Goal: Feedback & Contribution: Submit feedback/report problem

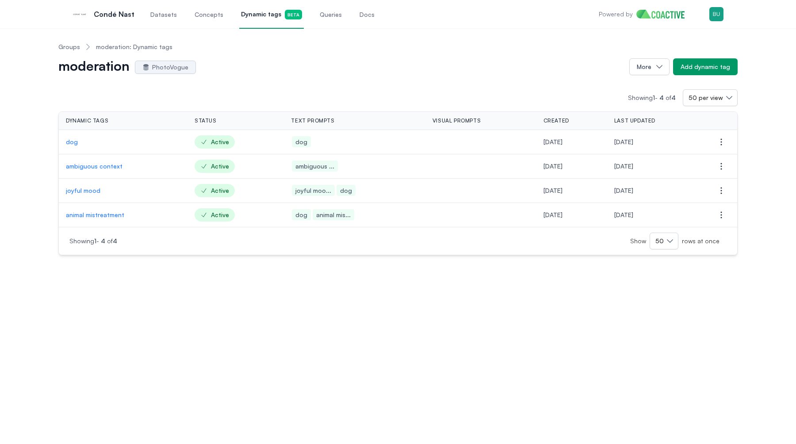
click at [271, 66] on div "moderation PhotoVogue" at bounding box center [340, 67] width 564 height 14
click at [320, 14] on span "Queries" at bounding box center [331, 14] width 22 height 9
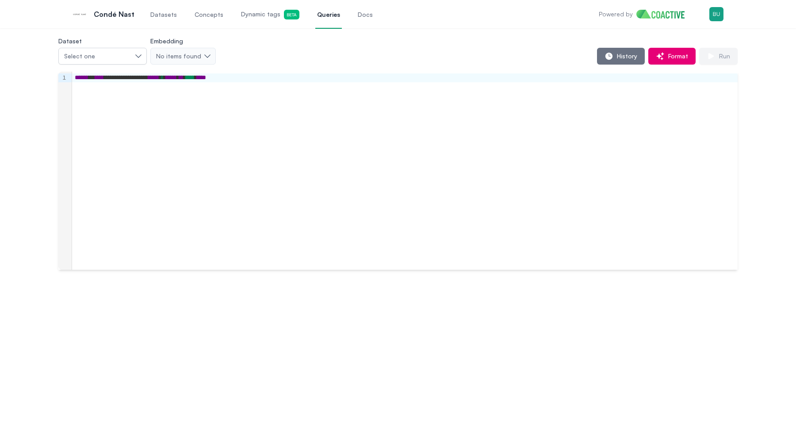
click at [596, 55] on div "History Format Run" at bounding box center [477, 56] width 522 height 17
click at [604, 57] on button "History" at bounding box center [621, 56] width 48 height 17
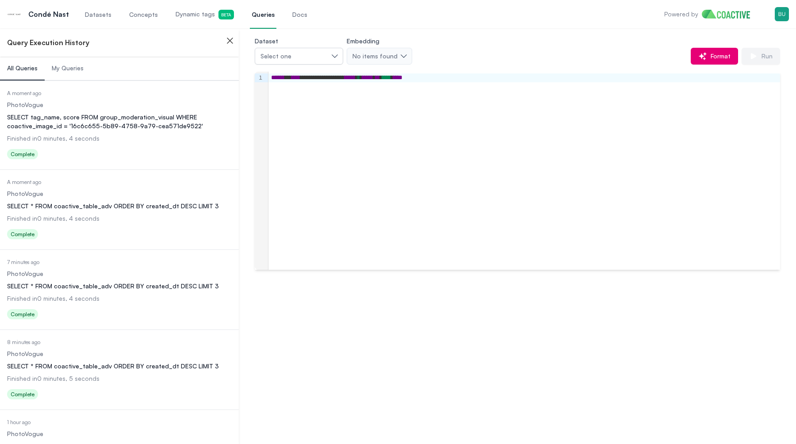
click at [82, 115] on div "SELECT tag_name, score FROM group_moderation_visual WHERE coactive_image_id = '…" at bounding box center [119, 122] width 225 height 18
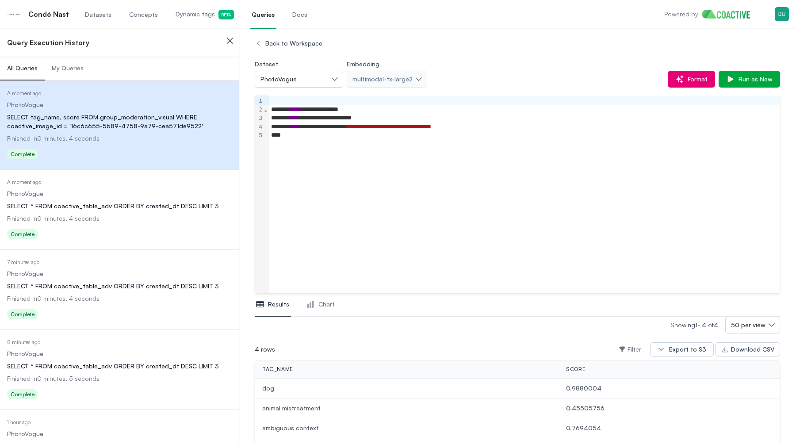
click at [367, 207] on div "**********" at bounding box center [524, 194] width 512 height 198
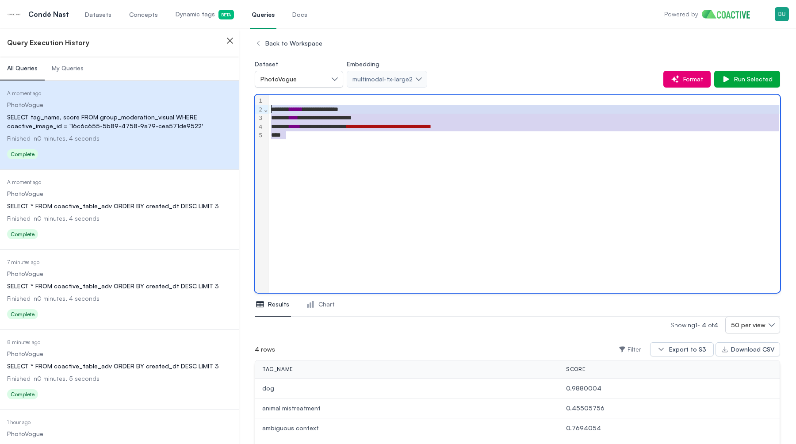
drag, startPoint x: 390, startPoint y: 204, endPoint x: 241, endPoint y: 81, distance: 193.1
click at [242, 82] on div "**********" at bounding box center [517, 267] width 557 height 479
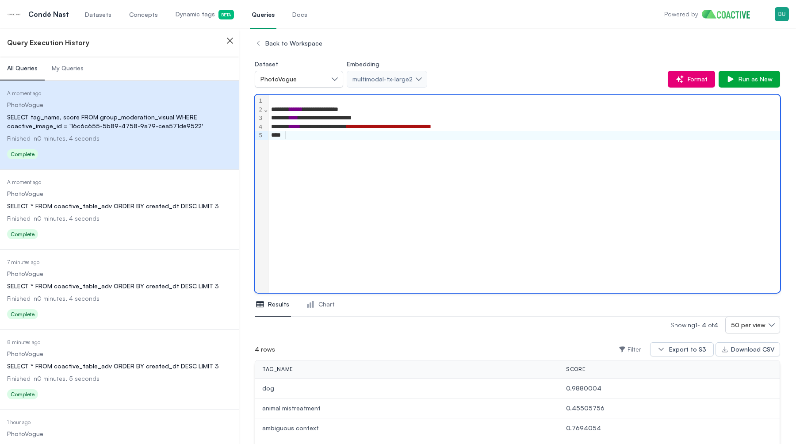
click at [316, 187] on div "**********" at bounding box center [524, 194] width 512 height 198
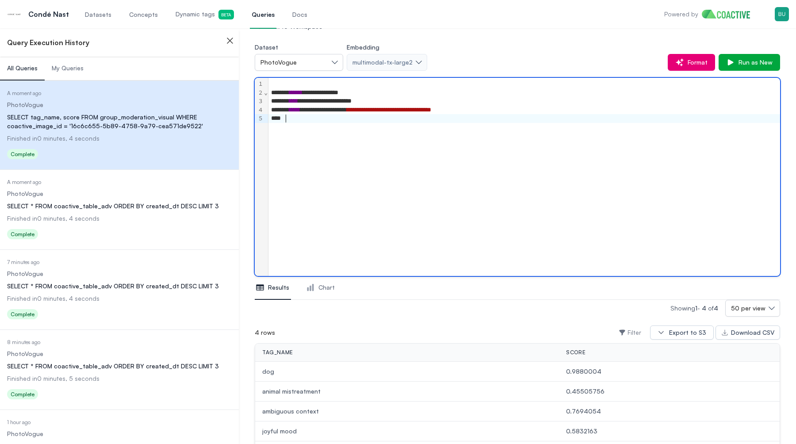
scroll to position [18, 0]
click at [54, 69] on span "My Queries" at bounding box center [68, 68] width 32 height 9
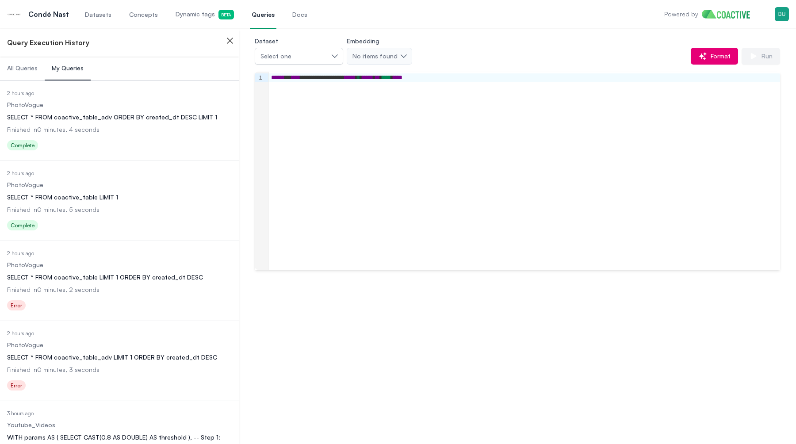
click at [39, 118] on div "SELECT * FROM coactive_table_adv ORDER BY created_dt DESC LIMIT 1" at bounding box center [119, 117] width 225 height 9
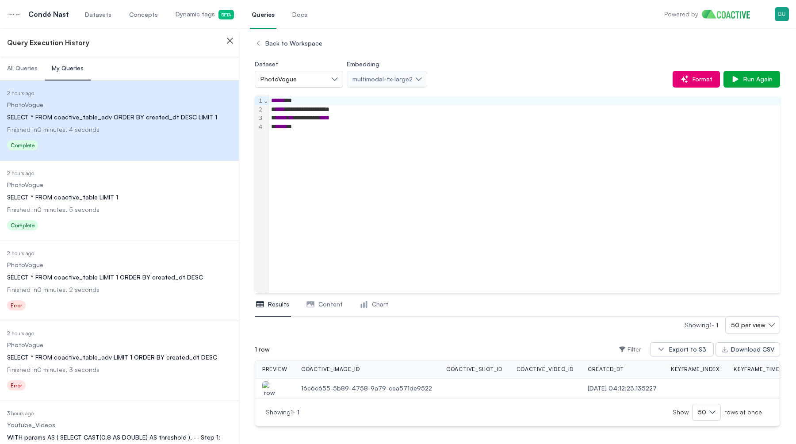
click at [29, 157] on li "Date Executed 2 hours ago Dataset PhotoVogue Query SELECT * FROM coactive_table…" at bounding box center [119, 120] width 239 height 80
click at [30, 181] on dd "PhotoVogue" at bounding box center [119, 184] width 225 height 9
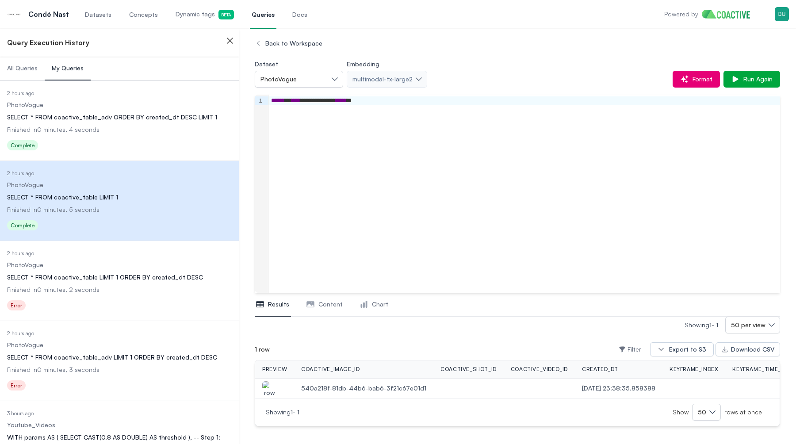
click at [31, 137] on dl "Date Executed 2 hours ago Dataset PhotoVogue Query SELECT * FROM coactive_table…" at bounding box center [119, 122] width 225 height 64
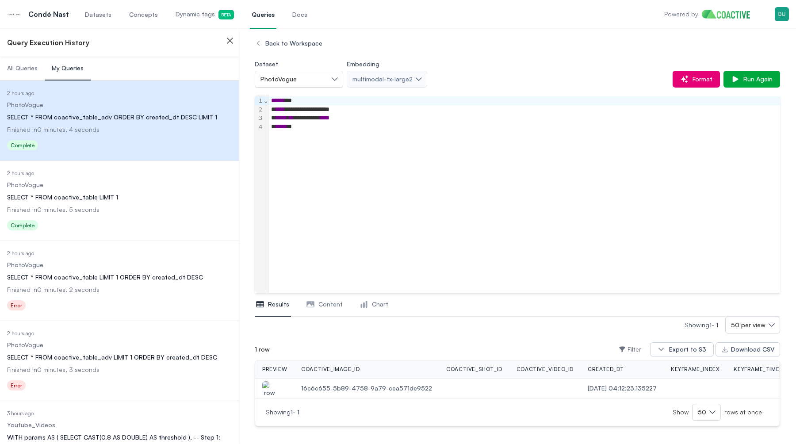
click at [30, 206] on span "Finished in 0 minutes, 5 seconds" at bounding box center [53, 210] width 92 height 8
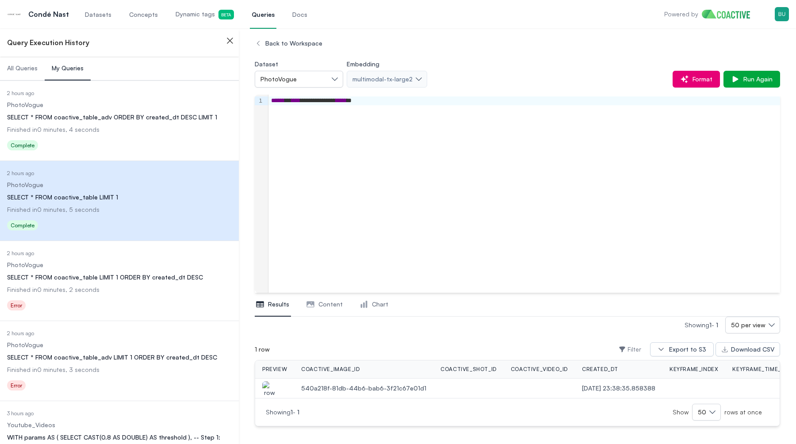
click at [50, 126] on span "Finished in 0 minutes, 4 seconds" at bounding box center [53, 130] width 92 height 8
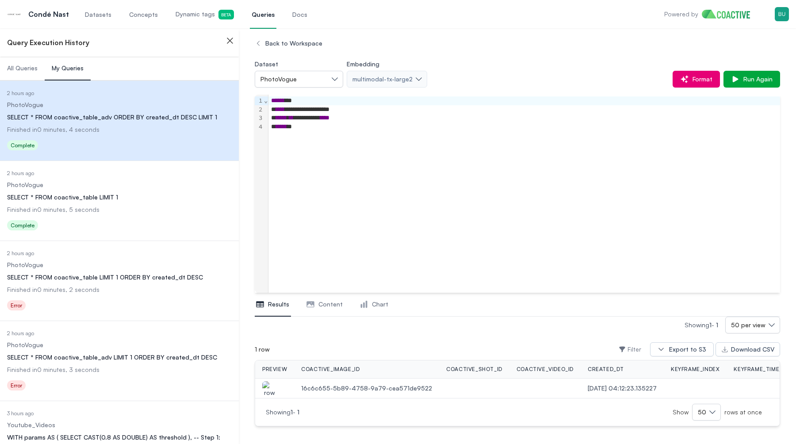
click at [26, 71] on span "All Queries" at bounding box center [22, 68] width 31 height 9
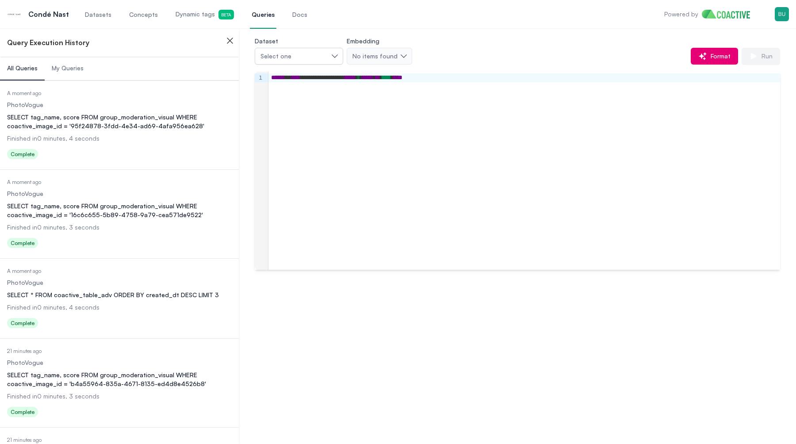
click at [74, 238] on div "Status Complete" at bounding box center [119, 244] width 225 height 14
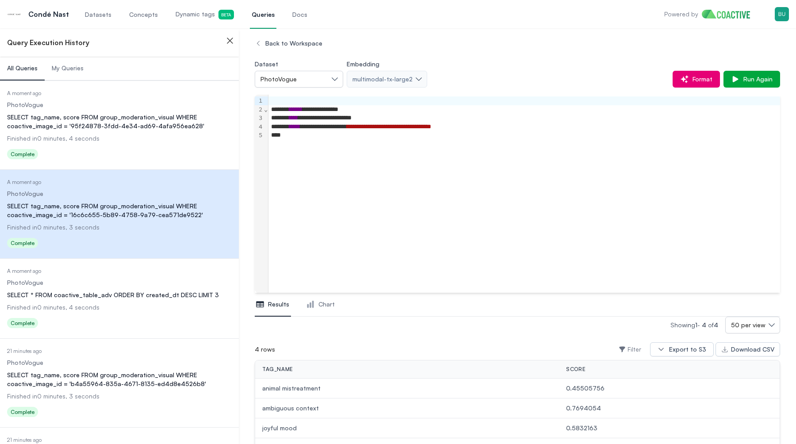
click at [77, 324] on div "Status Complete" at bounding box center [119, 324] width 225 height 14
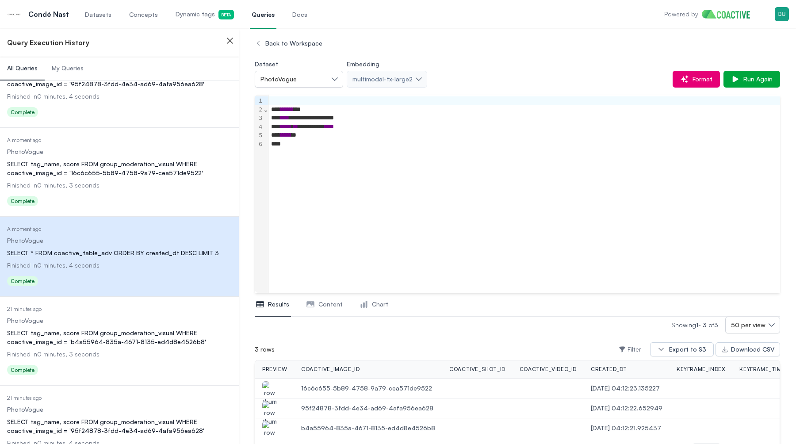
scroll to position [39, 0]
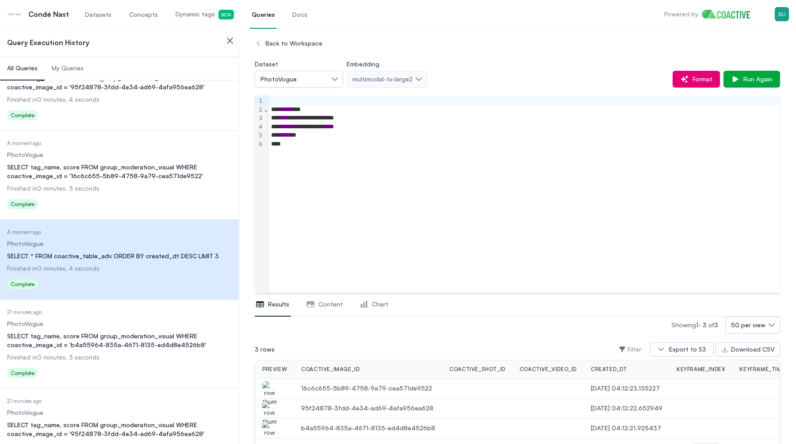
click at [267, 391] on img "button" at bounding box center [269, 393] width 14 height 25
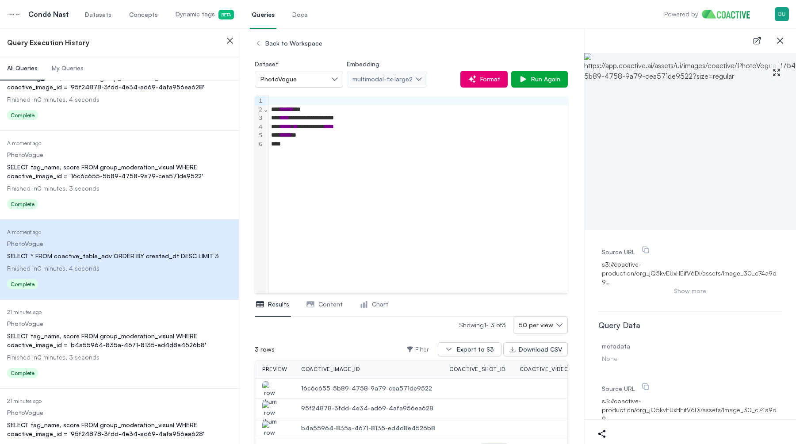
click at [268, 408] on img "button" at bounding box center [269, 413] width 14 height 25
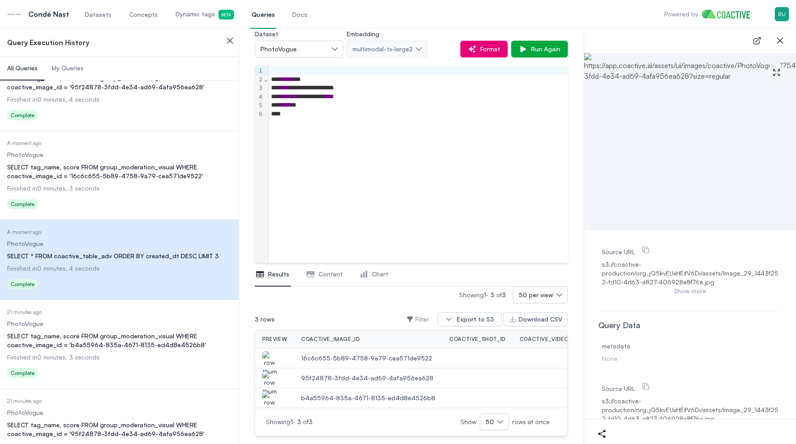
scroll to position [31, 0]
click at [270, 402] on img "button" at bounding box center [269, 402] width 14 height 25
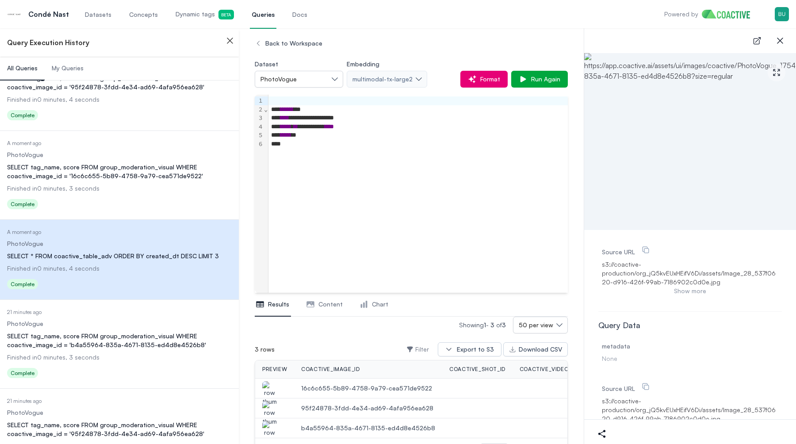
scroll to position [0, 0]
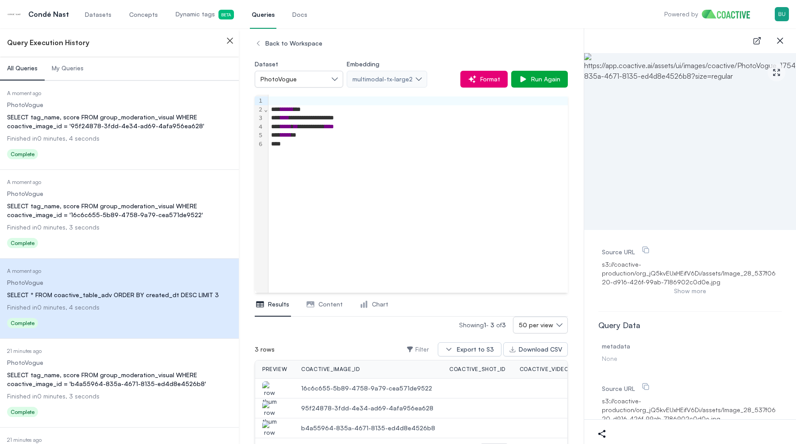
click at [118, 132] on dl "Date Executed A moment ago Dataset PhotoVogue Query SELECT tag_name, score FROM…" at bounding box center [119, 126] width 225 height 73
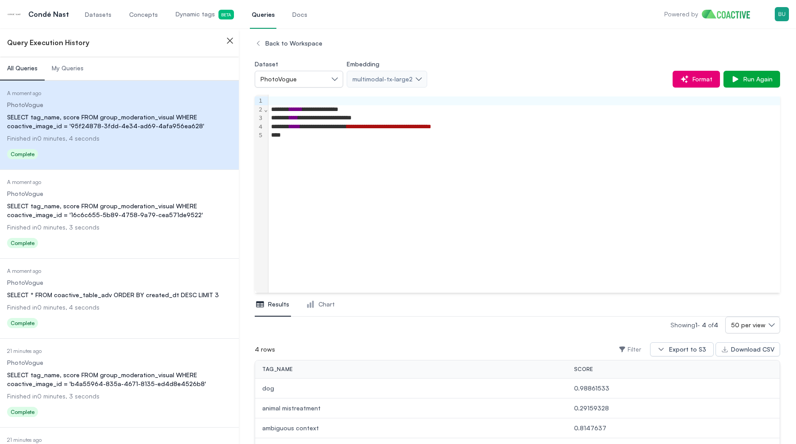
scroll to position [1, 0]
click at [79, 72] on span "My Queries" at bounding box center [68, 68] width 32 height 9
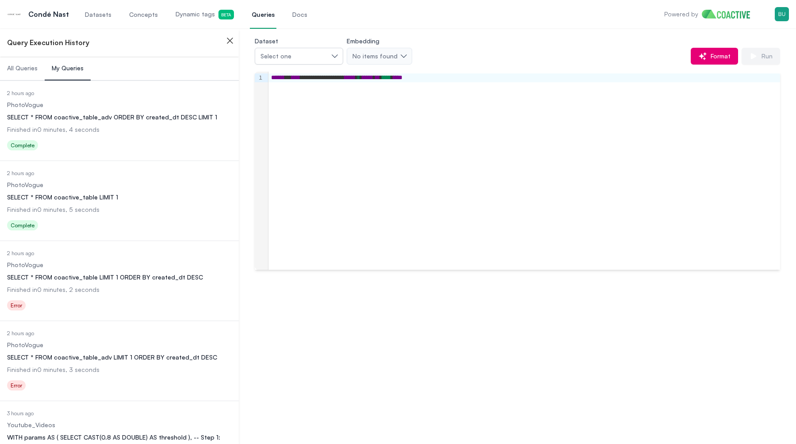
click at [34, 73] on button "All Queries" at bounding box center [22, 69] width 45 height 24
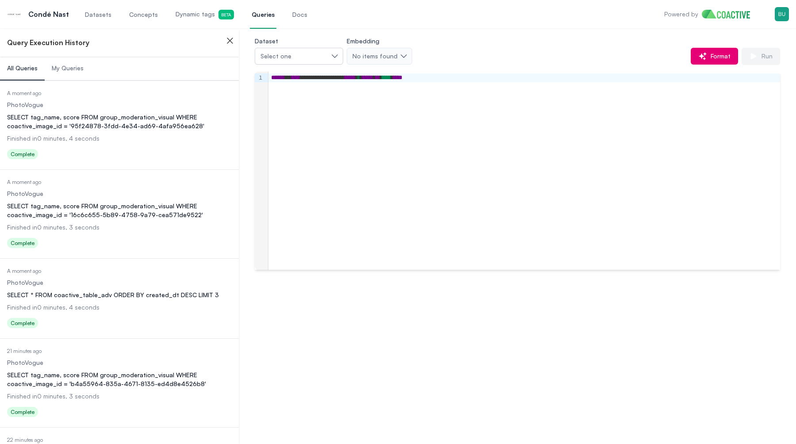
click at [101, 126] on div "SELECT tag_name, score FROM group_moderation_visual WHERE coactive_image_id = '…" at bounding box center [119, 122] width 225 height 18
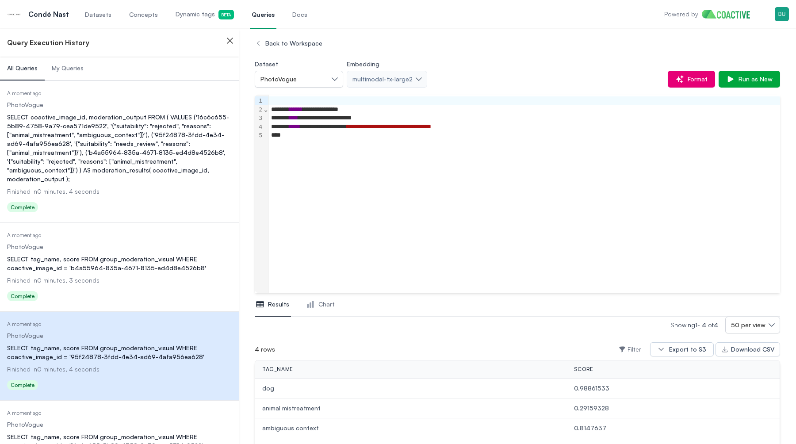
click at [104, 141] on div "SELECT coactive_image_id, moderation_output FROM ( VALUES ('16c6c655-5b89-4758-…" at bounding box center [119, 148] width 225 height 71
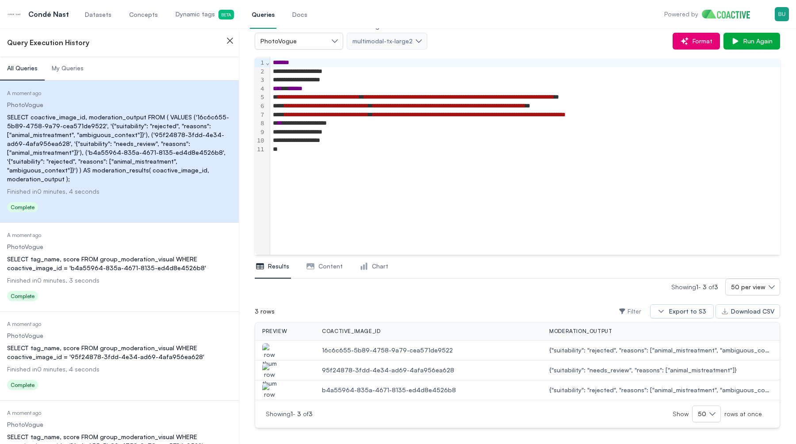
scroll to position [43, 0]
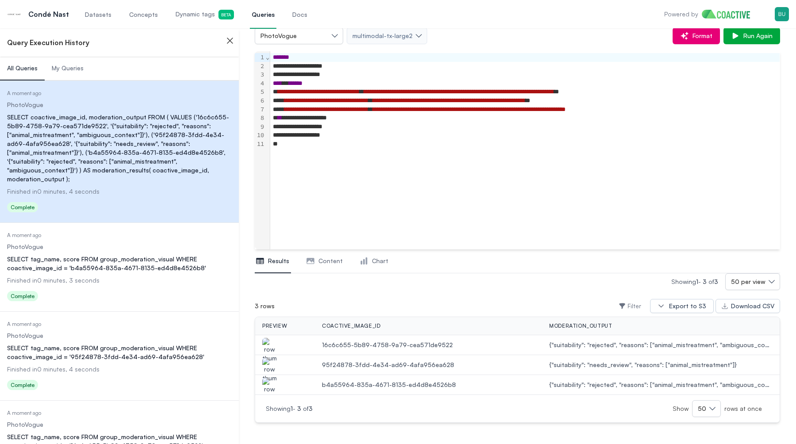
click at [267, 345] on img "button" at bounding box center [269, 350] width 14 height 25
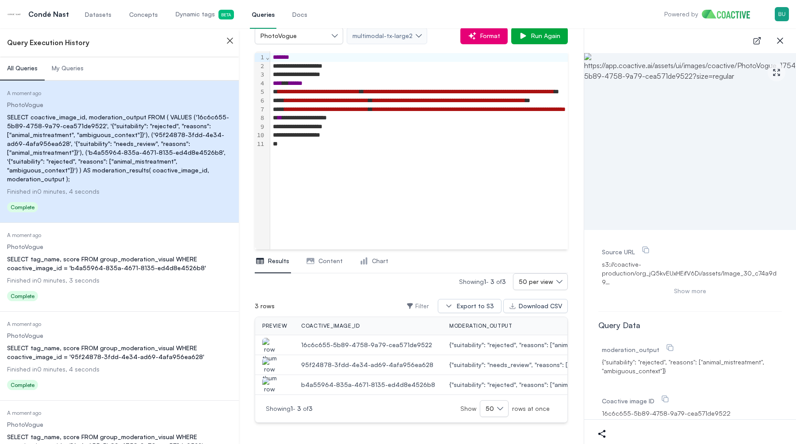
click at [270, 365] on img "button" at bounding box center [269, 370] width 14 height 25
click at [270, 391] on img "button" at bounding box center [269, 390] width 14 height 25
click at [271, 344] on img "button" at bounding box center [269, 350] width 14 height 25
click at [783, 40] on icon "button" at bounding box center [780, 40] width 11 height 11
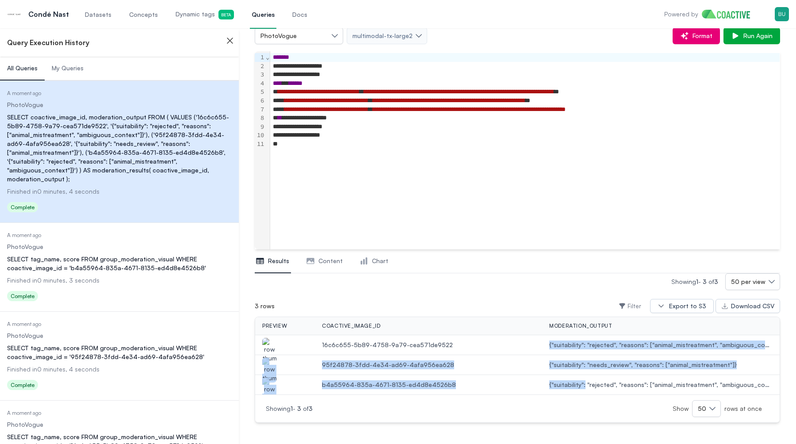
drag, startPoint x: 535, startPoint y: 343, endPoint x: 578, endPoint y: 386, distance: 61.3
click at [578, 387] on tbody "16c6c655-5b89-4758-9a79-cea571de9522 {"suitability": "rejected", "reasons": ["a…" at bounding box center [517, 365] width 524 height 60
click at [578, 386] on span "{"suitability": "rejected", "reasons": ["animal_mistreatment", "ambiguous_conte…" at bounding box center [660, 384] width 223 height 9
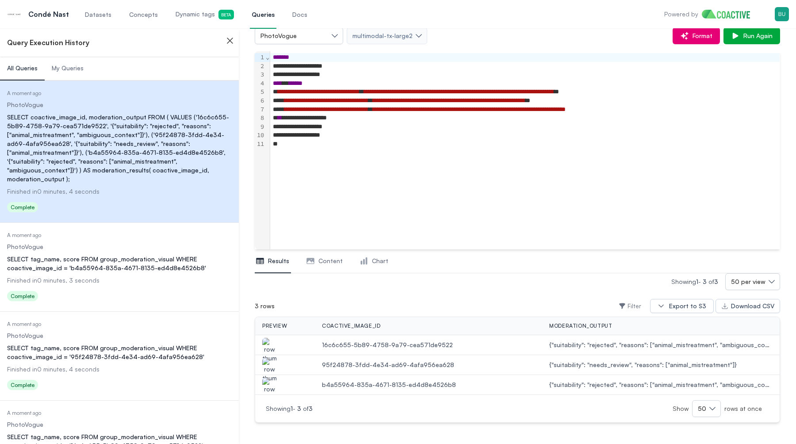
click at [104, 14] on span "Datasets" at bounding box center [98, 14] width 27 height 9
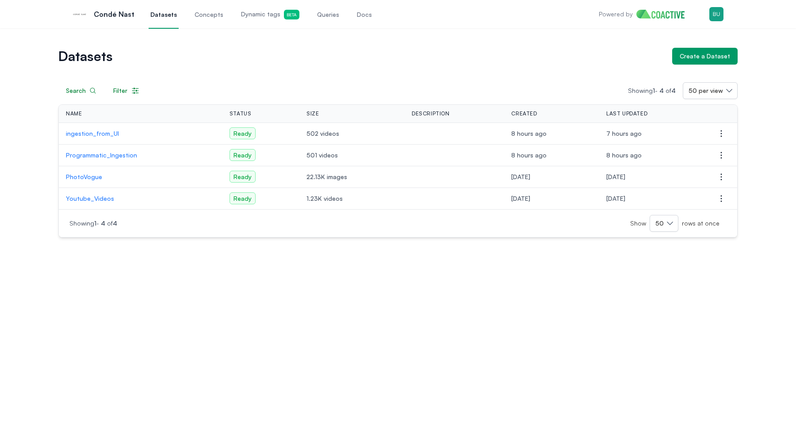
click at [93, 178] on p "PhotoVogue" at bounding box center [140, 176] width 149 height 9
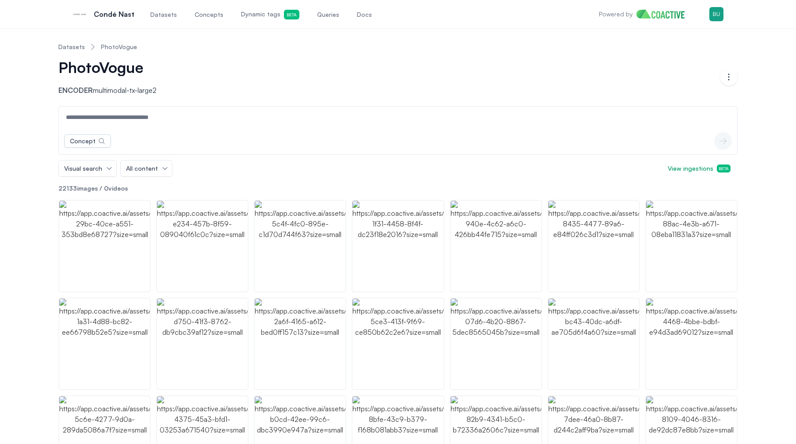
click at [155, 118] on input at bounding box center [398, 117] width 675 height 21
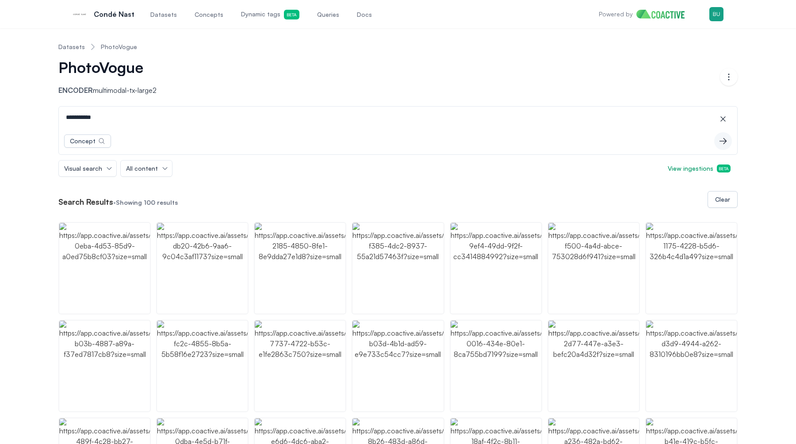
click at [108, 122] on input "**********" at bounding box center [398, 117] width 675 height 21
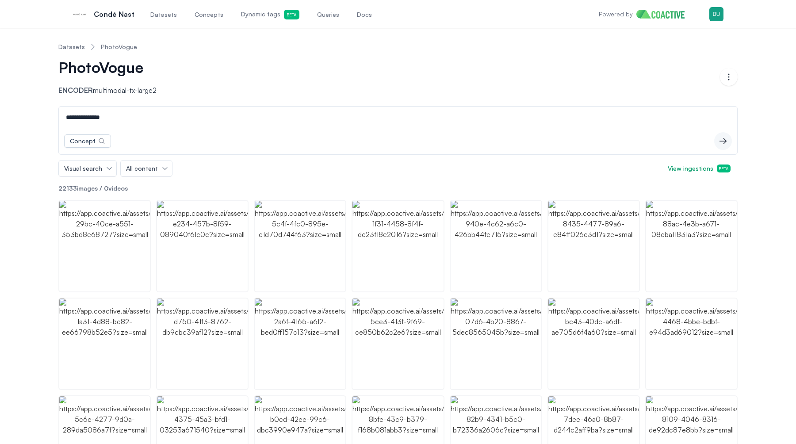
type input "**********"
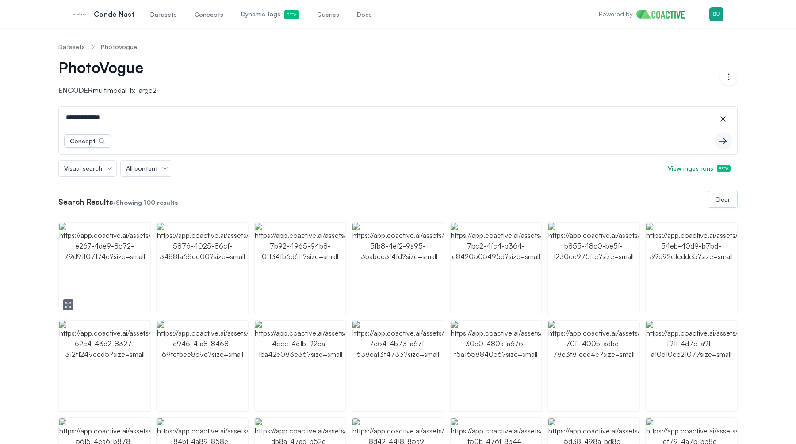
click at [118, 269] on img "button" at bounding box center [104, 268] width 91 height 91
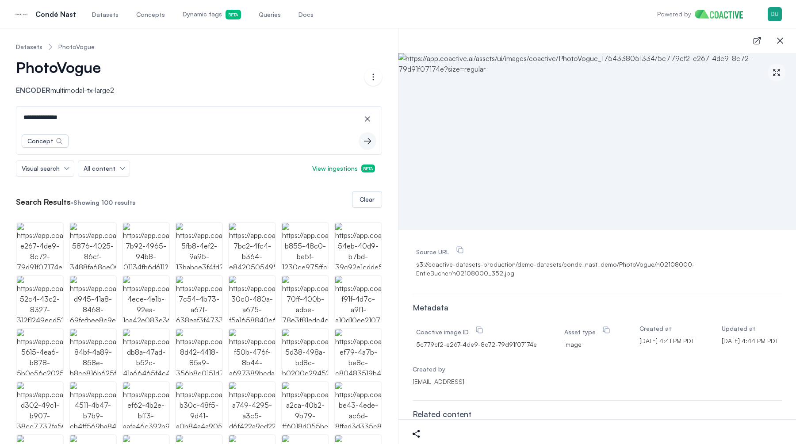
scroll to position [3, 0]
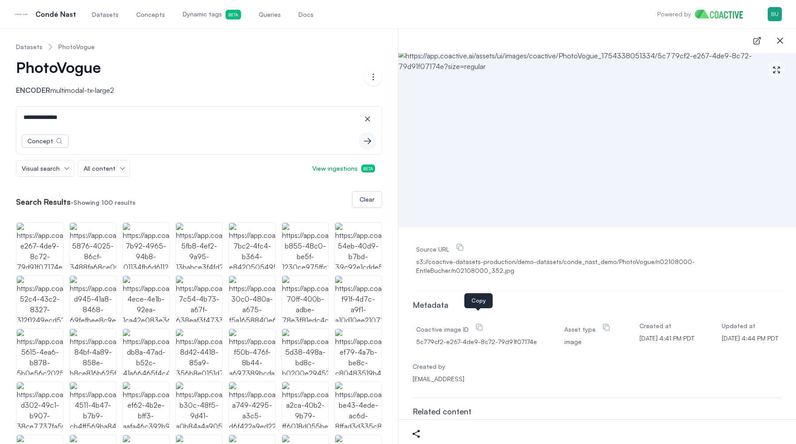
click at [477, 323] on icon at bounding box center [479, 327] width 9 height 9
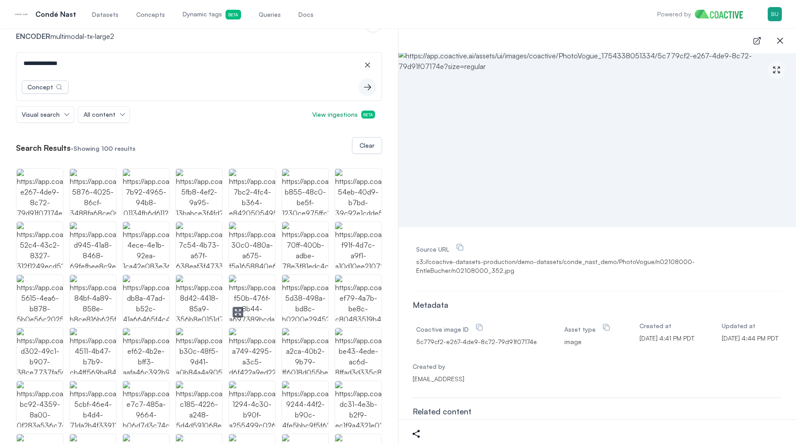
click at [250, 298] on img "button" at bounding box center [252, 298] width 46 height 46
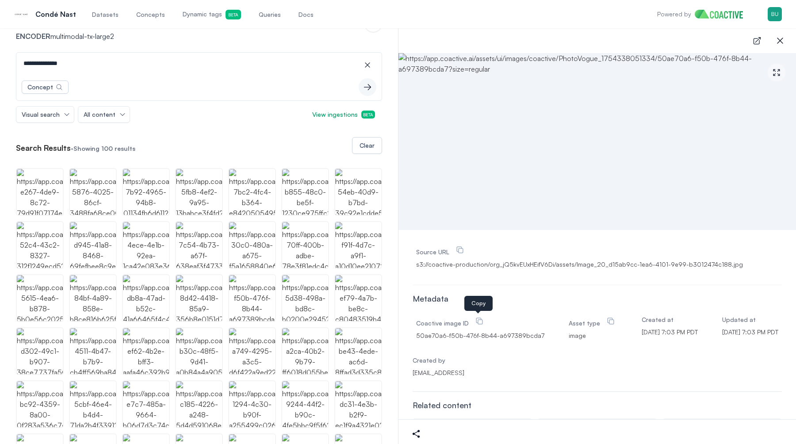
click at [477, 321] on icon at bounding box center [479, 321] width 9 height 9
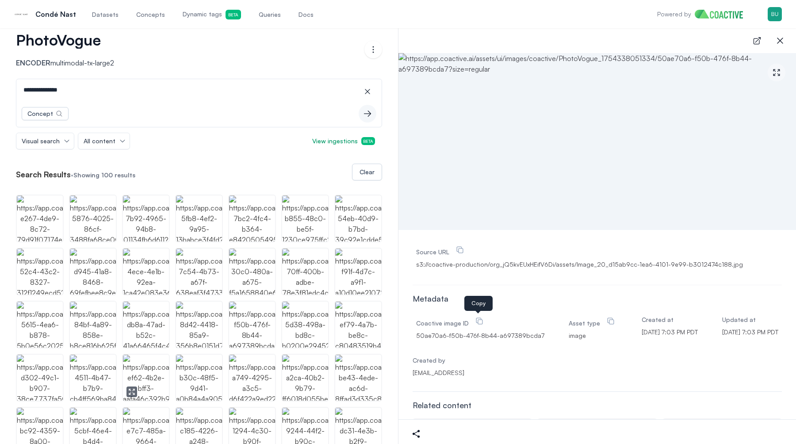
scroll to position [24, 0]
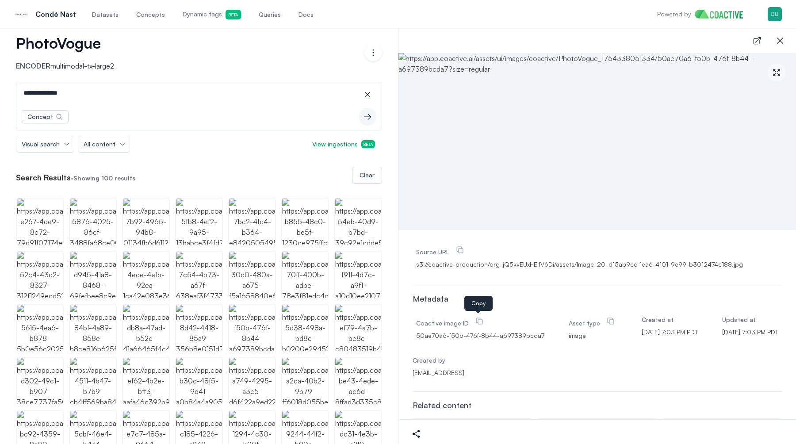
click at [56, 88] on input "**********" at bounding box center [199, 92] width 362 height 21
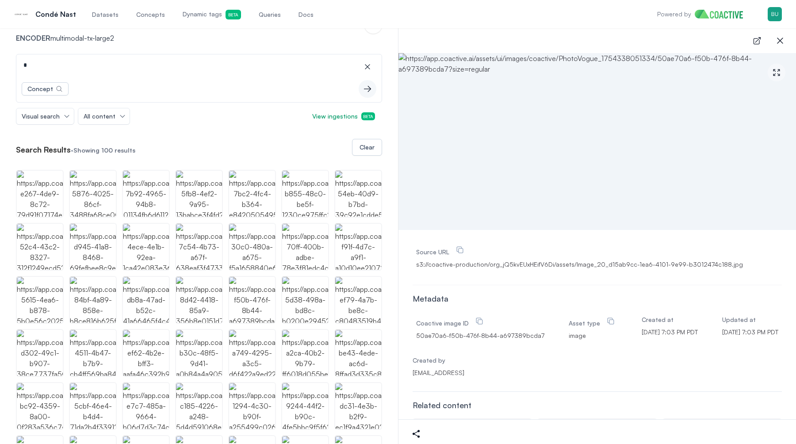
scroll to position [0, 0]
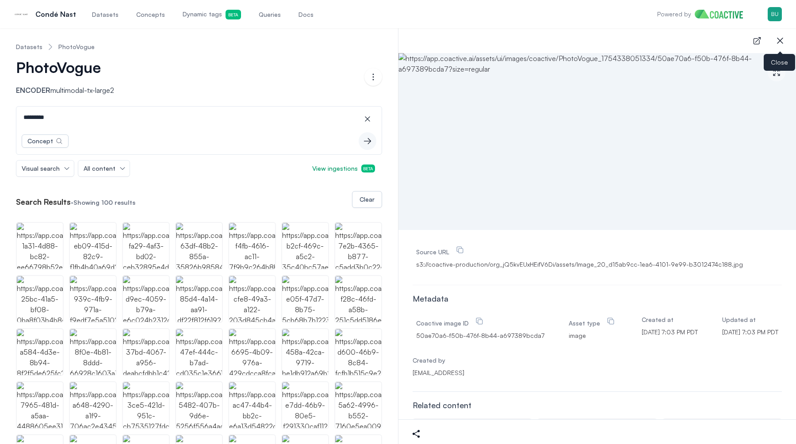
click at [783, 39] on icon "button" at bounding box center [780, 40] width 11 height 11
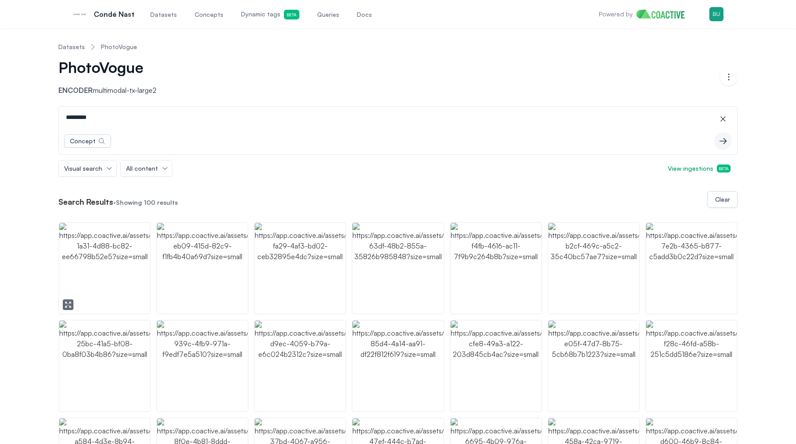
click at [123, 266] on img "button" at bounding box center [104, 268] width 91 height 91
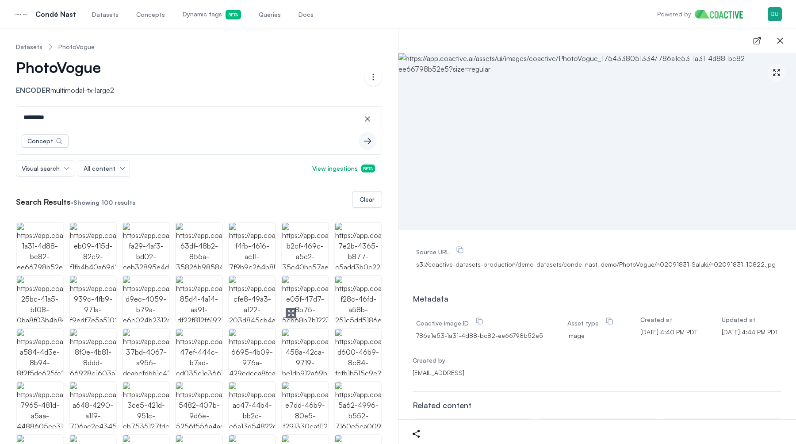
click at [291, 291] on img "button" at bounding box center [305, 299] width 46 height 46
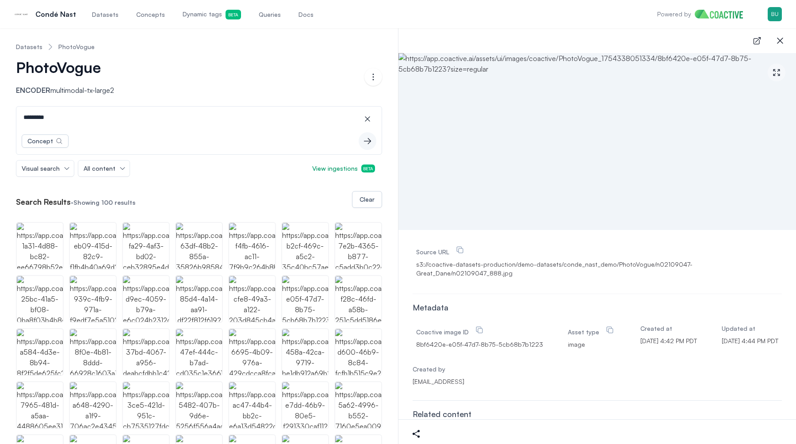
click at [51, 117] on input "*********" at bounding box center [199, 117] width 362 height 21
type input "**********"
click at [30, 252] on img "button" at bounding box center [40, 246] width 46 height 46
click at [478, 327] on icon at bounding box center [479, 329] width 9 height 9
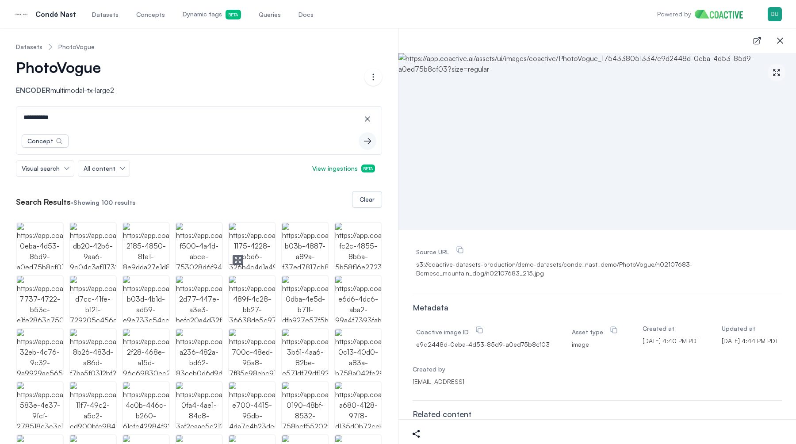
click at [257, 248] on img "button" at bounding box center [252, 246] width 46 height 46
click at [62, 110] on input "**********" at bounding box center [199, 117] width 362 height 21
click at [49, 241] on img "button" at bounding box center [40, 246] width 46 height 46
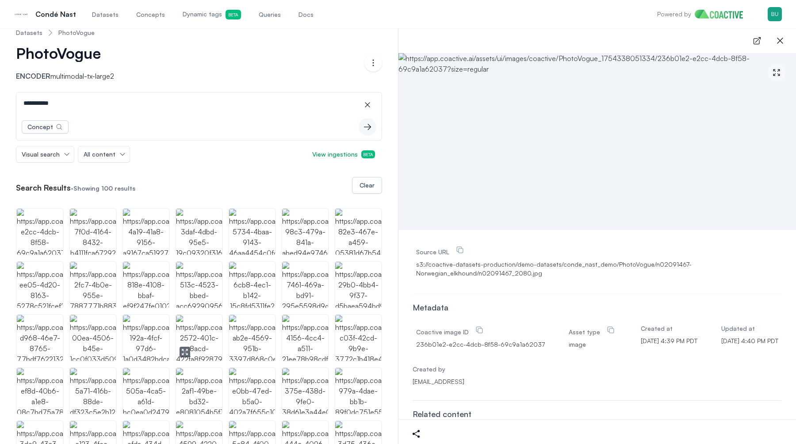
click at [196, 341] on img "button" at bounding box center [199, 338] width 46 height 46
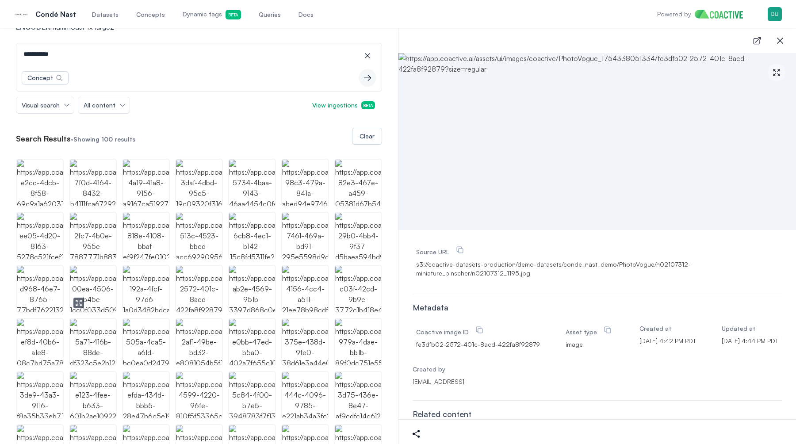
scroll to position [23, 0]
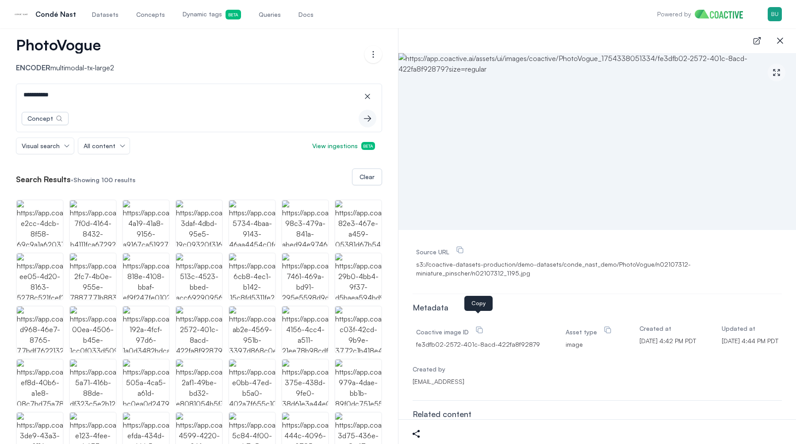
click at [479, 325] on icon at bounding box center [479, 329] width 9 height 9
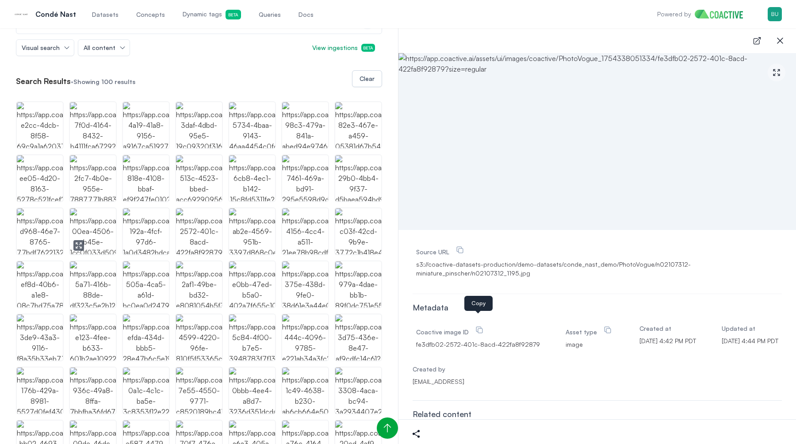
scroll to position [0, 0]
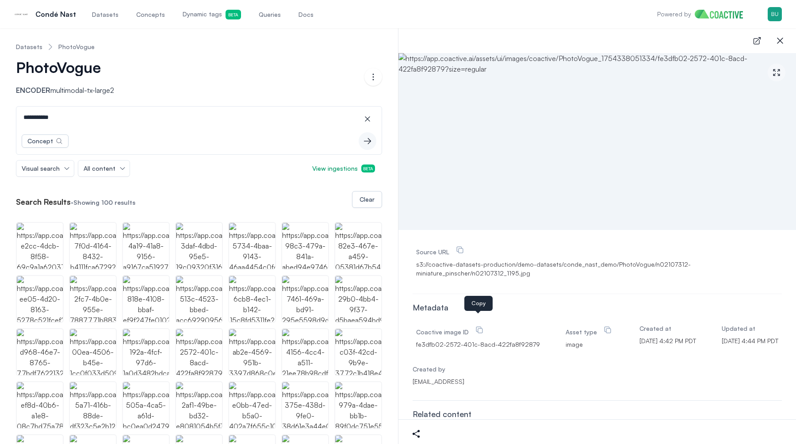
click at [92, 122] on input "**********" at bounding box center [199, 117] width 362 height 21
click at [77, 119] on input "**********" at bounding box center [199, 117] width 362 height 21
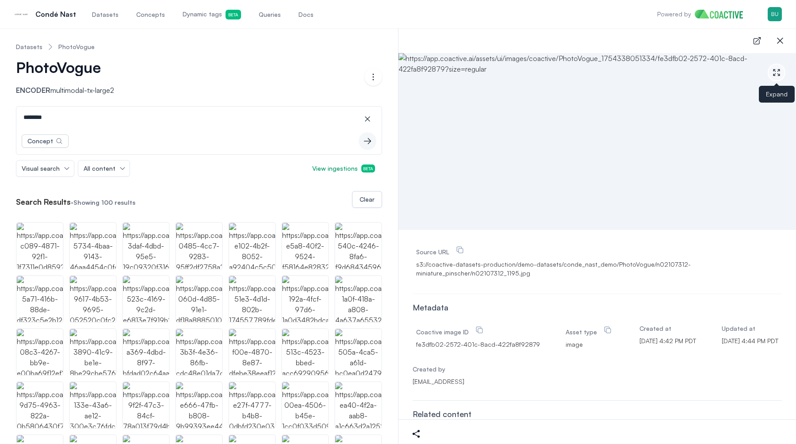
click at [779, 72] on icon "button" at bounding box center [776, 72] width 9 height 9
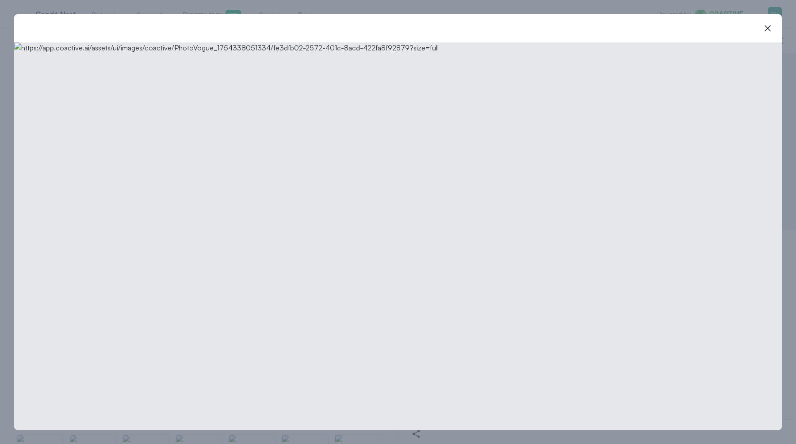
click at [777, 25] on div "close-modal" at bounding box center [398, 28] width 768 height 28
click at [771, 26] on icon "button" at bounding box center [767, 28] width 11 height 11
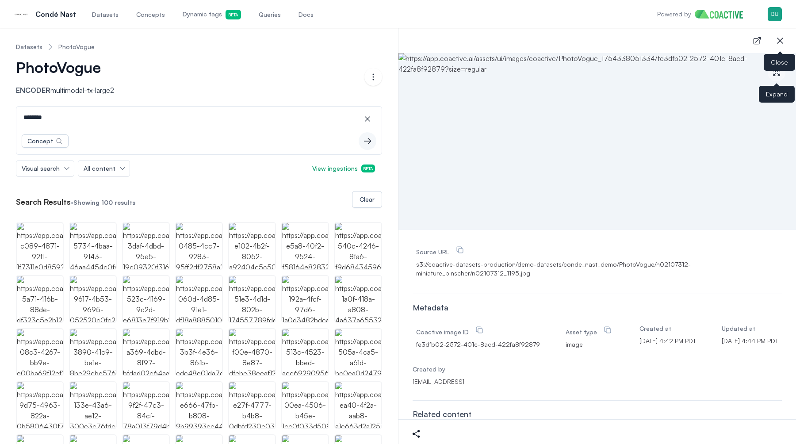
click at [780, 40] on icon "button" at bounding box center [780, 40] width 11 height 11
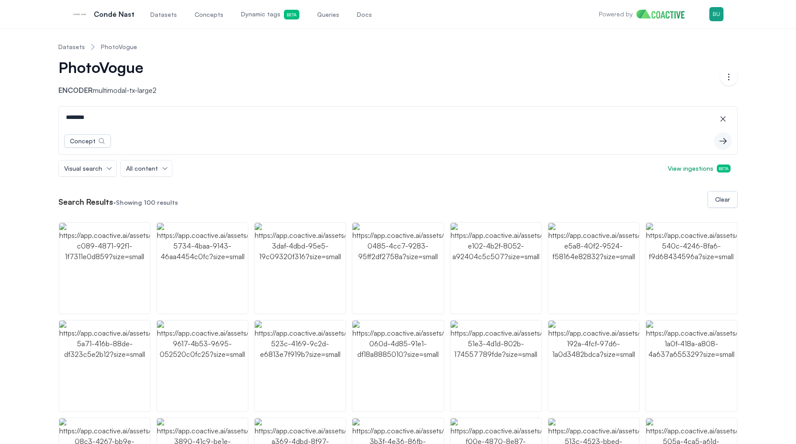
click at [119, 119] on input "********" at bounding box center [398, 117] width 675 height 21
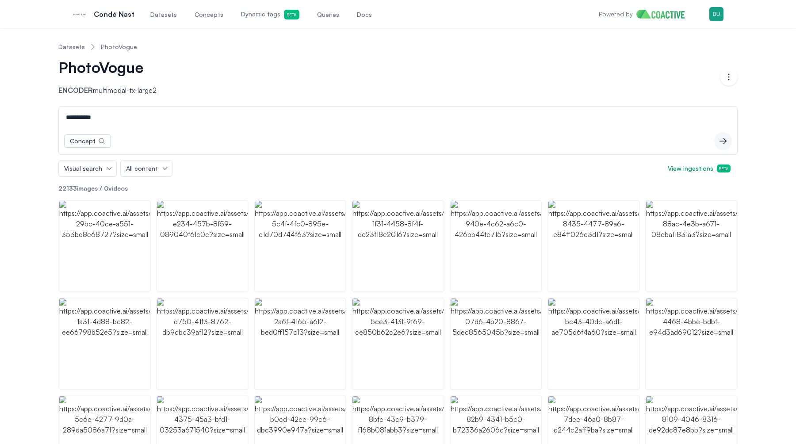
type input "**********"
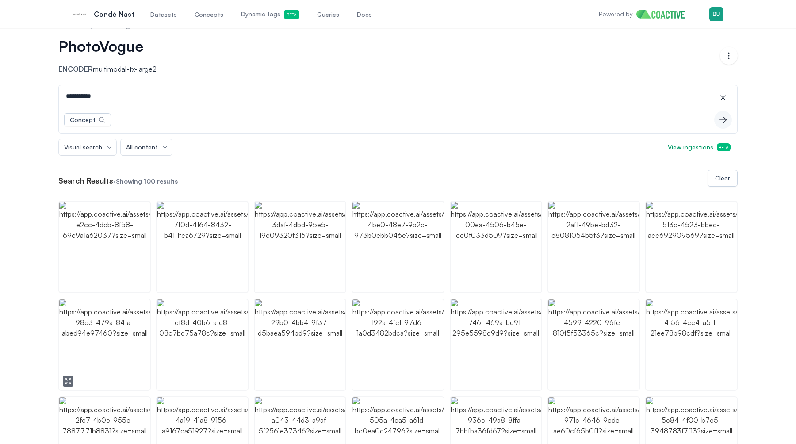
scroll to position [24, 0]
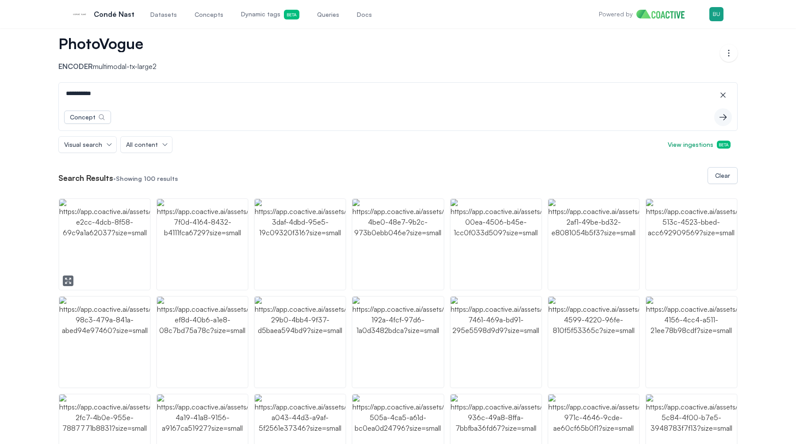
click at [94, 269] on img "button" at bounding box center [104, 244] width 91 height 91
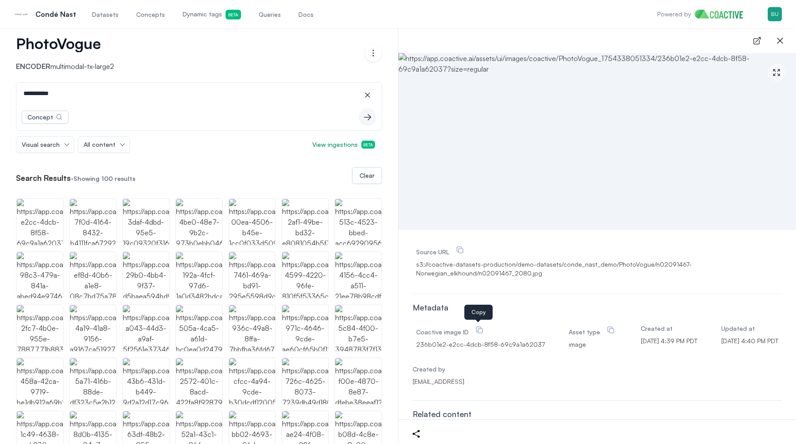
click at [481, 329] on icon at bounding box center [479, 329] width 9 height 9
click at [258, 19] on link "Queries" at bounding box center [270, 14] width 26 height 29
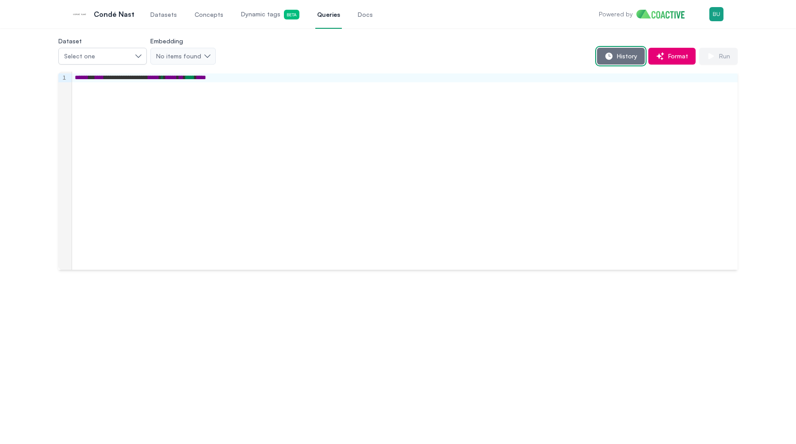
click at [617, 61] on button "History" at bounding box center [621, 56] width 48 height 17
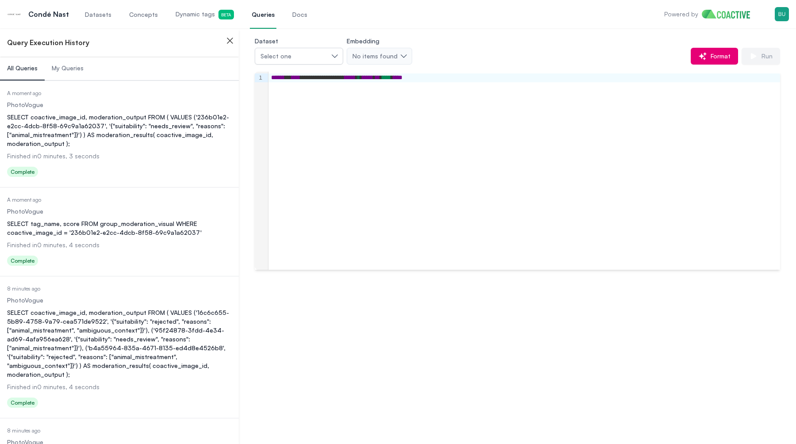
click at [126, 145] on div "SELECT coactive_image_id, moderation_output FROM ( VALUES ('236b01e2-e2cc-4dcb-…" at bounding box center [119, 130] width 225 height 35
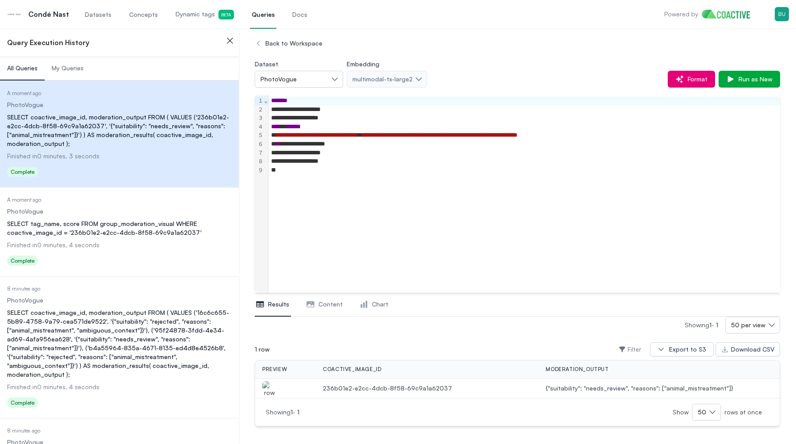
scroll to position [4, 0]
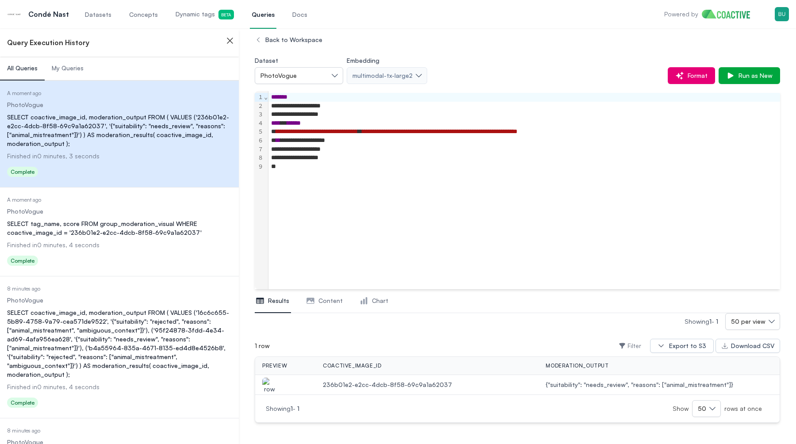
click at [268, 388] on img "button" at bounding box center [269, 390] width 14 height 25
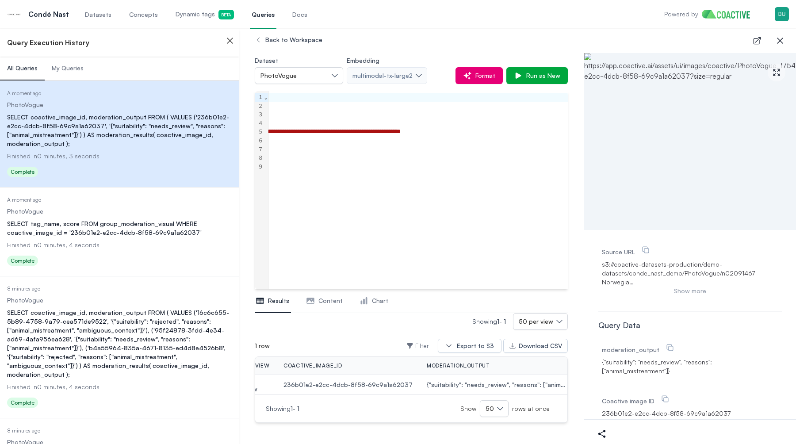
scroll to position [0, 0]
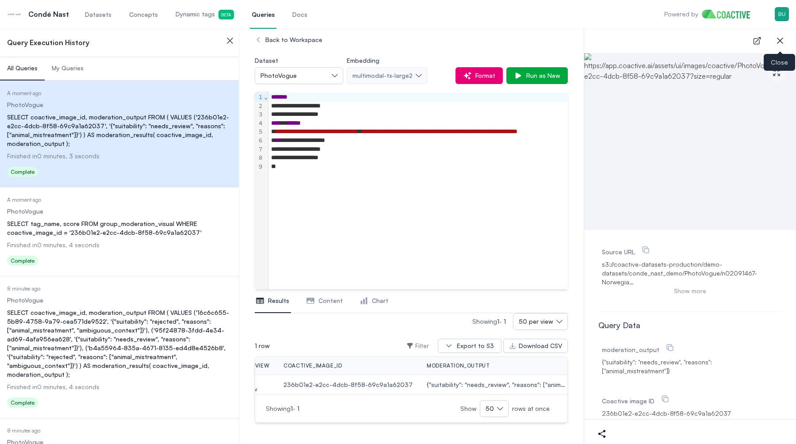
click at [782, 42] on icon "button" at bounding box center [780, 40] width 11 height 11
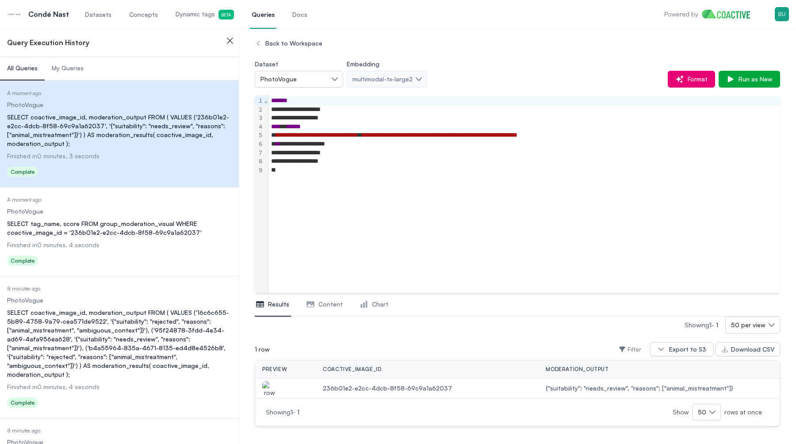
click at [83, 155] on span "Finished in 0 minutes, 3 seconds" at bounding box center [53, 156] width 92 height 8
click at [74, 68] on span "My Queries" at bounding box center [68, 68] width 32 height 9
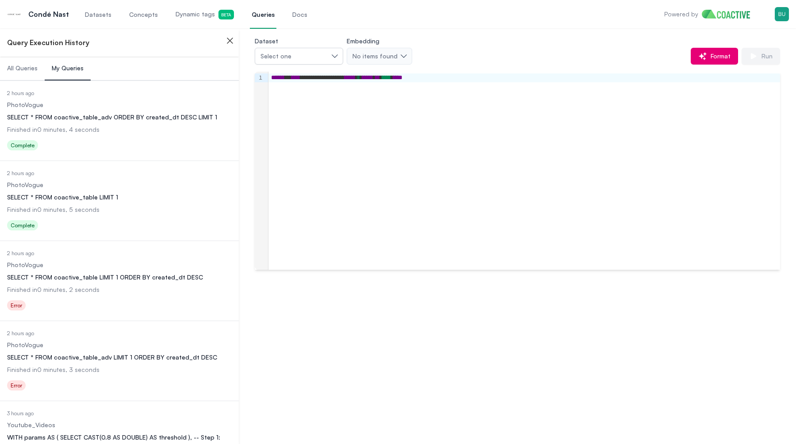
click at [24, 70] on span "All Queries" at bounding box center [22, 68] width 31 height 9
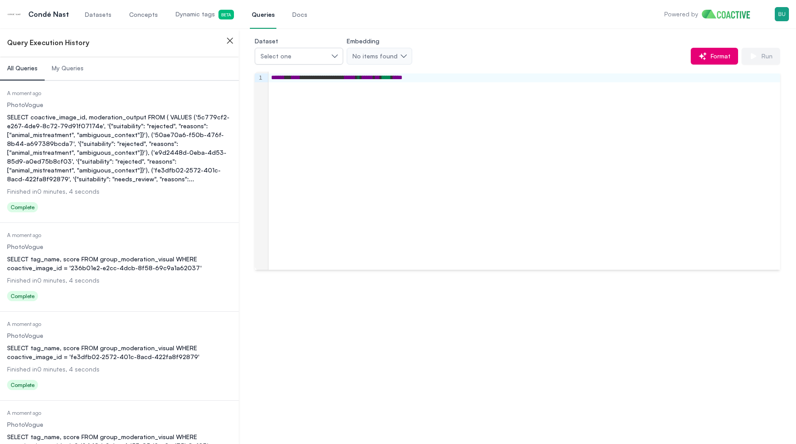
click at [85, 129] on div "SELECT coactive_image_id, moderation_output FROM ( VALUES ('5c779cf2-e267-4de9-…" at bounding box center [119, 148] width 225 height 71
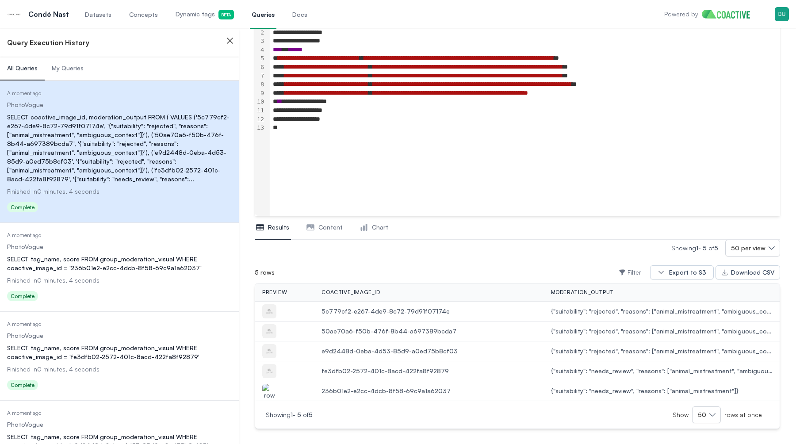
scroll to position [83, 0]
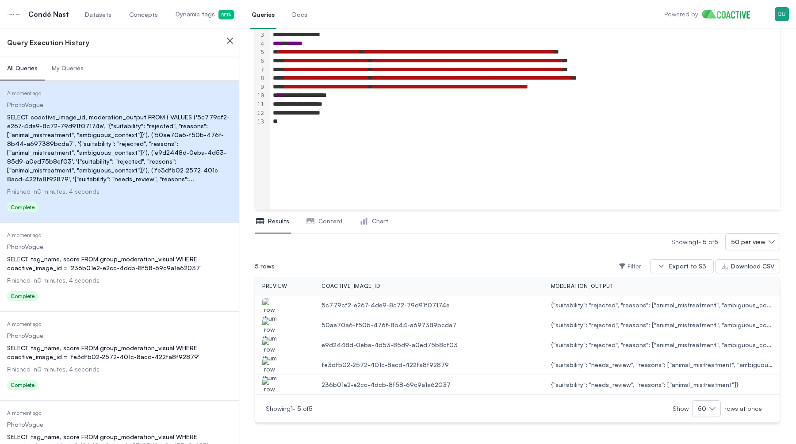
click at [271, 306] on img "button" at bounding box center [269, 310] width 14 height 25
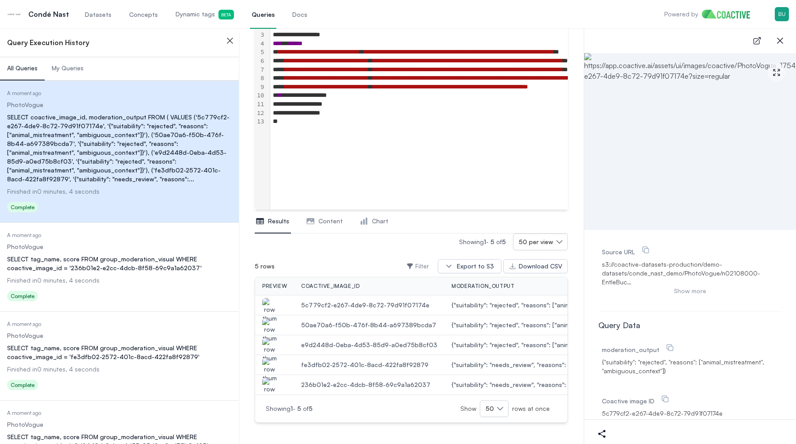
click at [267, 324] on img "button" at bounding box center [269, 330] width 14 height 25
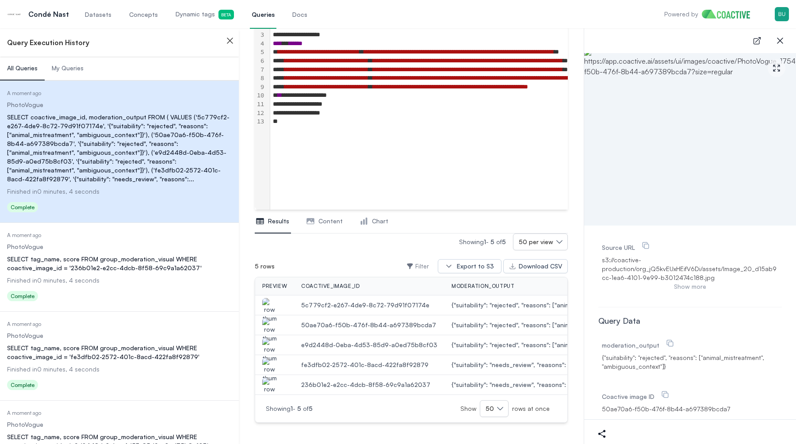
click at [272, 346] on img "button" at bounding box center [269, 350] width 14 height 25
click at [264, 364] on img "button" at bounding box center [269, 370] width 14 height 25
click at [272, 384] on img "button" at bounding box center [269, 390] width 14 height 25
click at [148, 275] on dl "Date Executed A moment ago Dataset PhotoVogue Query SELECT tag_name, score FROM…" at bounding box center [119, 268] width 225 height 73
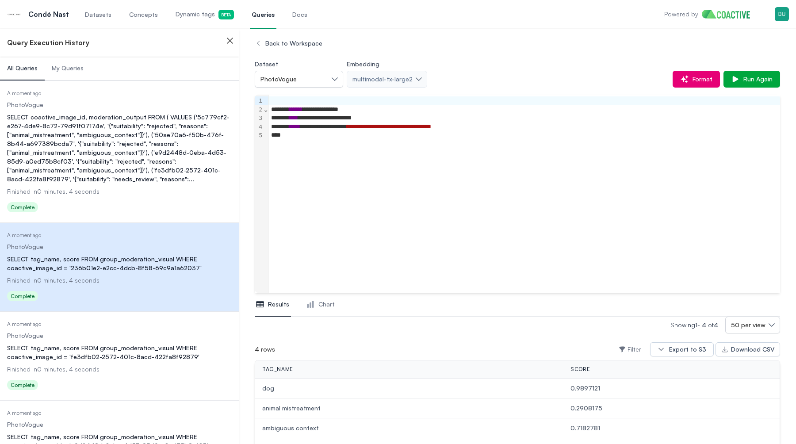
click at [153, 200] on dl "Date Executed A moment ago Dataset PhotoVogue Query SELECT coactive_image_id, m…" at bounding box center [119, 153] width 225 height 126
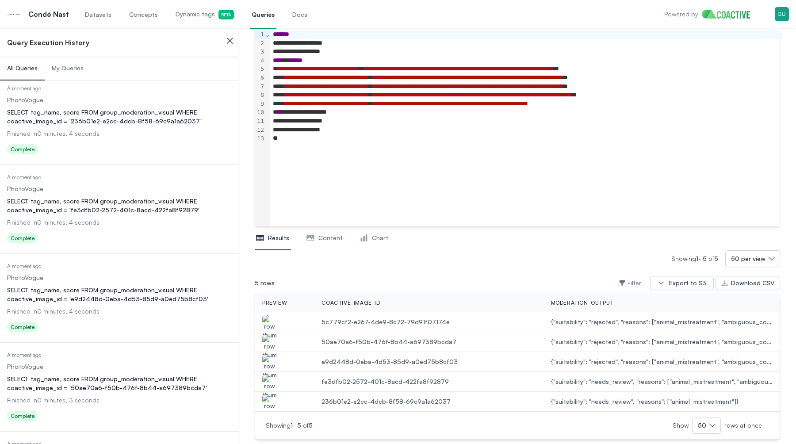
scroll to position [149, 0]
click at [134, 376] on div "SELECT tag_name, score FROM group_moderation_visual WHERE coactive_image_id = '…" at bounding box center [119, 382] width 225 height 18
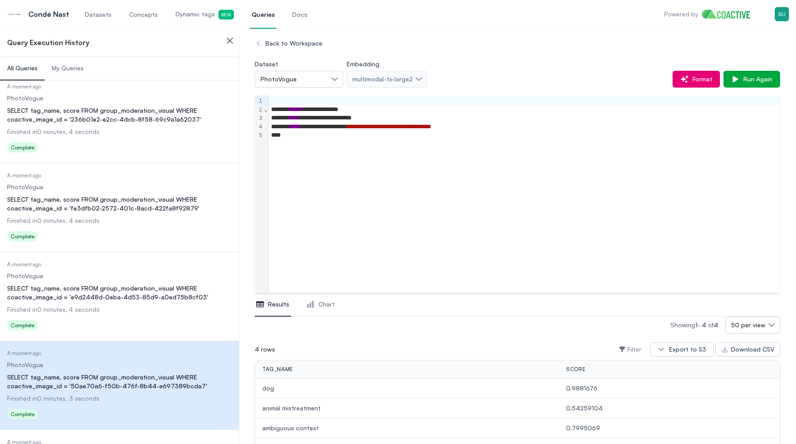
click at [204, 20] on link "Dynamic tags Beta" at bounding box center [205, 14] width 62 height 29
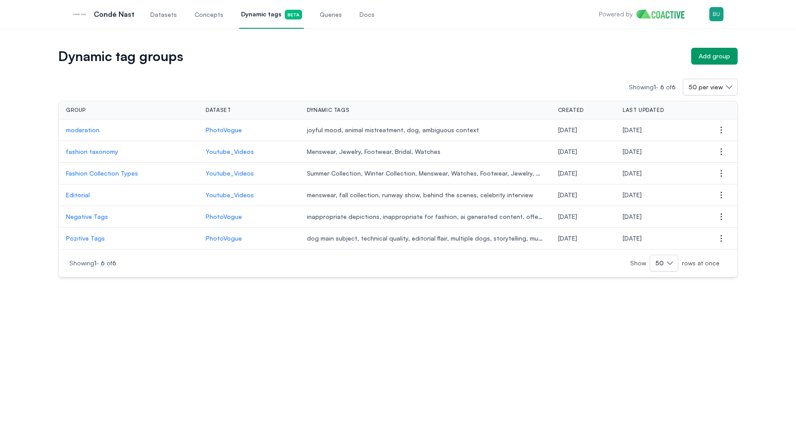
click at [89, 128] on p "moderation" at bounding box center [129, 130] width 126 height 9
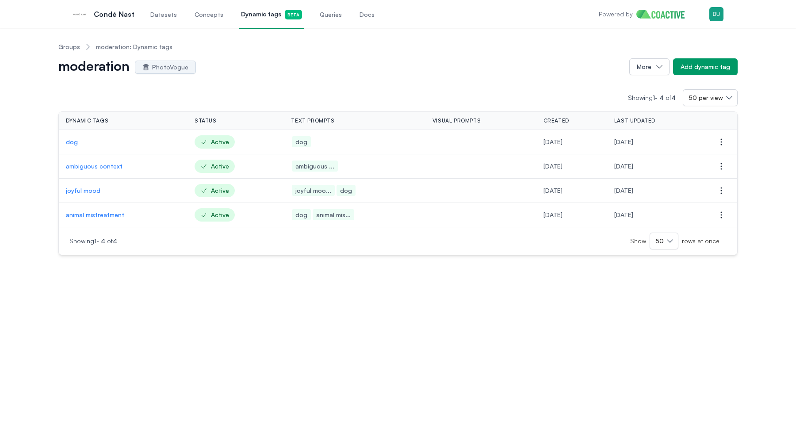
click at [76, 142] on p "dog" at bounding box center [123, 141] width 115 height 9
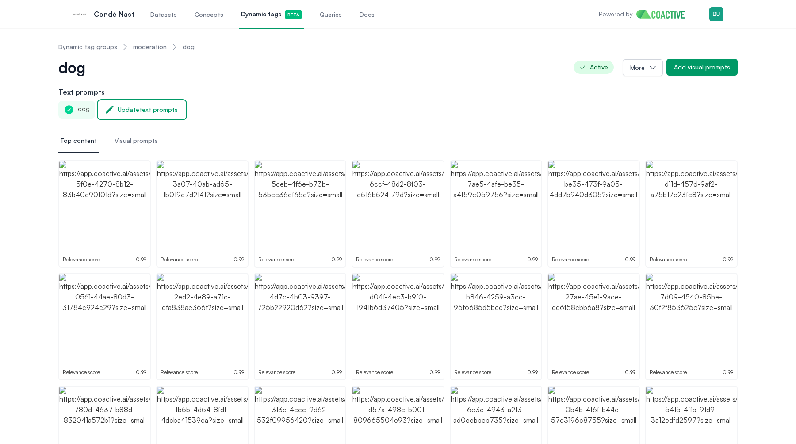
click at [133, 109] on div "Update text prompts" at bounding box center [148, 109] width 60 height 9
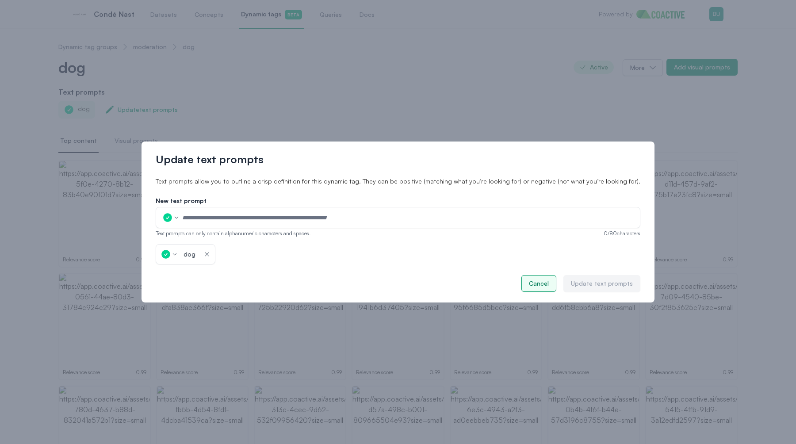
click at [529, 281] on div "Cancel" at bounding box center [539, 283] width 20 height 9
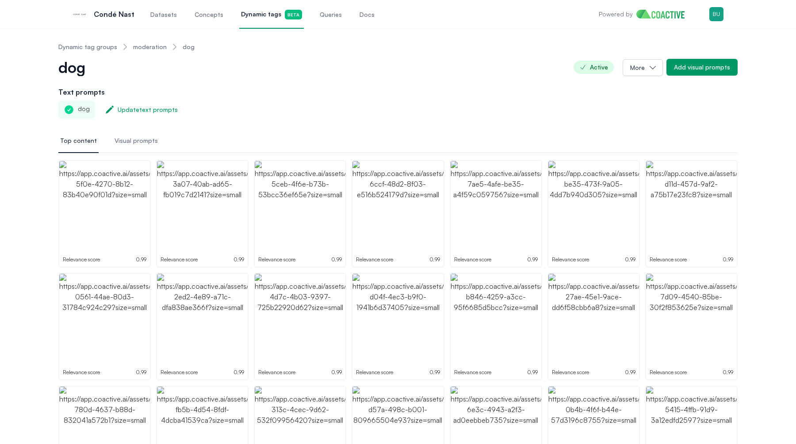
click at [144, 141] on span "Visual prompts" at bounding box center [136, 140] width 43 height 9
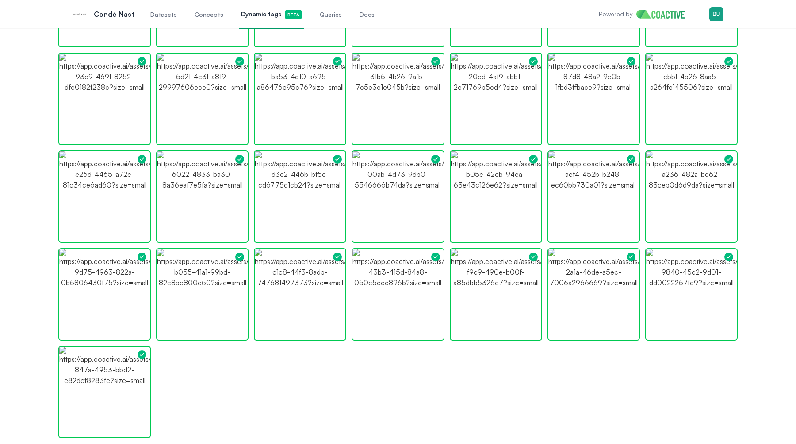
scroll to position [552, 0]
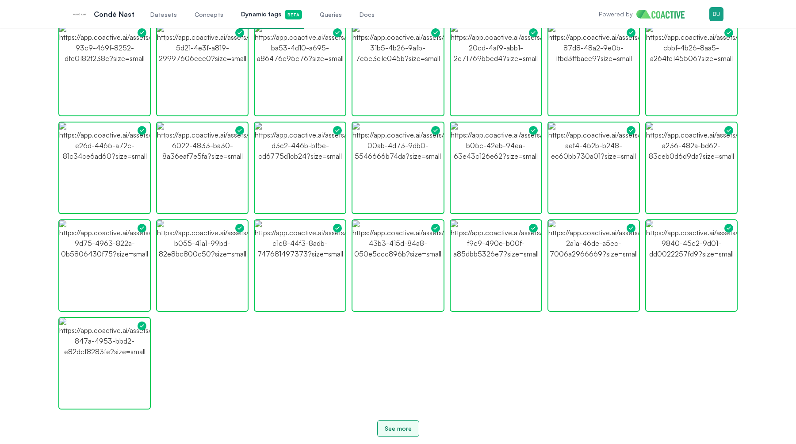
click at [388, 424] on div "See more" at bounding box center [398, 428] width 27 height 9
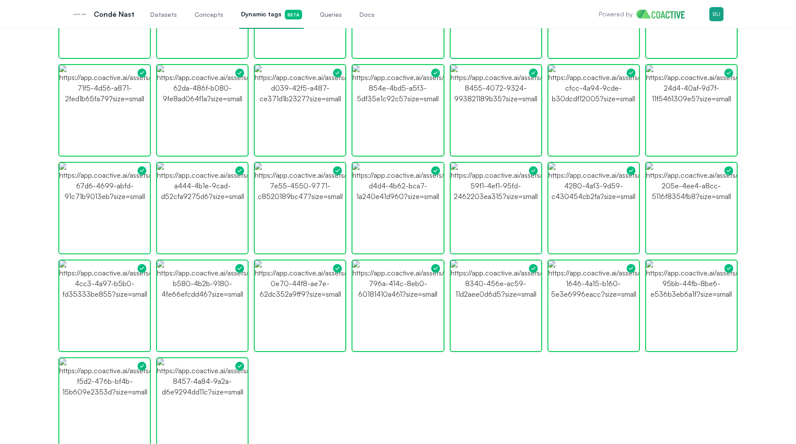
scroll to position [1237, 0]
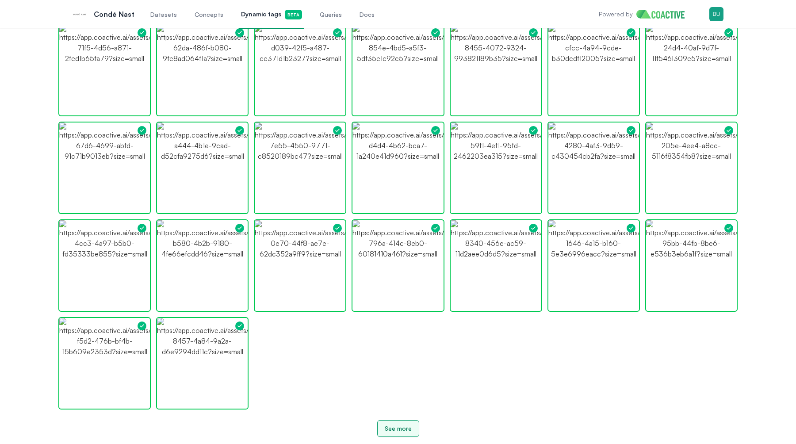
click at [401, 421] on button "See more" at bounding box center [398, 428] width 42 height 17
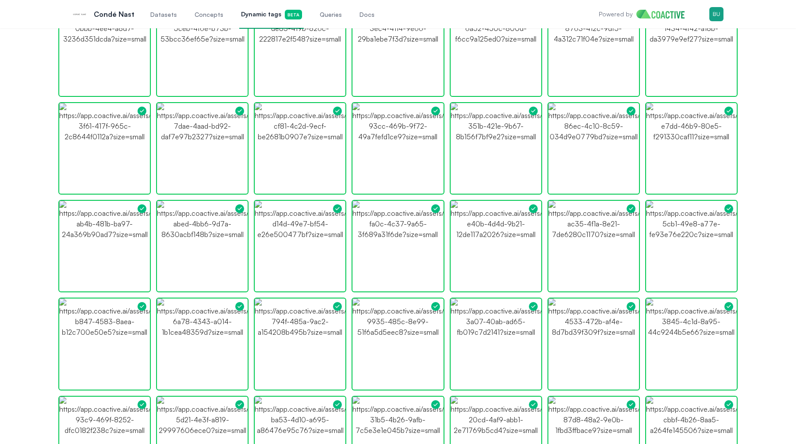
scroll to position [0, 0]
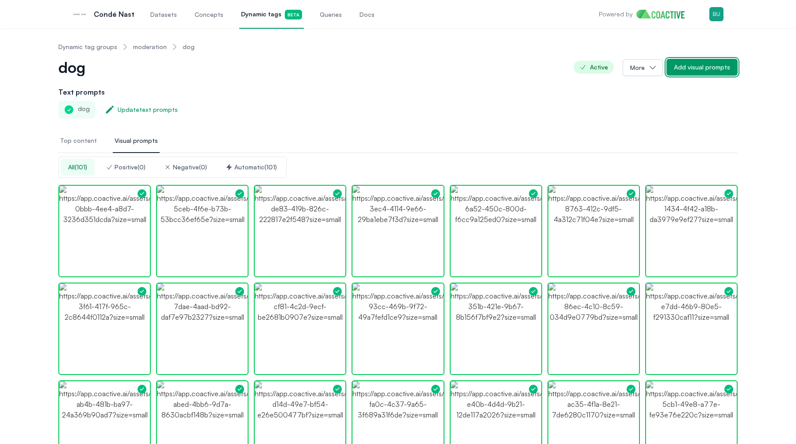
click at [710, 70] on div "Add visual prompts" at bounding box center [702, 67] width 56 height 9
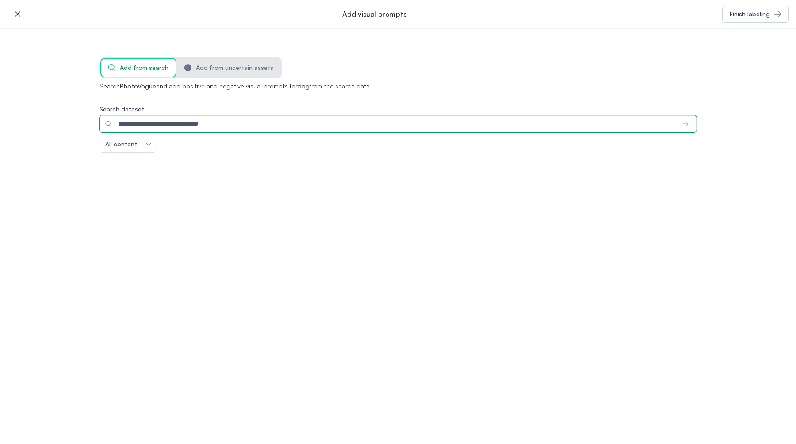
click at [232, 126] on input "Search dataset" at bounding box center [387, 123] width 576 height 17
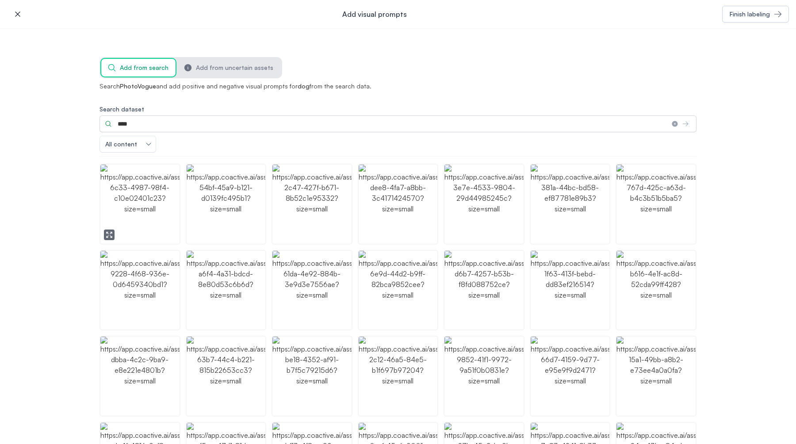
click at [152, 203] on img "button" at bounding box center [139, 203] width 79 height 79
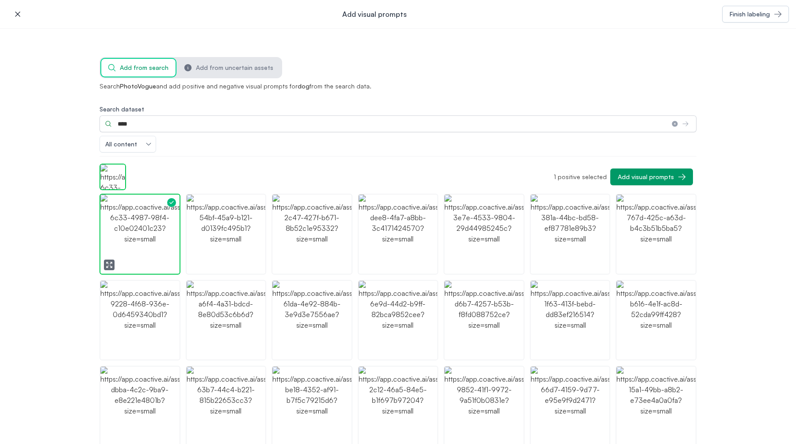
click at [153, 240] on img "button" at bounding box center [139, 234] width 79 height 79
click at [204, 236] on img "button" at bounding box center [226, 234] width 79 height 79
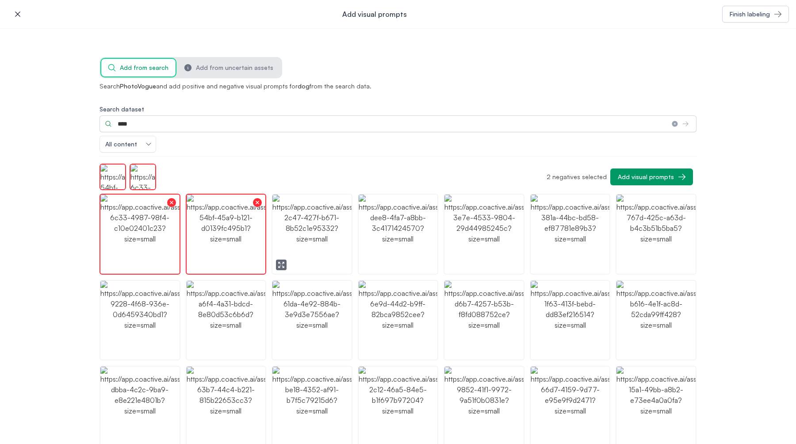
click at [299, 230] on img "button" at bounding box center [311, 234] width 79 height 79
click at [393, 248] on img "button" at bounding box center [398, 234] width 79 height 79
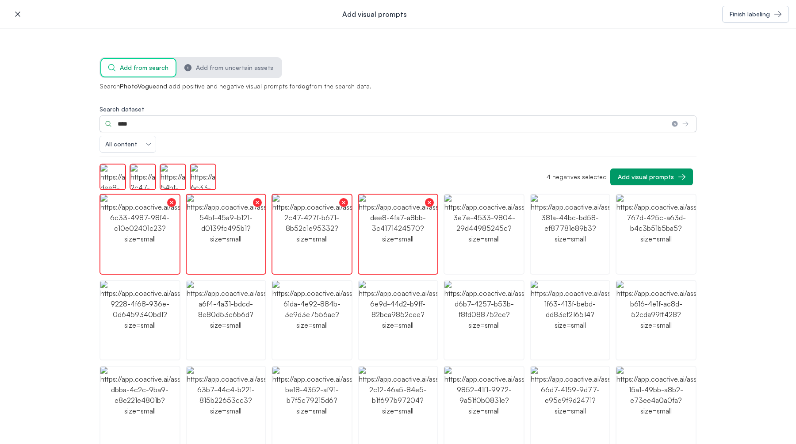
scroll to position [27, 0]
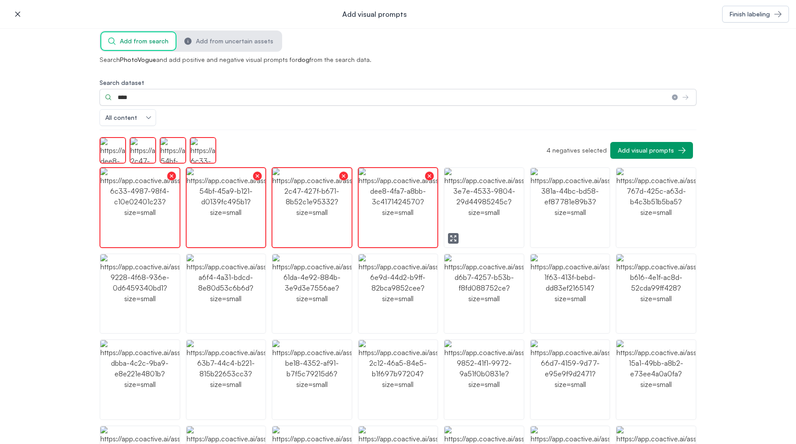
click at [492, 218] on img "button" at bounding box center [483, 207] width 79 height 79
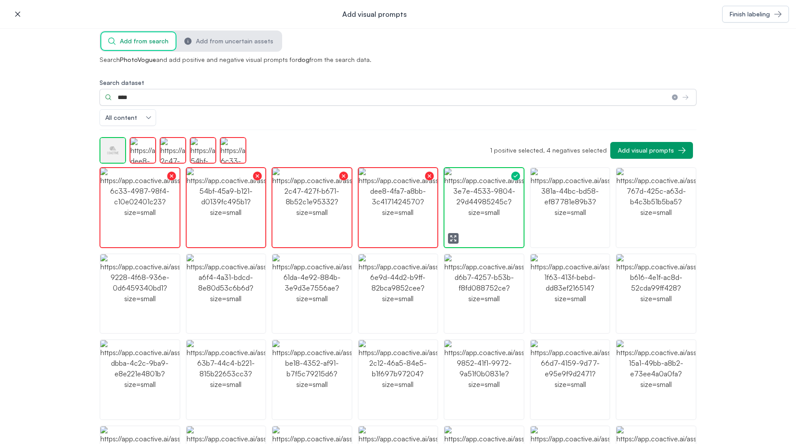
click at [492, 218] on img "button" at bounding box center [483, 207] width 79 height 79
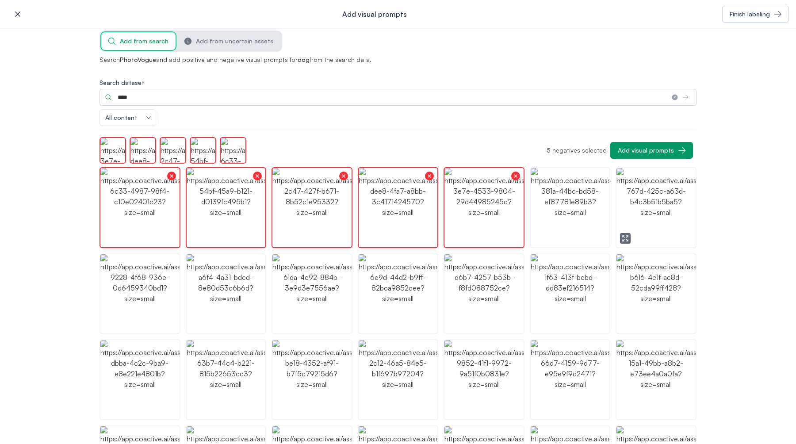
click at [657, 229] on img "button" at bounding box center [655, 207] width 79 height 79
click at [641, 275] on img "button" at bounding box center [655, 293] width 79 height 79
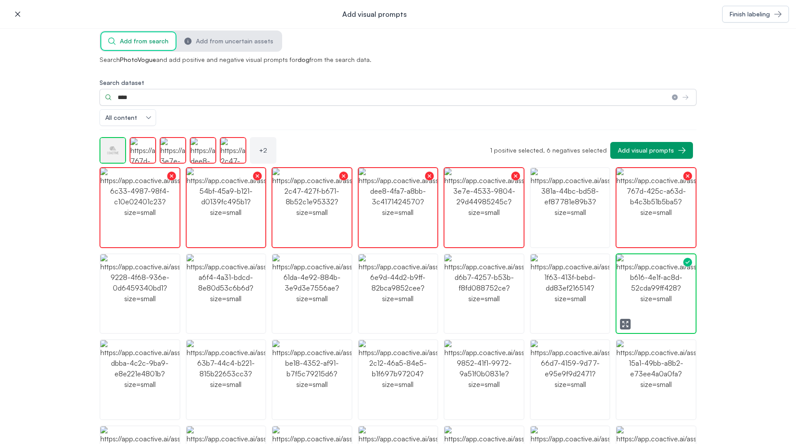
click at [641, 275] on img "button" at bounding box center [655, 293] width 79 height 79
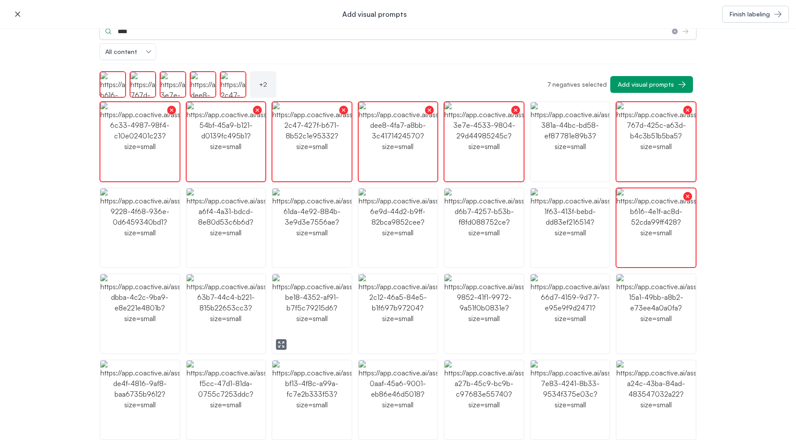
scroll to position [176, 0]
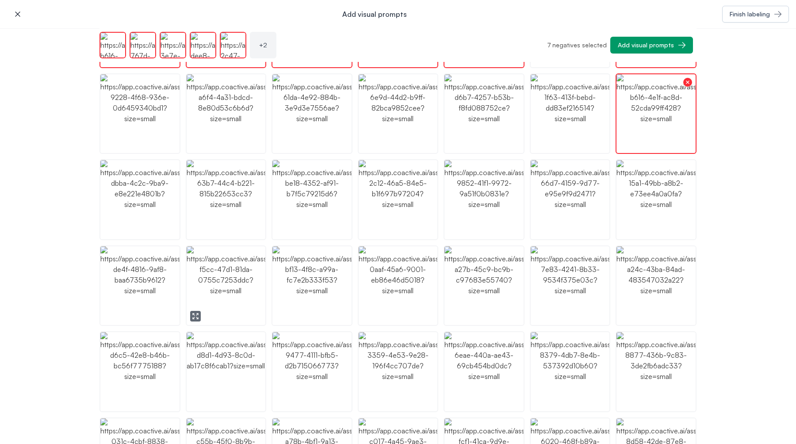
click at [217, 284] on img "button" at bounding box center [226, 285] width 79 height 79
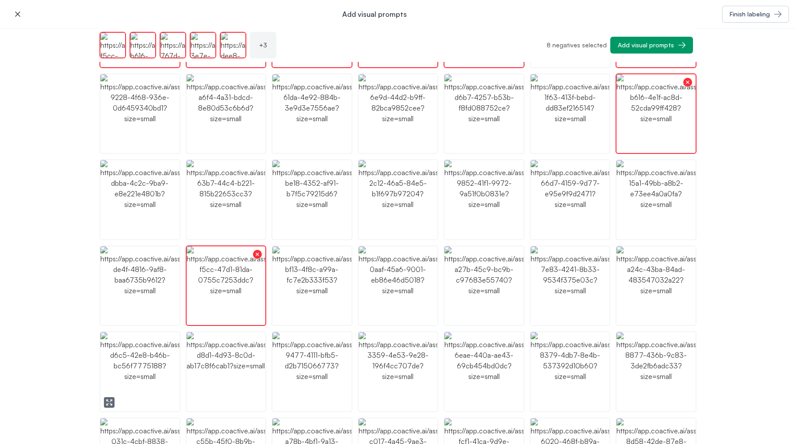
click at [141, 351] on img "button" at bounding box center [139, 371] width 79 height 79
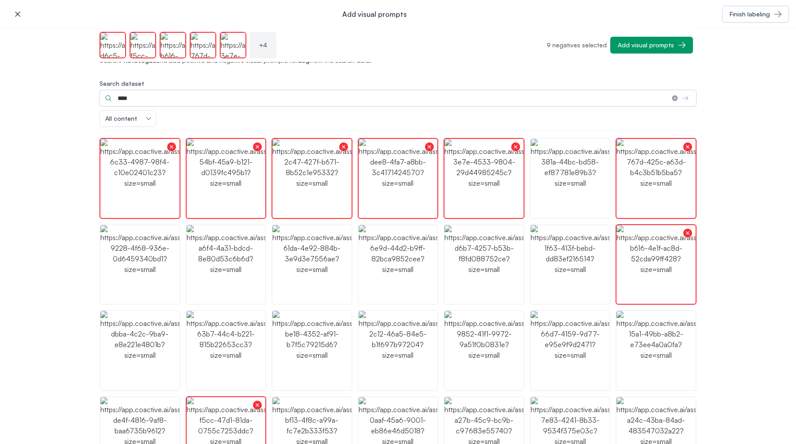
scroll to position [0, 0]
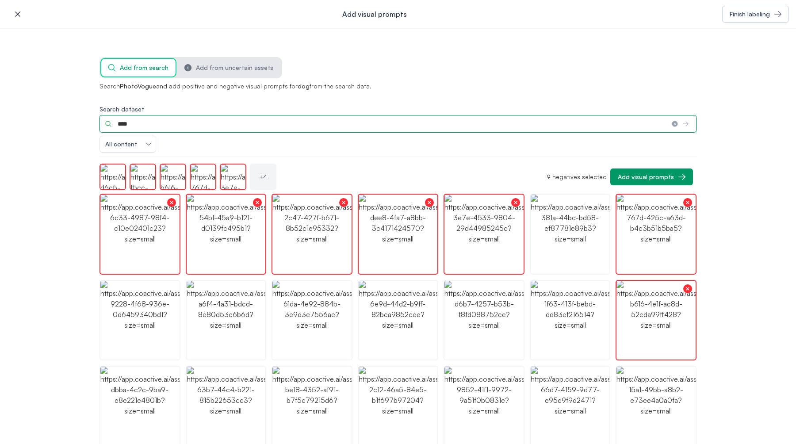
click at [306, 122] on input "****" at bounding box center [381, 123] width 565 height 17
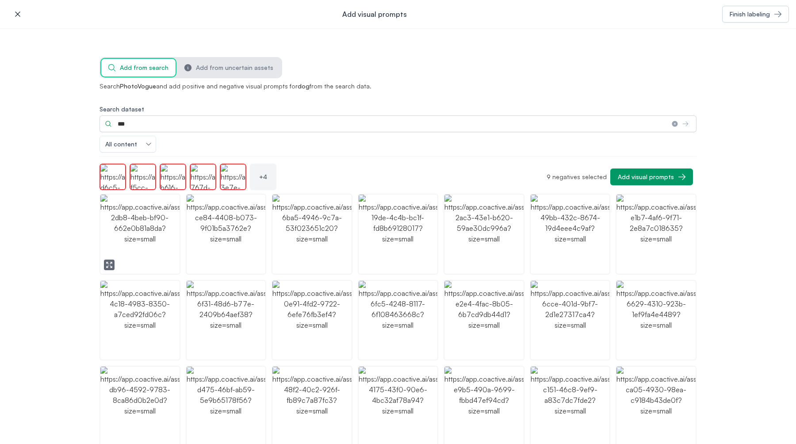
click at [160, 245] on img "button" at bounding box center [139, 234] width 79 height 79
click at [164, 245] on img "button" at bounding box center [139, 234] width 79 height 79
click at [374, 222] on img "button" at bounding box center [398, 234] width 79 height 79
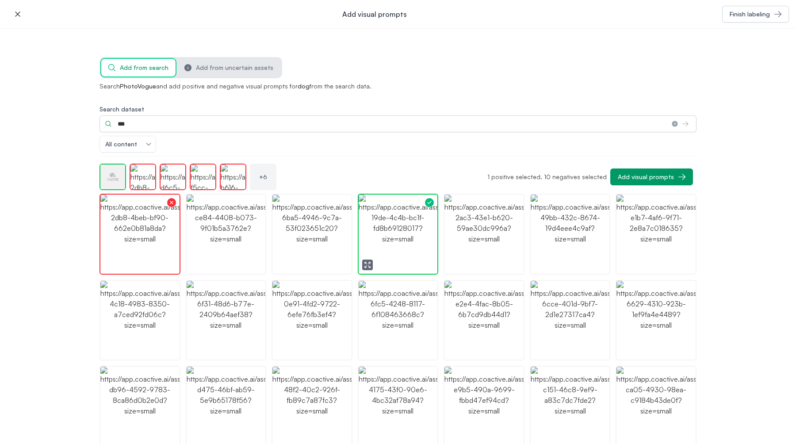
click at [374, 222] on img "button" at bounding box center [398, 234] width 79 height 79
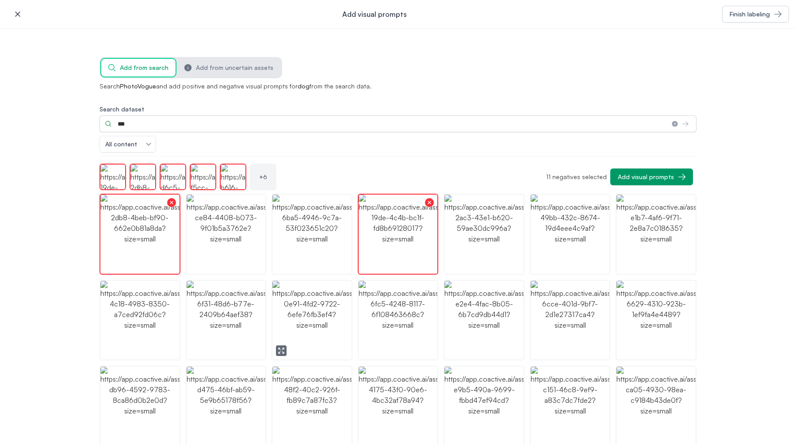
click at [316, 323] on img "button" at bounding box center [311, 320] width 79 height 79
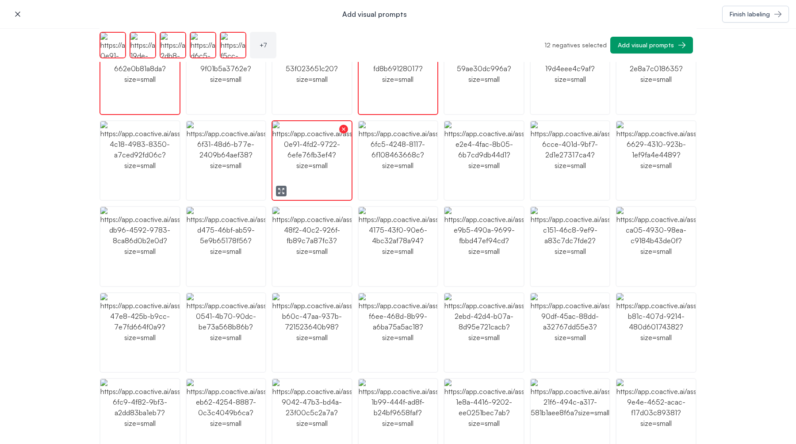
scroll to position [141, 0]
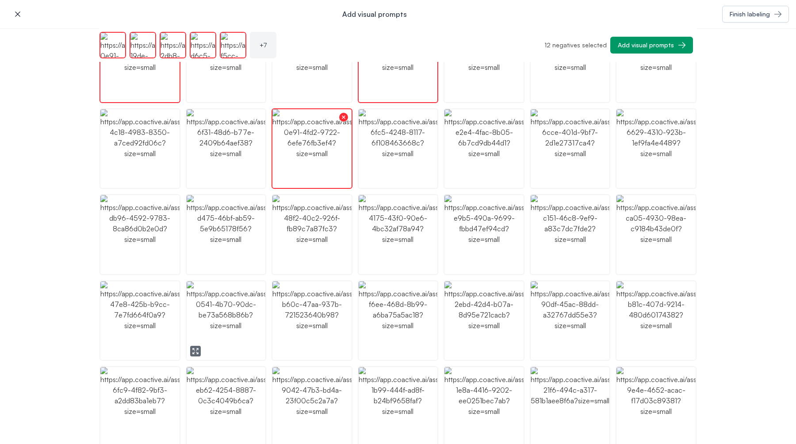
click at [223, 313] on img "button" at bounding box center [226, 320] width 79 height 79
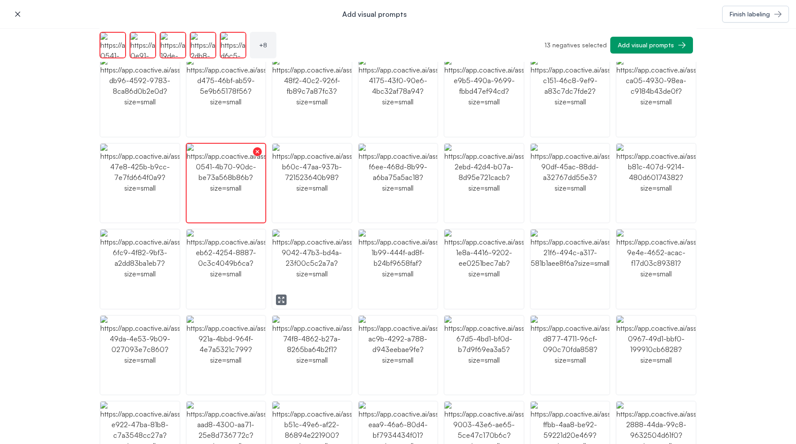
scroll to position [285, 0]
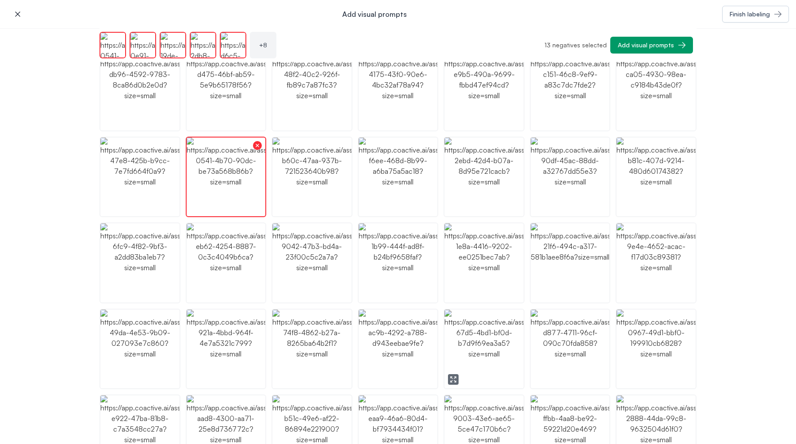
click at [475, 351] on img "button" at bounding box center [483, 348] width 79 height 79
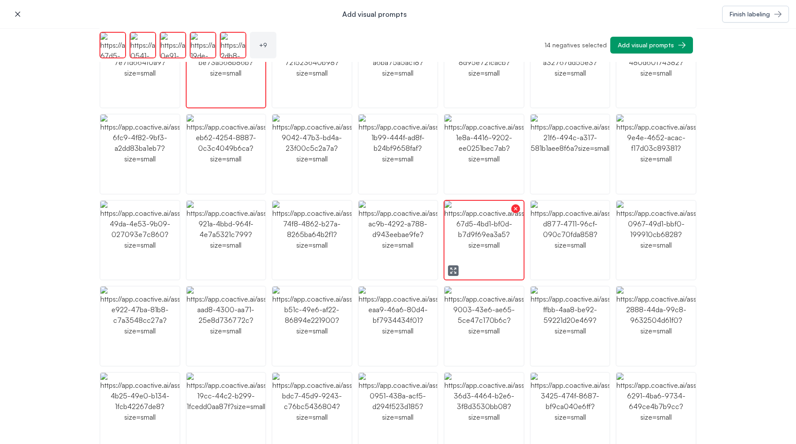
scroll to position [400, 0]
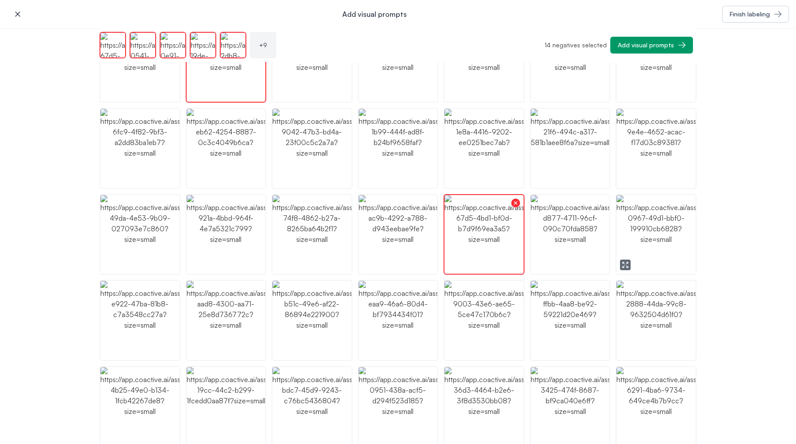
click at [657, 227] on img "button" at bounding box center [655, 234] width 79 height 79
click at [642, 302] on img "button" at bounding box center [655, 320] width 79 height 79
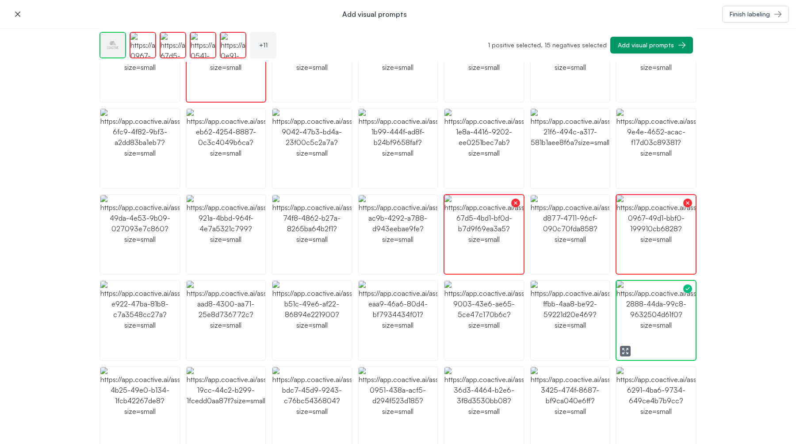
click at [642, 302] on img "button" at bounding box center [655, 320] width 79 height 79
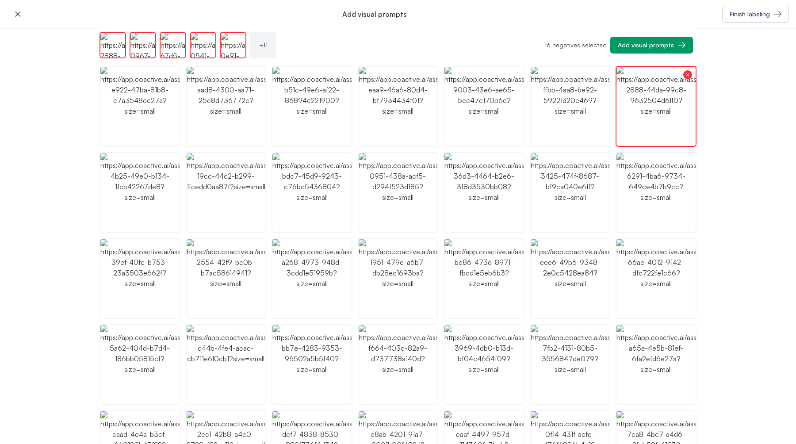
scroll to position [629, 0]
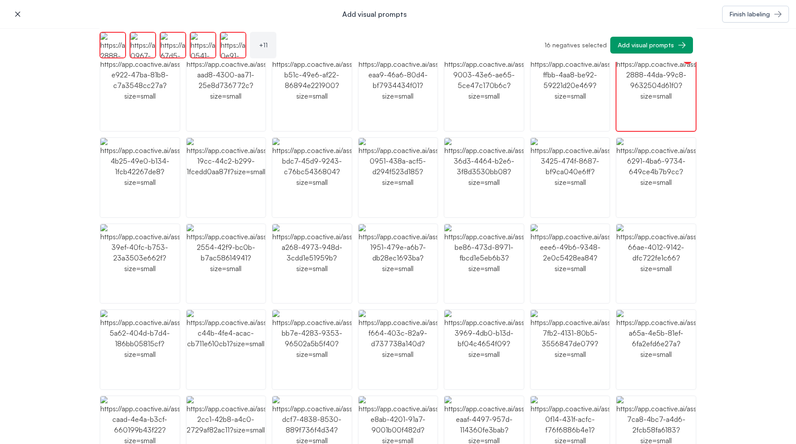
click at [586, 201] on img "button" at bounding box center [570, 177] width 79 height 79
click at [331, 273] on img "button" at bounding box center [311, 263] width 79 height 79
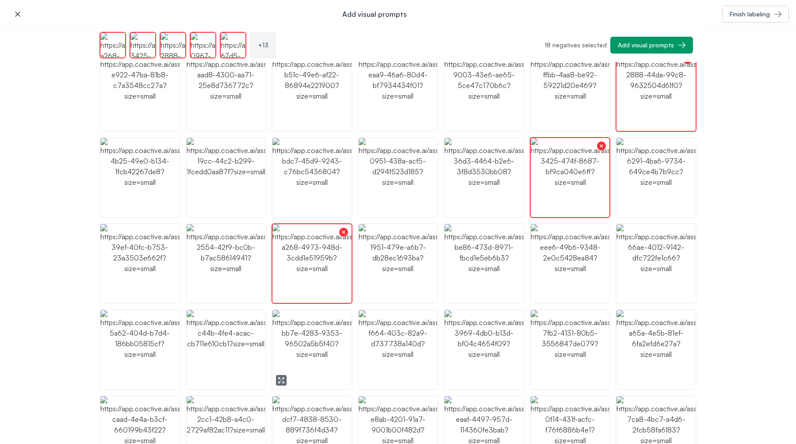
click at [242, 352] on img "button" at bounding box center [226, 349] width 79 height 79
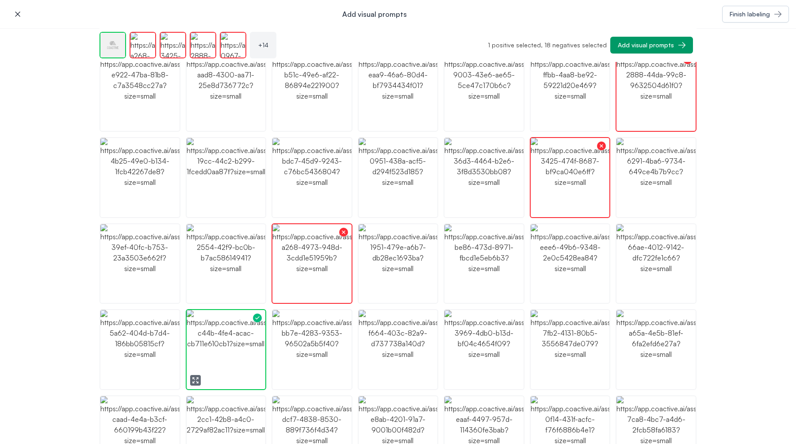
click at [242, 352] on img "button" at bounding box center [226, 349] width 79 height 79
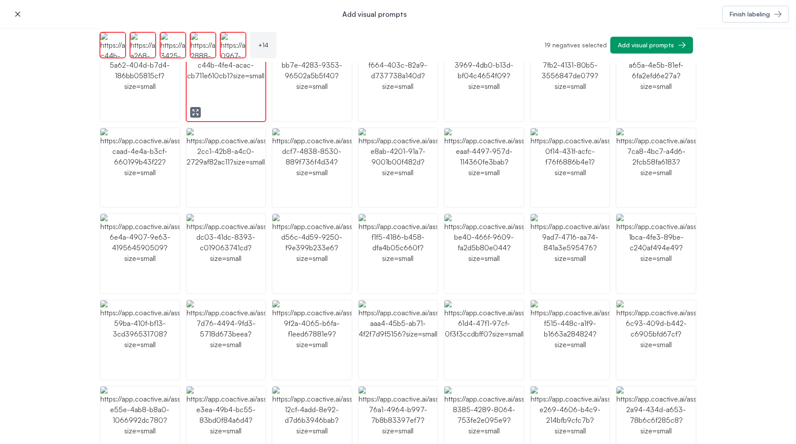
scroll to position [905, 0]
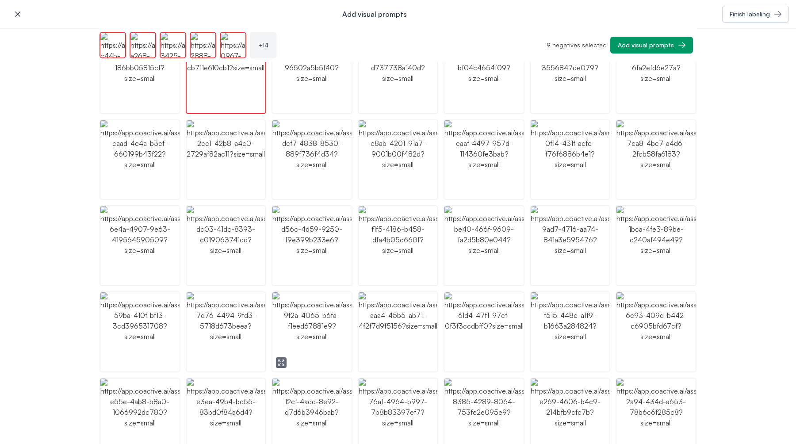
click at [302, 322] on img "button" at bounding box center [311, 331] width 79 height 79
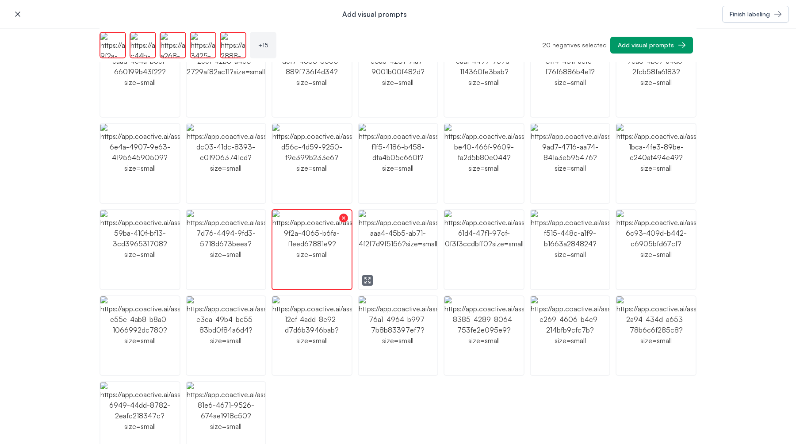
scroll to position [1018, 0]
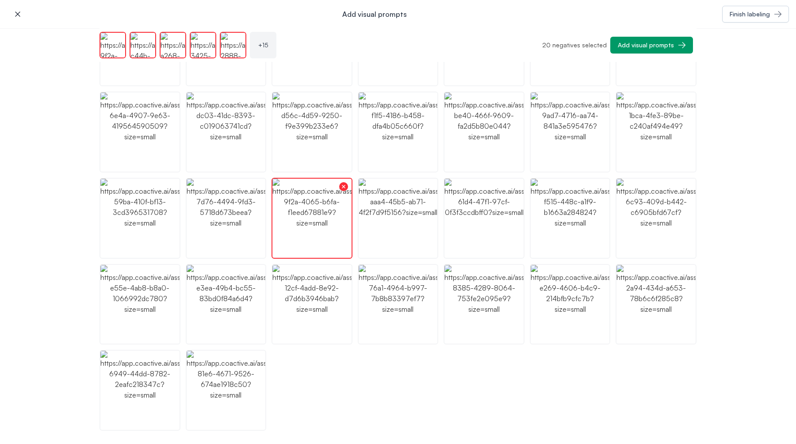
click at [386, 315] on img "button" at bounding box center [398, 304] width 79 height 79
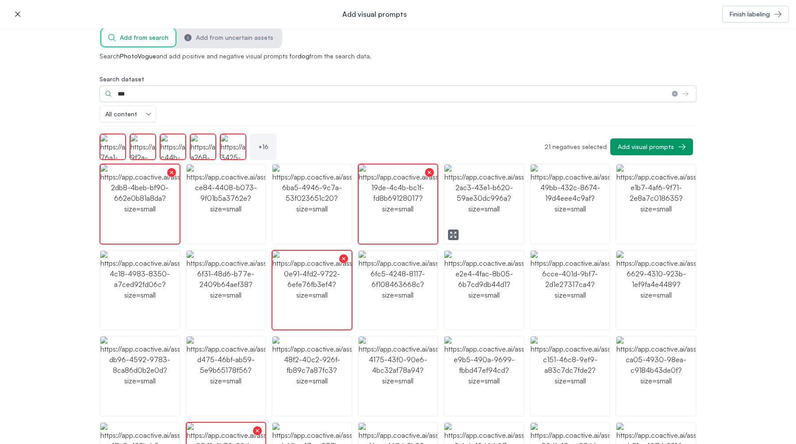
scroll to position [0, 0]
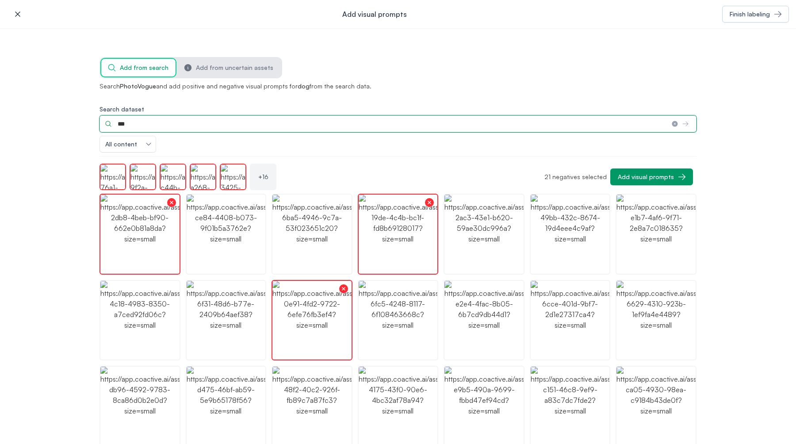
click at [275, 126] on input "***" at bounding box center [381, 123] width 565 height 17
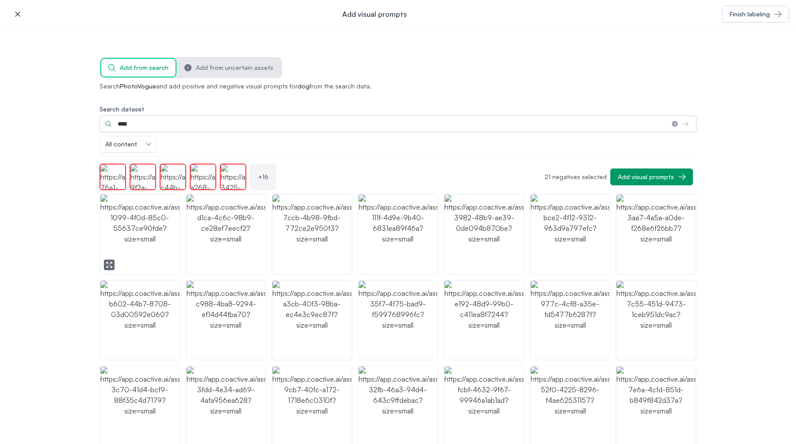
click at [158, 236] on img "button" at bounding box center [139, 234] width 79 height 79
click at [215, 227] on img "button" at bounding box center [226, 234] width 79 height 79
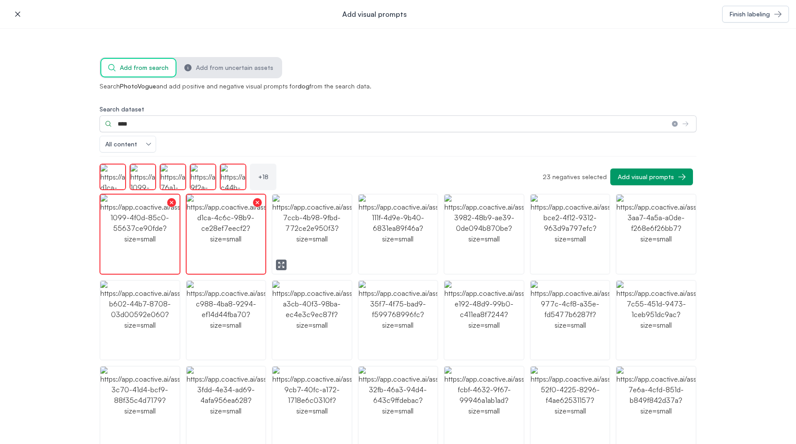
click at [301, 217] on img "button" at bounding box center [311, 234] width 79 height 79
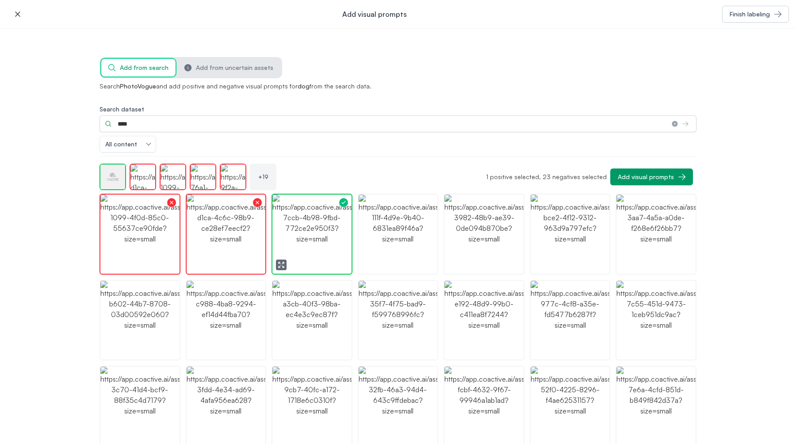
click at [301, 217] on img "button" at bounding box center [311, 234] width 79 height 79
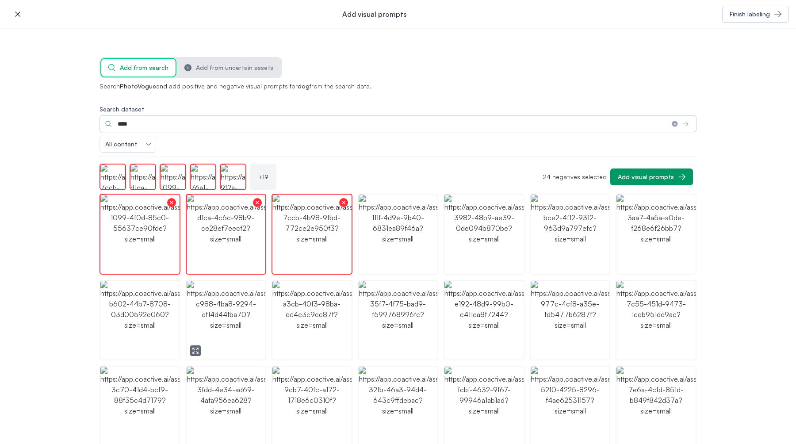
click at [242, 318] on img "button" at bounding box center [226, 320] width 79 height 79
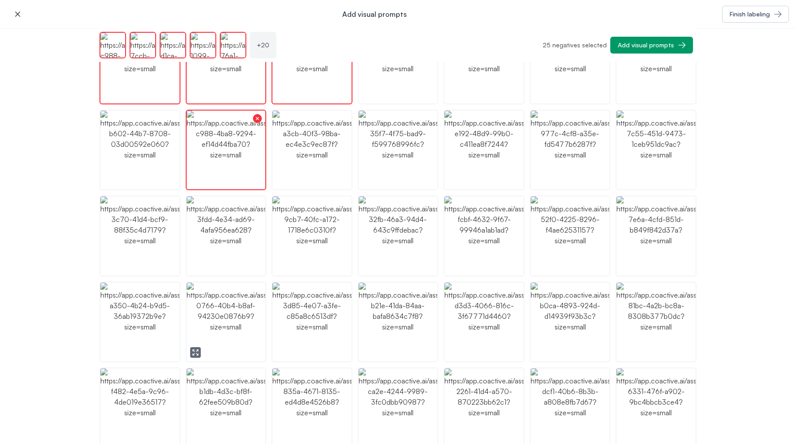
scroll to position [147, 0]
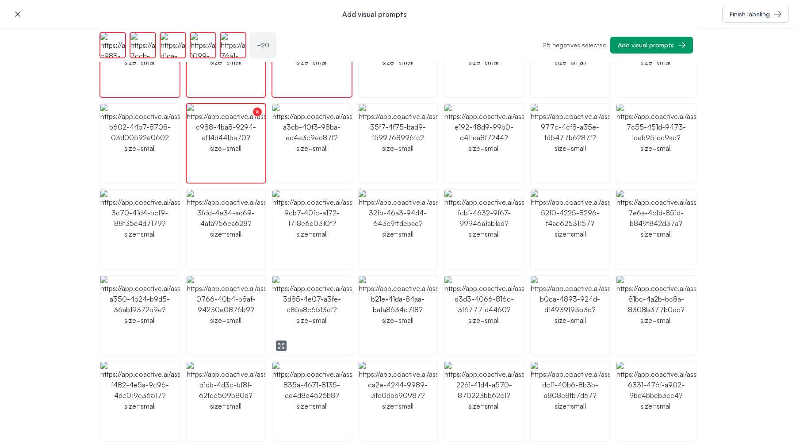
click at [292, 260] on img "button" at bounding box center [311, 229] width 79 height 79
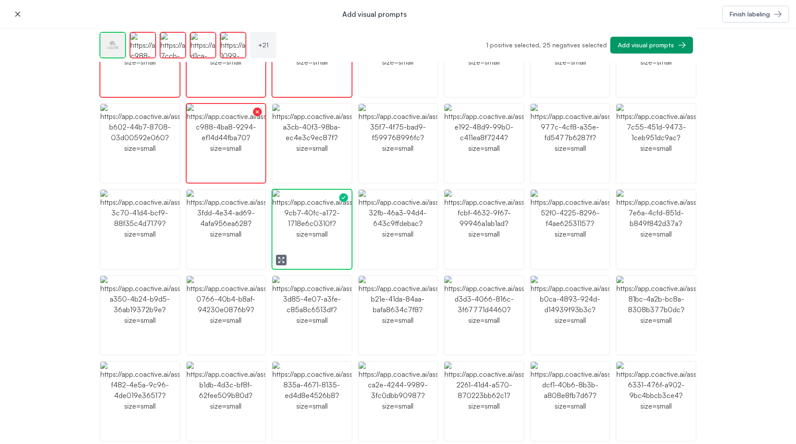
click at [292, 260] on img "button" at bounding box center [311, 229] width 79 height 79
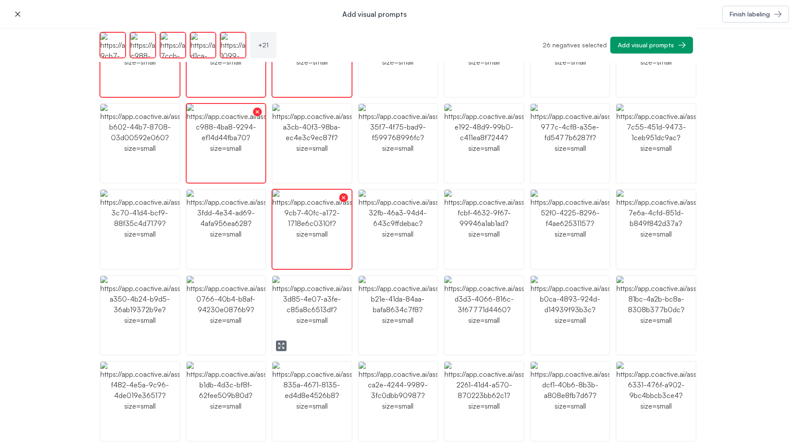
click at [295, 311] on img "button" at bounding box center [311, 315] width 79 height 79
click at [153, 317] on img "button" at bounding box center [139, 315] width 79 height 79
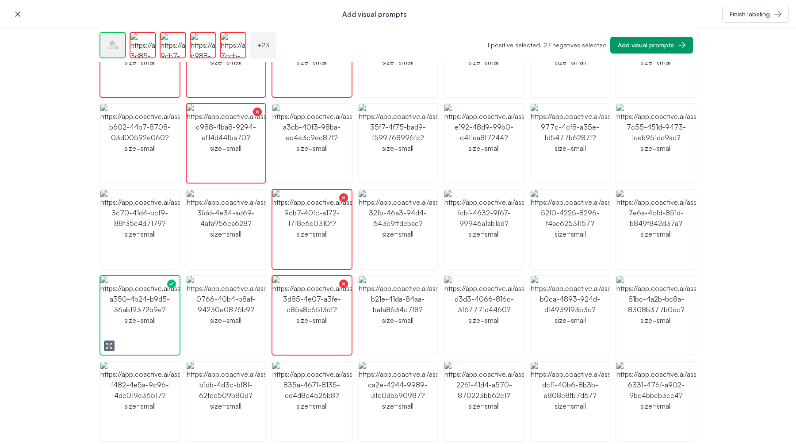
click at [153, 317] on img "button" at bounding box center [139, 315] width 79 height 79
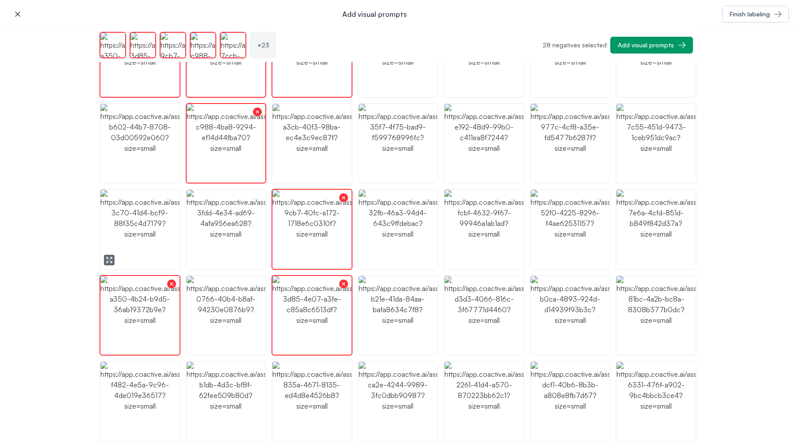
click at [160, 245] on img "button" at bounding box center [139, 229] width 79 height 79
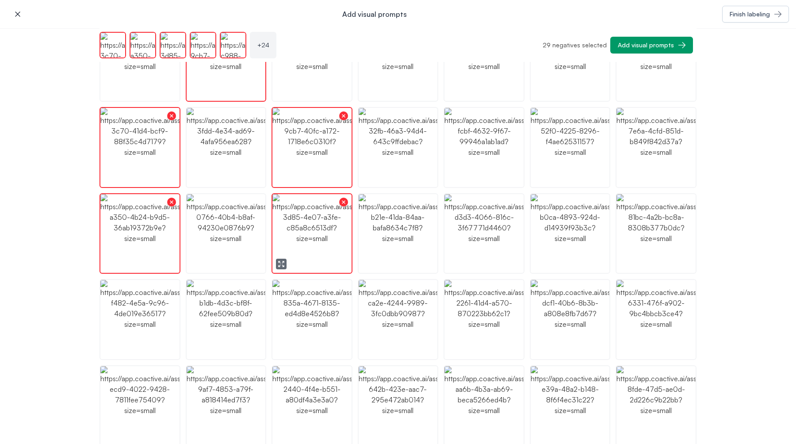
scroll to position [238, 0]
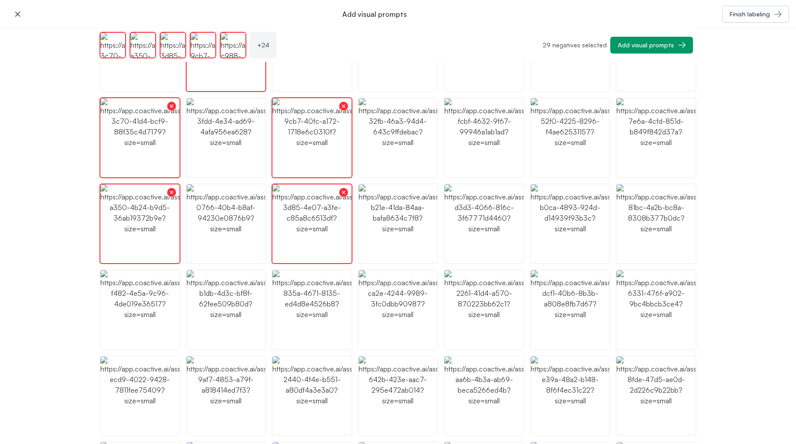
click at [396, 274] on img "button" at bounding box center [398, 309] width 79 height 79
click at [311, 302] on img "button" at bounding box center [311, 309] width 79 height 79
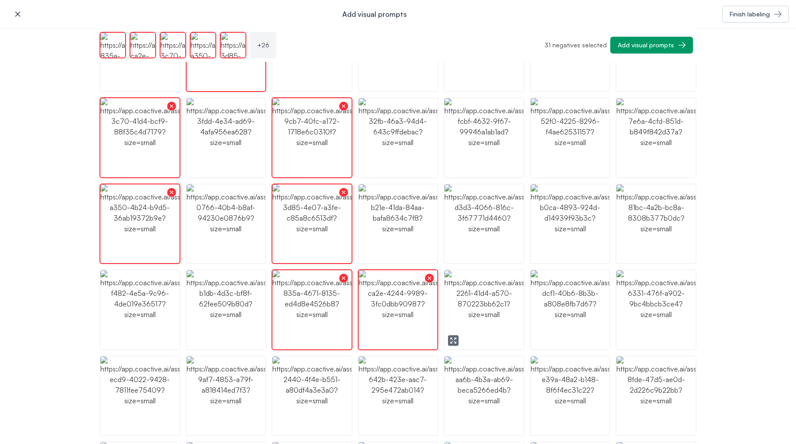
click at [465, 302] on img "button" at bounding box center [483, 309] width 79 height 79
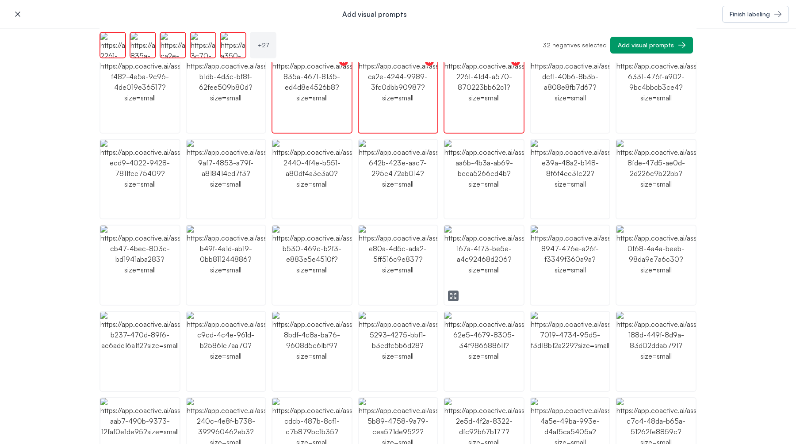
scroll to position [454, 0]
click at [551, 335] on img "button" at bounding box center [570, 351] width 79 height 79
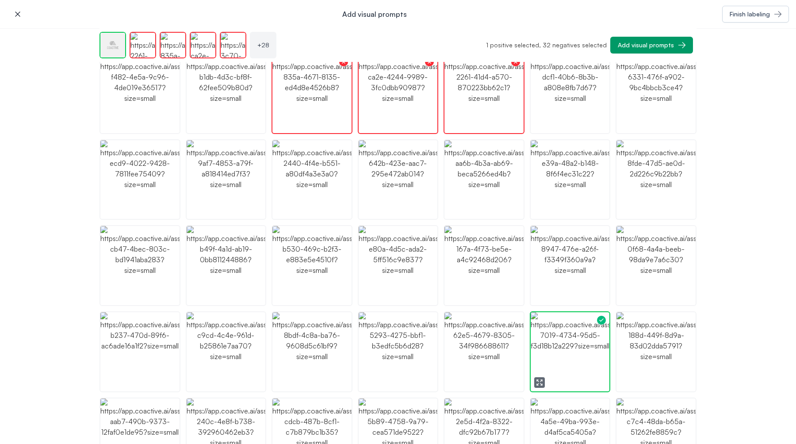
click at [551, 335] on img "button" at bounding box center [570, 351] width 79 height 79
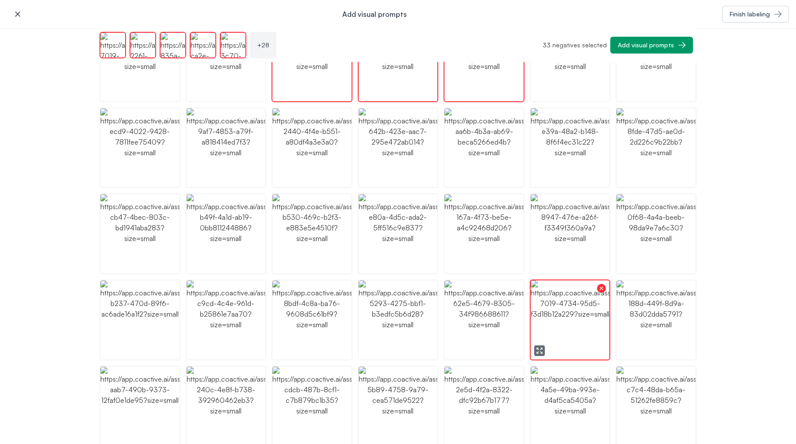
scroll to position [548, 0]
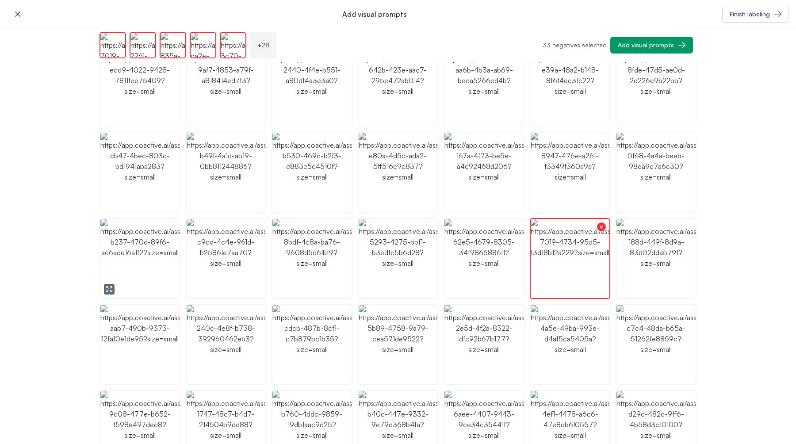
click at [127, 252] on img "button" at bounding box center [139, 258] width 79 height 79
click at [150, 335] on img "button" at bounding box center [139, 344] width 79 height 79
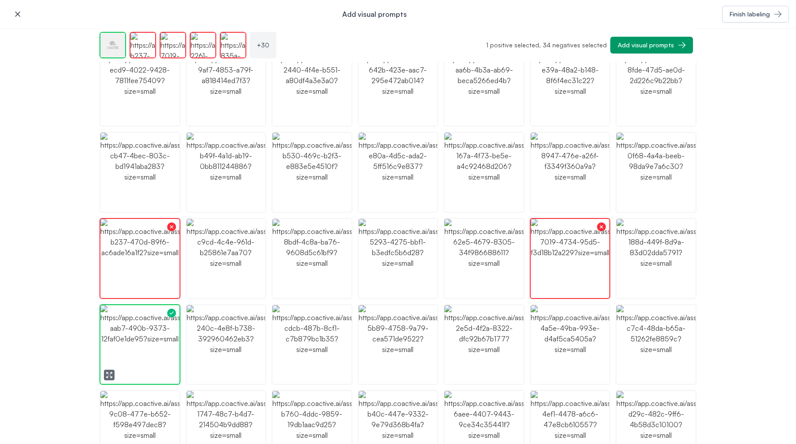
click at [150, 335] on img "button" at bounding box center [139, 344] width 79 height 79
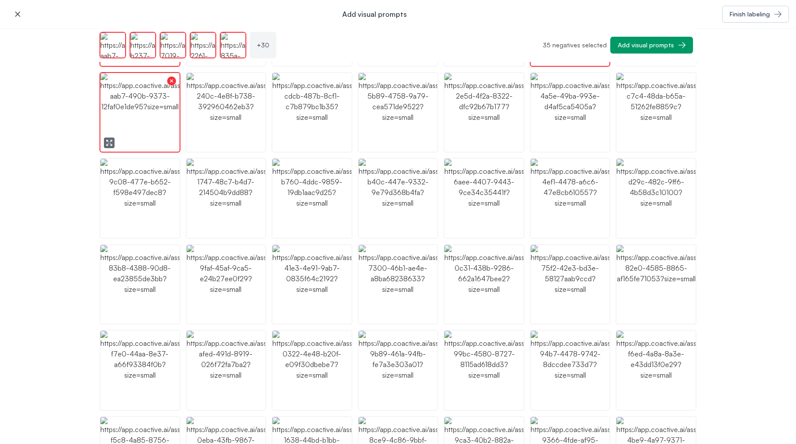
scroll to position [789, 0]
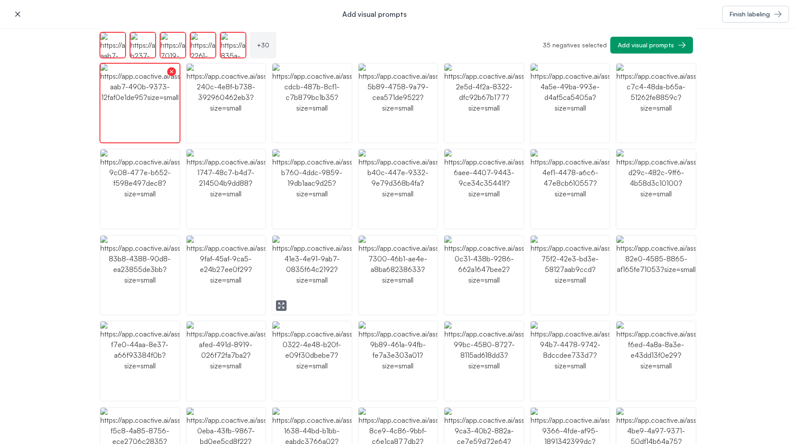
click at [334, 272] on img "button" at bounding box center [311, 275] width 79 height 79
click at [506, 260] on img "button" at bounding box center [483, 275] width 79 height 79
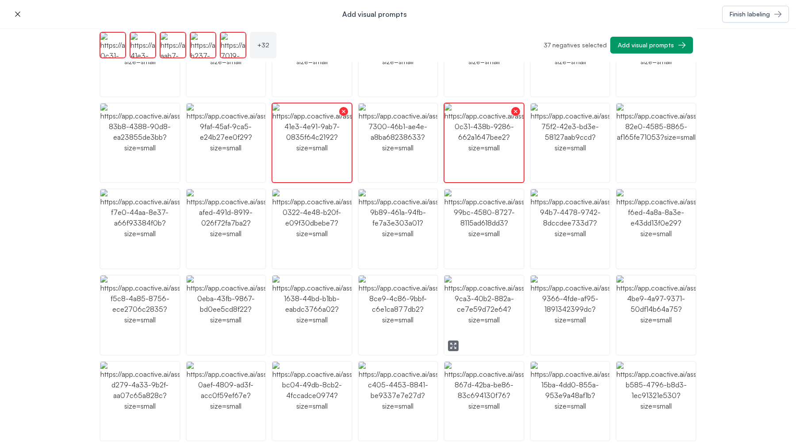
scroll to position [918, 0]
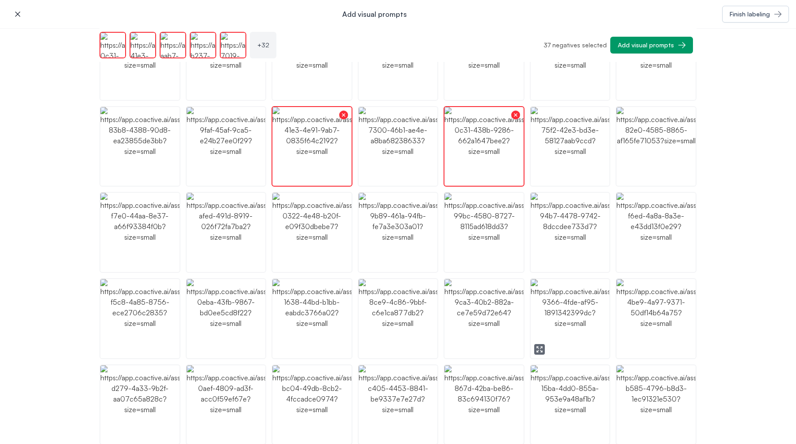
click at [571, 331] on img "button" at bounding box center [570, 318] width 79 height 79
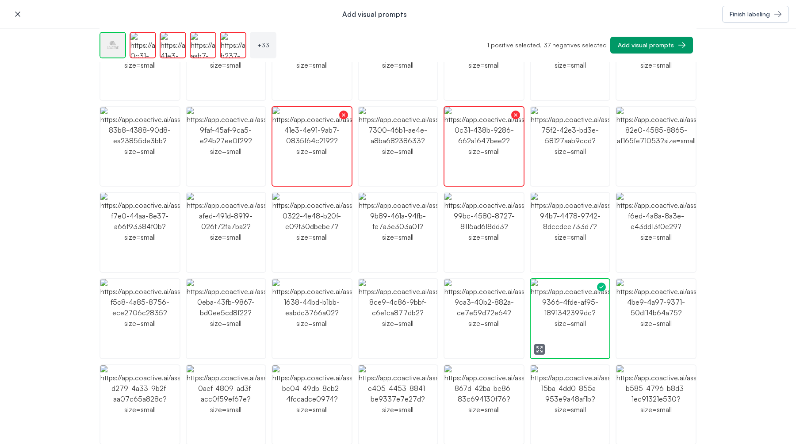
click at [571, 331] on img "button" at bounding box center [570, 318] width 79 height 79
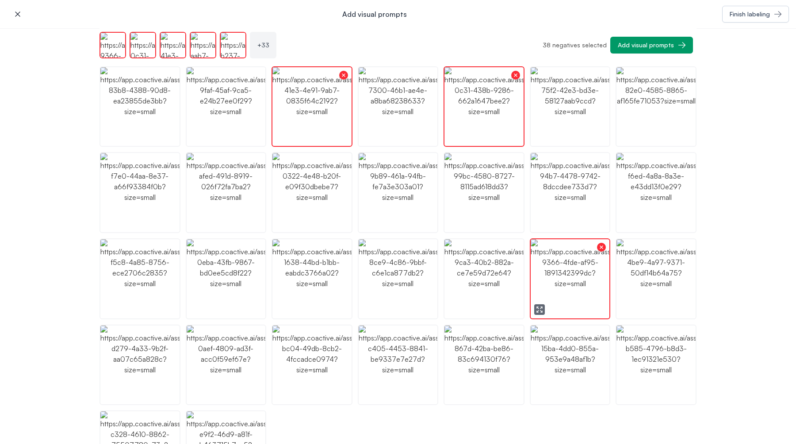
scroll to position [1009, 0]
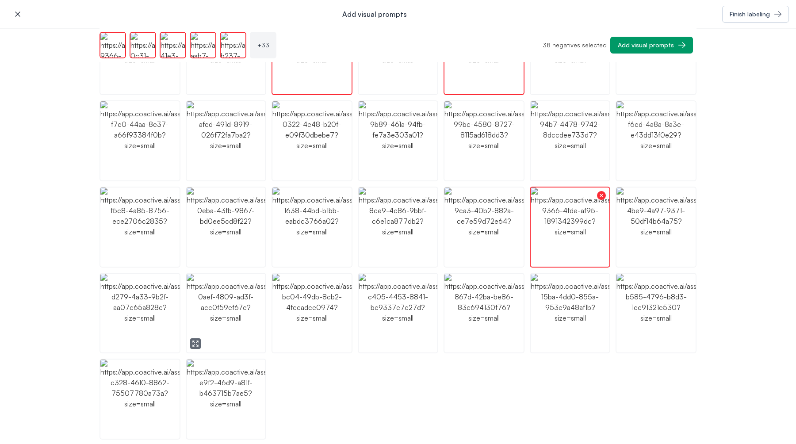
click at [215, 311] on img "button" at bounding box center [226, 313] width 79 height 79
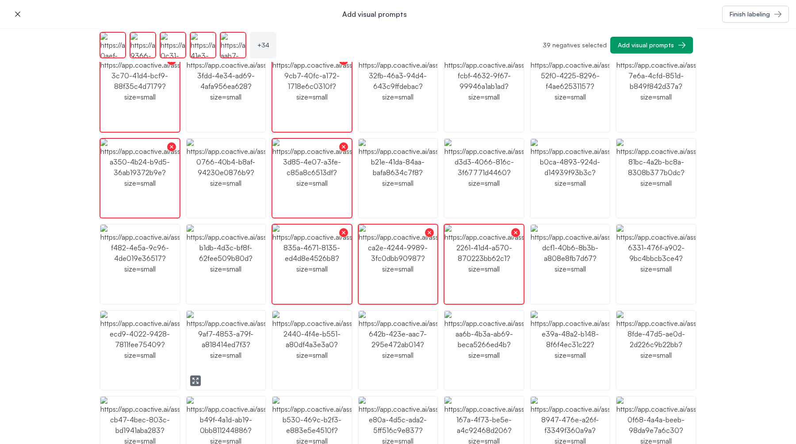
scroll to position [0, 0]
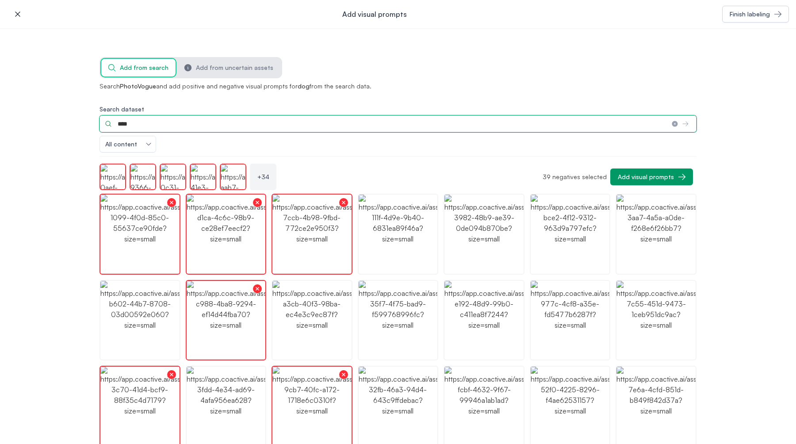
click at [195, 124] on input "****" at bounding box center [381, 123] width 565 height 17
click at [283, 126] on input "****" at bounding box center [381, 123] width 565 height 17
type input "*******"
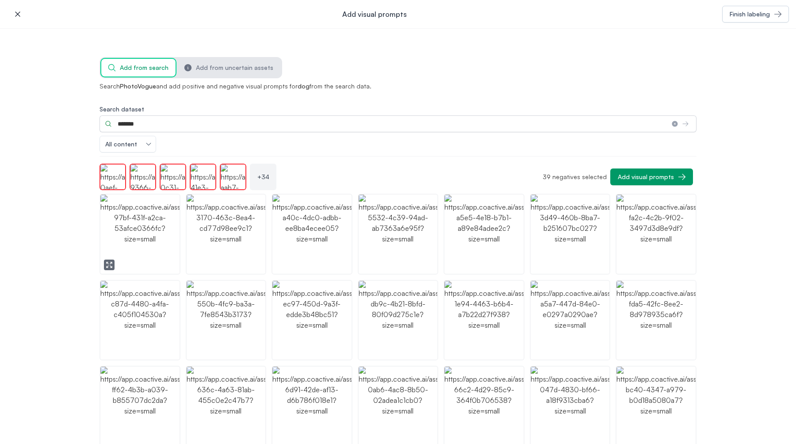
click at [154, 244] on img "button" at bounding box center [139, 234] width 79 height 79
click at [147, 302] on img "button" at bounding box center [139, 320] width 79 height 79
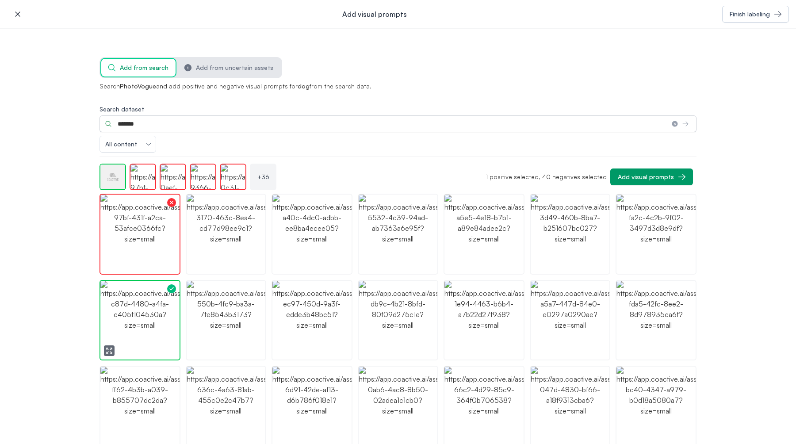
click at [147, 302] on img "button" at bounding box center [139, 320] width 79 height 79
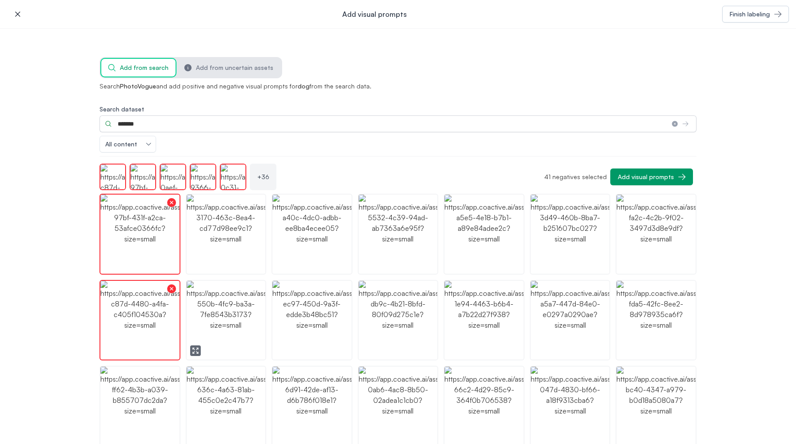
click at [226, 302] on img "button" at bounding box center [226, 320] width 79 height 79
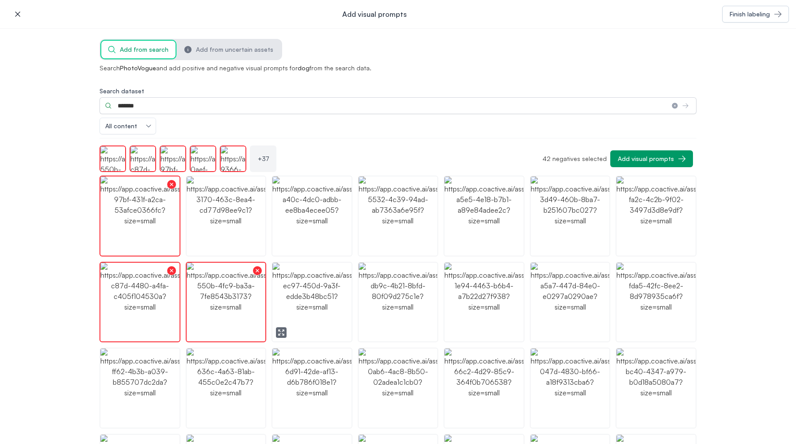
scroll to position [22, 0]
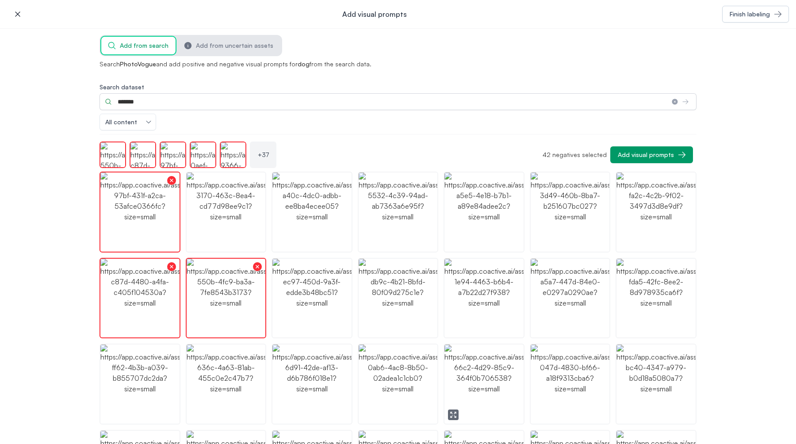
click at [471, 398] on img "button" at bounding box center [483, 383] width 79 height 79
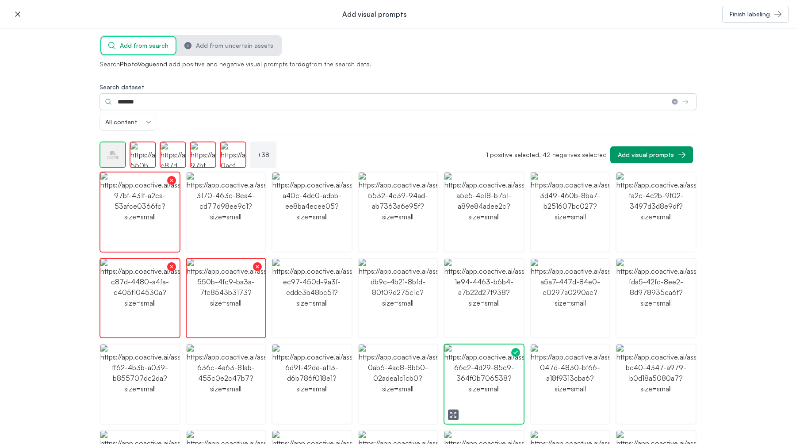
click at [471, 398] on img "button" at bounding box center [483, 383] width 79 height 79
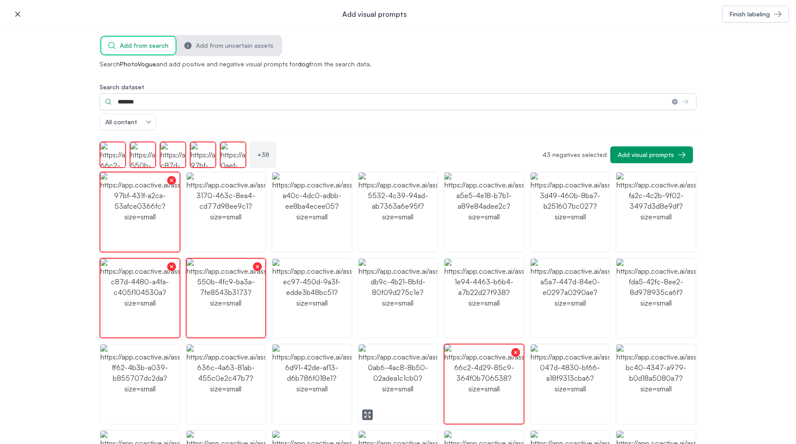
click at [387, 371] on img "button" at bounding box center [398, 383] width 79 height 79
click at [336, 371] on img "button" at bounding box center [311, 383] width 79 height 79
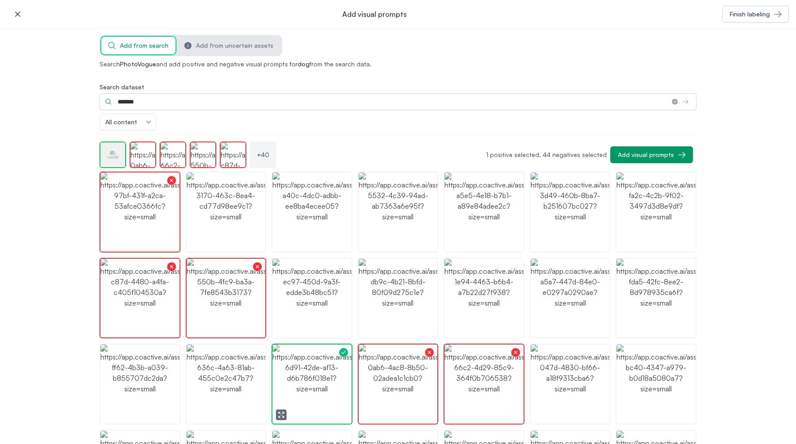
click at [336, 371] on img "button" at bounding box center [311, 383] width 79 height 79
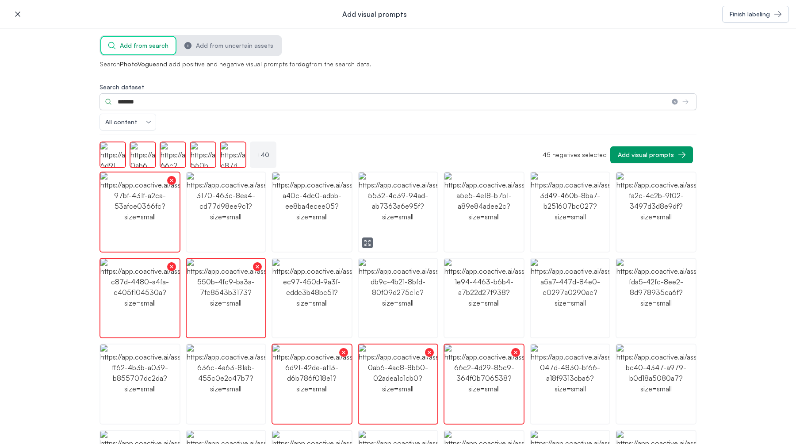
click at [400, 224] on img "button" at bounding box center [398, 211] width 79 height 79
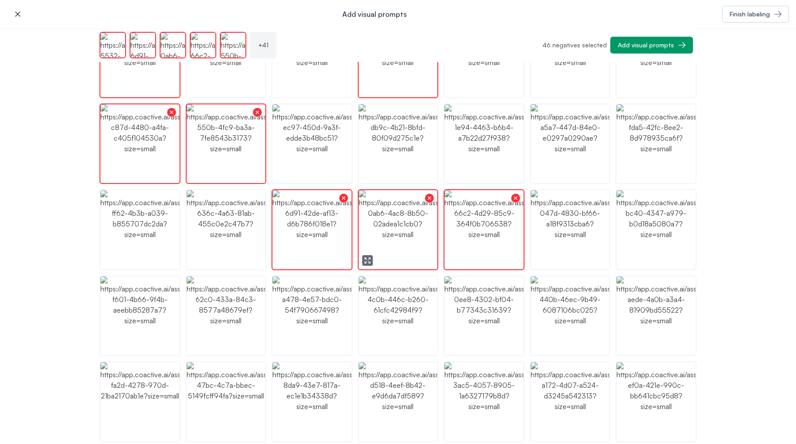
scroll to position [147, 0]
click at [310, 312] on img "button" at bounding box center [311, 315] width 79 height 79
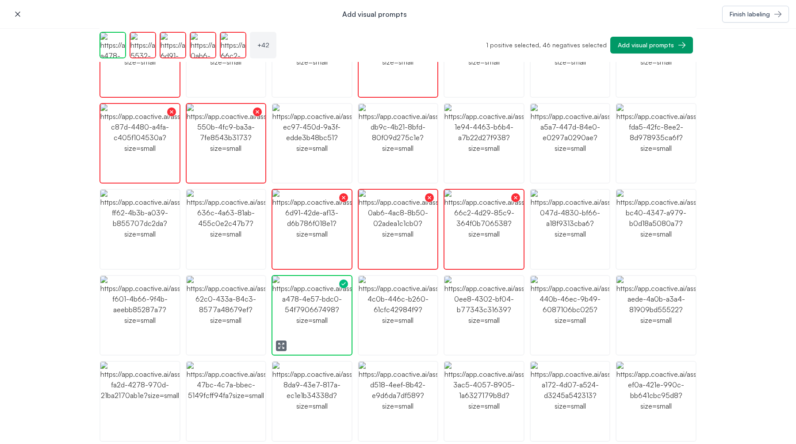
click at [310, 312] on img "button" at bounding box center [311, 315] width 79 height 79
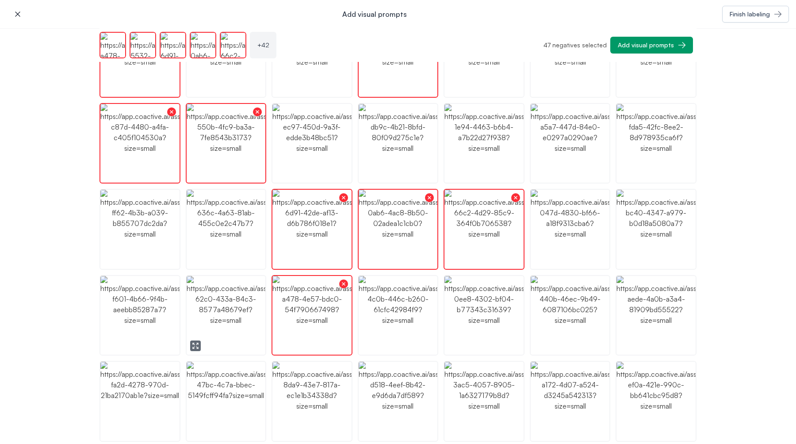
click at [233, 323] on img "button" at bounding box center [226, 315] width 79 height 79
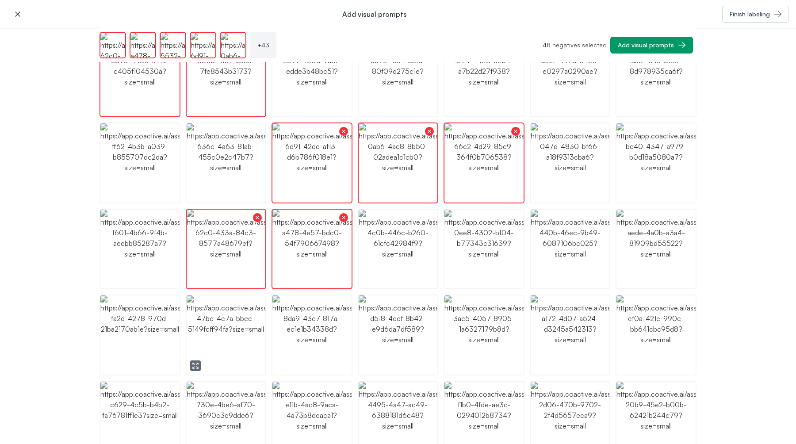
click at [233, 323] on img "button" at bounding box center [226, 334] width 79 height 79
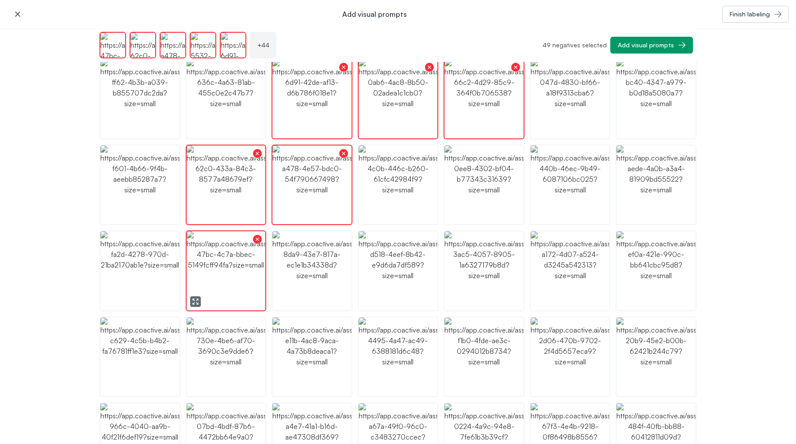
scroll to position [286, 0]
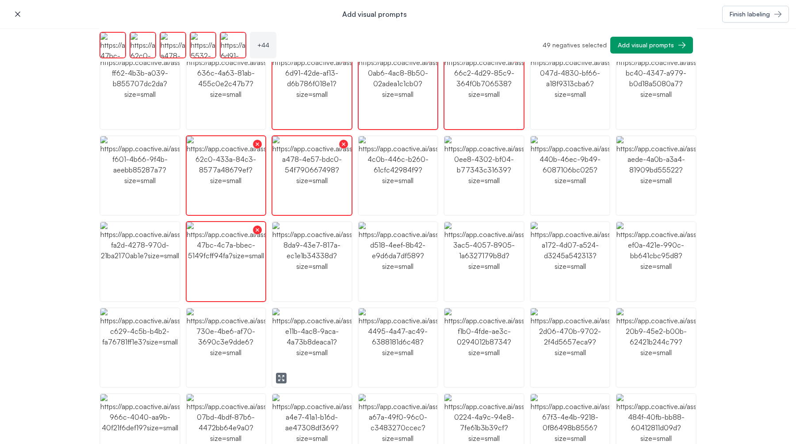
click at [298, 331] on img "button" at bounding box center [311, 347] width 79 height 79
click at [220, 341] on img "button" at bounding box center [226, 347] width 79 height 79
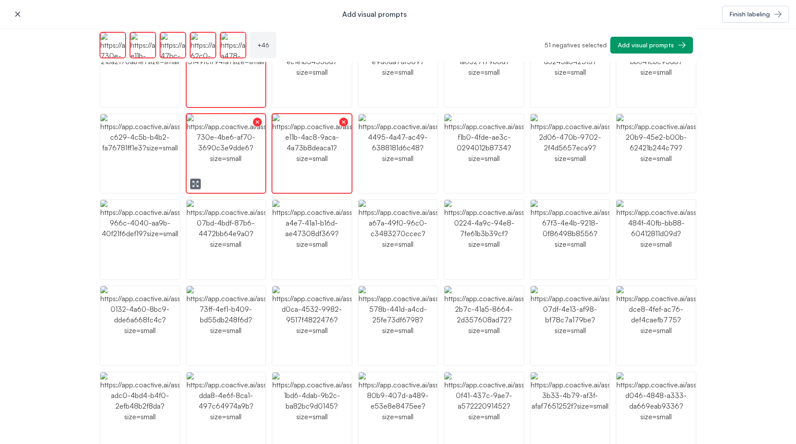
scroll to position [493, 0]
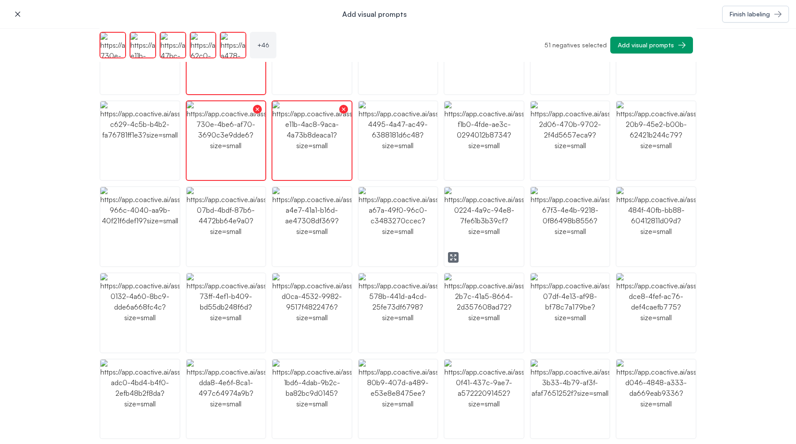
click at [495, 214] on img "button" at bounding box center [483, 226] width 79 height 79
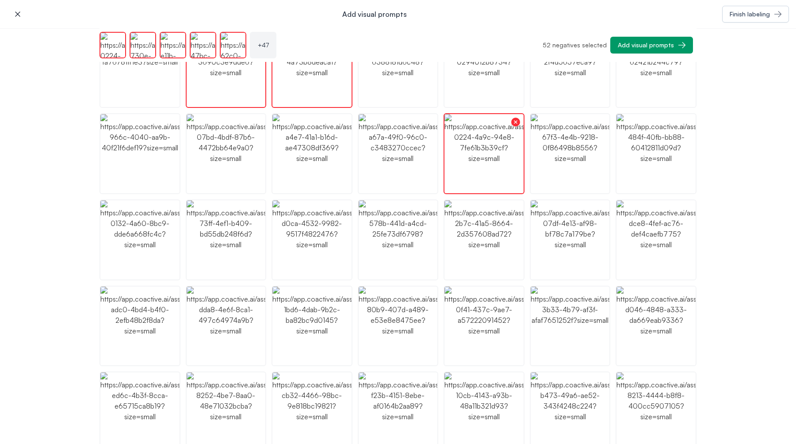
scroll to position [588, 0]
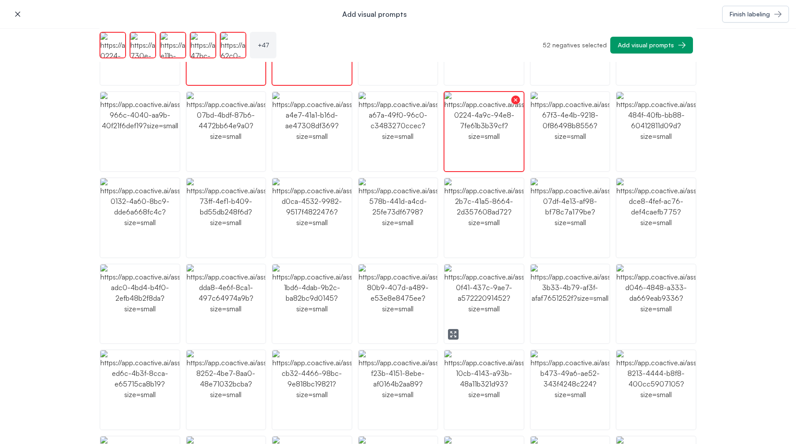
click at [497, 288] on img "button" at bounding box center [483, 303] width 79 height 79
click at [415, 315] on img "button" at bounding box center [398, 303] width 79 height 79
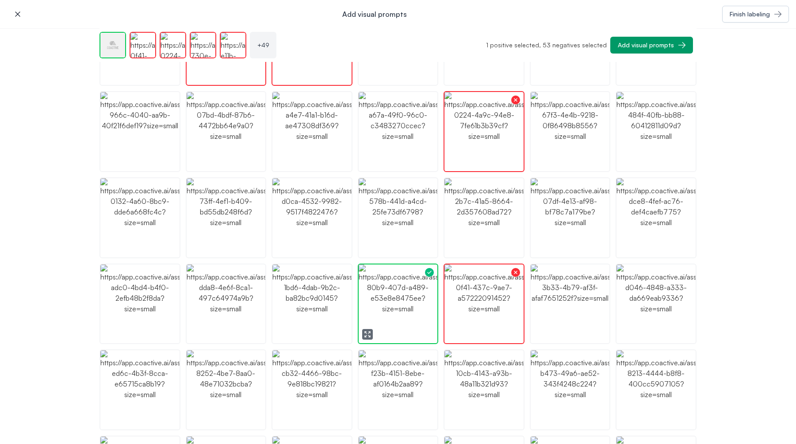
click at [415, 315] on img "button" at bounding box center [398, 303] width 79 height 79
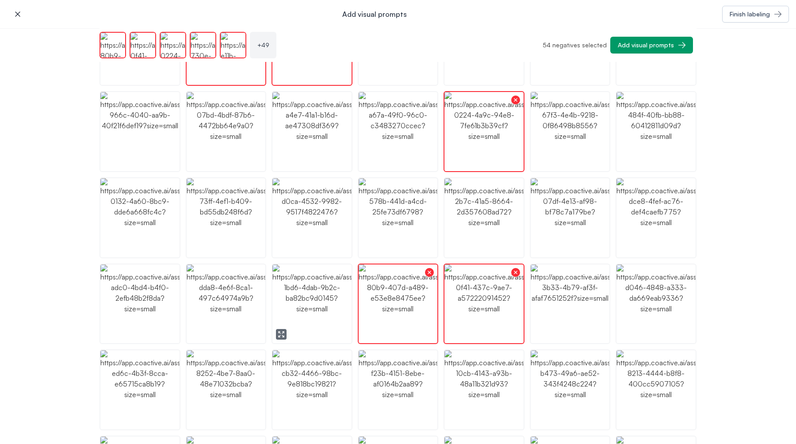
click at [322, 305] on img "button" at bounding box center [311, 303] width 79 height 79
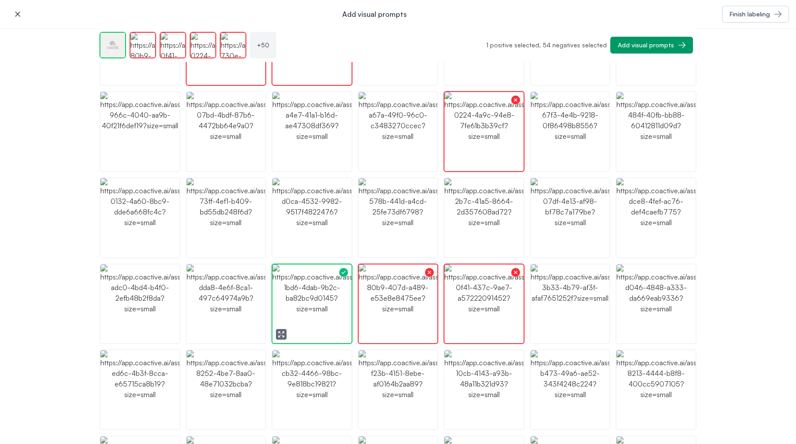
click at [322, 305] on img "button" at bounding box center [311, 303] width 79 height 79
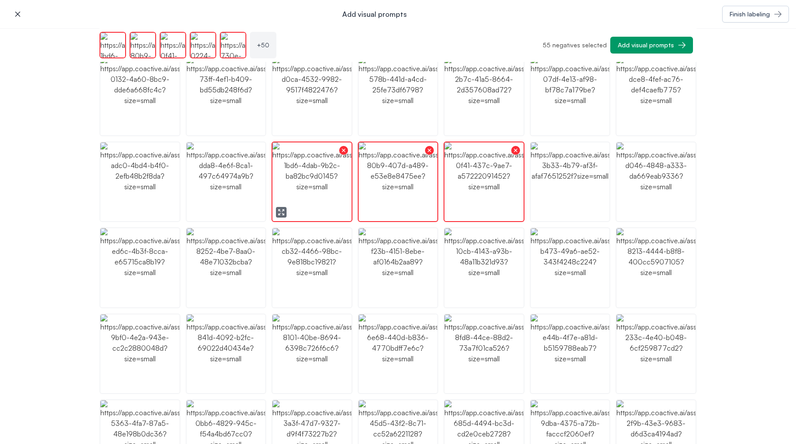
scroll to position [741, 0]
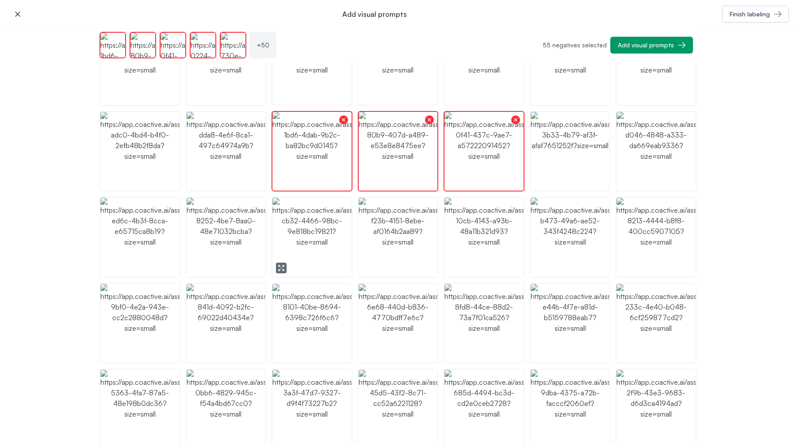
click at [315, 254] on img "button" at bounding box center [311, 237] width 79 height 79
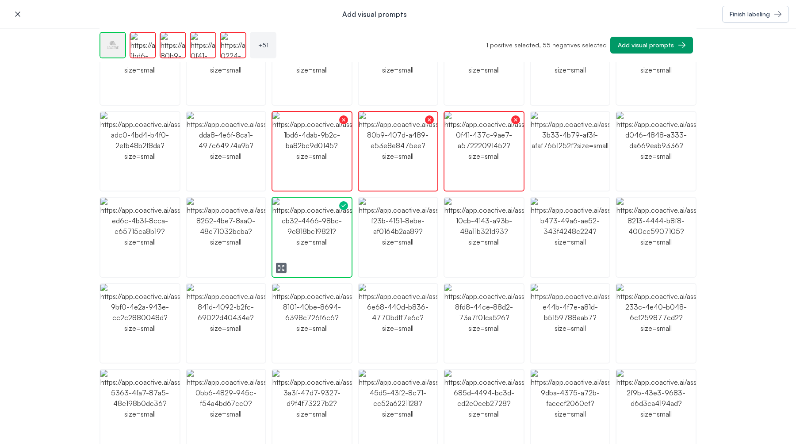
click at [315, 254] on img "button" at bounding box center [311, 237] width 79 height 79
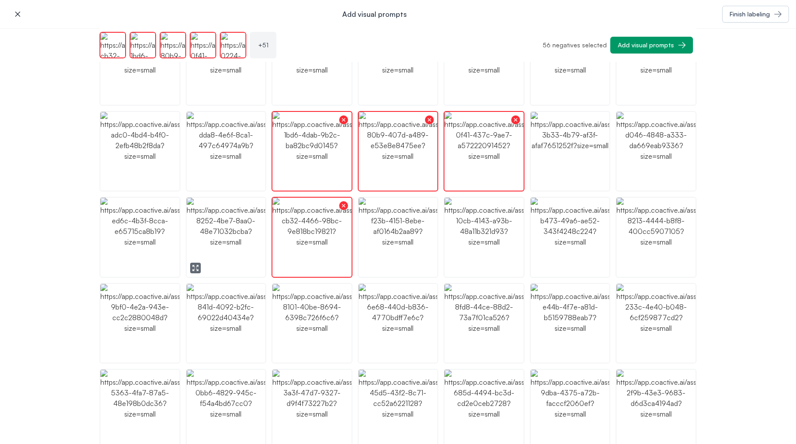
click at [241, 256] on img "button" at bounding box center [226, 237] width 79 height 79
click at [295, 316] on img "button" at bounding box center [311, 323] width 79 height 79
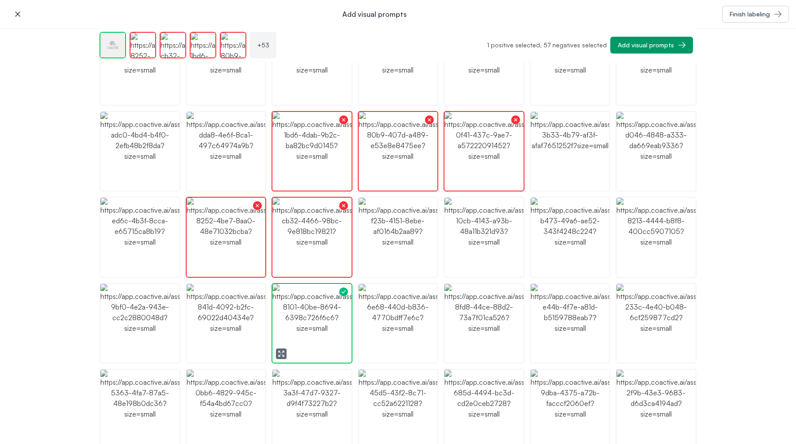
click at [295, 316] on img "button" at bounding box center [311, 323] width 79 height 79
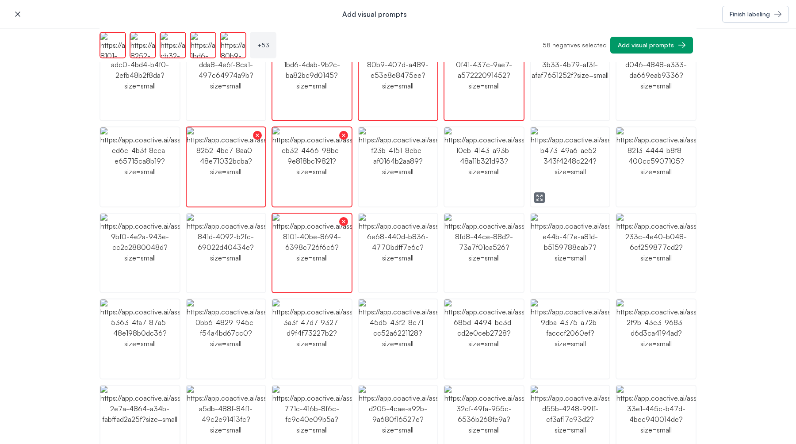
scroll to position [969, 0]
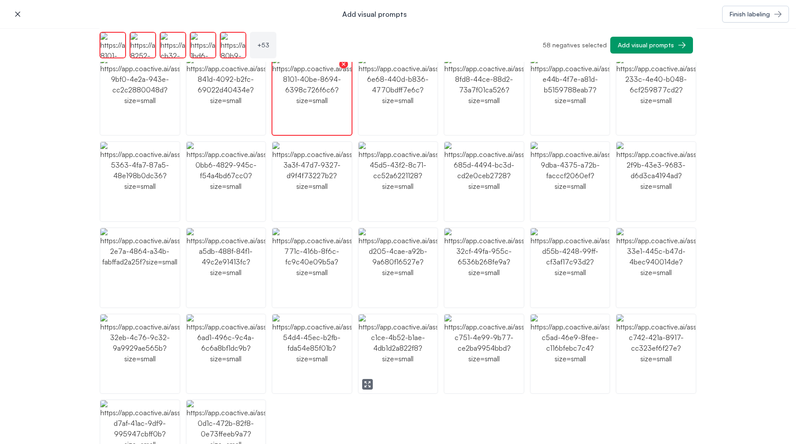
click at [430, 350] on img "button" at bounding box center [398, 353] width 79 height 79
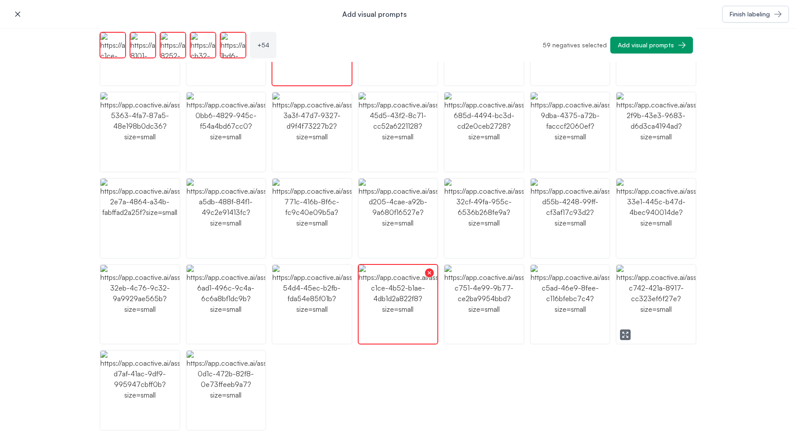
click at [656, 301] on img "button" at bounding box center [655, 304] width 79 height 79
click at [677, 45] on icon "button" at bounding box center [681, 45] width 9 height 9
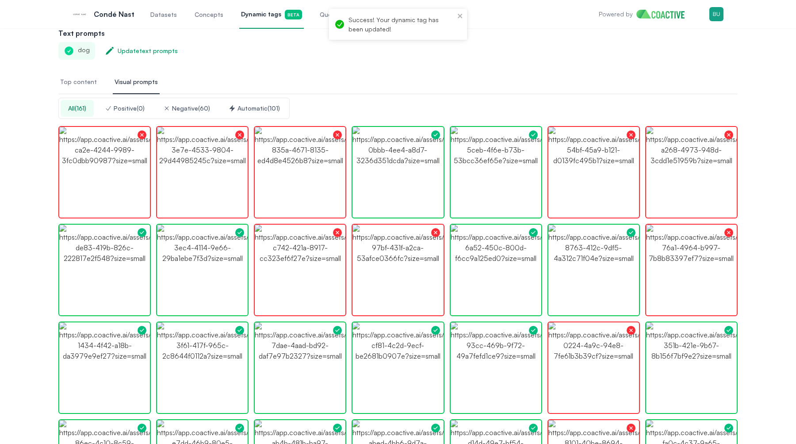
scroll to position [0, 0]
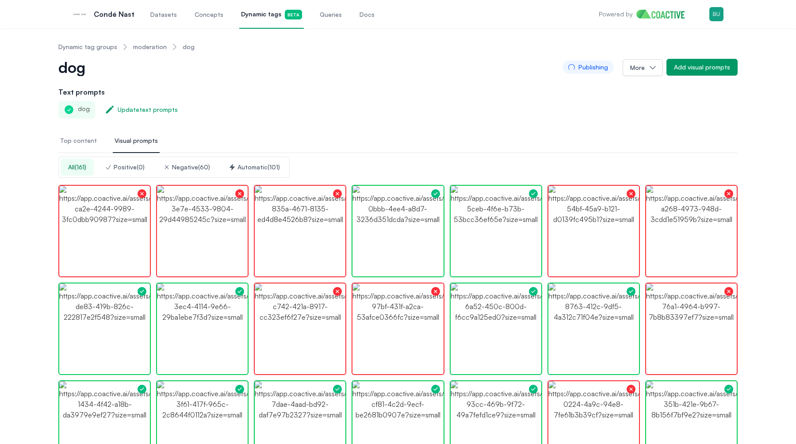
click at [326, 18] on span "Queries" at bounding box center [331, 14] width 22 height 9
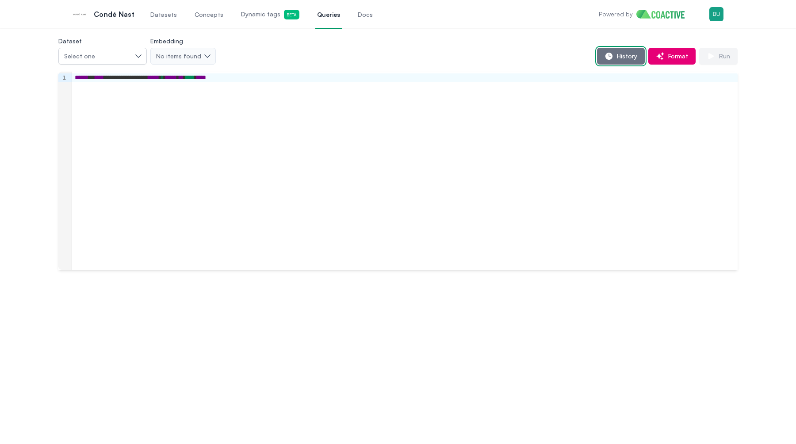
click at [612, 56] on icon "button" at bounding box center [608, 56] width 7 height 7
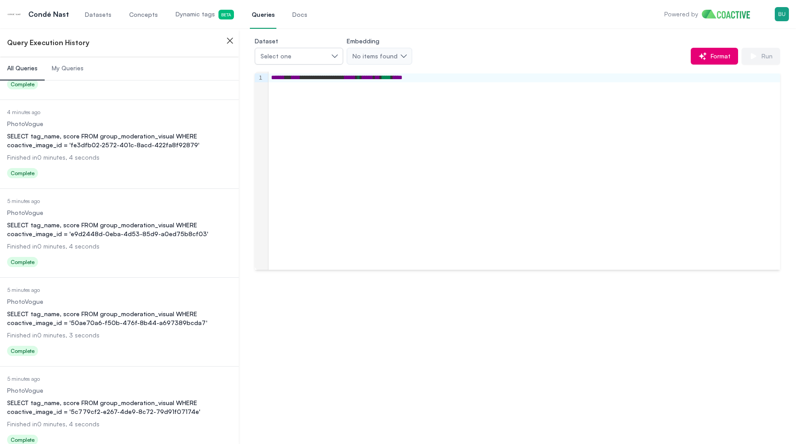
scroll to position [246, 0]
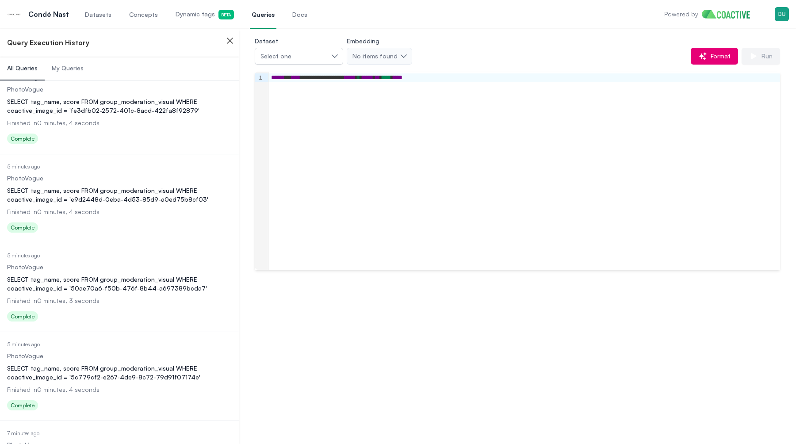
click at [123, 297] on dd "Finished in 0 minutes, 3 seconds" at bounding box center [119, 300] width 225 height 9
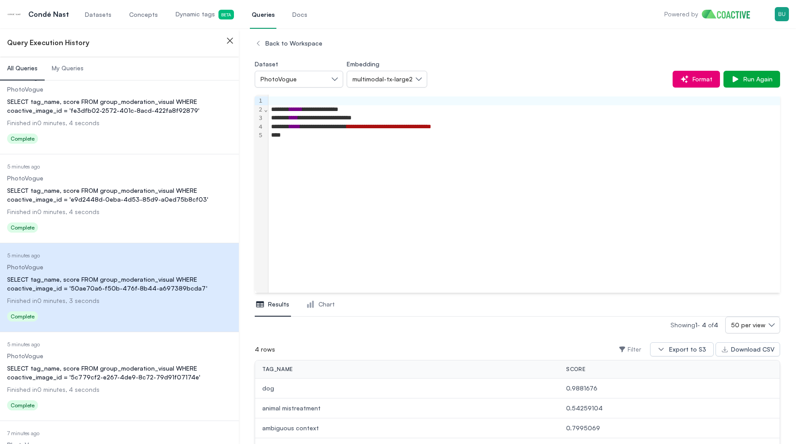
click at [681, 167] on div "**********" at bounding box center [524, 194] width 512 height 198
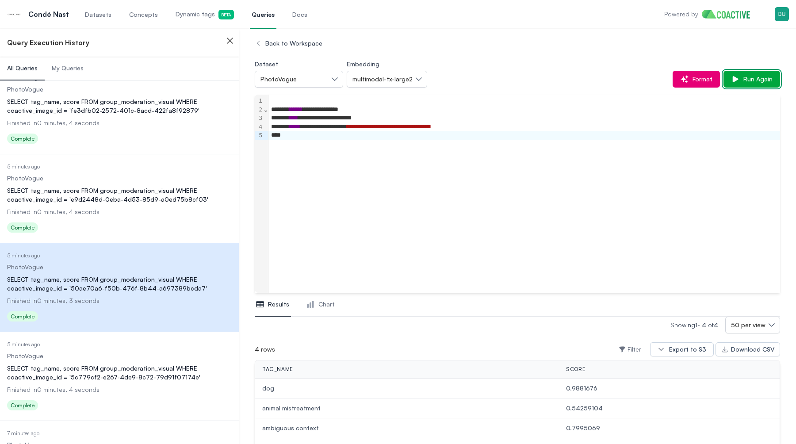
click at [750, 85] on button "Run Again" at bounding box center [751, 79] width 57 height 17
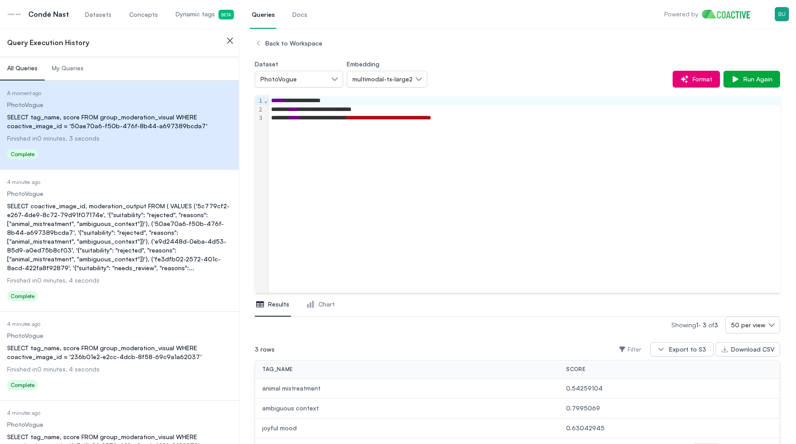
scroll to position [43, 0]
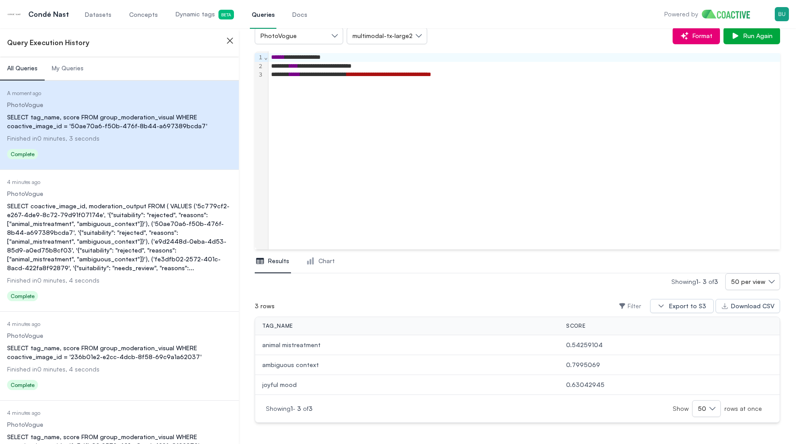
click at [182, 12] on span "Dynamic tags Beta" at bounding box center [205, 15] width 58 height 10
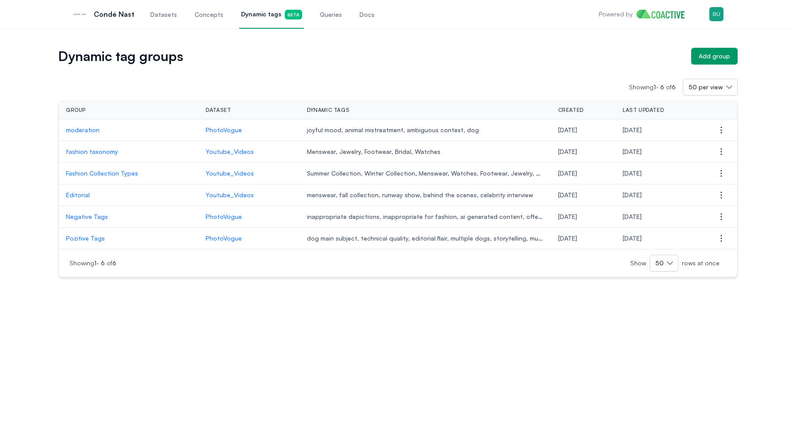
click at [87, 130] on p "moderation" at bounding box center [129, 130] width 126 height 9
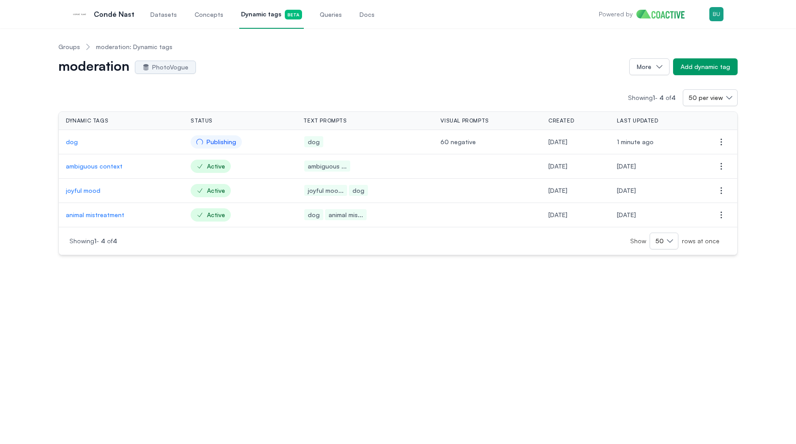
click at [113, 164] on p "ambiguous context" at bounding box center [121, 166] width 111 height 9
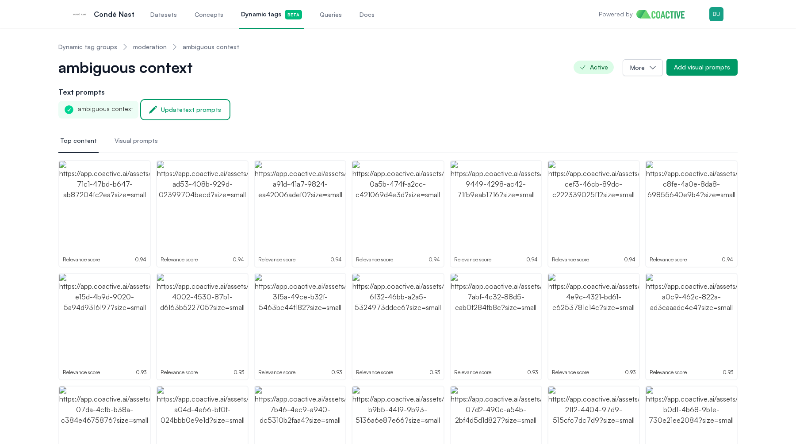
click at [189, 111] on div "Update text prompts" at bounding box center [191, 109] width 60 height 9
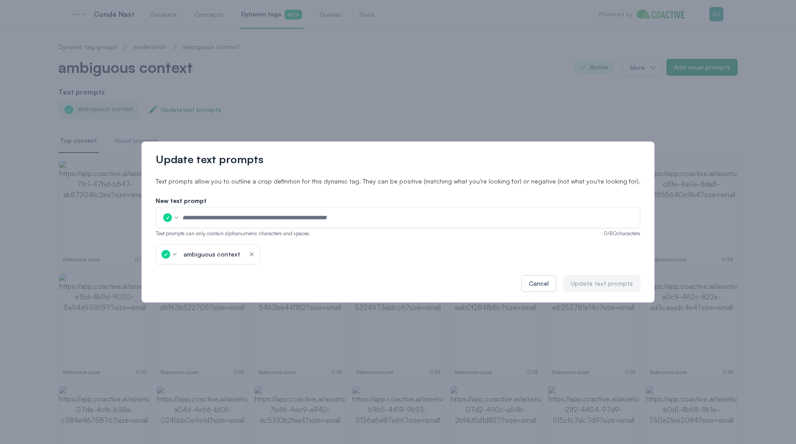
click at [221, 222] on input "text" at bounding box center [408, 217] width 453 height 13
click at [248, 216] on input "text" at bounding box center [408, 217] width 453 height 13
click at [246, 216] on input "text" at bounding box center [408, 217] width 453 height 13
type input "**********"
click at [577, 288] on button "Update text prompts" at bounding box center [601, 283] width 77 height 17
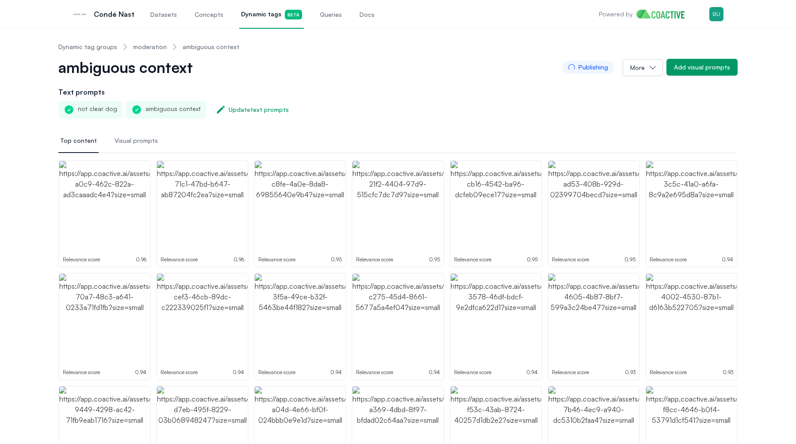
click at [151, 46] on link "moderation" at bounding box center [150, 46] width 34 height 9
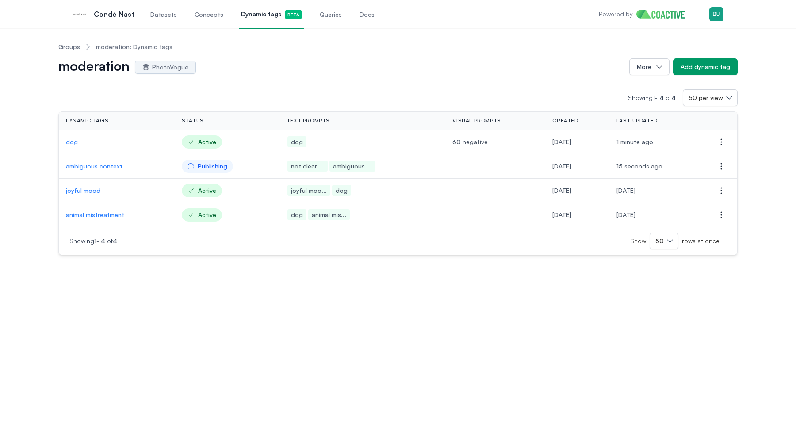
click at [318, 20] on link "Queries" at bounding box center [331, 14] width 26 height 29
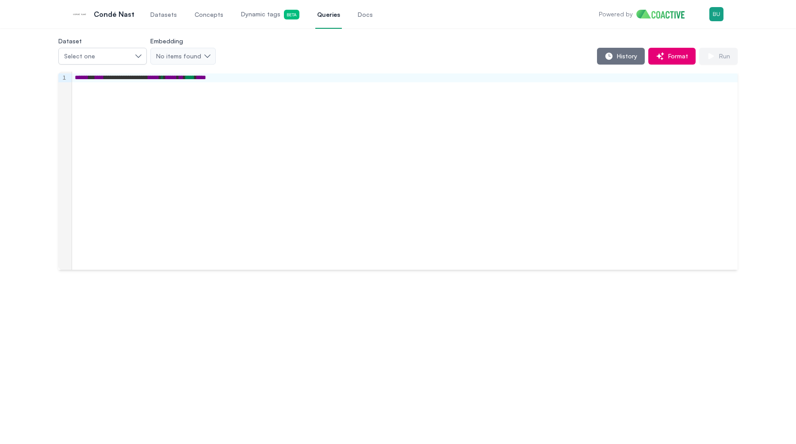
click at [455, 148] on div "**********" at bounding box center [404, 171] width 665 height 198
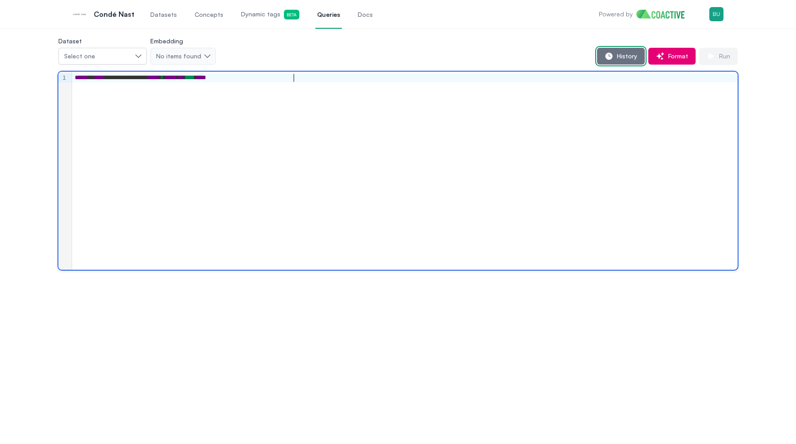
click at [622, 59] on span "History" at bounding box center [625, 56] width 24 height 9
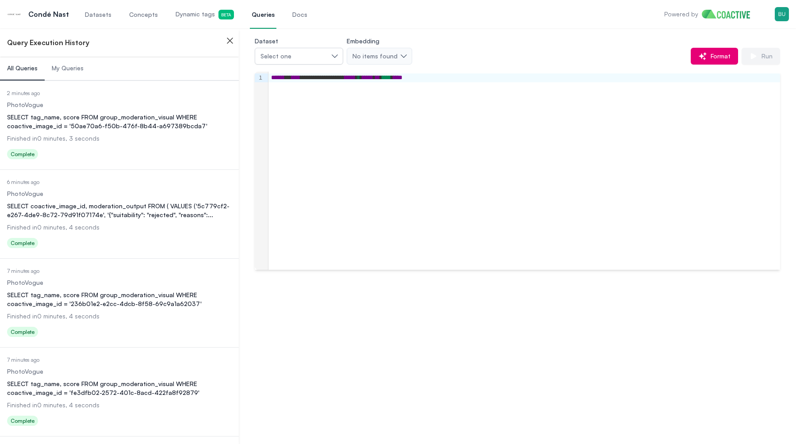
click at [171, 118] on div "SELECT tag_name, score FROM group_moderation_visual WHERE coactive_image_id = '…" at bounding box center [119, 122] width 225 height 18
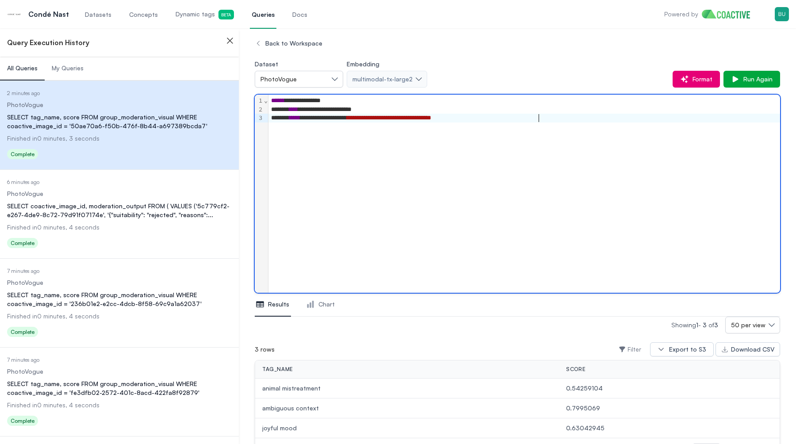
click at [434, 192] on div "**********" at bounding box center [524, 194] width 512 height 198
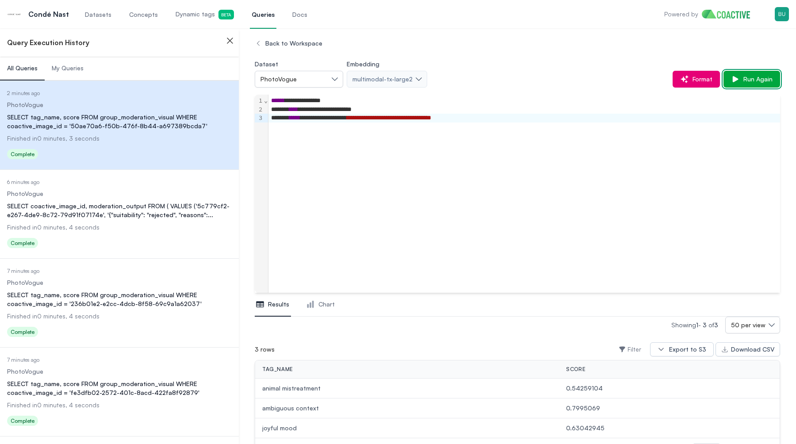
click at [752, 80] on span "Run Again" at bounding box center [756, 79] width 33 height 9
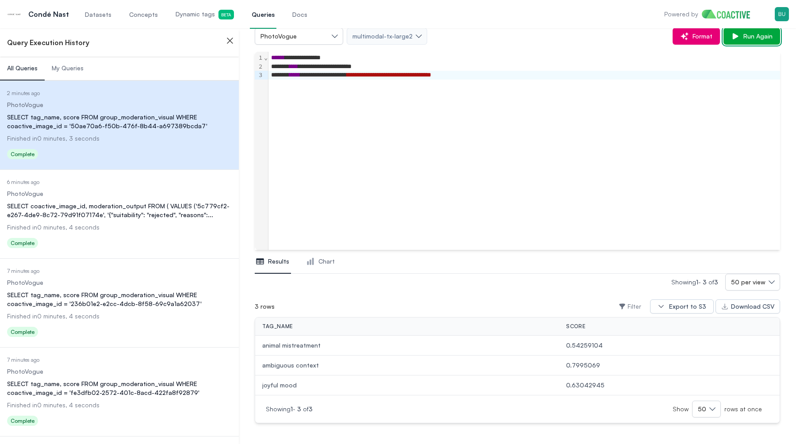
scroll to position [43, 0]
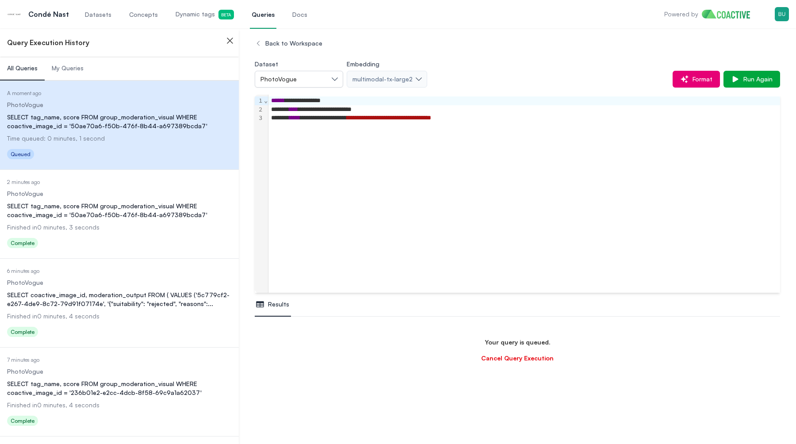
scroll to position [52, 0]
click at [151, 223] on dd "Finished in 0 minutes, 3 seconds" at bounding box center [119, 227] width 225 height 9
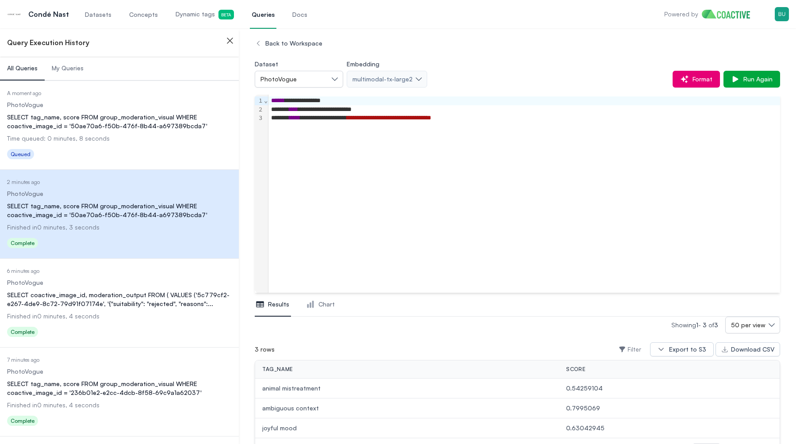
click at [133, 140] on dd "Time queued: 0 minutes, 8 seconds" at bounding box center [119, 138] width 225 height 9
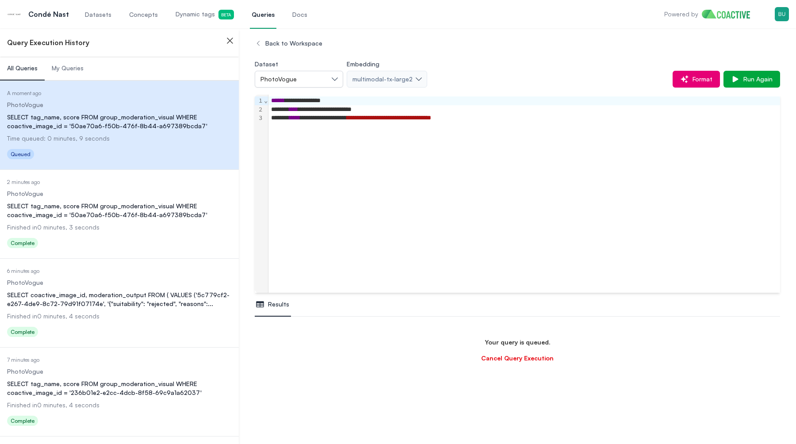
click at [116, 209] on div "SELECT tag_name, score FROM group_moderation_visual WHERE coactive_image_id = '…" at bounding box center [119, 211] width 225 height 18
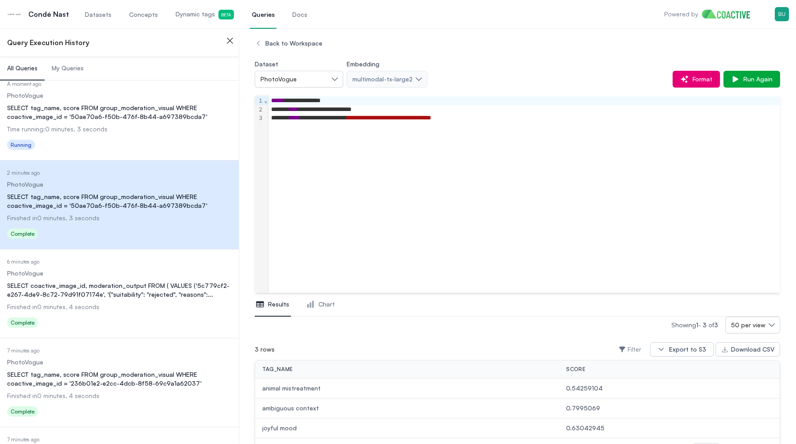
scroll to position [12, 0]
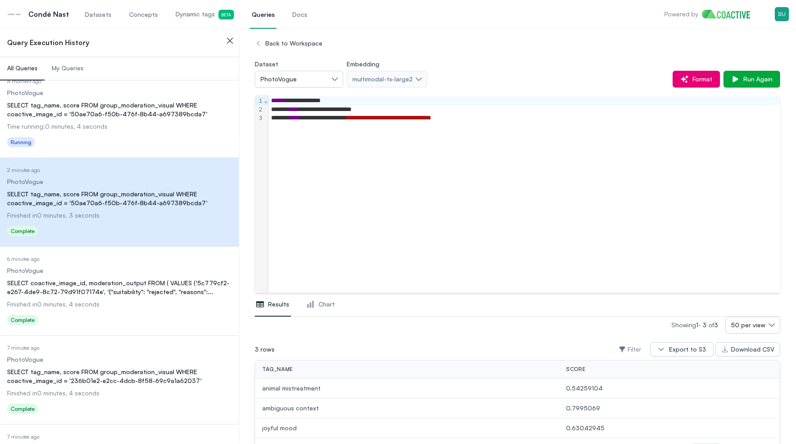
click at [161, 138] on div "Status Running" at bounding box center [119, 143] width 225 height 14
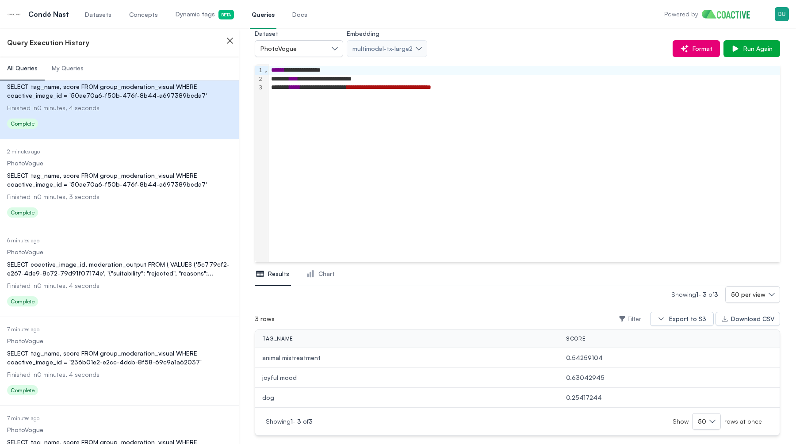
scroll to position [32, 0]
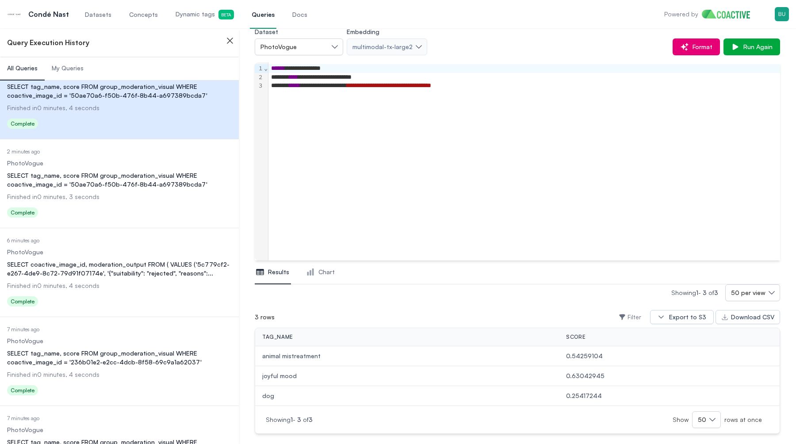
click at [182, 10] on span "Dynamic tags Beta" at bounding box center [205, 15] width 58 height 10
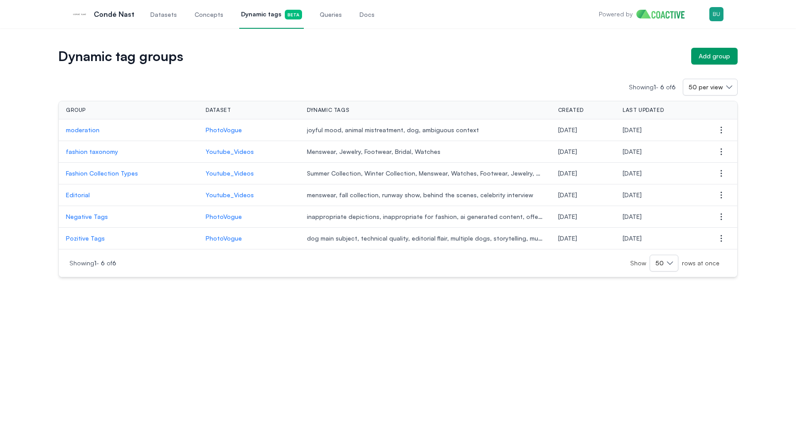
click at [101, 125] on td "moderation" at bounding box center [129, 130] width 140 height 22
click at [92, 128] on p "moderation" at bounding box center [129, 130] width 126 height 9
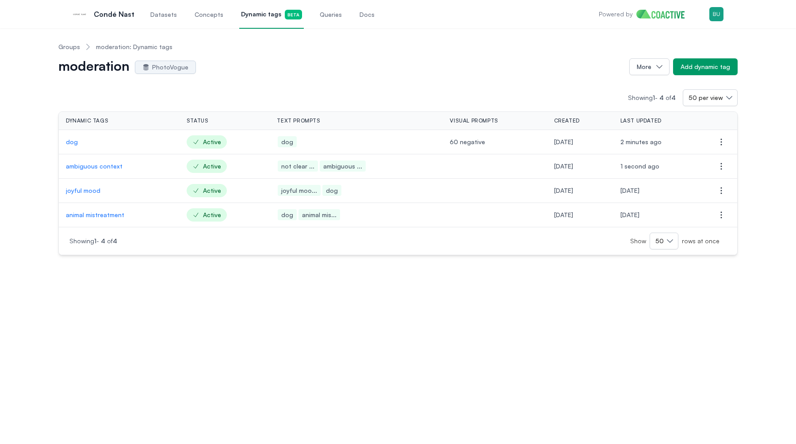
click at [320, 13] on span "Queries" at bounding box center [331, 14] width 22 height 9
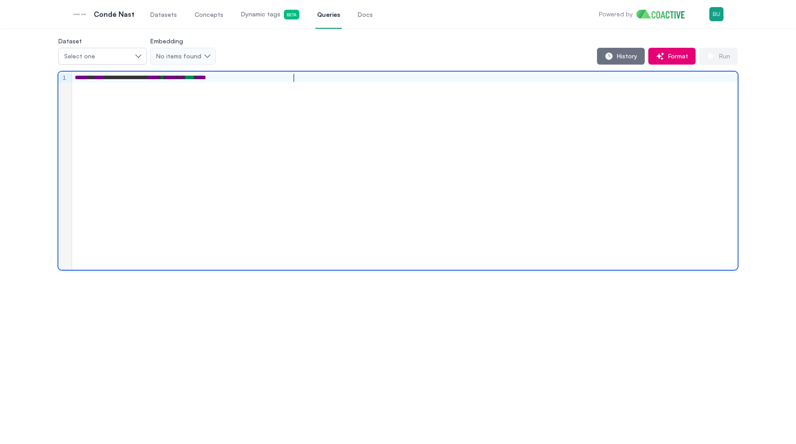
click at [250, 138] on div "**********" at bounding box center [404, 171] width 665 height 198
click at [610, 59] on icon "button" at bounding box center [608, 56] width 7 height 7
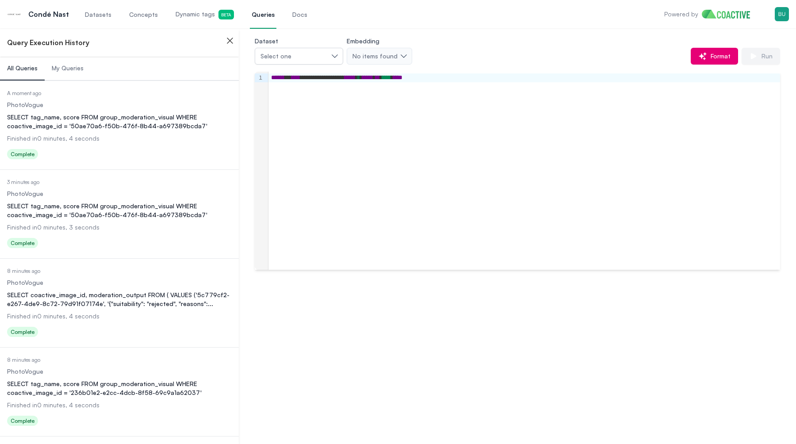
click at [170, 124] on div "SELECT tag_name, score FROM group_moderation_visual WHERE coactive_image_id = '…" at bounding box center [119, 122] width 225 height 18
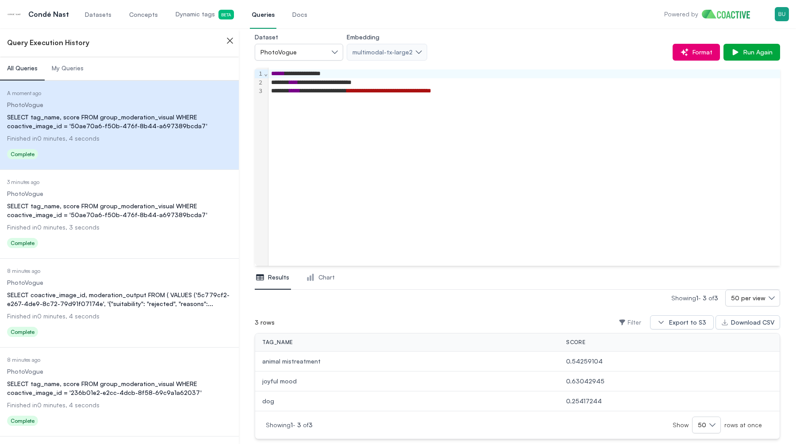
scroll to position [43, 0]
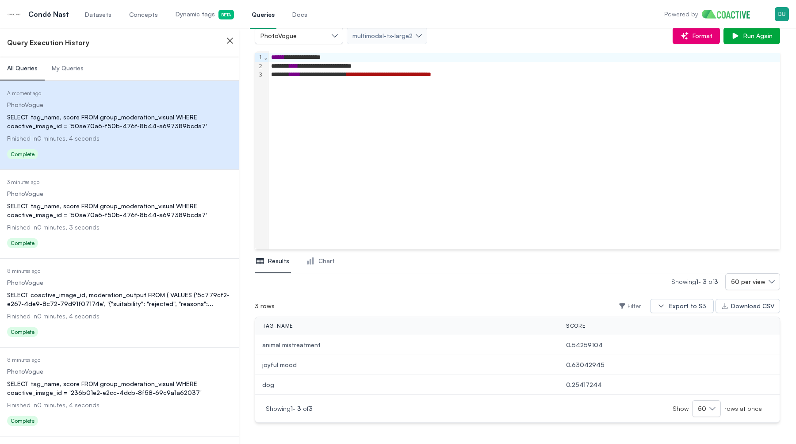
click at [73, 60] on button "My Queries" at bounding box center [68, 69] width 46 height 24
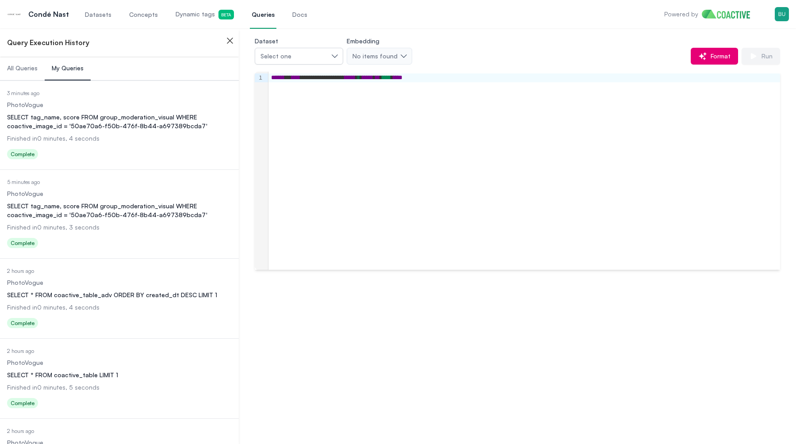
click at [32, 69] on span "All Queries" at bounding box center [22, 68] width 31 height 9
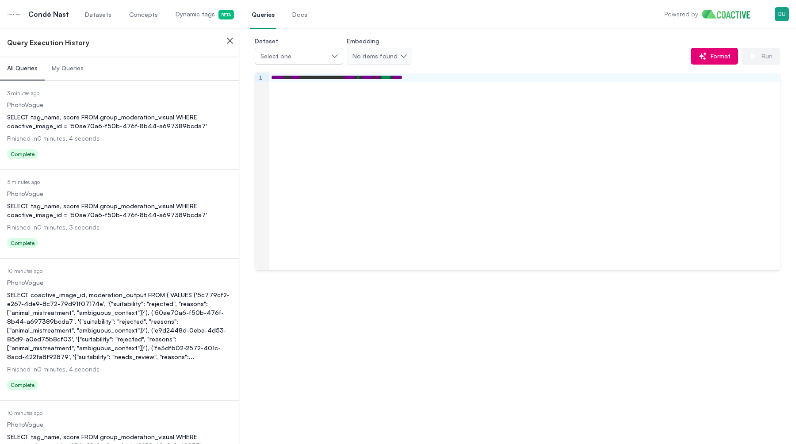
click at [69, 130] on dl "Date Executed 3 minutes ago Dataset PhotoVogue Query SELECT tag_name, score FRO…" at bounding box center [119, 126] width 225 height 73
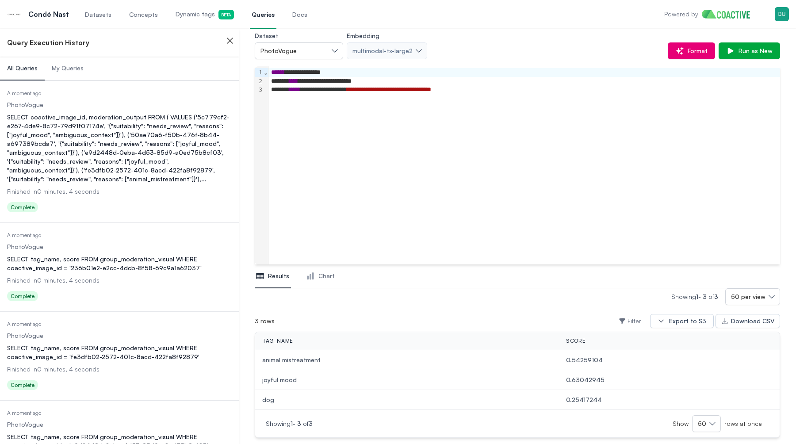
click at [107, 130] on div "SELECT coactive_image_id, moderation_output FROM ( VALUES ('5c779cf2-e267-4de9-…" at bounding box center [119, 148] width 225 height 71
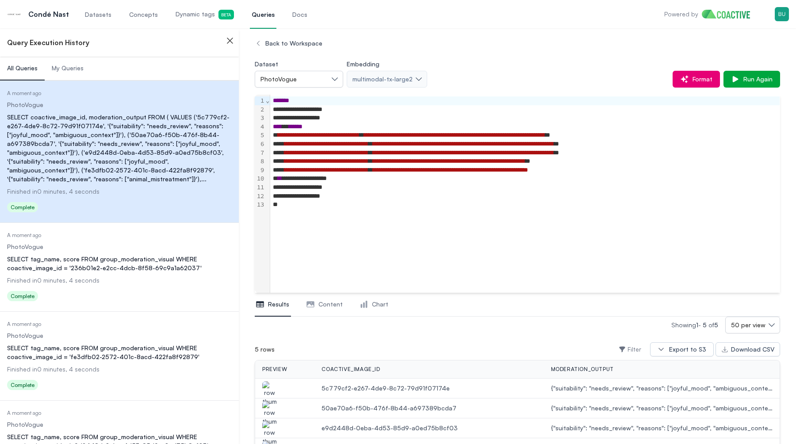
scroll to position [83, 0]
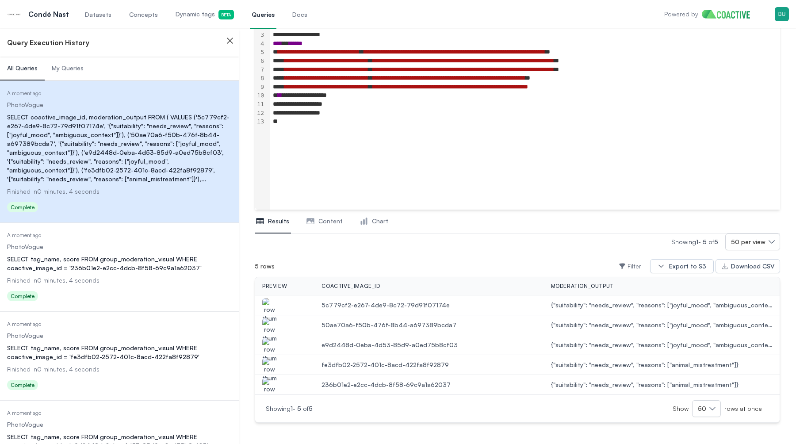
click at [271, 325] on img "button" at bounding box center [269, 330] width 14 height 25
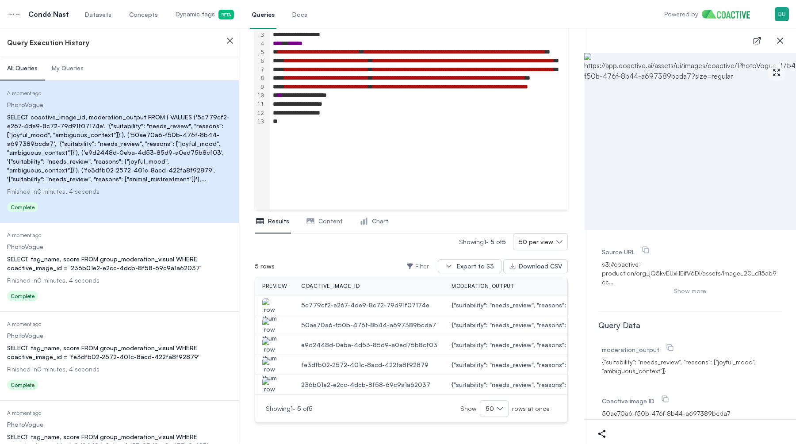
click at [271, 304] on img "button" at bounding box center [269, 310] width 14 height 25
click at [271, 348] on img "button" at bounding box center [269, 350] width 14 height 25
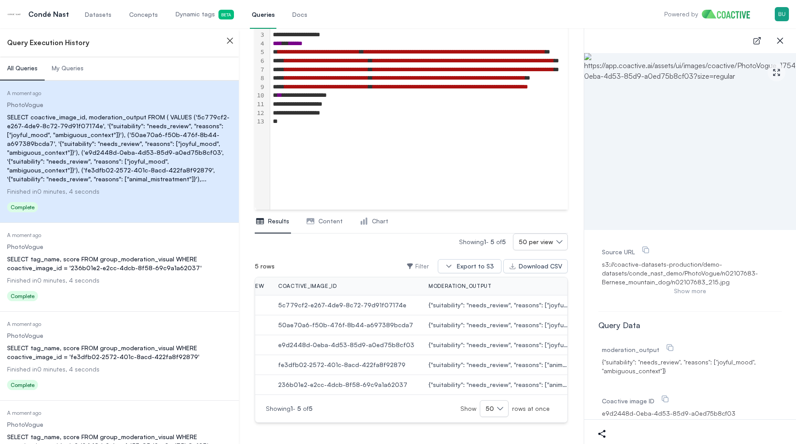
scroll to position [0, 0]
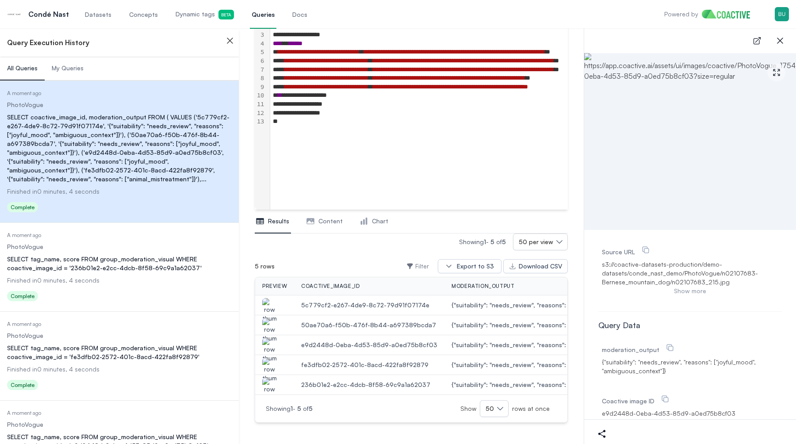
click at [275, 367] on img "button" at bounding box center [269, 370] width 14 height 25
click at [268, 380] on img "button" at bounding box center [269, 390] width 14 height 25
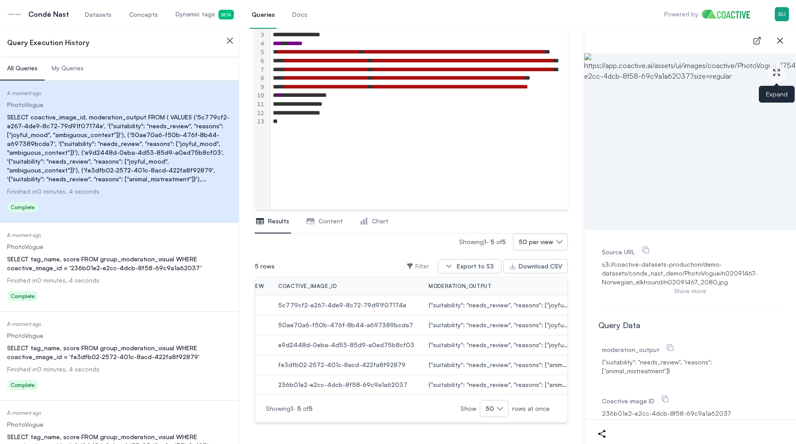
click at [776, 73] on icon "button" at bounding box center [776, 72] width 9 height 9
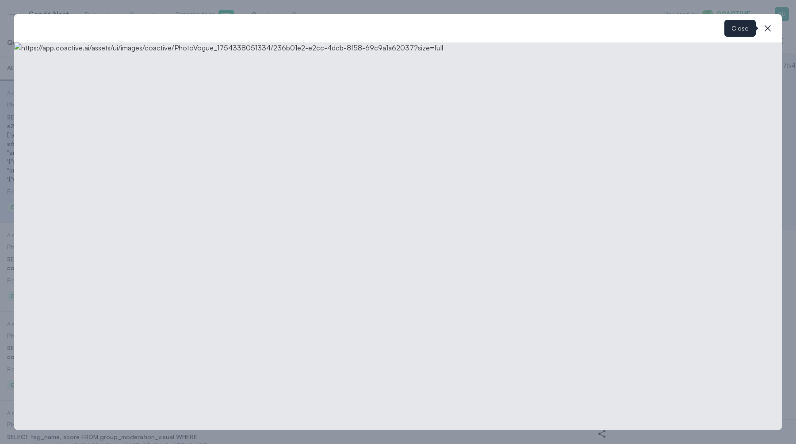
click at [771, 23] on icon "button" at bounding box center [767, 28] width 11 height 11
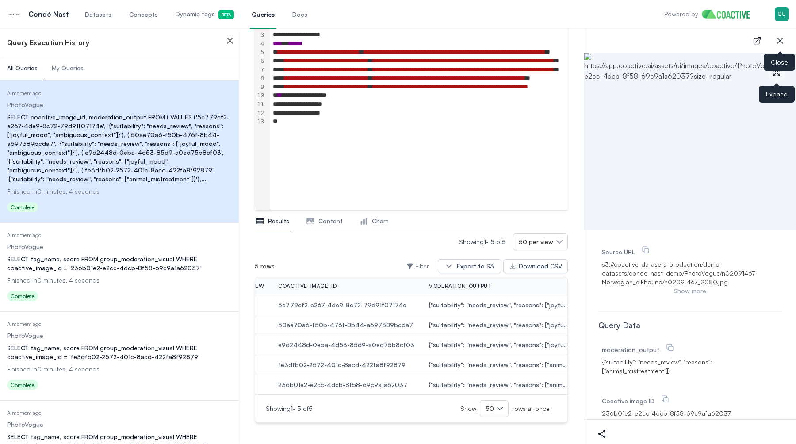
click at [785, 42] on button "close-sidebar" at bounding box center [780, 41] width 18 height 18
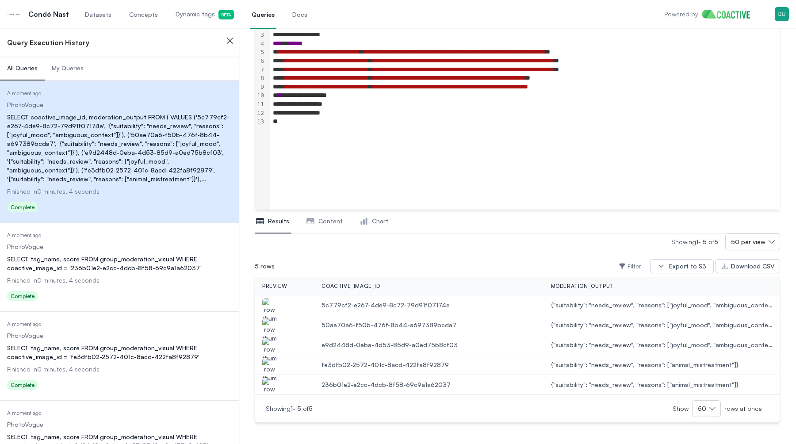
click at [385, 144] on div "**********" at bounding box center [525, 110] width 510 height 198
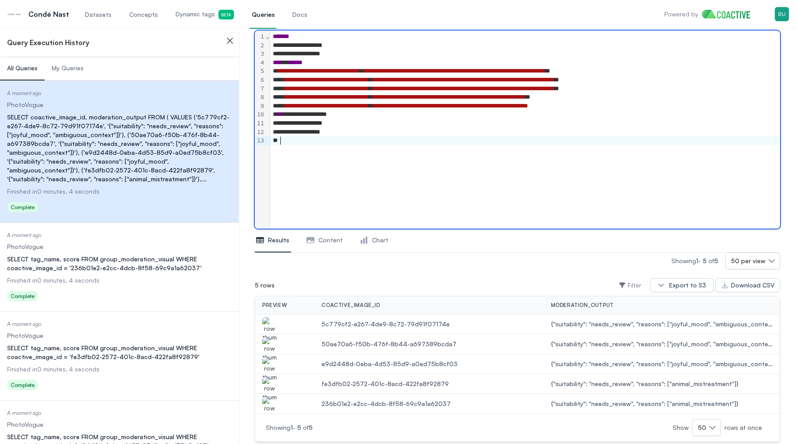
scroll to position [83, 0]
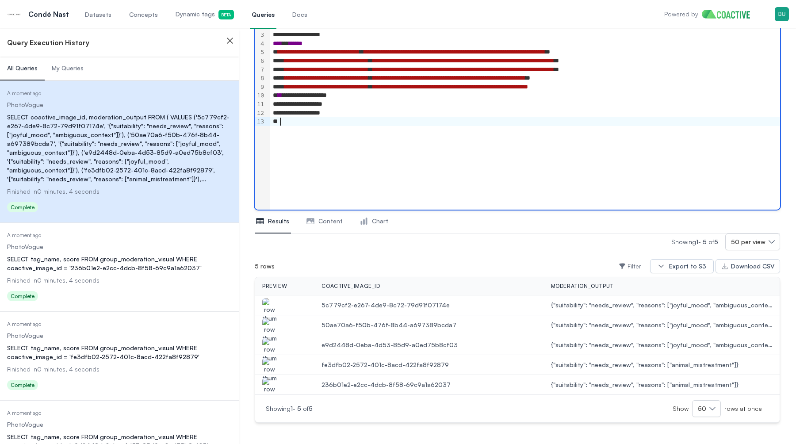
click at [445, 235] on div "Showing 1 - 5 of 5 50 per view" at bounding box center [517, 241] width 525 height 17
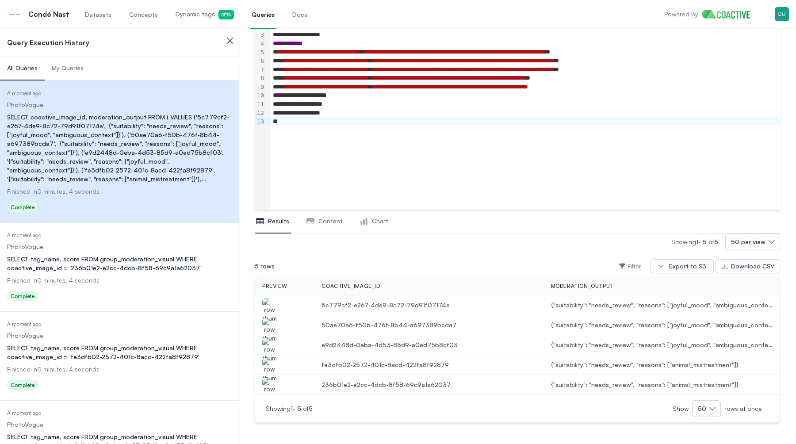
click at [135, 271] on div "SELECT tag_name, score FROM group_moderation_visual WHERE coactive_image_id = '…" at bounding box center [119, 264] width 225 height 18
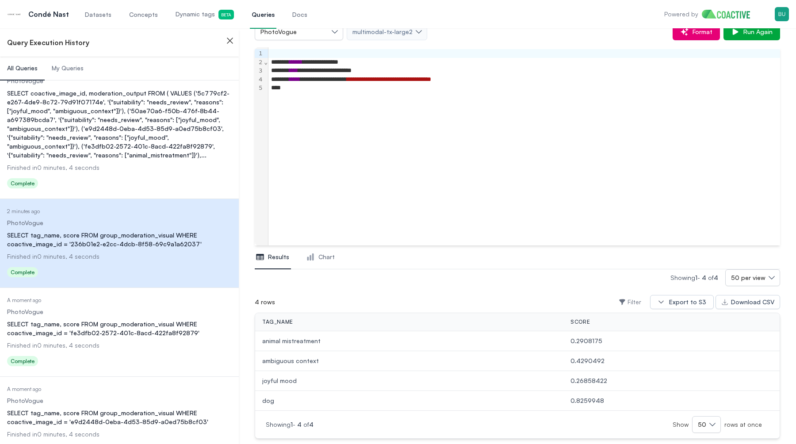
scroll to position [63, 0]
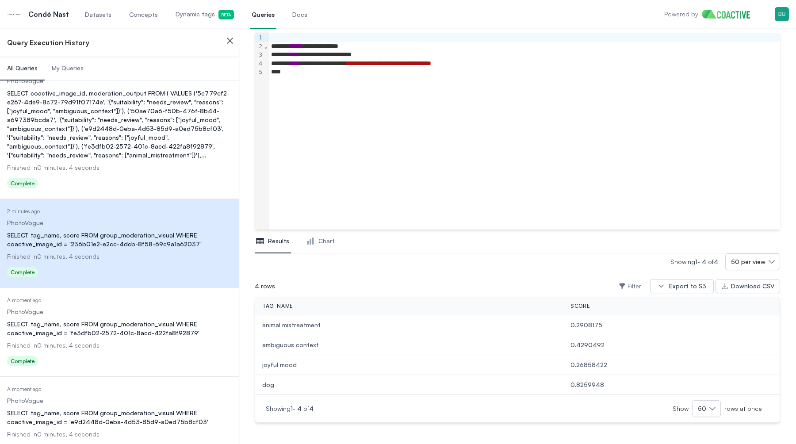
click at [107, 334] on div "SELECT tag_name, score FROM group_moderation_visual WHERE coactive_image_id = '…" at bounding box center [119, 329] width 225 height 18
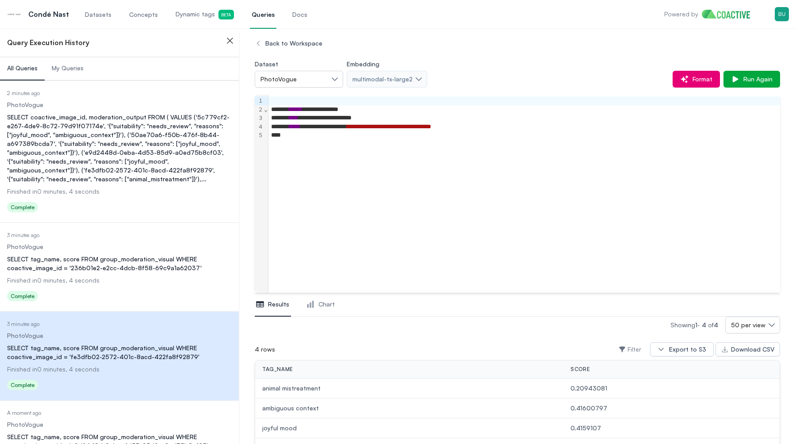
click at [160, 171] on div "SELECT coactive_image_id, moderation_output FROM ( VALUES ('5c779cf2-e267-4de9-…" at bounding box center [119, 148] width 225 height 71
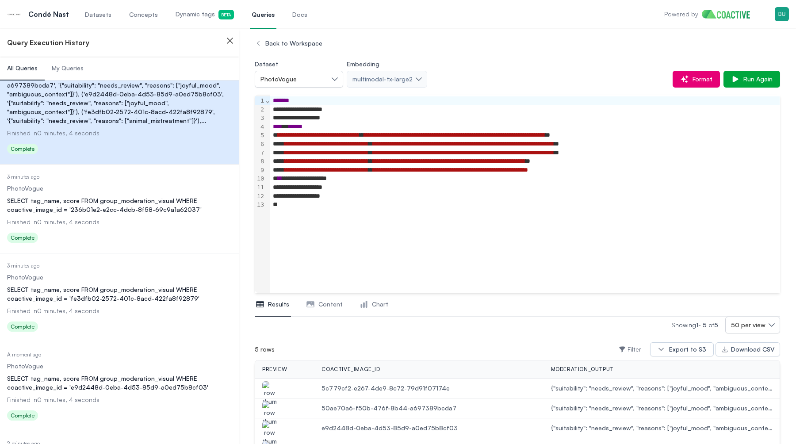
scroll to position [83, 0]
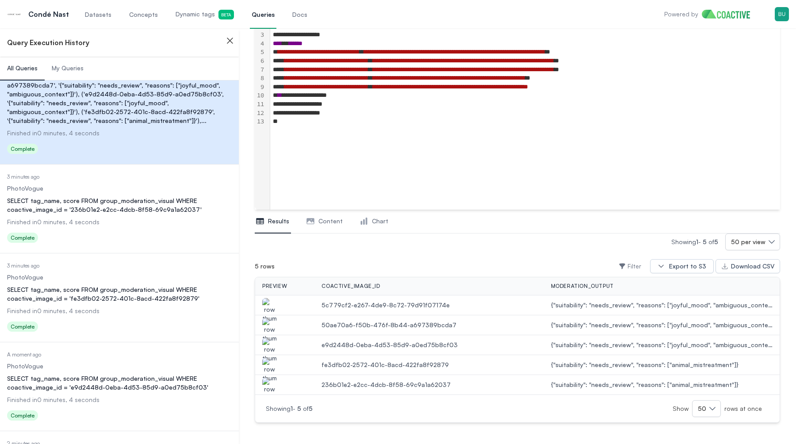
click at [272, 365] on img "button" at bounding box center [269, 370] width 14 height 25
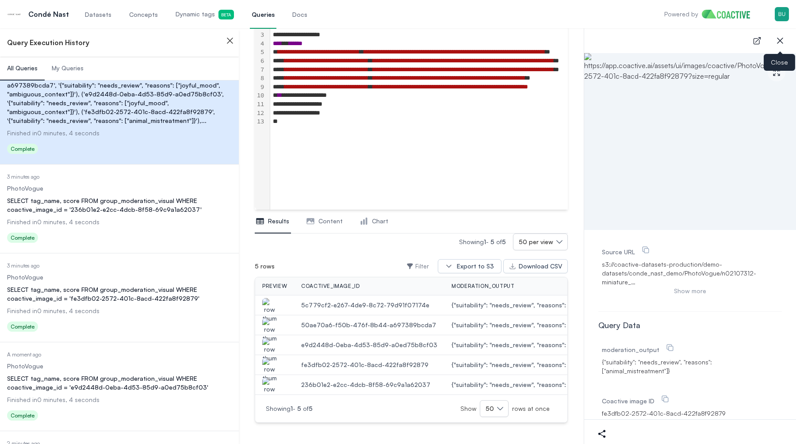
click at [781, 38] on icon "button" at bounding box center [780, 40] width 11 height 11
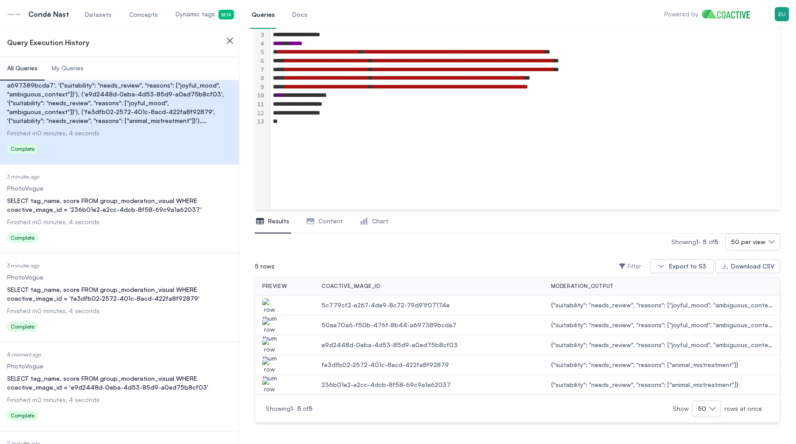
click at [150, 307] on dd "Finished in 0 minutes, 4 seconds" at bounding box center [119, 310] width 225 height 9
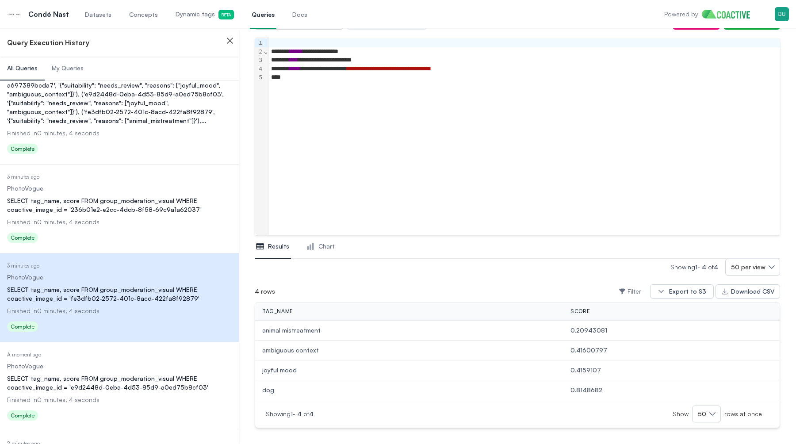
scroll to position [61, 0]
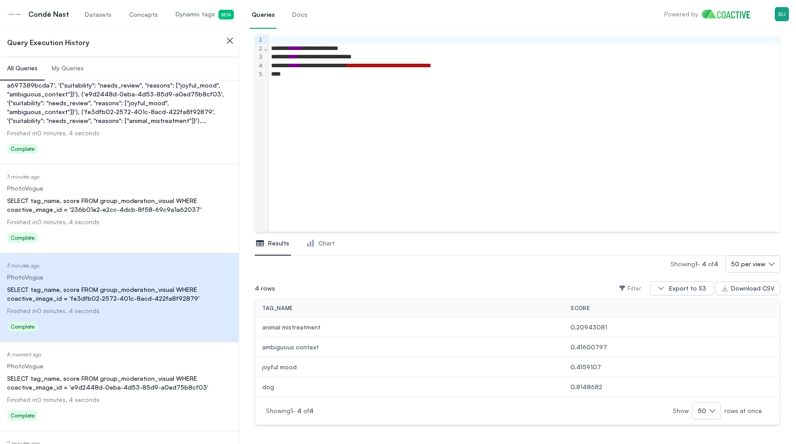
click at [182, 11] on span "Dynamic tags Beta" at bounding box center [205, 15] width 58 height 10
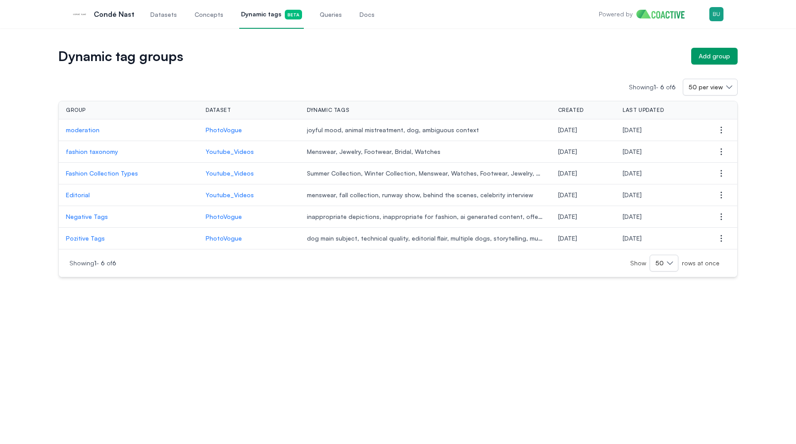
click at [86, 136] on td "moderation" at bounding box center [129, 130] width 140 height 22
click at [87, 131] on p "moderation" at bounding box center [129, 130] width 126 height 9
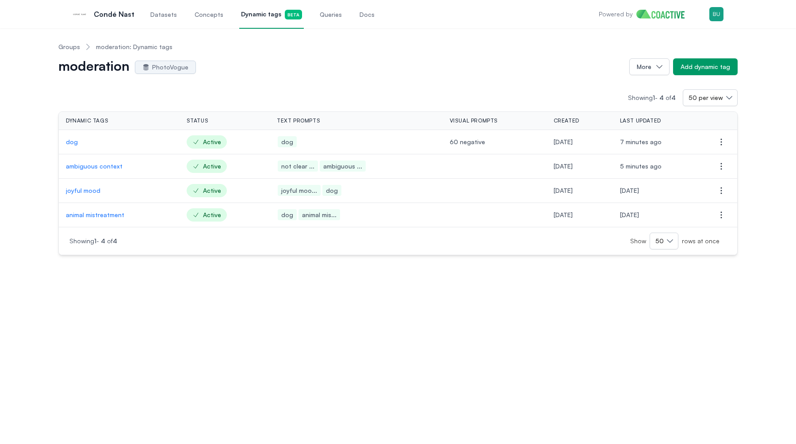
click at [101, 210] on p "animal mistreatment" at bounding box center [119, 214] width 107 height 9
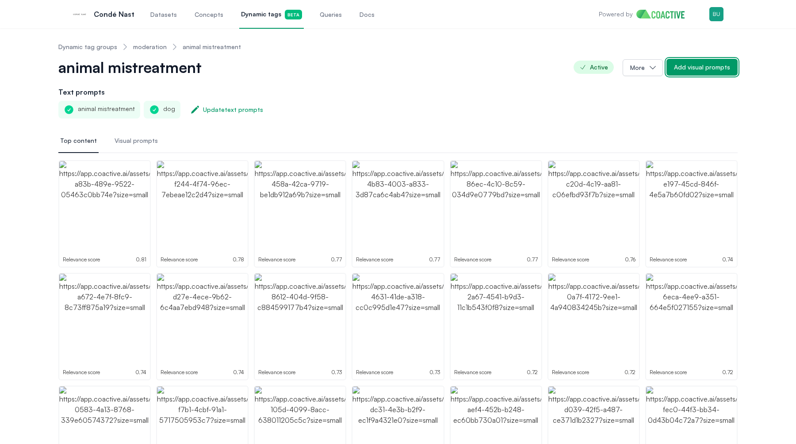
click at [702, 72] on button "Add visual prompts" at bounding box center [701, 67] width 71 height 17
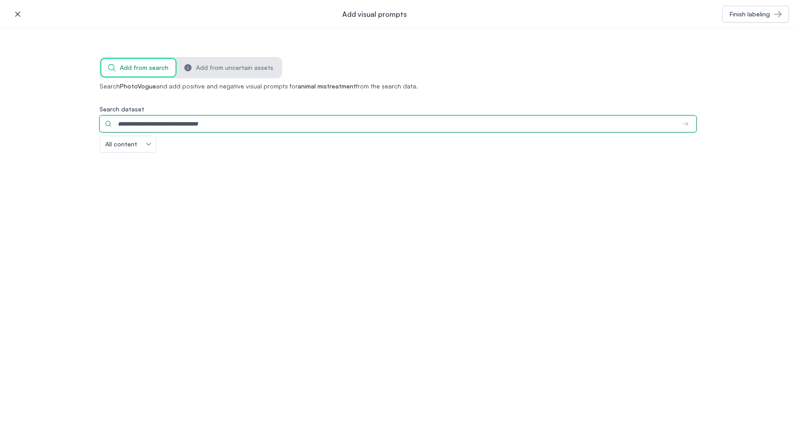
click at [343, 127] on input "Search dataset" at bounding box center [387, 123] width 576 height 17
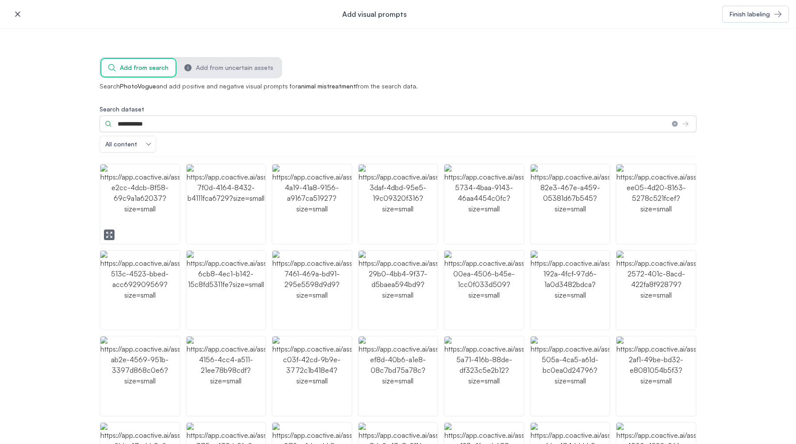
click at [142, 206] on img "button" at bounding box center [139, 203] width 79 height 79
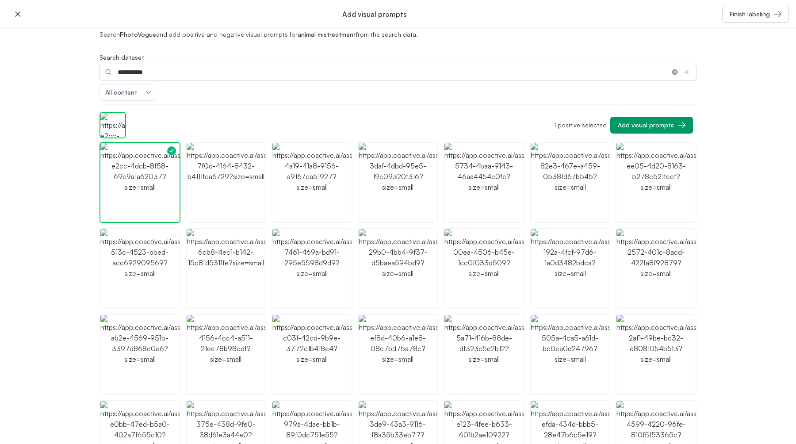
scroll to position [57, 0]
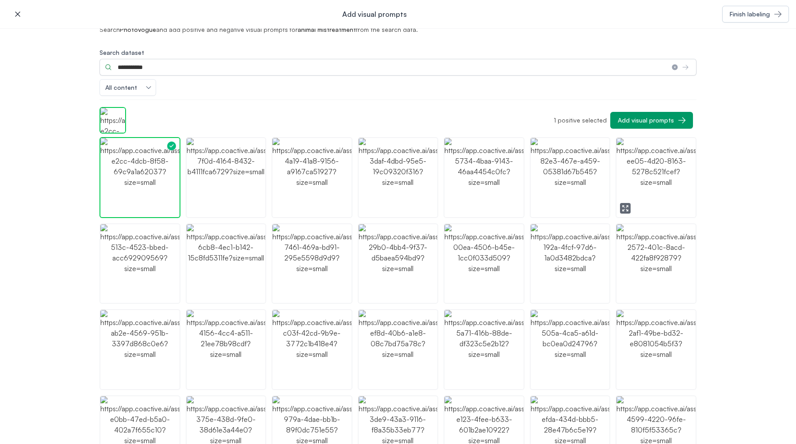
click at [664, 181] on img "button" at bounding box center [655, 177] width 79 height 79
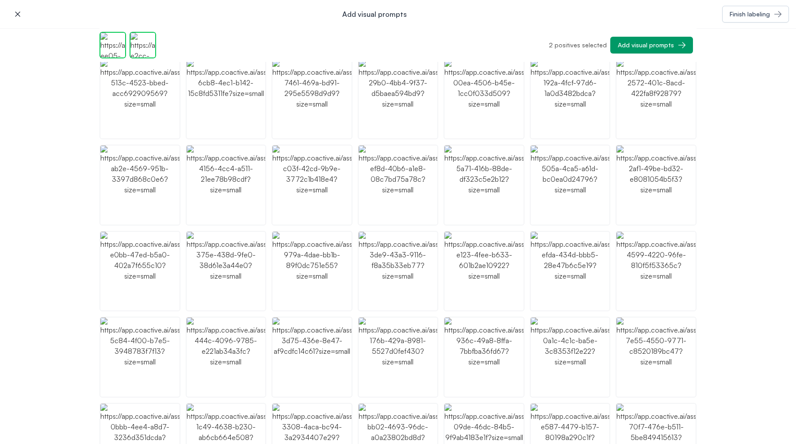
scroll to position [0, 0]
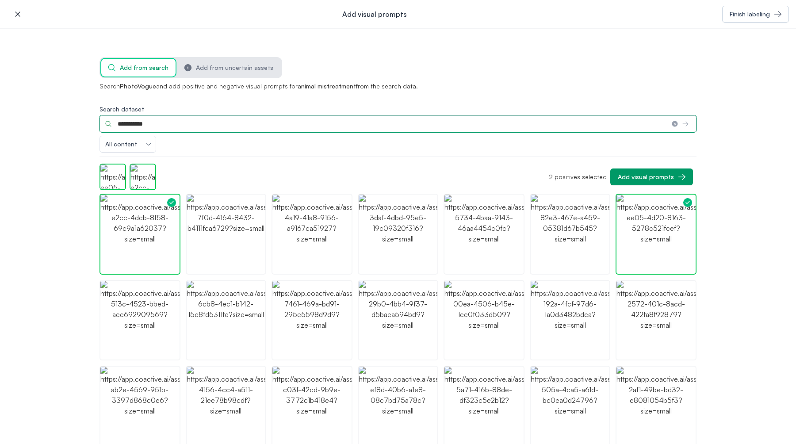
click at [141, 126] on input "**********" at bounding box center [381, 123] width 565 height 17
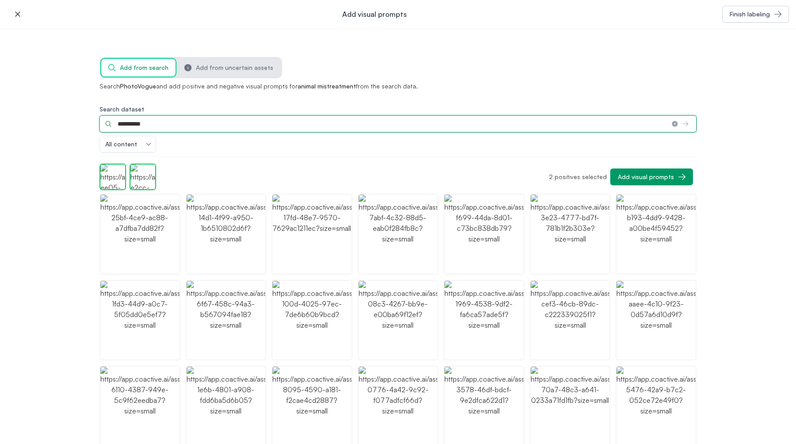
click at [143, 126] on input "**********" at bounding box center [381, 123] width 565 height 17
click at [137, 122] on input "********" at bounding box center [381, 123] width 565 height 17
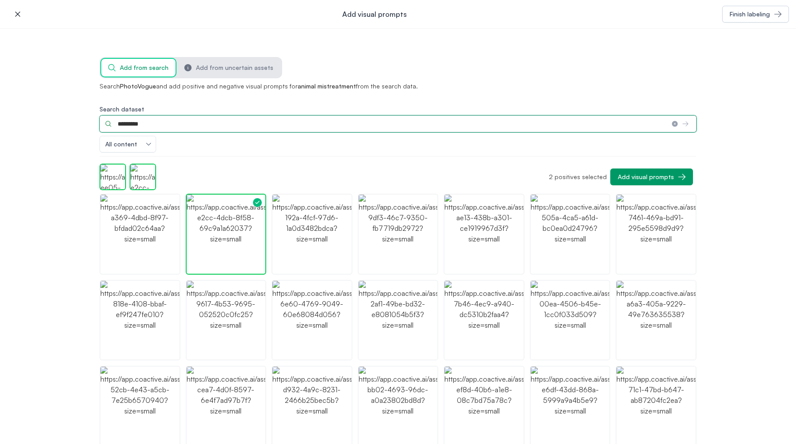
click at [139, 124] on input "*********" at bounding box center [381, 123] width 565 height 17
click at [137, 127] on input "*********" at bounding box center [381, 123] width 565 height 17
type input "**********"
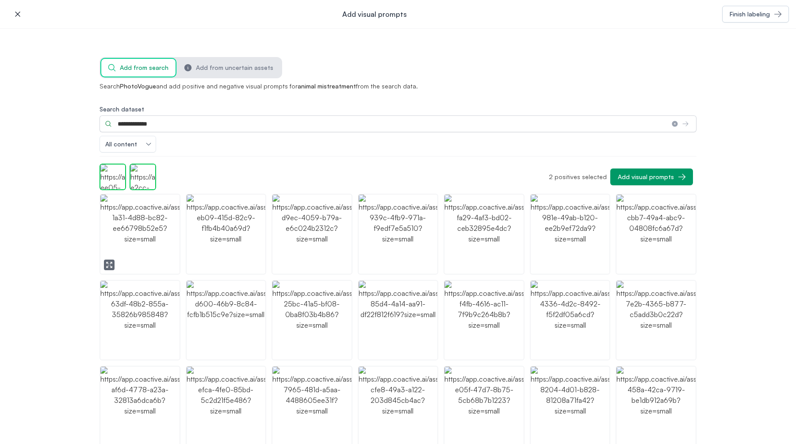
click at [162, 230] on img "button" at bounding box center [139, 234] width 79 height 79
click at [220, 237] on img "button" at bounding box center [226, 234] width 79 height 79
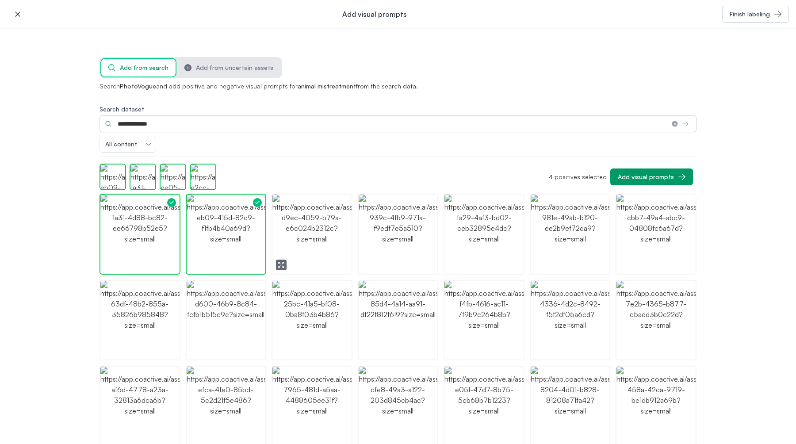
click at [293, 254] on img "button" at bounding box center [311, 234] width 79 height 79
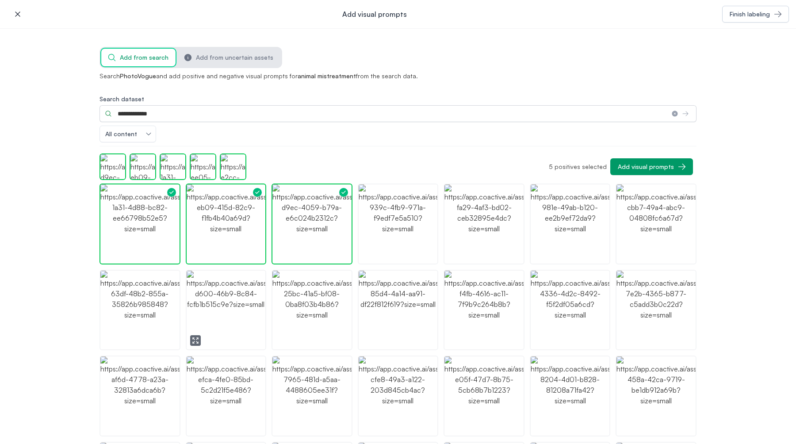
scroll to position [16, 0]
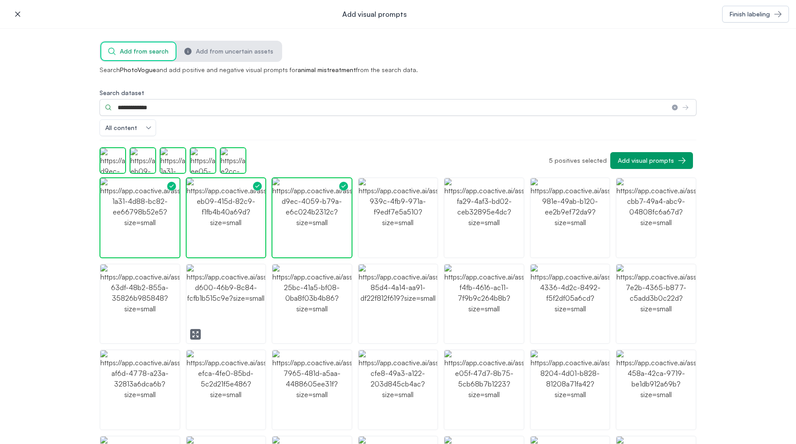
click at [195, 334] on icon "button" at bounding box center [195, 334] width 7 height 7
click at [217, 314] on img at bounding box center [398, 235] width 768 height 387
click at [58, 310] on img at bounding box center [398, 235] width 768 height 387
click at [43, 152] on img at bounding box center [398, 235] width 768 height 387
click at [143, 216] on img at bounding box center [398, 235] width 768 height 387
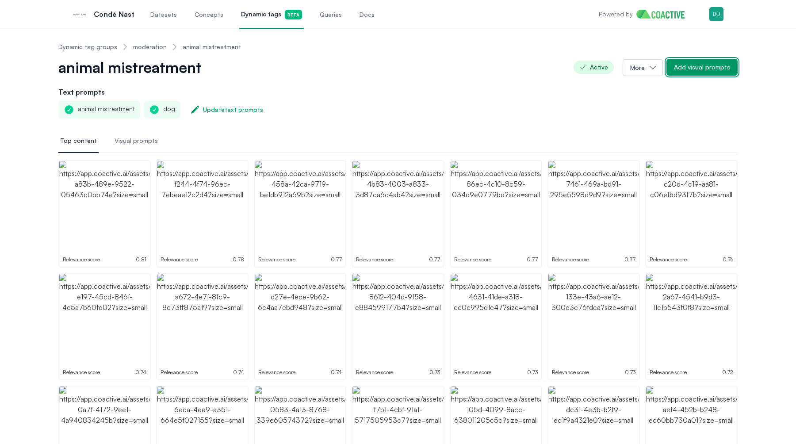
click at [708, 69] on div "Add visual prompts" at bounding box center [702, 67] width 56 height 9
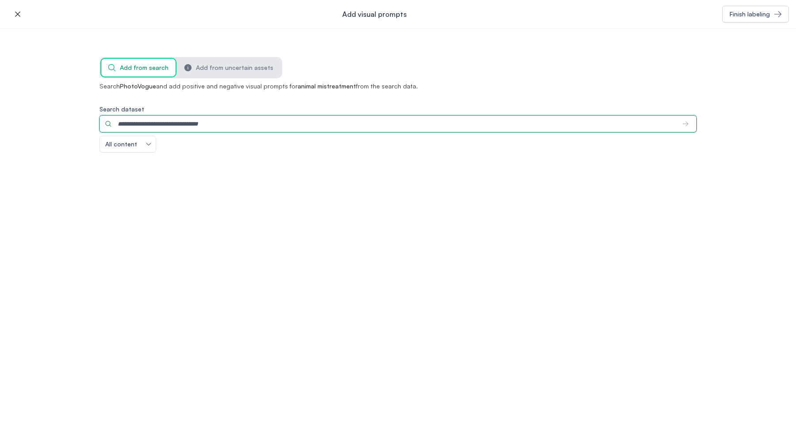
click at [214, 121] on input "Search dataset" at bounding box center [387, 123] width 576 height 17
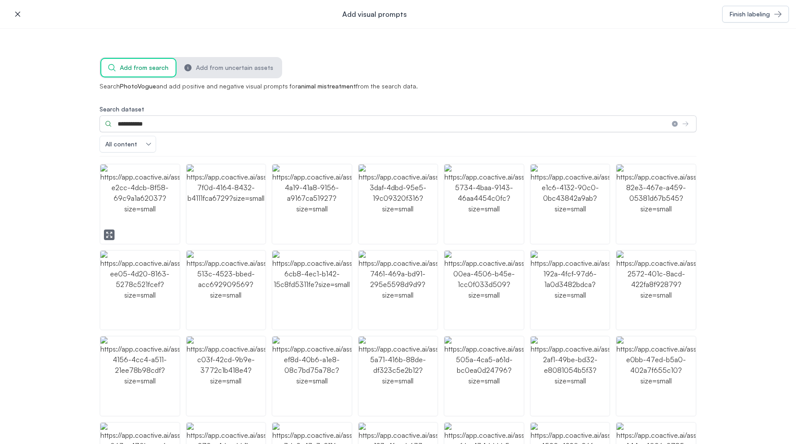
click at [143, 228] on img "button" at bounding box center [139, 203] width 79 height 79
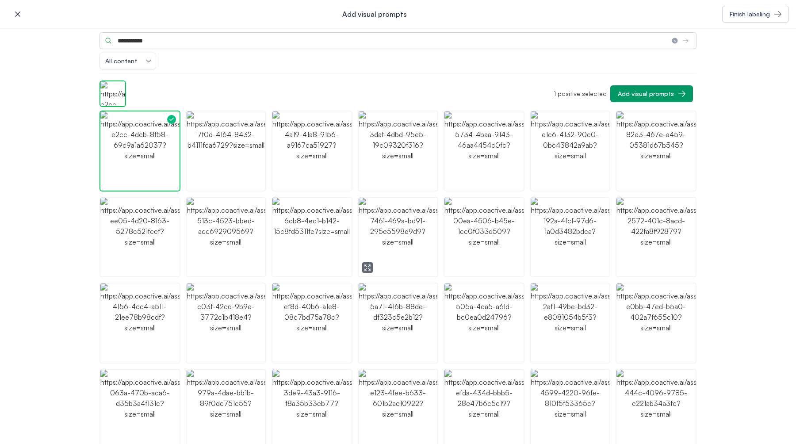
scroll to position [86, 0]
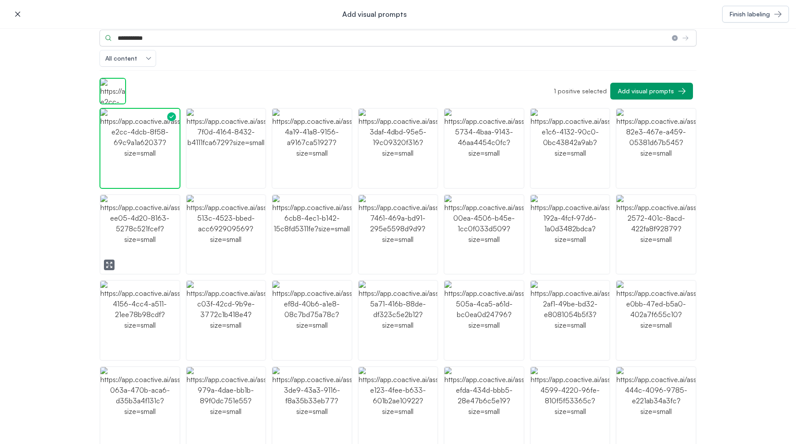
click at [154, 228] on img "button" at bounding box center [139, 234] width 79 height 79
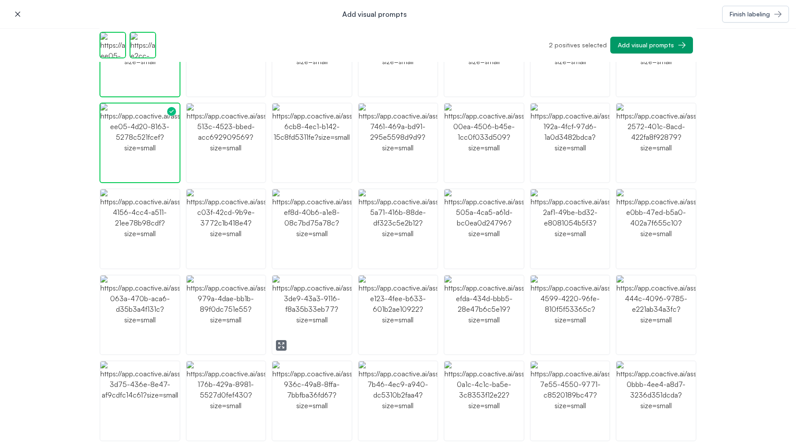
scroll to position [150, 0]
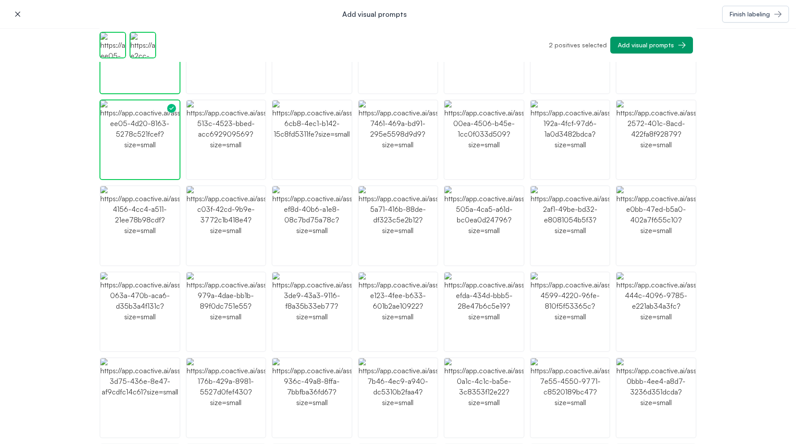
click at [664, 149] on img "button" at bounding box center [655, 139] width 79 height 79
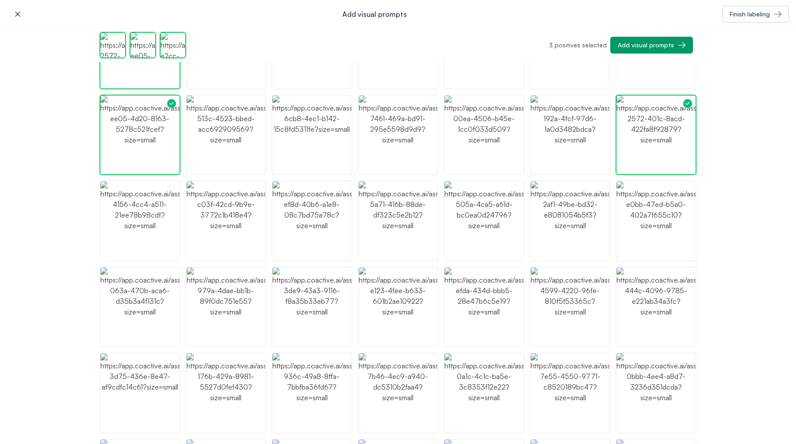
scroll to position [0, 0]
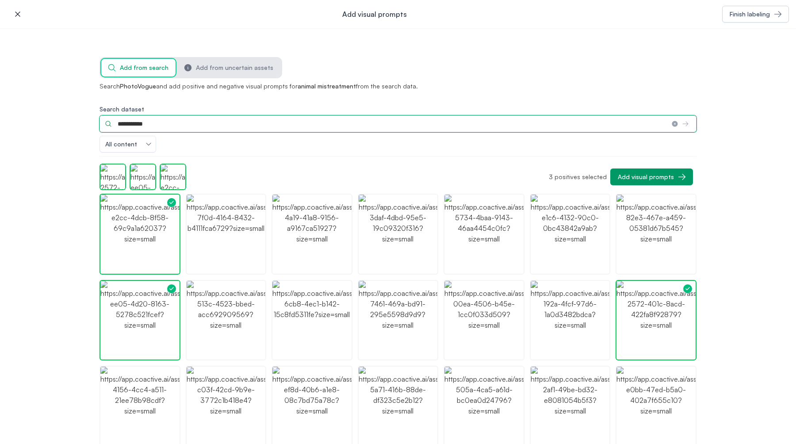
click at [137, 123] on input "**********" at bounding box center [381, 123] width 565 height 17
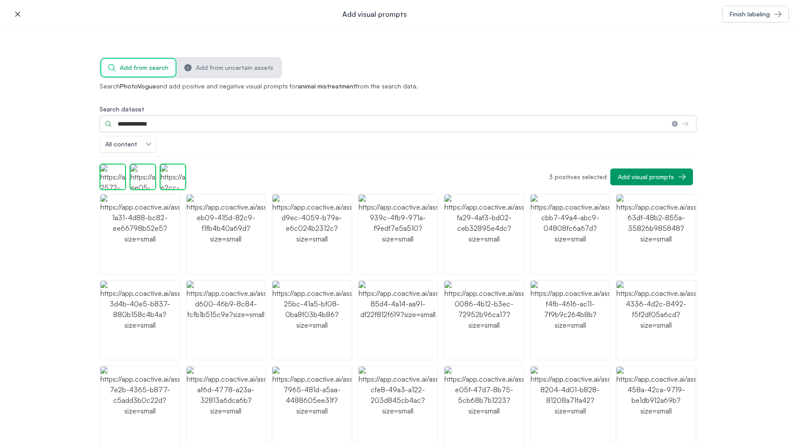
click at [210, 224] on img "button" at bounding box center [226, 234] width 79 height 79
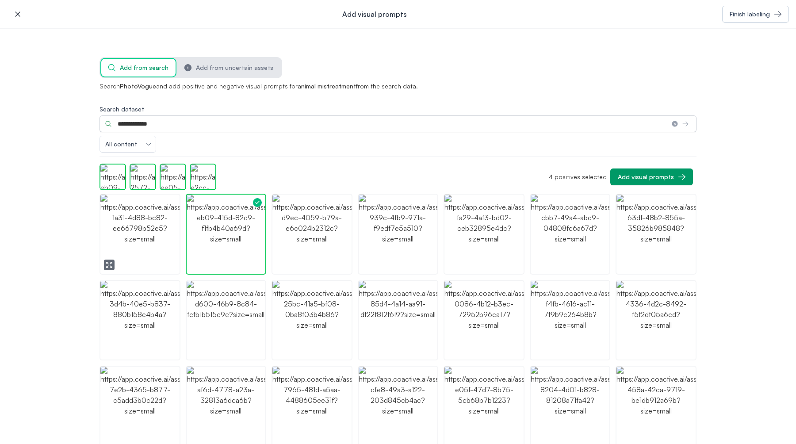
click at [143, 228] on img "button" at bounding box center [139, 234] width 79 height 79
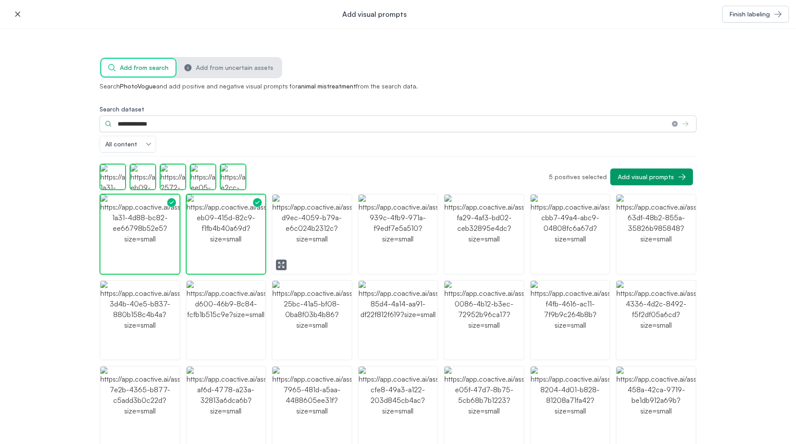
click at [337, 221] on img "button" at bounding box center [311, 234] width 79 height 79
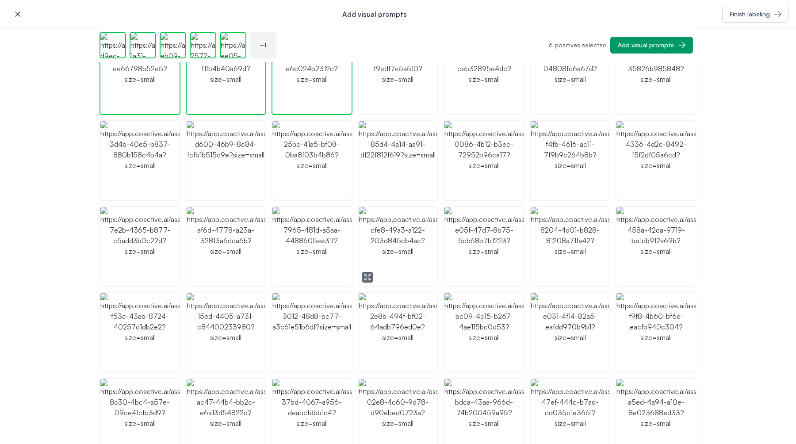
scroll to position [142, 0]
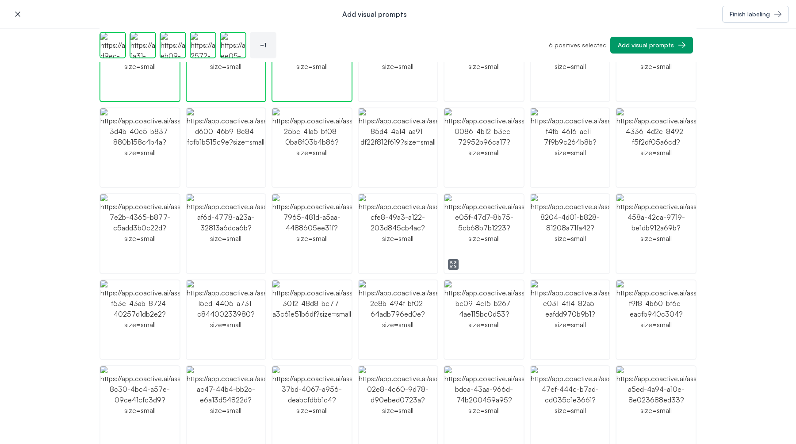
click at [488, 231] on img "button" at bounding box center [483, 233] width 79 height 79
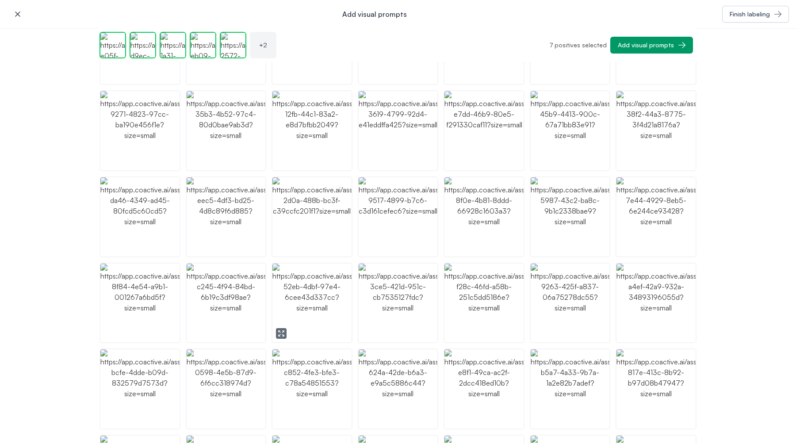
scroll to position [0, 0]
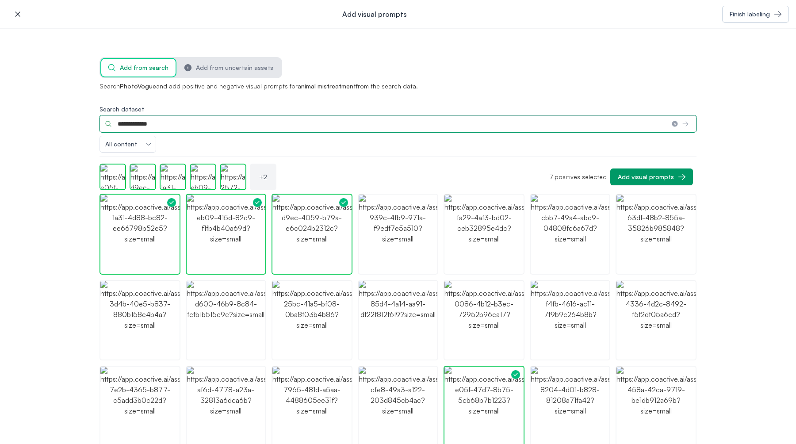
click at [151, 123] on input "**********" at bounding box center [381, 123] width 565 height 17
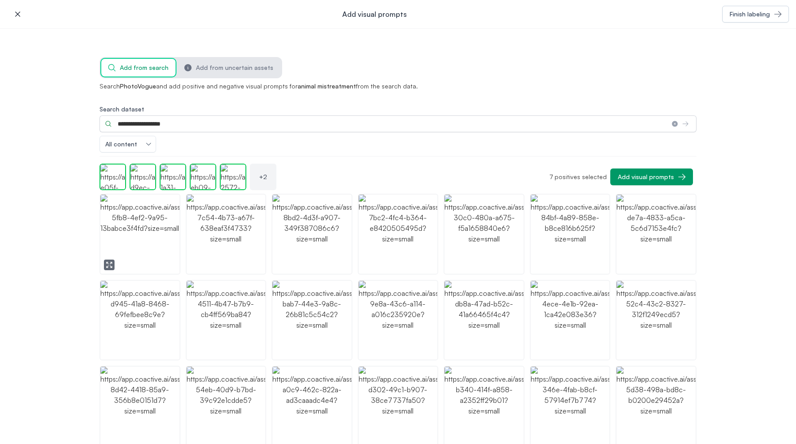
click at [175, 240] on img "button" at bounding box center [139, 234] width 79 height 79
click at [216, 239] on img "button" at bounding box center [226, 234] width 79 height 79
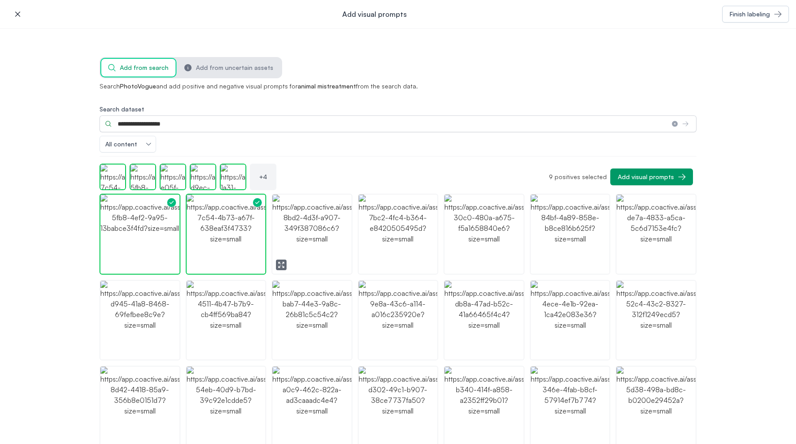
click at [311, 243] on img "button" at bounding box center [311, 234] width 79 height 79
click at [408, 247] on img "button" at bounding box center [398, 234] width 79 height 79
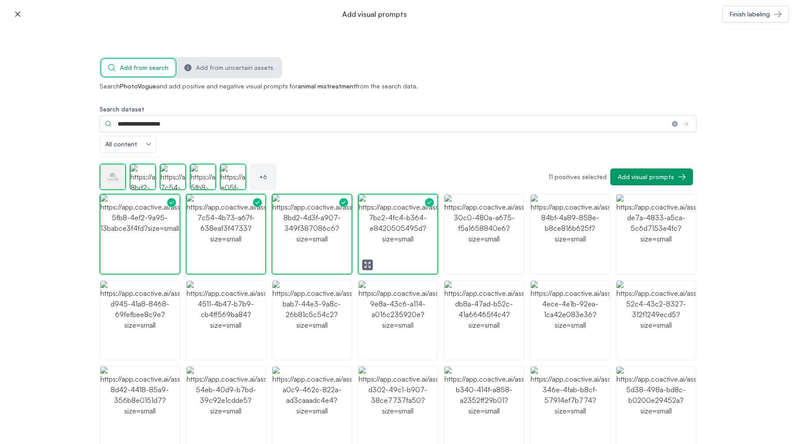
click at [472, 237] on img "button" at bounding box center [483, 234] width 79 height 79
click at [552, 246] on img "button" at bounding box center [570, 234] width 79 height 79
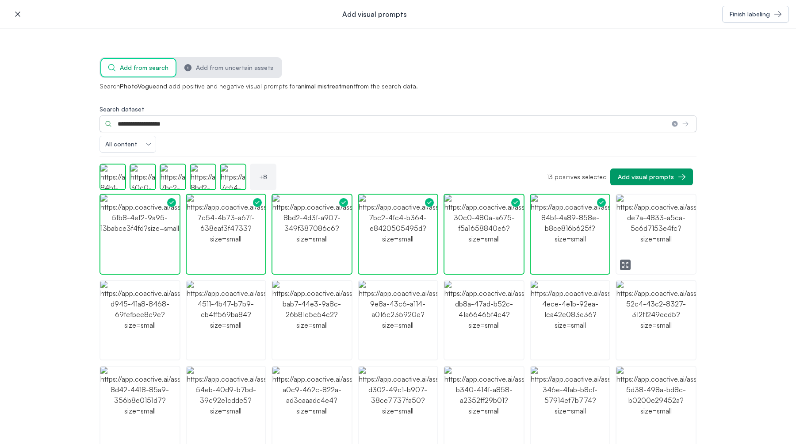
click at [642, 245] on img "button" at bounding box center [655, 234] width 79 height 79
click at [382, 331] on img "button" at bounding box center [398, 320] width 79 height 79
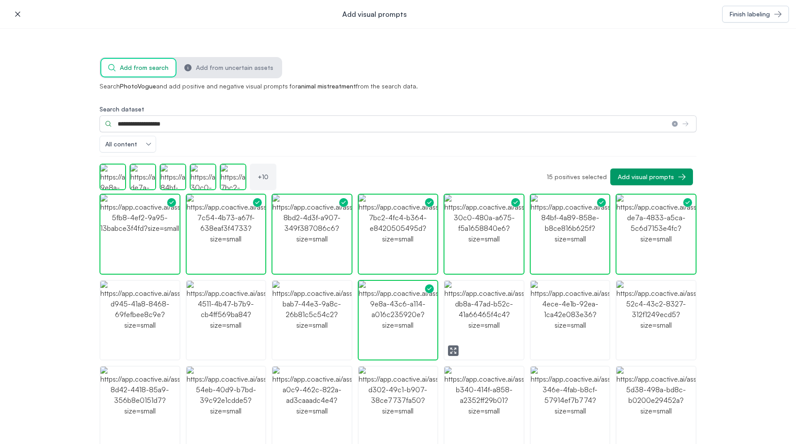
click at [455, 332] on img "button" at bounding box center [483, 320] width 79 height 79
click at [226, 316] on img "button" at bounding box center [226, 320] width 79 height 79
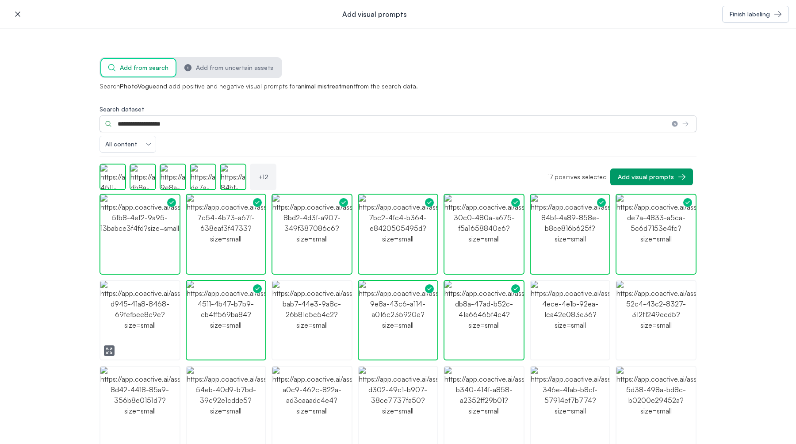
click at [142, 341] on img "button" at bounding box center [139, 320] width 79 height 79
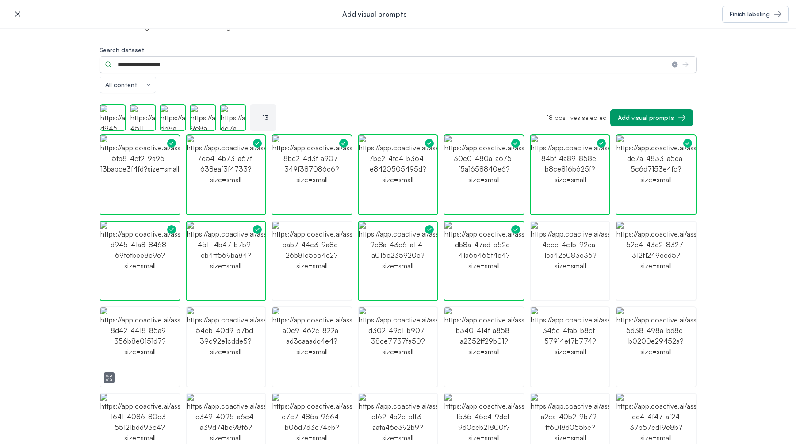
scroll to position [62, 0]
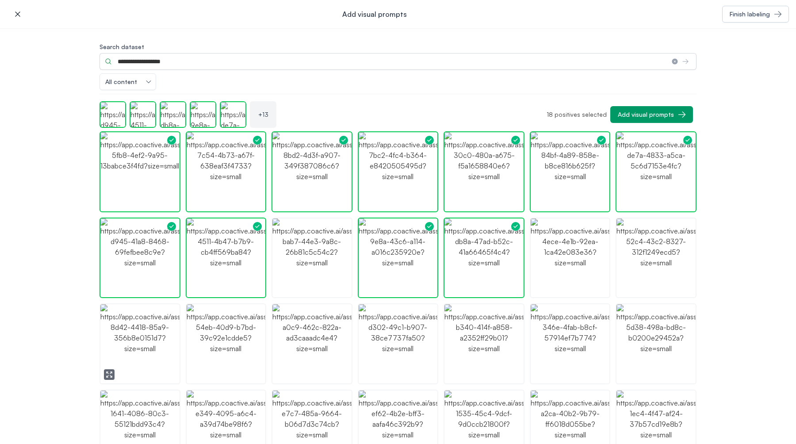
click at [142, 341] on img "button" at bounding box center [139, 343] width 79 height 79
click at [206, 342] on img "button" at bounding box center [226, 343] width 79 height 79
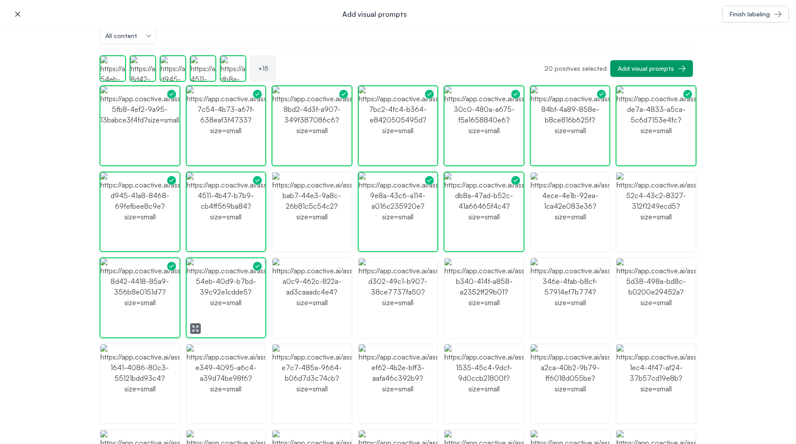
scroll to position [118, 0]
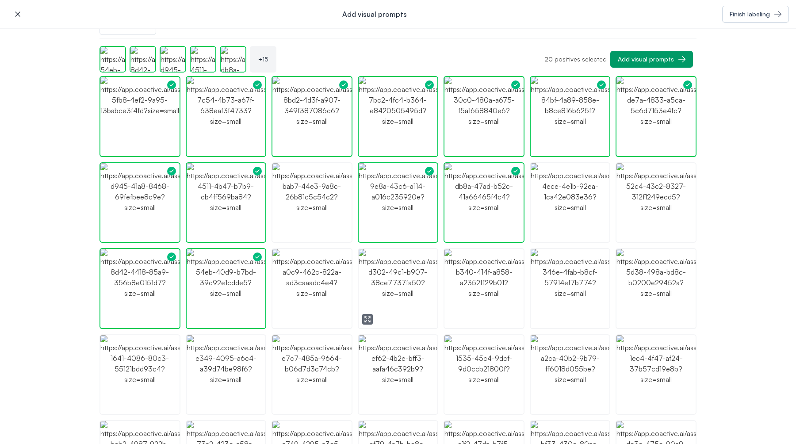
click at [373, 313] on img "button" at bounding box center [398, 288] width 79 height 79
click at [372, 386] on img "button" at bounding box center [398, 374] width 79 height 79
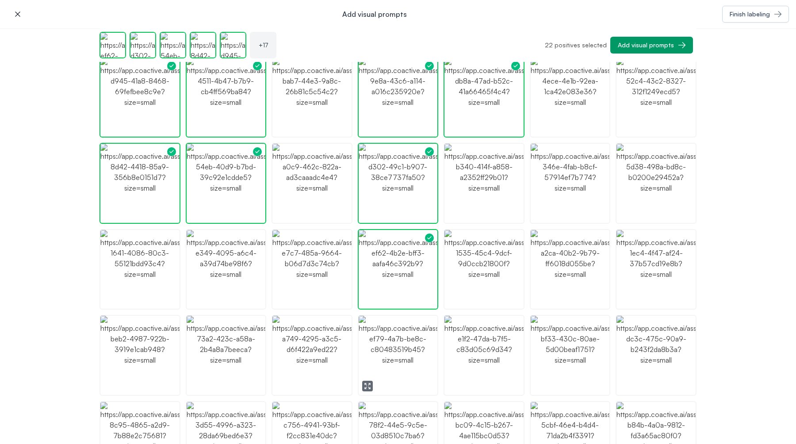
scroll to position [200, 0]
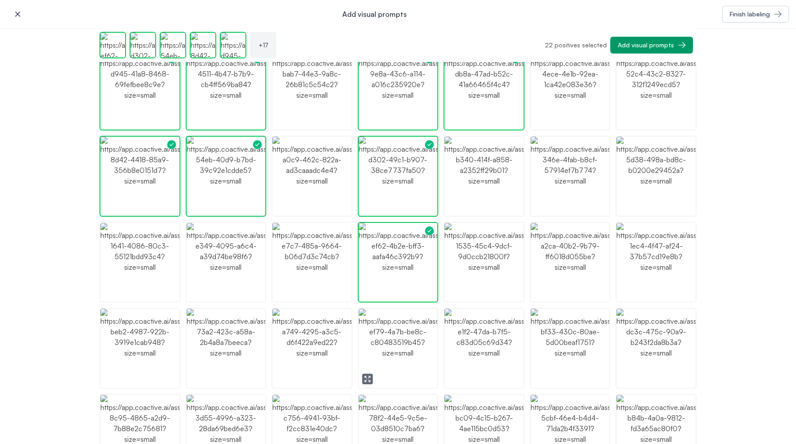
click at [381, 364] on img "button" at bounding box center [398, 348] width 79 height 79
click at [300, 364] on img "button" at bounding box center [311, 348] width 79 height 79
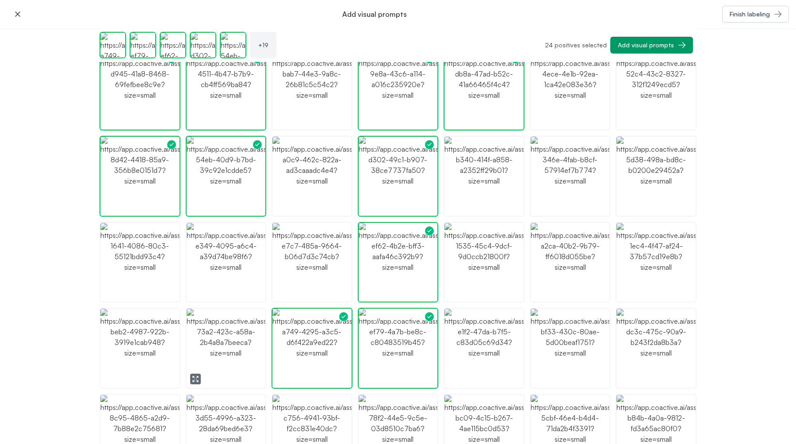
click at [237, 363] on img "button" at bounding box center [226, 348] width 79 height 79
click at [258, 349] on img "button" at bounding box center [226, 348] width 79 height 79
click at [584, 283] on img "button" at bounding box center [570, 262] width 79 height 79
click at [672, 347] on img "button" at bounding box center [655, 348] width 79 height 79
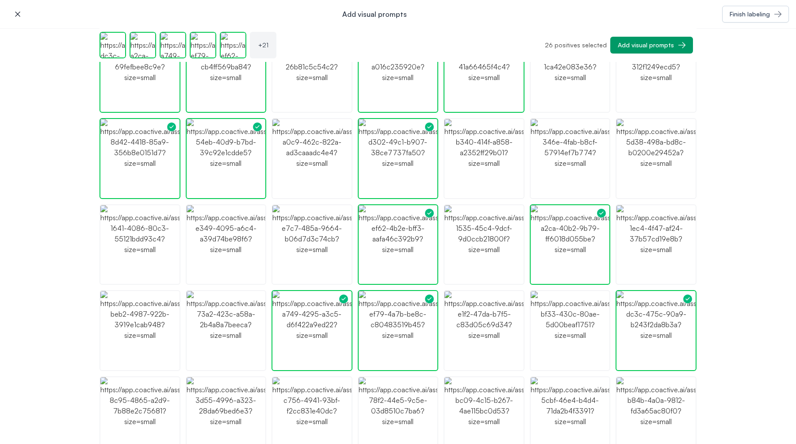
scroll to position [222, 0]
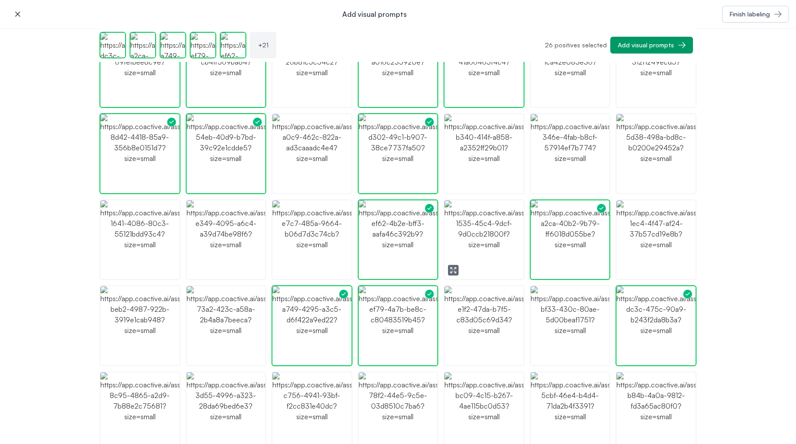
click at [475, 260] on img "button" at bounding box center [483, 239] width 79 height 79
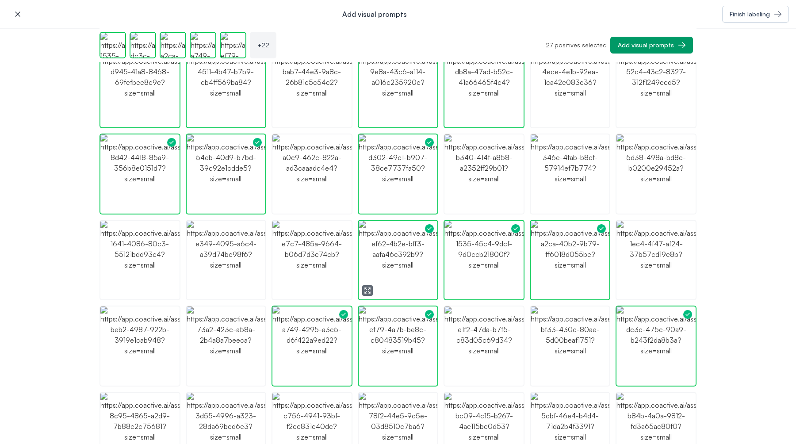
scroll to position [199, 0]
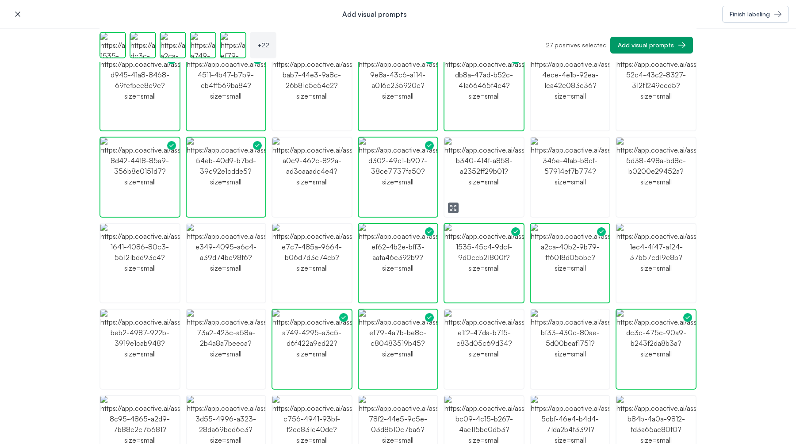
click at [483, 174] on img "button" at bounding box center [483, 176] width 79 height 79
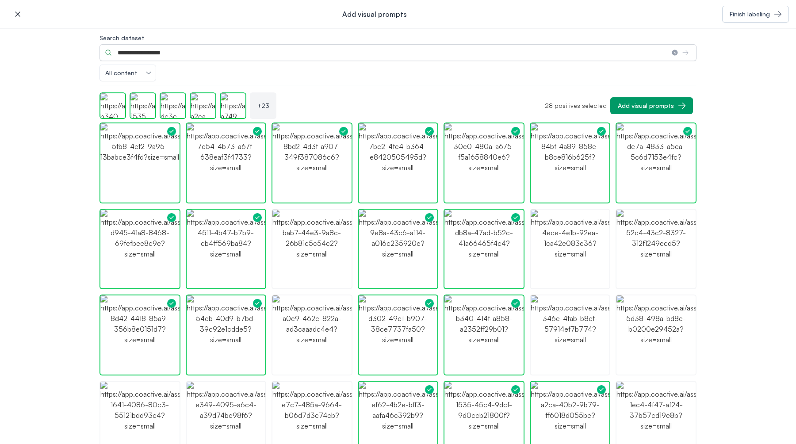
scroll to position [68, 0]
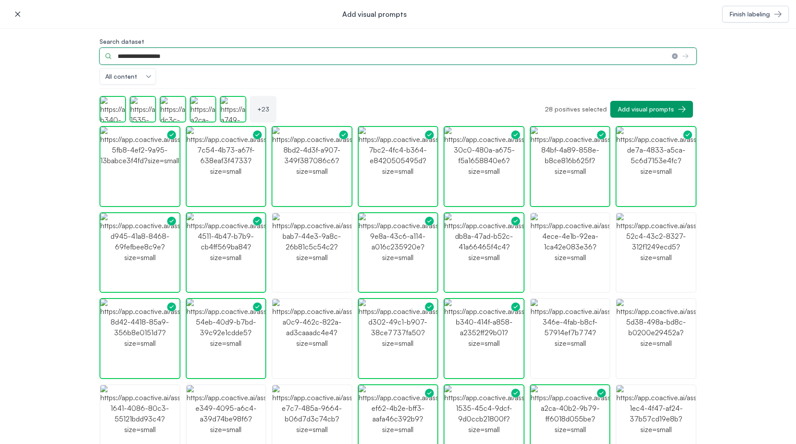
click at [191, 60] on input "**********" at bounding box center [381, 56] width 565 height 17
click at [133, 61] on input "**********" at bounding box center [381, 56] width 565 height 17
drag, startPoint x: 130, startPoint y: 57, endPoint x: 329, endPoint y: 47, distance: 199.6
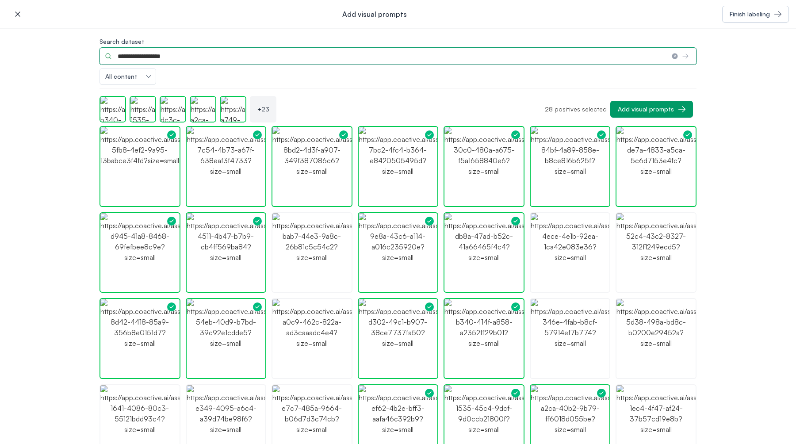
click at [322, 48] on input "**********" at bounding box center [381, 56] width 565 height 17
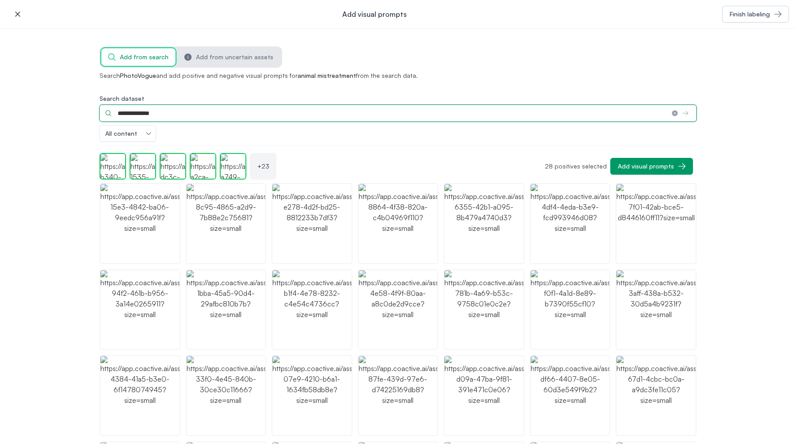
scroll to position [13, 0]
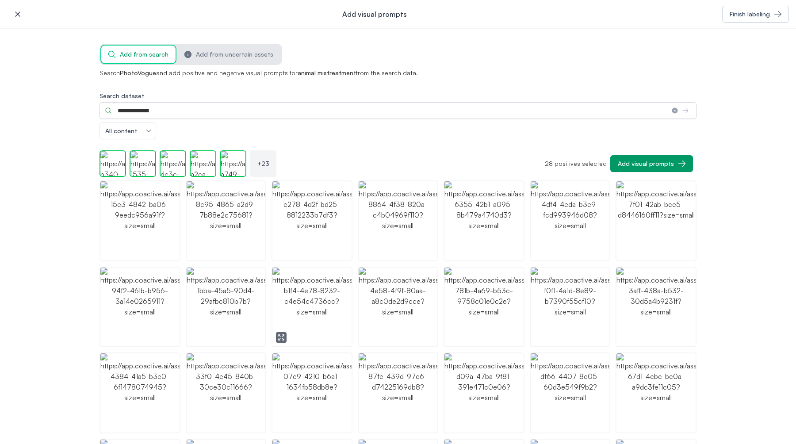
click at [303, 304] on img "button" at bounding box center [311, 306] width 79 height 79
click at [225, 309] on img "button" at bounding box center [226, 306] width 79 height 79
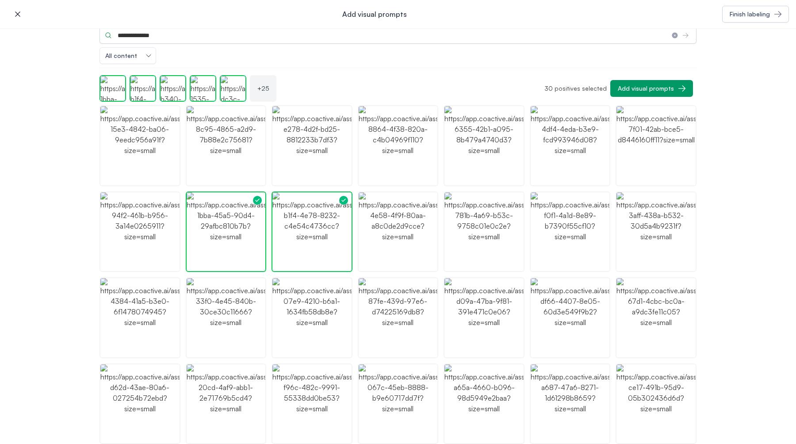
scroll to position [89, 0]
click at [485, 224] on img "button" at bounding box center [483, 230] width 79 height 79
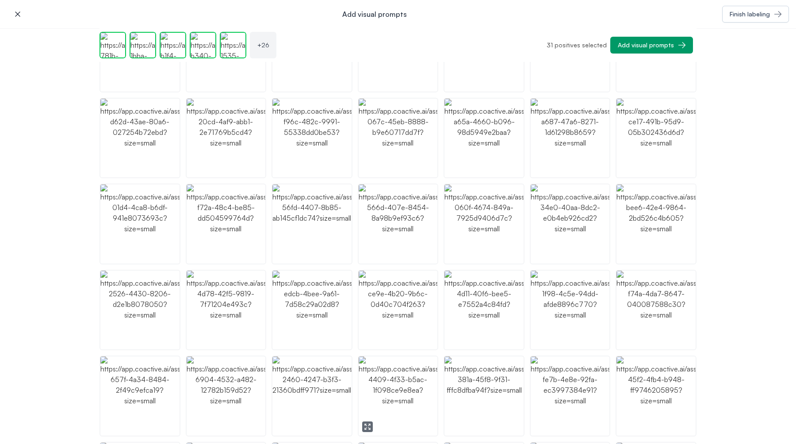
scroll to position [0, 0]
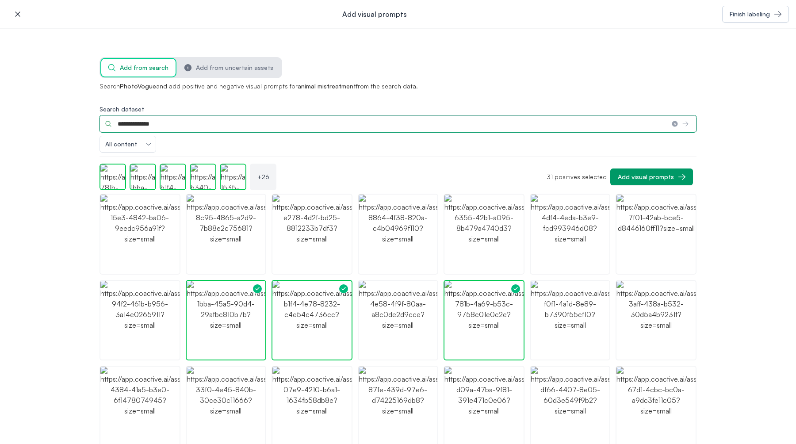
click at [160, 121] on input "**********" at bounding box center [381, 123] width 565 height 17
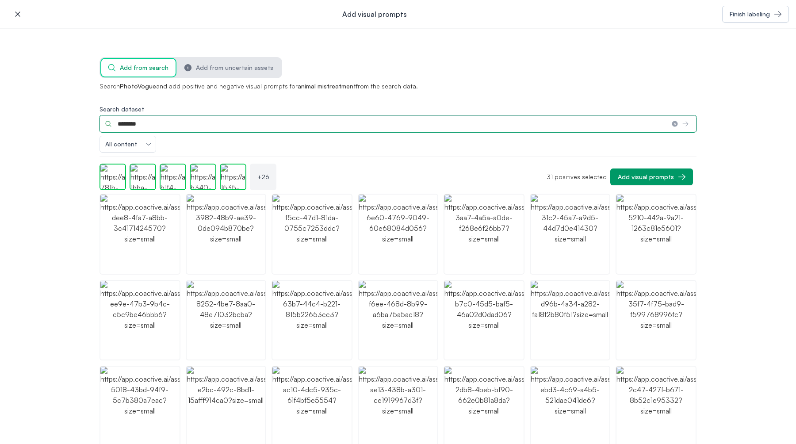
click at [143, 122] on input "********" at bounding box center [381, 123] width 565 height 17
click at [178, 123] on input "**********" at bounding box center [381, 123] width 565 height 17
type input "**********"
click at [191, 122] on input "**********" at bounding box center [381, 123] width 565 height 17
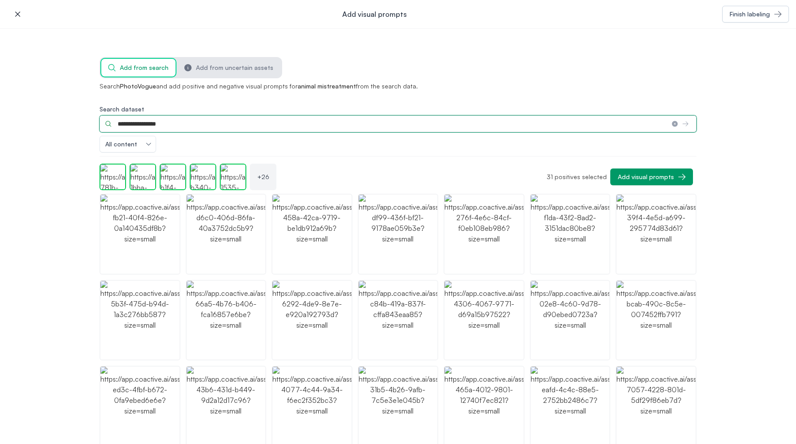
click at [191, 122] on input "**********" at bounding box center [381, 123] width 565 height 17
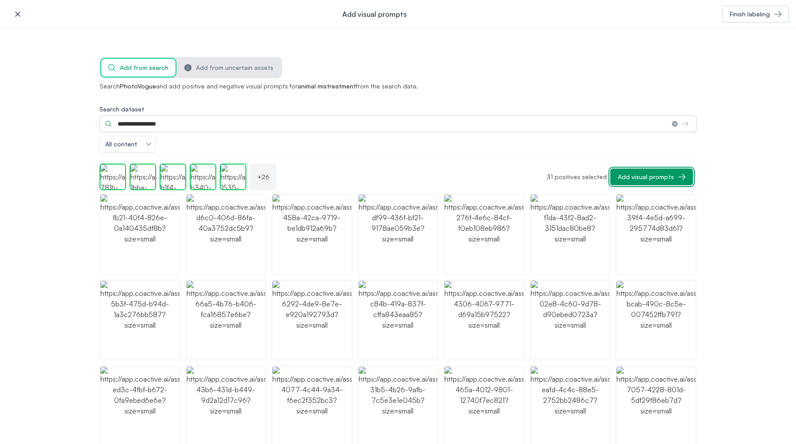
click at [660, 178] on div "Add visual prompts" at bounding box center [646, 176] width 56 height 9
click at [650, 176] on div "Add visual prompts" at bounding box center [646, 176] width 56 height 9
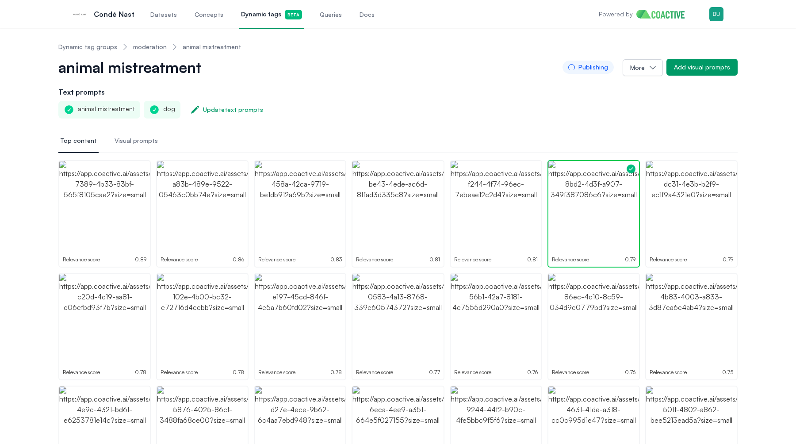
click at [152, 46] on link "moderation" at bounding box center [150, 46] width 34 height 9
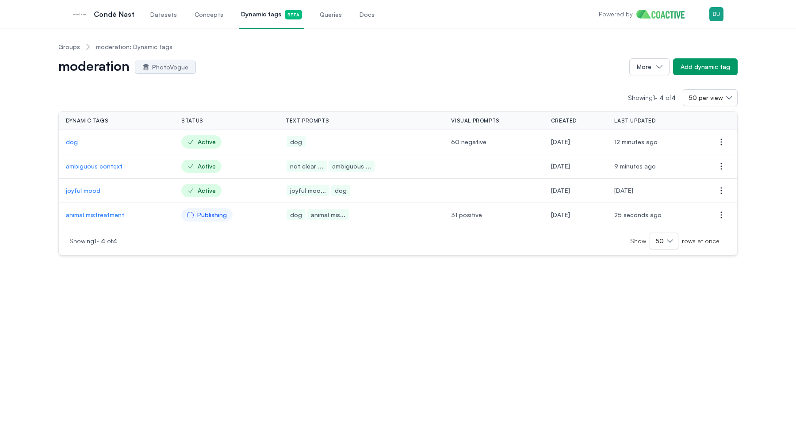
click at [82, 188] on p "joyful mood" at bounding box center [116, 190] width 101 height 9
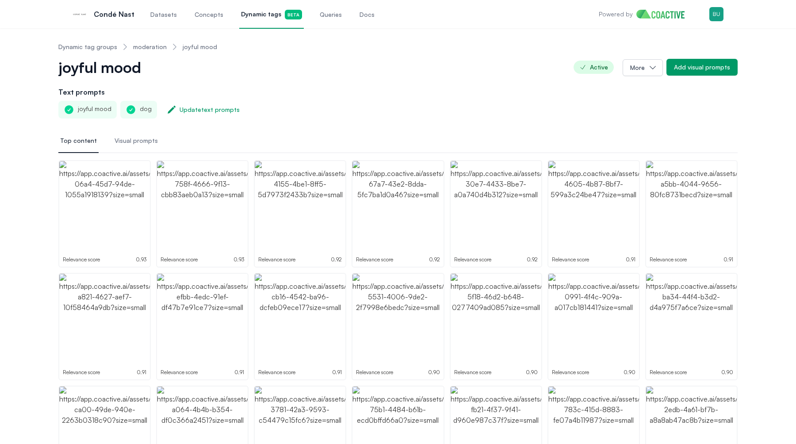
click at [706, 77] on div "joyful mood Active More Add visual prompts" at bounding box center [397, 72] width 679 height 28
click at [707, 71] on div "Add visual prompts" at bounding box center [702, 67] width 56 height 9
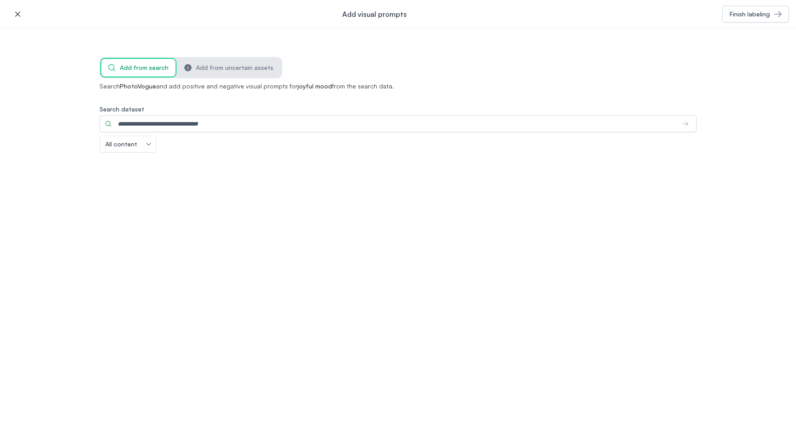
click at [290, 115] on div "Search dataset" at bounding box center [397, 118] width 597 height 27
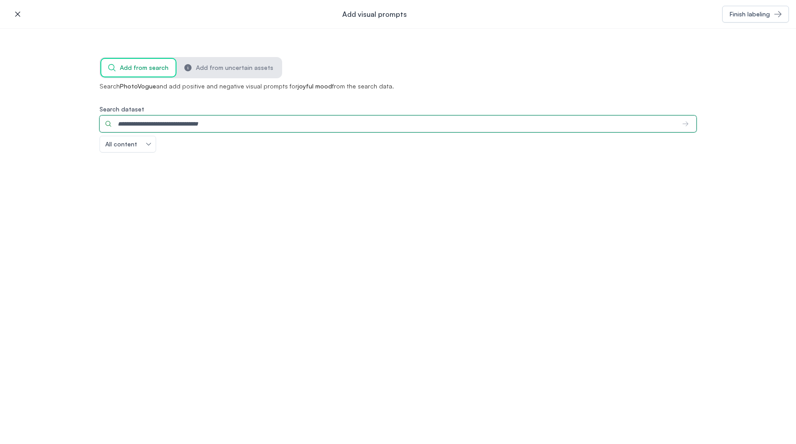
click at [285, 126] on input "Search dataset" at bounding box center [387, 123] width 576 height 17
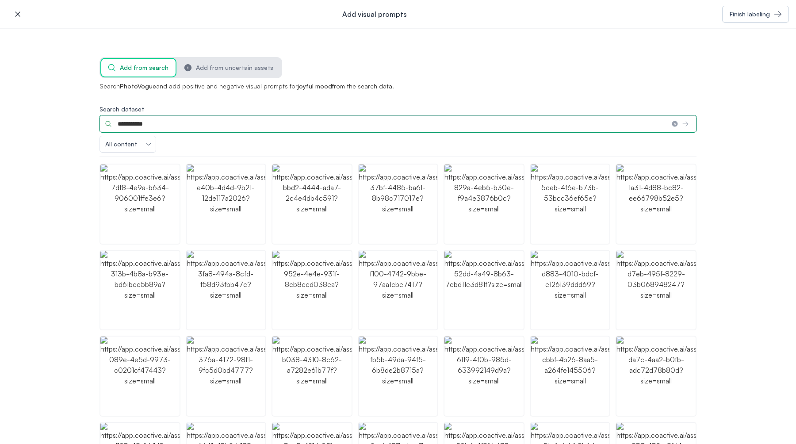
click at [162, 126] on input "**********" at bounding box center [381, 123] width 565 height 17
drag, startPoint x: 160, startPoint y: 126, endPoint x: 90, endPoint y: 118, distance: 70.3
click at [89, 118] on div "**********" at bounding box center [398, 237] width 796 height 416
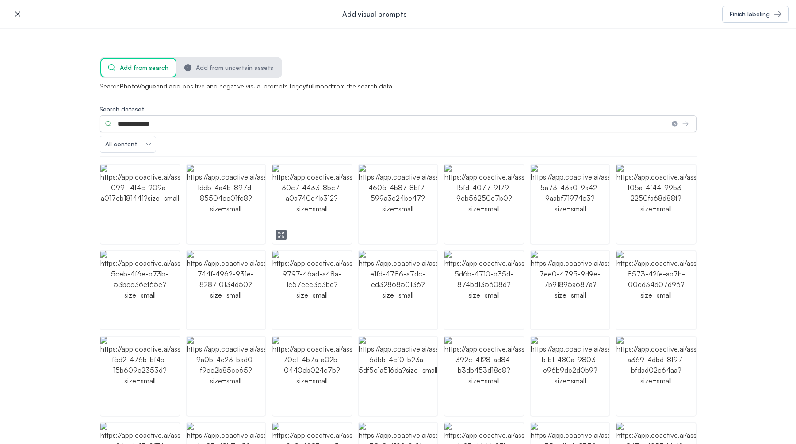
click at [309, 202] on img "button" at bounding box center [311, 203] width 79 height 79
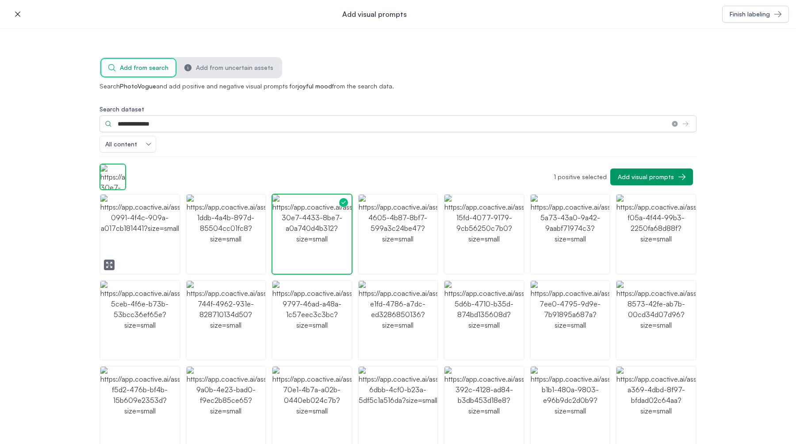
click at [139, 299] on img "button" at bounding box center [139, 320] width 79 height 79
click at [141, 245] on img "button" at bounding box center [139, 234] width 79 height 79
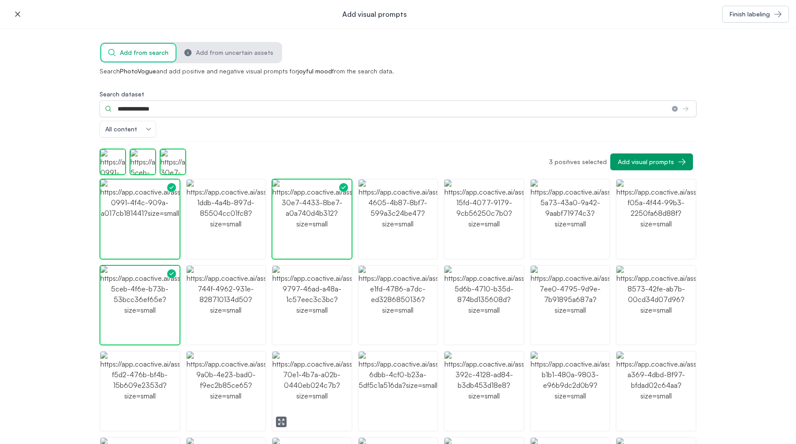
scroll to position [19, 0]
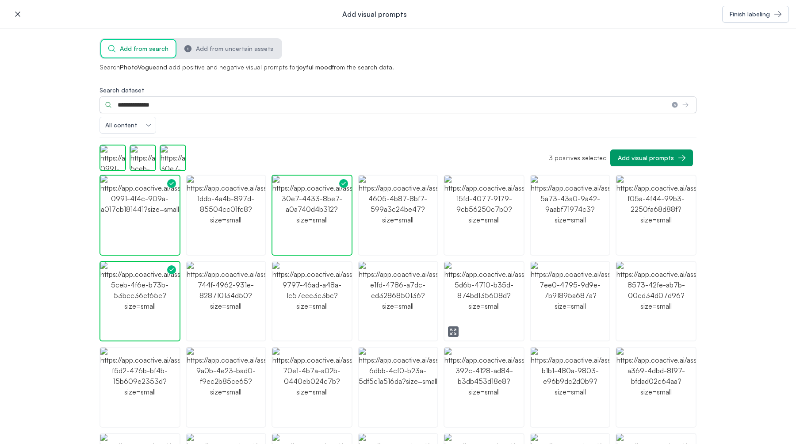
click at [482, 313] on img "button" at bounding box center [483, 301] width 79 height 79
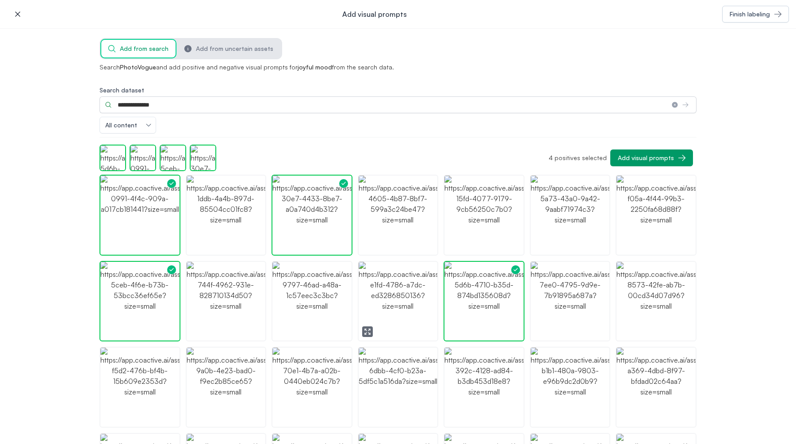
click at [421, 312] on img "button" at bounding box center [398, 301] width 79 height 79
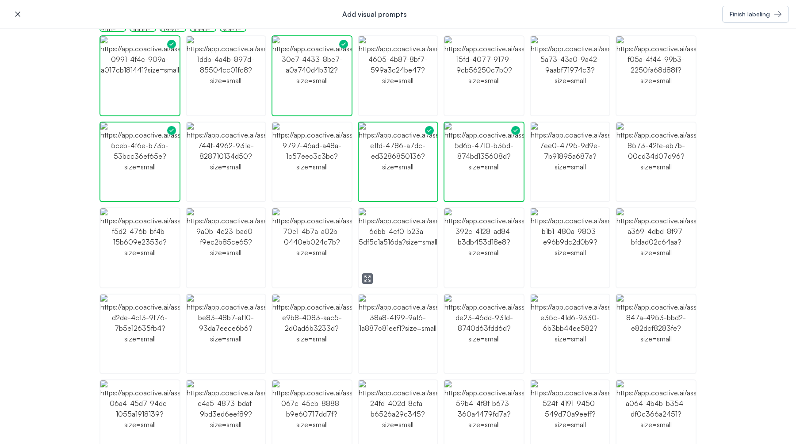
scroll to position [166, 0]
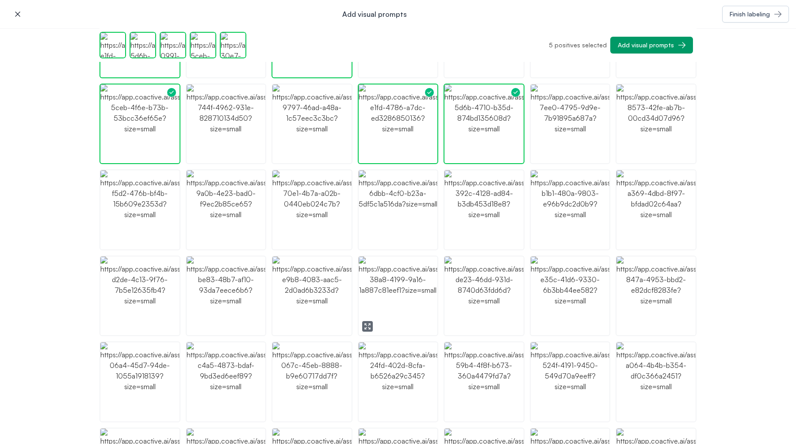
click at [428, 286] on img "button" at bounding box center [398, 295] width 79 height 79
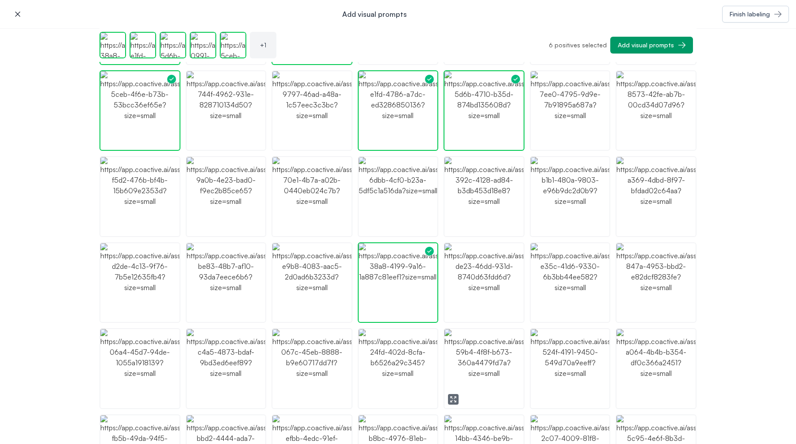
scroll to position [188, 0]
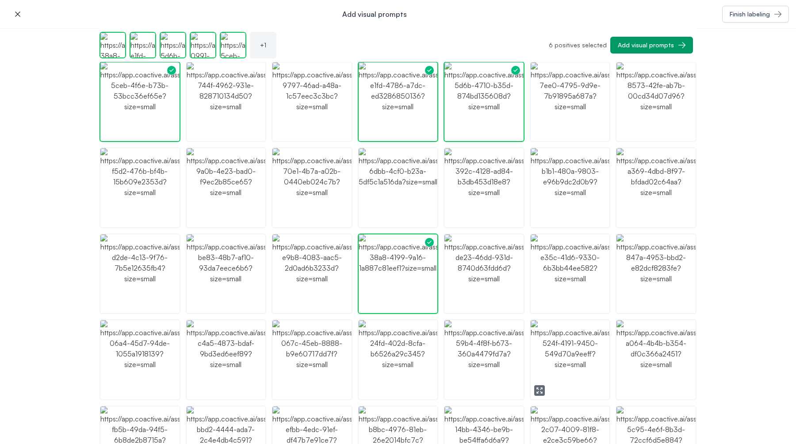
click at [559, 366] on img "button" at bounding box center [570, 359] width 79 height 79
click at [656, 290] on img "button" at bounding box center [655, 273] width 79 height 79
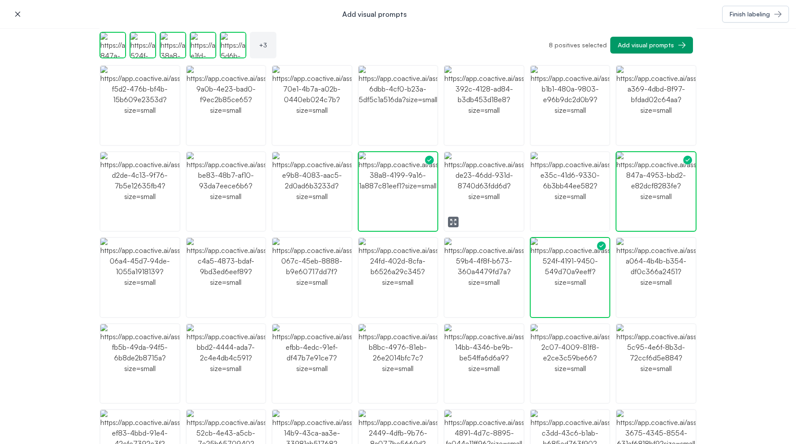
scroll to position [304, 0]
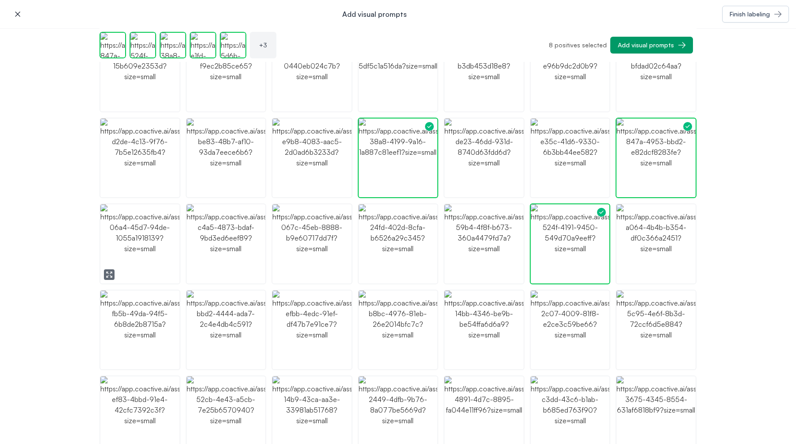
click at [154, 259] on img "button" at bounding box center [139, 243] width 79 height 79
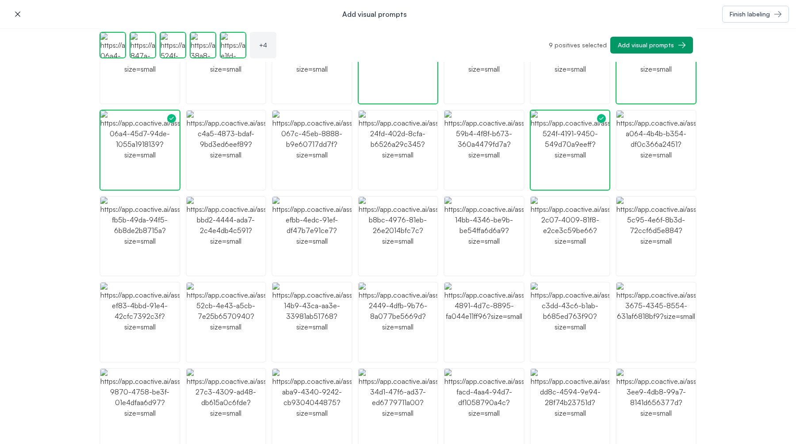
scroll to position [446, 0]
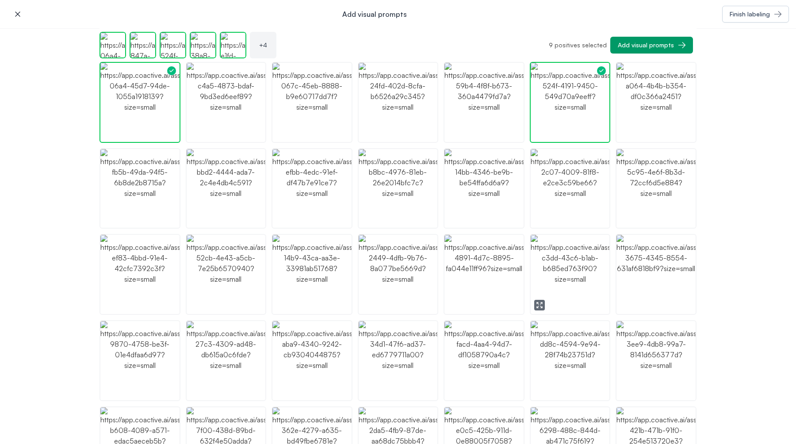
click at [558, 282] on img "button" at bounding box center [570, 274] width 79 height 79
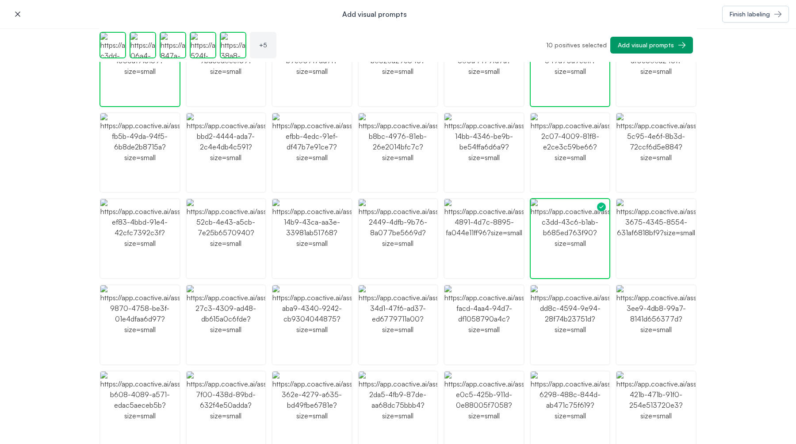
scroll to position [483, 0]
click at [402, 334] on img "button" at bounding box center [398, 323] width 79 height 79
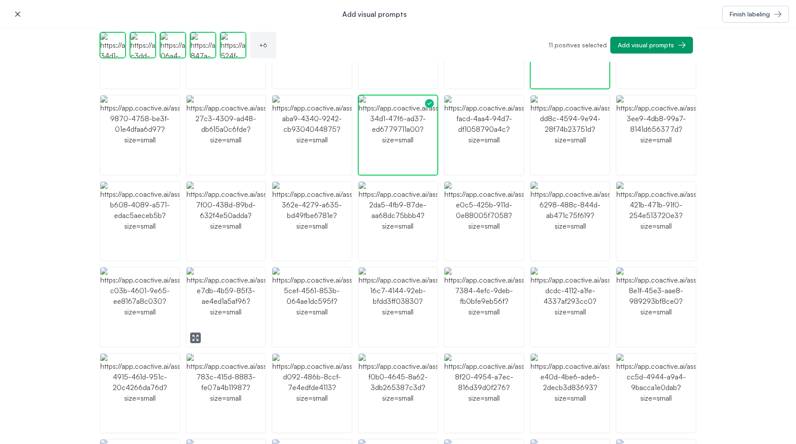
click at [217, 286] on img "button" at bounding box center [226, 306] width 79 height 79
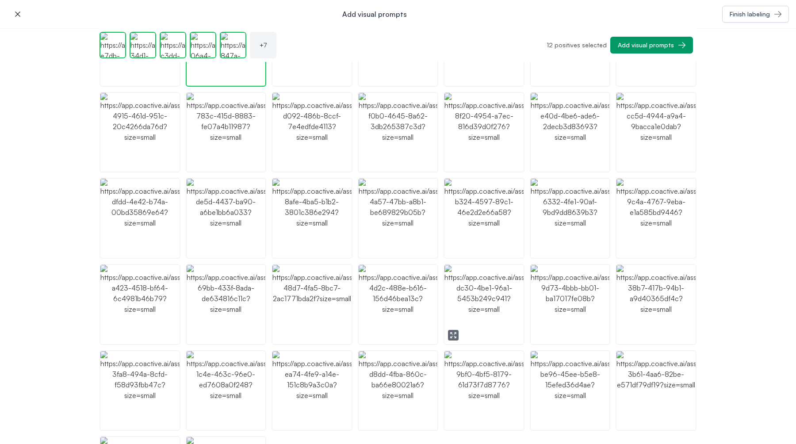
scroll to position [939, 0]
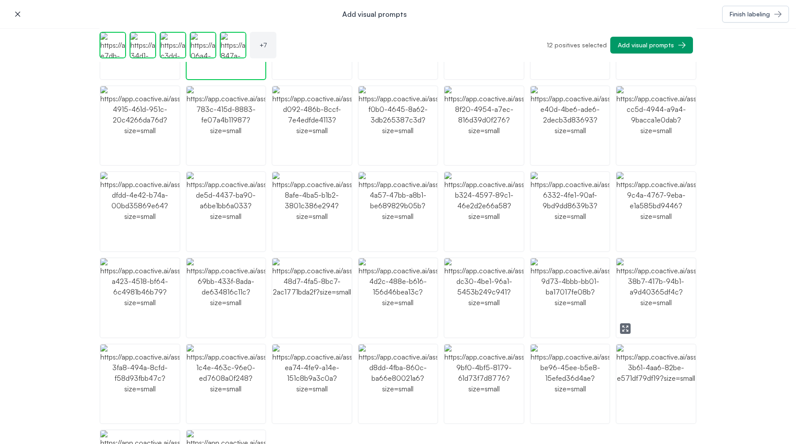
click at [639, 293] on img "button" at bounding box center [655, 297] width 79 height 79
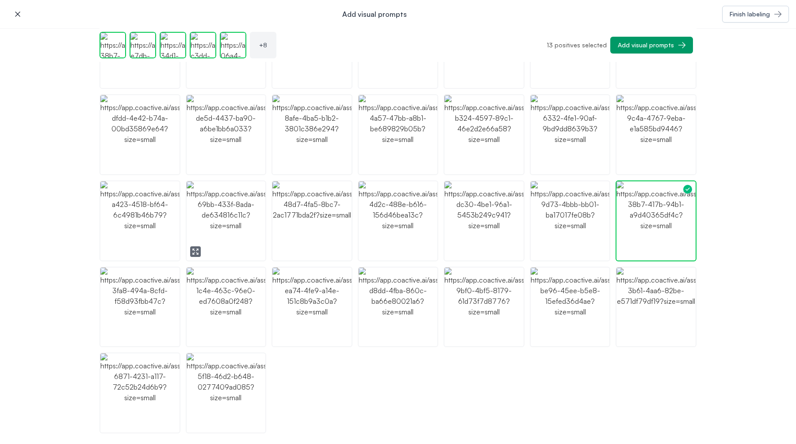
scroll to position [1018, 0]
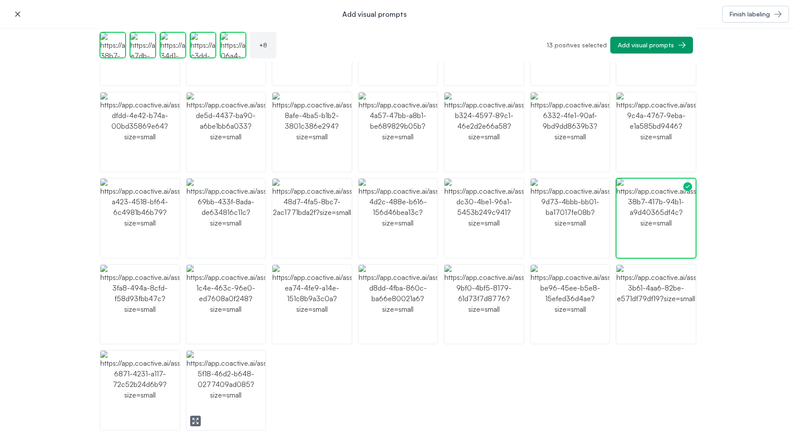
click at [236, 373] on img "button" at bounding box center [226, 390] width 79 height 79
click at [241, 394] on img "button" at bounding box center [226, 390] width 79 height 79
click at [241, 393] on img "button" at bounding box center [226, 390] width 79 height 79
click at [231, 405] on img "button" at bounding box center [226, 390] width 79 height 79
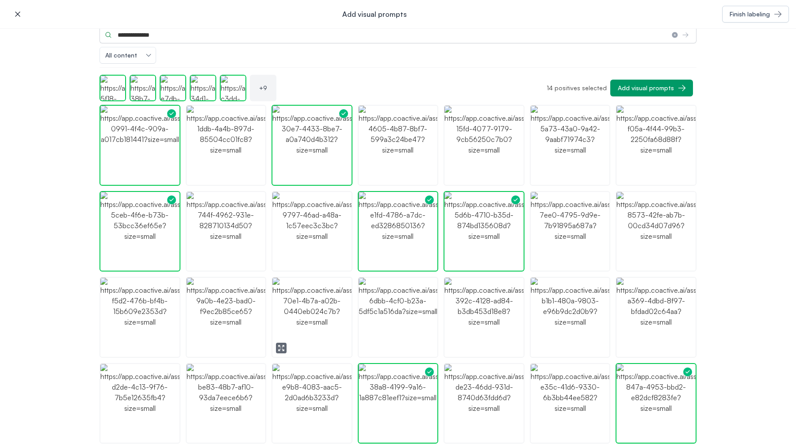
scroll to position [90, 0]
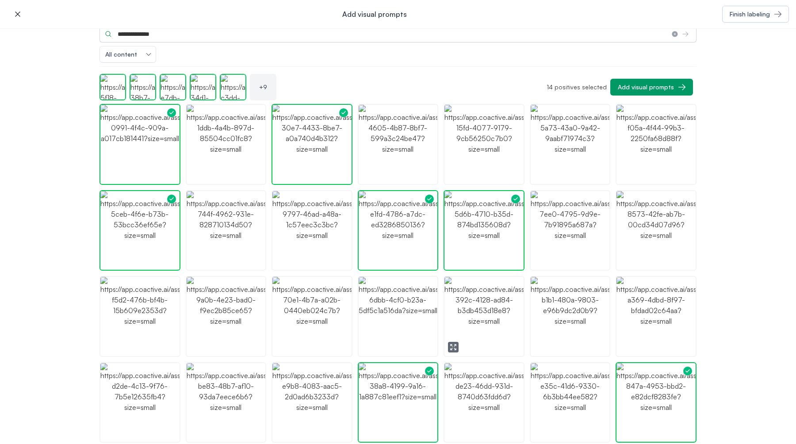
click at [490, 313] on img "button" at bounding box center [483, 316] width 79 height 79
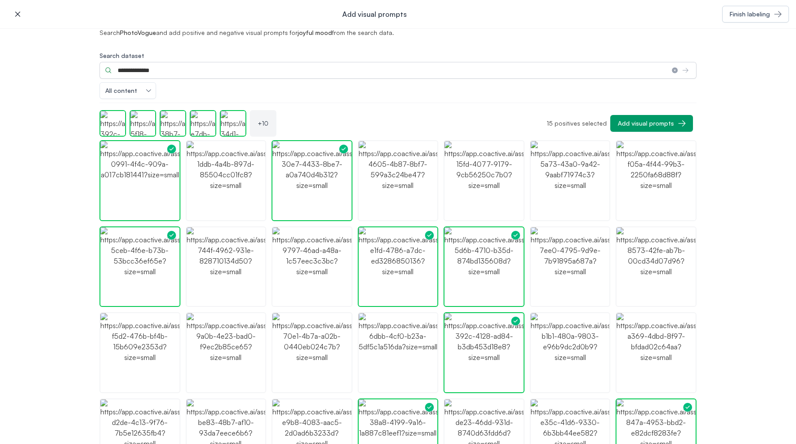
scroll to position [0, 0]
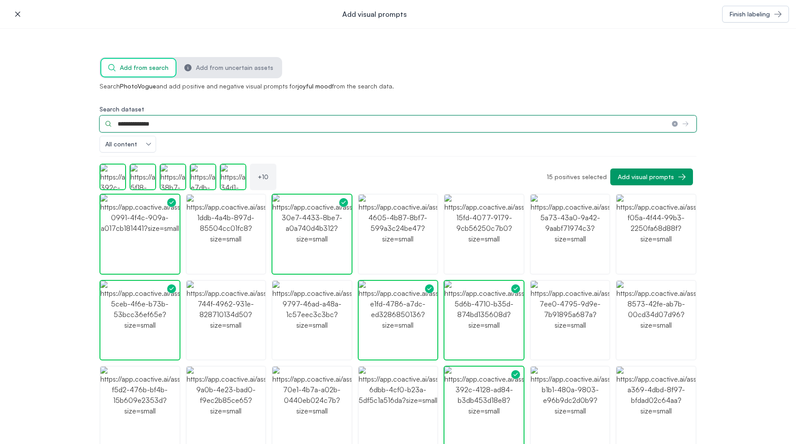
click at [211, 130] on input "**********" at bounding box center [381, 123] width 565 height 17
type input "**********"
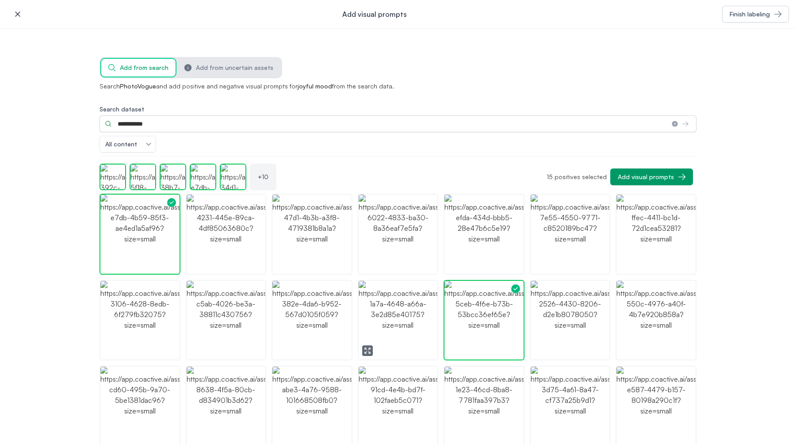
click at [401, 331] on img "button" at bounding box center [398, 320] width 79 height 79
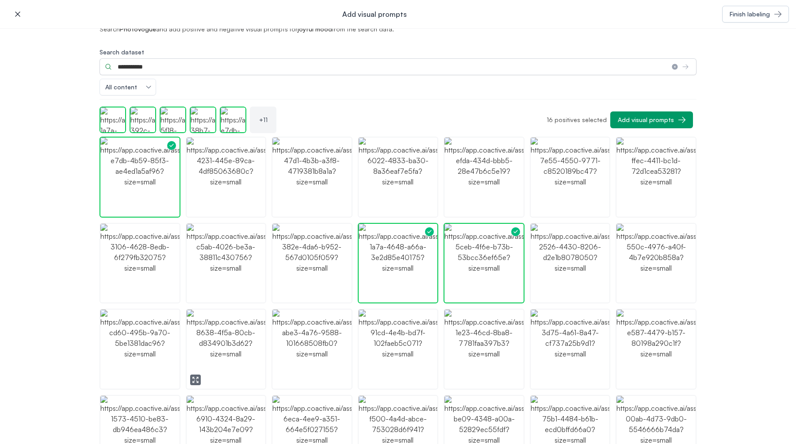
click at [210, 358] on img "button" at bounding box center [226, 348] width 79 height 79
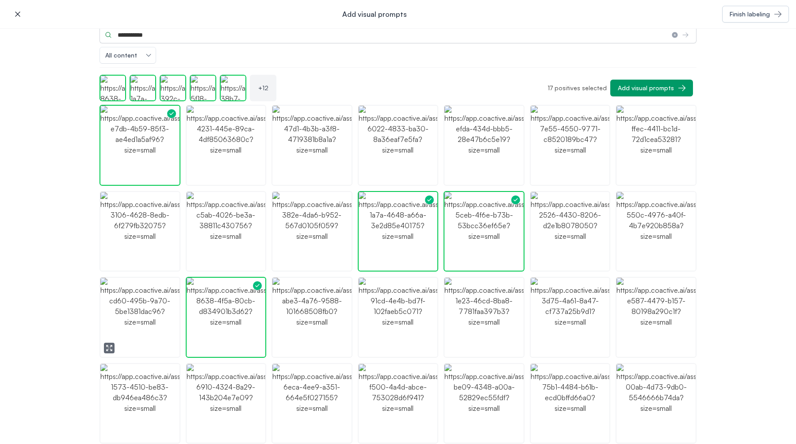
click at [142, 325] on img "button" at bounding box center [139, 317] width 79 height 79
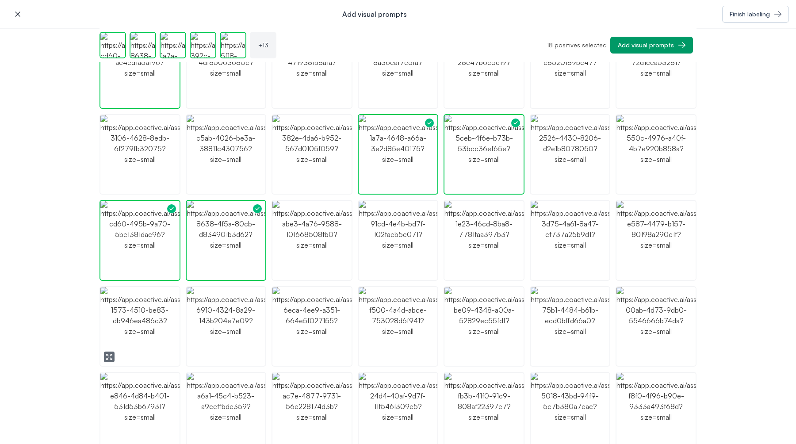
click at [141, 347] on img "button" at bounding box center [139, 326] width 79 height 79
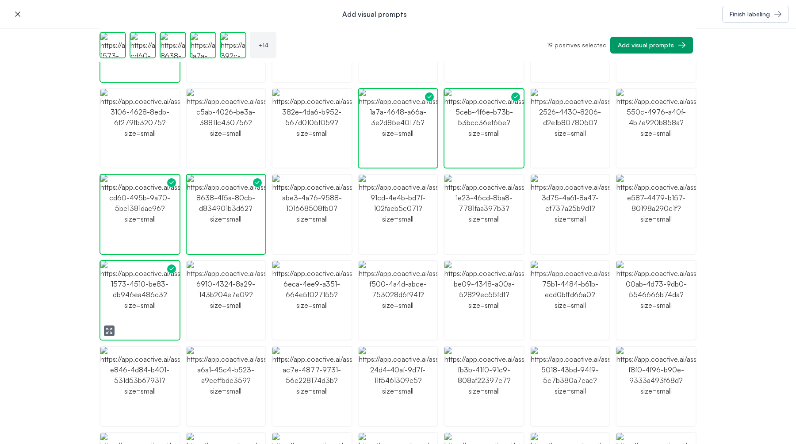
scroll to position [172, 0]
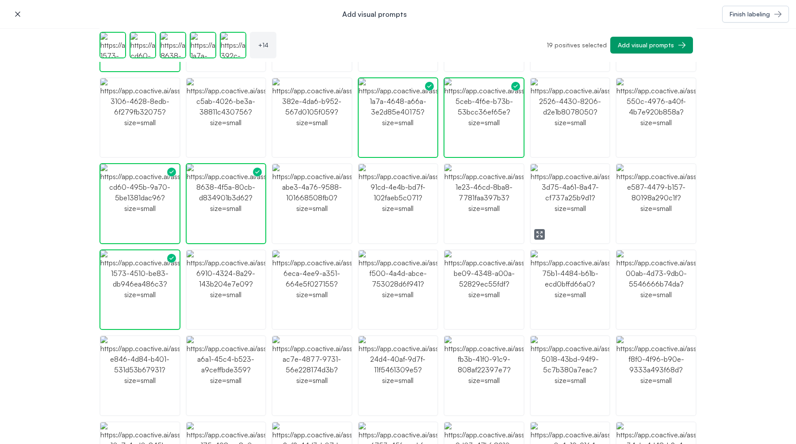
click at [573, 205] on img "button" at bounding box center [570, 203] width 79 height 79
click at [577, 278] on img "button" at bounding box center [570, 289] width 79 height 79
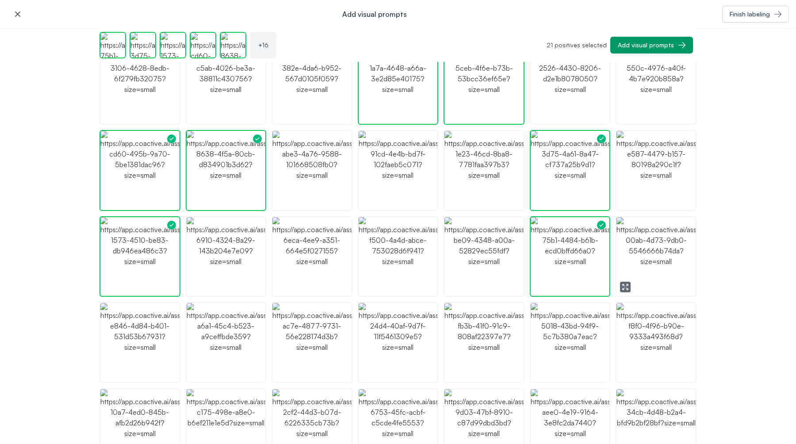
scroll to position [215, 0]
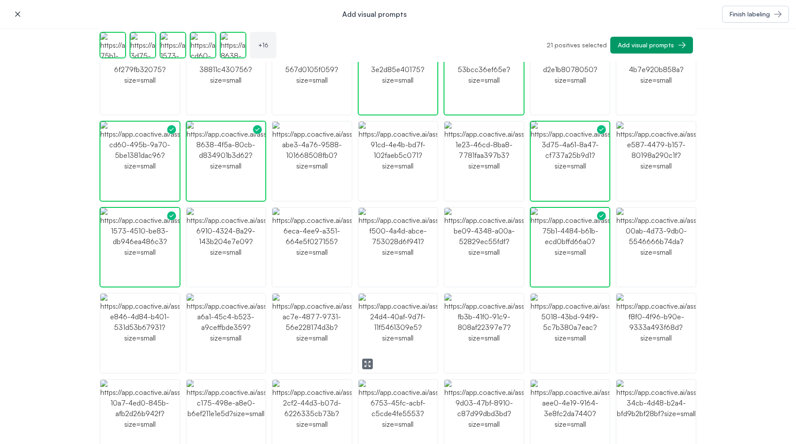
click at [385, 339] on img "button" at bounding box center [398, 333] width 79 height 79
click at [303, 326] on img "button" at bounding box center [311, 333] width 79 height 79
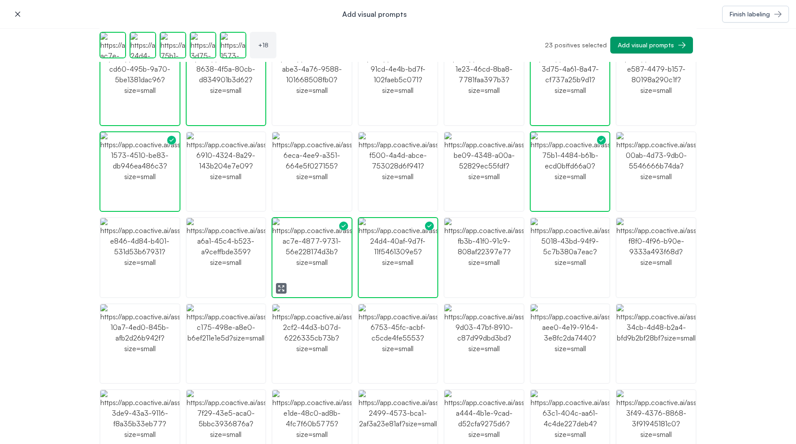
scroll to position [332, 0]
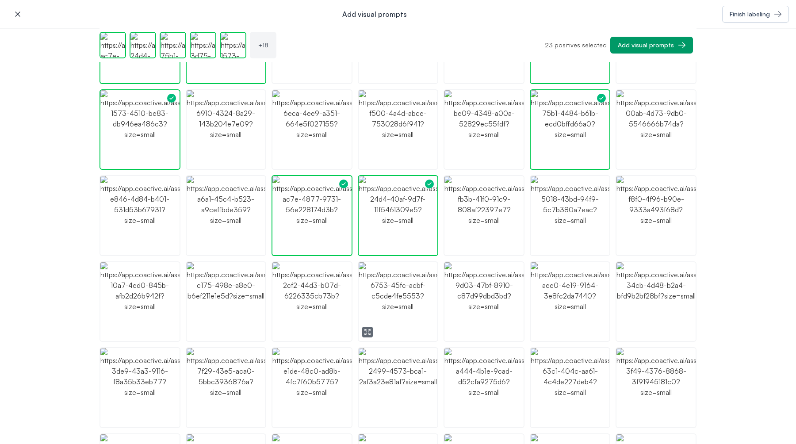
click at [387, 301] on img "button" at bounding box center [398, 301] width 79 height 79
click at [317, 306] on img "button" at bounding box center [311, 301] width 79 height 79
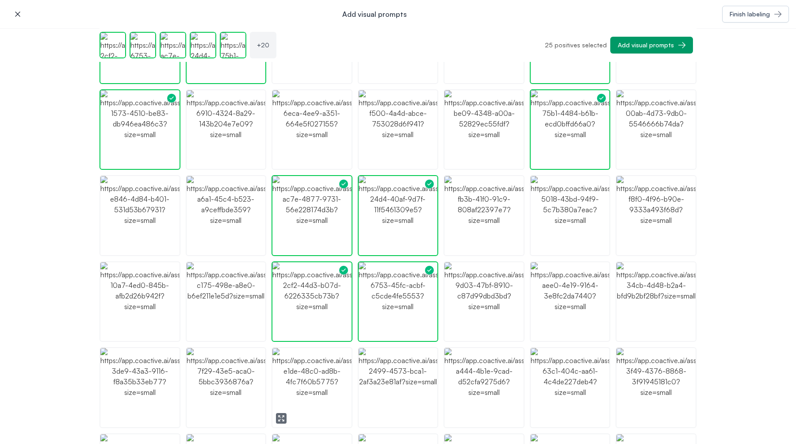
click at [302, 383] on img "button" at bounding box center [311, 387] width 79 height 79
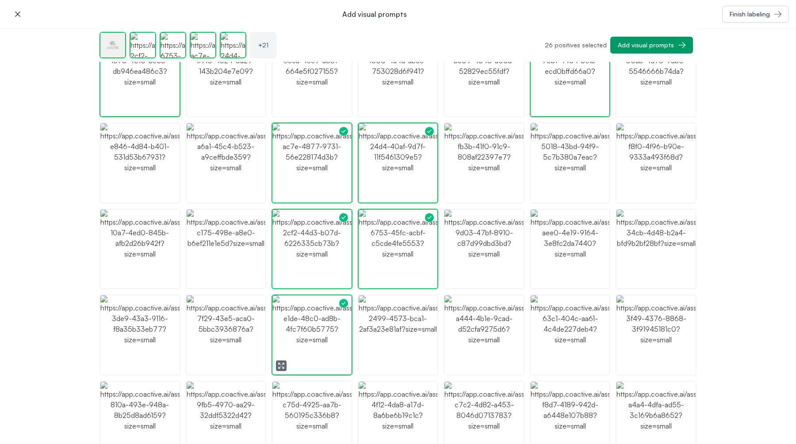
scroll to position [406, 0]
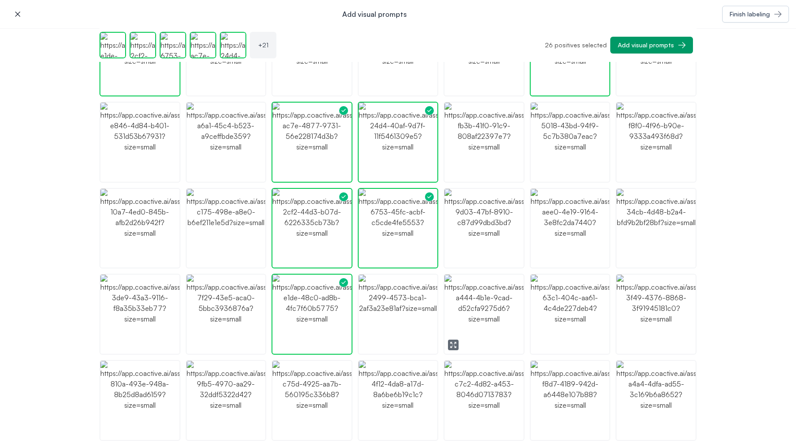
click at [478, 327] on img "button" at bounding box center [483, 314] width 79 height 79
click at [418, 314] on img "button" at bounding box center [398, 314] width 79 height 79
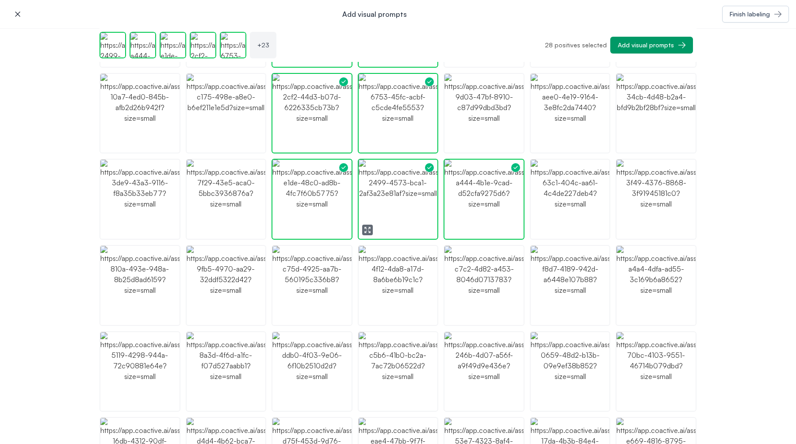
scroll to position [541, 0]
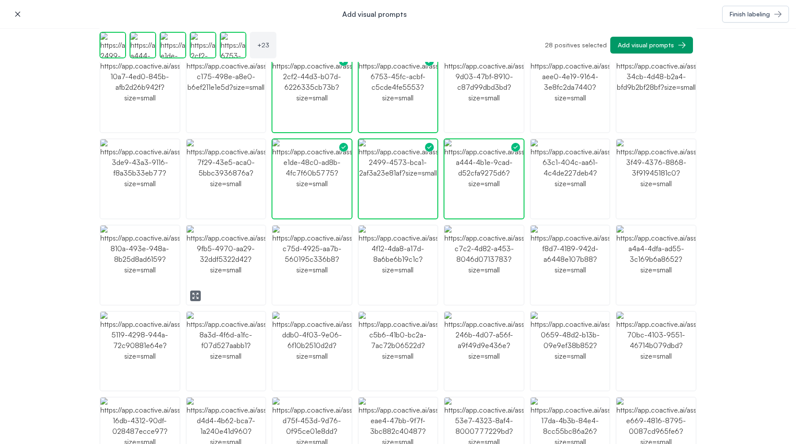
click at [253, 286] on img "button" at bounding box center [226, 264] width 79 height 79
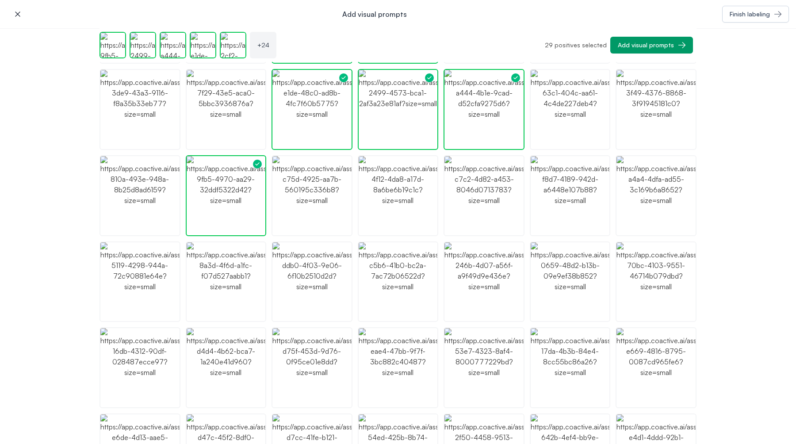
scroll to position [634, 0]
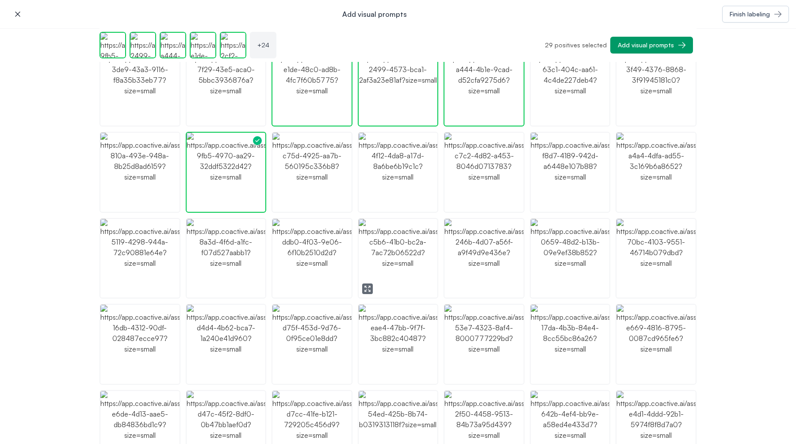
click at [405, 263] on img "button" at bounding box center [398, 258] width 79 height 79
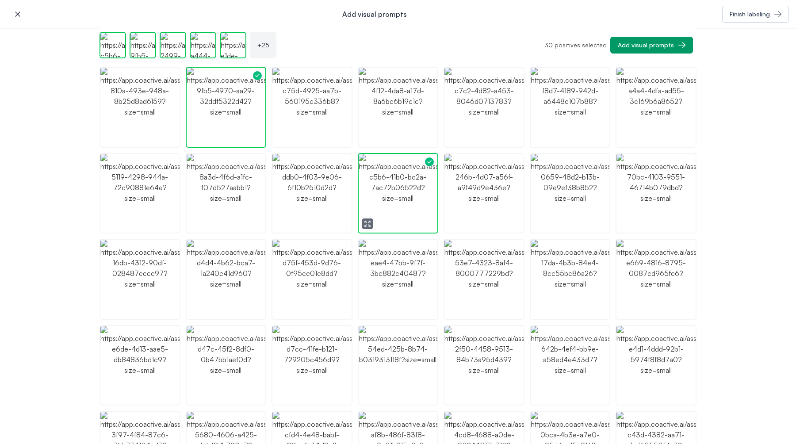
scroll to position [721, 0]
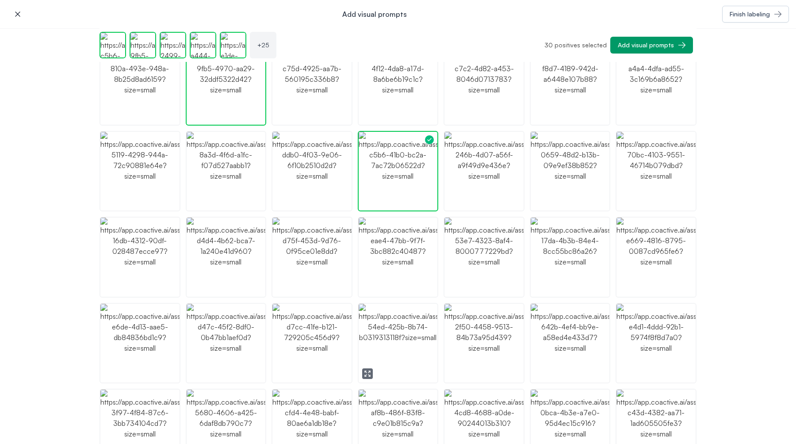
click at [400, 338] on img "button" at bounding box center [398, 343] width 79 height 79
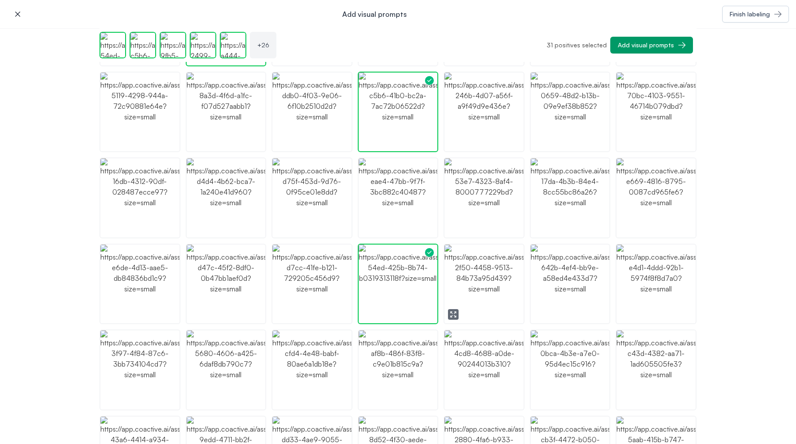
click at [481, 307] on img "button" at bounding box center [483, 283] width 79 height 79
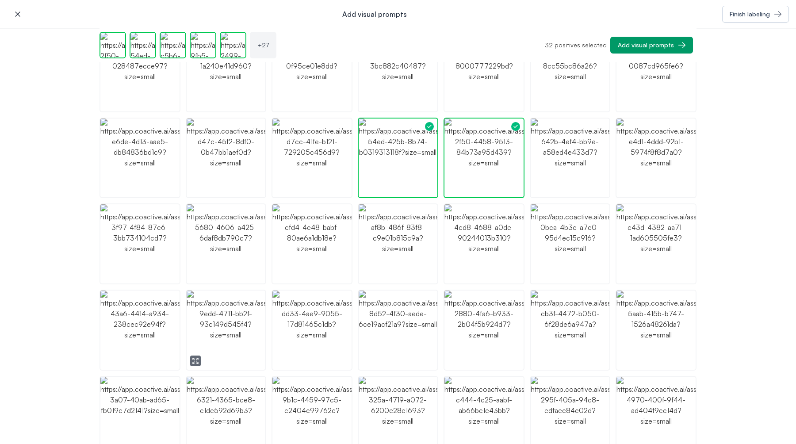
scroll to position [913, 0]
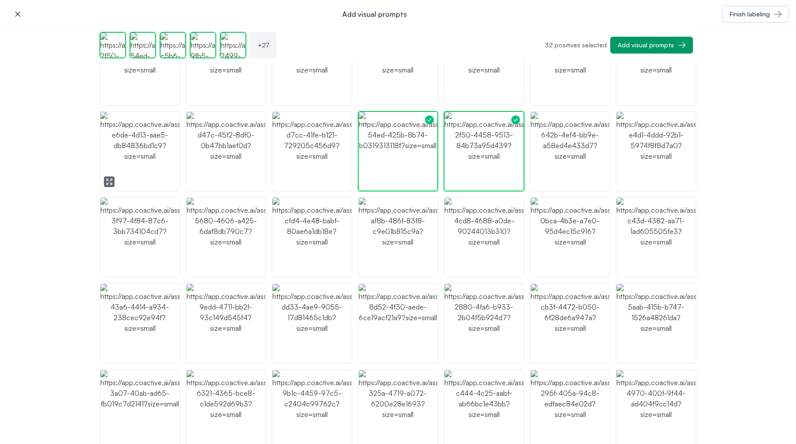
click at [127, 161] on img "button" at bounding box center [139, 151] width 79 height 79
click at [144, 231] on img "button" at bounding box center [139, 237] width 79 height 79
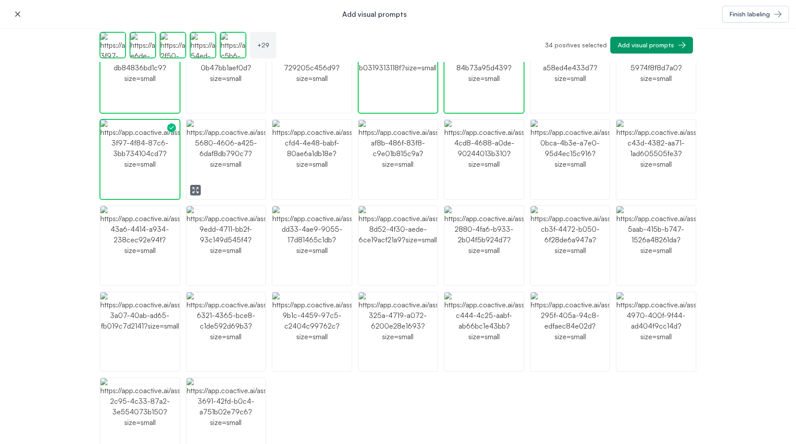
scroll to position [1018, 0]
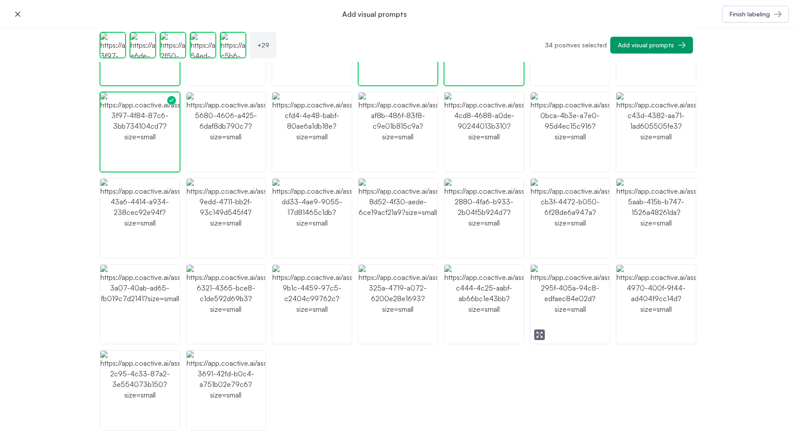
click at [585, 314] on img "button" at bounding box center [570, 304] width 79 height 79
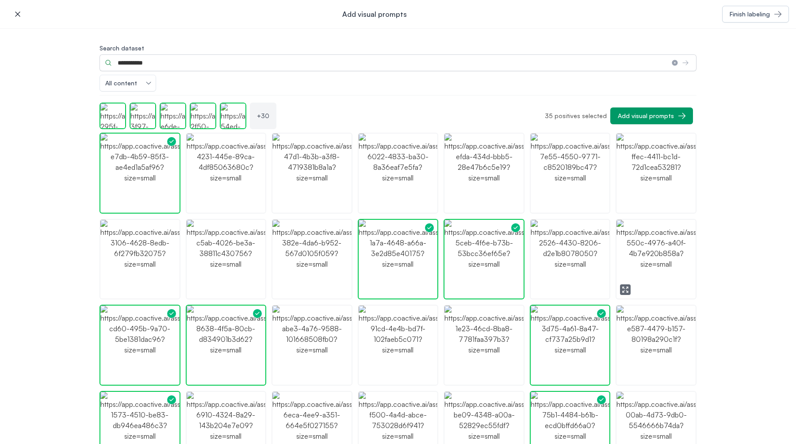
scroll to position [0, 0]
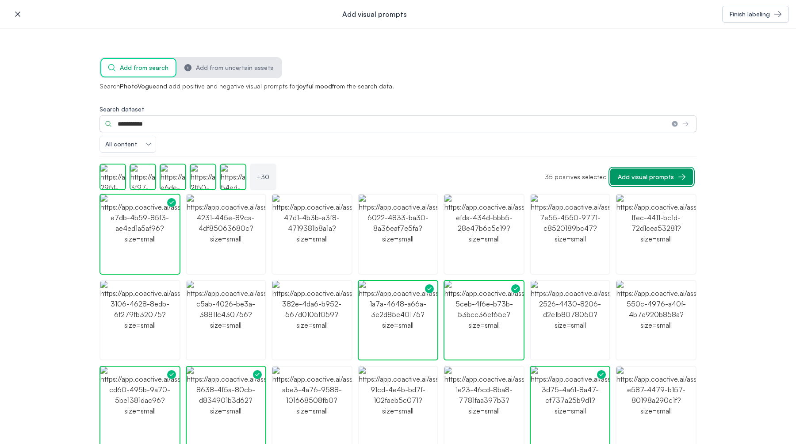
click at [652, 177] on div "Add visual prompts" at bounding box center [646, 176] width 56 height 9
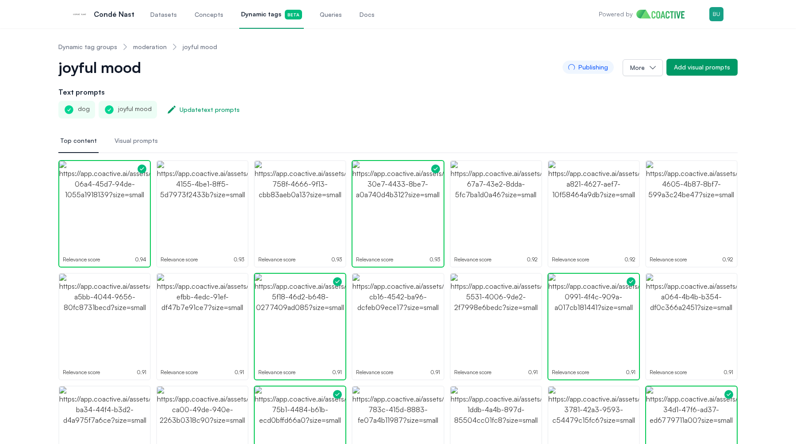
click at [146, 48] on link "moderation" at bounding box center [150, 46] width 34 height 9
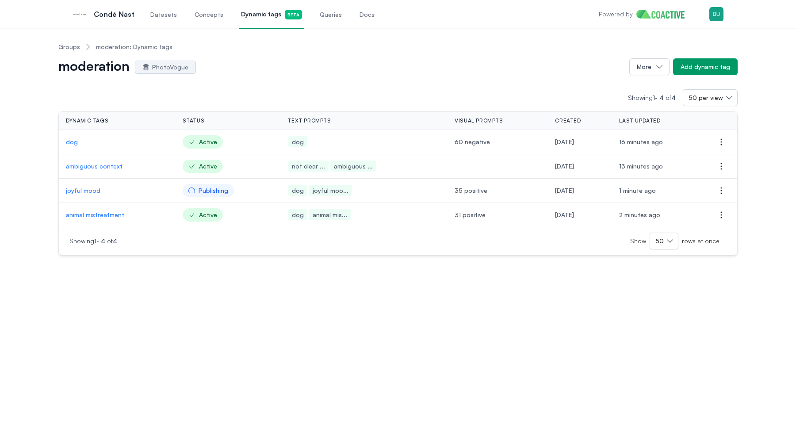
click at [243, 86] on div "Showing 1 - 4 of 4 50 per view Dynamic tags Status Text prompts Visual prompts …" at bounding box center [397, 165] width 679 height 180
click at [695, 71] on div "Add dynamic tag" at bounding box center [705, 66] width 50 height 9
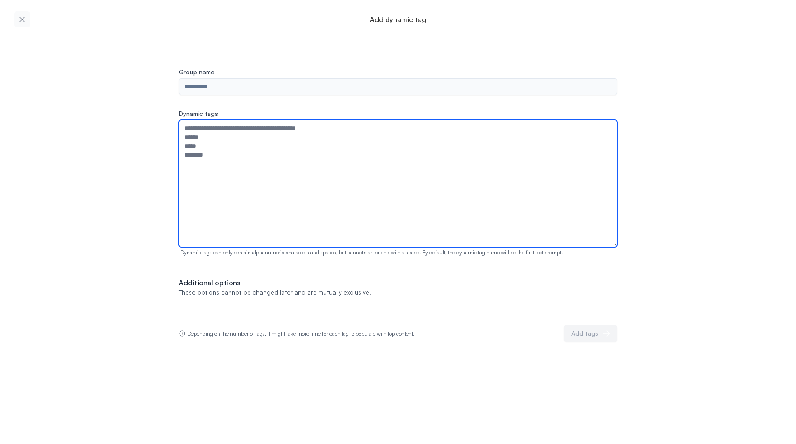
click at [258, 140] on textarea "Dynamic tags" at bounding box center [398, 183] width 439 height 127
paste textarea "********"
type textarea "********"
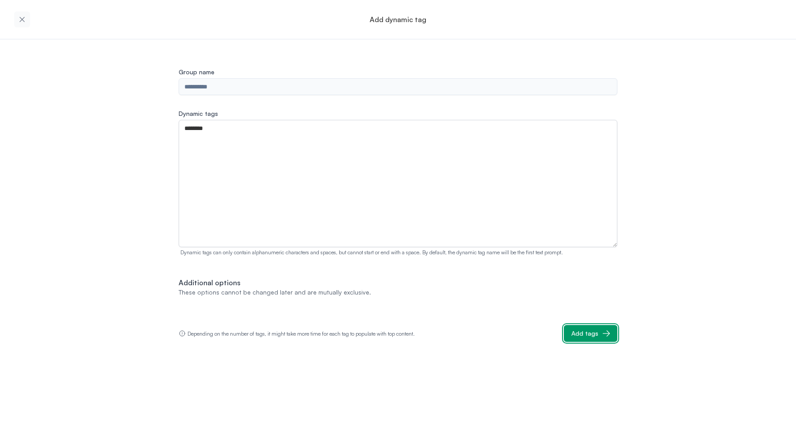
click at [576, 330] on div "Add tags" at bounding box center [584, 333] width 27 height 9
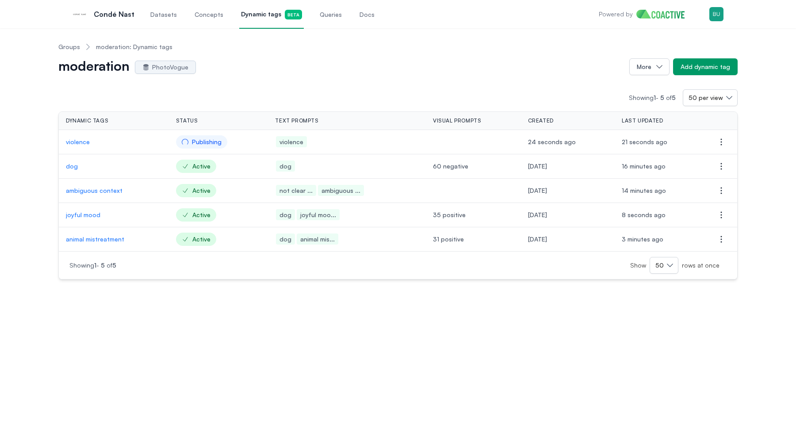
click at [164, 14] on span "Datasets" at bounding box center [163, 14] width 27 height 9
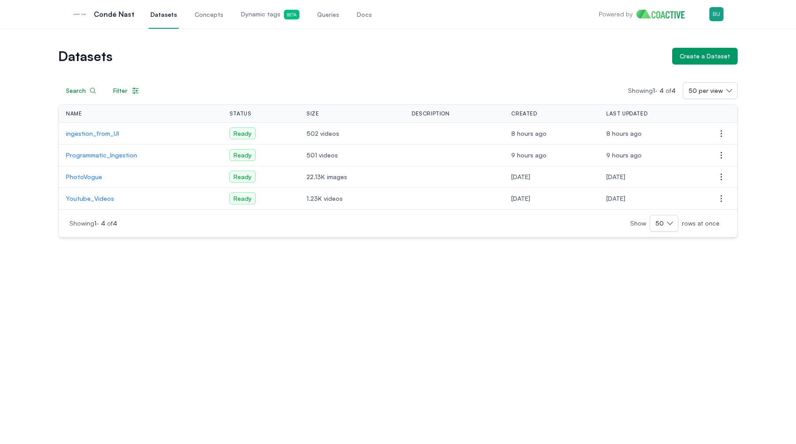
click at [93, 179] on p "PhotoVogue" at bounding box center [140, 176] width 149 height 9
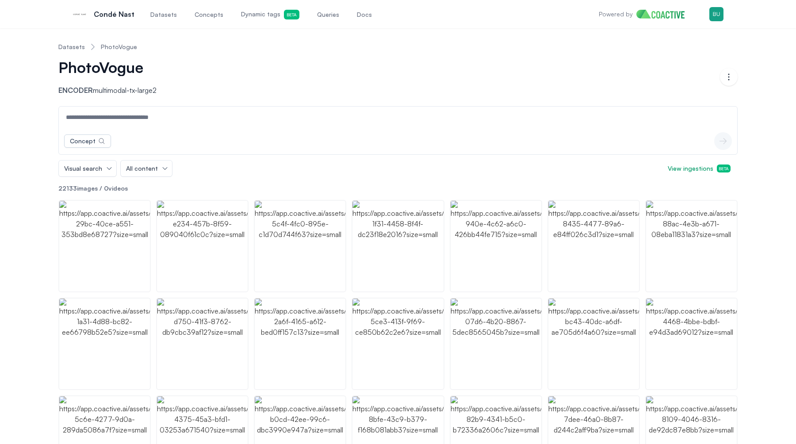
click at [126, 116] on input at bounding box center [398, 117] width 675 height 21
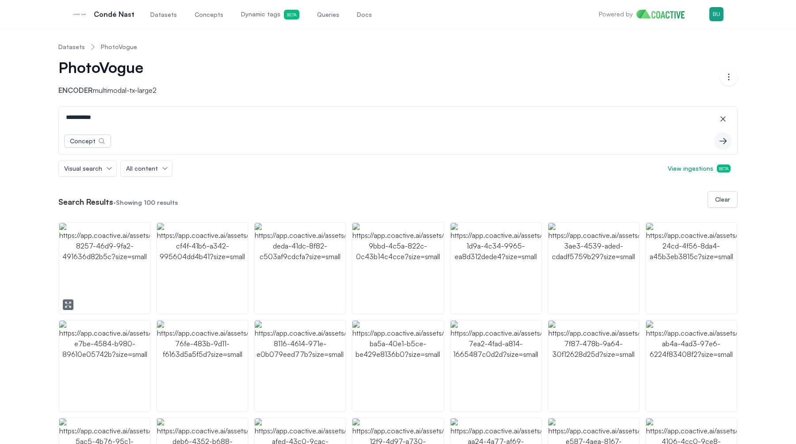
click at [120, 284] on img "button" at bounding box center [104, 268] width 91 height 91
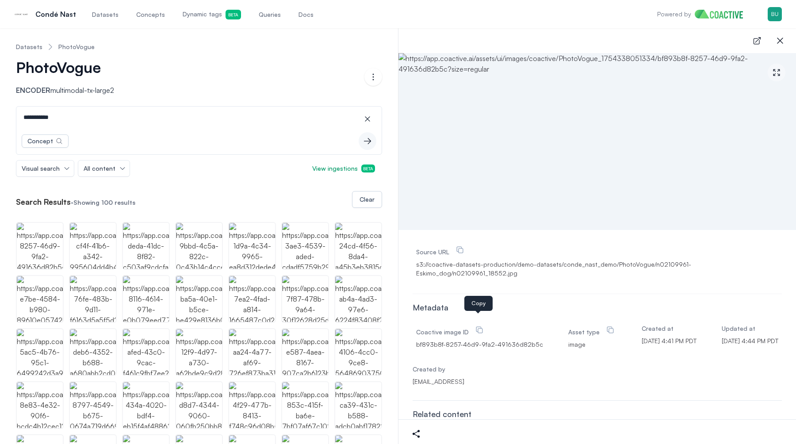
click at [476, 327] on icon at bounding box center [479, 330] width 6 height 6
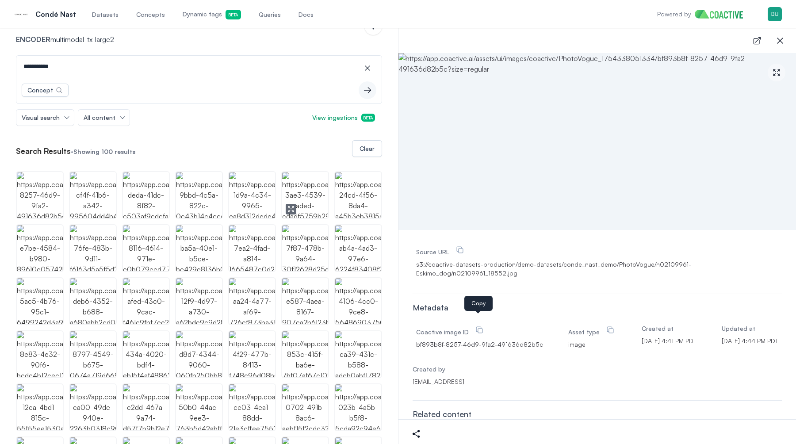
scroll to position [90, 0]
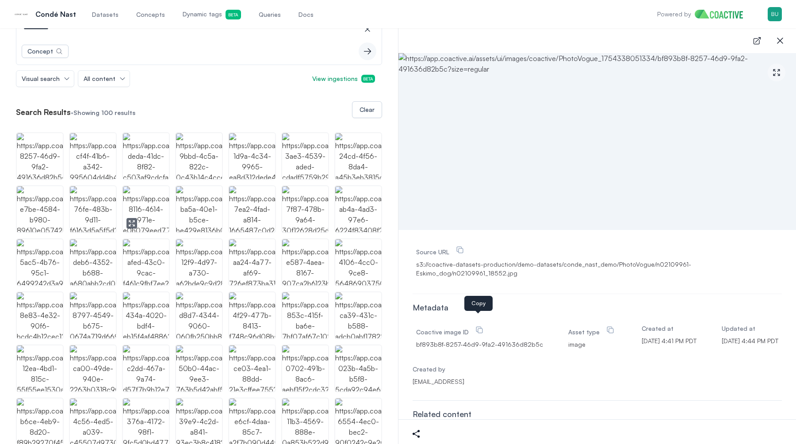
click at [148, 211] on img "button" at bounding box center [146, 209] width 46 height 46
click at [464, 249] on button "Source URL Copy" at bounding box center [460, 250] width 12 height 12
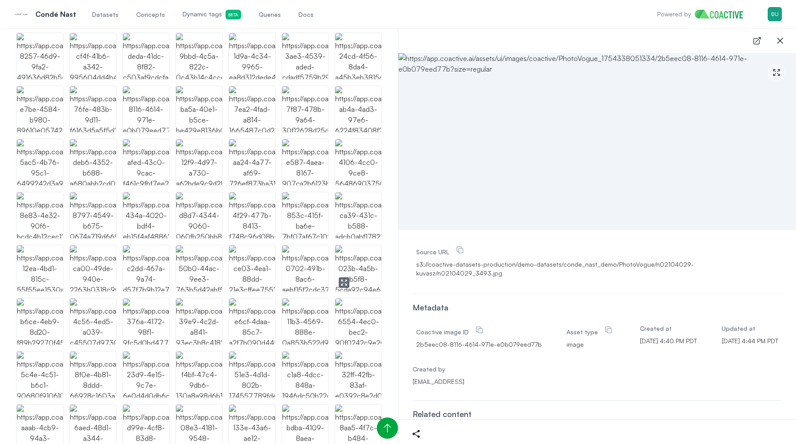
scroll to position [195, 0]
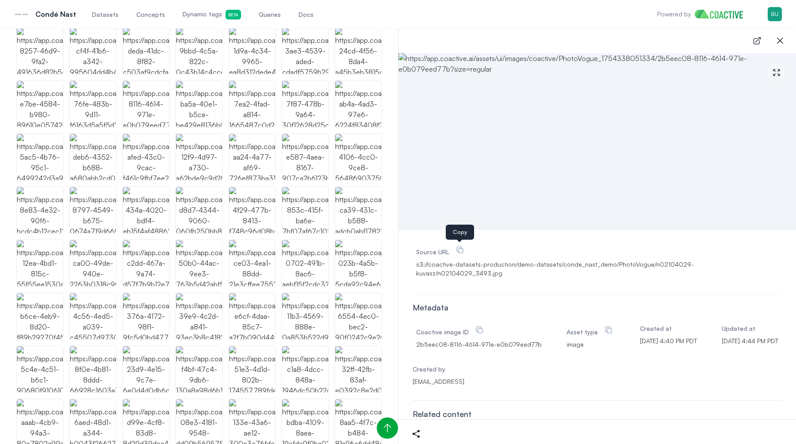
click at [481, 325] on icon at bounding box center [479, 329] width 9 height 9
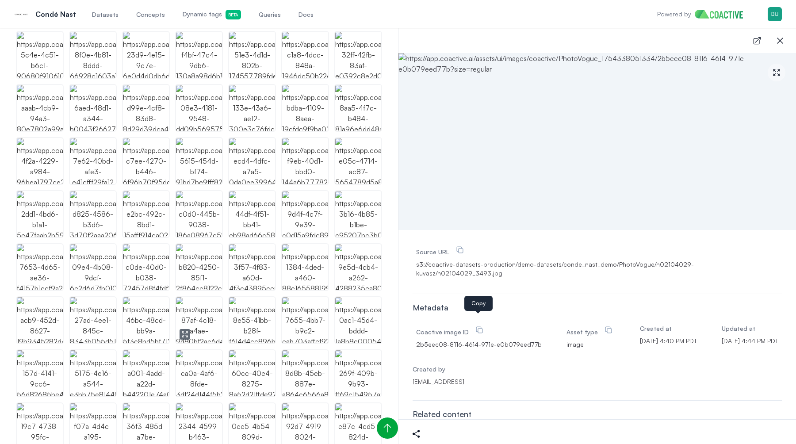
scroll to position [541, 0]
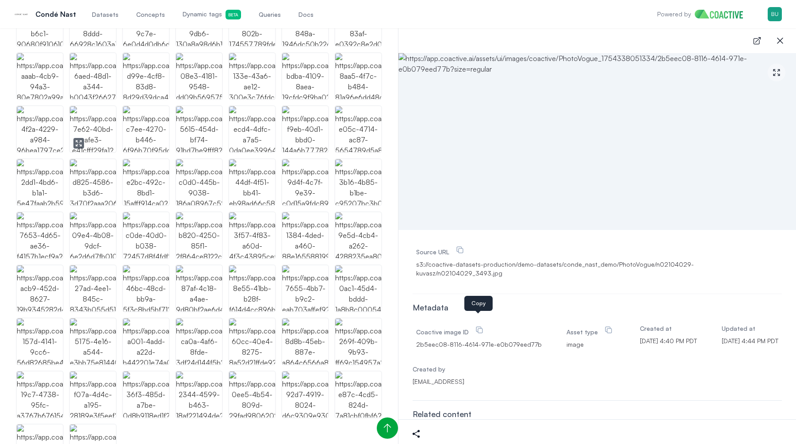
click at [102, 122] on img "button" at bounding box center [93, 129] width 46 height 46
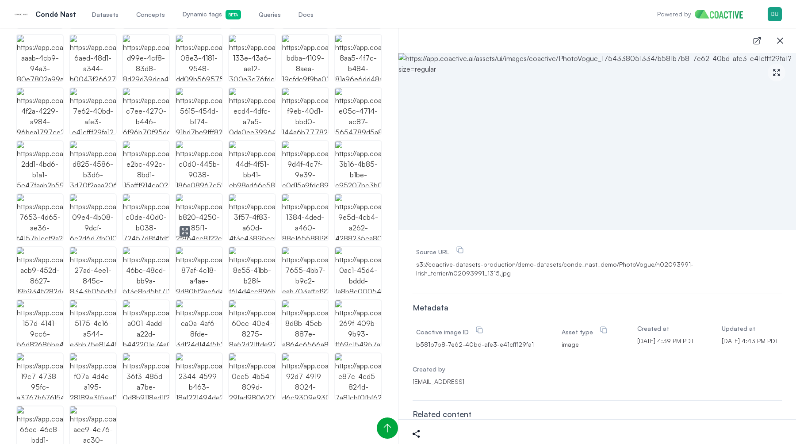
scroll to position [576, 0]
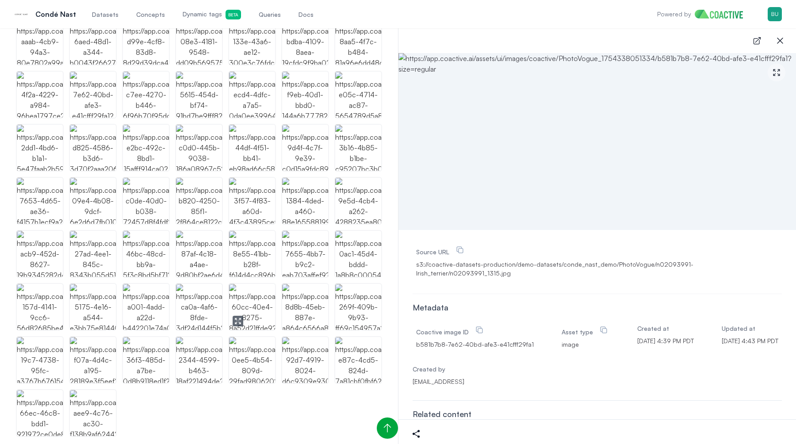
click at [261, 313] on img "button" at bounding box center [252, 307] width 46 height 46
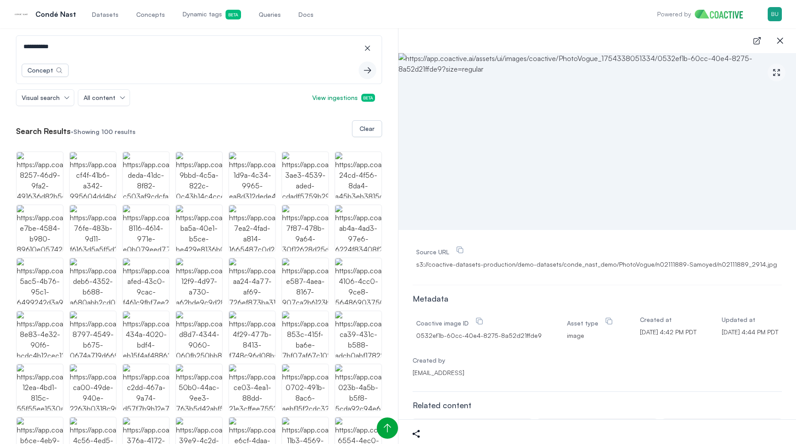
scroll to position [0, 0]
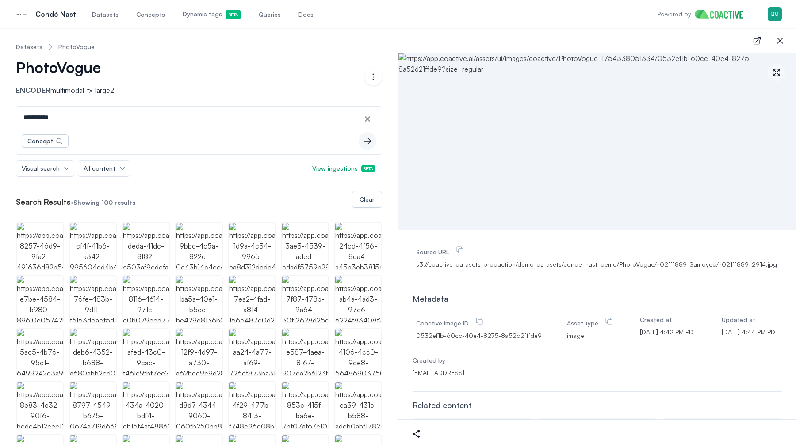
click at [112, 110] on input "**********" at bounding box center [199, 117] width 362 height 21
click at [96, 114] on input "**********" at bounding box center [199, 117] width 362 height 21
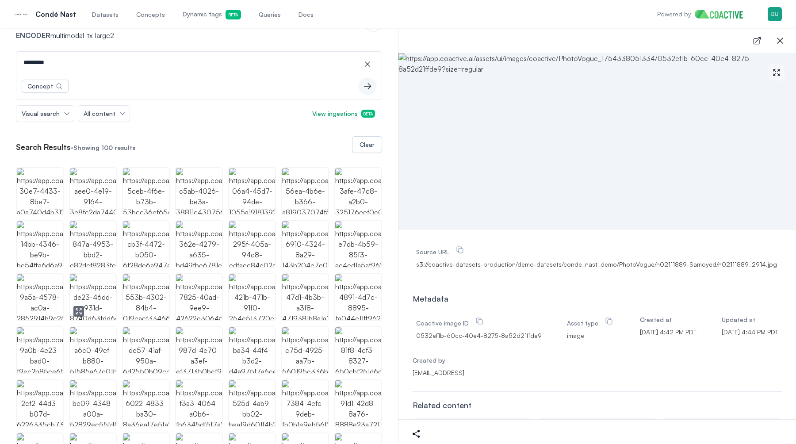
scroll to position [58, 0]
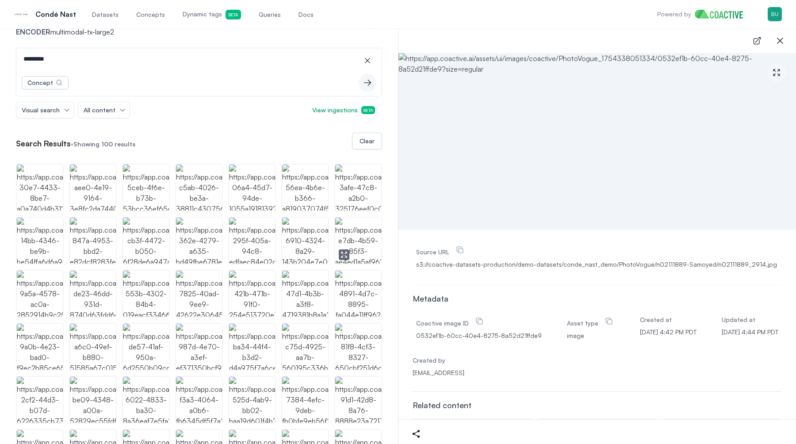
click at [361, 243] on img "button" at bounding box center [358, 241] width 46 height 46
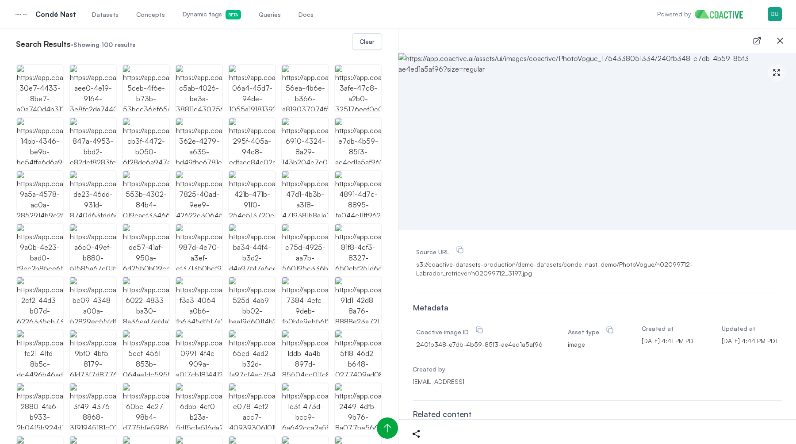
scroll to position [185, 0]
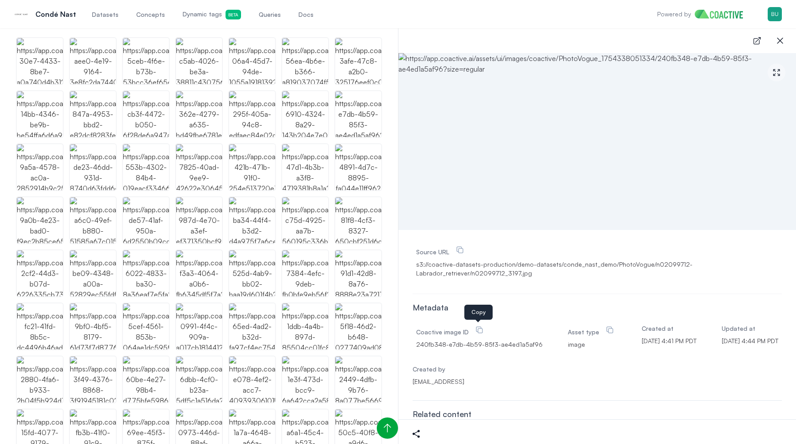
click at [482, 330] on button "Coactive image ID Copy" at bounding box center [479, 330] width 12 height 12
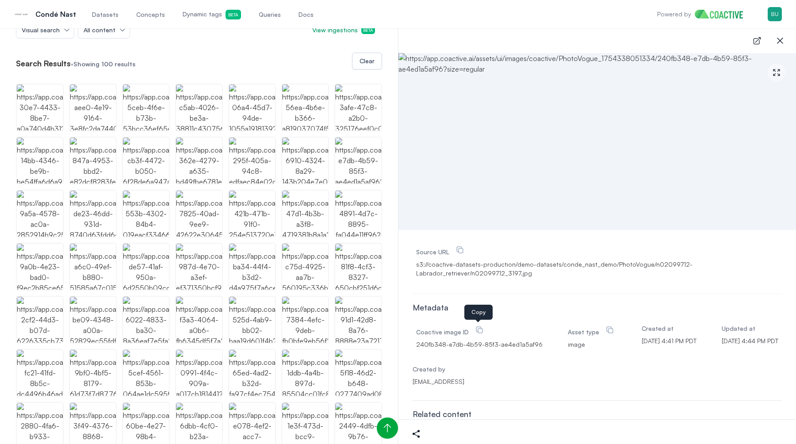
scroll to position [0, 0]
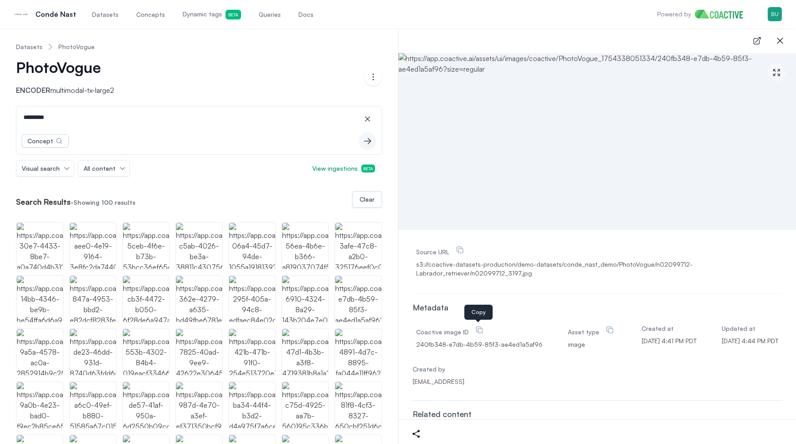
click at [52, 120] on input "*********" at bounding box center [199, 117] width 362 height 21
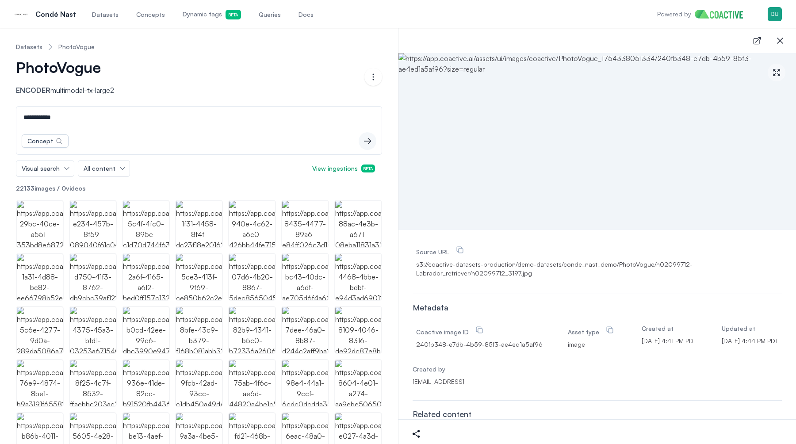
type input "**********"
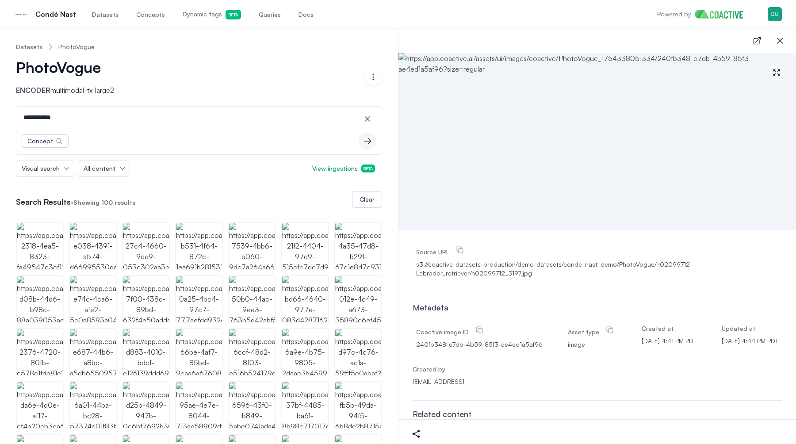
click at [80, 118] on input "**********" at bounding box center [199, 117] width 362 height 21
click at [206, 23] on link "Dynamic tags Beta" at bounding box center [212, 14] width 62 height 29
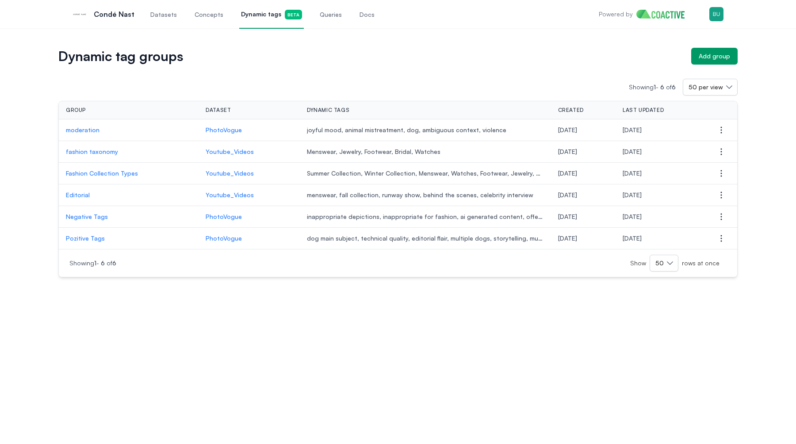
click at [170, 12] on span "Datasets" at bounding box center [163, 14] width 27 height 9
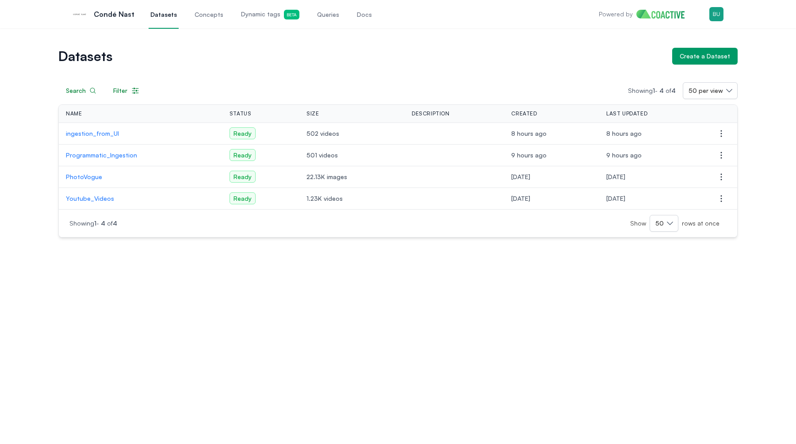
click at [95, 176] on p "PhotoVogue" at bounding box center [140, 176] width 149 height 9
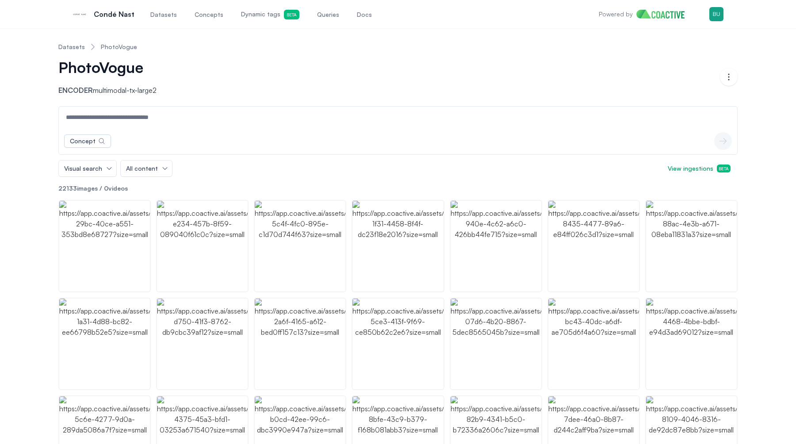
click at [152, 110] on input at bounding box center [398, 117] width 675 height 21
type input "**********"
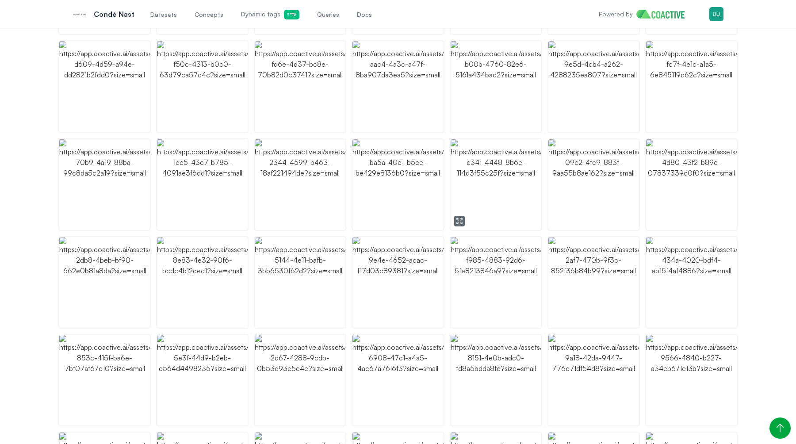
scroll to position [482, 0]
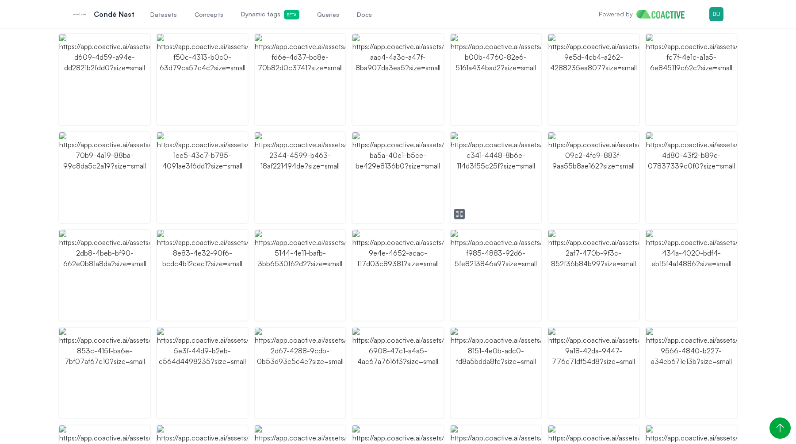
click at [512, 202] on img "button" at bounding box center [496, 177] width 91 height 91
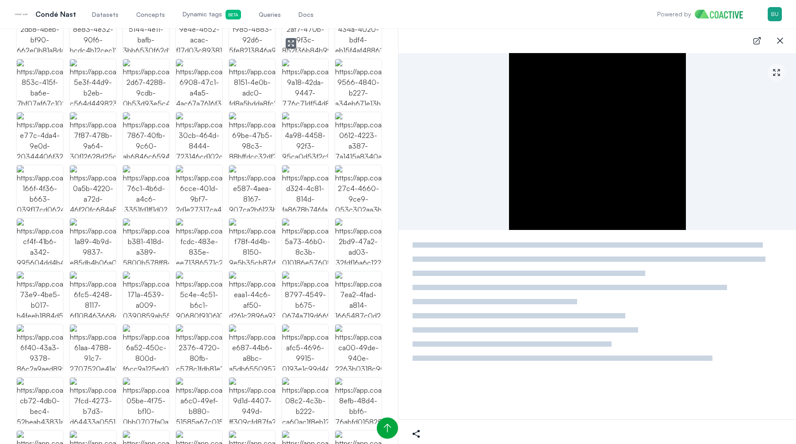
scroll to position [392, 0]
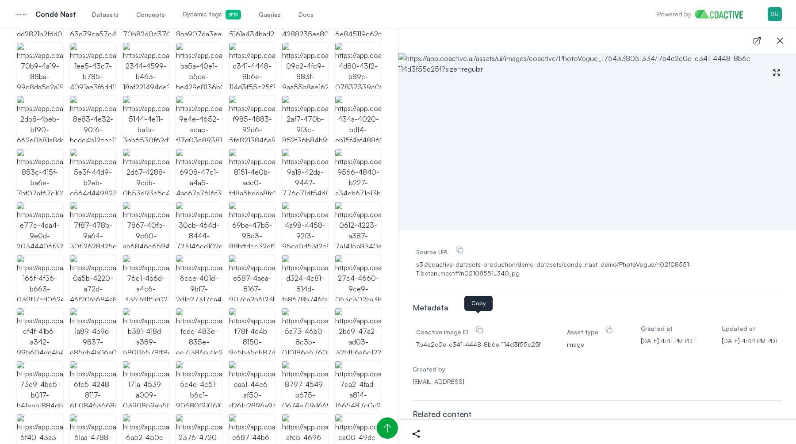
click at [477, 325] on icon at bounding box center [479, 329] width 9 height 9
click at [259, 12] on span "Queries" at bounding box center [270, 14] width 22 height 9
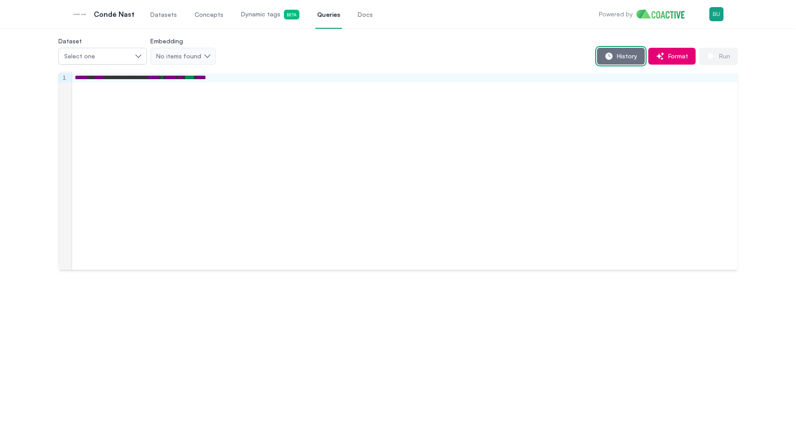
click at [642, 60] on button "History" at bounding box center [621, 56] width 48 height 17
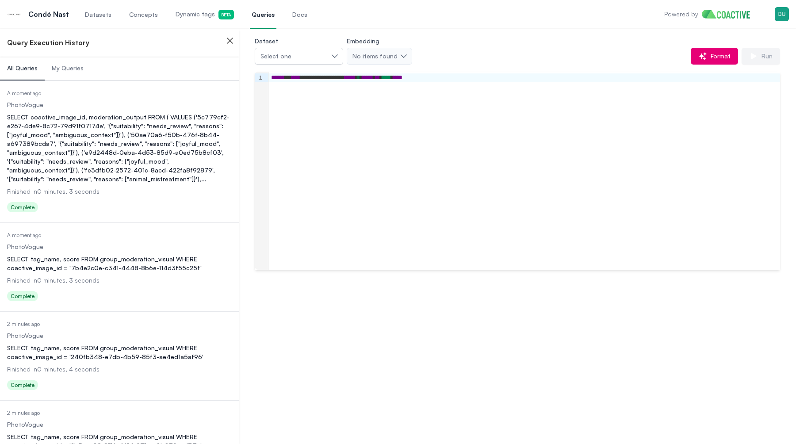
click at [104, 119] on div "SELECT coactive_image_id, moderation_output FROM ( VALUES ('5c779cf2-e267-4de9-…" at bounding box center [119, 148] width 225 height 71
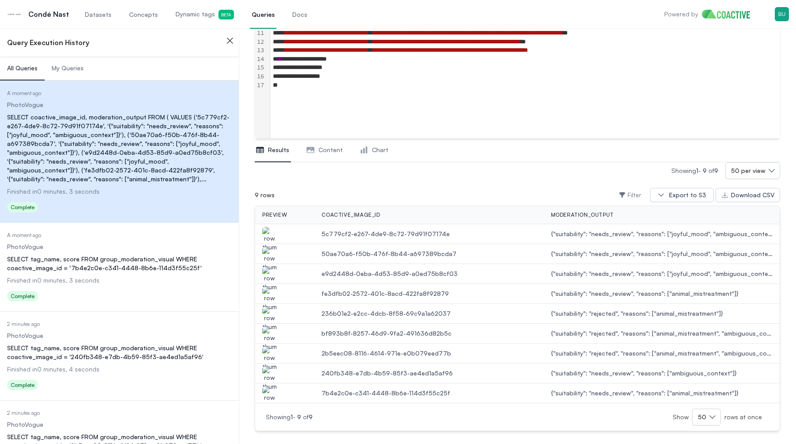
scroll to position [163, 0]
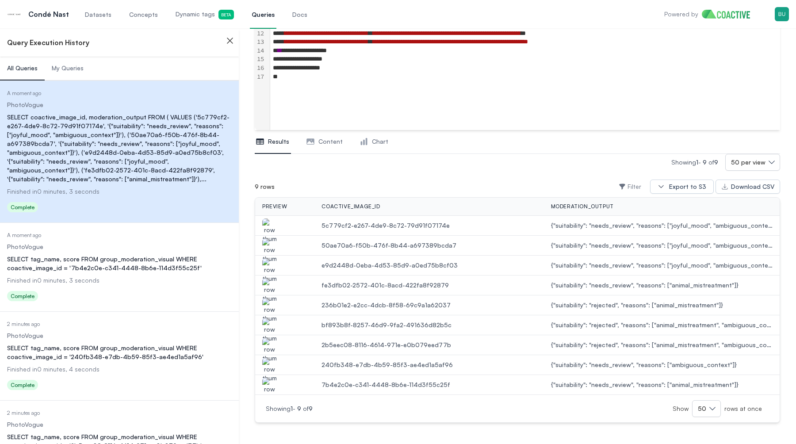
click at [271, 226] on img "button" at bounding box center [269, 230] width 14 height 25
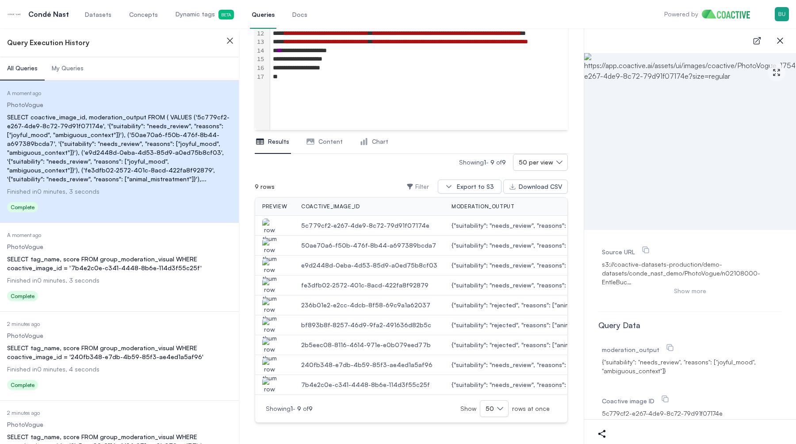
click at [269, 244] on img "button" at bounding box center [269, 250] width 14 height 25
click at [263, 262] on img "button" at bounding box center [269, 270] width 14 height 25
click at [275, 304] on img "button" at bounding box center [269, 310] width 14 height 25
click at [269, 322] on img "button" at bounding box center [269, 330] width 14 height 25
click at [267, 348] on img "button" at bounding box center [269, 350] width 14 height 25
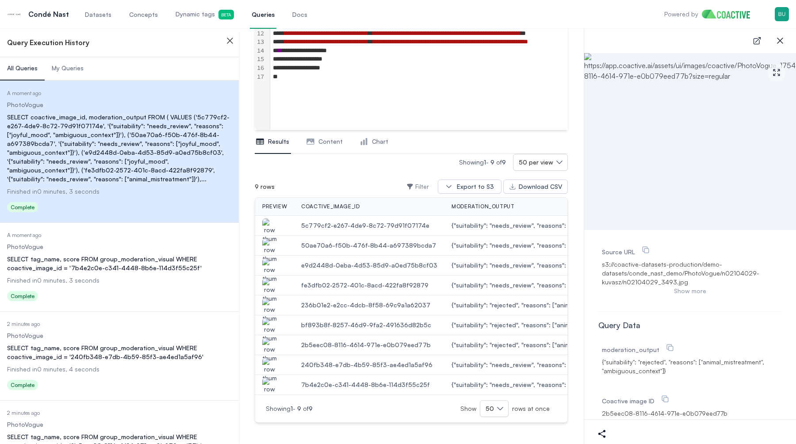
click at [266, 363] on img "button" at bounding box center [269, 370] width 14 height 25
click at [268, 383] on img "button" at bounding box center [269, 390] width 14 height 25
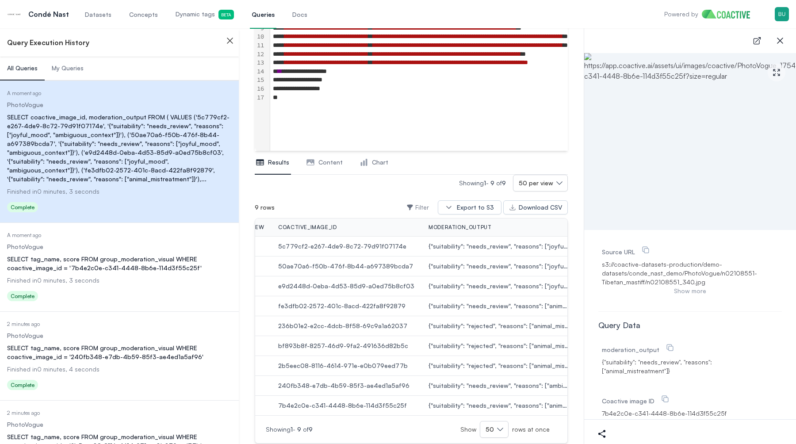
scroll to position [0, 0]
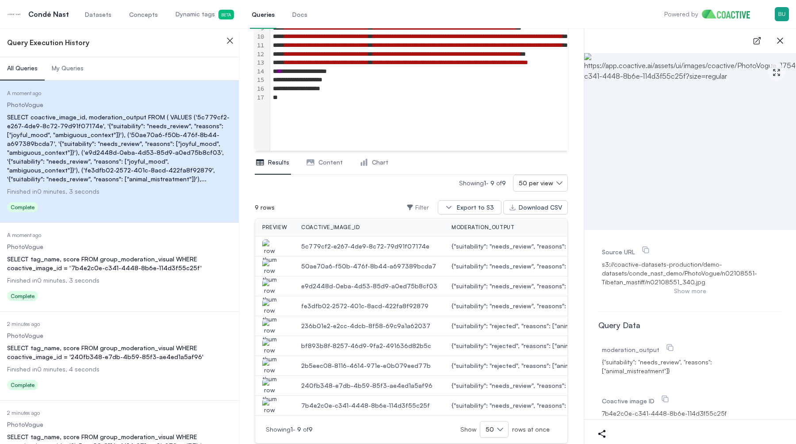
click at [272, 250] on img "button" at bounding box center [269, 251] width 14 height 25
click at [276, 267] on img "button" at bounding box center [269, 271] width 14 height 25
click at [276, 290] on img "button" at bounding box center [269, 291] width 14 height 25
click at [268, 319] on img "button" at bounding box center [269, 331] width 14 height 25
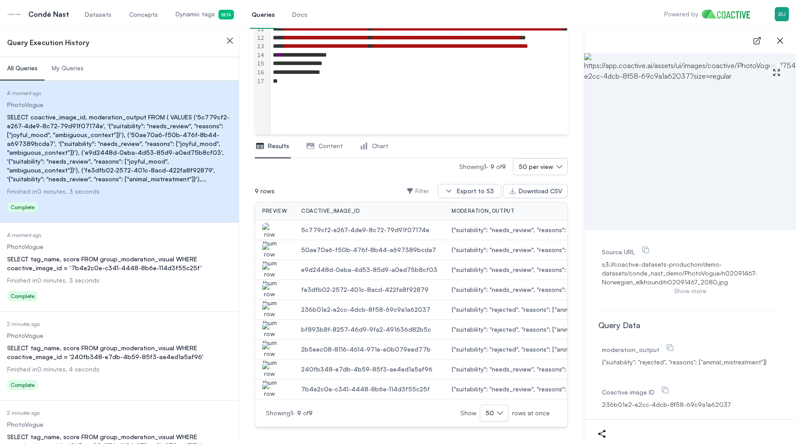
scroll to position [162, 0]
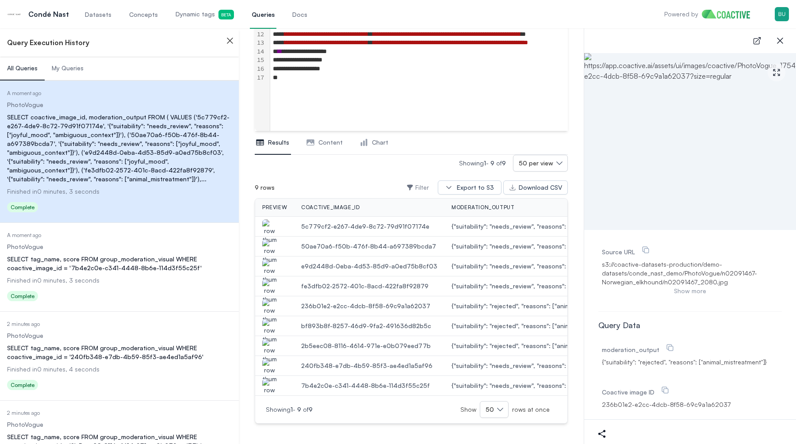
click at [268, 324] on img "button" at bounding box center [269, 331] width 14 height 25
click at [778, 44] on icon "button" at bounding box center [780, 40] width 11 height 11
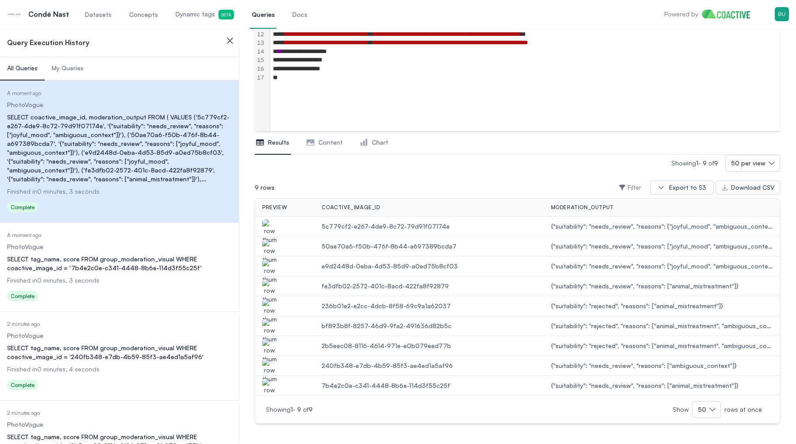
click at [196, 17] on span "Dynamic tags Beta" at bounding box center [205, 15] width 58 height 10
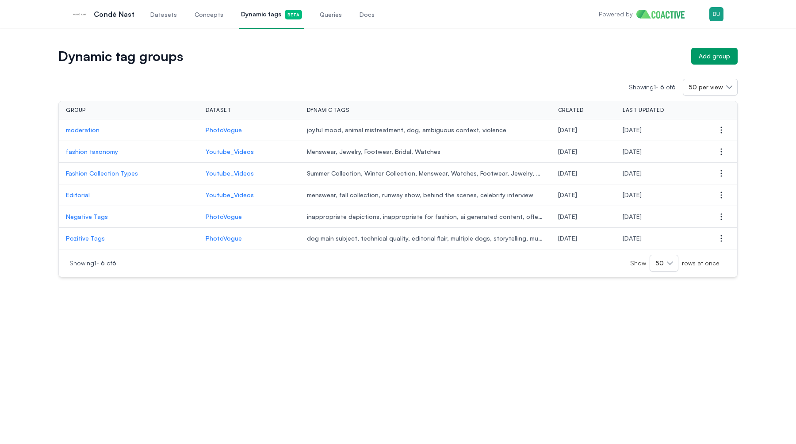
click at [84, 130] on p "moderation" at bounding box center [129, 130] width 126 height 9
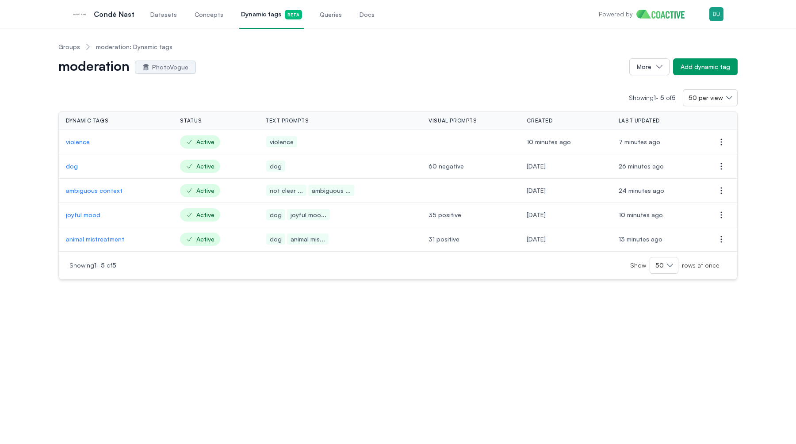
click at [183, 335] on div "Groups moderation: Dynamic tags moderation PhotoVogue More Add dynamic tag Show…" at bounding box center [398, 236] width 796 height 416
click at [732, 86] on div "Showing 1 - 5 of 5 50 per view Dynamic tags Status Text prompts Visual prompts …" at bounding box center [397, 177] width 679 height 204
click at [768, 73] on div "Groups moderation: Dynamic tags moderation PhotoVogue More Add dynamic tag Show…" at bounding box center [398, 157] width 764 height 244
click at [718, 67] on div "Add dynamic tag" at bounding box center [705, 66] width 50 height 9
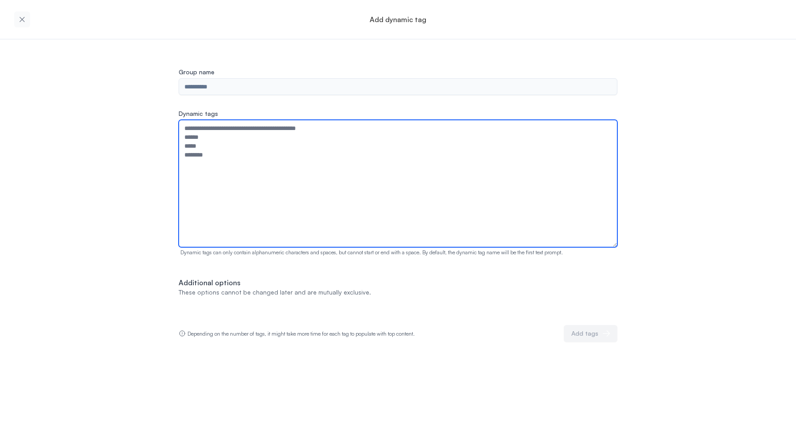
click at [214, 128] on textarea "Dynamic tags" at bounding box center [398, 183] width 439 height 127
paste textarea "**********"
click at [304, 208] on textarea "**********" at bounding box center [398, 183] width 439 height 127
paste textarea "**********"
click at [249, 186] on textarea "**********" at bounding box center [398, 183] width 439 height 127
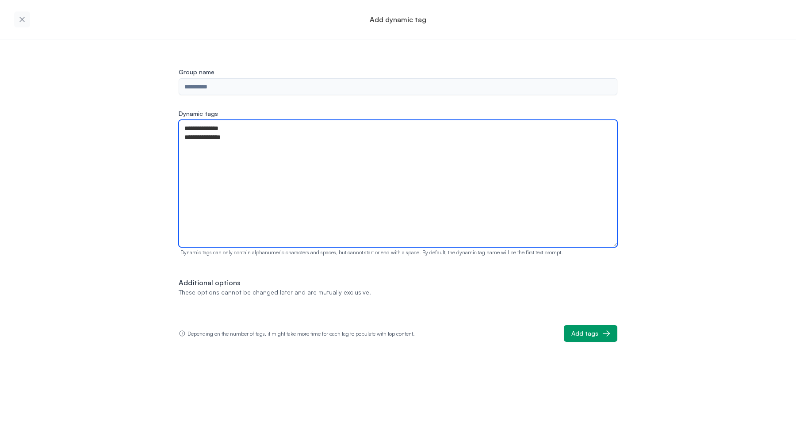
paste textarea "**********"
type textarea "**********"
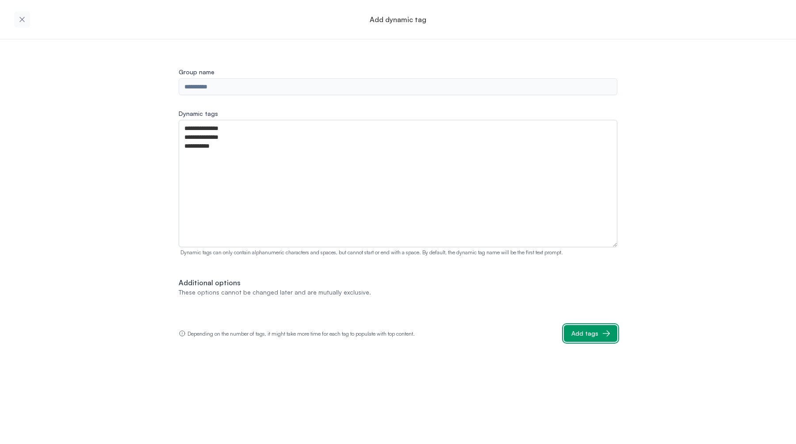
click at [574, 335] on div "Add tags" at bounding box center [584, 333] width 27 height 9
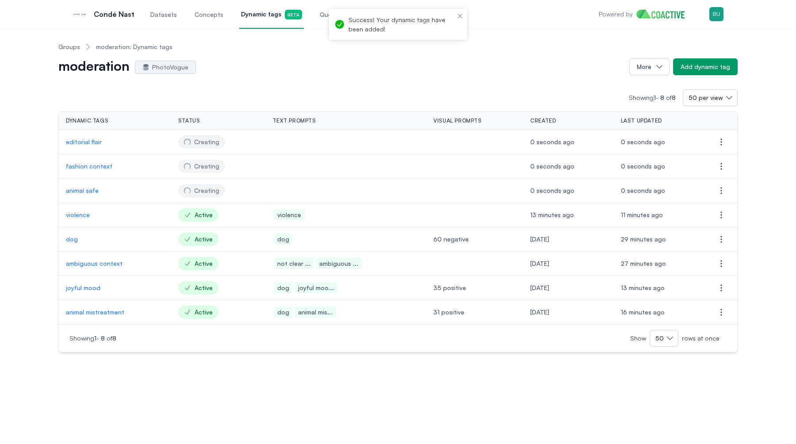
click at [81, 211] on p "violence" at bounding box center [115, 214] width 98 height 9
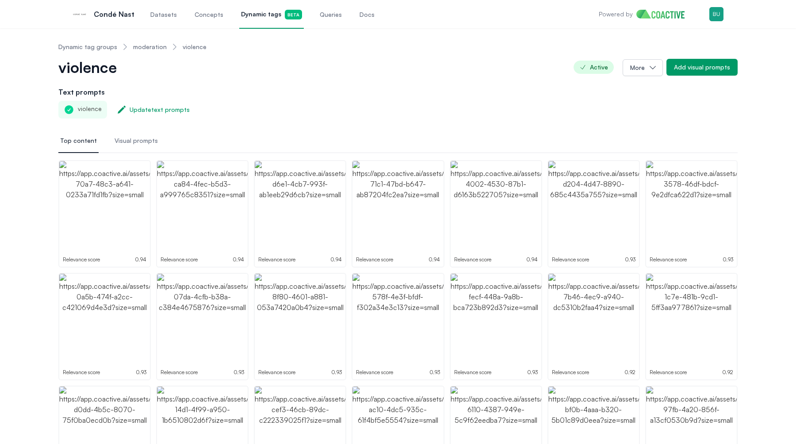
click at [149, 45] on link "moderation" at bounding box center [150, 46] width 34 height 9
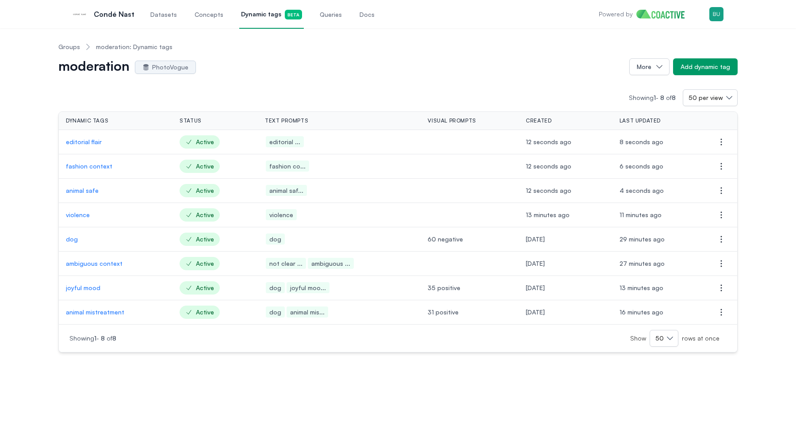
click at [81, 215] on p "violence" at bounding box center [115, 214] width 99 height 9
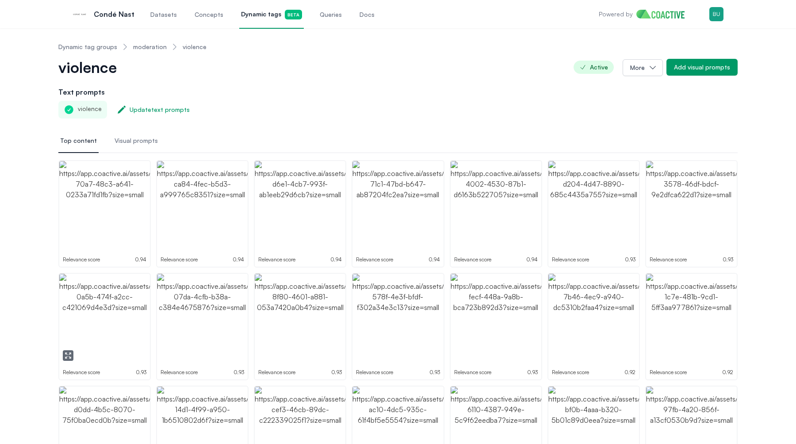
scroll to position [5, 0]
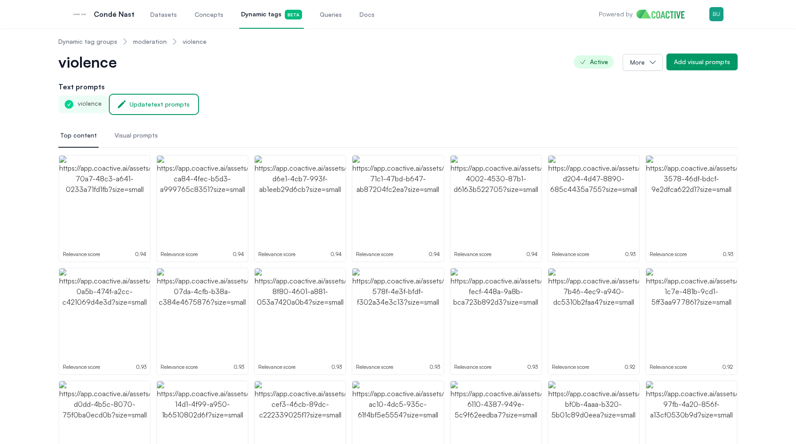
click at [183, 104] on div "Update text prompts" at bounding box center [160, 104] width 60 height 9
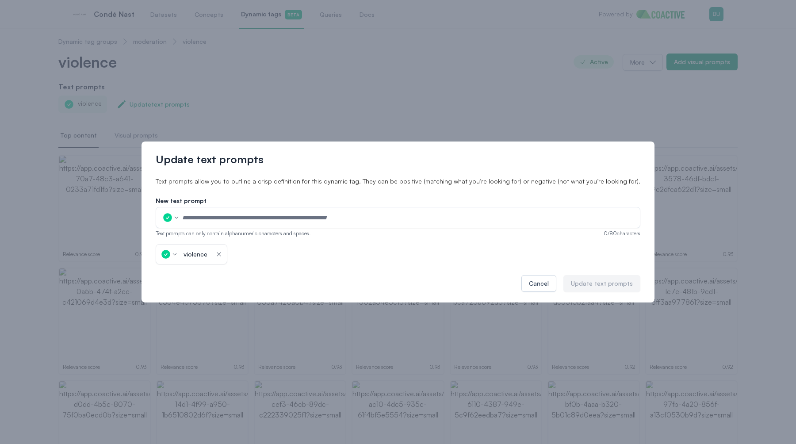
click at [229, 214] on input "text" at bounding box center [408, 217] width 453 height 13
type input "***"
click at [586, 283] on div "Update text prompts" at bounding box center [602, 283] width 62 height 9
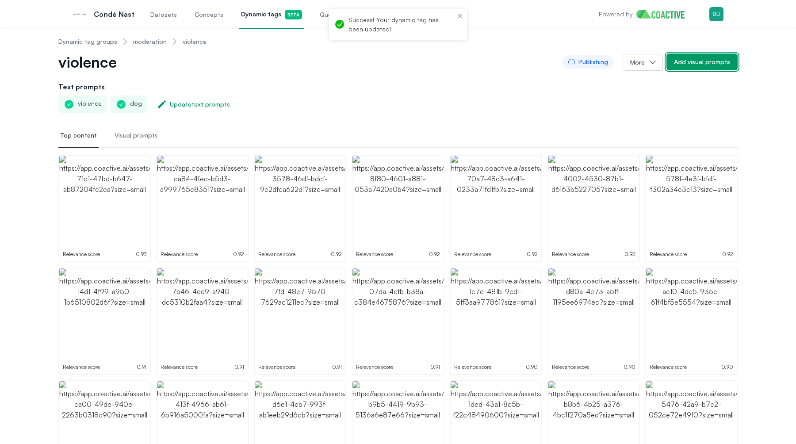
click at [700, 67] on button "Add visual prompts" at bounding box center [701, 61] width 71 height 17
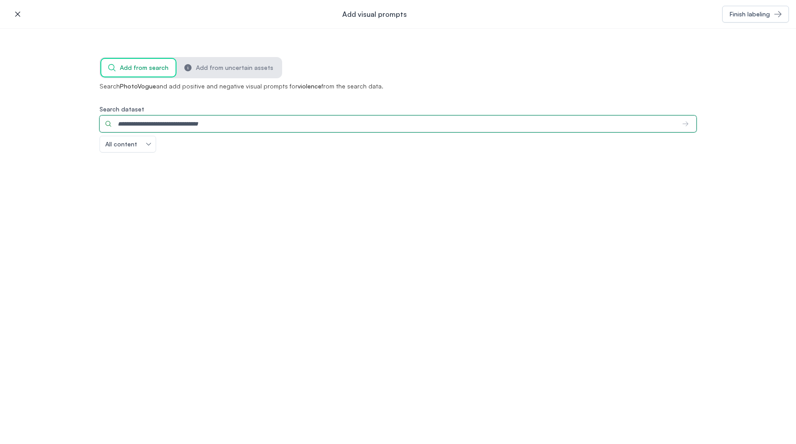
click at [319, 128] on input "Search dataset" at bounding box center [387, 123] width 576 height 17
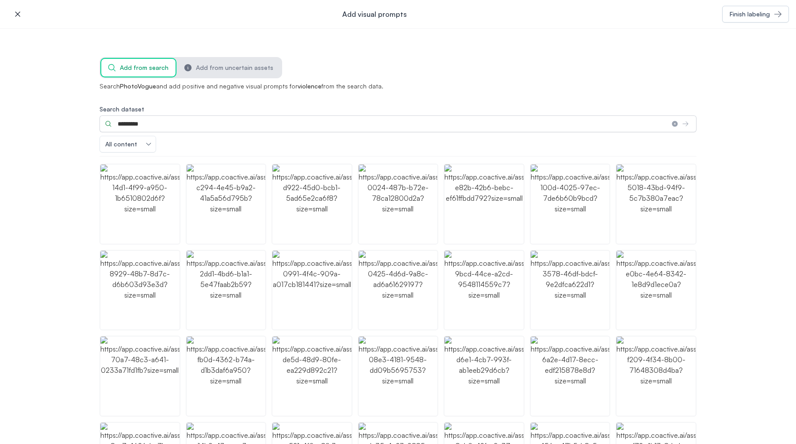
click at [162, 202] on img "button" at bounding box center [139, 203] width 79 height 79
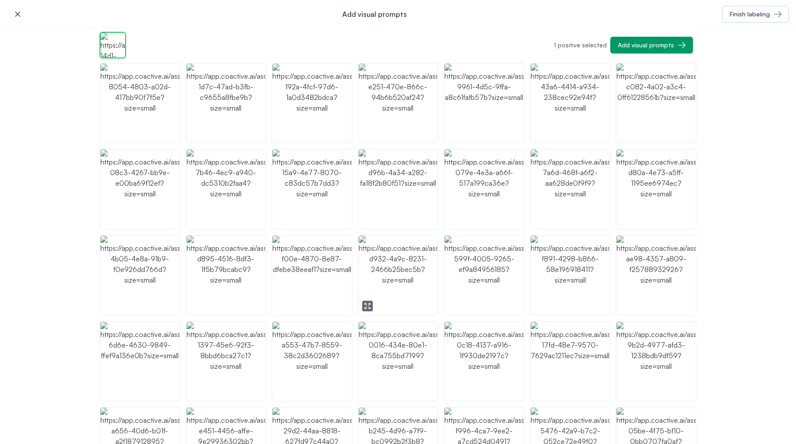
scroll to position [0, 0]
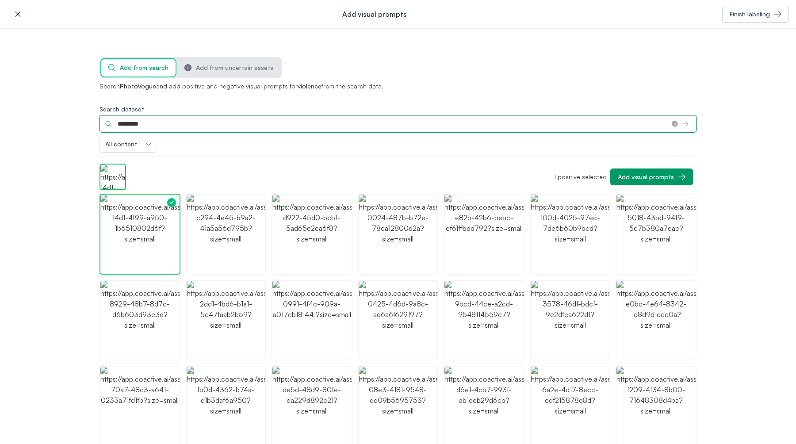
click at [132, 125] on input "*********" at bounding box center [381, 123] width 565 height 17
click at [128, 125] on input "*********" at bounding box center [381, 123] width 565 height 17
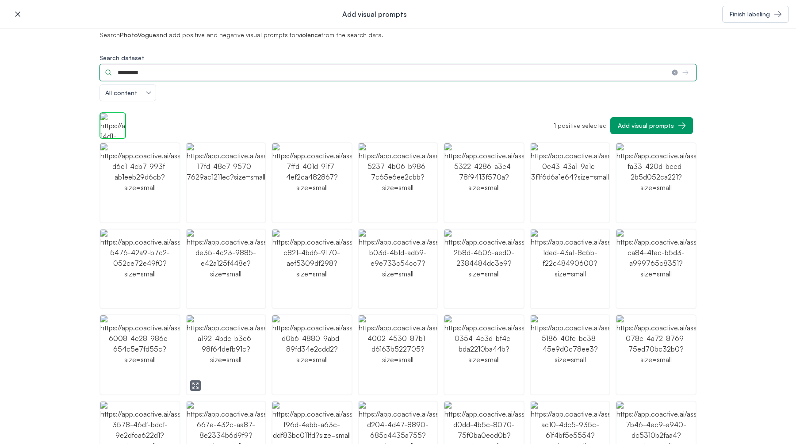
scroll to position [51, 0]
click at [410, 277] on img "button" at bounding box center [398, 269] width 79 height 79
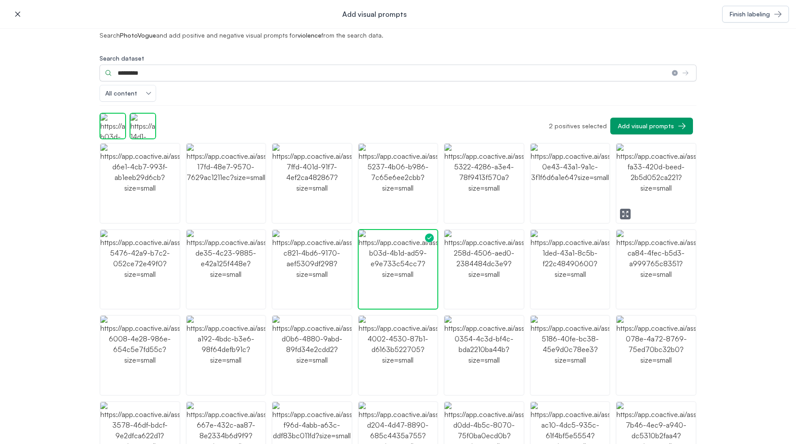
click at [647, 204] on img "button" at bounding box center [655, 183] width 79 height 79
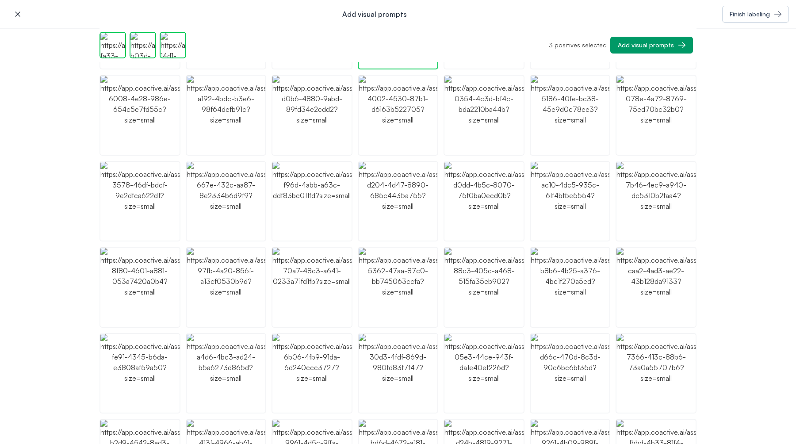
scroll to position [0, 0]
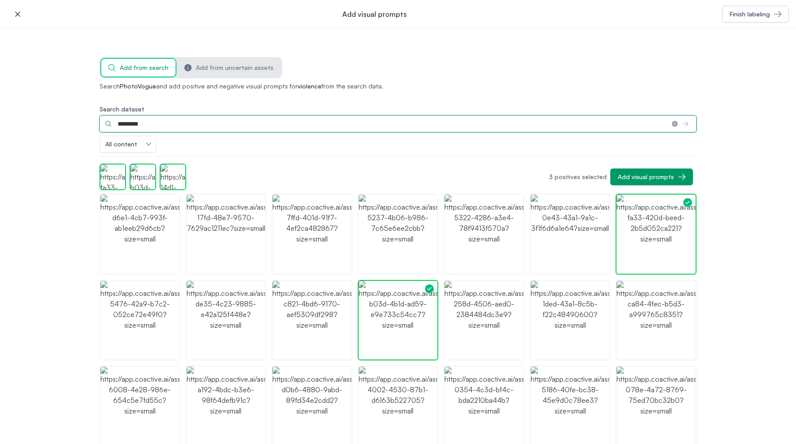
click at [149, 125] on input "*********" at bounding box center [381, 123] width 565 height 17
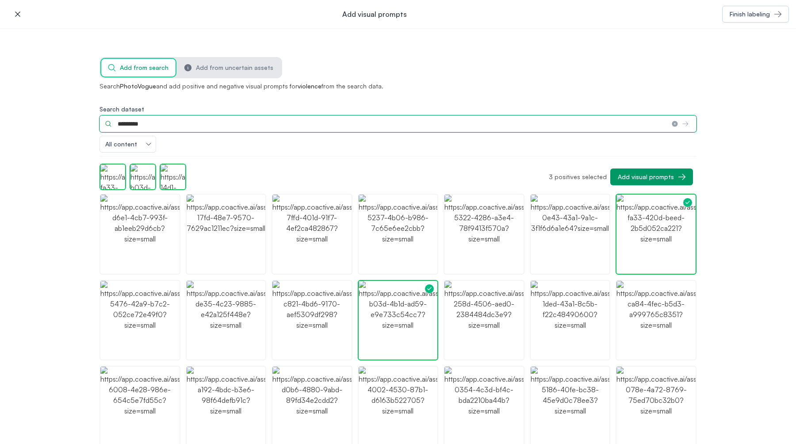
type input "*"
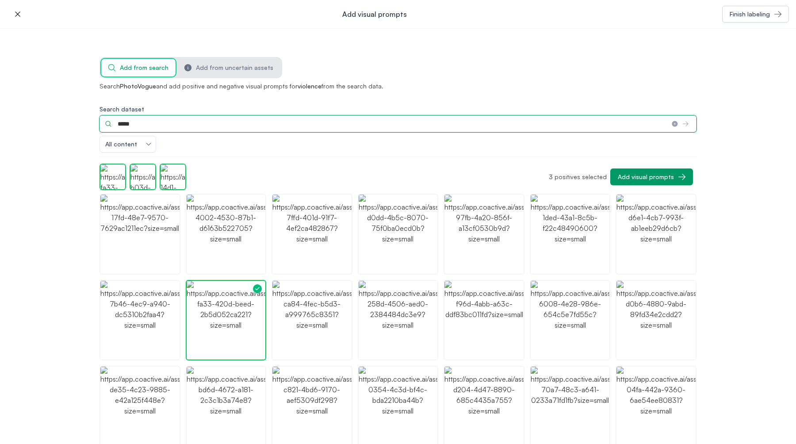
click at [188, 123] on input "*****" at bounding box center [381, 123] width 565 height 17
type input "*****"
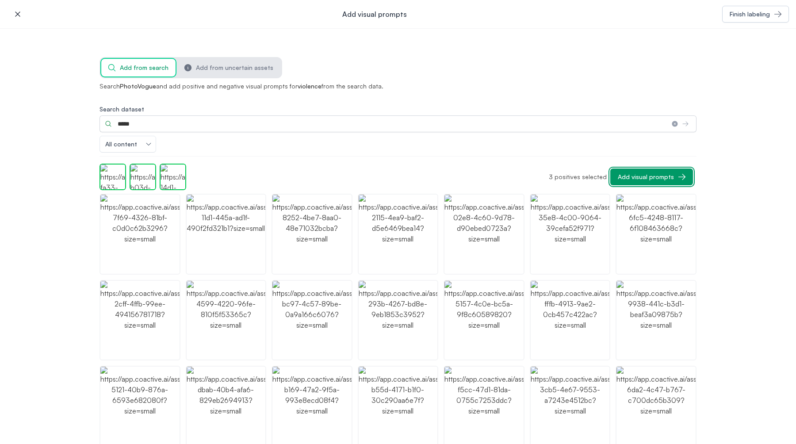
click at [629, 176] on div "Add visual prompts" at bounding box center [646, 176] width 56 height 9
click at [255, 70] on span "Add from uncertain assets" at bounding box center [234, 67] width 77 height 9
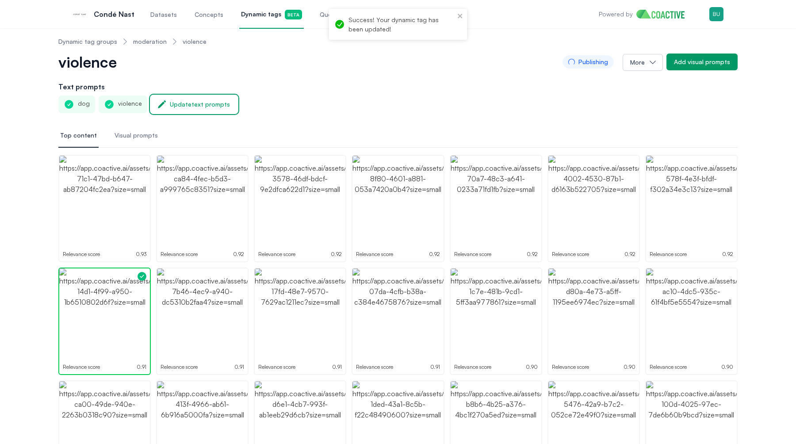
click at [208, 105] on div "Update text prompts" at bounding box center [200, 104] width 60 height 9
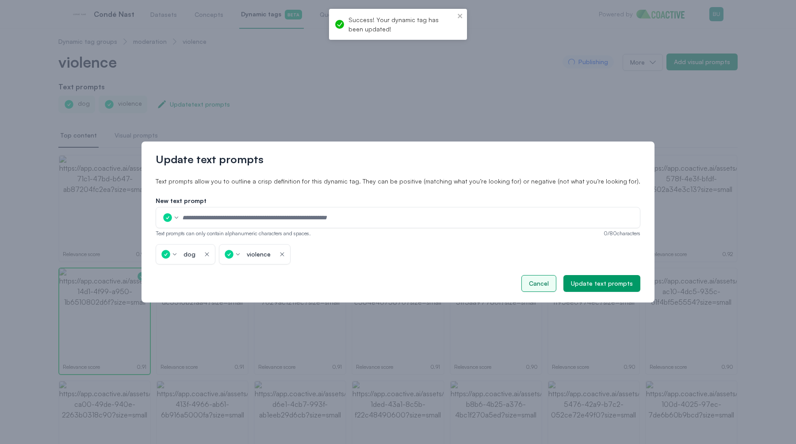
click at [521, 281] on button "Cancel" at bounding box center [538, 283] width 35 height 17
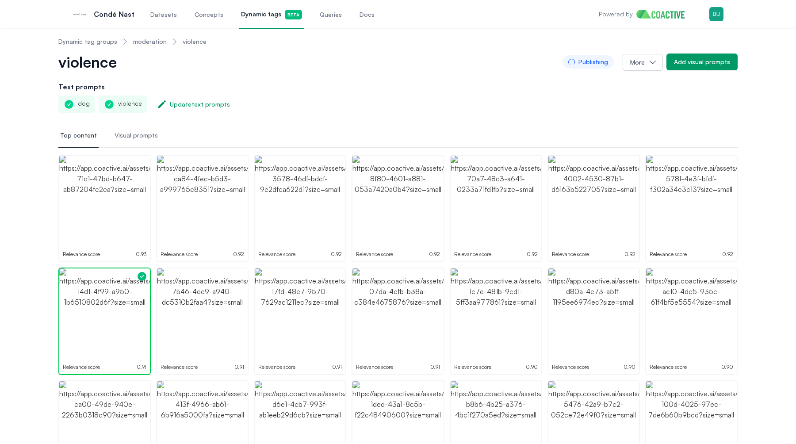
click at [720, 101] on div "dog violence Update text prompts" at bounding box center [397, 104] width 679 height 18
click at [710, 56] on button "Add visual prompts" at bounding box center [701, 61] width 71 height 17
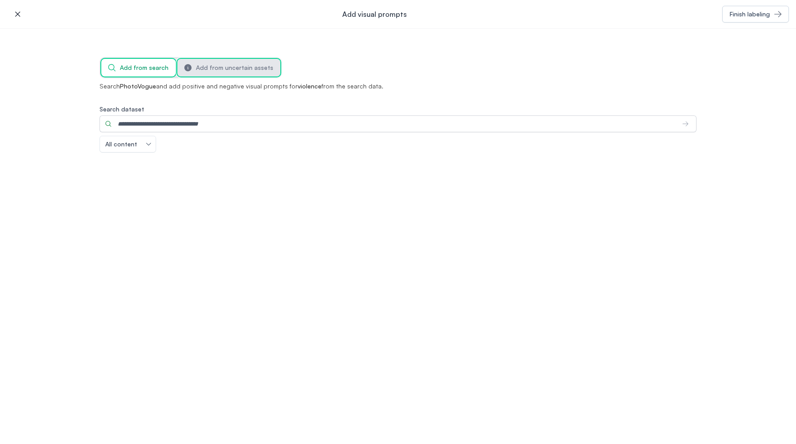
click at [241, 69] on span "Add from uncertain assets" at bounding box center [234, 67] width 77 height 9
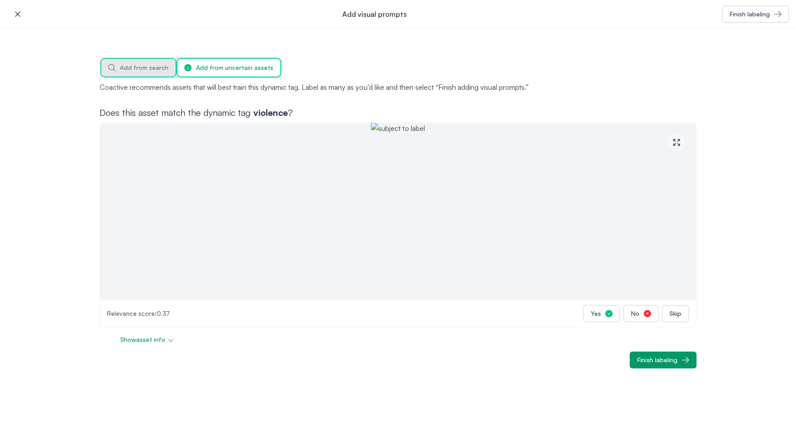
click at [149, 66] on span "Add from search" at bounding box center [144, 67] width 49 height 9
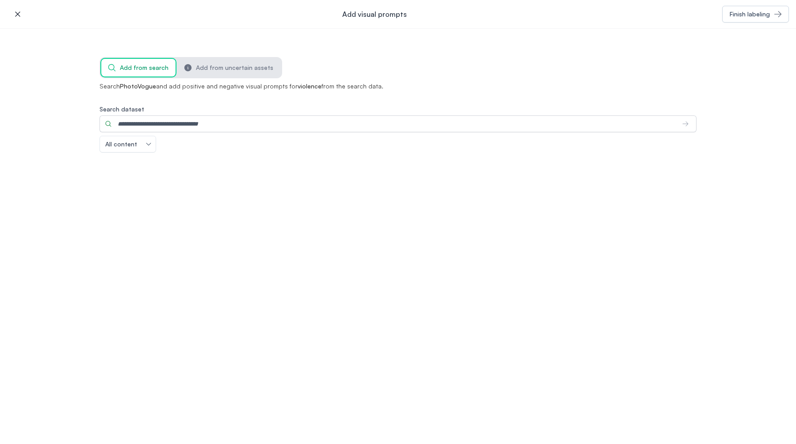
click at [19, 15] on icon "button" at bounding box center [17, 13] width 5 height 5
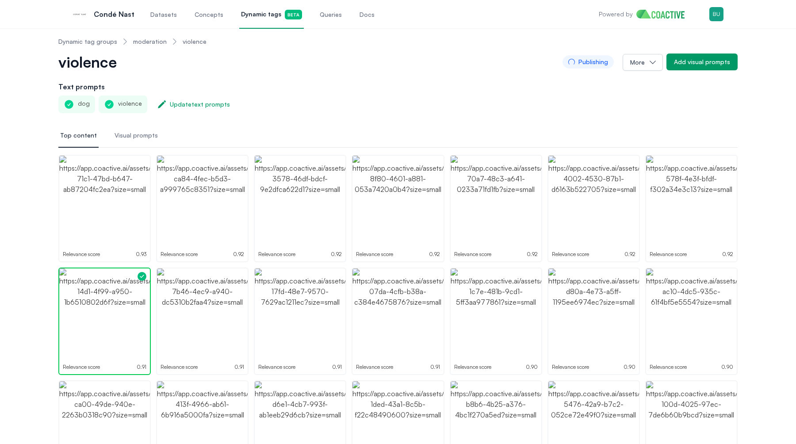
click at [157, 39] on link "moderation" at bounding box center [150, 41] width 34 height 9
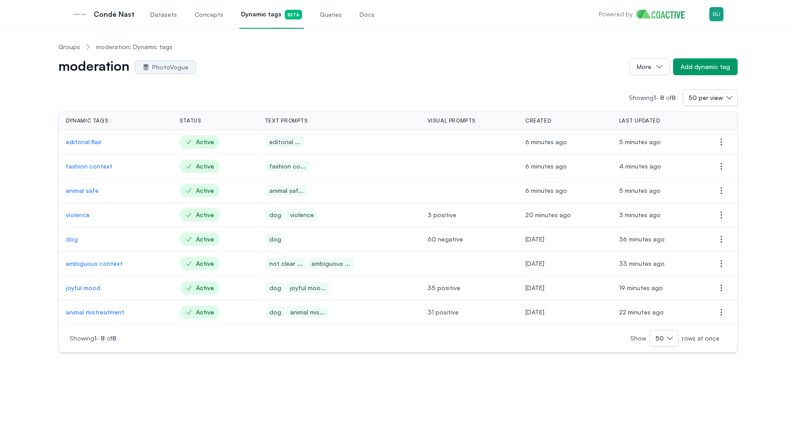
click at [99, 266] on p "ambiguous context" at bounding box center [115, 263] width 99 height 9
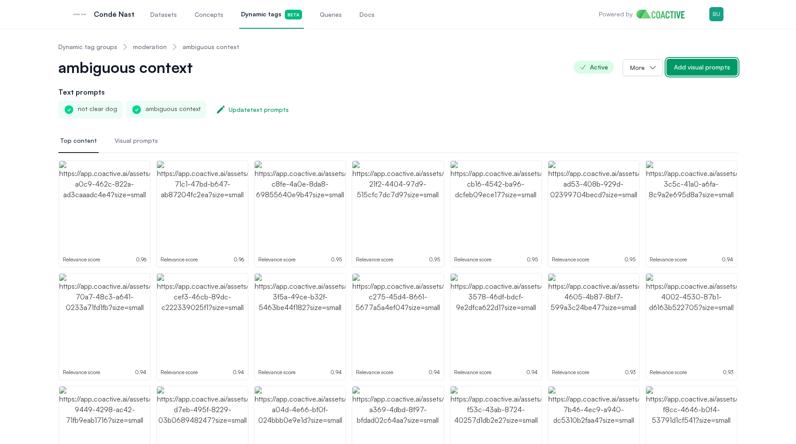
click at [715, 73] on button "Add visual prompts" at bounding box center [701, 67] width 71 height 17
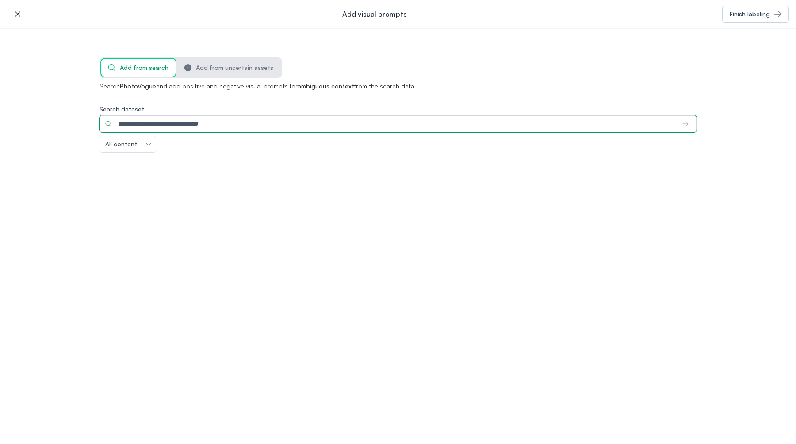
click at [168, 124] on input "Search dataset" at bounding box center [387, 123] width 576 height 17
type input "**********"
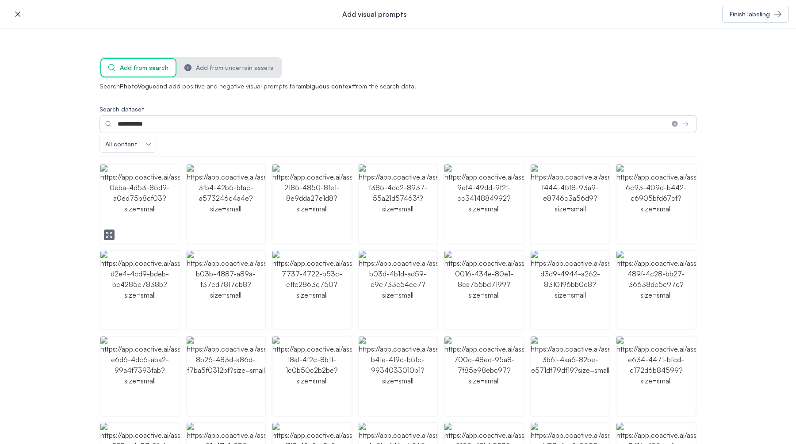
click at [141, 221] on img "button" at bounding box center [139, 203] width 79 height 79
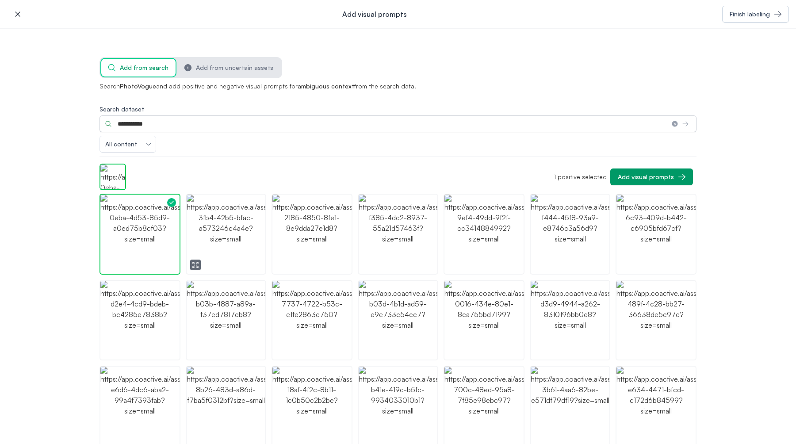
click at [208, 218] on img "button" at bounding box center [226, 234] width 79 height 79
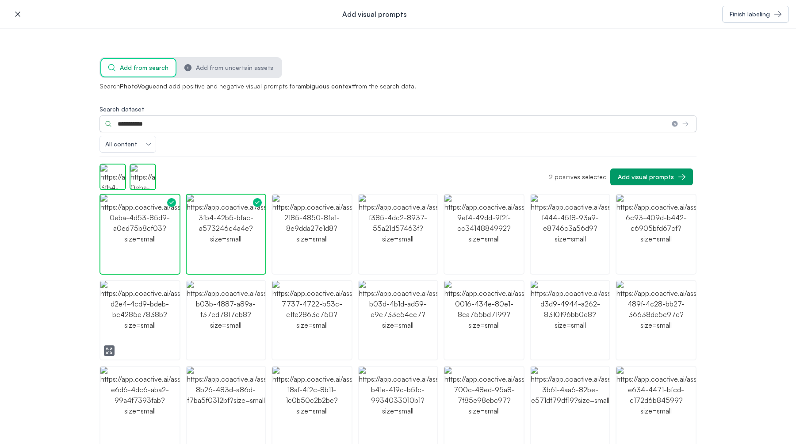
click at [139, 332] on img "button" at bounding box center [139, 320] width 79 height 79
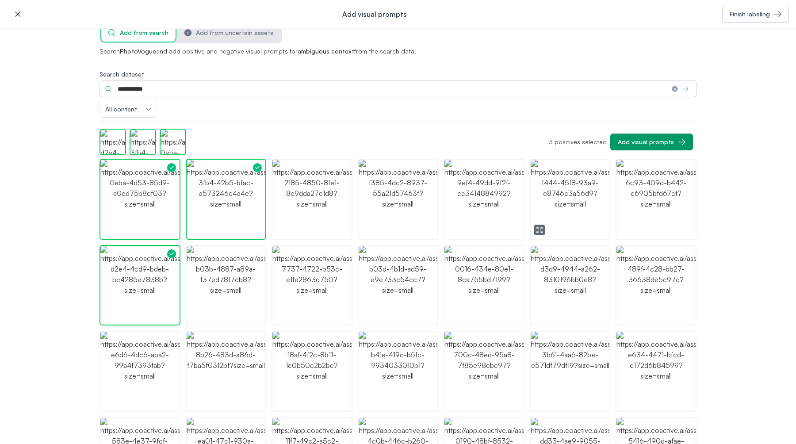
click at [573, 229] on img "button" at bounding box center [570, 199] width 79 height 79
click at [499, 227] on img "button" at bounding box center [483, 199] width 79 height 79
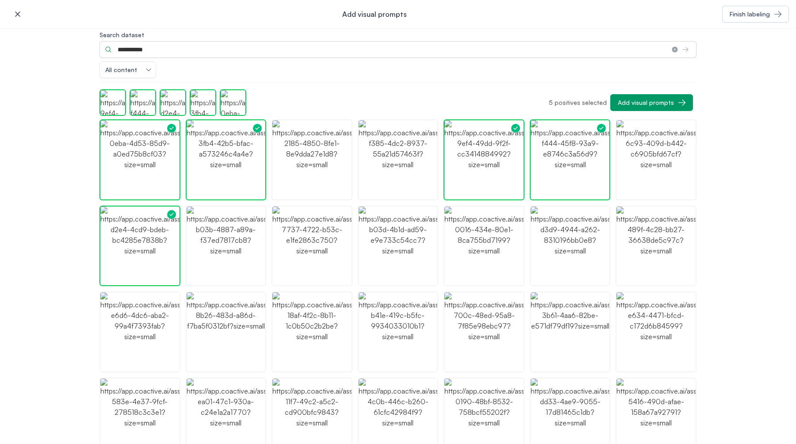
scroll to position [84, 0]
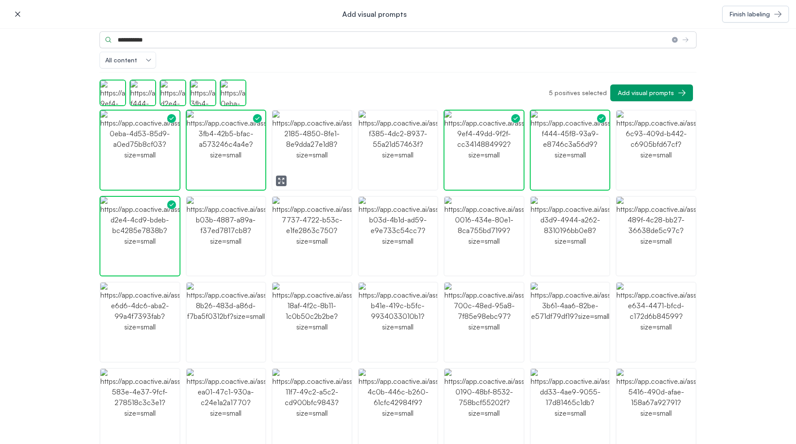
click at [292, 175] on img "button" at bounding box center [311, 150] width 79 height 79
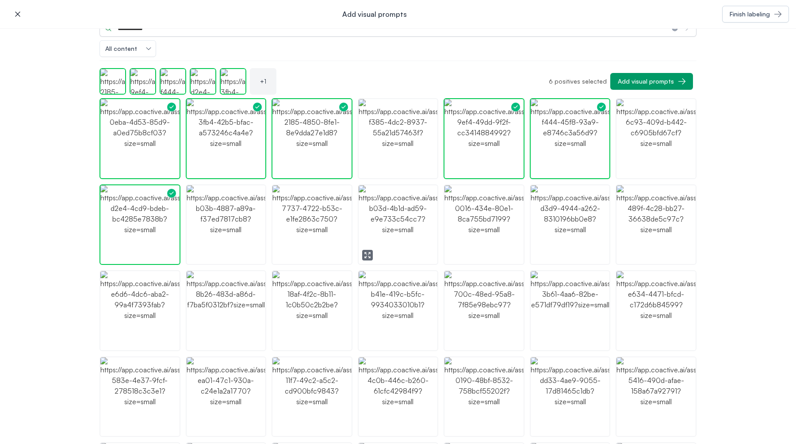
click at [382, 245] on img "button" at bounding box center [398, 224] width 79 height 79
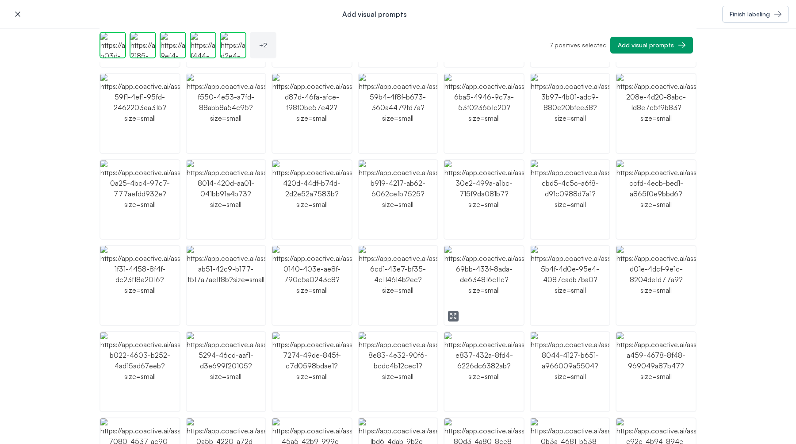
scroll to position [437, 0]
click at [323, 304] on img "button" at bounding box center [311, 283] width 79 height 79
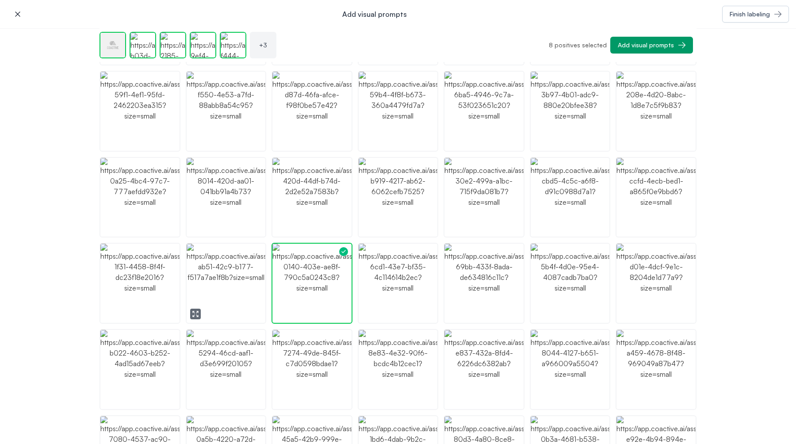
click at [216, 301] on img "button" at bounding box center [226, 283] width 79 height 79
click at [152, 305] on img "button" at bounding box center [139, 283] width 79 height 79
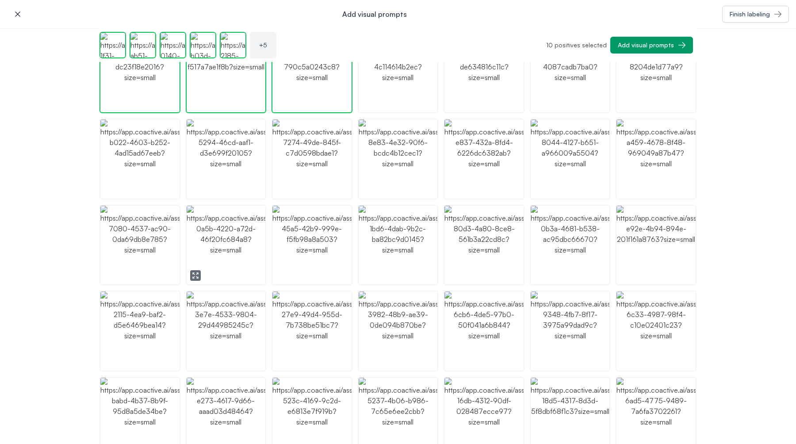
scroll to position [842, 0]
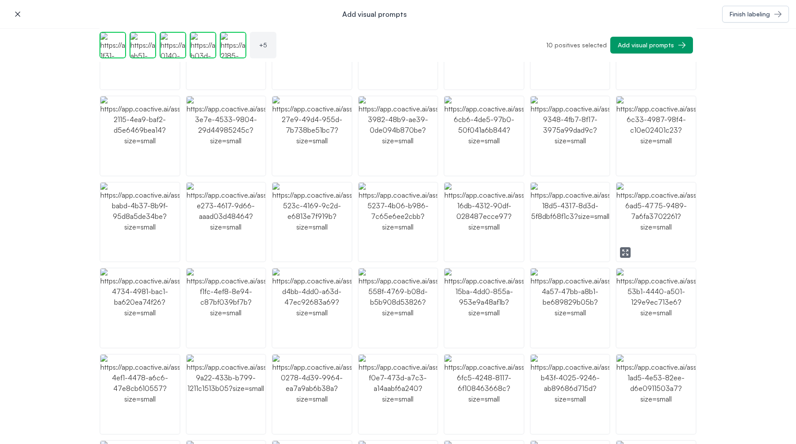
click at [672, 249] on img "button" at bounding box center [655, 222] width 79 height 79
click at [313, 237] on img "button" at bounding box center [311, 222] width 79 height 79
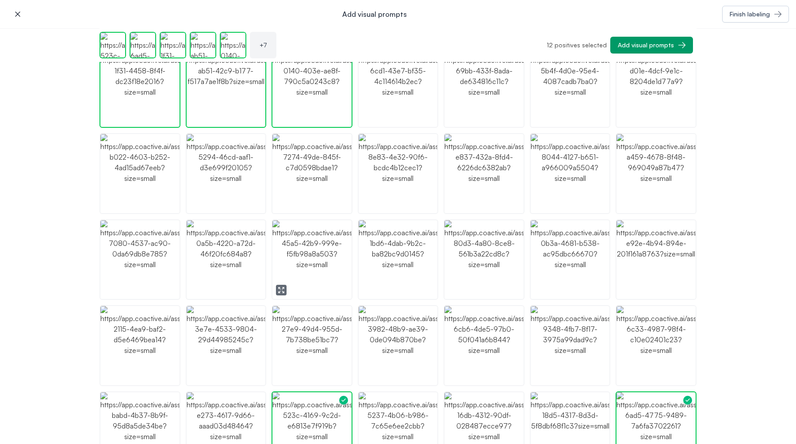
scroll to position [611, 0]
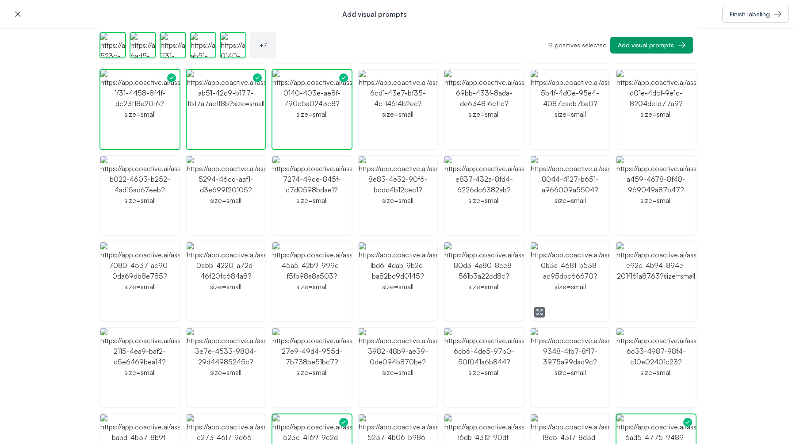
click at [567, 283] on img "button" at bounding box center [570, 281] width 79 height 79
click at [643, 233] on img "button" at bounding box center [655, 195] width 79 height 79
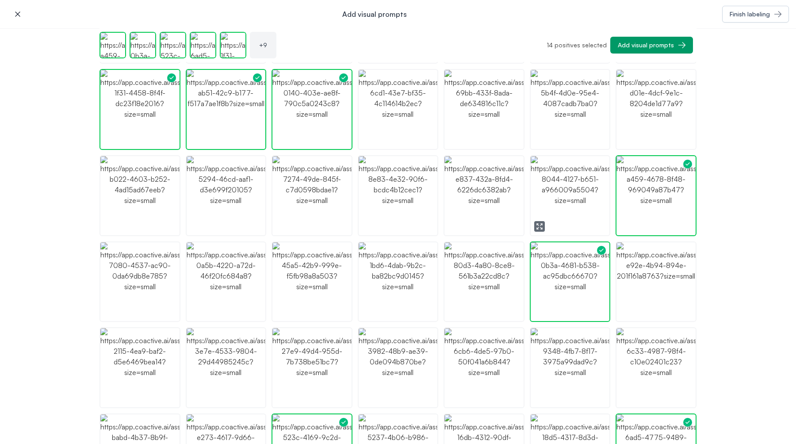
click at [588, 214] on img "button" at bounding box center [570, 195] width 79 height 79
click at [669, 149] on ul at bounding box center [397, 195] width 597 height 1285
click at [665, 141] on img "button" at bounding box center [655, 109] width 79 height 79
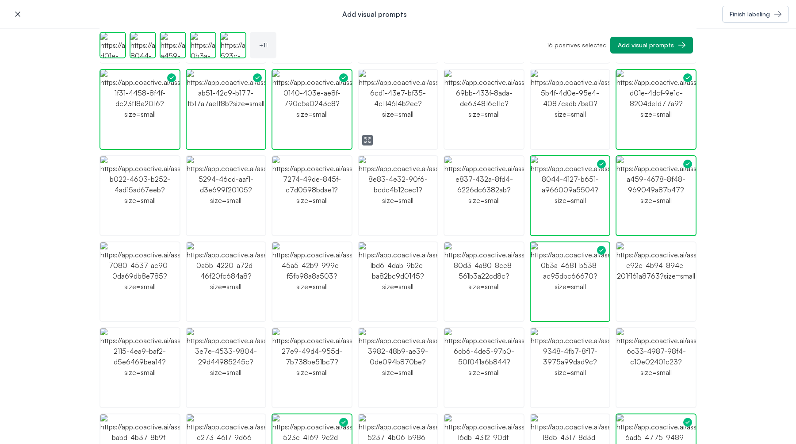
click at [368, 137] on icon "button" at bounding box center [367, 140] width 7 height 7
click at [453, 137] on icon "button" at bounding box center [453, 140] width 7 height 7
click at [495, 137] on img "button" at bounding box center [483, 109] width 79 height 79
click at [537, 139] on icon "button" at bounding box center [539, 140] width 7 height 7
click at [198, 225] on icon "button" at bounding box center [195, 226] width 7 height 7
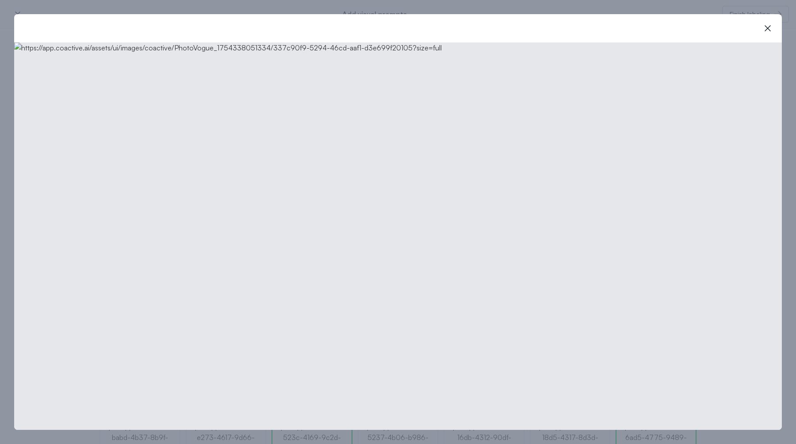
click at [302, 163] on img at bounding box center [398, 235] width 768 height 387
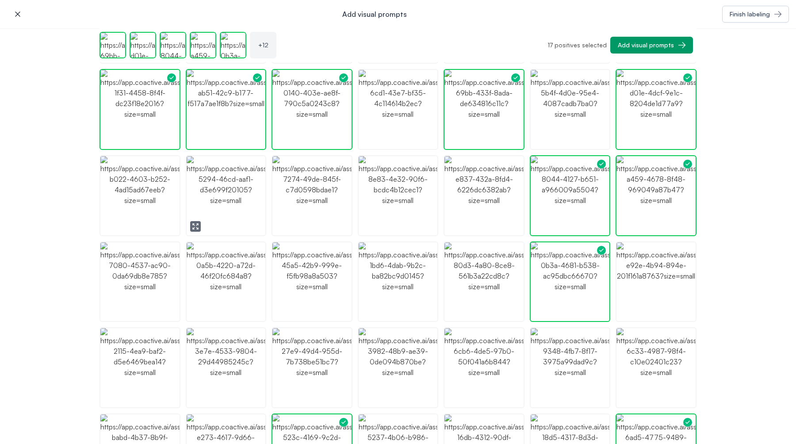
click at [226, 194] on img "button" at bounding box center [226, 195] width 79 height 79
click at [108, 225] on icon "button" at bounding box center [108, 225] width 2 height 2
click at [283, 224] on icon "button" at bounding box center [281, 226] width 7 height 7
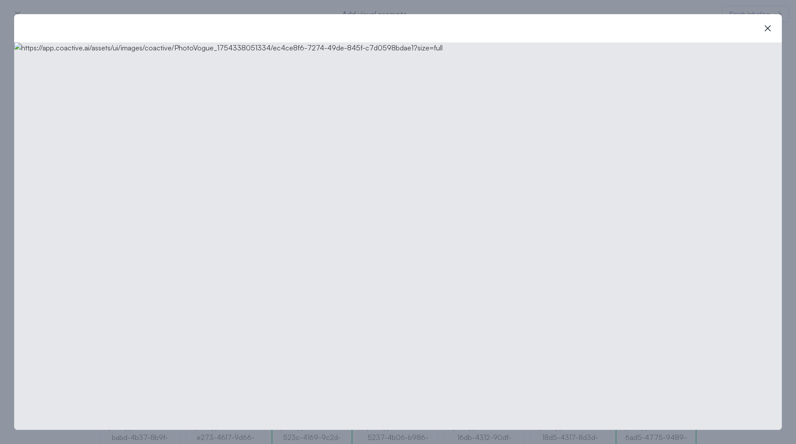
click at [343, 191] on img at bounding box center [398, 235] width 768 height 387
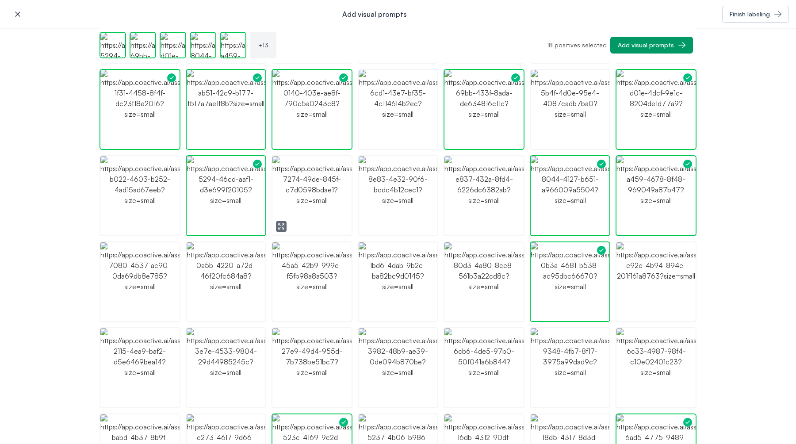
click at [307, 199] on img "button" at bounding box center [311, 195] width 79 height 79
click at [368, 227] on icon "button" at bounding box center [367, 226] width 7 height 7
click at [451, 225] on icon "button" at bounding box center [452, 225] width 2 height 2
click at [370, 314] on icon "button" at bounding box center [369, 313] width 1 height 1
click at [283, 315] on icon "button" at bounding box center [281, 312] width 7 height 7
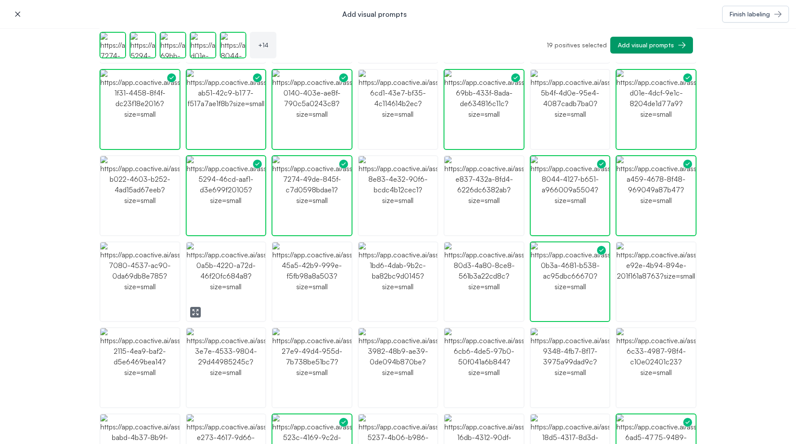
click at [194, 311] on icon "button" at bounding box center [195, 312] width 7 height 7
click at [111, 313] on icon "button" at bounding box center [109, 312] width 7 height 7
click at [142, 286] on img "button" at bounding box center [139, 281] width 79 height 79
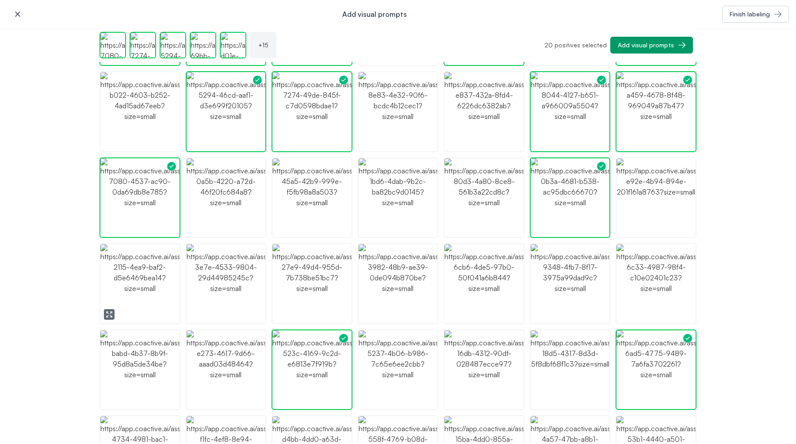
scroll to position [715, 0]
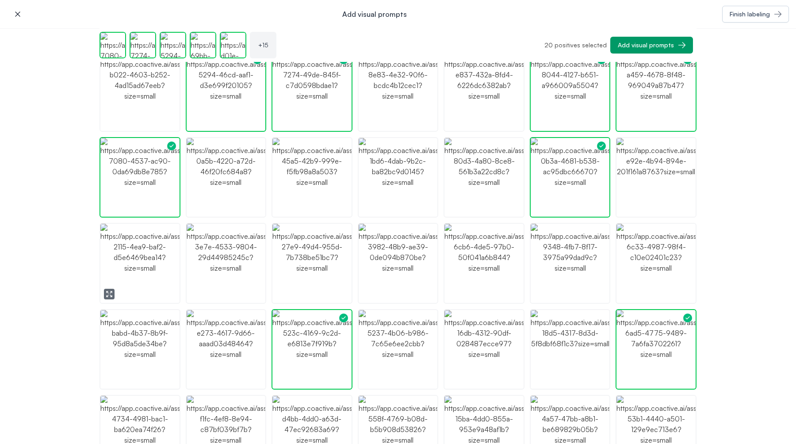
click at [153, 289] on img "button" at bounding box center [139, 263] width 79 height 79
click at [284, 290] on button "button" at bounding box center [281, 294] width 11 height 11
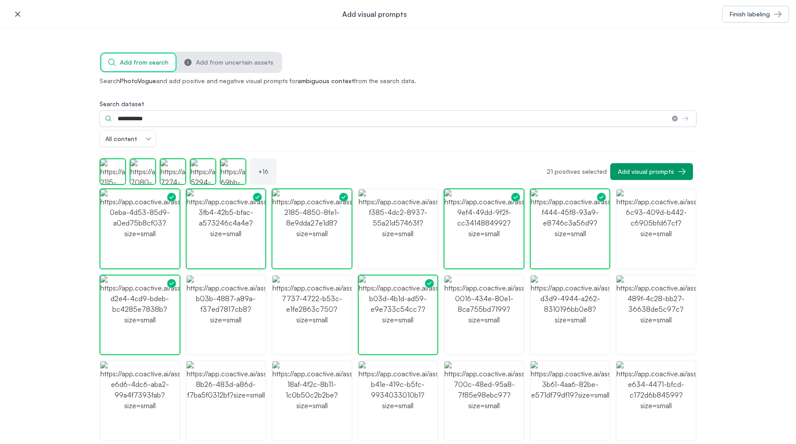
scroll to position [0, 0]
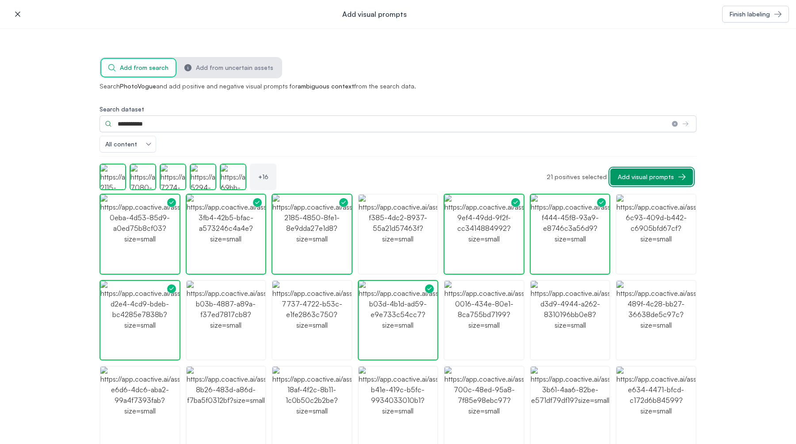
click at [641, 180] on div "Add visual prompts" at bounding box center [646, 176] width 56 height 9
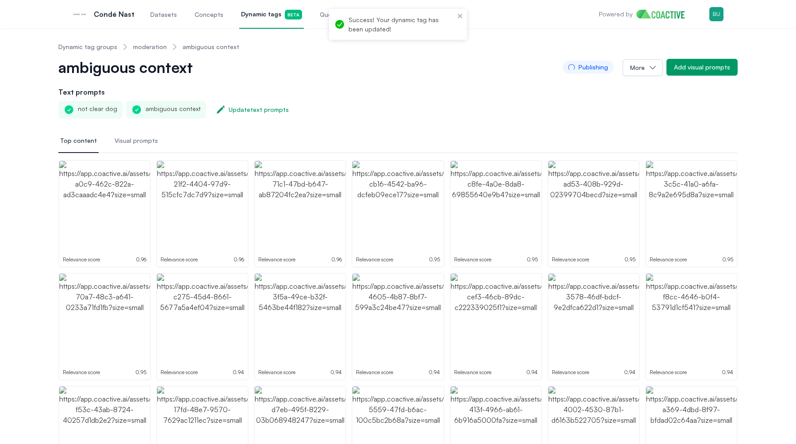
click at [149, 51] on link "moderation" at bounding box center [150, 46] width 34 height 9
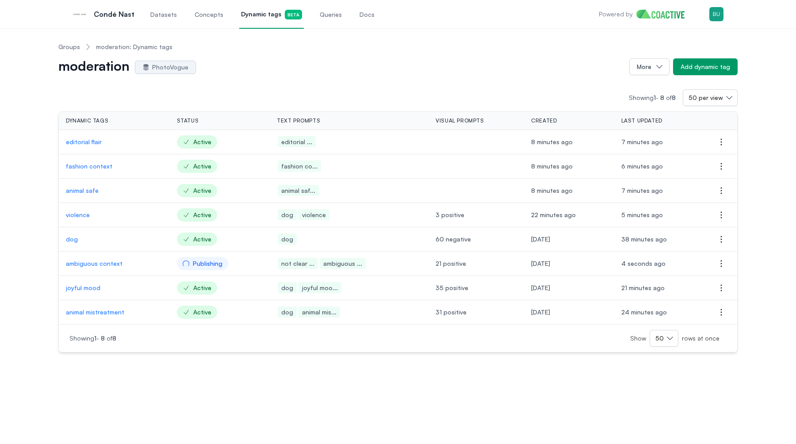
click at [86, 142] on p "editorial flair" at bounding box center [114, 141] width 97 height 9
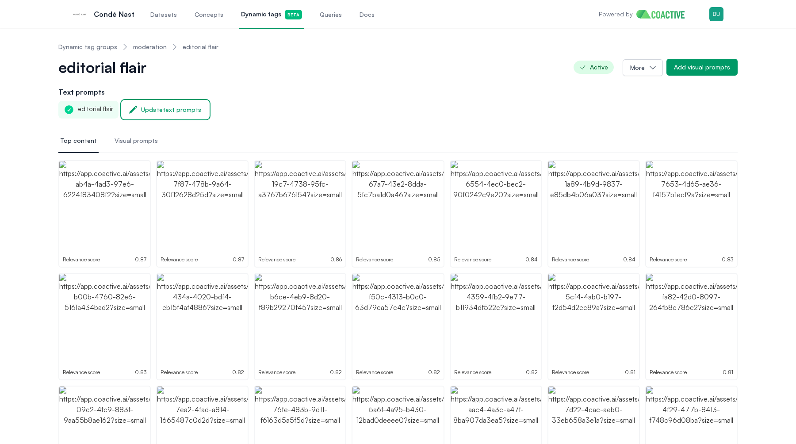
click at [175, 111] on div "Update text prompts" at bounding box center [171, 109] width 60 height 9
click at [144, 49] on link "moderation" at bounding box center [150, 46] width 34 height 9
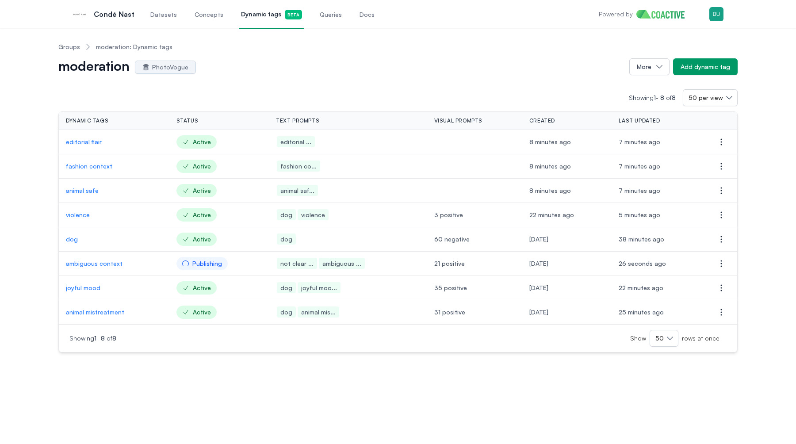
click at [92, 192] on p "animal safe" at bounding box center [114, 190] width 96 height 9
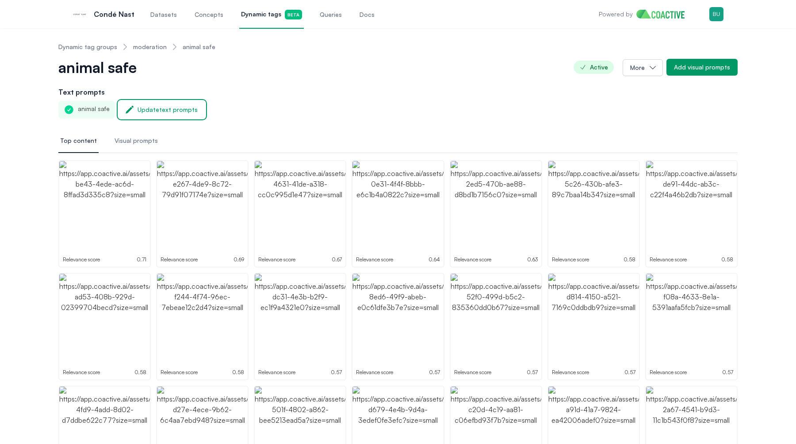
click at [163, 112] on div "Update text prompts" at bounding box center [167, 109] width 60 height 9
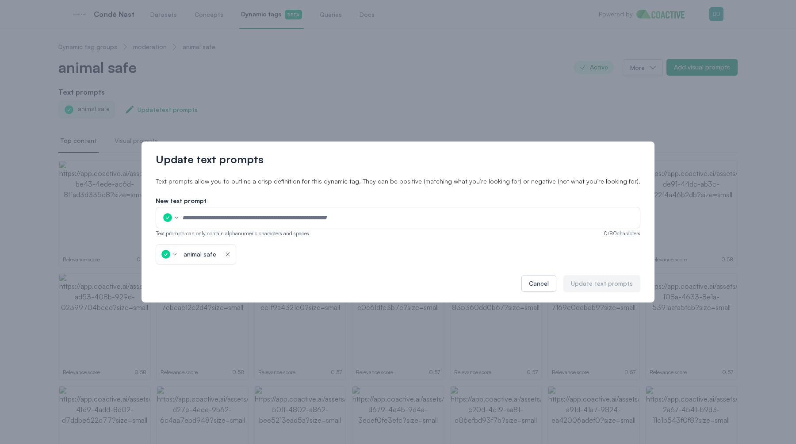
click at [201, 214] on input "text" at bounding box center [408, 217] width 453 height 13
type input "***"
click at [321, 216] on input "text" at bounding box center [408, 217] width 453 height 13
type input "****"
click at [211, 254] on icon "button" at bounding box center [207, 254] width 7 height 9
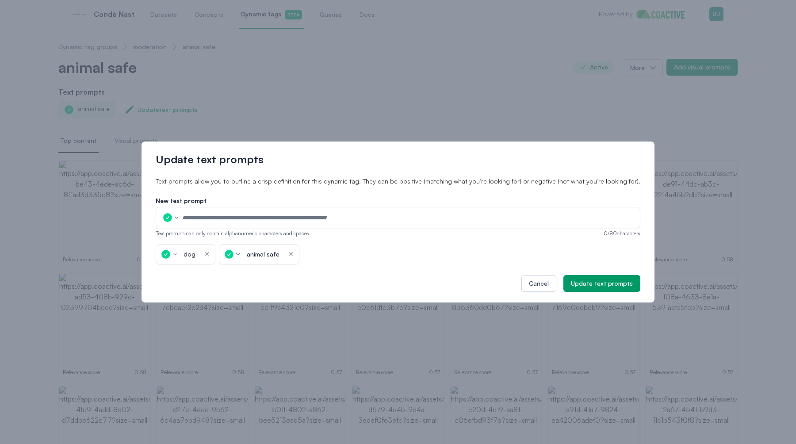
click at [223, 216] on input "text" at bounding box center [408, 217] width 453 height 13
type input "*******"
type input "*****"
click at [578, 281] on div "Update text prompts" at bounding box center [602, 283] width 62 height 9
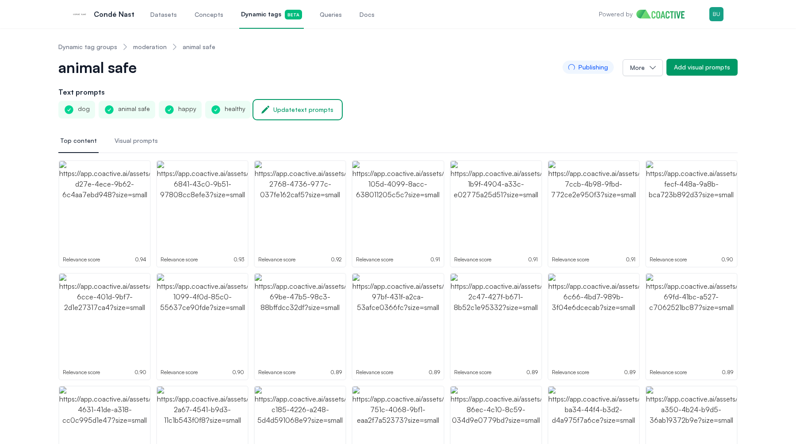
click at [321, 112] on div "Update text prompts" at bounding box center [303, 109] width 60 height 9
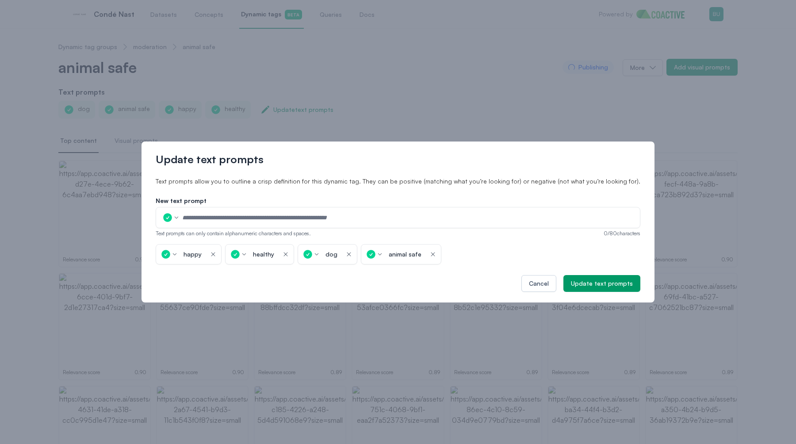
click at [289, 254] on icon "button" at bounding box center [285, 254] width 7 height 9
click at [364, 256] on icon "button" at bounding box center [360, 254] width 7 height 9
click at [202, 255] on div "happy" at bounding box center [192, 254] width 18 height 9
click at [204, 255] on input "*****" at bounding box center [192, 254] width 23 height 12
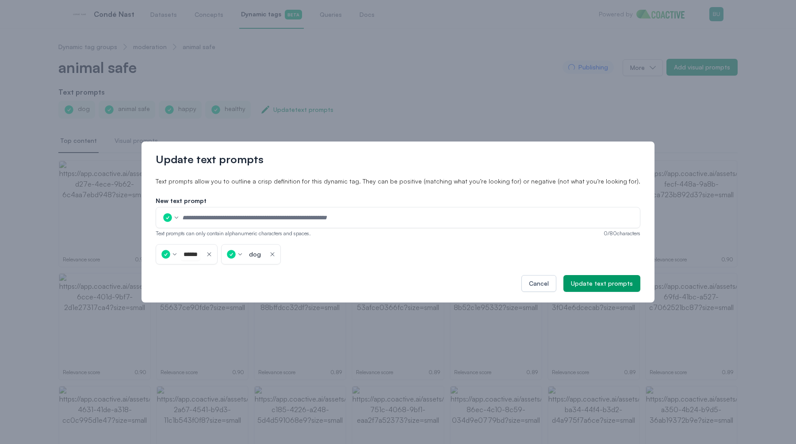
type input "*******"
click at [571, 286] on div "Update text prompts" at bounding box center [602, 283] width 62 height 9
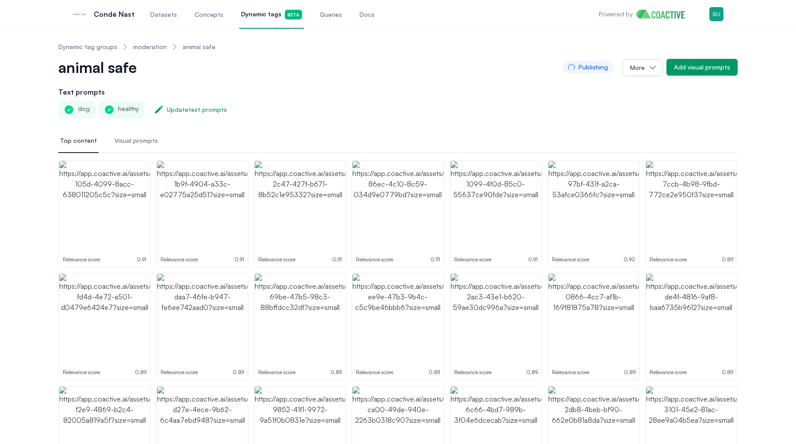
click at [115, 141] on span "Visual prompts" at bounding box center [136, 140] width 43 height 9
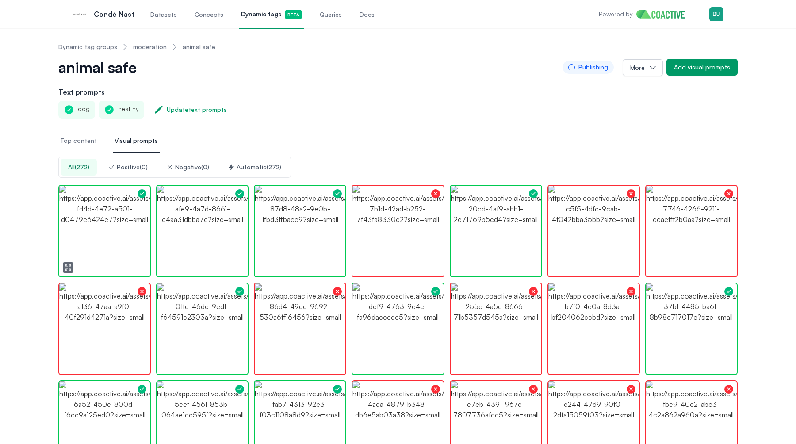
click at [119, 237] on img "button" at bounding box center [104, 231] width 91 height 91
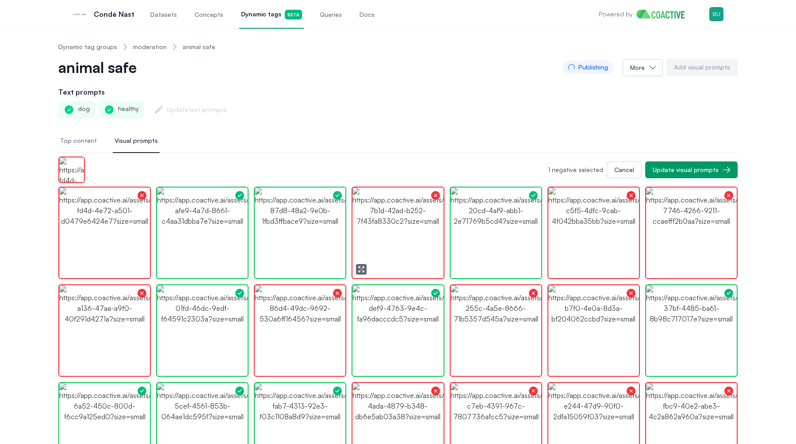
click at [426, 240] on img "button" at bounding box center [397, 232] width 91 height 91
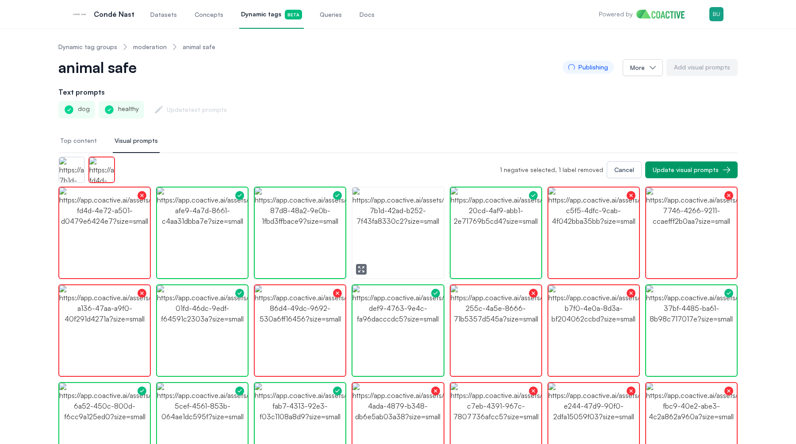
click at [426, 240] on img "button" at bounding box center [397, 232] width 91 height 91
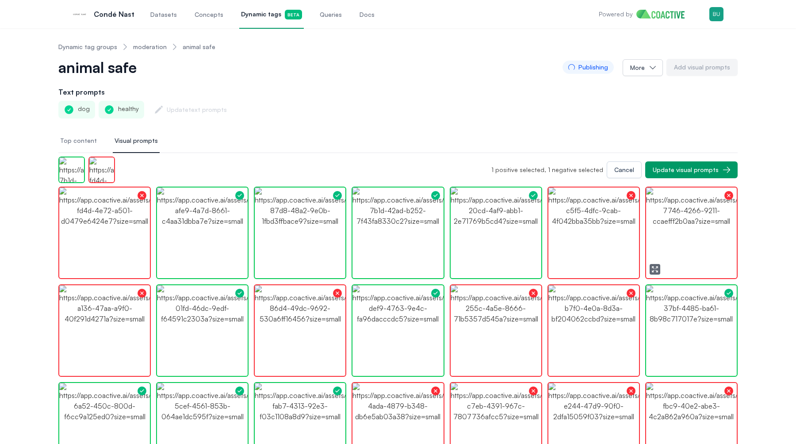
click at [673, 262] on img "button" at bounding box center [691, 232] width 91 height 91
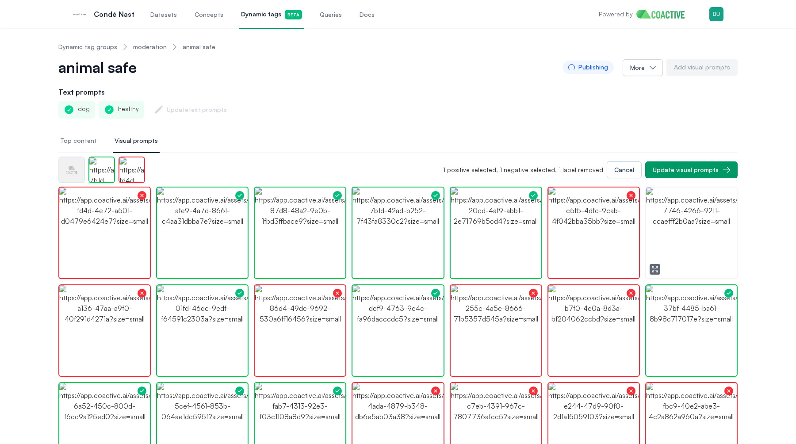
click at [673, 262] on img "button" at bounding box center [691, 232] width 91 height 91
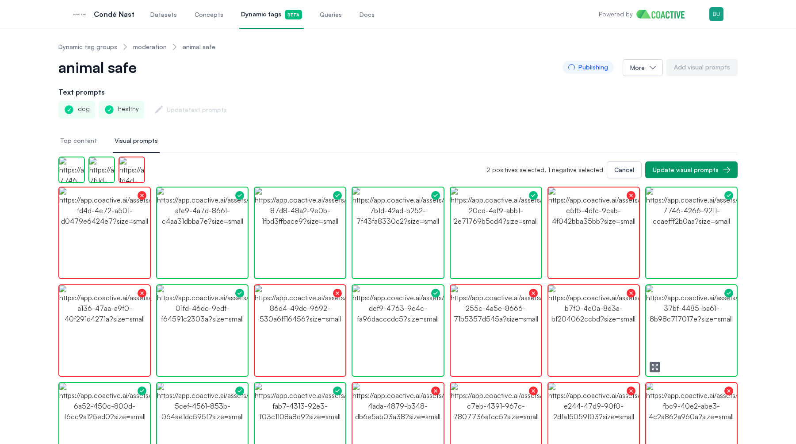
click at [672, 348] on img "button" at bounding box center [691, 330] width 91 height 91
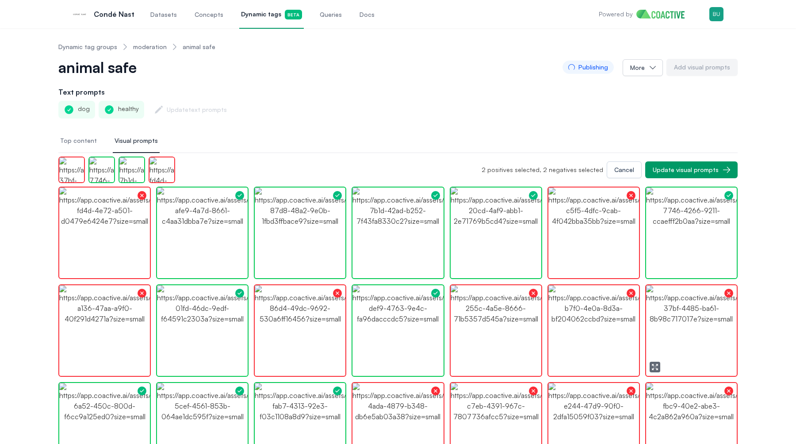
click at [653, 363] on button "button" at bounding box center [654, 367] width 11 height 11
click at [668, 345] on img "button" at bounding box center [691, 330] width 91 height 91
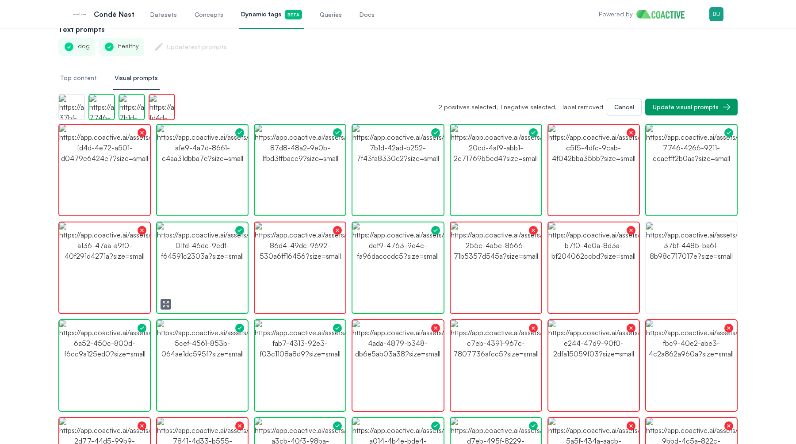
scroll to position [65, 0]
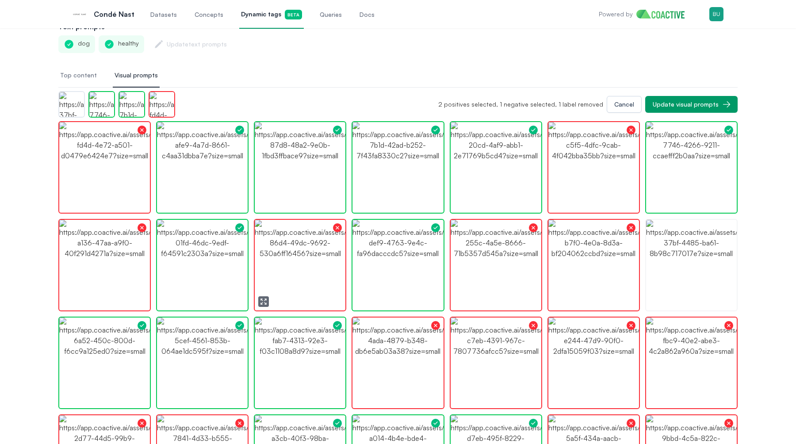
click at [317, 264] on img "button" at bounding box center [300, 265] width 91 height 91
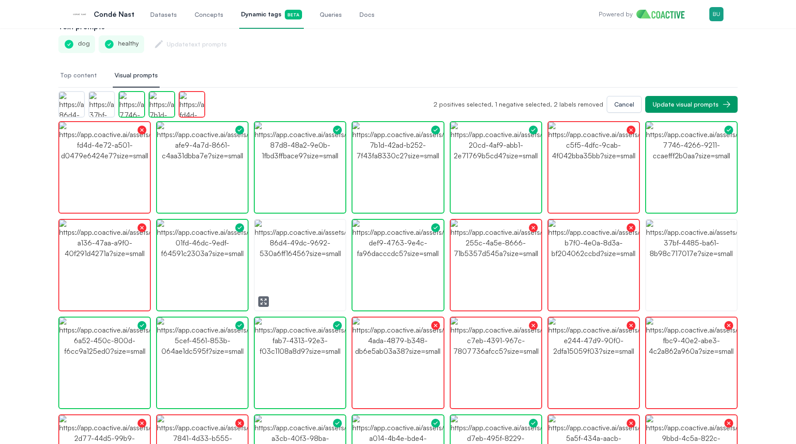
click at [265, 298] on button "button" at bounding box center [263, 301] width 11 height 11
click at [320, 269] on img "button" at bounding box center [300, 265] width 91 height 91
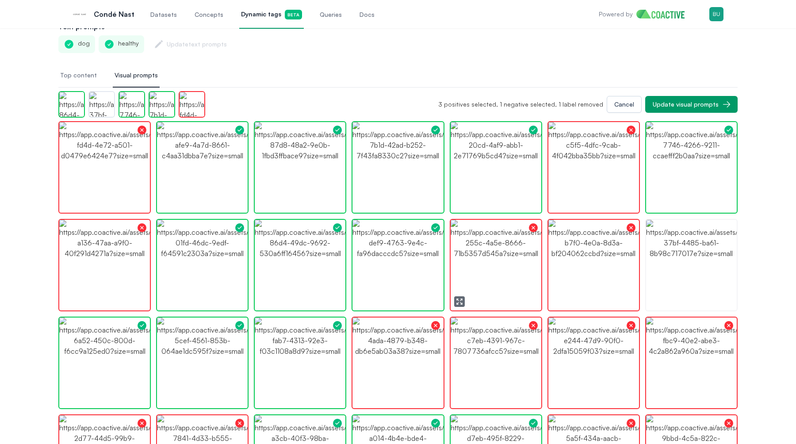
click at [454, 304] on button "button" at bounding box center [459, 301] width 11 height 11
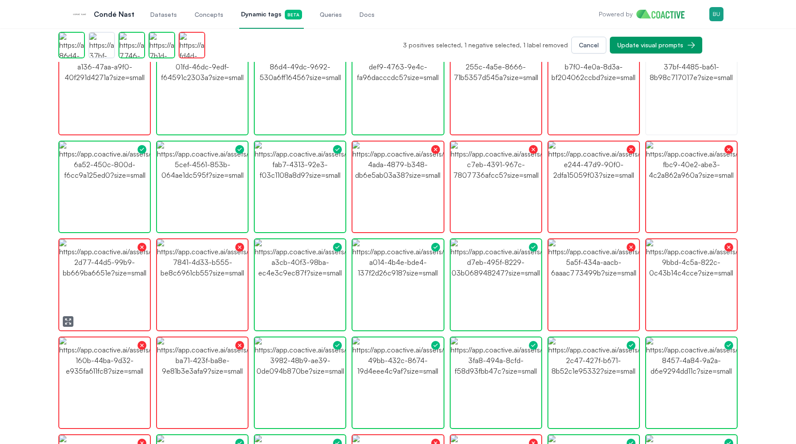
scroll to position [224, 0]
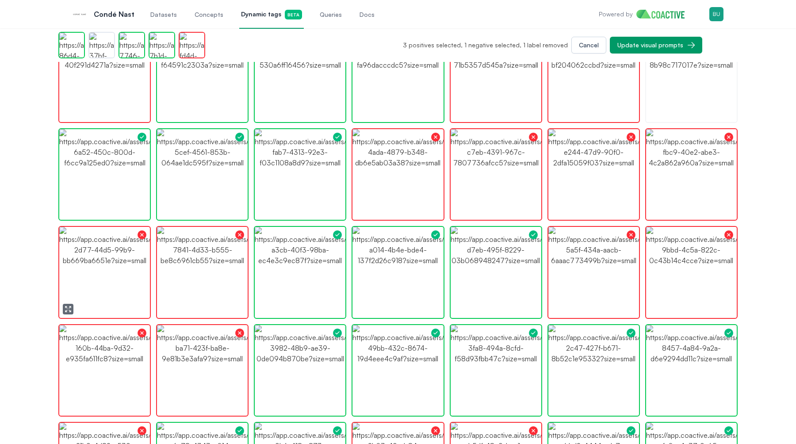
click at [129, 268] on img "button" at bounding box center [104, 272] width 91 height 91
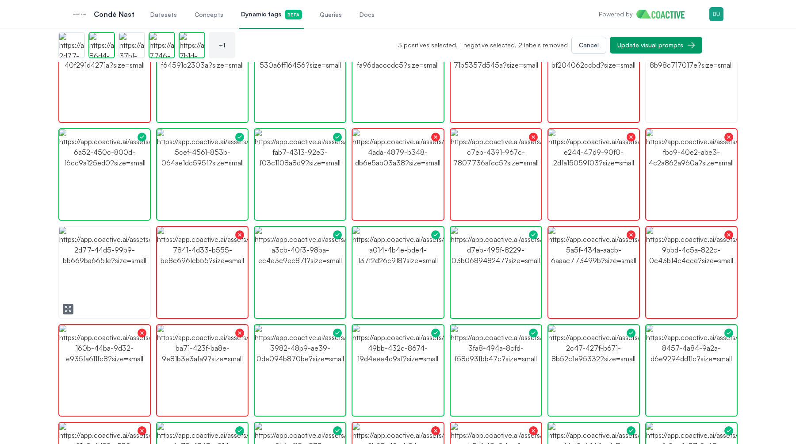
click at [121, 270] on img "button" at bounding box center [104, 272] width 91 height 91
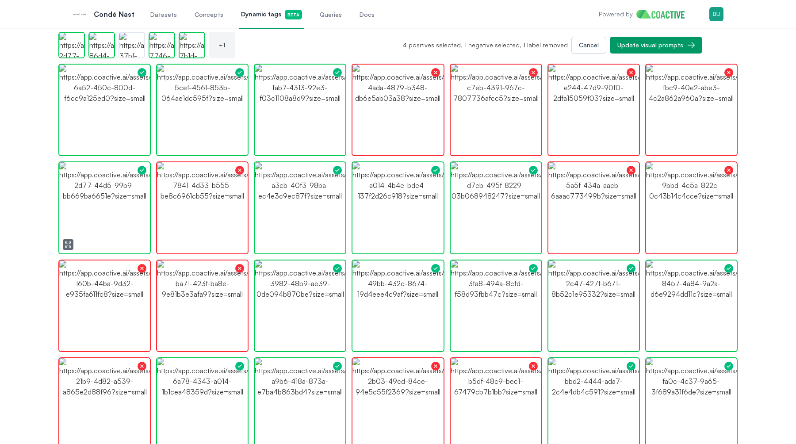
scroll to position [308, 0]
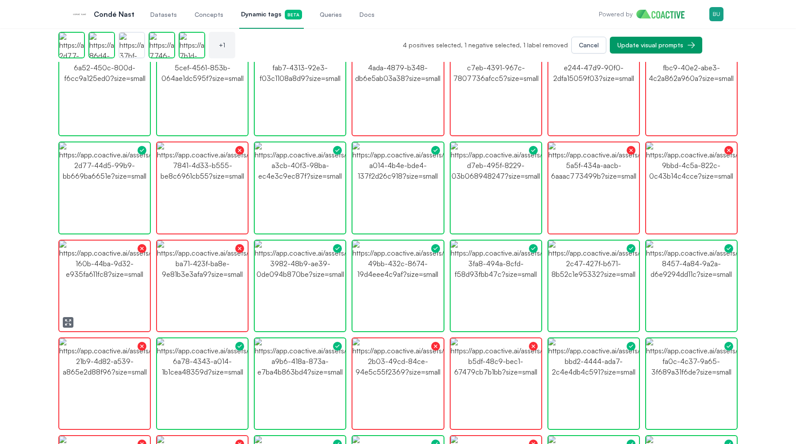
click at [121, 270] on img "button" at bounding box center [104, 286] width 91 height 91
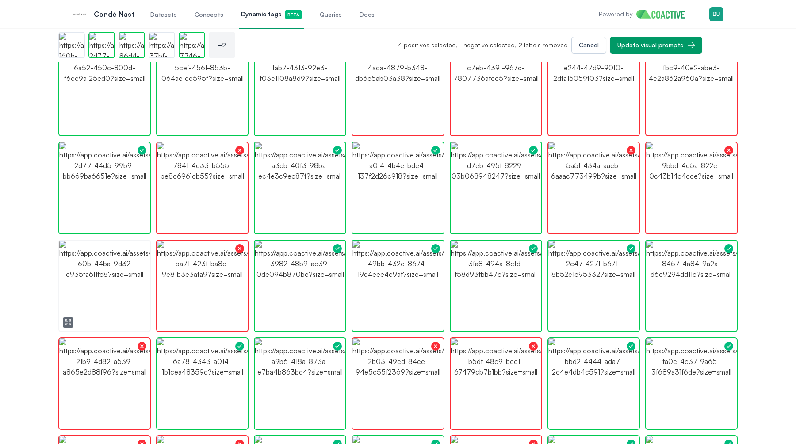
click at [120, 272] on img "button" at bounding box center [104, 286] width 91 height 91
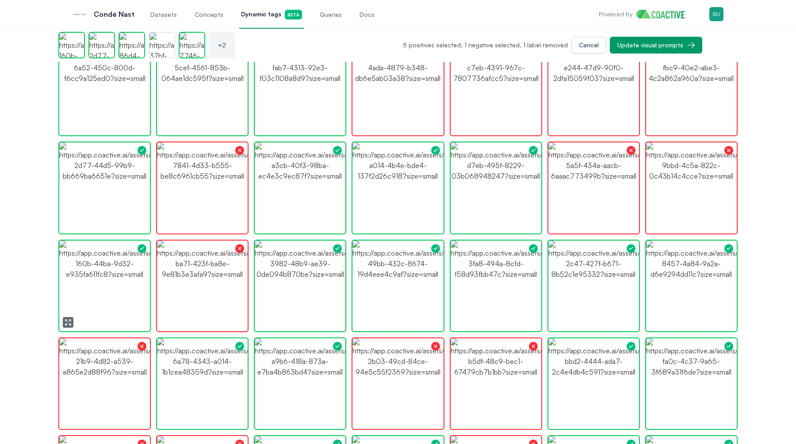
scroll to position [329, 0]
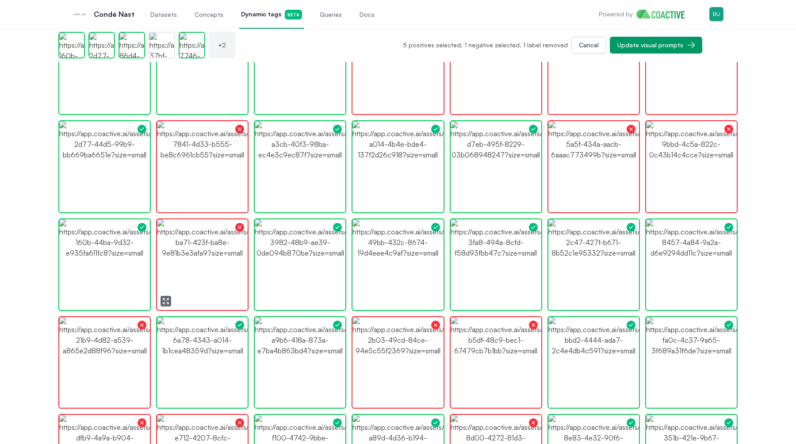
click at [209, 271] on img "button" at bounding box center [202, 264] width 91 height 91
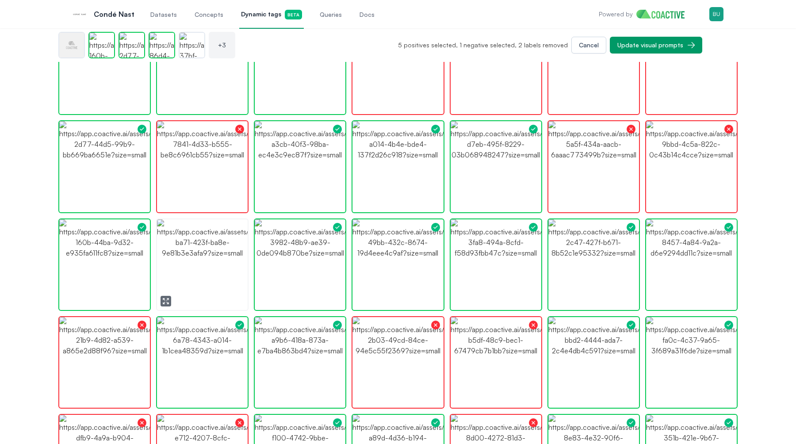
click at [209, 271] on img "button" at bounding box center [202, 264] width 91 height 91
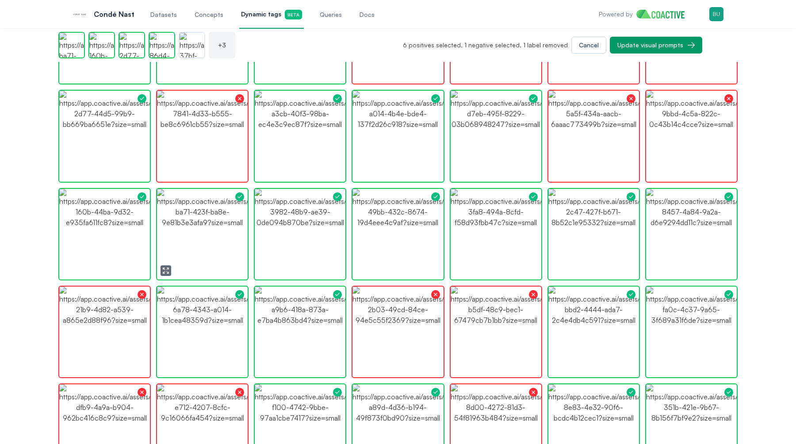
scroll to position [361, 0]
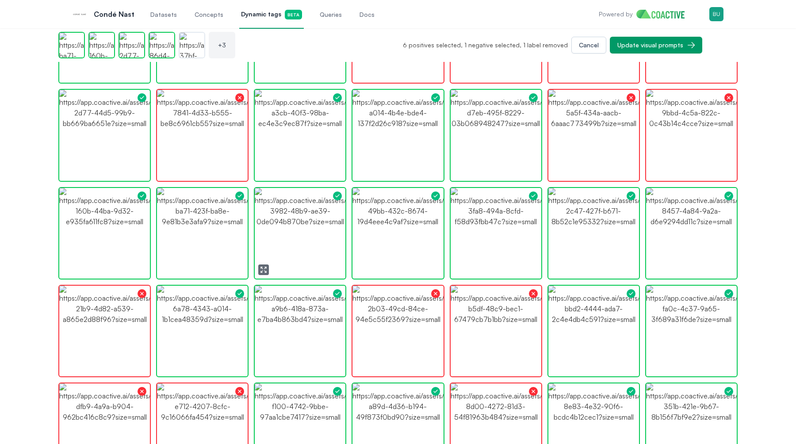
click at [327, 237] on img "button" at bounding box center [300, 233] width 91 height 91
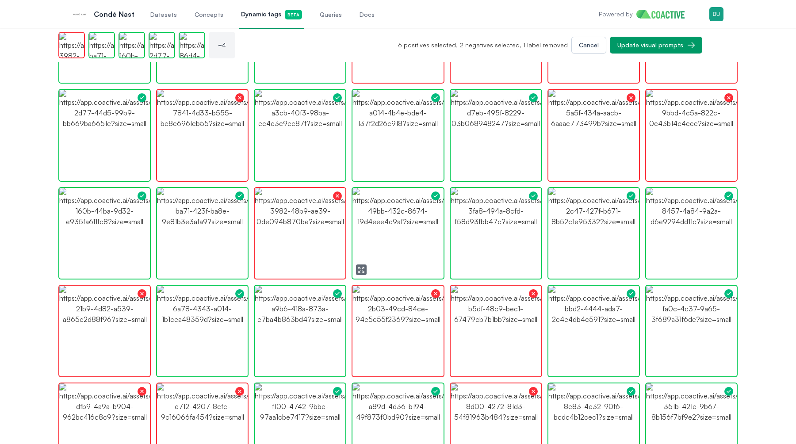
scroll to position [364, 0]
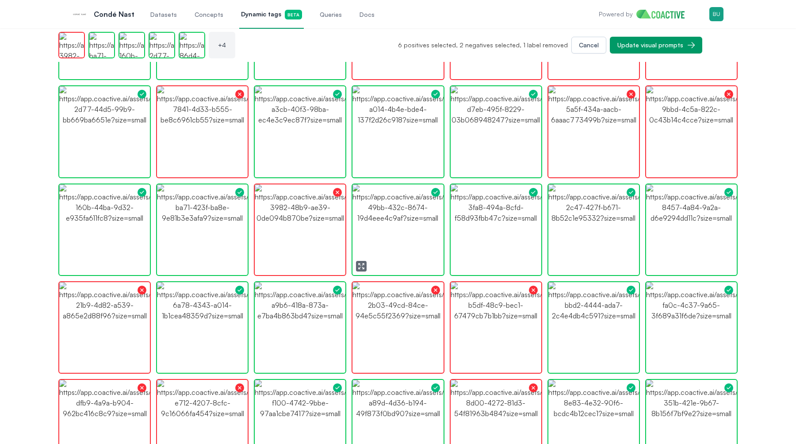
click at [389, 244] on img "button" at bounding box center [397, 229] width 91 height 91
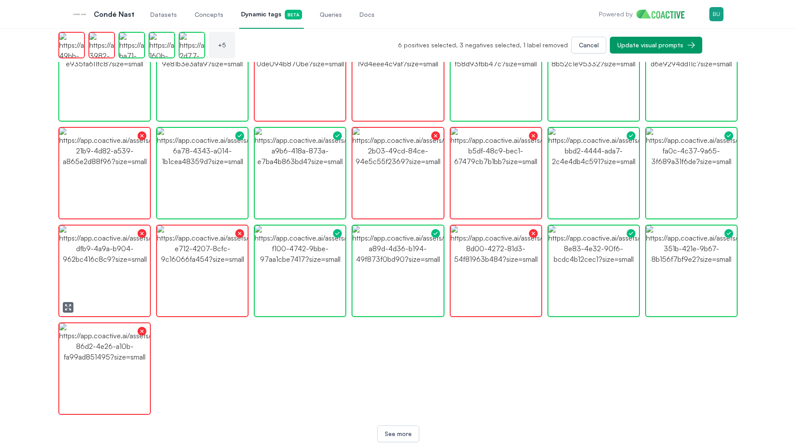
scroll to position [522, 0]
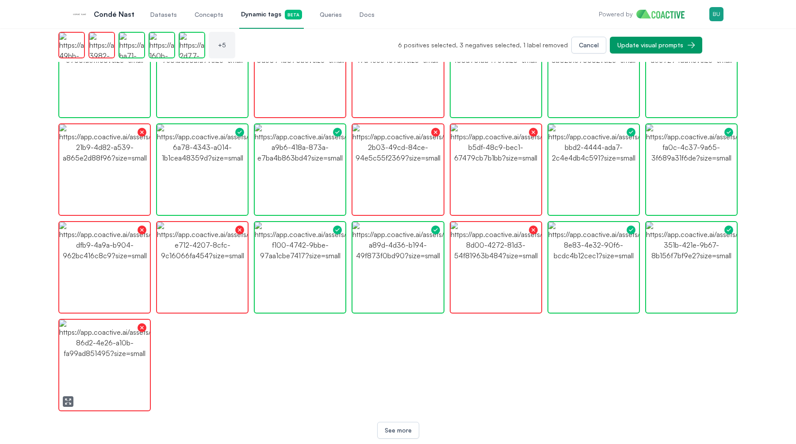
click at [113, 353] on img "button" at bounding box center [104, 365] width 91 height 91
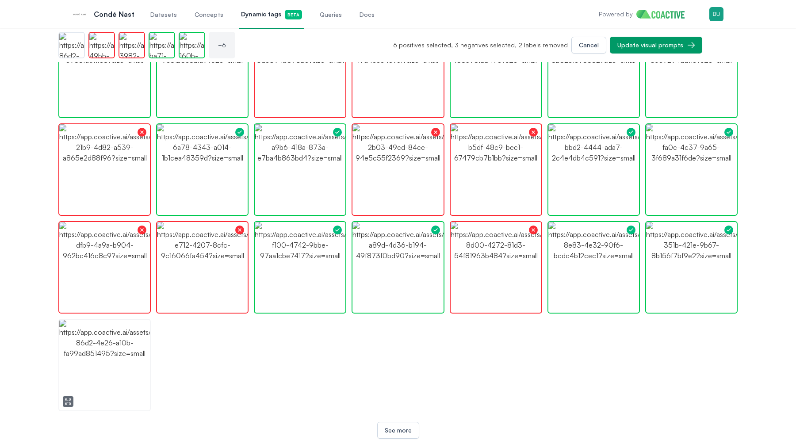
click at [113, 353] on img "button" at bounding box center [104, 365] width 91 height 91
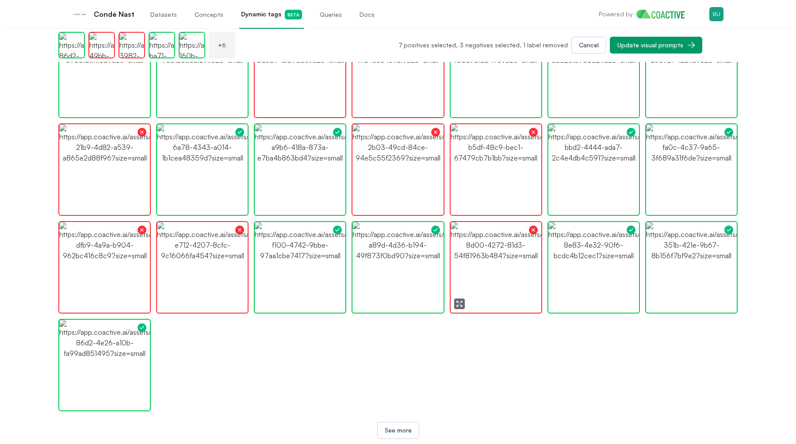
click at [512, 283] on img "button" at bounding box center [496, 267] width 91 height 91
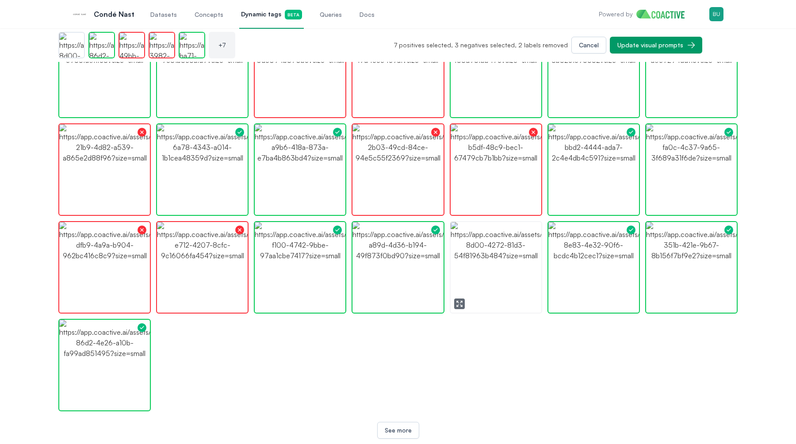
click at [491, 286] on img "button" at bounding box center [496, 267] width 91 height 91
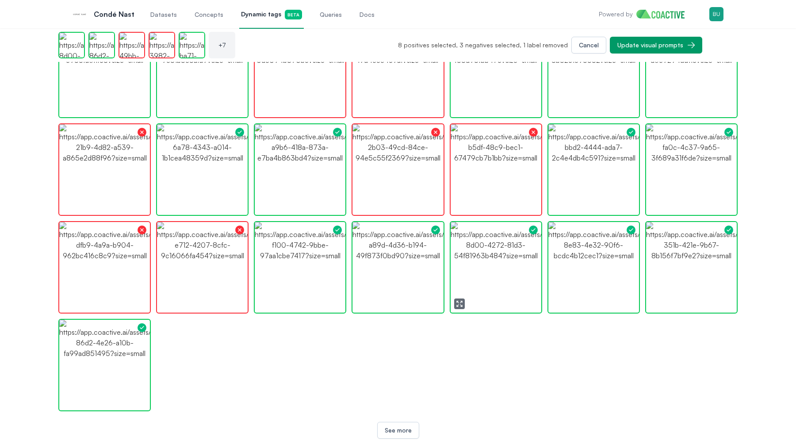
click at [491, 286] on img "button" at bounding box center [496, 267] width 91 height 91
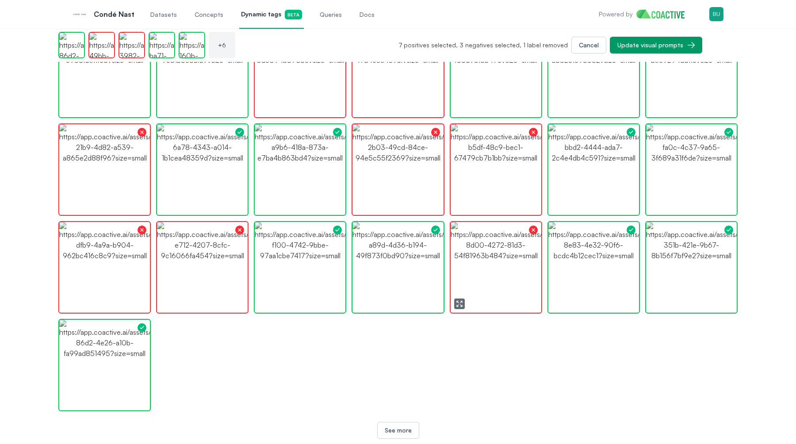
click at [485, 290] on img "button" at bounding box center [496, 267] width 91 height 91
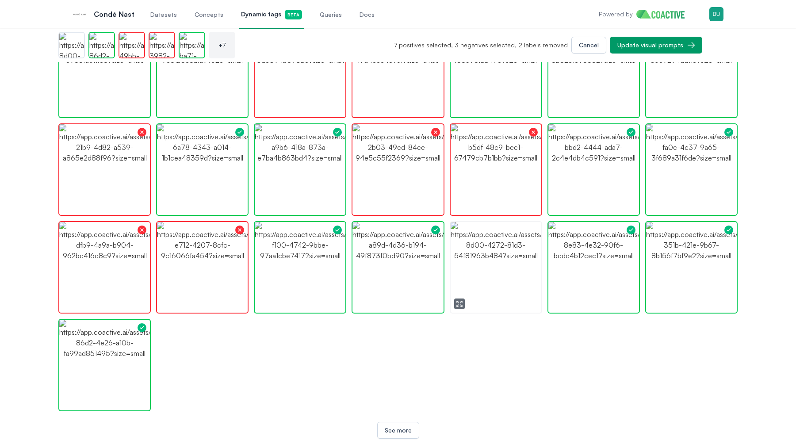
click at [480, 292] on img "button" at bounding box center [496, 267] width 91 height 91
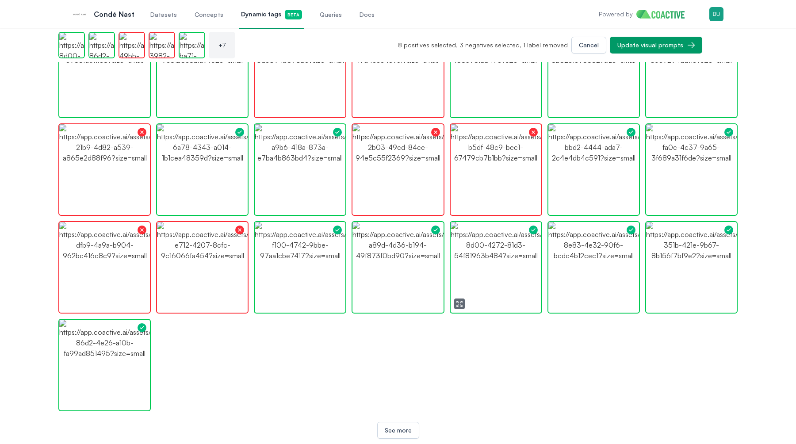
click at [464, 306] on button "button" at bounding box center [459, 303] width 11 height 11
click at [426, 265] on img "button" at bounding box center [397, 267] width 91 height 91
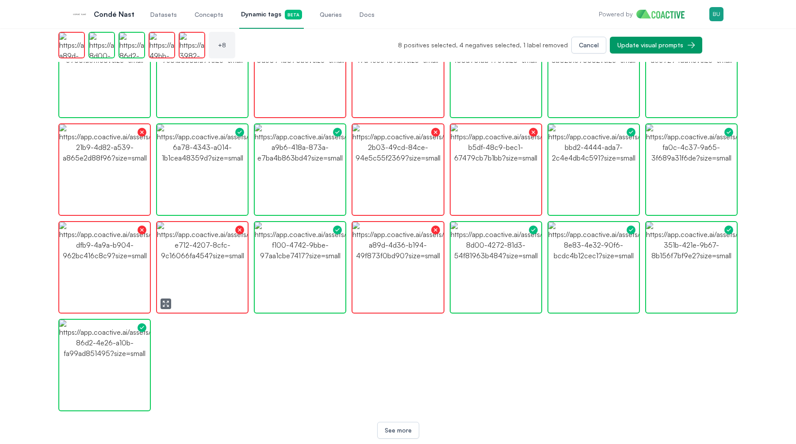
click at [199, 266] on img "button" at bounding box center [202, 267] width 91 height 91
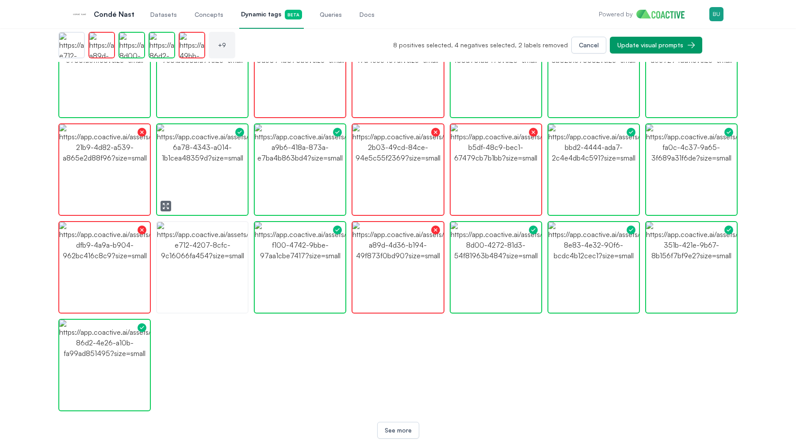
click at [223, 179] on img "button" at bounding box center [202, 169] width 91 height 91
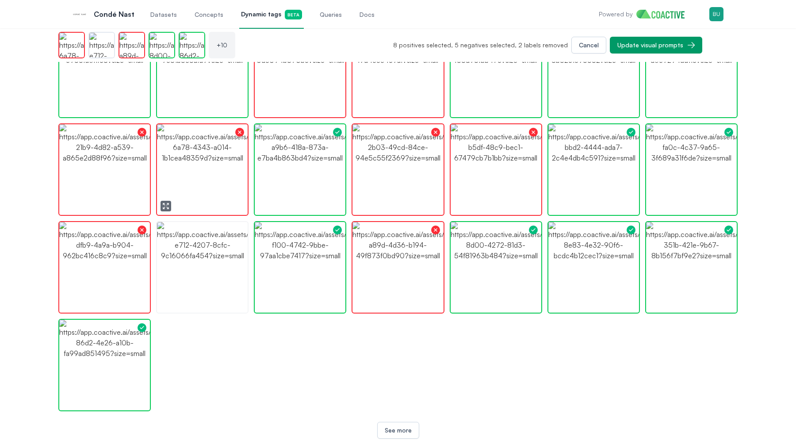
click at [218, 187] on img "button" at bounding box center [202, 169] width 91 height 91
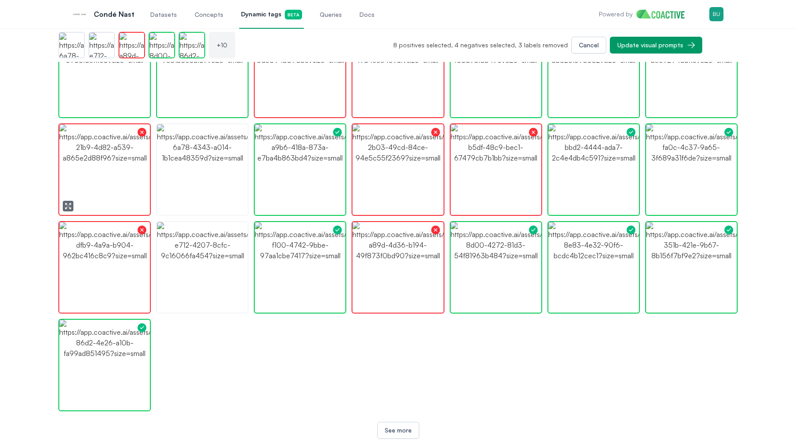
click at [66, 207] on icon "button" at bounding box center [66, 208] width 2 height 2
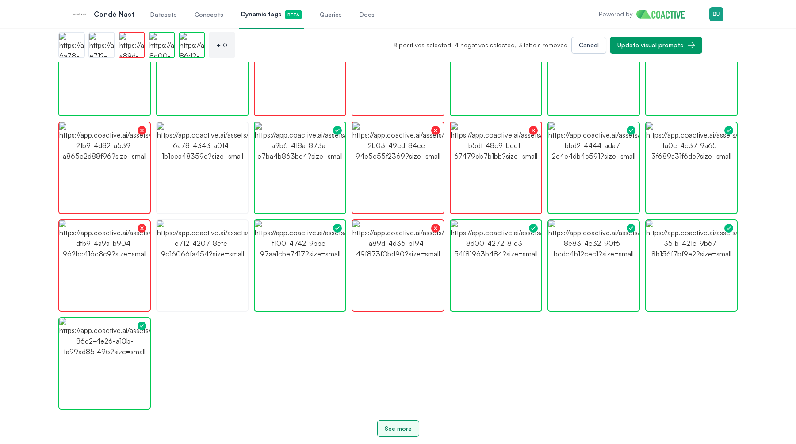
click at [395, 426] on div "See more" at bounding box center [398, 428] width 27 height 9
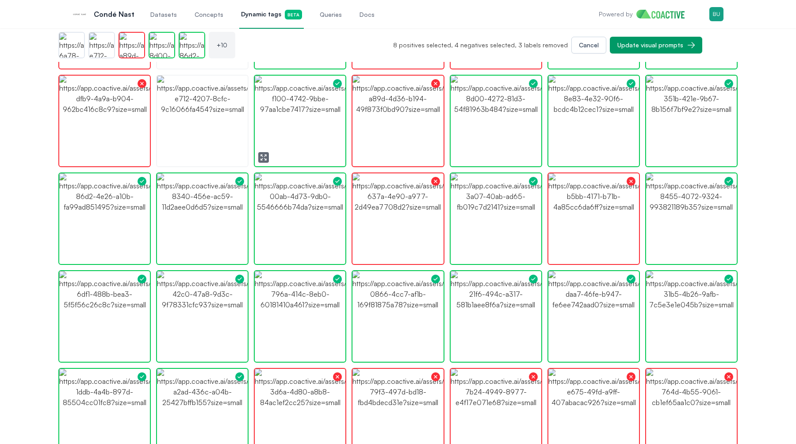
scroll to position [669, 0]
click at [609, 292] on img "button" at bounding box center [593, 315] width 91 height 91
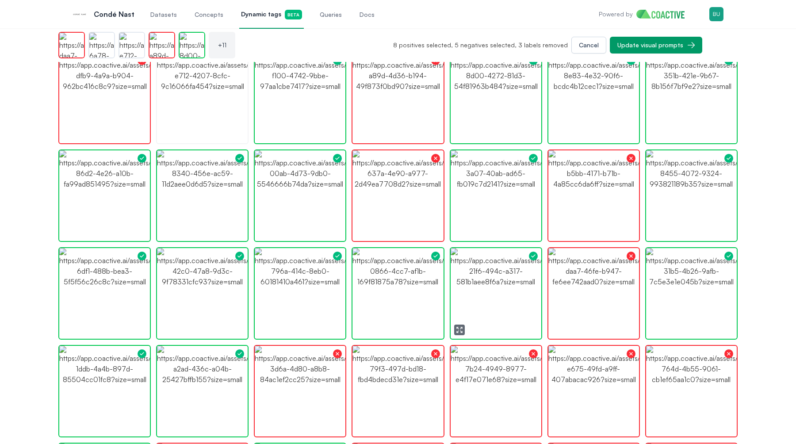
scroll to position [699, 0]
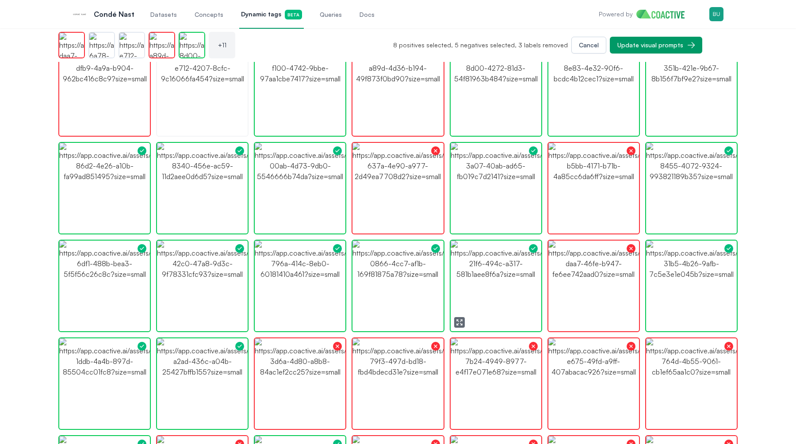
click at [486, 307] on img "button" at bounding box center [496, 286] width 91 height 91
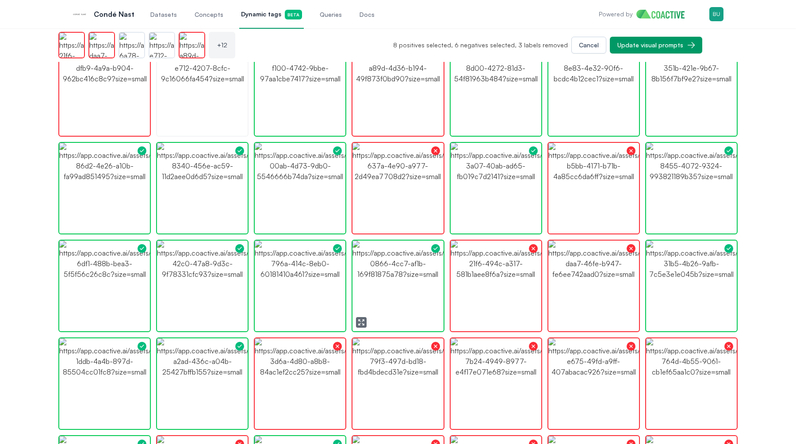
scroll to position [704, 0]
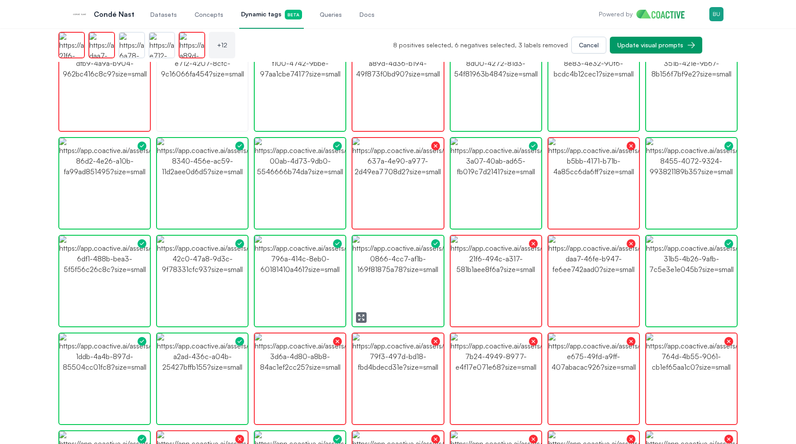
click at [377, 293] on img "button" at bounding box center [397, 281] width 91 height 91
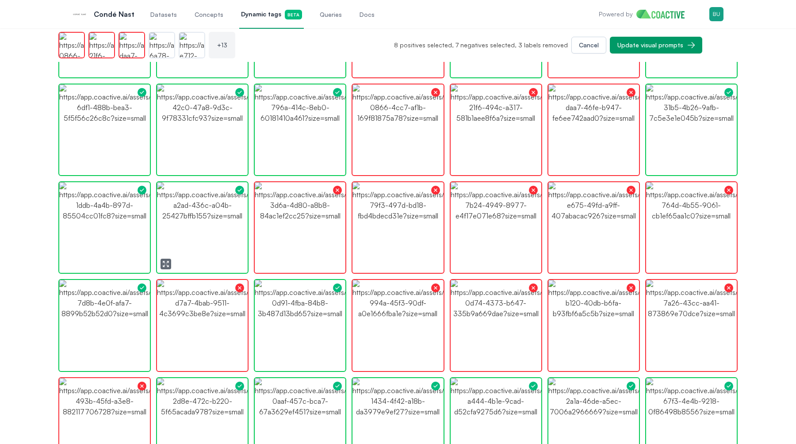
scroll to position [858, 0]
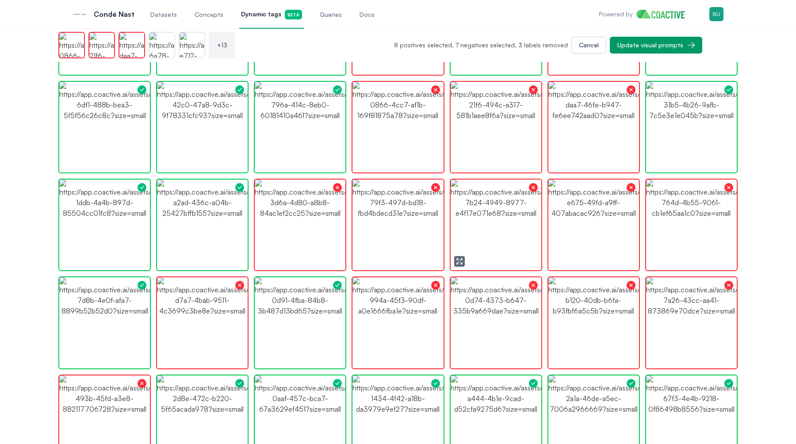
click at [501, 249] on img "button" at bounding box center [496, 224] width 91 height 91
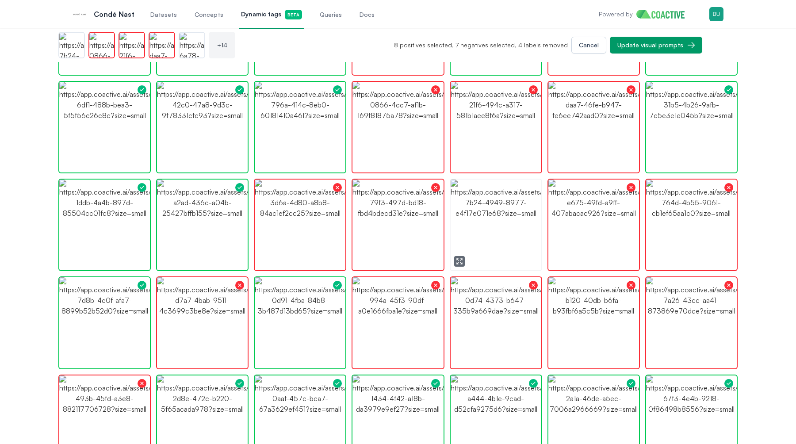
click at [496, 247] on img "button" at bounding box center [496, 224] width 91 height 91
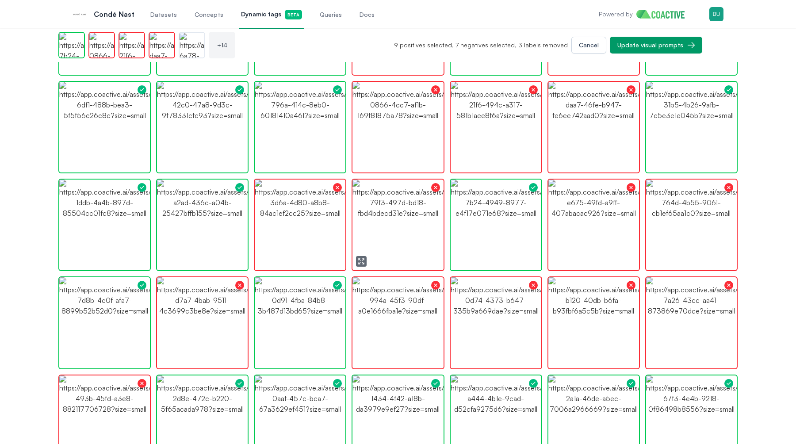
click at [382, 240] on img "button" at bounding box center [397, 224] width 91 height 91
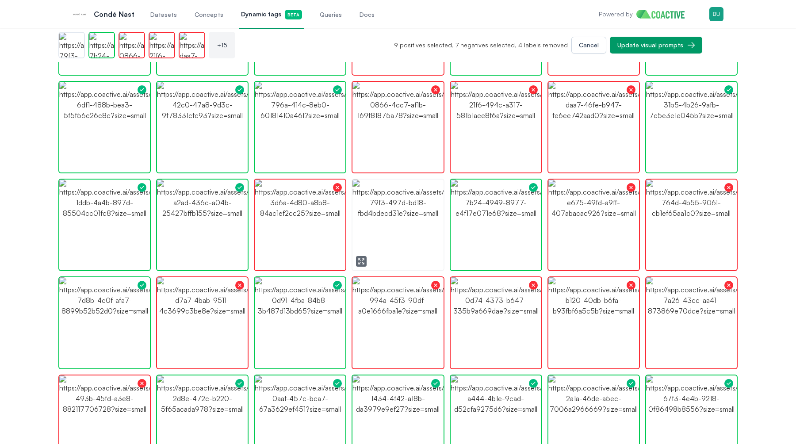
click at [358, 261] on icon "button" at bounding box center [361, 261] width 7 height 7
click at [428, 240] on img "button" at bounding box center [397, 224] width 91 height 91
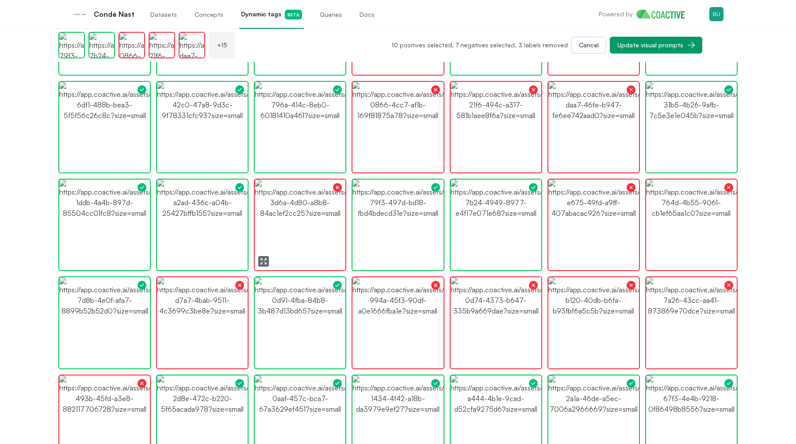
click at [313, 245] on img "button" at bounding box center [300, 224] width 91 height 91
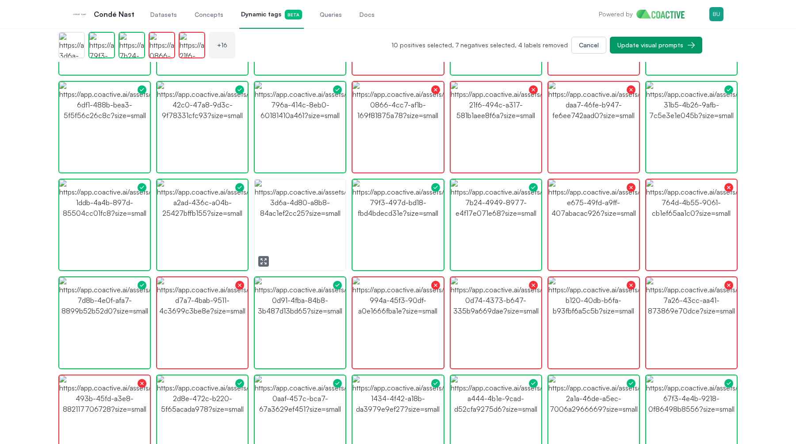
click at [294, 258] on img "button" at bounding box center [300, 224] width 91 height 91
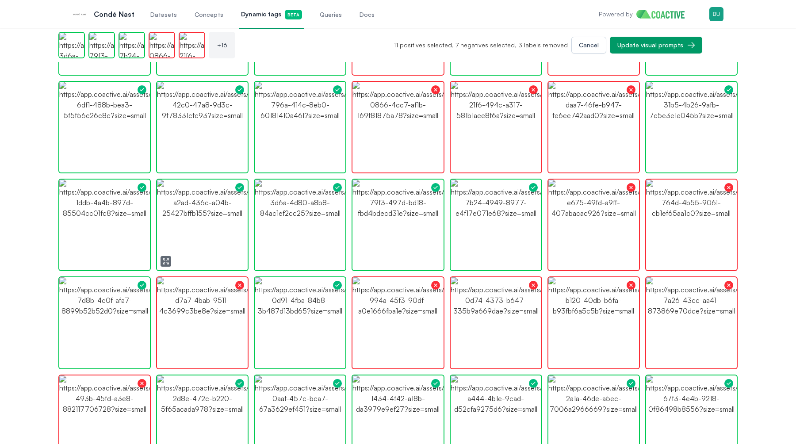
click at [205, 244] on img "button" at bounding box center [202, 224] width 91 height 91
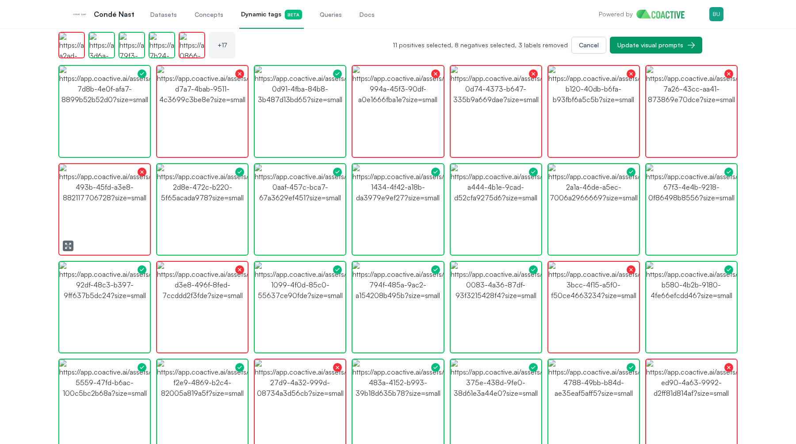
scroll to position [1070, 0]
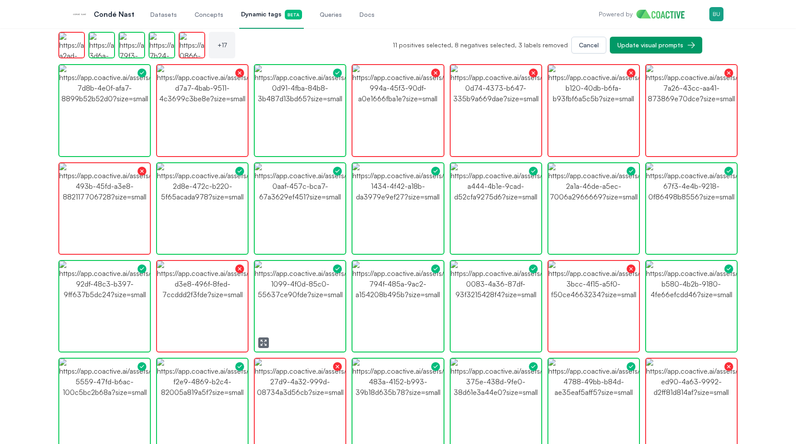
click at [266, 303] on img "button" at bounding box center [300, 306] width 91 height 91
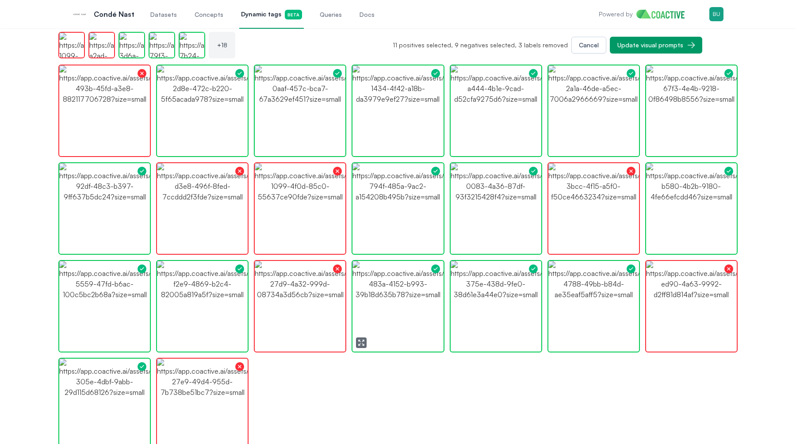
scroll to position [1169, 0]
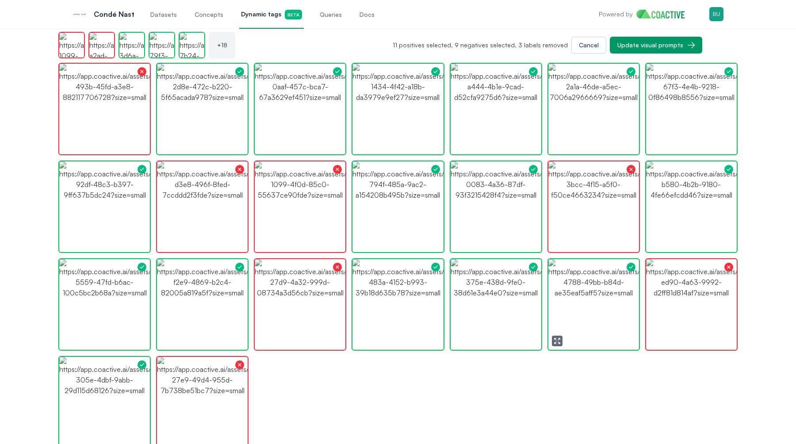
click at [616, 314] on img "button" at bounding box center [593, 304] width 91 height 91
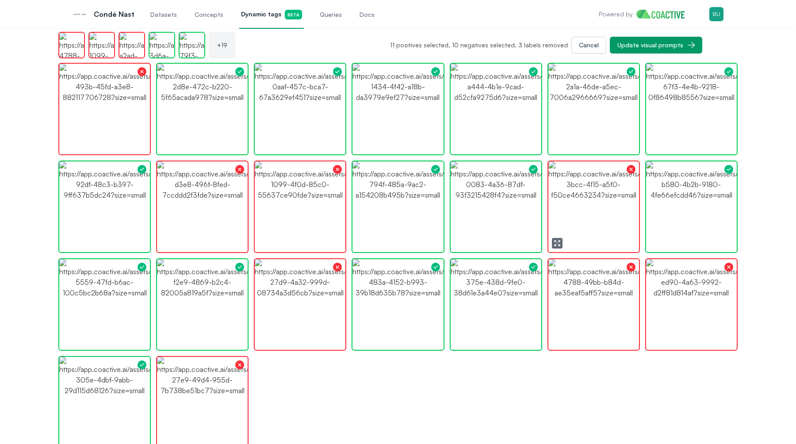
click at [611, 215] on img "button" at bounding box center [593, 206] width 91 height 91
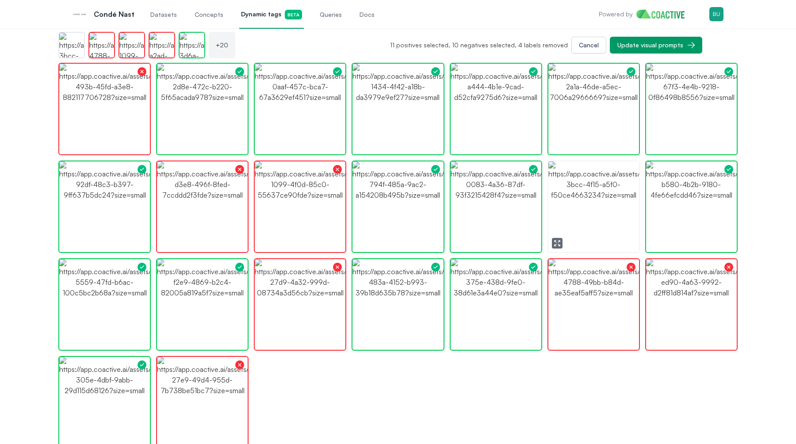
click at [609, 216] on img "button" at bounding box center [593, 206] width 91 height 91
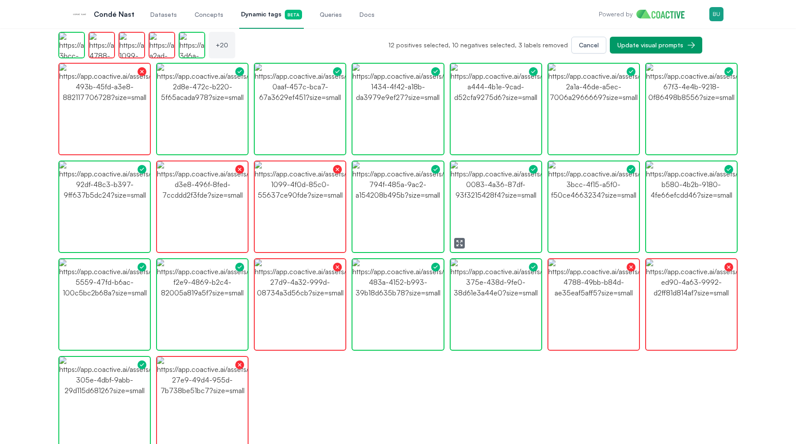
click at [459, 241] on icon "button" at bounding box center [459, 243] width 7 height 7
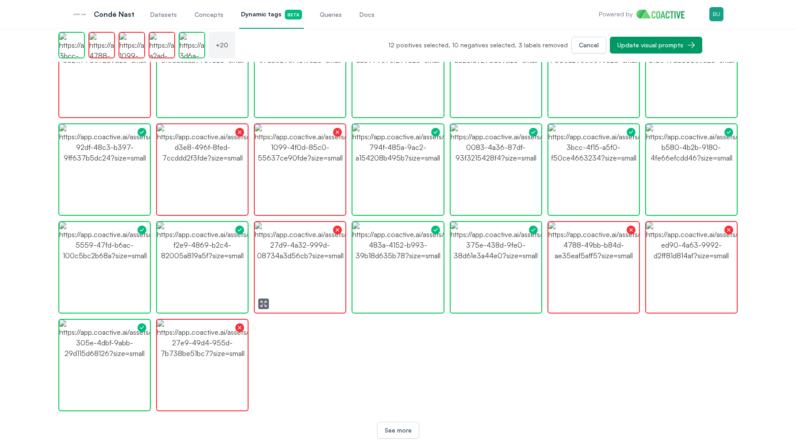
scroll to position [1208, 0]
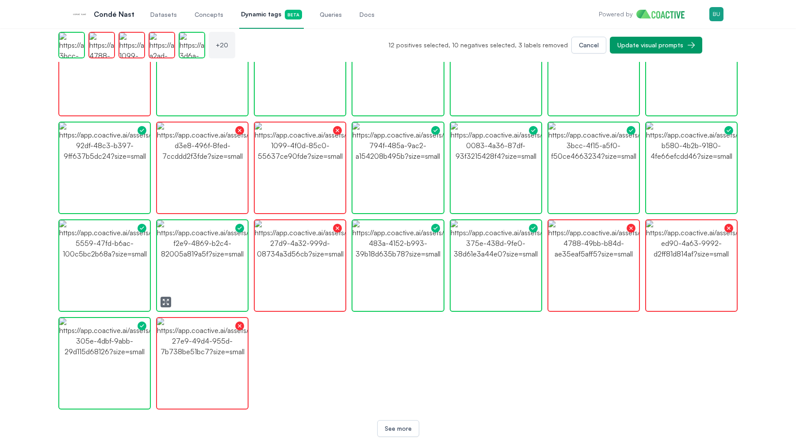
click at [218, 278] on img "button" at bounding box center [202, 265] width 91 height 91
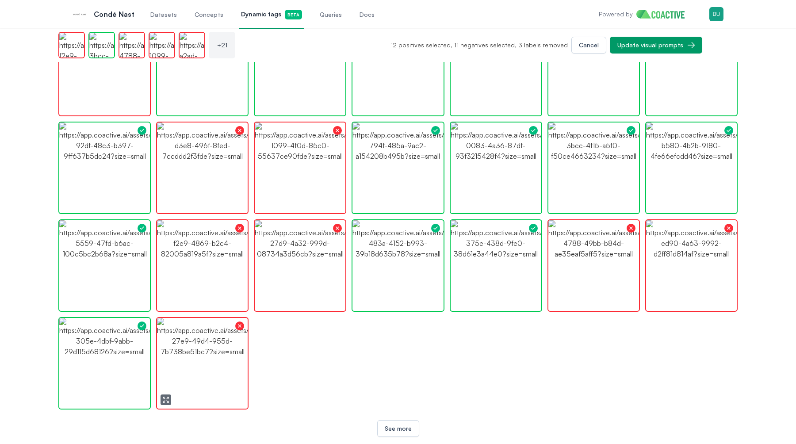
click at [162, 394] on button "button" at bounding box center [165, 399] width 11 height 11
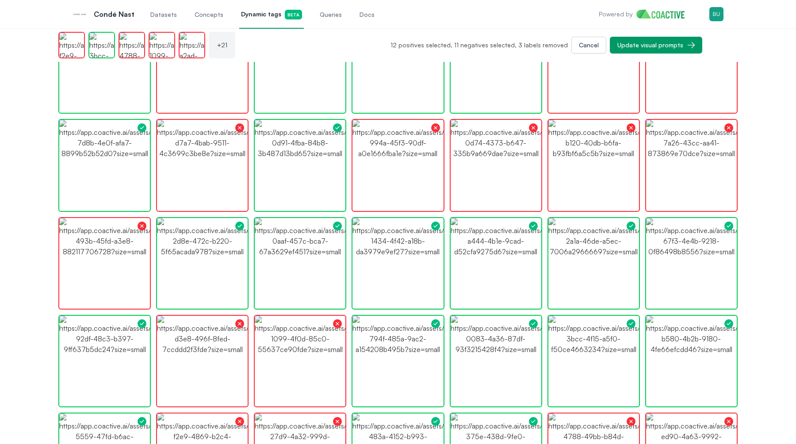
scroll to position [1010, 0]
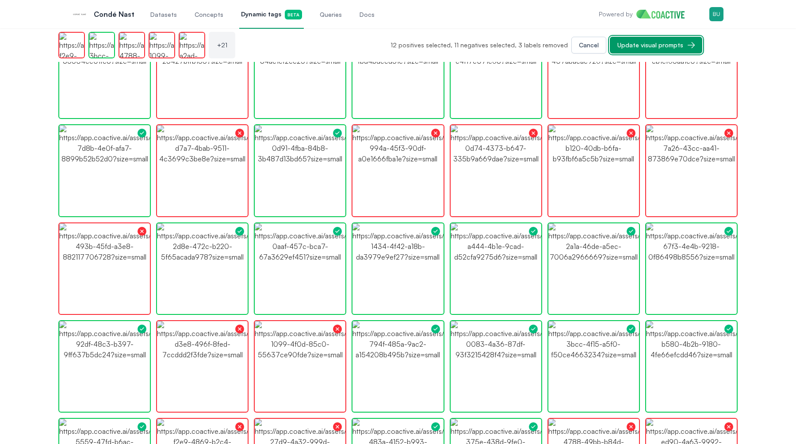
click at [644, 47] on div "Update visual prompts" at bounding box center [650, 45] width 66 height 9
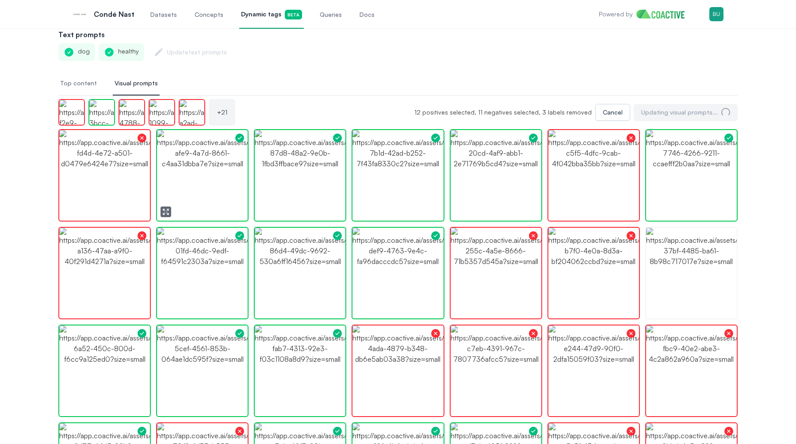
scroll to position [0, 0]
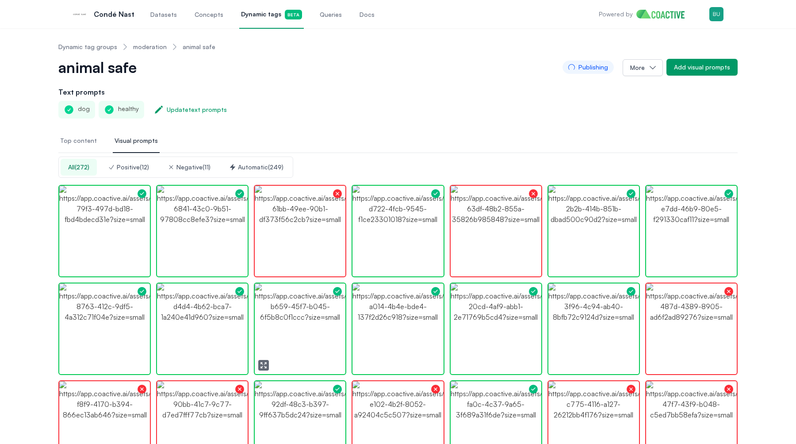
click at [272, 309] on img "button" at bounding box center [300, 328] width 91 height 91
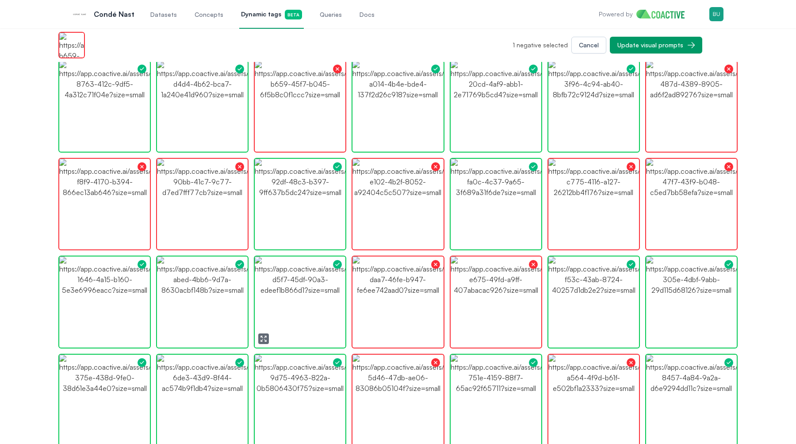
scroll to position [221, 0]
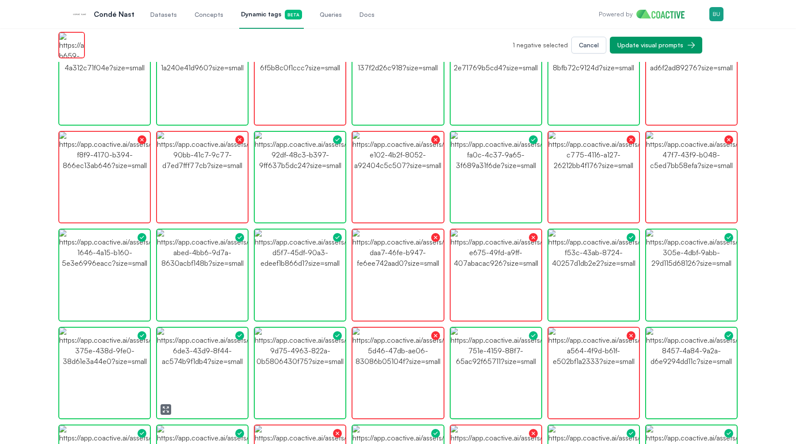
click at [195, 370] on img "button" at bounding box center [202, 373] width 91 height 91
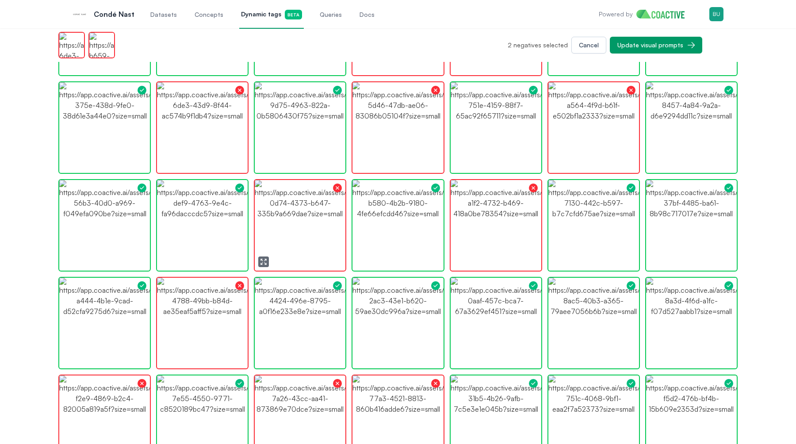
scroll to position [502, 0]
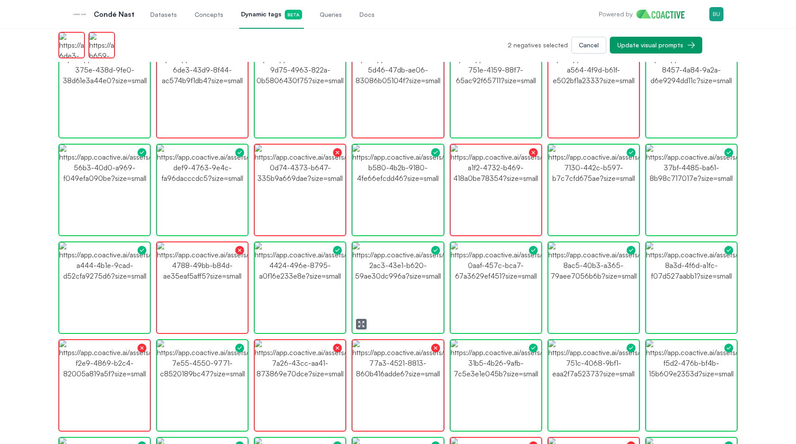
click at [390, 292] on img "button" at bounding box center [397, 287] width 91 height 91
click at [192, 309] on img "button" at bounding box center [202, 287] width 91 height 91
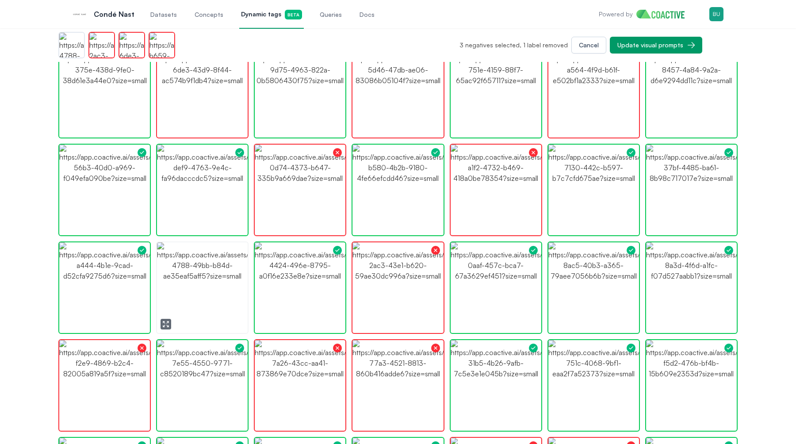
click at [200, 309] on img "button" at bounding box center [202, 287] width 91 height 91
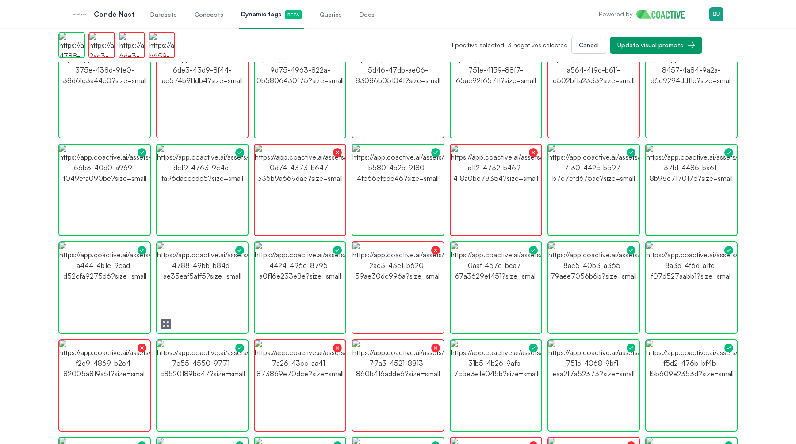
click at [200, 309] on img "button" at bounding box center [202, 287] width 91 height 91
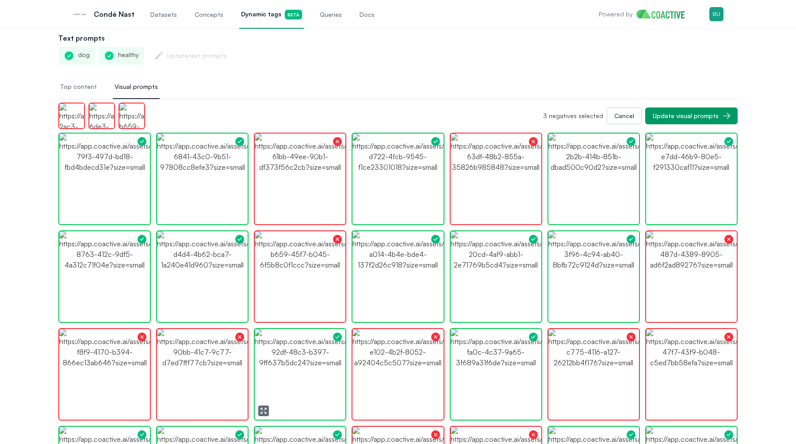
scroll to position [0, 0]
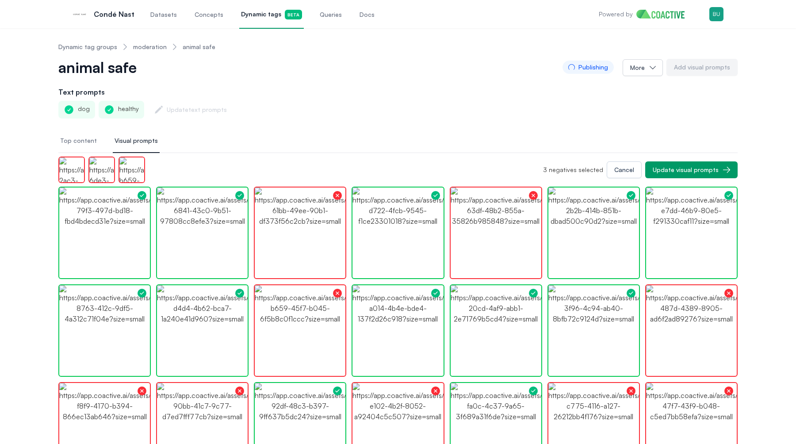
click at [73, 141] on span "Top content" at bounding box center [78, 140] width 37 height 9
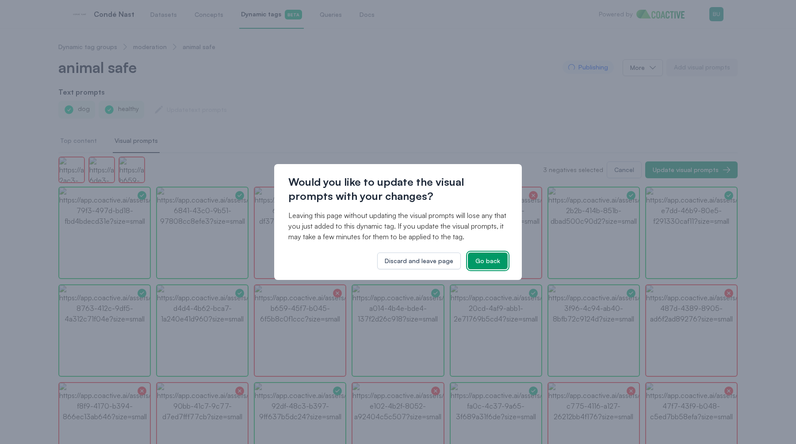
click at [492, 259] on div "Go back" at bounding box center [487, 260] width 25 height 9
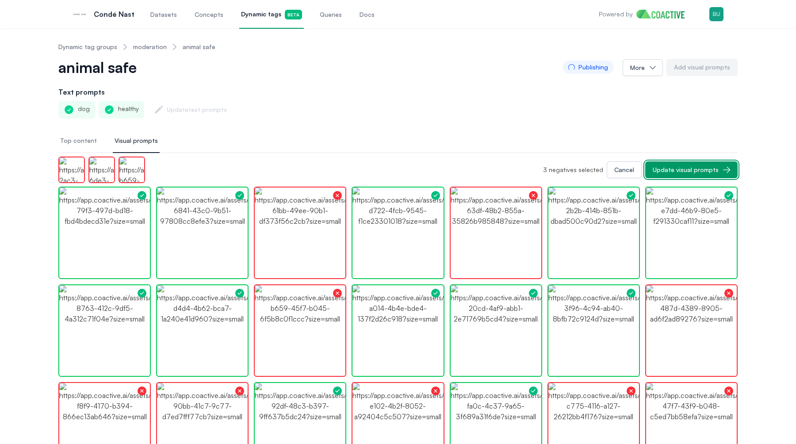
click at [669, 168] on div "Update visual prompts" at bounding box center [686, 169] width 66 height 9
click at [596, 256] on img "button" at bounding box center [593, 232] width 91 height 91
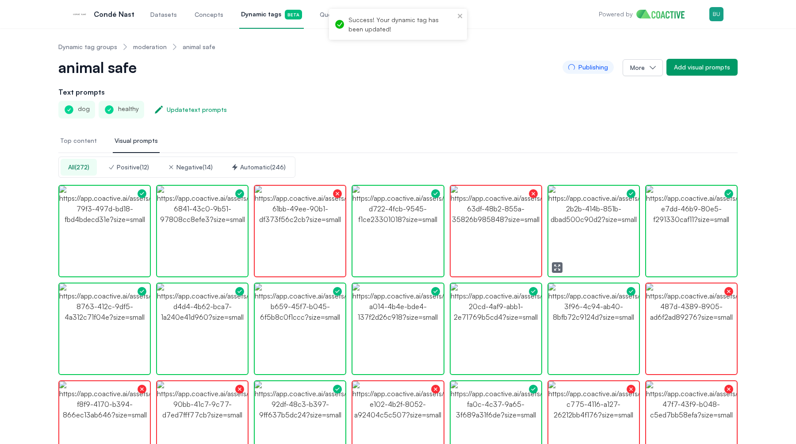
click at [591, 245] on img "button" at bounding box center [593, 231] width 91 height 91
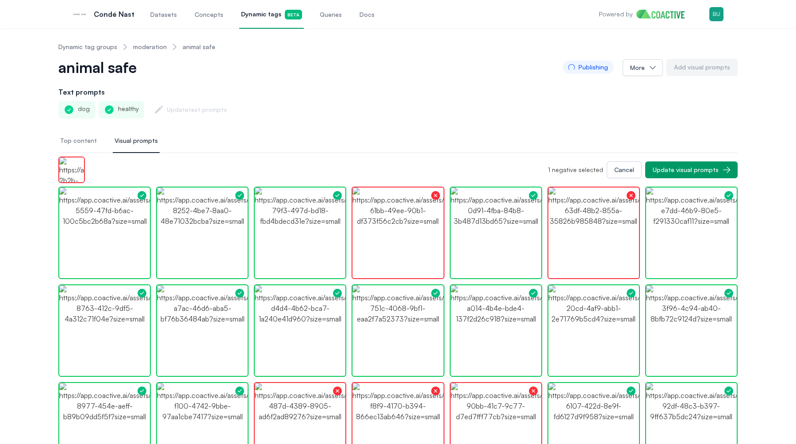
click at [74, 173] on img at bounding box center [71, 170] width 27 height 27
click at [671, 174] on div "Update visual prompts" at bounding box center [686, 169] width 66 height 9
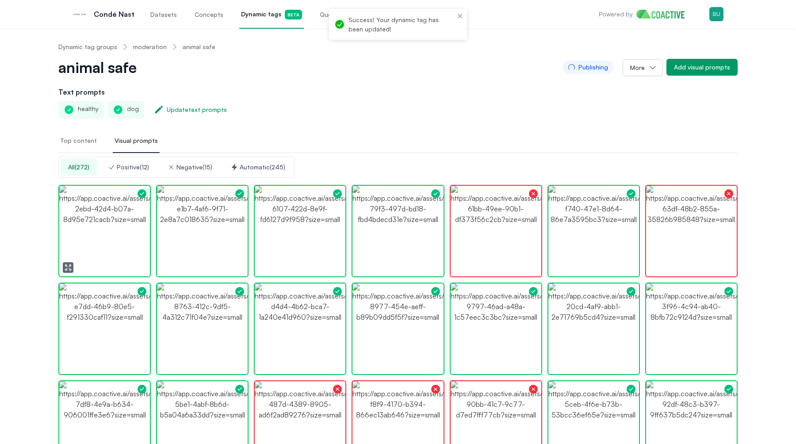
click at [94, 216] on img "button" at bounding box center [104, 231] width 91 height 91
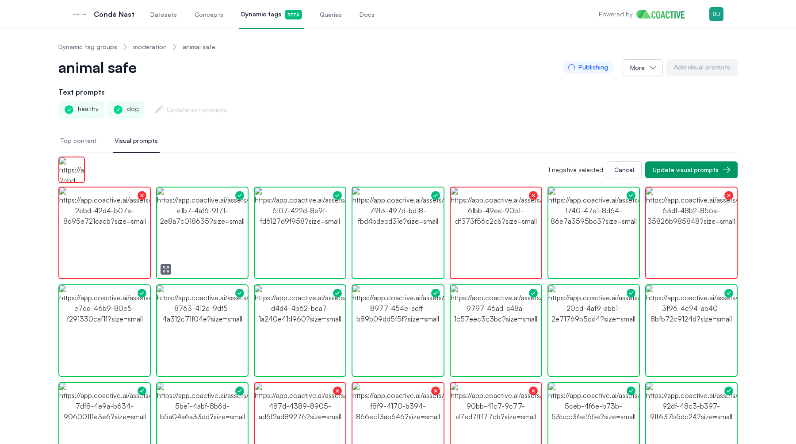
click at [164, 227] on img "button" at bounding box center [202, 232] width 91 height 91
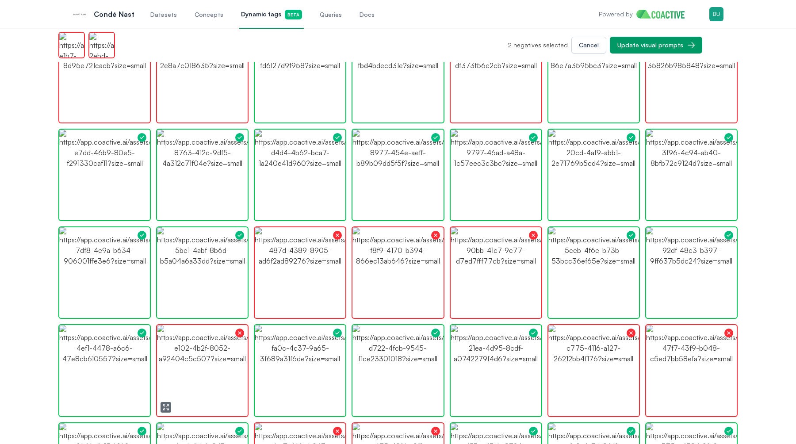
scroll to position [137, 0]
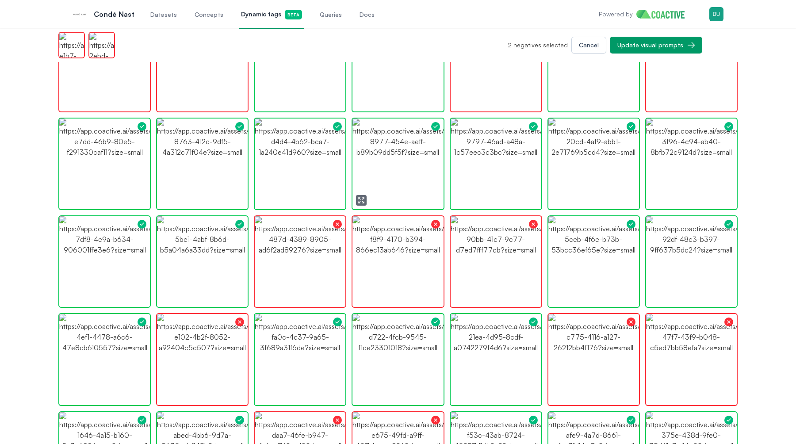
click at [406, 182] on img "button" at bounding box center [397, 163] width 91 height 91
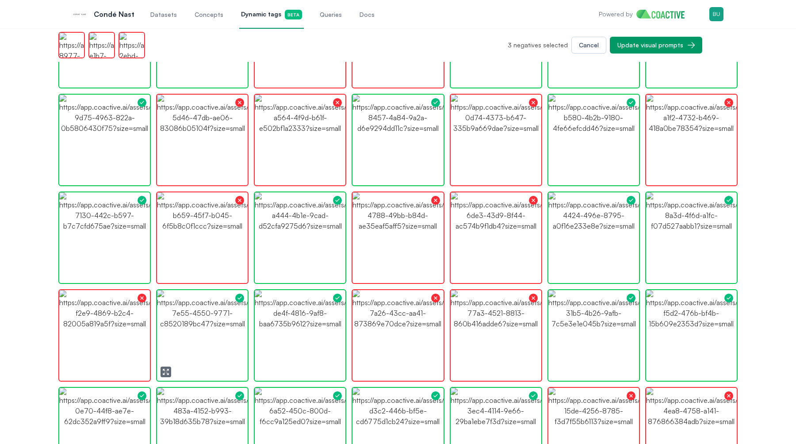
scroll to position [574, 0]
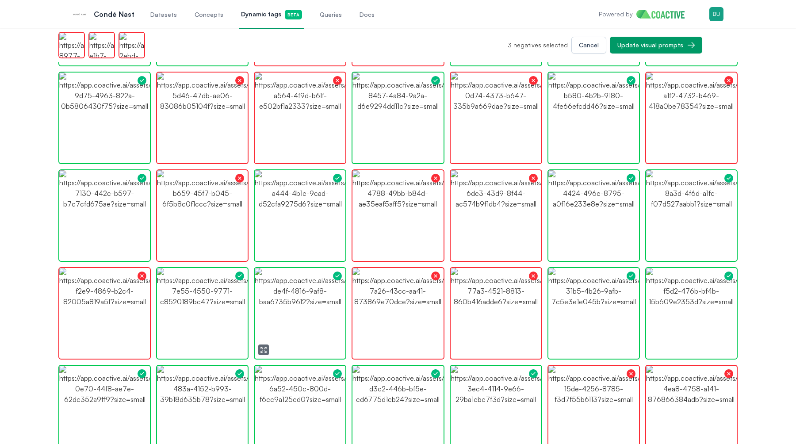
click at [316, 307] on img "button" at bounding box center [300, 313] width 91 height 91
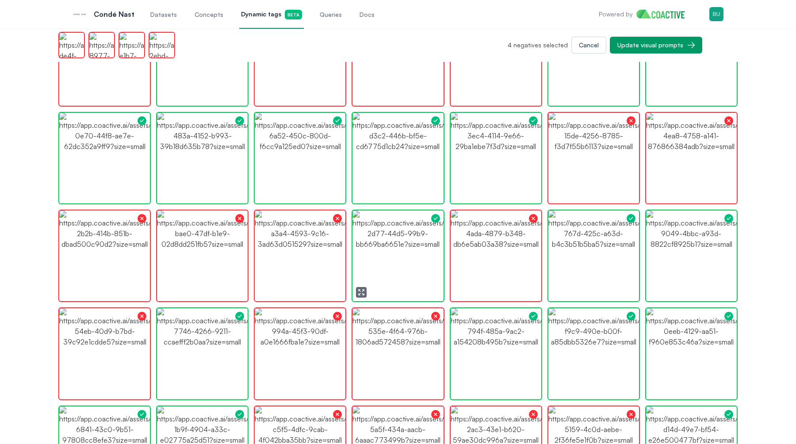
scroll to position [829, 0]
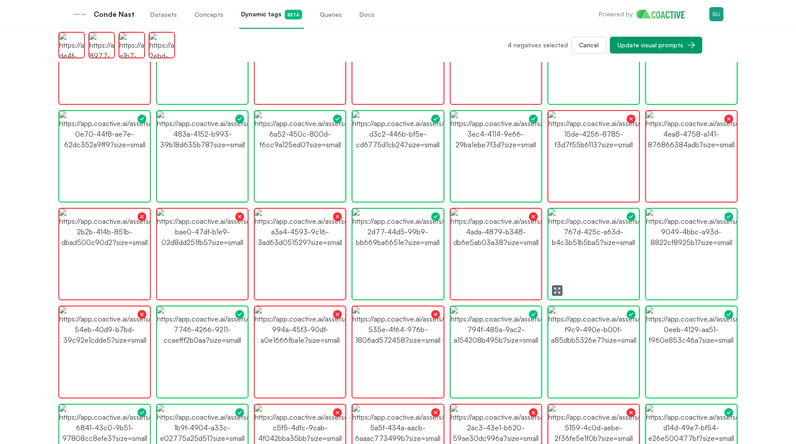
click at [584, 241] on img "button" at bounding box center [593, 254] width 91 height 91
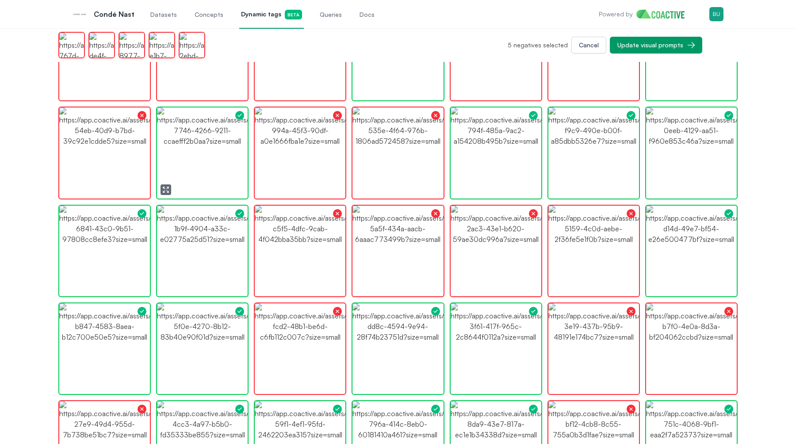
scroll to position [1028, 0]
click at [200, 274] on img "button" at bounding box center [202, 250] width 91 height 91
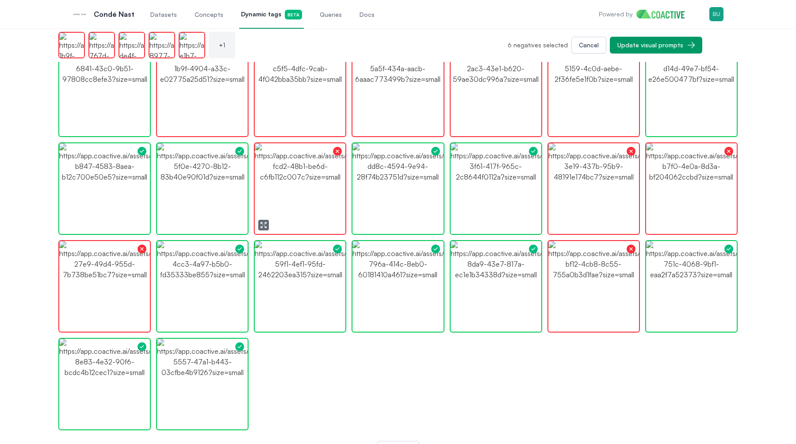
scroll to position [1208, 0]
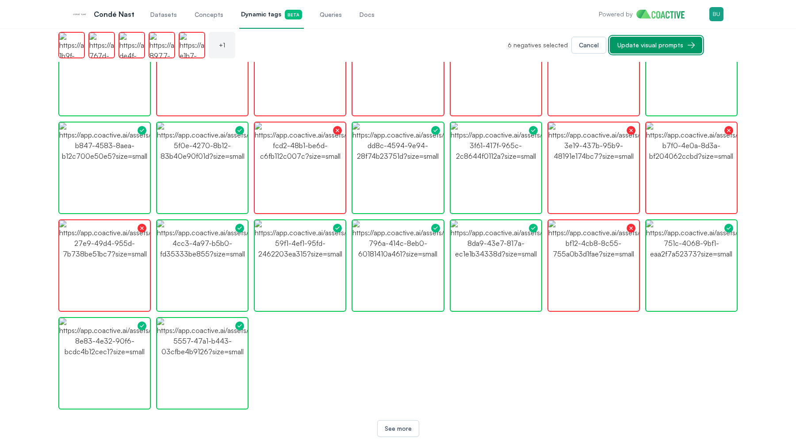
click at [671, 46] on div "Update visual prompts" at bounding box center [650, 45] width 66 height 9
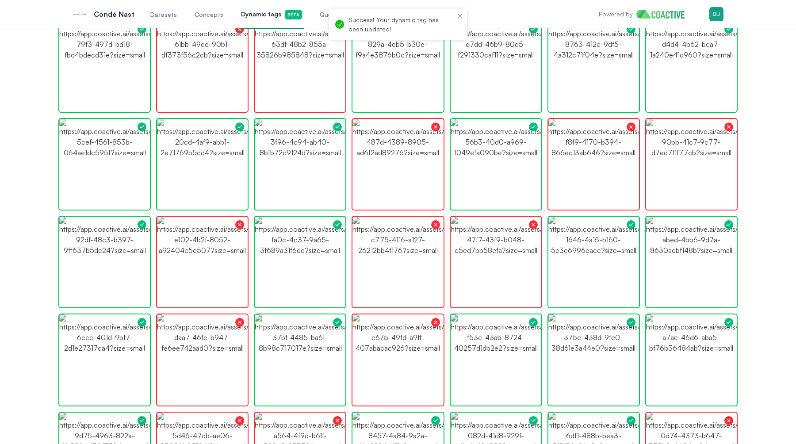
scroll to position [0, 0]
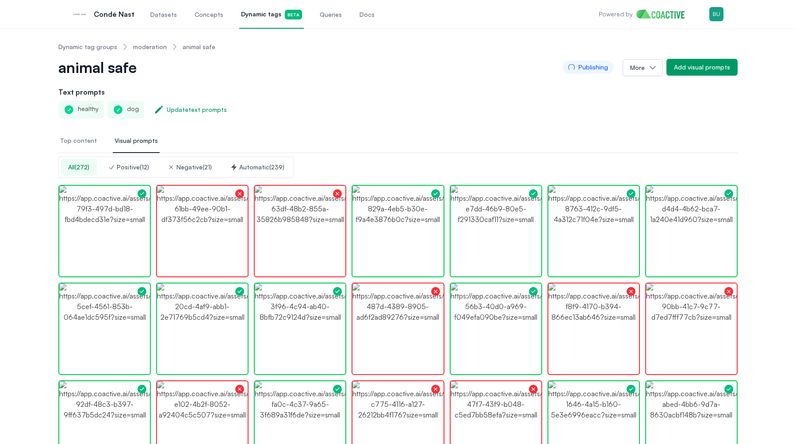
click at [76, 135] on button "Top content" at bounding box center [78, 141] width 40 height 24
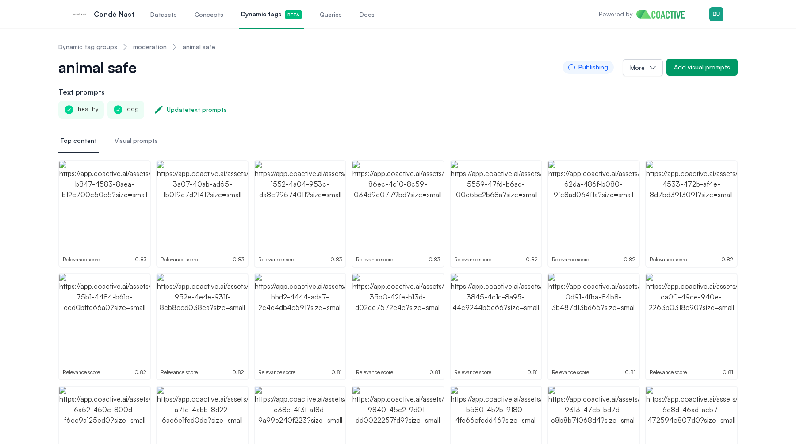
click at [145, 45] on link "moderation" at bounding box center [150, 46] width 34 height 9
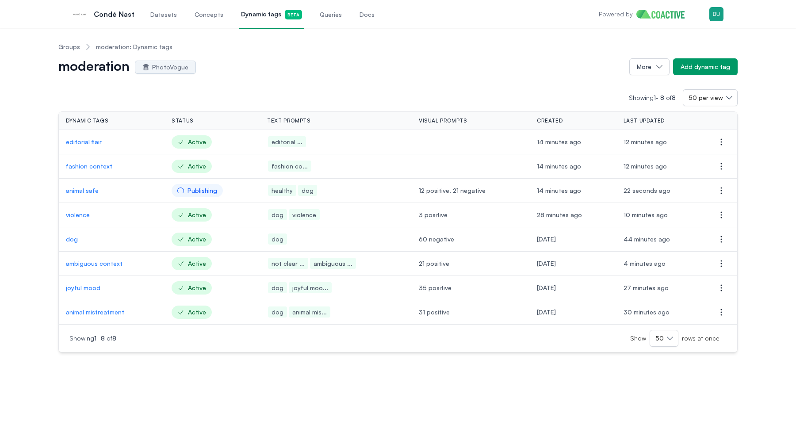
click at [81, 289] on p "joyful mood" at bounding box center [112, 287] width 92 height 9
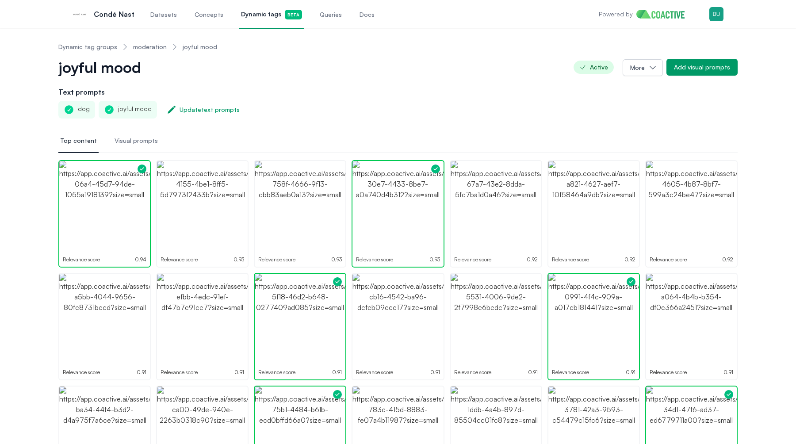
click at [157, 49] on link "moderation" at bounding box center [150, 46] width 34 height 9
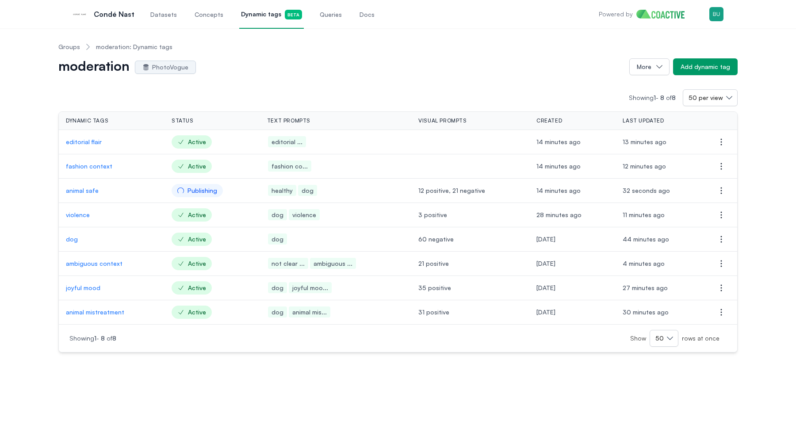
click at [78, 214] on p "violence" at bounding box center [112, 214] width 92 height 9
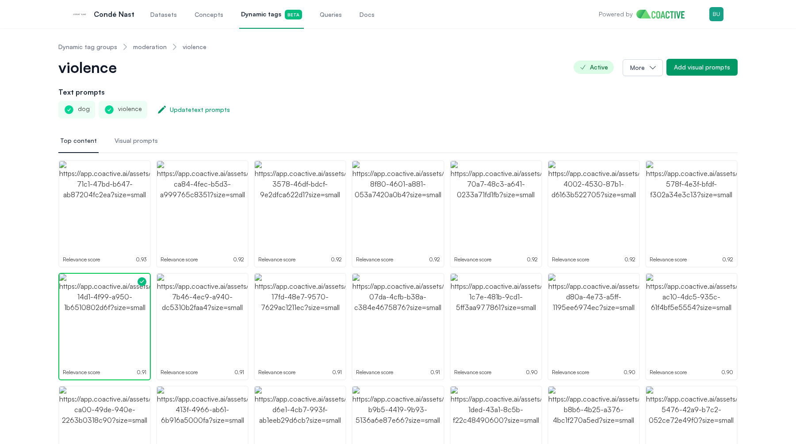
click at [144, 140] on span "Visual prompts" at bounding box center [136, 140] width 43 height 9
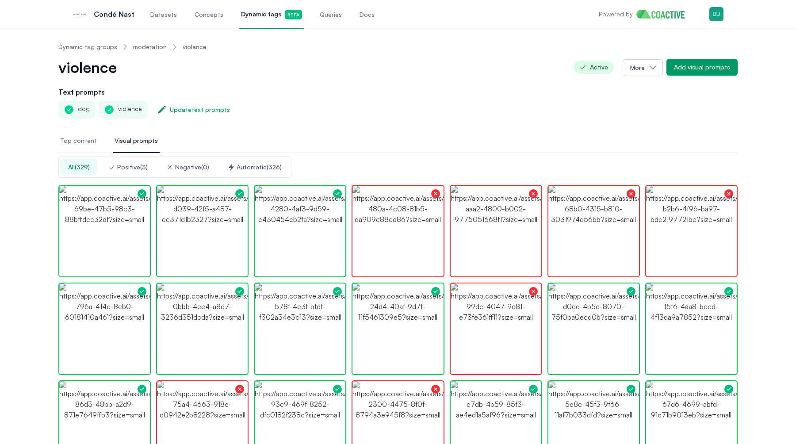
scroll to position [1, 0]
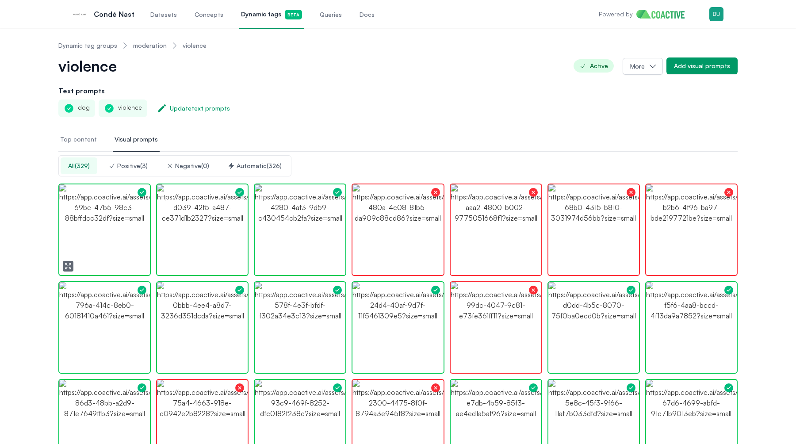
click at [129, 210] on img "button" at bounding box center [104, 229] width 91 height 91
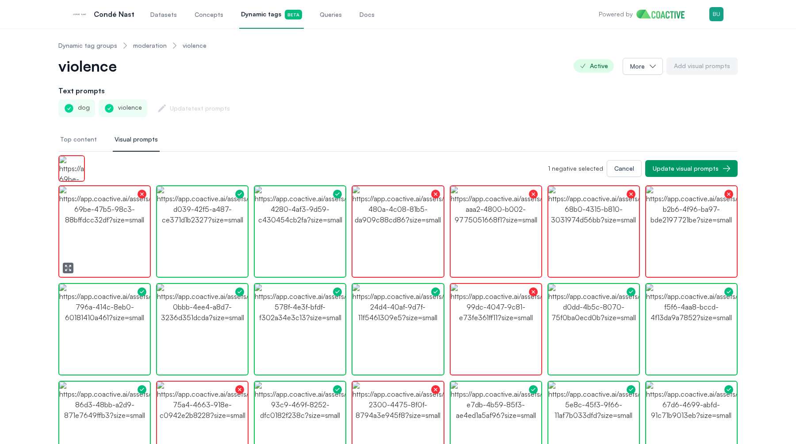
click at [129, 210] on img "button" at bounding box center [104, 231] width 91 height 91
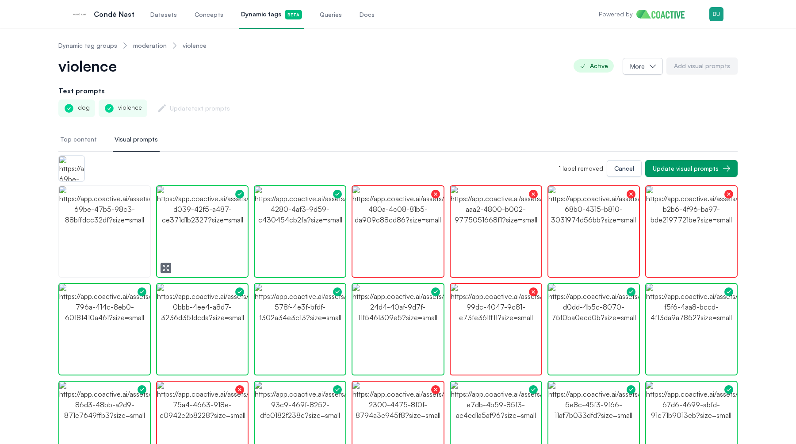
click at [183, 222] on img "button" at bounding box center [202, 231] width 91 height 91
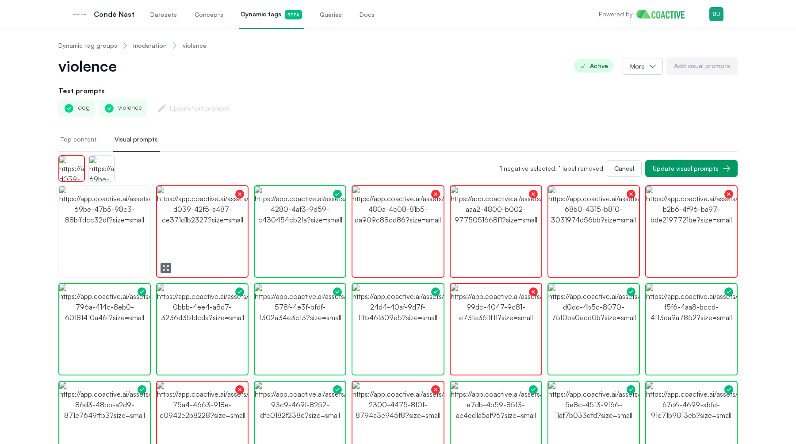
click at [194, 226] on img "button" at bounding box center [202, 231] width 91 height 91
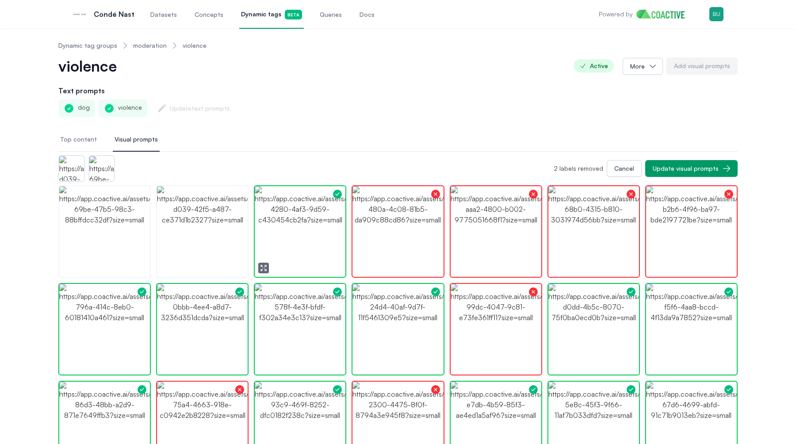
click at [297, 216] on img "button" at bounding box center [300, 231] width 91 height 91
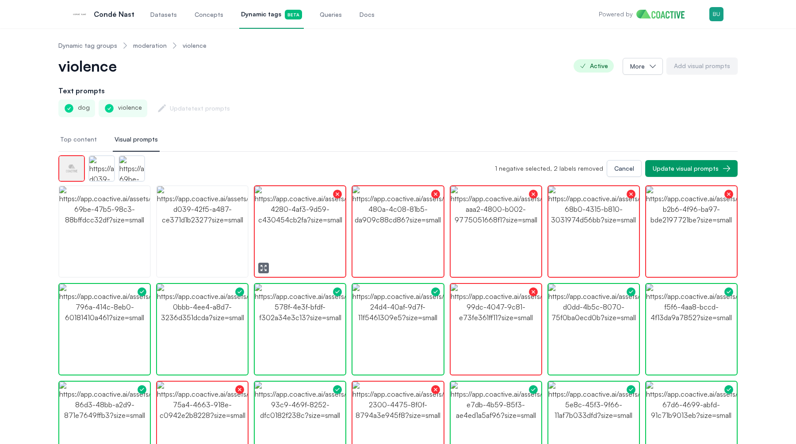
click at [297, 216] on img "button" at bounding box center [300, 231] width 91 height 91
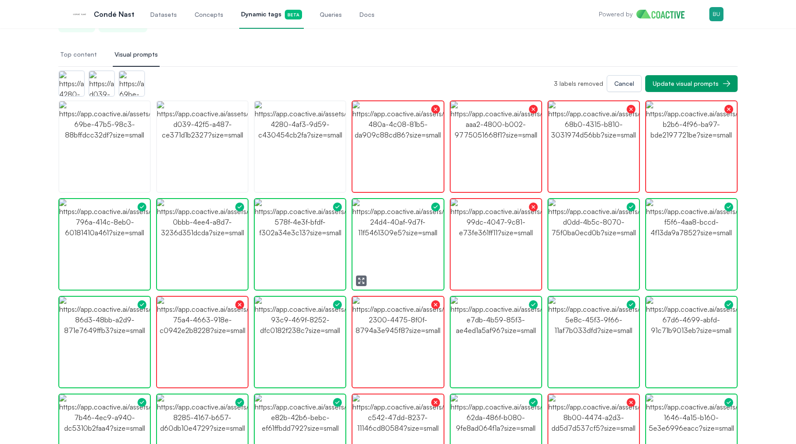
scroll to position [86, 0]
click at [479, 329] on img "button" at bounding box center [496, 342] width 91 height 91
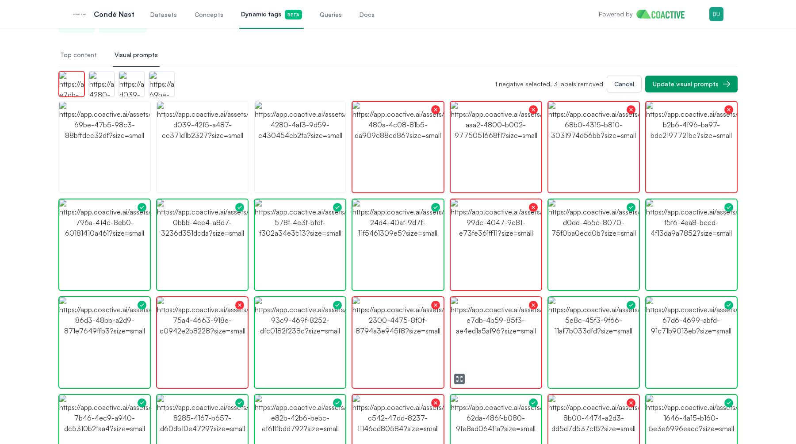
click at [479, 329] on img "button" at bounding box center [496, 342] width 91 height 91
click at [495, 333] on img "button" at bounding box center [496, 342] width 91 height 91
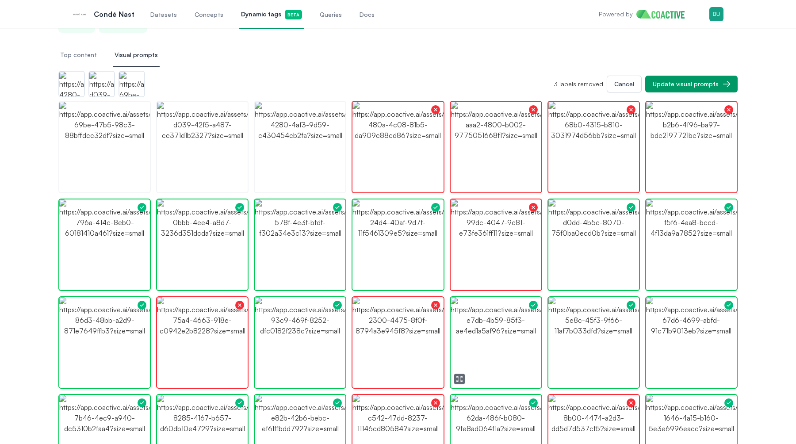
click at [495, 336] on img "button" at bounding box center [496, 342] width 91 height 91
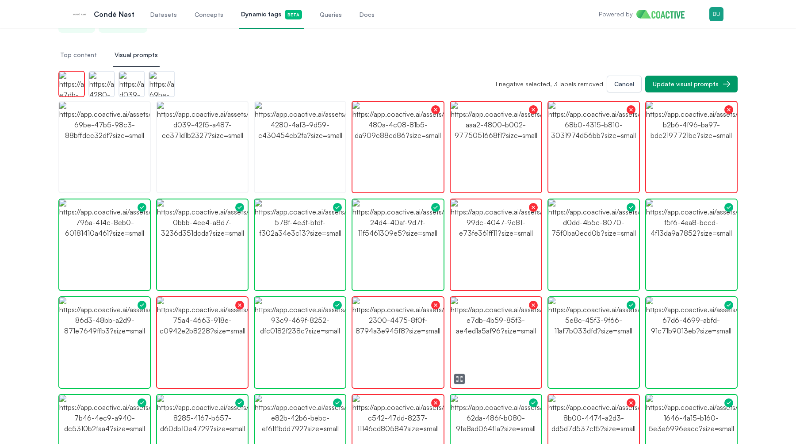
click at [495, 336] on img "button" at bounding box center [496, 342] width 91 height 91
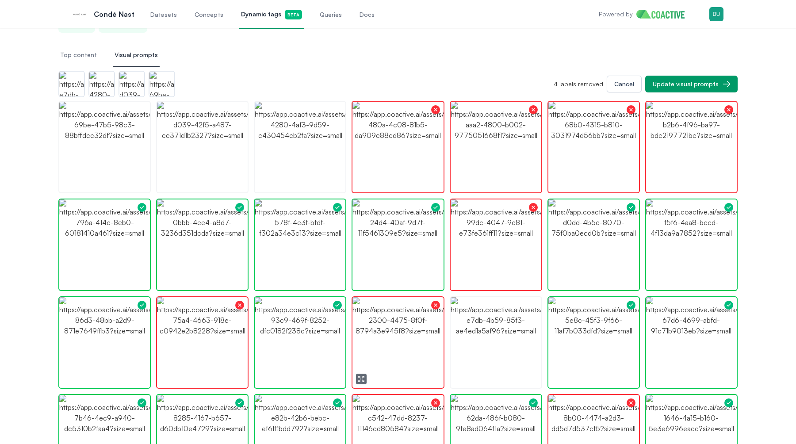
click at [415, 339] on img "button" at bounding box center [397, 342] width 91 height 91
click at [312, 343] on img "button" at bounding box center [300, 342] width 91 height 91
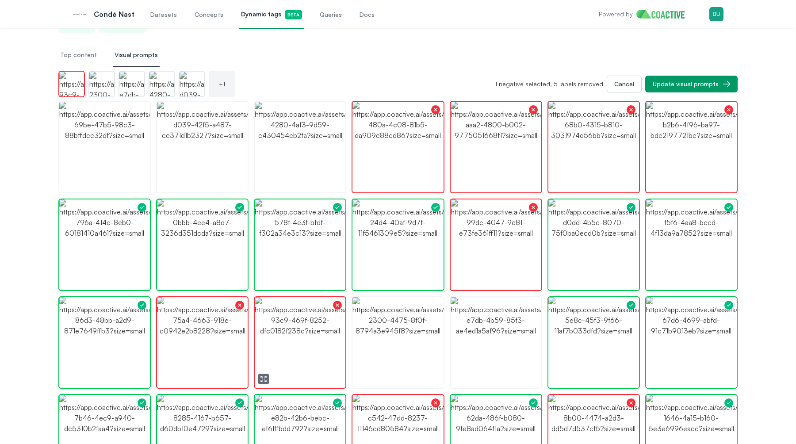
click at [312, 343] on img "button" at bounding box center [300, 342] width 91 height 91
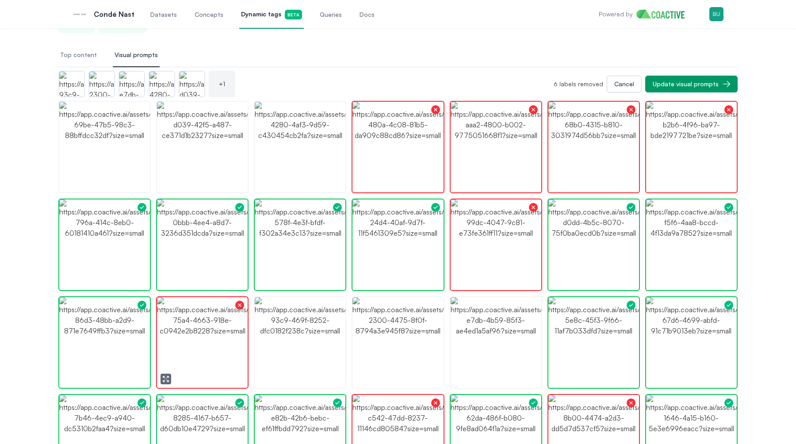
click at [218, 341] on img "button" at bounding box center [202, 342] width 91 height 91
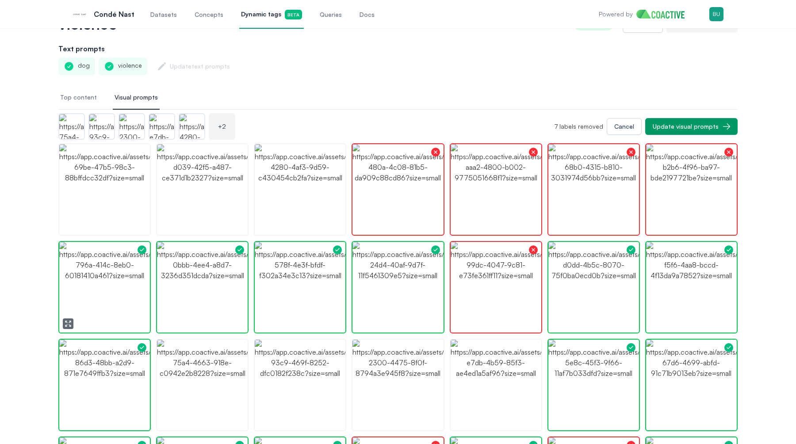
scroll to position [114, 0]
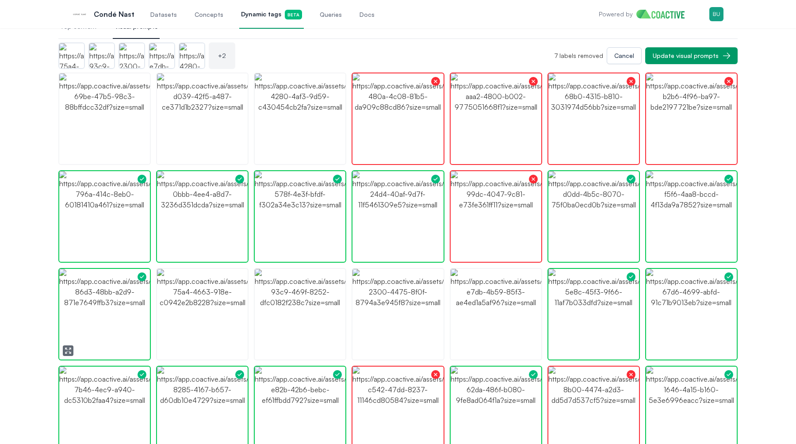
click at [117, 341] on img "button" at bounding box center [104, 314] width 91 height 91
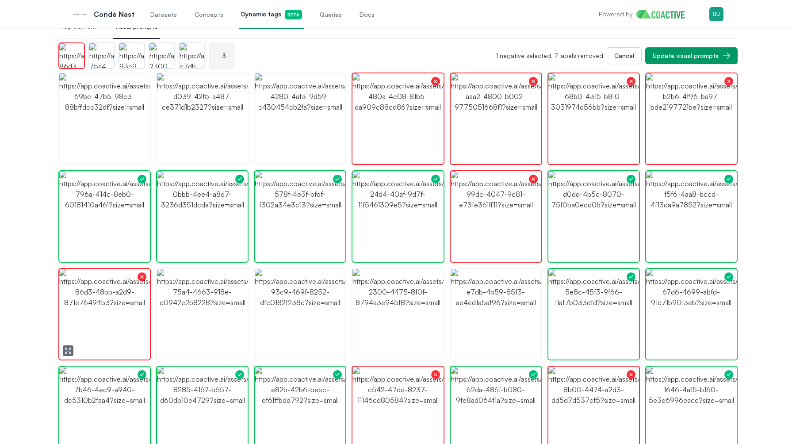
click at [117, 341] on img "button" at bounding box center [104, 314] width 91 height 91
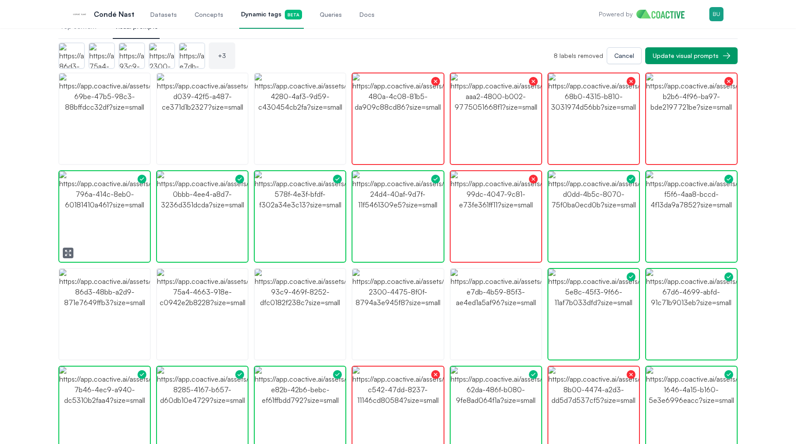
click at [136, 205] on img "button" at bounding box center [104, 216] width 91 height 91
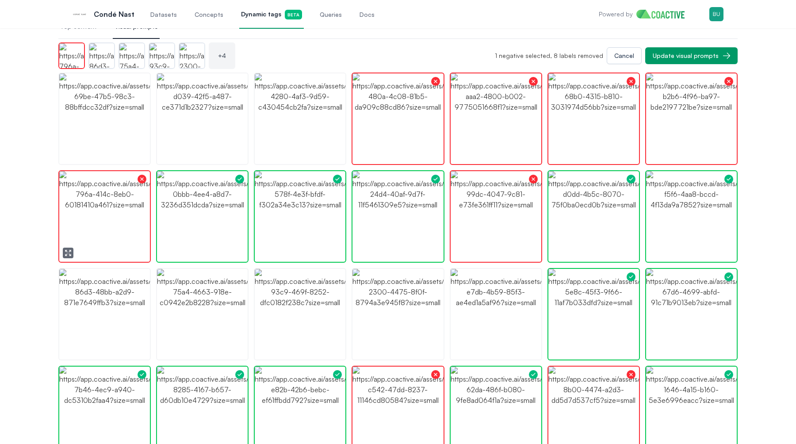
click at [136, 205] on img "button" at bounding box center [104, 216] width 91 height 91
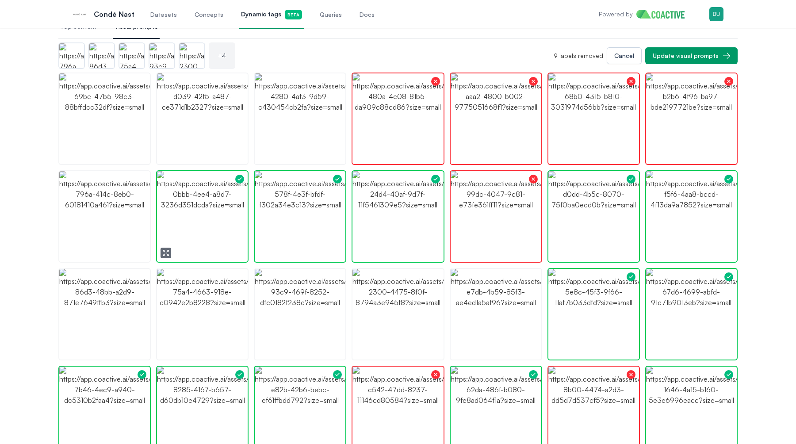
click at [191, 212] on img "button" at bounding box center [202, 216] width 91 height 91
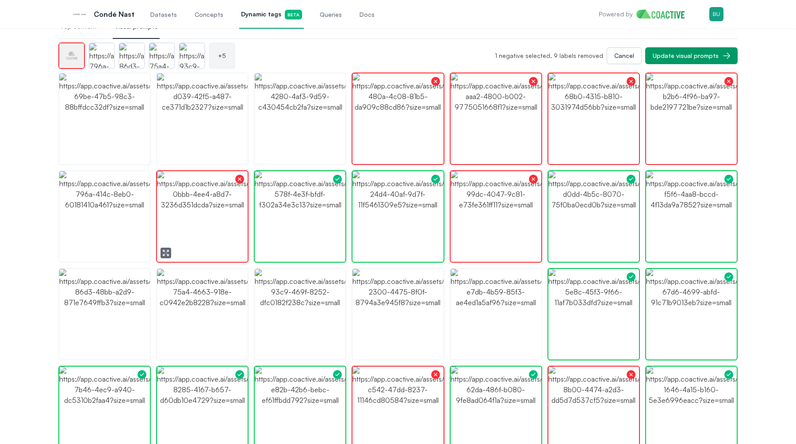
click at [191, 212] on img "button" at bounding box center [202, 216] width 91 height 91
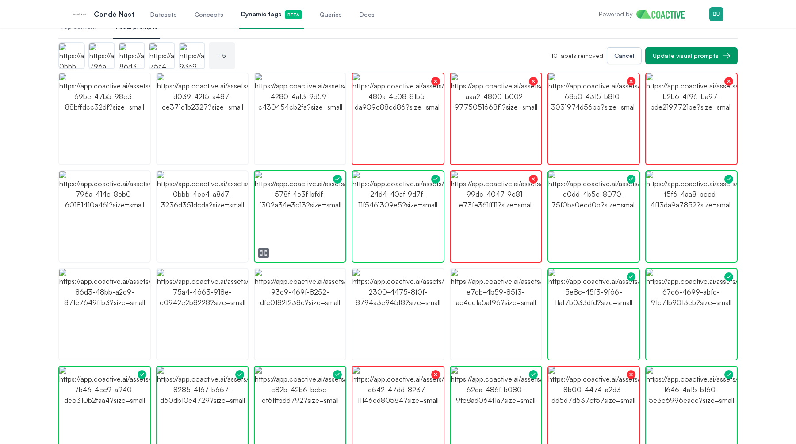
click at [263, 224] on img "button" at bounding box center [300, 216] width 91 height 91
click at [279, 223] on img "button" at bounding box center [300, 216] width 91 height 91
click at [383, 147] on img "button" at bounding box center [397, 118] width 91 height 91
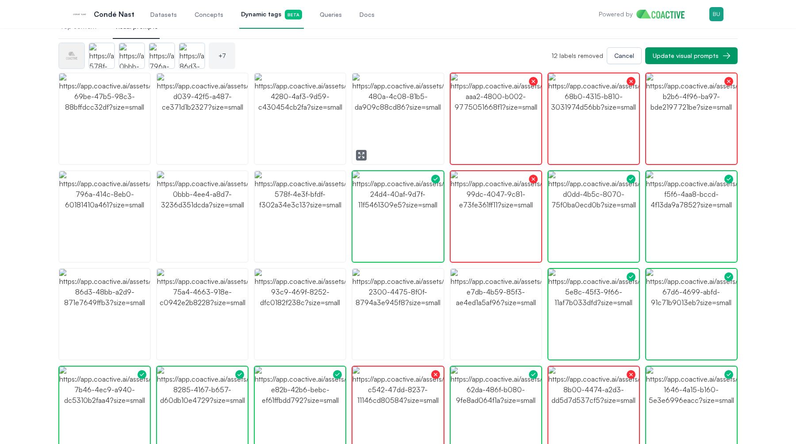
click at [383, 147] on img "button" at bounding box center [397, 118] width 91 height 91
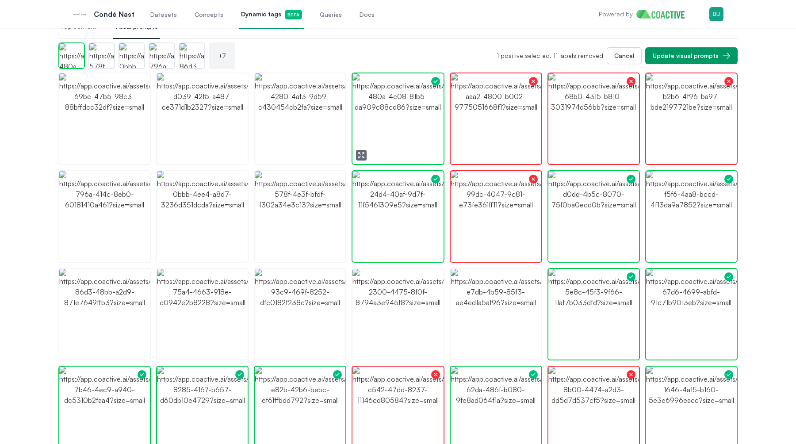
click at [430, 134] on img "button" at bounding box center [397, 118] width 91 height 91
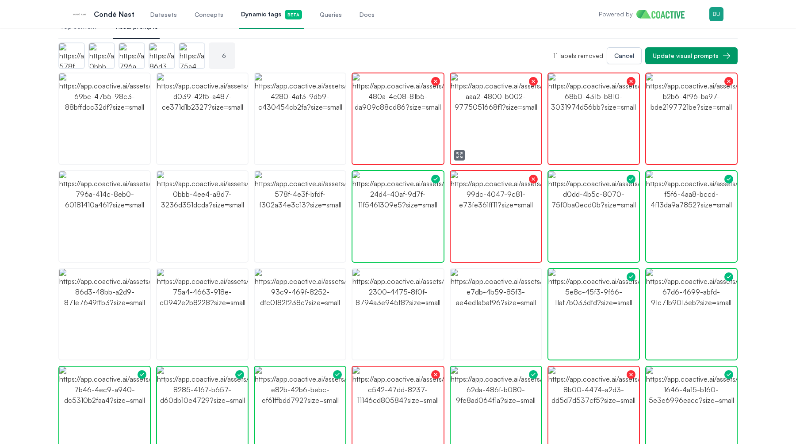
click at [435, 134] on img "button" at bounding box center [397, 118] width 91 height 91
click at [484, 290] on img "button" at bounding box center [496, 314] width 91 height 91
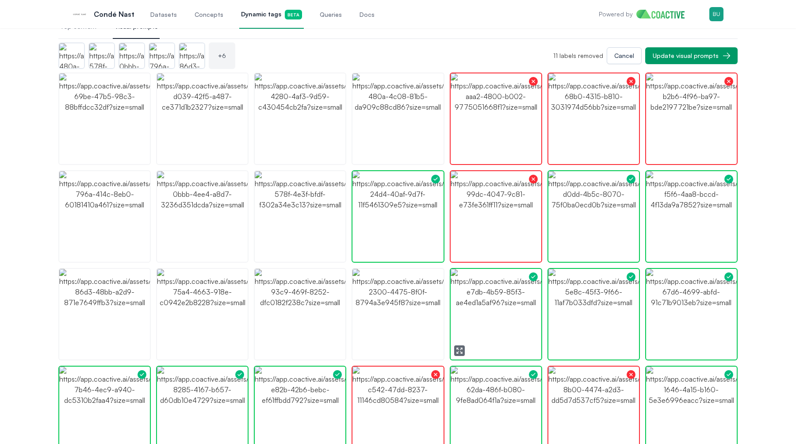
click at [484, 290] on img "button" at bounding box center [496, 314] width 91 height 91
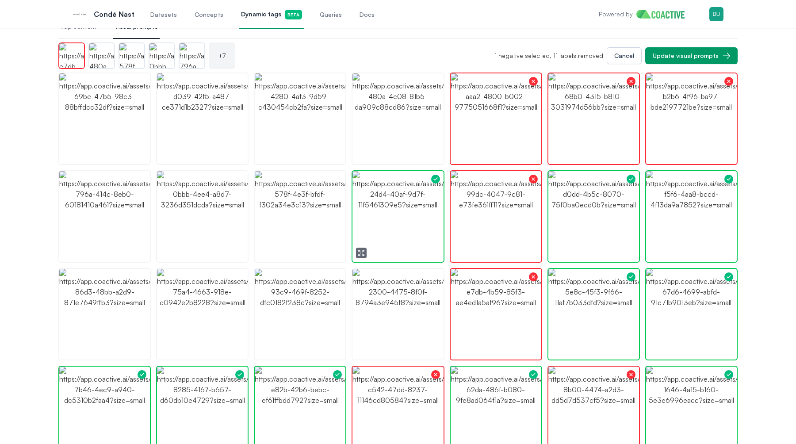
click at [404, 214] on img "button" at bounding box center [397, 216] width 91 height 91
click at [405, 225] on img "button" at bounding box center [397, 216] width 91 height 91
click at [670, 223] on img "button" at bounding box center [691, 216] width 91 height 91
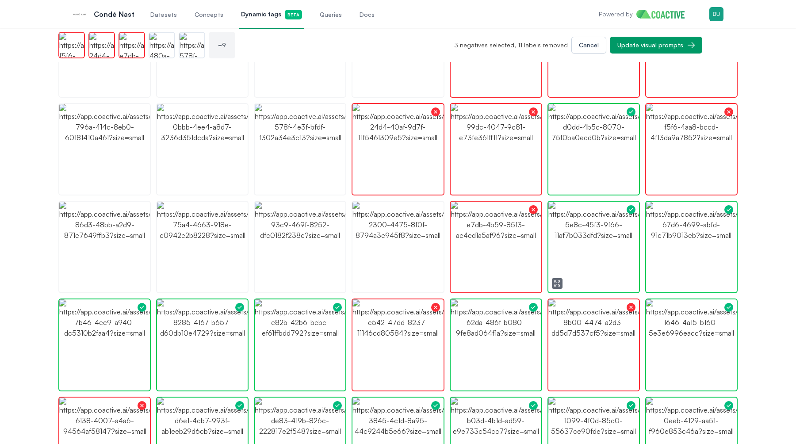
scroll to position [154, 0]
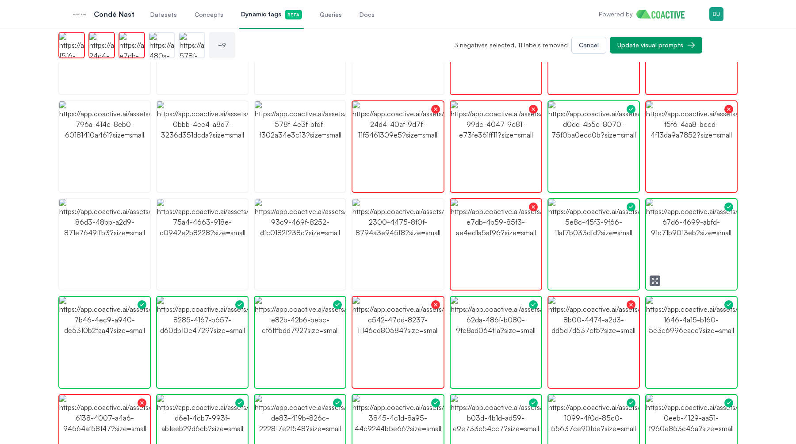
click at [673, 281] on img "button" at bounding box center [691, 244] width 91 height 91
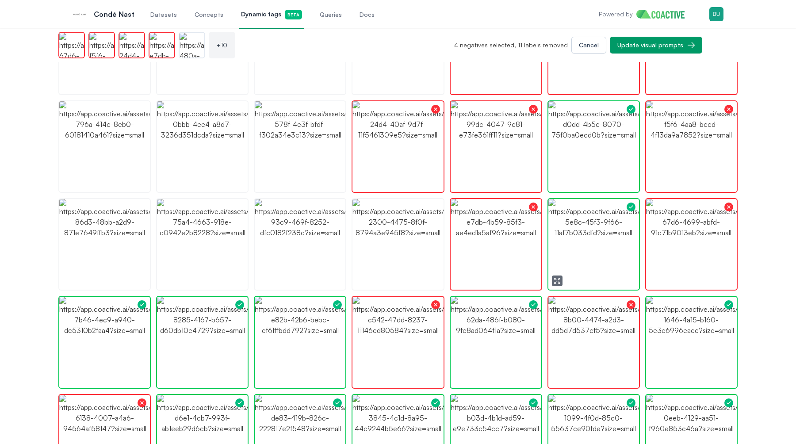
click at [596, 227] on img "button" at bounding box center [593, 244] width 91 height 91
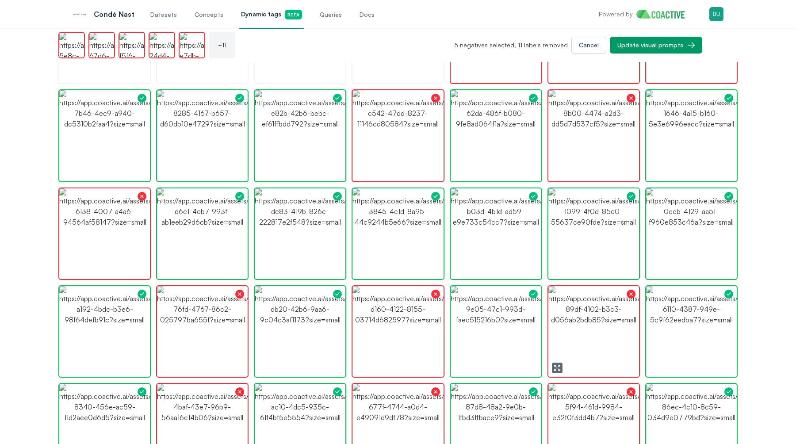
scroll to position [358, 0]
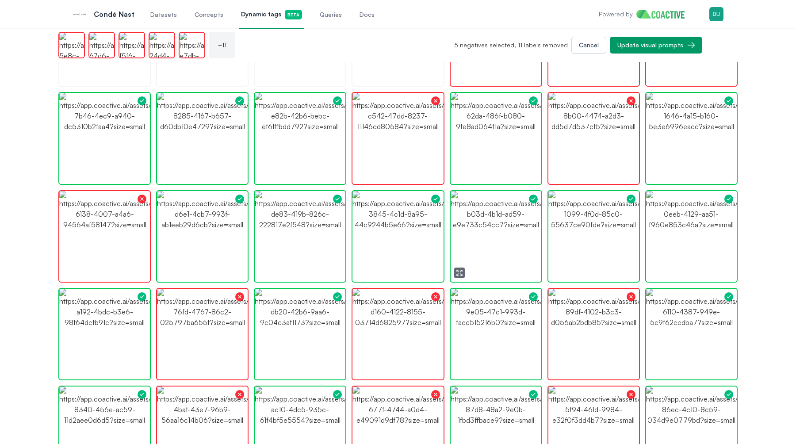
click at [509, 263] on img "button" at bounding box center [496, 236] width 91 height 91
click at [492, 224] on img "button" at bounding box center [496, 236] width 91 height 91
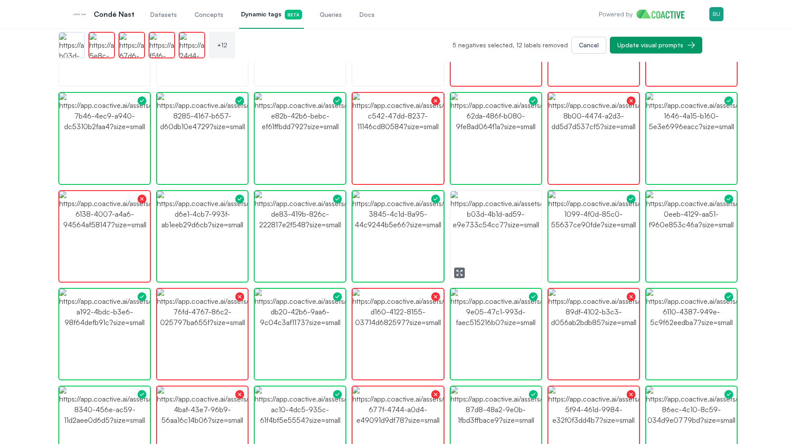
click at [489, 241] on img "button" at bounding box center [496, 236] width 91 height 91
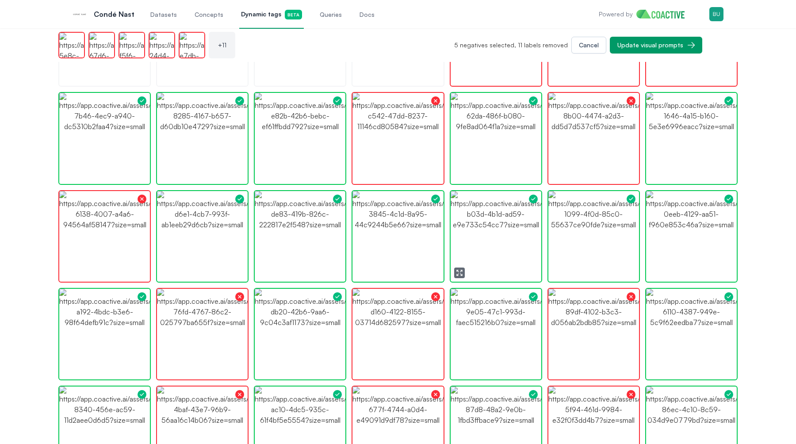
click at [402, 245] on img "button" at bounding box center [397, 236] width 91 height 91
click at [337, 243] on img "button" at bounding box center [300, 236] width 91 height 91
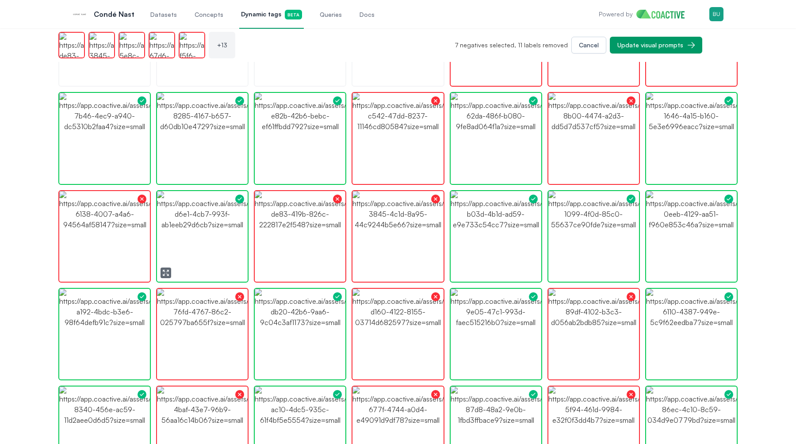
click at [216, 253] on img "button" at bounding box center [202, 236] width 91 height 91
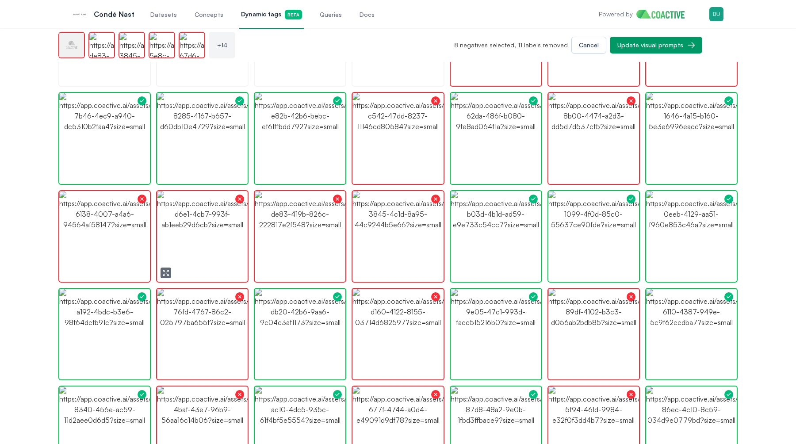
click at [216, 253] on img "button" at bounding box center [202, 236] width 91 height 91
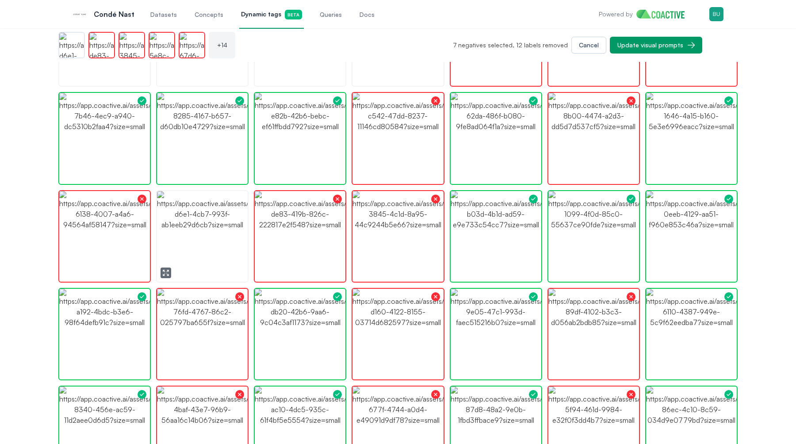
click at [209, 253] on img "button" at bounding box center [202, 236] width 91 height 91
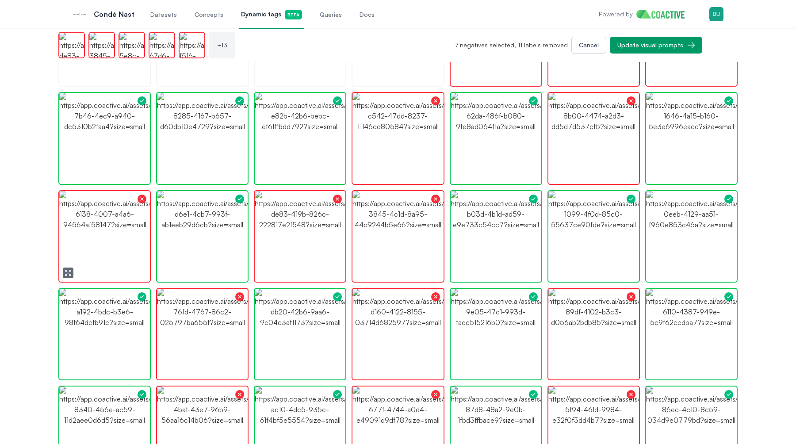
click at [112, 254] on img "button" at bounding box center [104, 236] width 91 height 91
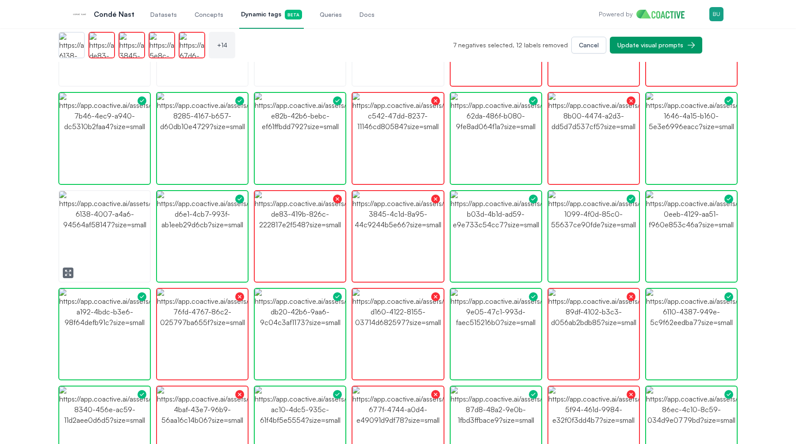
click at [112, 254] on img "button" at bounding box center [104, 236] width 91 height 91
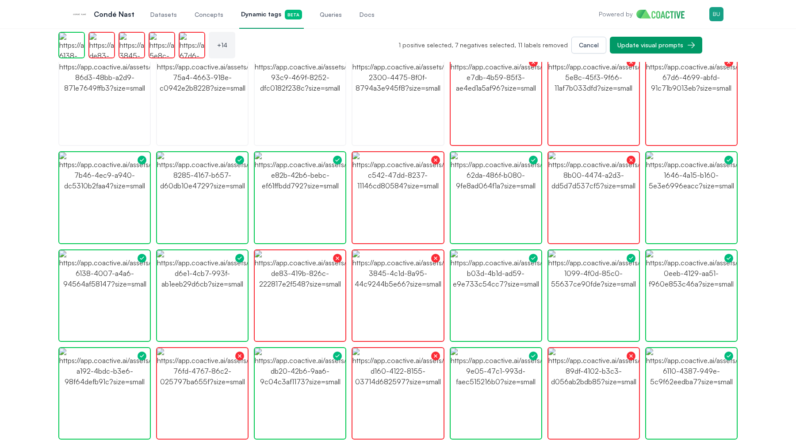
scroll to position [296, 0]
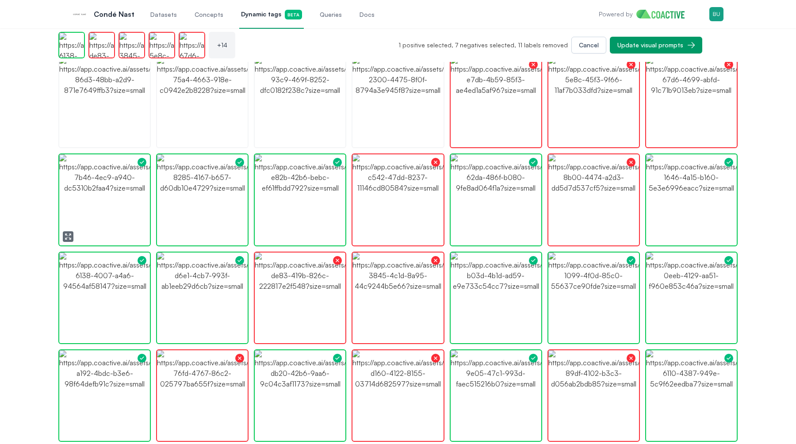
click at [118, 213] on img "button" at bounding box center [104, 199] width 91 height 91
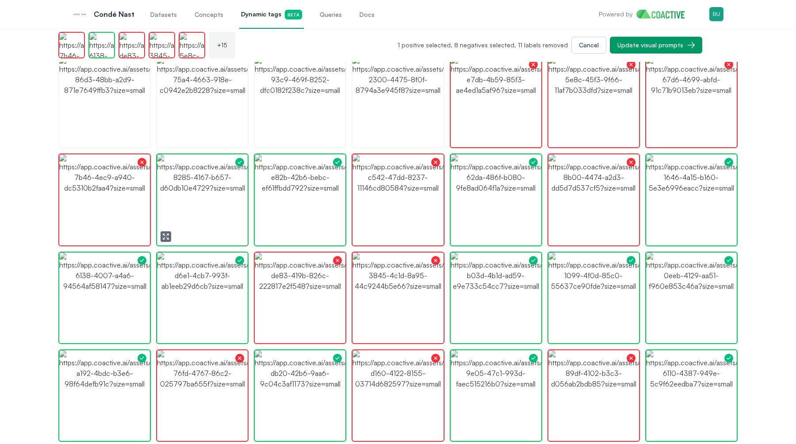
click at [196, 210] on img "button" at bounding box center [202, 199] width 91 height 91
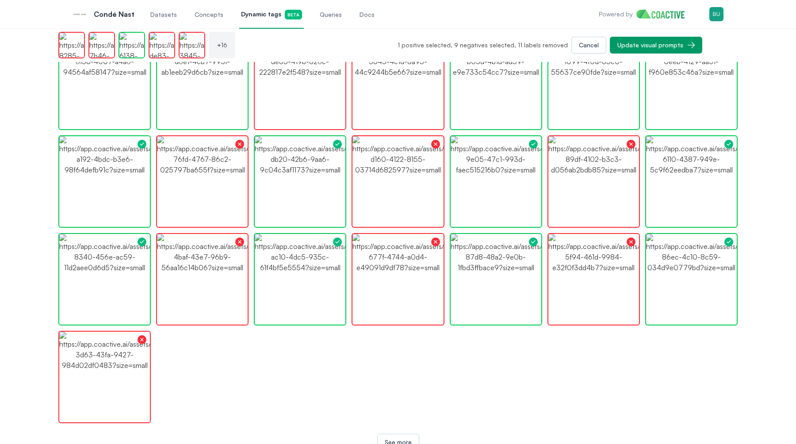
scroll to position [524, 0]
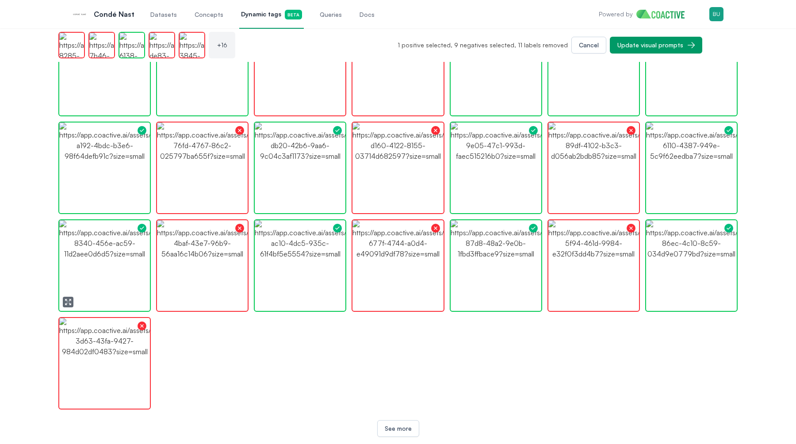
click at [130, 275] on img "button" at bounding box center [104, 265] width 91 height 91
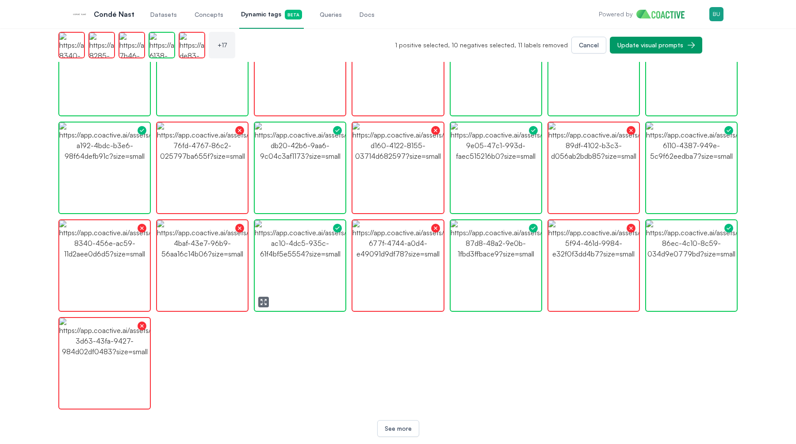
click at [310, 285] on img "button" at bounding box center [300, 265] width 91 height 91
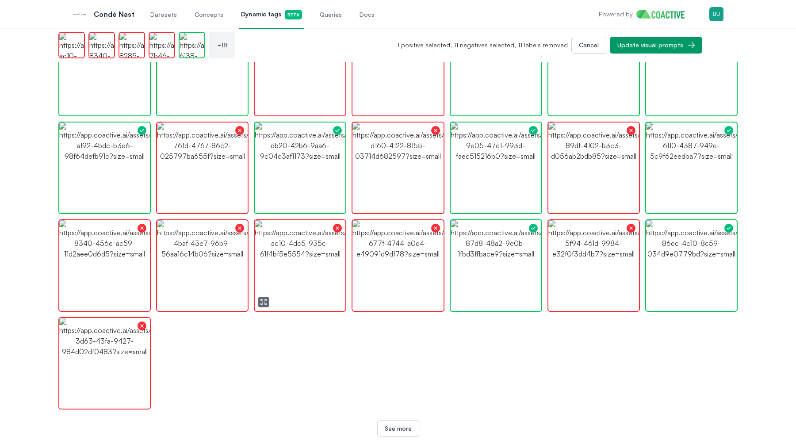
click at [310, 285] on img "button" at bounding box center [300, 265] width 91 height 91
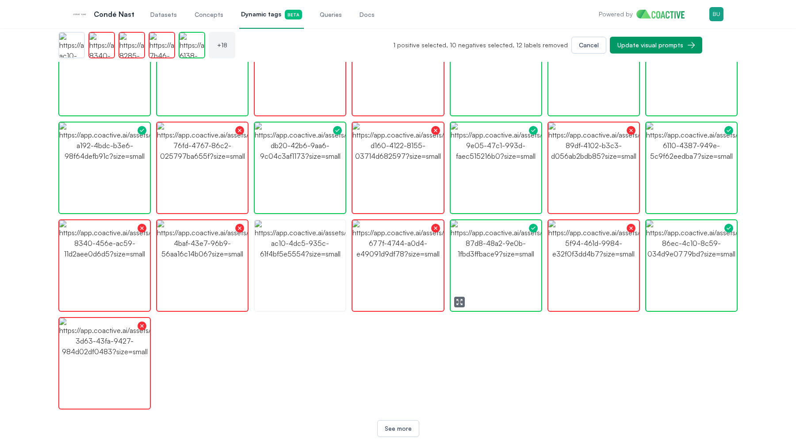
click at [501, 289] on img "button" at bounding box center [496, 265] width 91 height 91
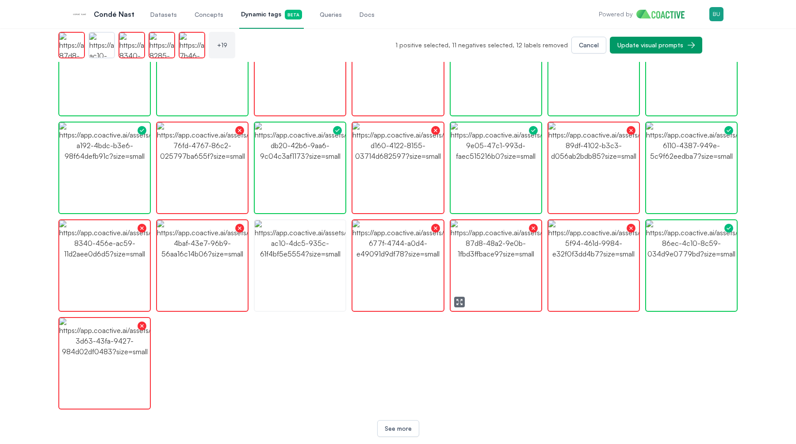
click at [501, 289] on img "button" at bounding box center [496, 265] width 91 height 91
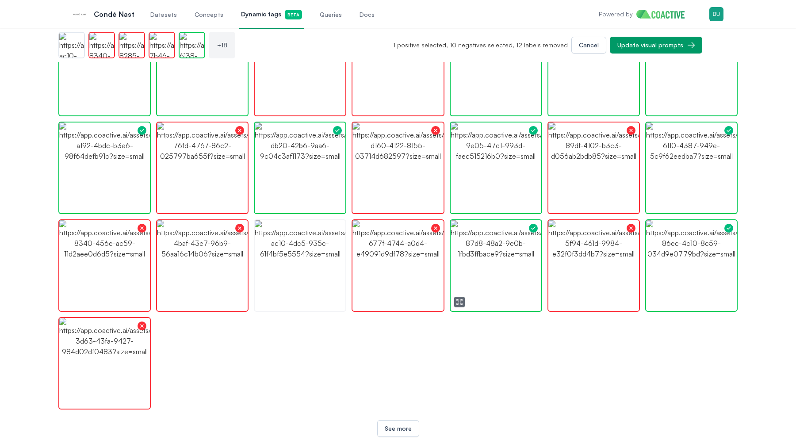
click at [501, 289] on img "button" at bounding box center [496, 265] width 91 height 91
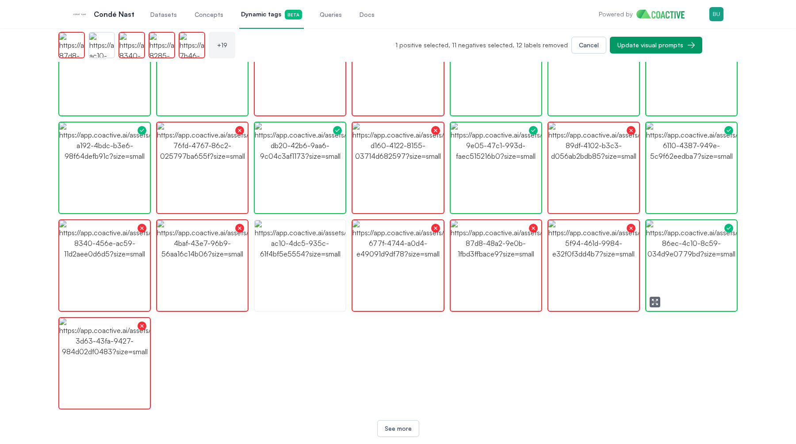
click at [690, 288] on img "button" at bounding box center [691, 265] width 91 height 91
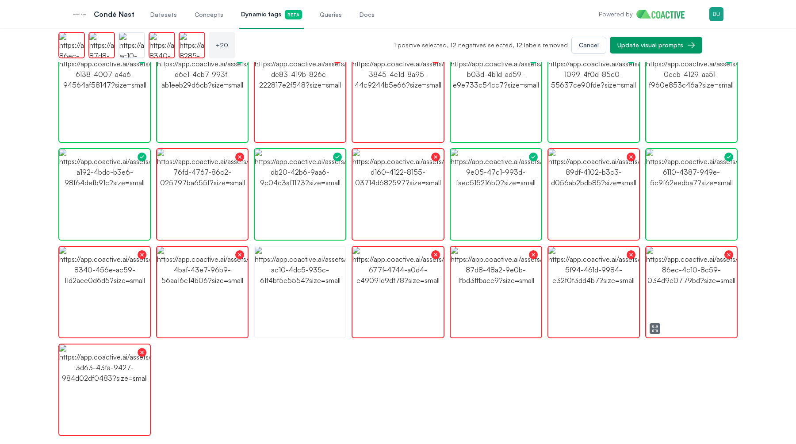
scroll to position [494, 0]
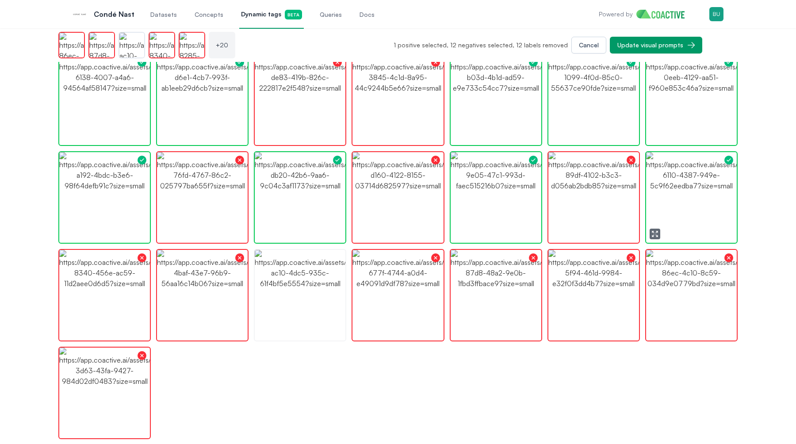
click at [691, 209] on img "button" at bounding box center [691, 197] width 91 height 91
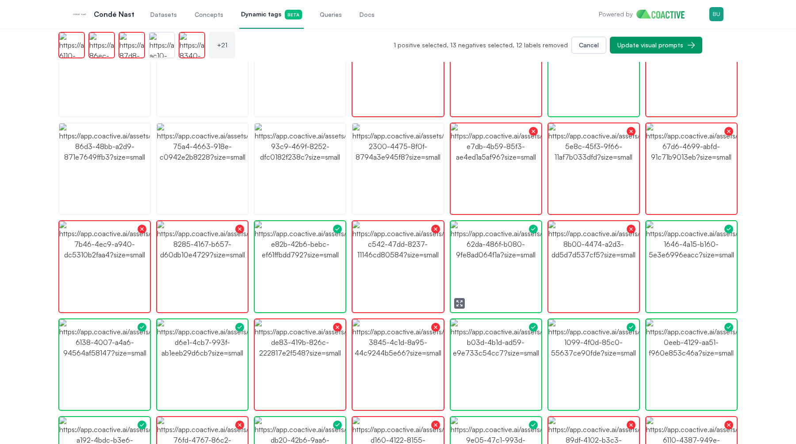
scroll to position [0, 0]
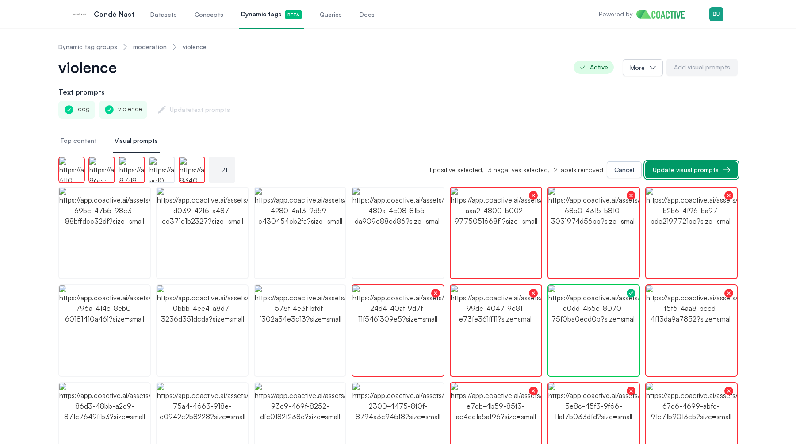
click at [686, 170] on div "Update visual prompts" at bounding box center [686, 169] width 66 height 9
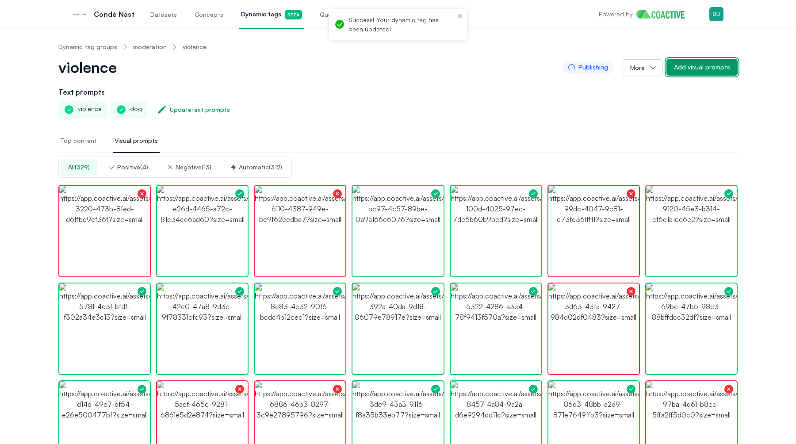
click at [694, 70] on div "Add visual prompts" at bounding box center [702, 67] width 56 height 9
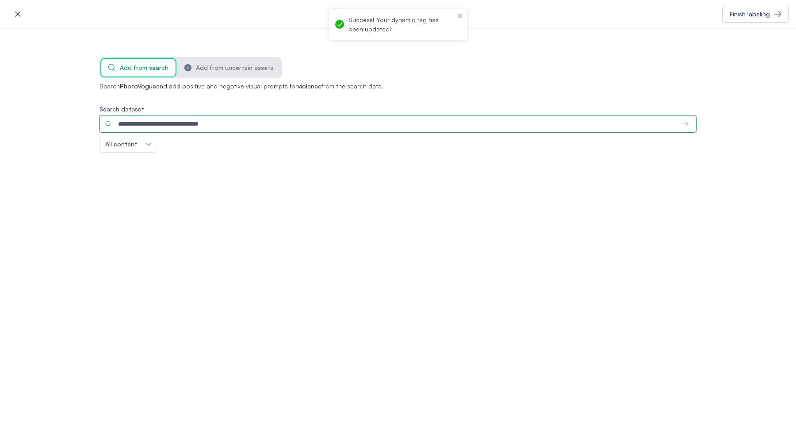
click at [208, 127] on input "Search dataset" at bounding box center [387, 123] width 576 height 17
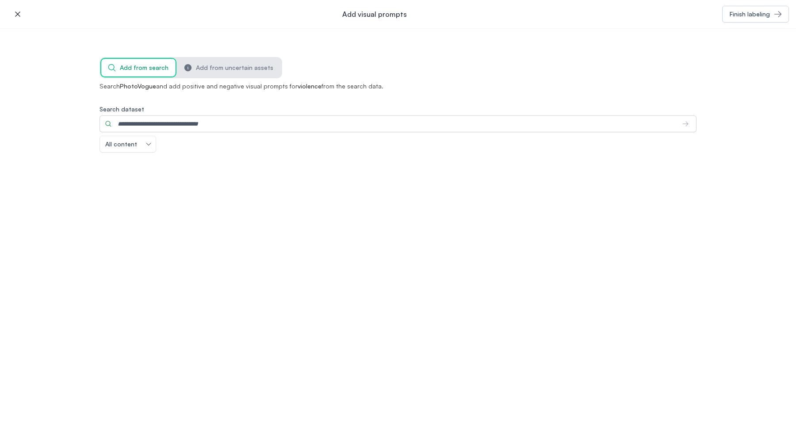
click at [235, 158] on div "Search PhotoVogue and add positive and negative visual prompts for violence fro…" at bounding box center [397, 148] width 597 height 133
click at [22, 16] on icon "button" at bounding box center [17, 14] width 9 height 9
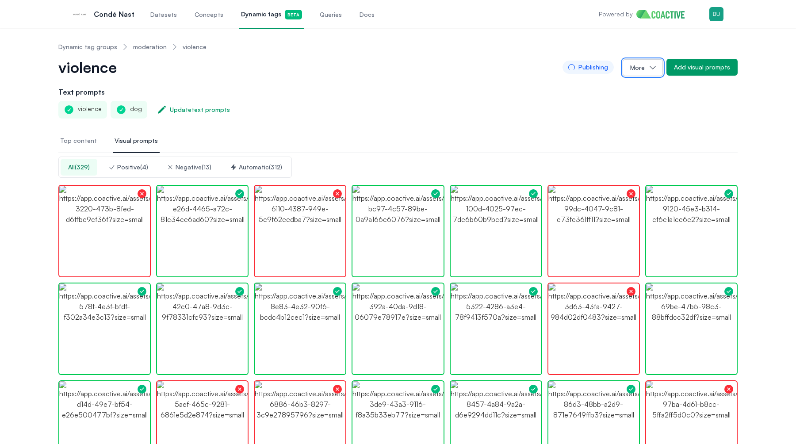
click at [657, 68] on icon "button" at bounding box center [652, 67] width 9 height 9
click at [87, 143] on span "Top content" at bounding box center [78, 140] width 37 height 9
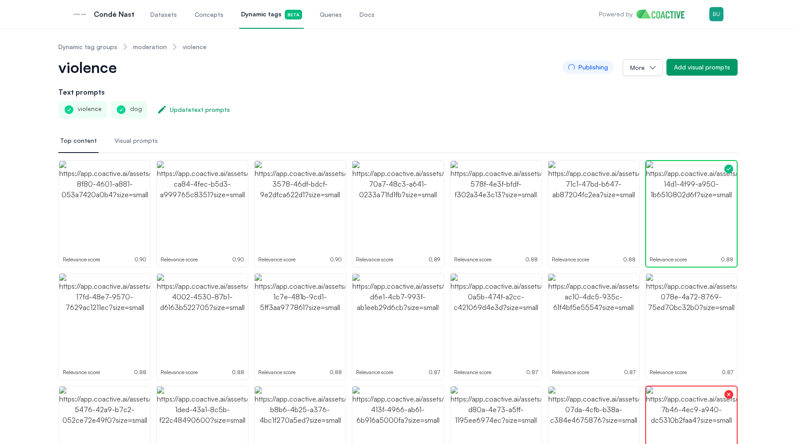
click at [139, 139] on span "Visual prompts" at bounding box center [136, 140] width 43 height 9
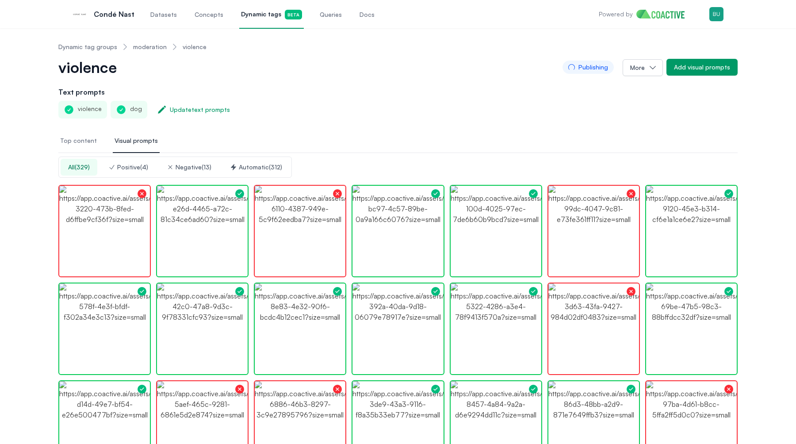
click at [629, 129] on nav "Top content Visual prompts" at bounding box center [397, 141] width 679 height 24
click at [699, 76] on div "violence Publishing More Add visual prompts" at bounding box center [397, 72] width 679 height 28
click at [699, 69] on div "Add visual prompts" at bounding box center [702, 67] width 56 height 9
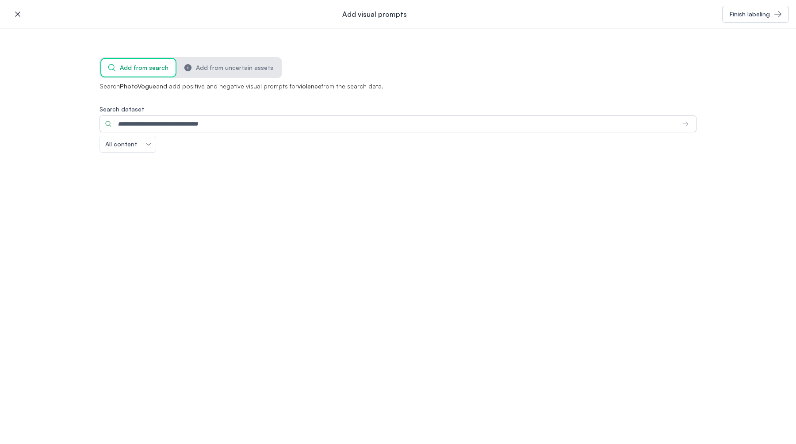
click at [19, 13] on icon "button" at bounding box center [17, 13] width 5 height 5
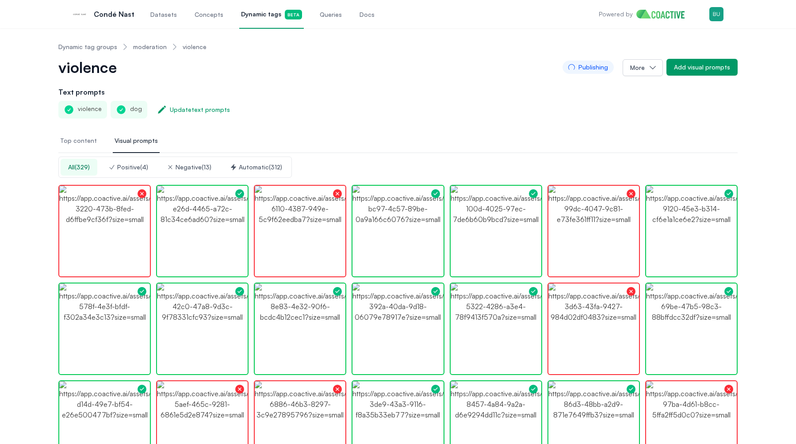
click at [154, 19] on link "Datasets" at bounding box center [164, 14] width 30 height 29
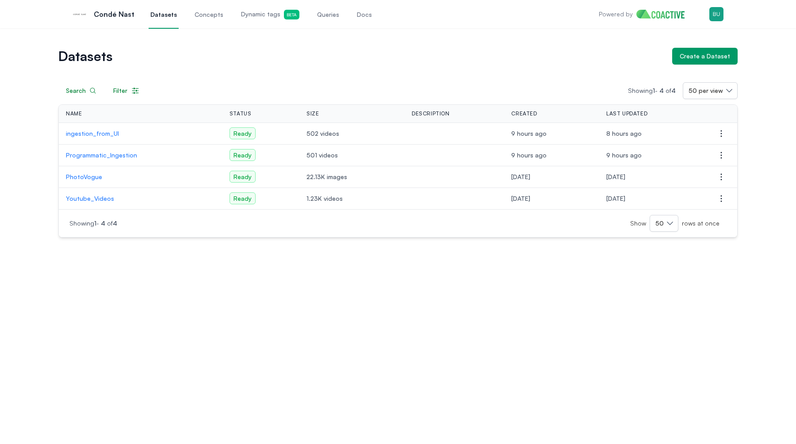
click at [98, 177] on p "PhotoVogue" at bounding box center [140, 176] width 149 height 9
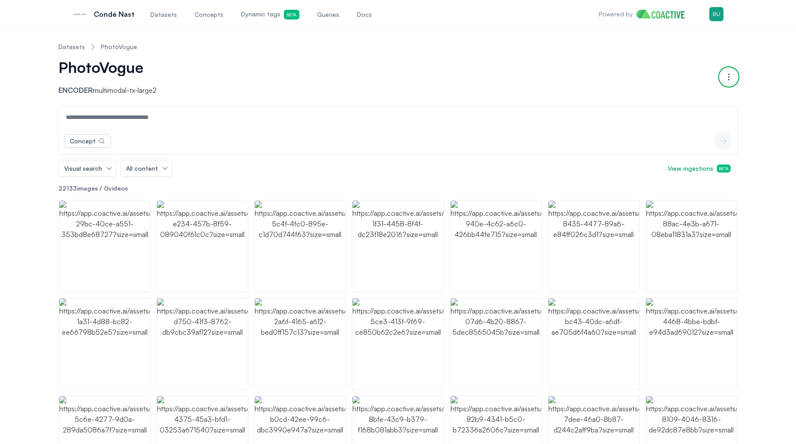
click at [724, 81] on icon "button" at bounding box center [728, 77] width 11 height 11
click at [678, 82] on button "Add assets" at bounding box center [687, 85] width 99 height 16
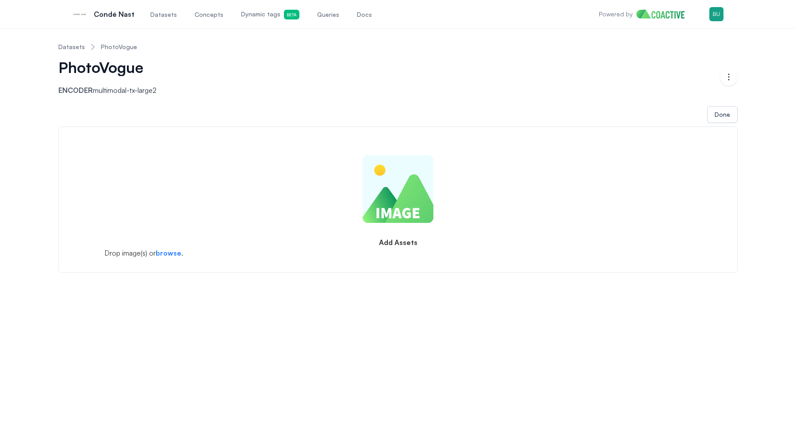
click at [381, 188] on form "Add Assets Drop image(s) or browse ." at bounding box center [397, 199] width 679 height 146
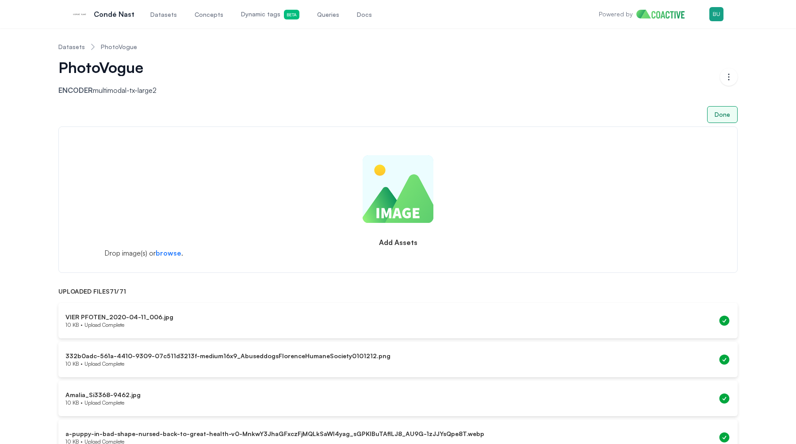
click at [714, 115] on button "Done" at bounding box center [722, 114] width 31 height 17
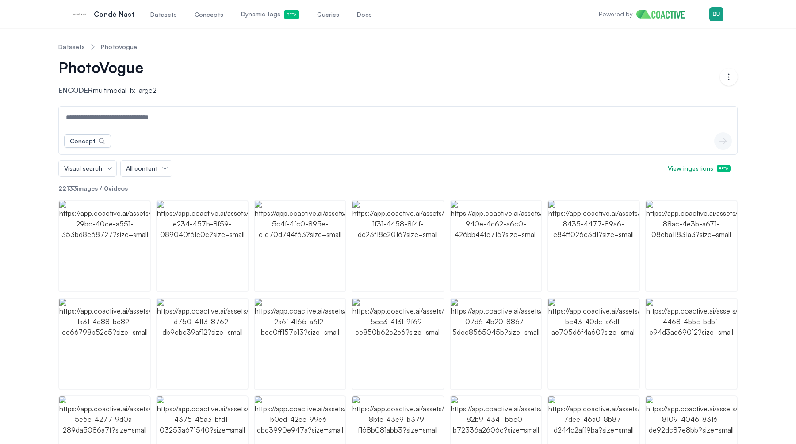
click at [245, 17] on span "Dynamic tags Beta" at bounding box center [270, 15] width 58 height 10
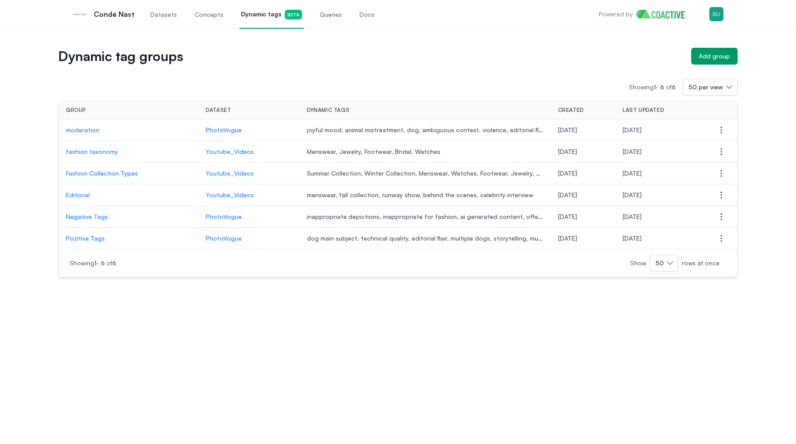
click at [88, 132] on p "moderation" at bounding box center [129, 130] width 126 height 9
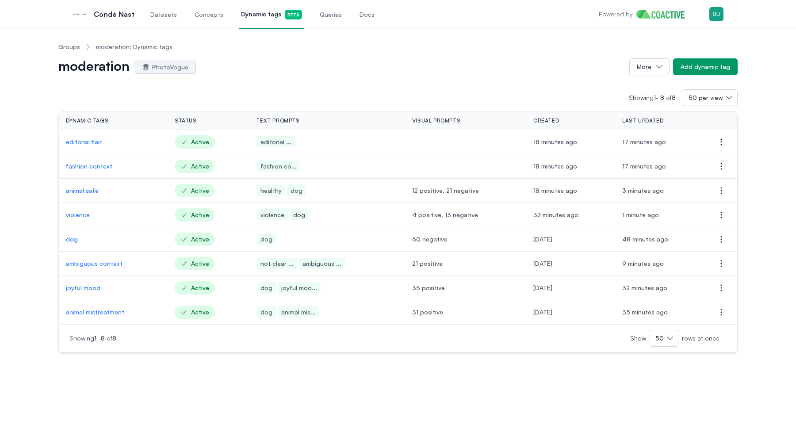
click at [76, 214] on p "violence" at bounding box center [113, 214] width 95 height 9
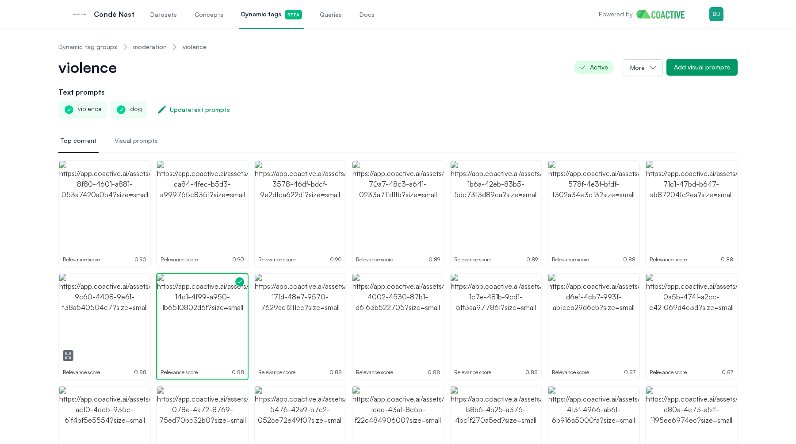
click at [90, 339] on img "button" at bounding box center [104, 319] width 91 height 91
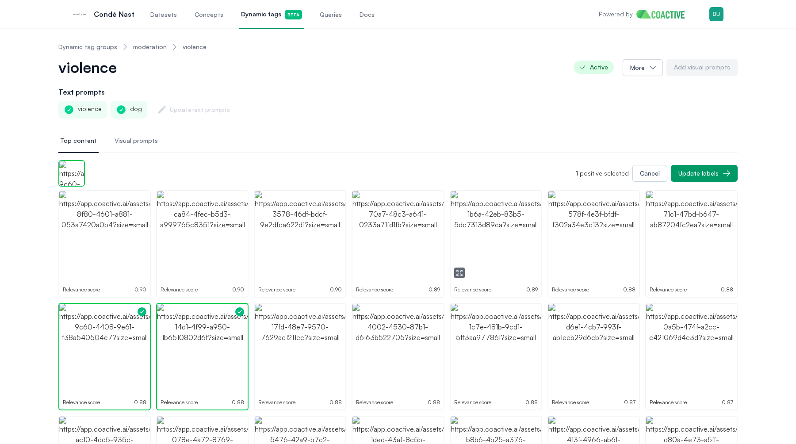
click at [461, 258] on img "button" at bounding box center [496, 236] width 91 height 91
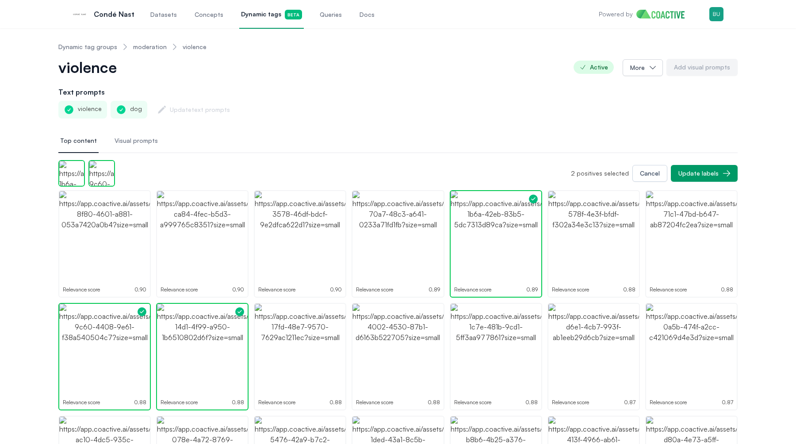
click at [122, 142] on span "Visual prompts" at bounding box center [136, 140] width 43 height 9
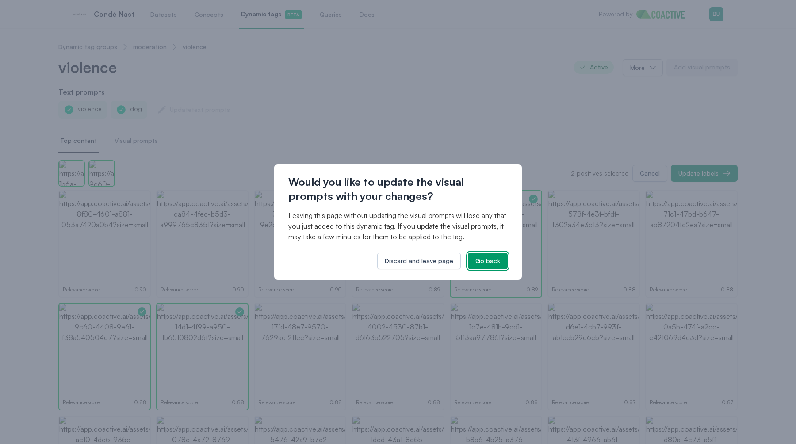
click at [481, 269] on button "Go back" at bounding box center [488, 260] width 40 height 17
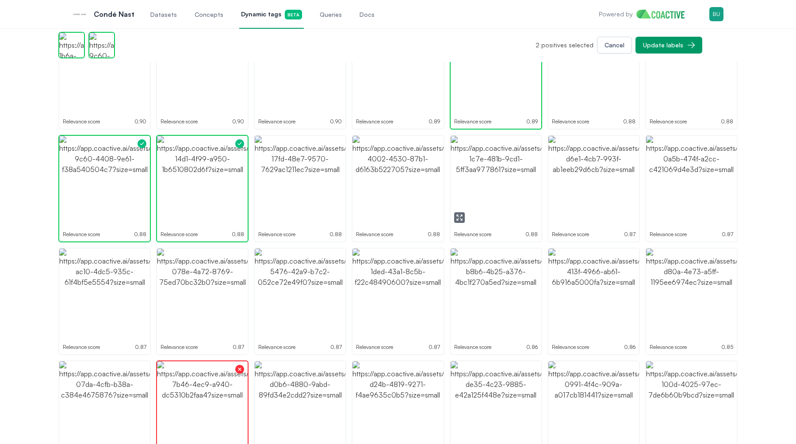
scroll to position [149, 0]
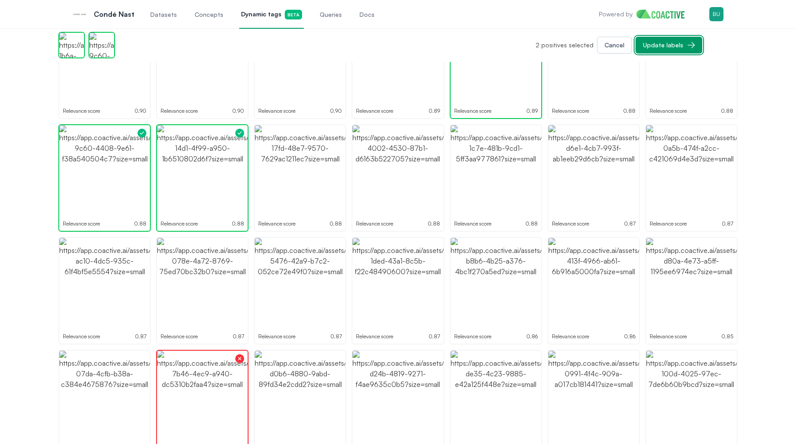
click at [683, 45] on div "Update labels" at bounding box center [663, 45] width 40 height 9
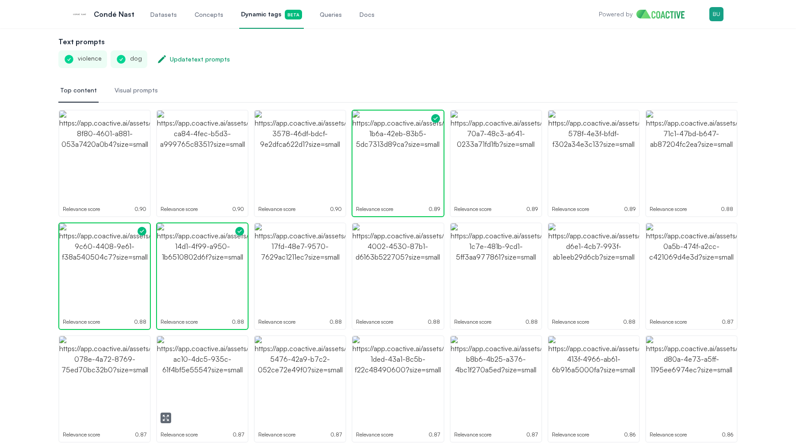
scroll to position [0, 0]
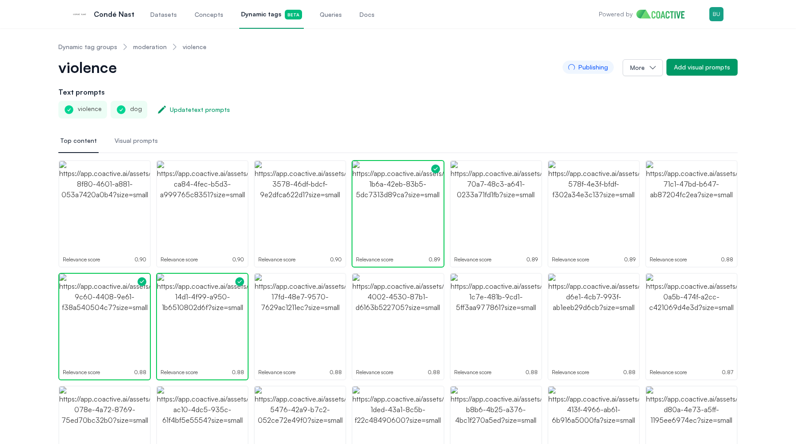
click at [132, 140] on span "Visual prompts" at bounding box center [136, 140] width 43 height 9
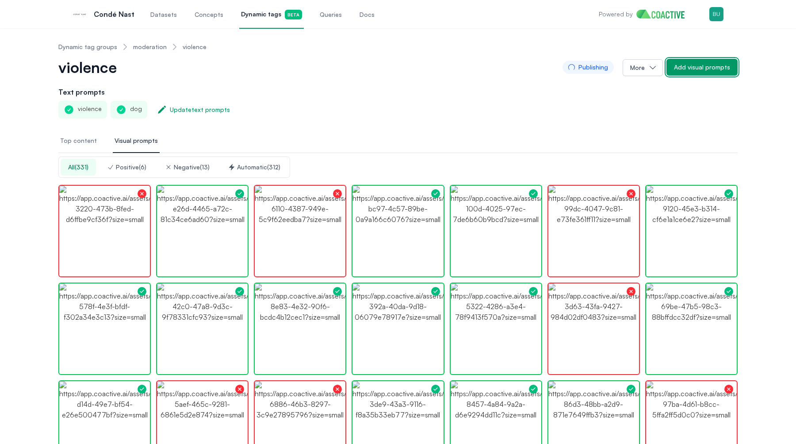
click at [711, 64] on div "Add visual prompts" at bounding box center [702, 67] width 56 height 9
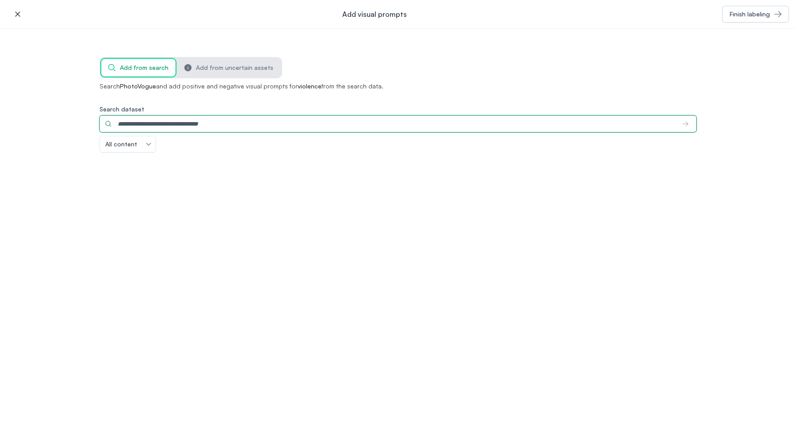
click at [312, 120] on input "Search dataset" at bounding box center [387, 123] width 576 height 17
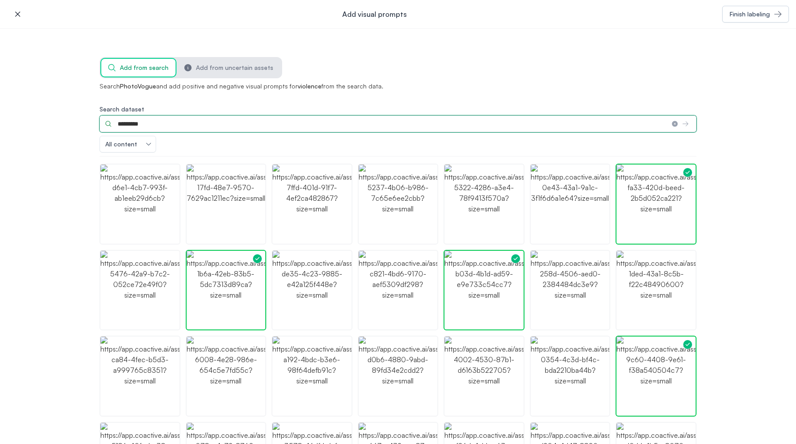
click at [212, 129] on input "*********" at bounding box center [381, 123] width 565 height 17
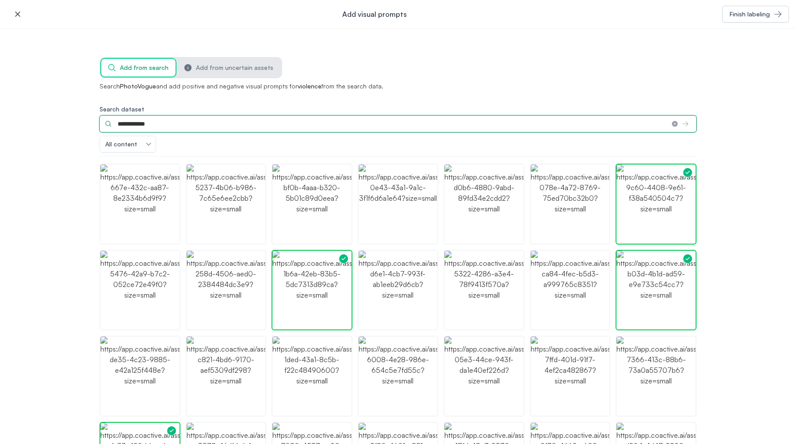
click at [144, 124] on input "**********" at bounding box center [381, 123] width 565 height 17
type input "**********"
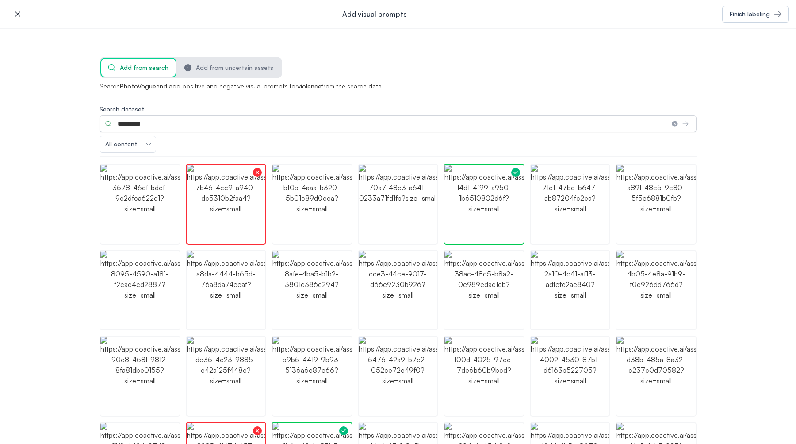
click at [20, 13] on icon "button" at bounding box center [17, 14] width 9 height 9
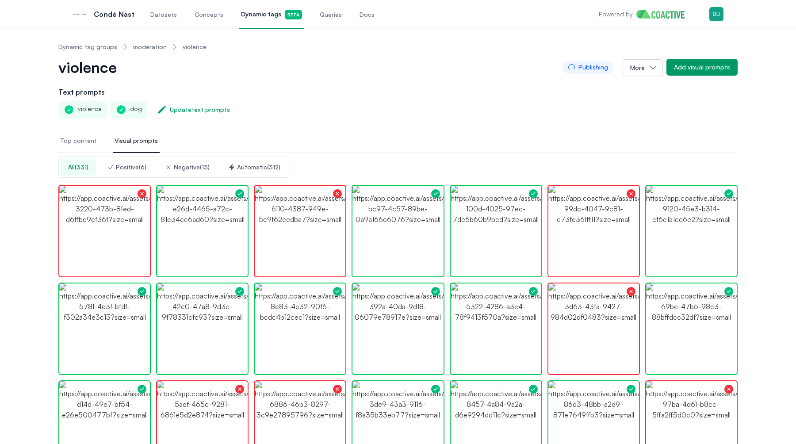
click at [81, 42] on link "Dynamic tag groups" at bounding box center [87, 46] width 59 height 9
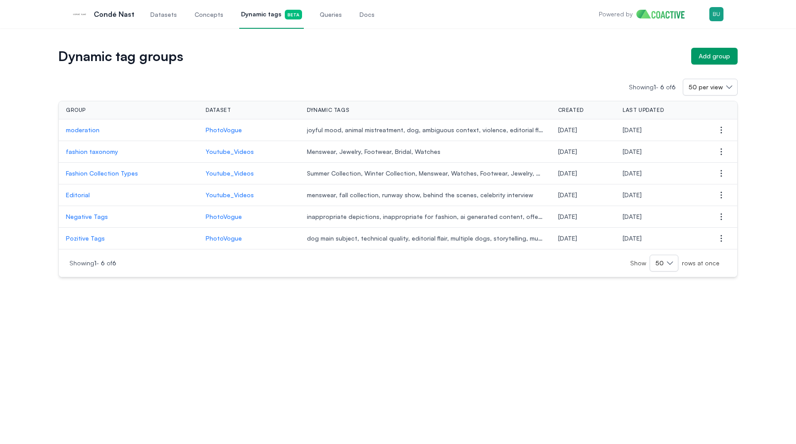
click at [162, 8] on link "Datasets" at bounding box center [164, 14] width 30 height 29
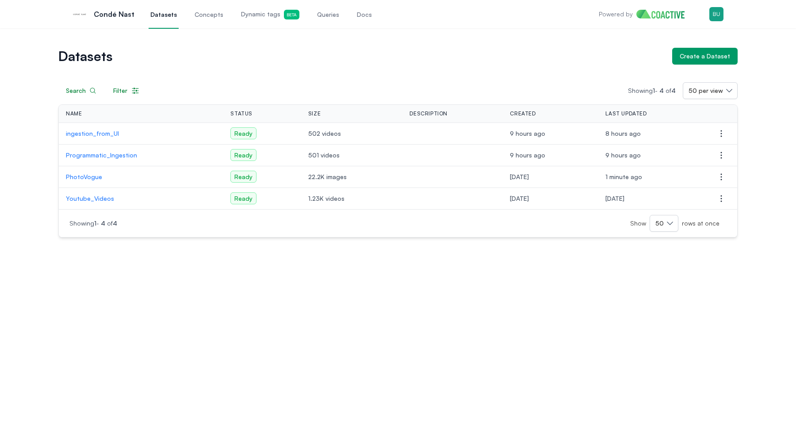
click at [91, 174] on p "PhotoVogue" at bounding box center [141, 176] width 150 height 9
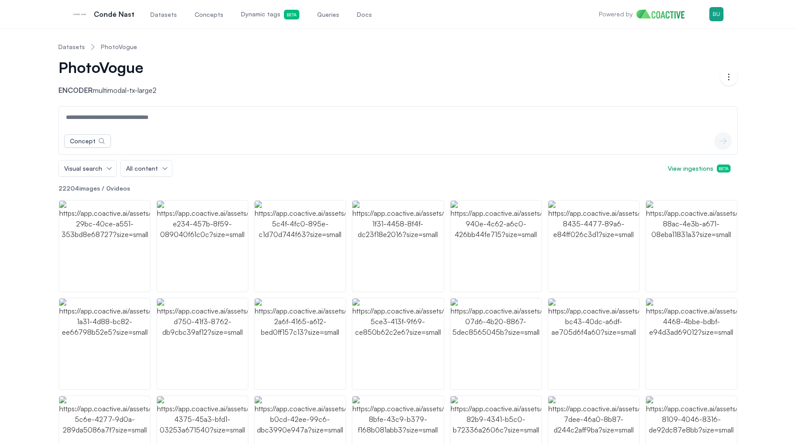
click at [689, 174] on button "View ingestions Beta" at bounding box center [699, 168] width 77 height 16
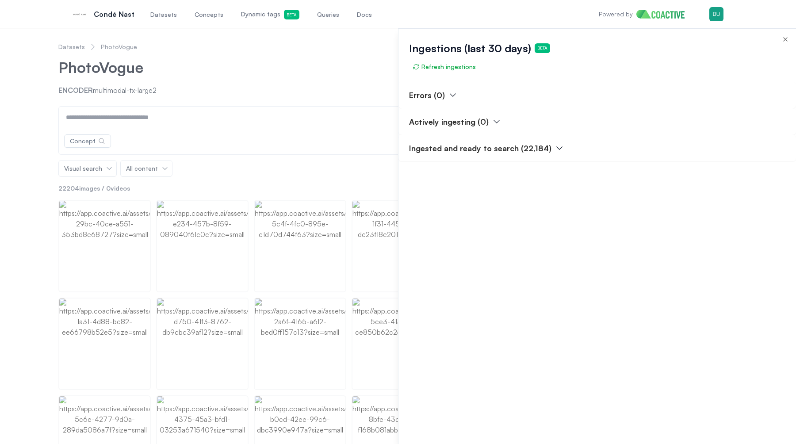
click at [478, 151] on p "Ingested and ready to search (22,184)" at bounding box center [480, 148] width 142 height 12
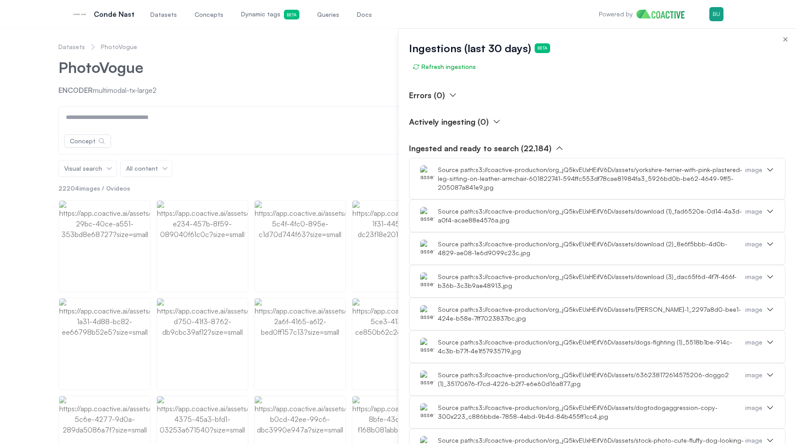
click at [478, 151] on p "Ingested and ready to search (22,184)" at bounding box center [480, 148] width 142 height 12
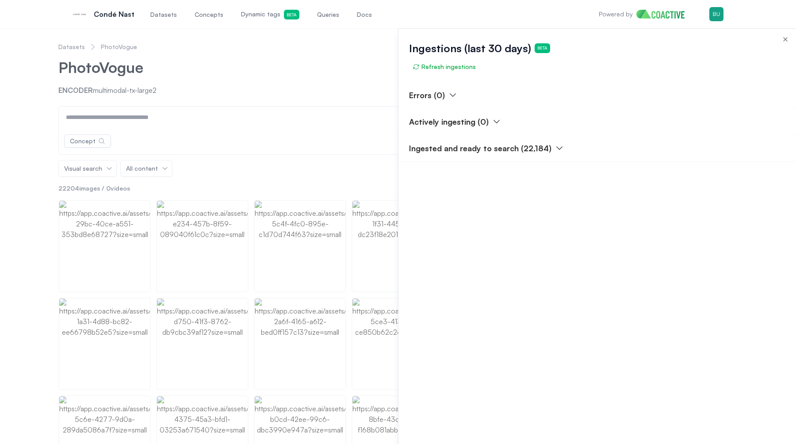
click at [372, 64] on div at bounding box center [398, 236] width 796 height 416
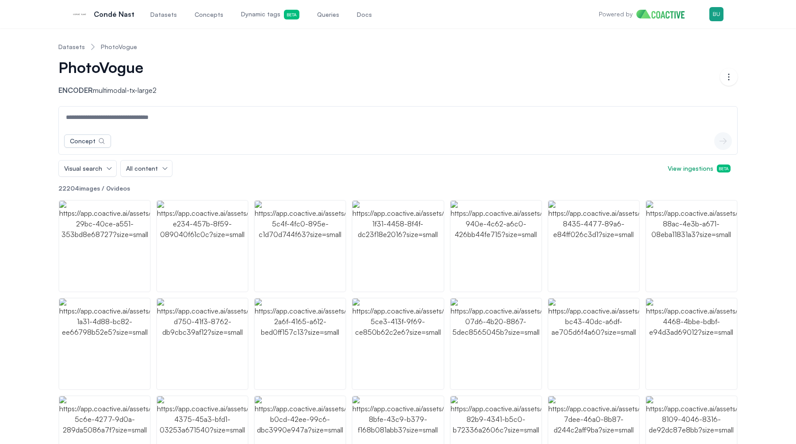
click at [171, 117] on input at bounding box center [398, 117] width 675 height 21
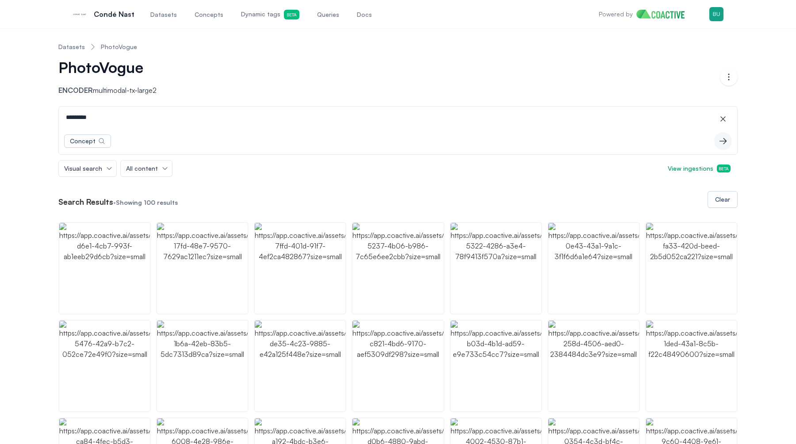
click at [141, 117] on input "*********" at bounding box center [398, 117] width 675 height 21
click at [141, 118] on input "*********" at bounding box center [398, 117] width 675 height 21
click at [126, 122] on input "**********" at bounding box center [398, 117] width 675 height 21
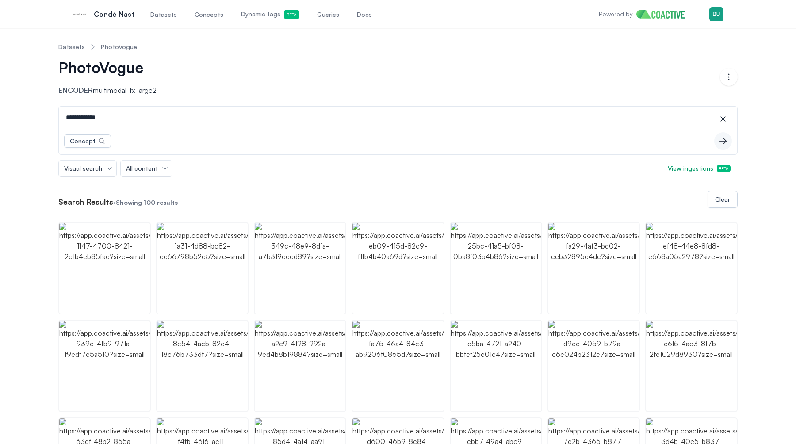
click at [126, 122] on input "**********" at bounding box center [398, 117] width 675 height 21
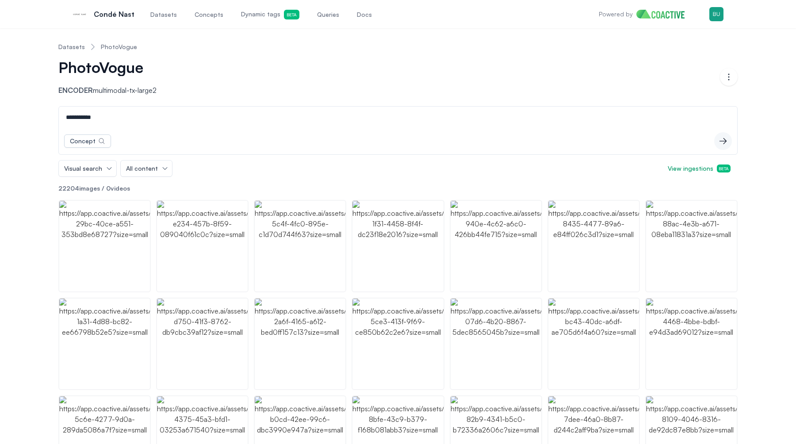
type input "**********"
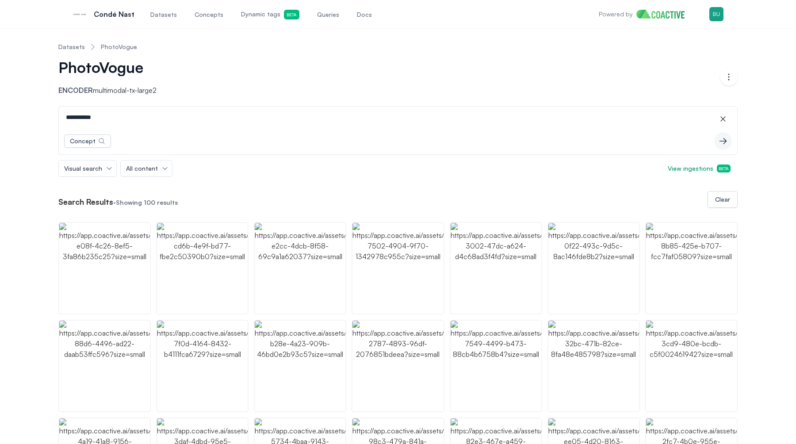
click at [244, 1] on link "Dynamic tags Beta" at bounding box center [270, 14] width 62 height 29
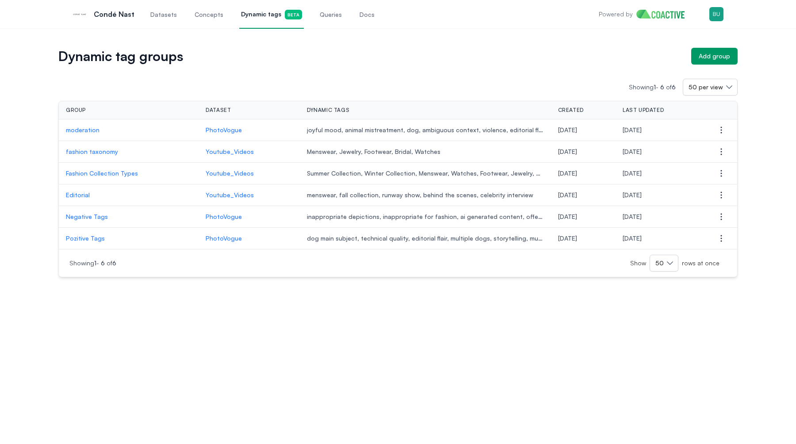
click at [76, 130] on p "moderation" at bounding box center [129, 130] width 126 height 9
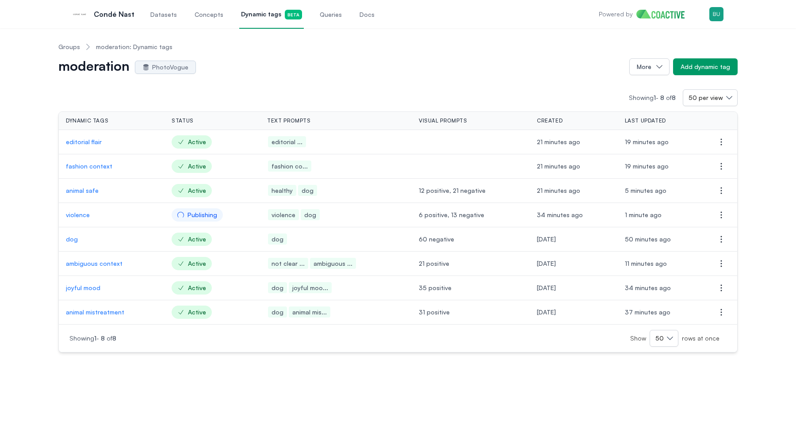
click at [84, 218] on p "violence" at bounding box center [112, 214] width 92 height 9
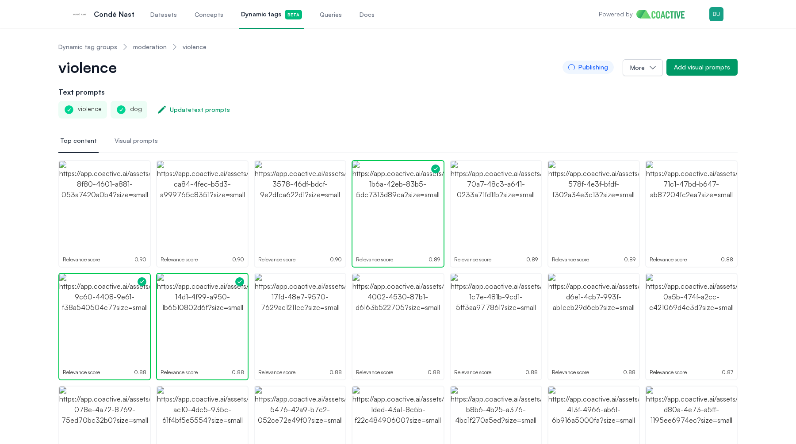
click at [128, 145] on span "Visual prompts" at bounding box center [136, 140] width 43 height 9
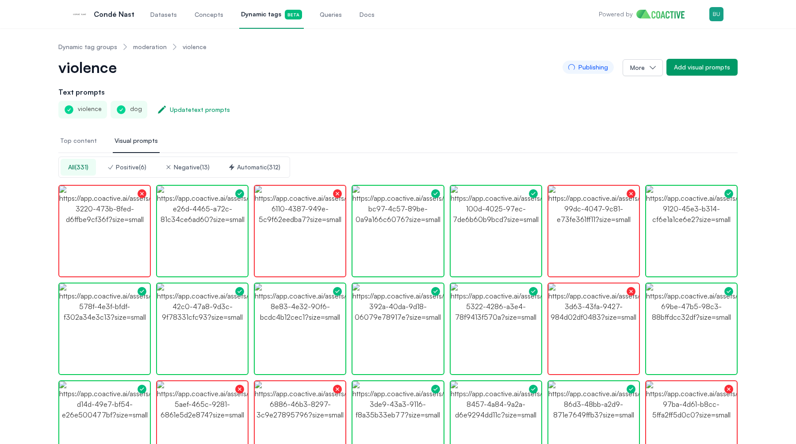
click at [145, 48] on link "moderation" at bounding box center [150, 46] width 34 height 9
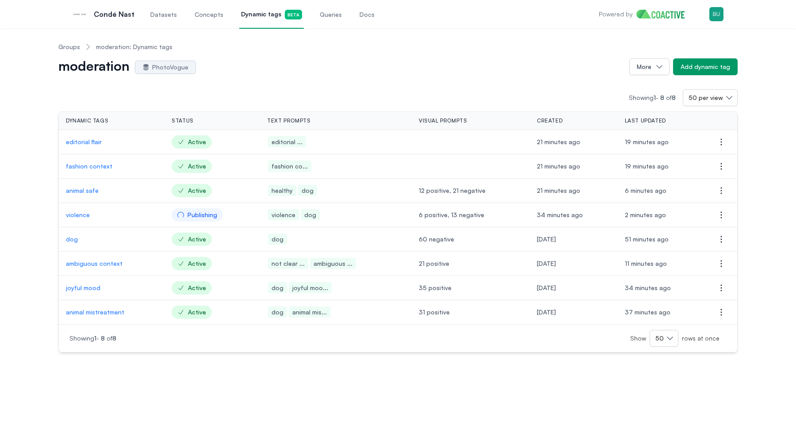
click at [97, 314] on p "animal mistreatment" at bounding box center [112, 312] width 92 height 9
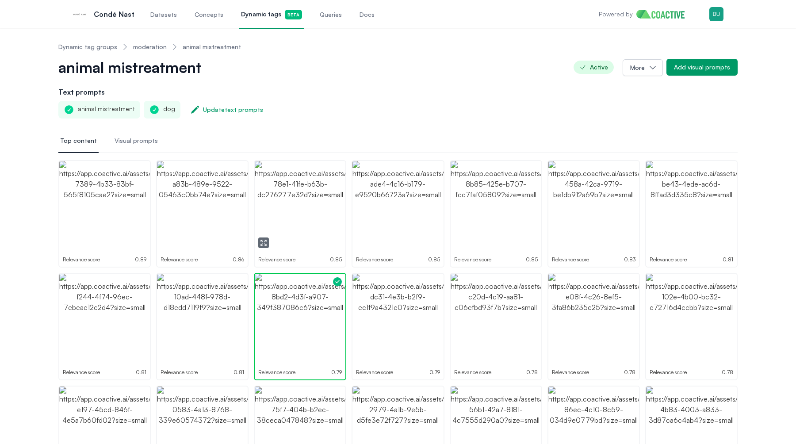
click at [265, 232] on img "button" at bounding box center [300, 206] width 91 height 91
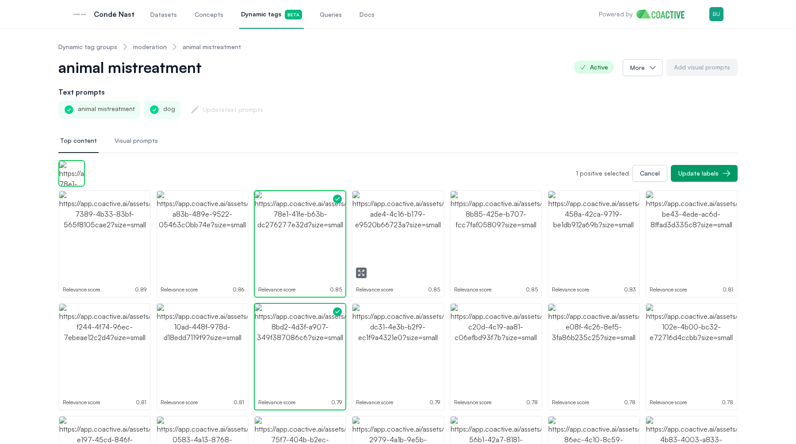
click at [391, 248] on img "button" at bounding box center [397, 236] width 91 height 91
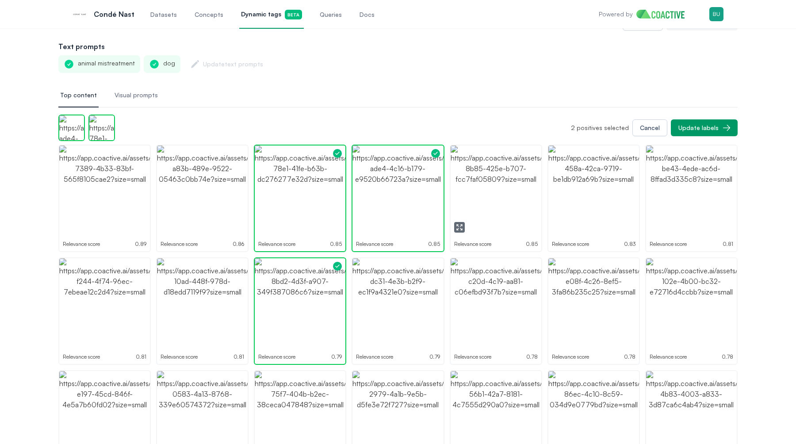
click at [501, 211] on img "button" at bounding box center [496, 190] width 91 height 91
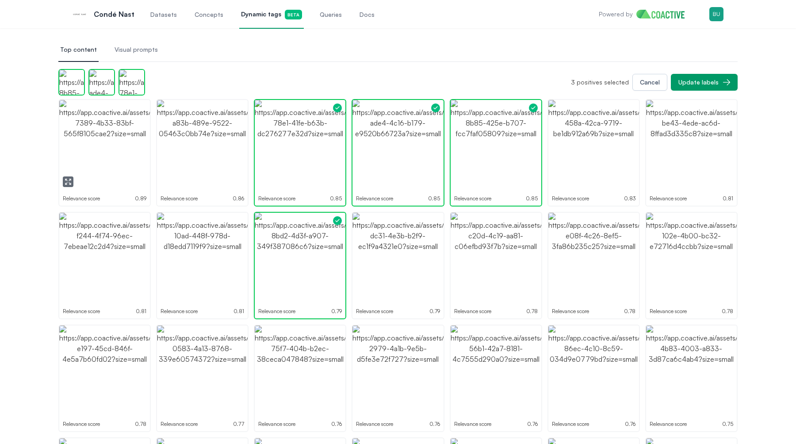
scroll to position [150, 0]
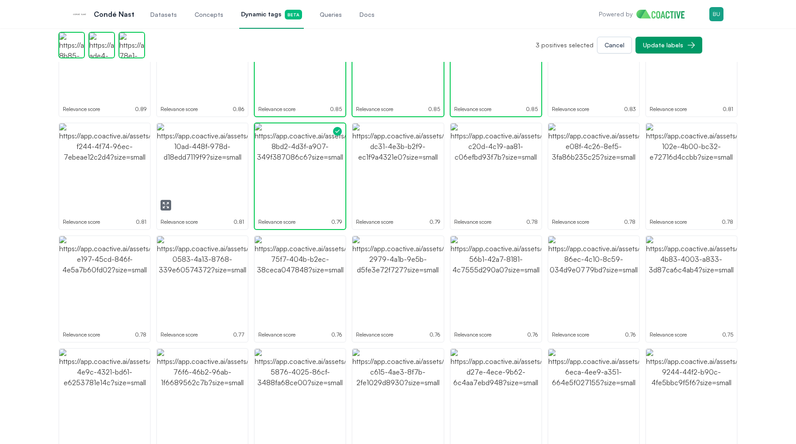
click at [186, 190] on img "button" at bounding box center [202, 168] width 91 height 91
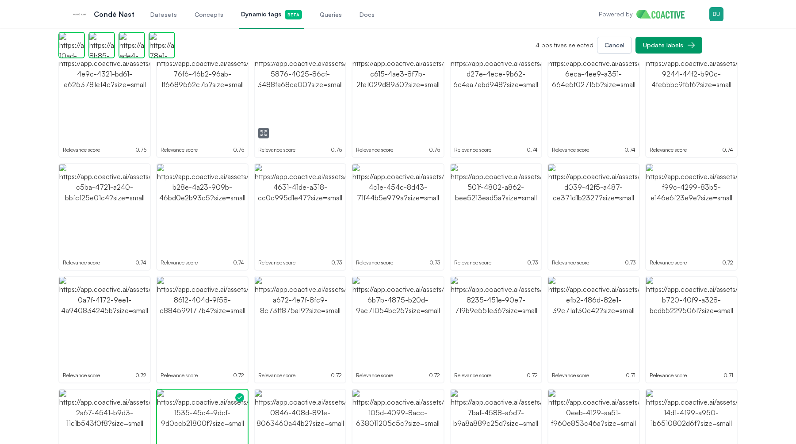
scroll to position [452, 0]
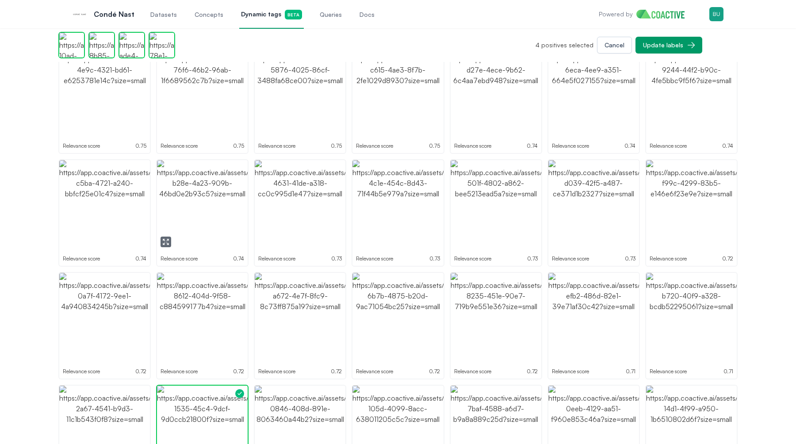
click at [165, 237] on button "button" at bounding box center [165, 242] width 11 height 11
click at [227, 214] on img "button" at bounding box center [202, 205] width 91 height 91
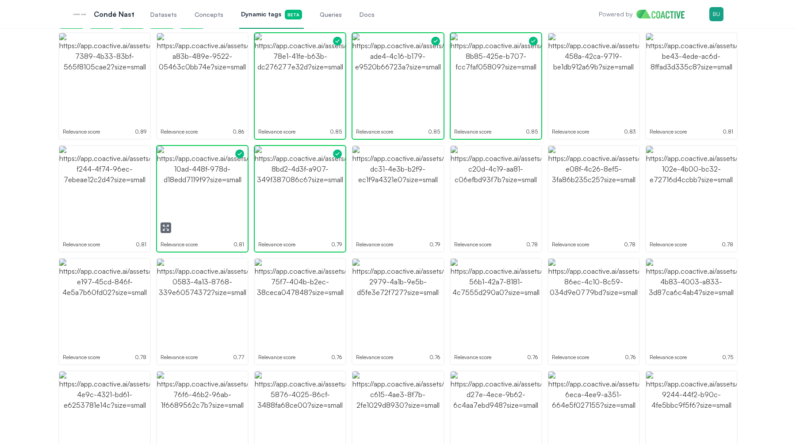
scroll to position [0, 0]
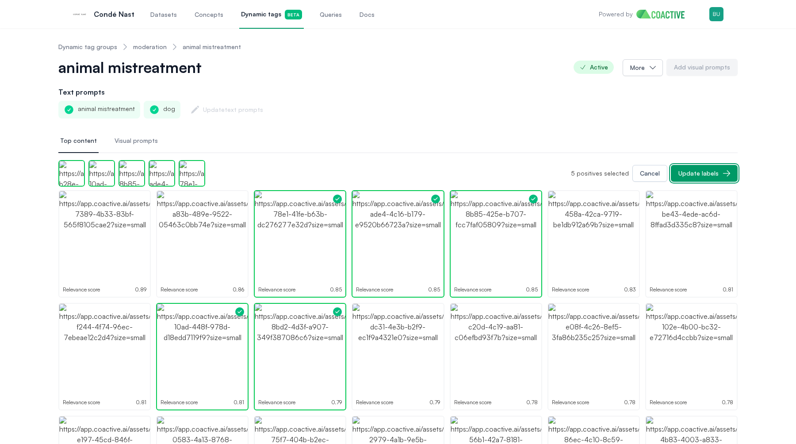
click at [696, 176] on div "Update labels" at bounding box center [698, 173] width 40 height 9
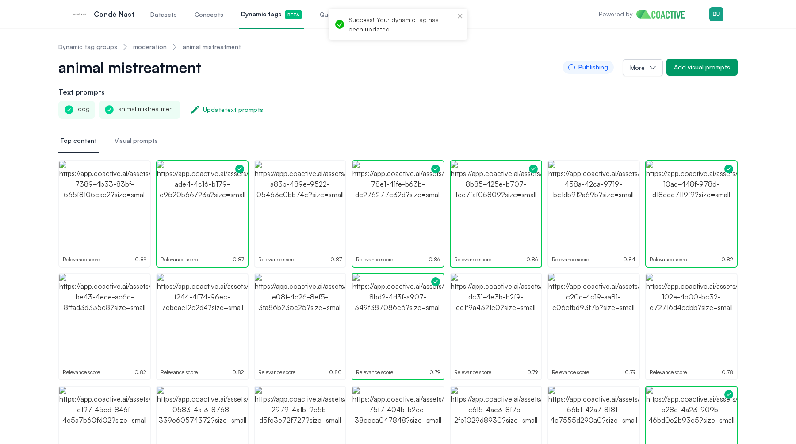
click at [676, 104] on div "dog animal mistreatment Update text prompts" at bounding box center [397, 110] width 679 height 18
click at [698, 70] on div "Add visual prompts" at bounding box center [702, 67] width 56 height 9
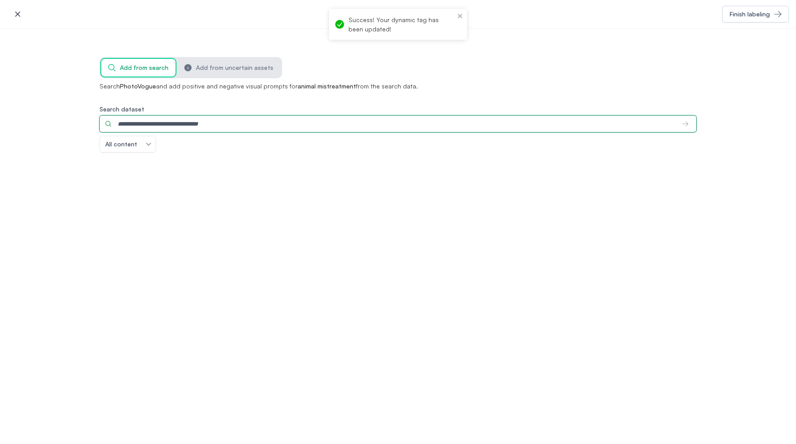
click at [239, 130] on input "Search dataset" at bounding box center [387, 123] width 576 height 17
type input "**********"
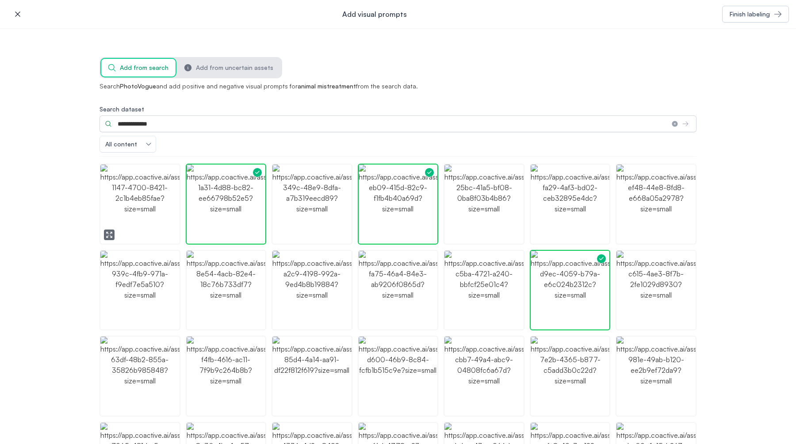
click at [139, 201] on img "button" at bounding box center [139, 203] width 79 height 79
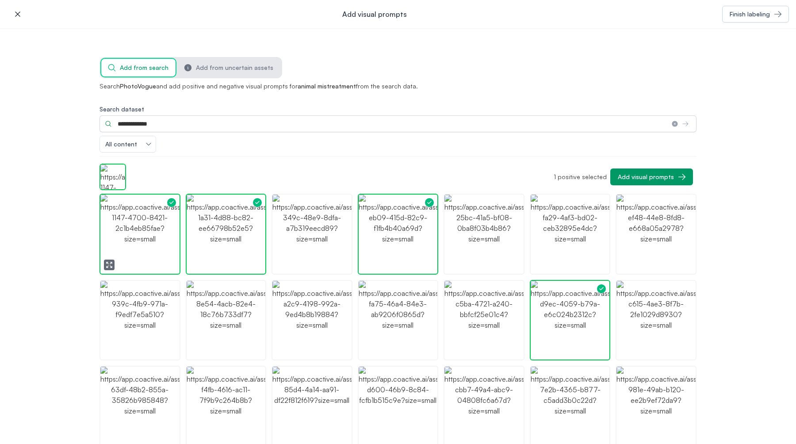
click at [210, 206] on img "button" at bounding box center [226, 234] width 79 height 79
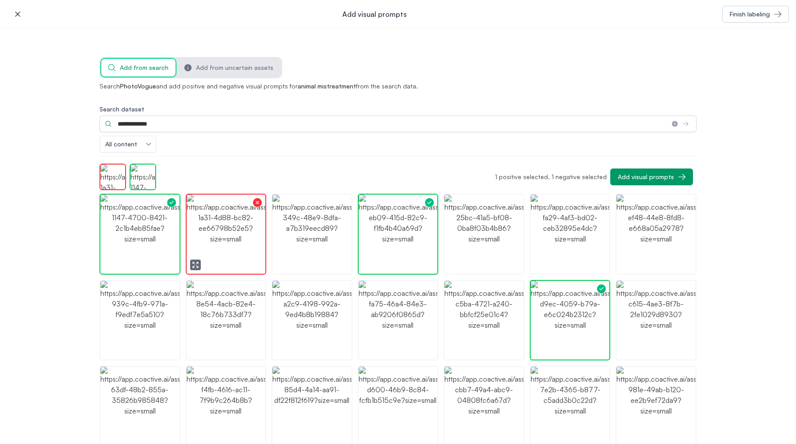
click at [209, 204] on img "button" at bounding box center [226, 234] width 79 height 79
click at [214, 215] on img "button" at bounding box center [226, 234] width 79 height 79
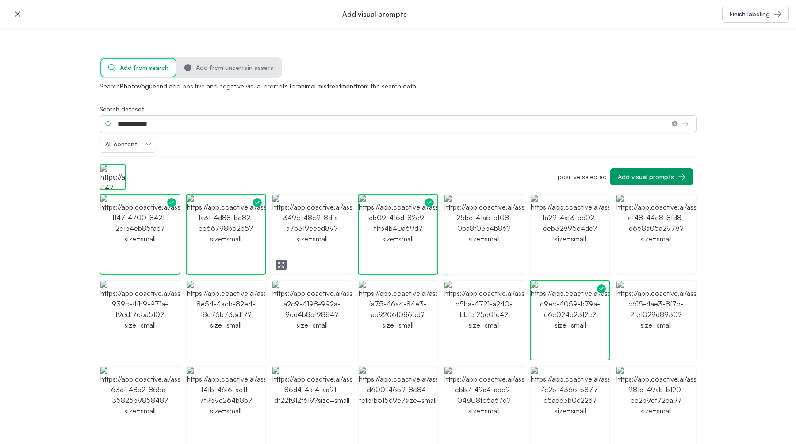
click at [289, 248] on img "button" at bounding box center [311, 234] width 79 height 79
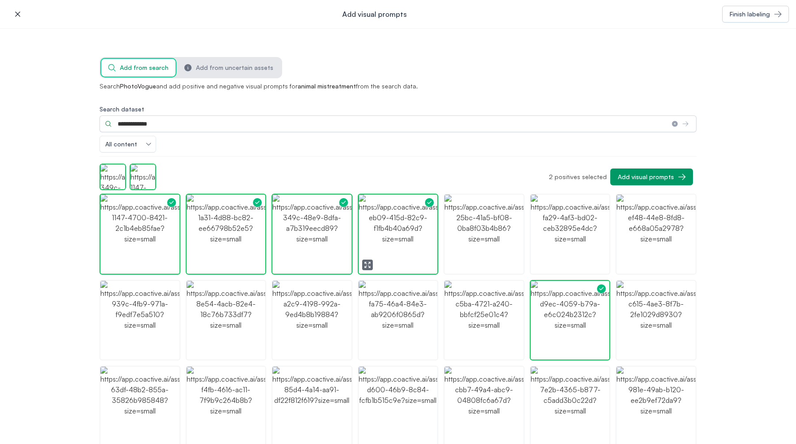
click at [394, 240] on img "button" at bounding box center [398, 234] width 79 height 79
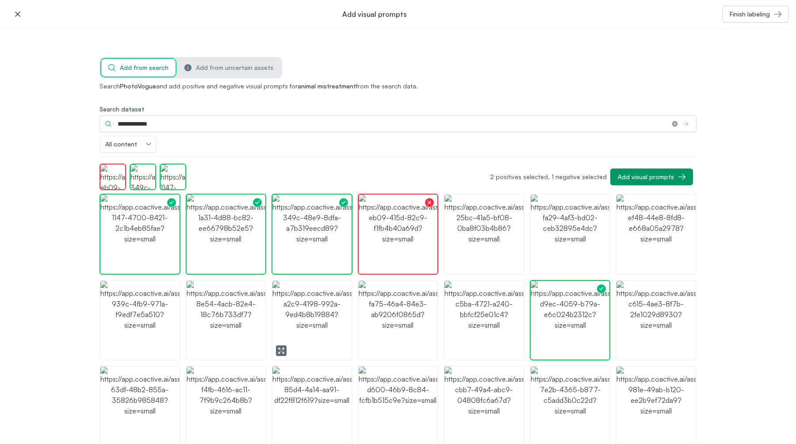
click at [322, 293] on img "button" at bounding box center [311, 320] width 79 height 79
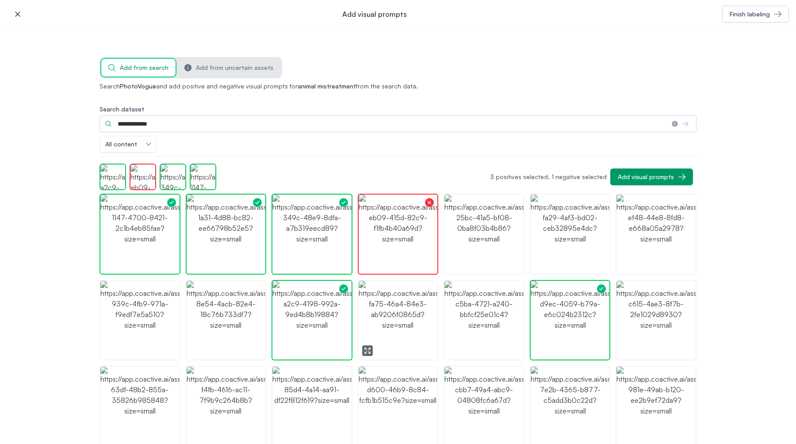
click at [372, 312] on img "button" at bounding box center [398, 320] width 79 height 79
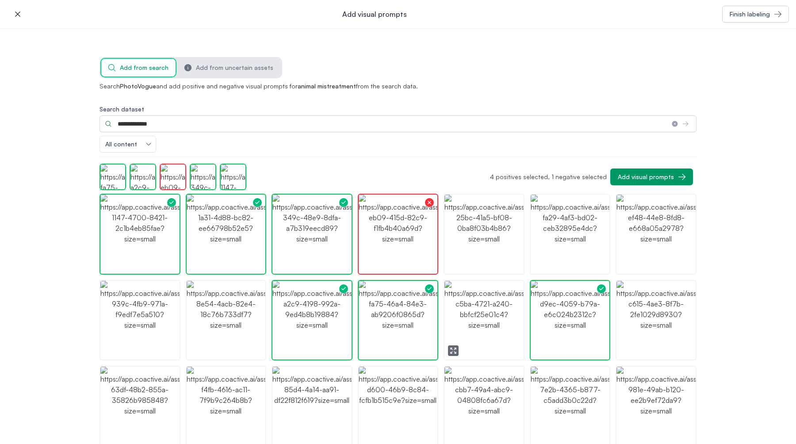
click at [460, 326] on img "button" at bounding box center [483, 320] width 79 height 79
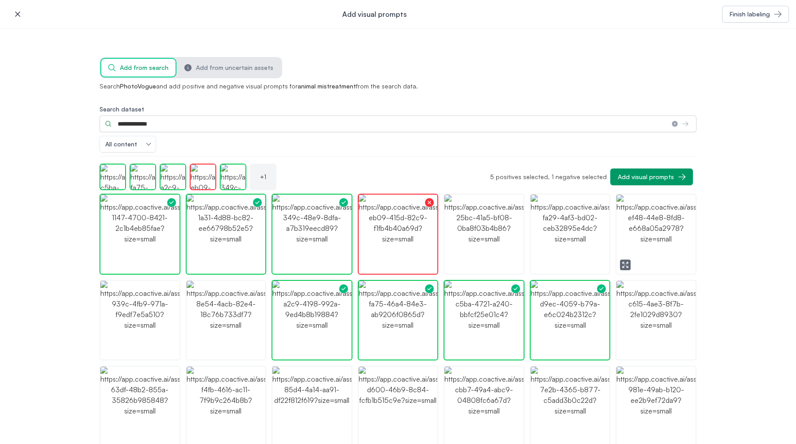
click at [623, 249] on img "button" at bounding box center [655, 234] width 79 height 79
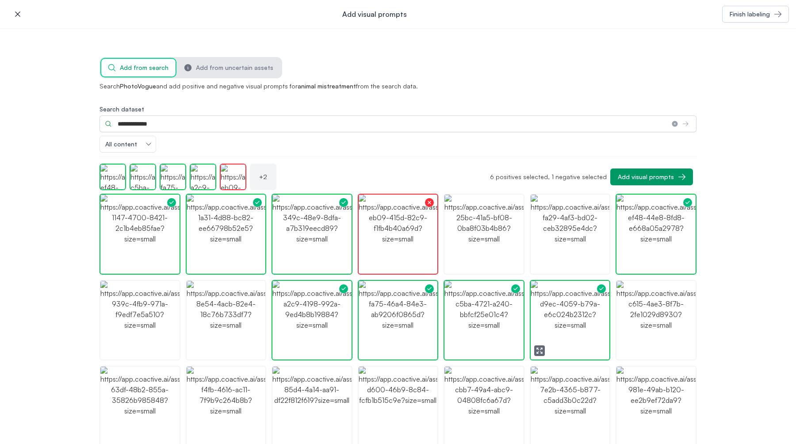
click at [560, 311] on img "button" at bounding box center [570, 320] width 79 height 79
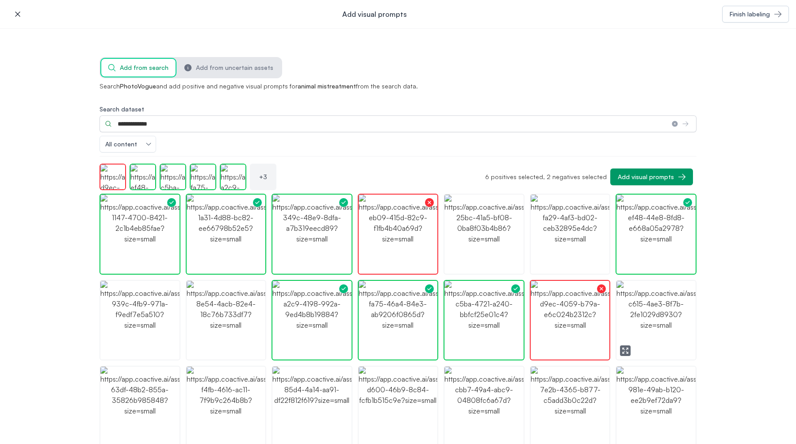
click at [640, 332] on img "button" at bounding box center [655, 320] width 79 height 79
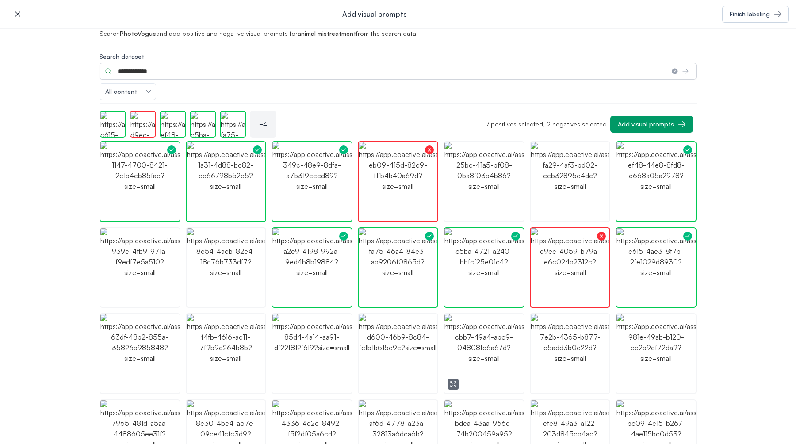
scroll to position [57, 0]
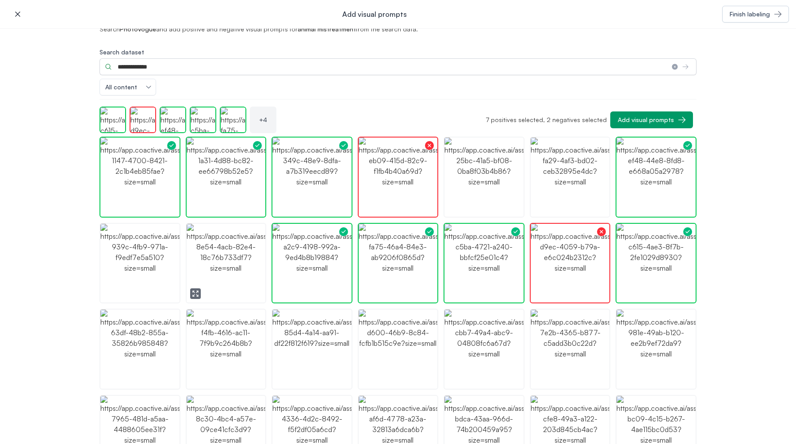
click at [246, 265] on img "button" at bounding box center [226, 263] width 79 height 79
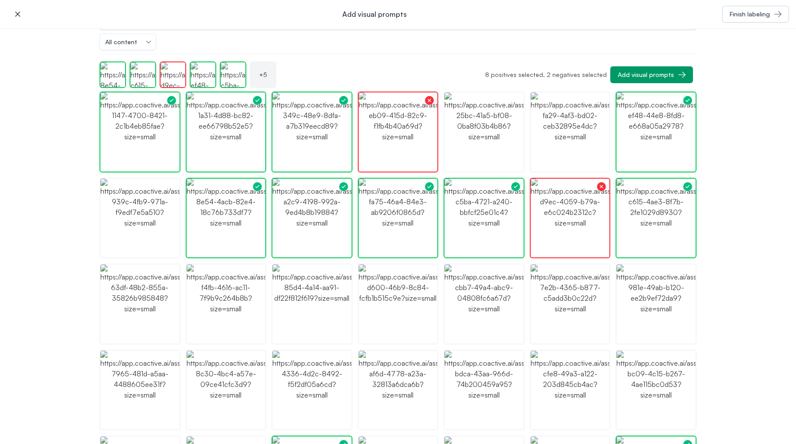
scroll to position [101, 0]
click at [152, 241] on img "button" at bounding box center [139, 218] width 79 height 79
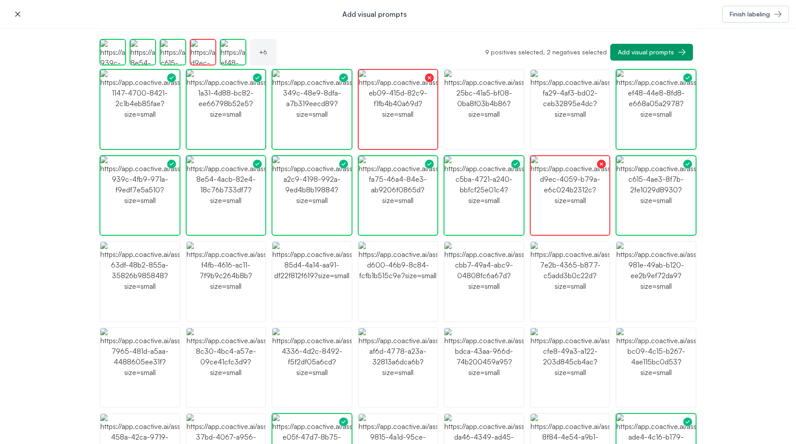
scroll to position [121, 0]
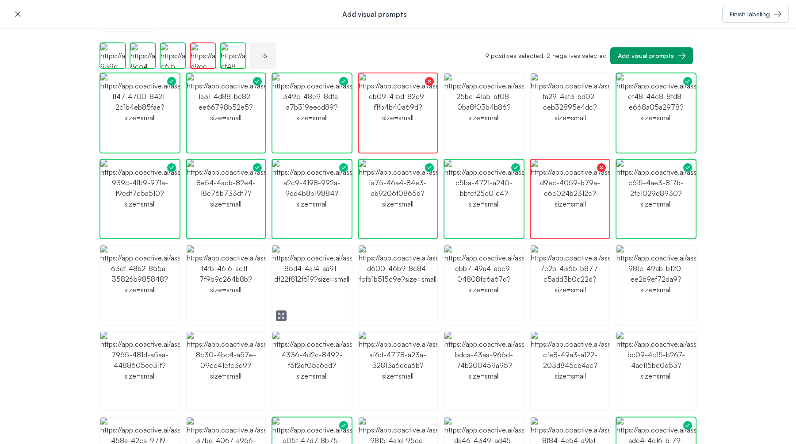
click at [279, 315] on icon "button" at bounding box center [281, 315] width 7 height 7
click at [310, 262] on img "button" at bounding box center [311, 284] width 79 height 79
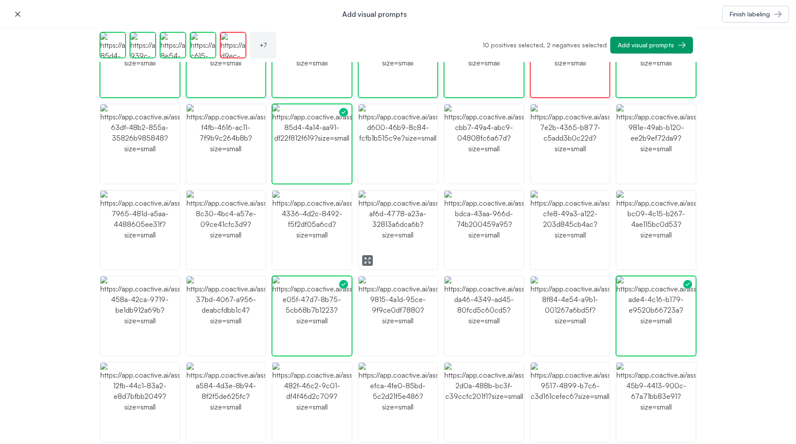
scroll to position [233, 0]
click at [377, 322] on img "button" at bounding box center [398, 314] width 79 height 79
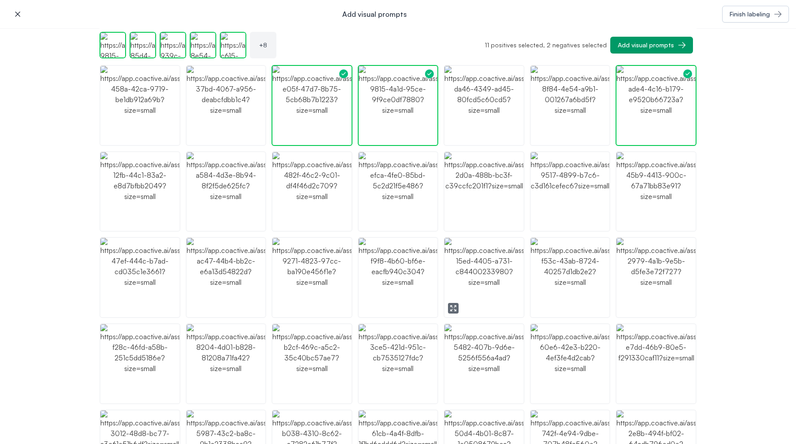
scroll to position [443, 0]
click at [625, 305] on icon "button" at bounding box center [625, 307] width 7 height 7
click at [638, 273] on img "button" at bounding box center [655, 276] width 79 height 79
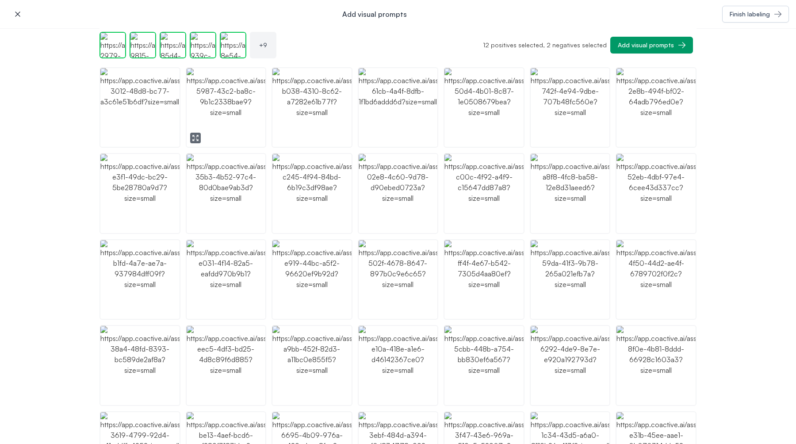
scroll to position [815, 0]
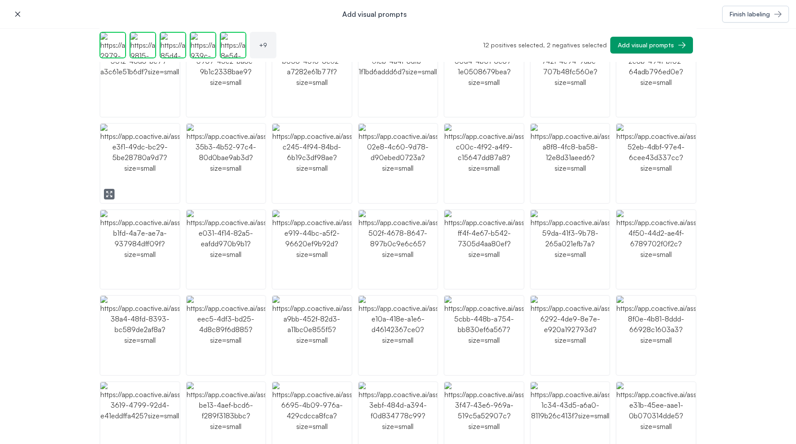
click at [149, 196] on img "button" at bounding box center [139, 163] width 79 height 79
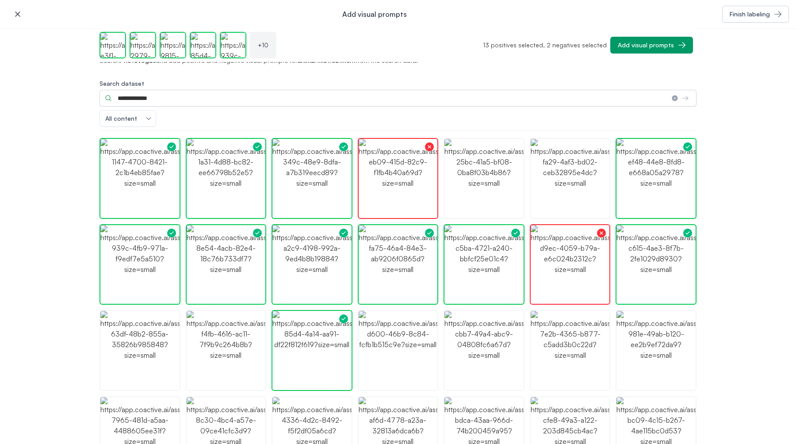
scroll to position [0, 0]
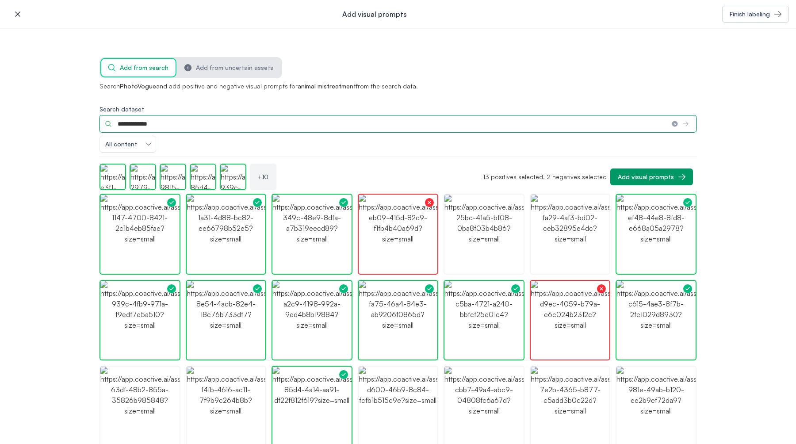
click at [164, 123] on input "**********" at bounding box center [381, 123] width 565 height 17
type input "**********"
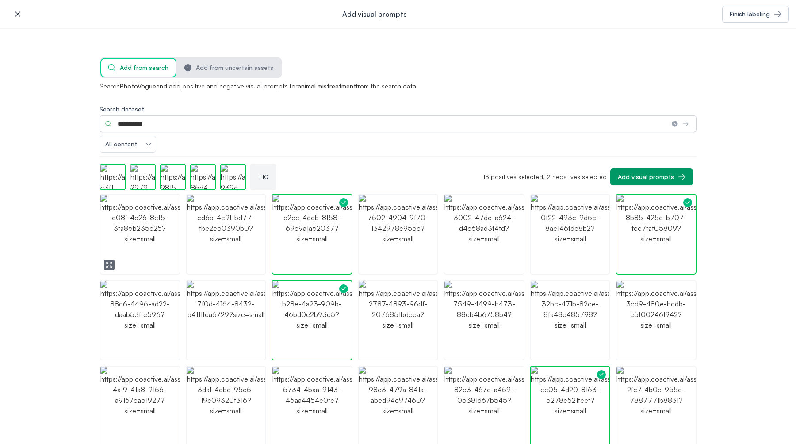
click at [165, 246] on img "button" at bounding box center [139, 234] width 79 height 79
click at [196, 243] on img "button" at bounding box center [226, 234] width 79 height 79
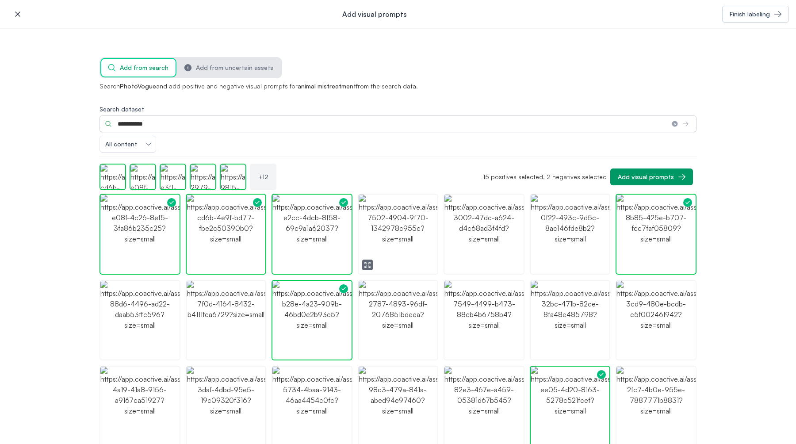
click at [383, 233] on img "button" at bounding box center [398, 234] width 79 height 79
click at [468, 262] on img "button" at bounding box center [483, 234] width 79 height 79
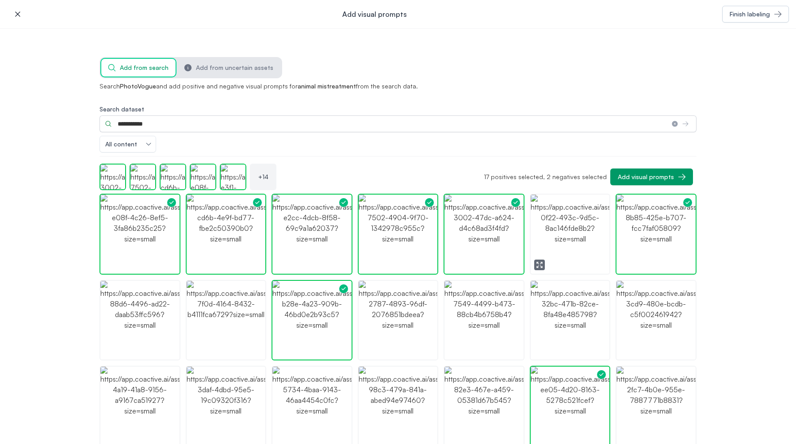
click at [566, 248] on img "button" at bounding box center [570, 234] width 79 height 79
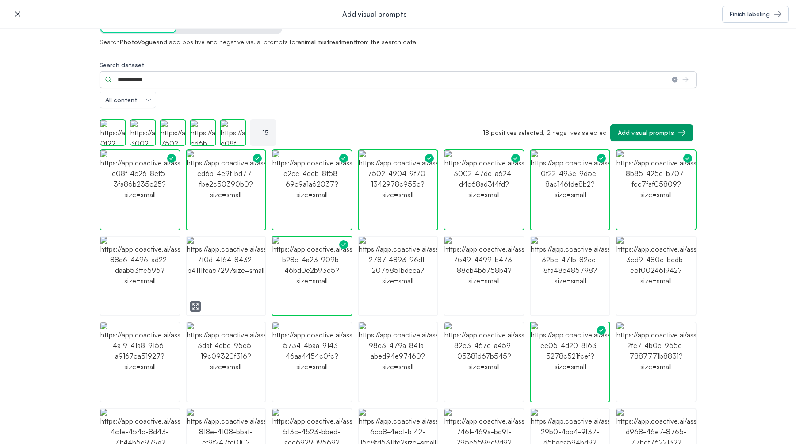
scroll to position [57, 0]
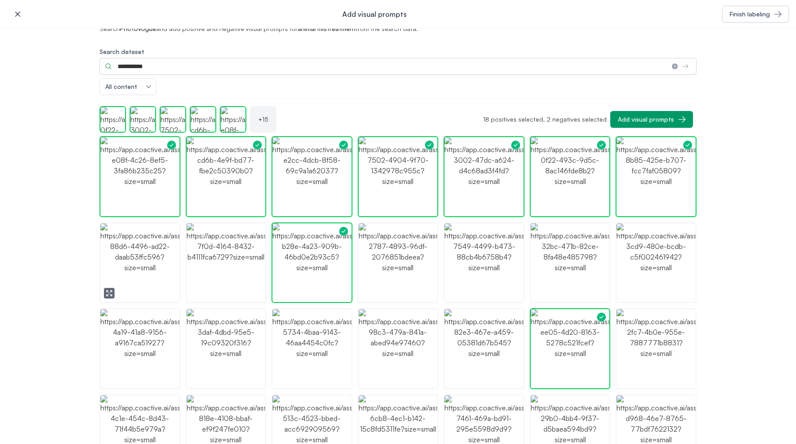
click at [140, 276] on img "button" at bounding box center [139, 262] width 79 height 79
click at [365, 259] on img "button" at bounding box center [398, 262] width 79 height 79
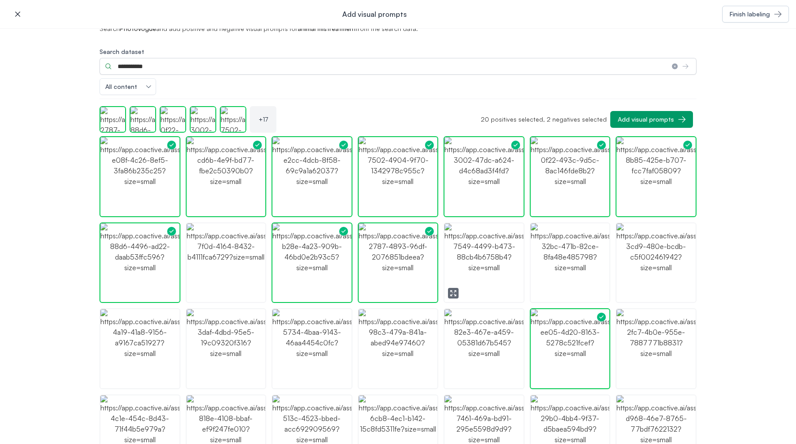
click at [460, 279] on img "button" at bounding box center [483, 262] width 79 height 79
click at [556, 276] on img "button" at bounding box center [570, 262] width 79 height 79
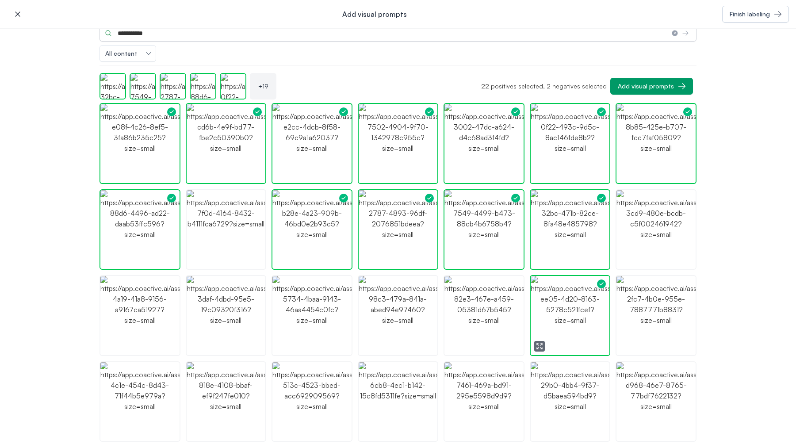
scroll to position [104, 0]
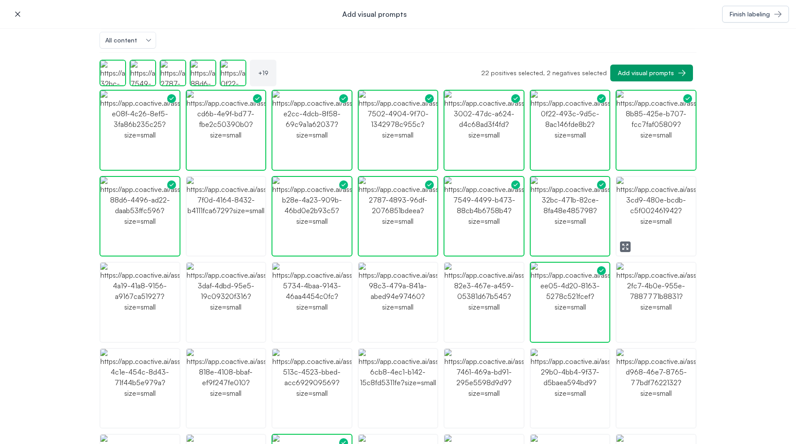
click at [625, 245] on icon "button" at bounding box center [625, 246] width 7 height 7
click at [661, 228] on img "button" at bounding box center [655, 216] width 79 height 79
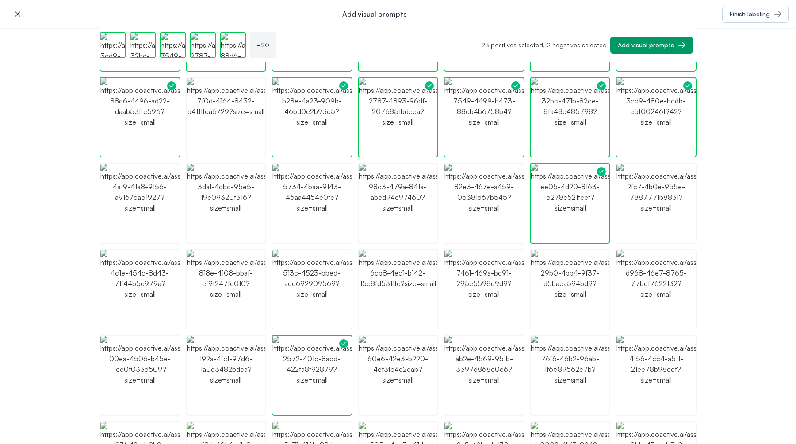
scroll to position [174, 0]
click at [627, 235] on icon "button" at bounding box center [626, 234] width 1 height 1
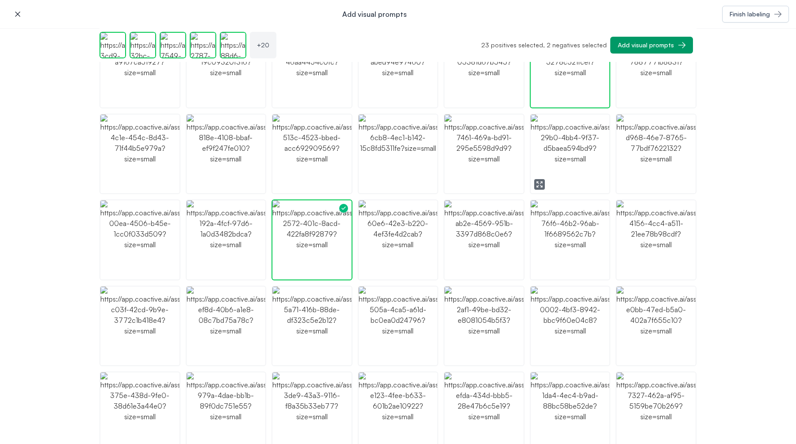
scroll to position [310, 0]
click at [539, 351] on icon "button" at bounding box center [539, 354] width 7 height 7
click at [563, 300] on img "button" at bounding box center [570, 324] width 79 height 79
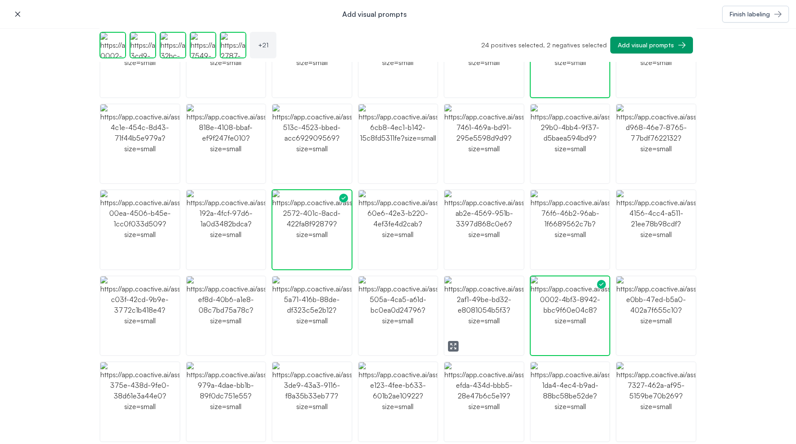
scroll to position [319, 0]
click at [454, 343] on icon "button" at bounding box center [454, 343] width 1 height 1
click at [488, 303] on img "button" at bounding box center [483, 315] width 79 height 79
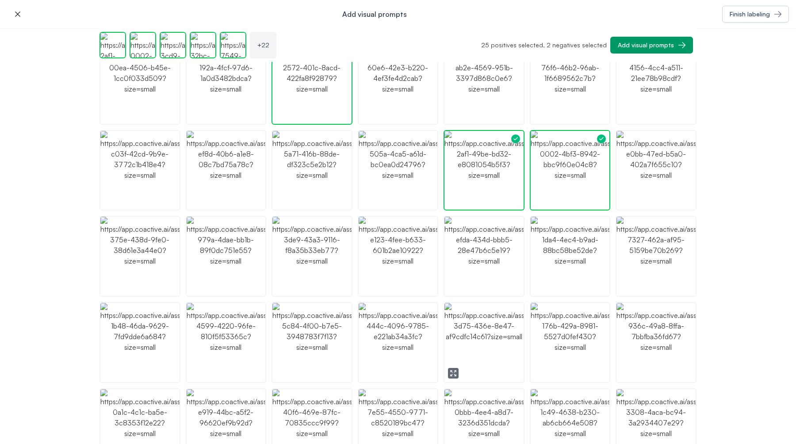
scroll to position [468, 0]
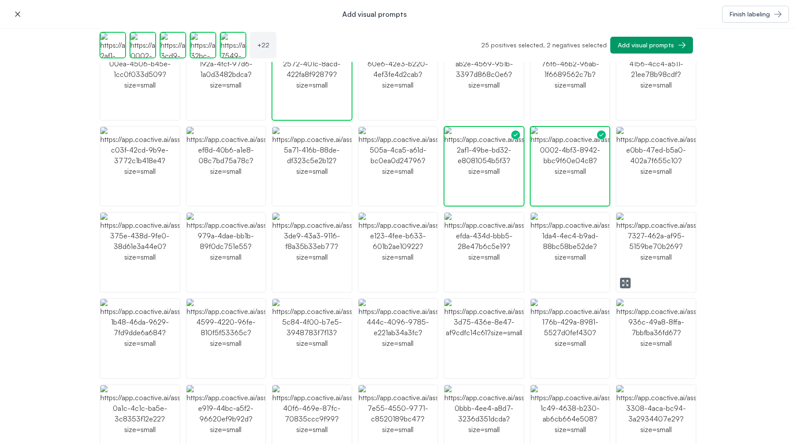
click at [673, 262] on img "button" at bounding box center [655, 252] width 79 height 79
click at [541, 283] on icon "button" at bounding box center [539, 282] width 7 height 7
click at [567, 268] on img "button" at bounding box center [570, 252] width 79 height 79
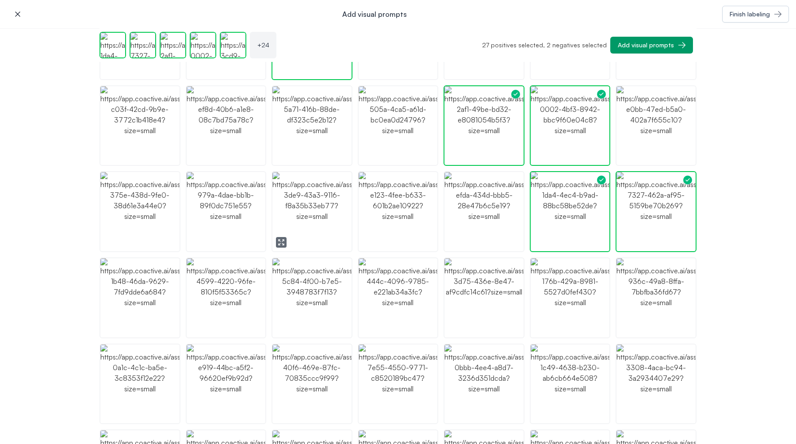
scroll to position [519, 0]
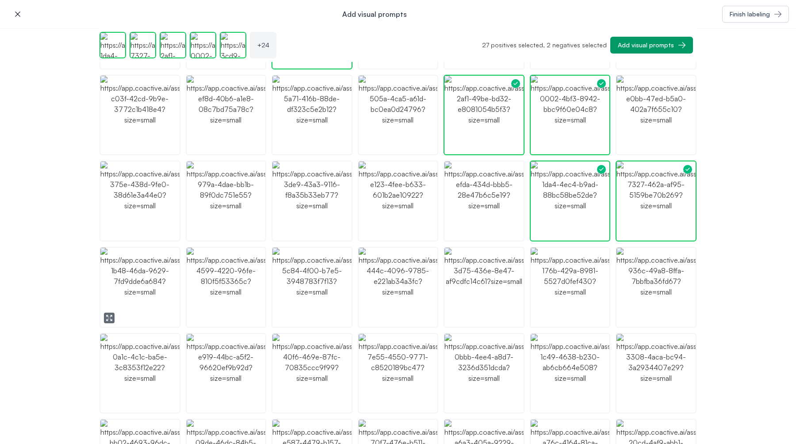
click at [159, 293] on img "button" at bounding box center [139, 287] width 79 height 79
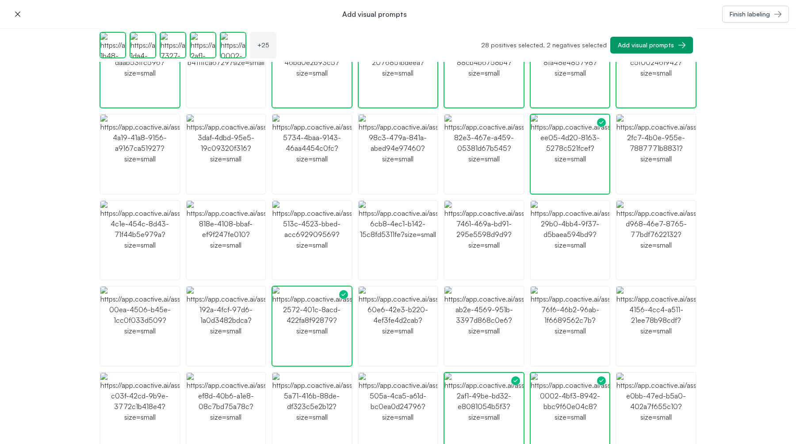
scroll to position [0, 0]
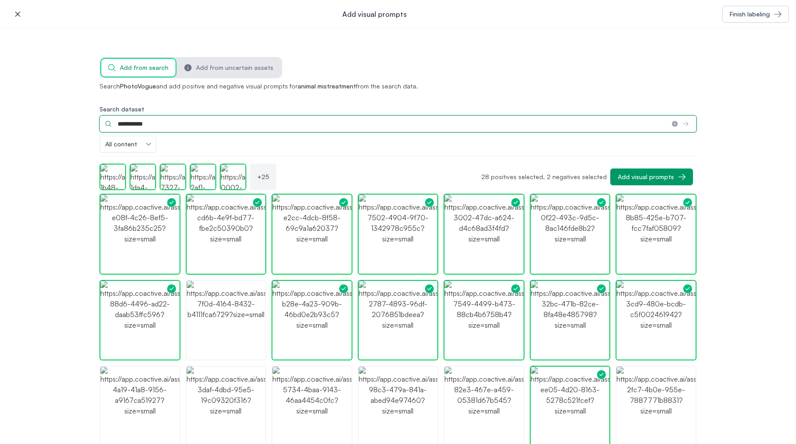
click at [176, 119] on input "**********" at bounding box center [381, 123] width 565 height 17
click at [175, 122] on input "**********" at bounding box center [381, 123] width 565 height 17
type input "**********"
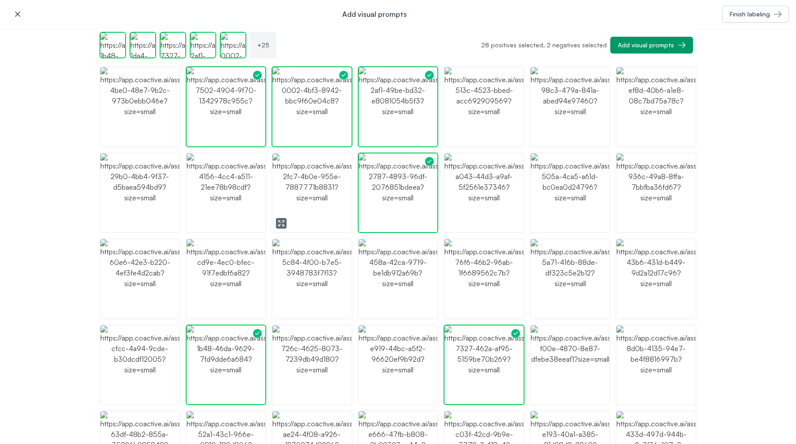
scroll to position [289, 0]
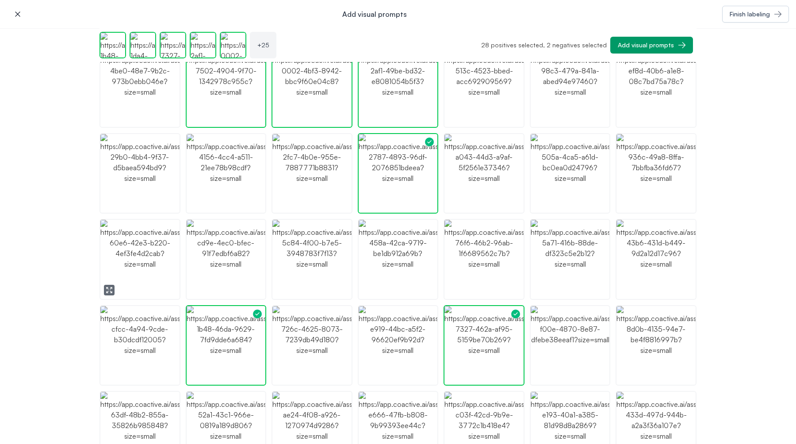
click at [115, 284] on img "button" at bounding box center [139, 259] width 79 height 79
click at [112, 288] on icon "button" at bounding box center [109, 289] width 7 height 7
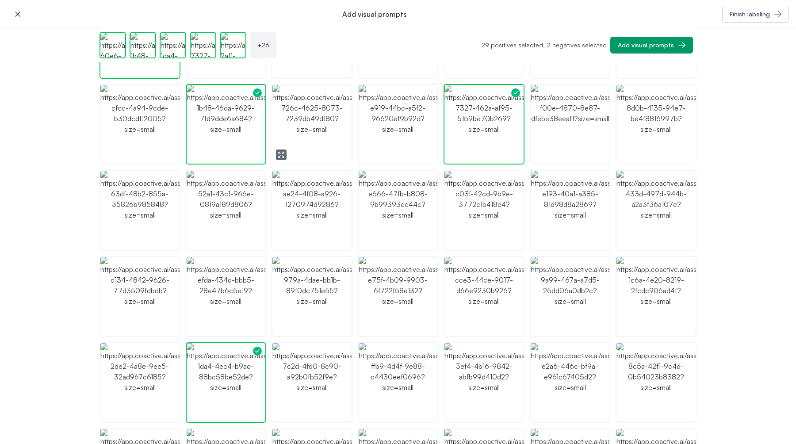
scroll to position [516, 0]
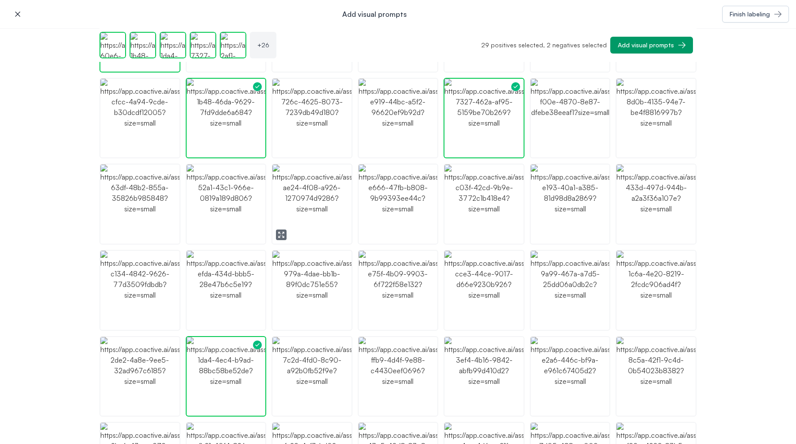
click at [284, 232] on icon "button" at bounding box center [281, 234] width 7 height 7
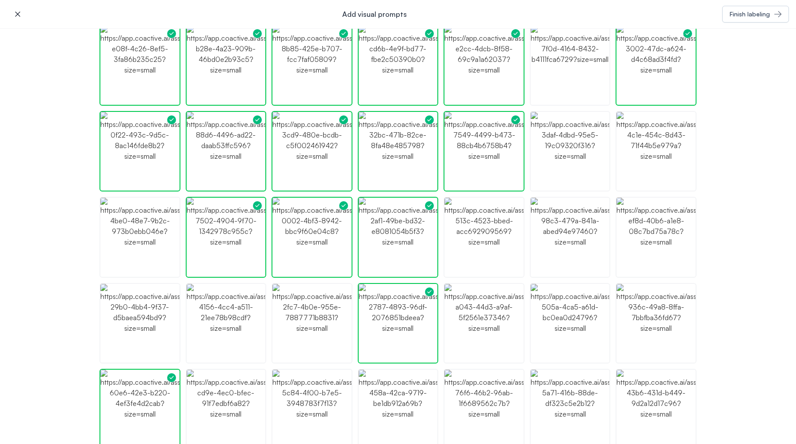
scroll to position [0, 0]
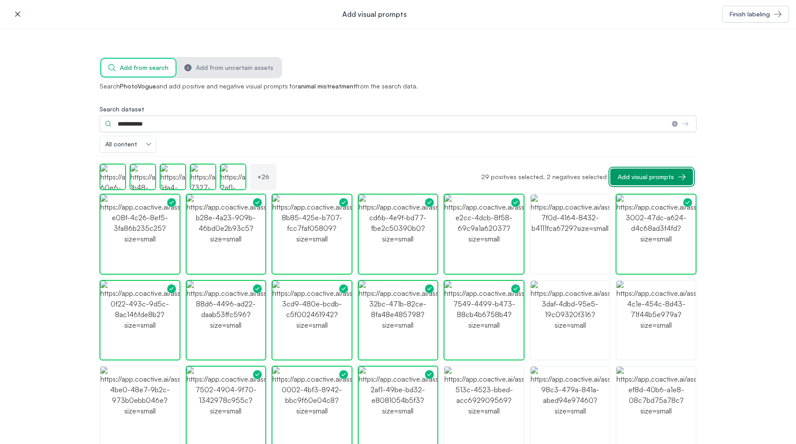
click at [653, 174] on div "Add visual prompts" at bounding box center [646, 176] width 56 height 9
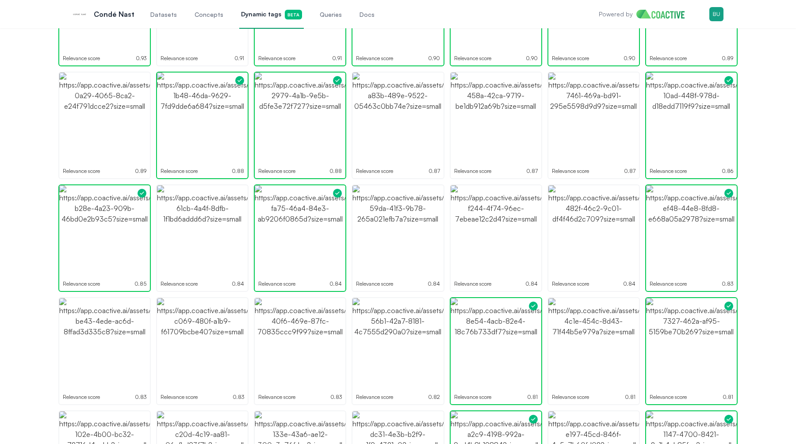
scroll to position [215, 0]
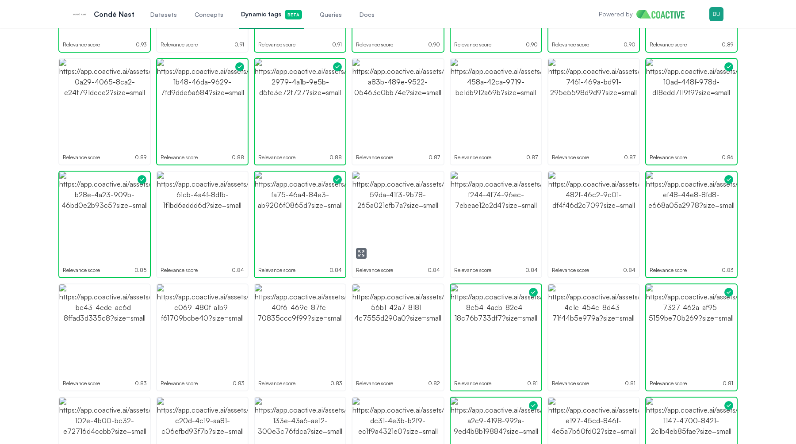
click at [360, 252] on icon "button" at bounding box center [361, 253] width 7 height 7
click at [397, 242] on img "button" at bounding box center [397, 217] width 91 height 91
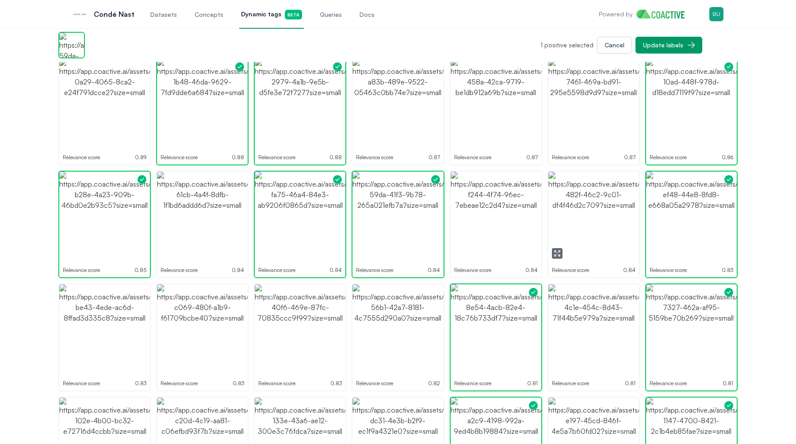
click at [558, 251] on icon "button" at bounding box center [557, 253] width 7 height 7
click at [582, 221] on img "button" at bounding box center [593, 217] width 91 height 91
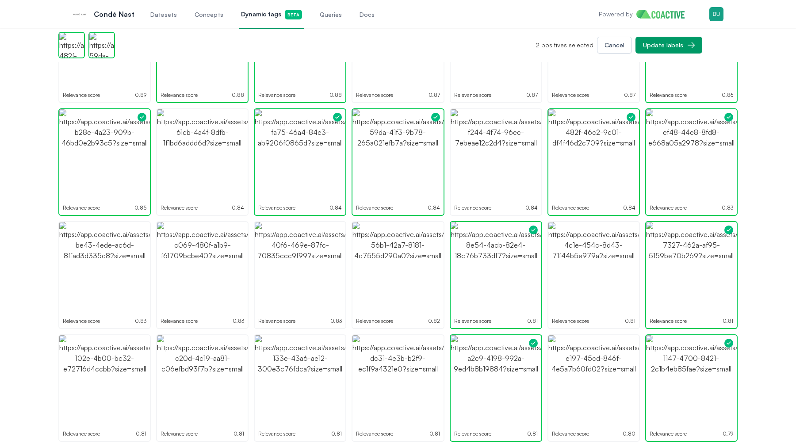
scroll to position [289, 0]
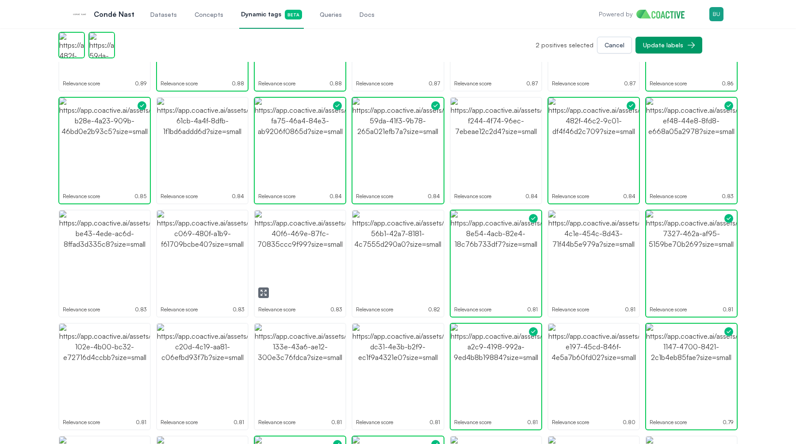
click at [289, 269] on img "button" at bounding box center [300, 255] width 91 height 91
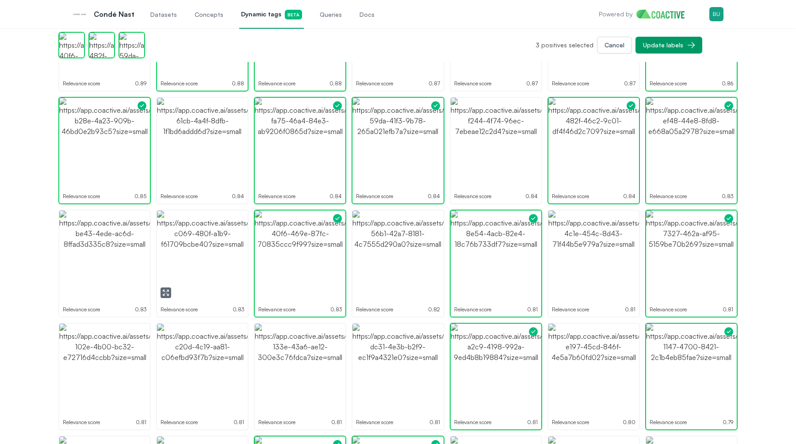
click at [202, 275] on img "button" at bounding box center [202, 255] width 91 height 91
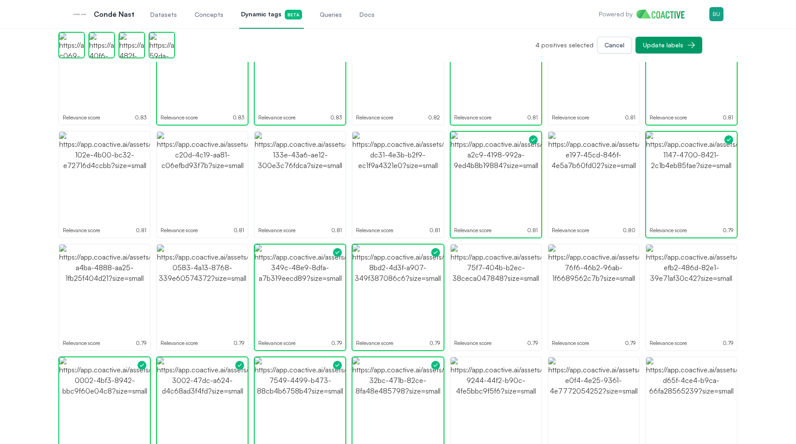
scroll to position [483, 0]
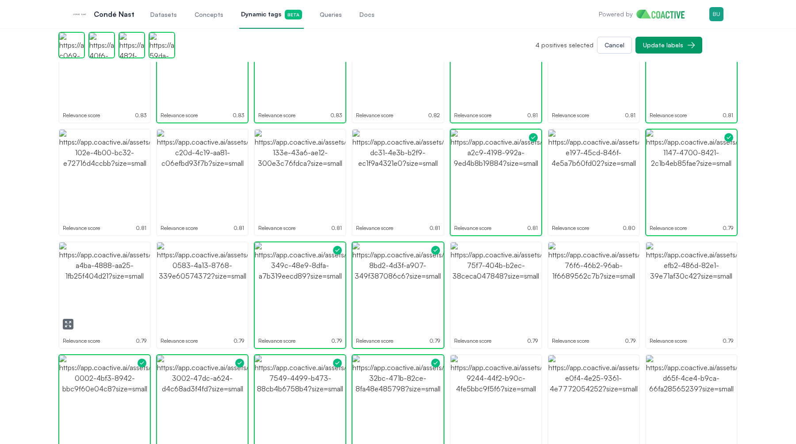
click at [112, 294] on img "button" at bounding box center [104, 287] width 91 height 91
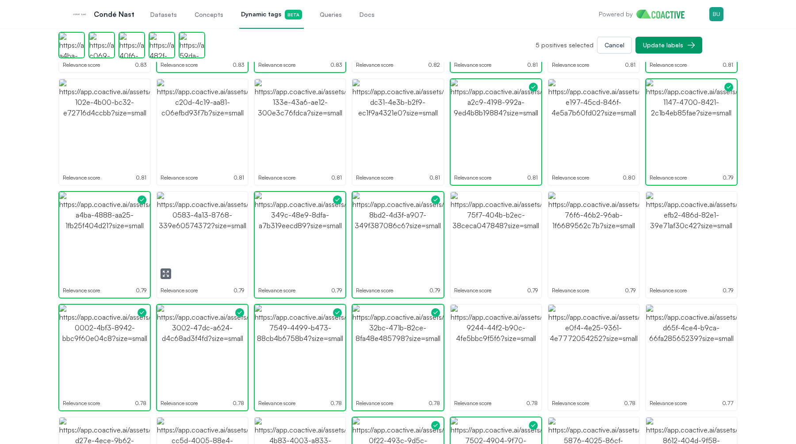
scroll to position [554, 0]
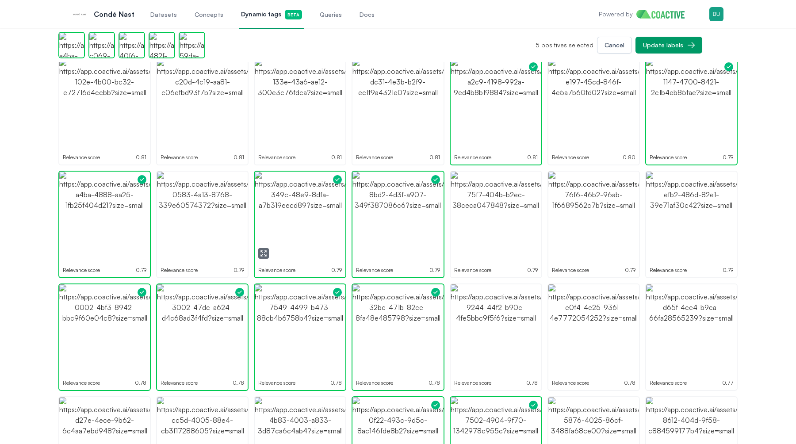
click at [292, 222] on img "button" at bounding box center [300, 217] width 91 height 91
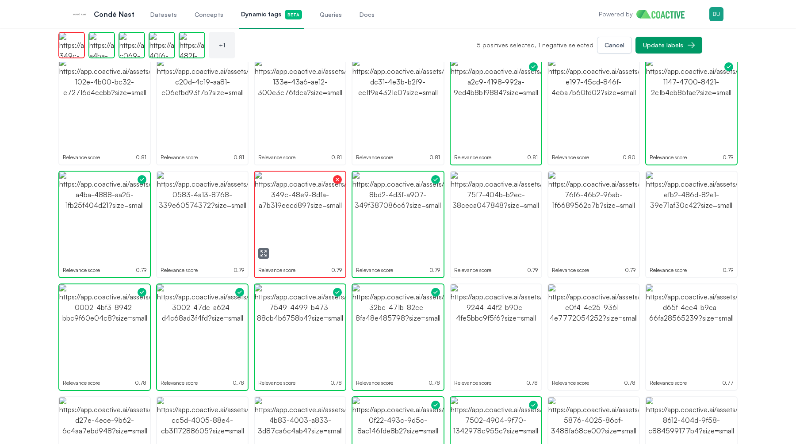
click at [292, 222] on img "button" at bounding box center [300, 217] width 91 height 91
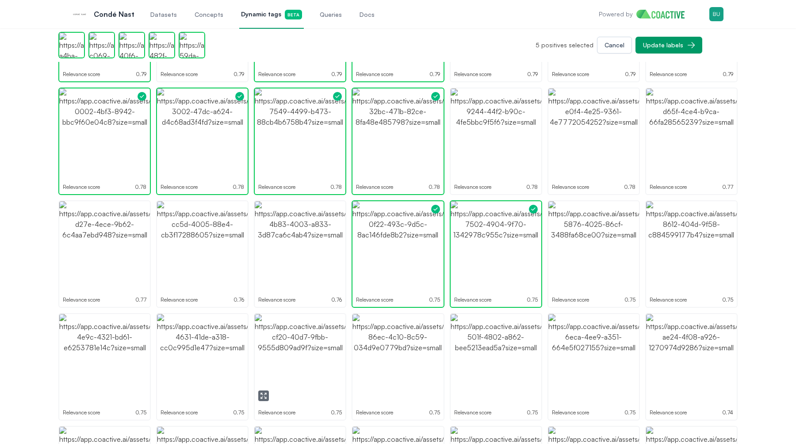
scroll to position [744, 0]
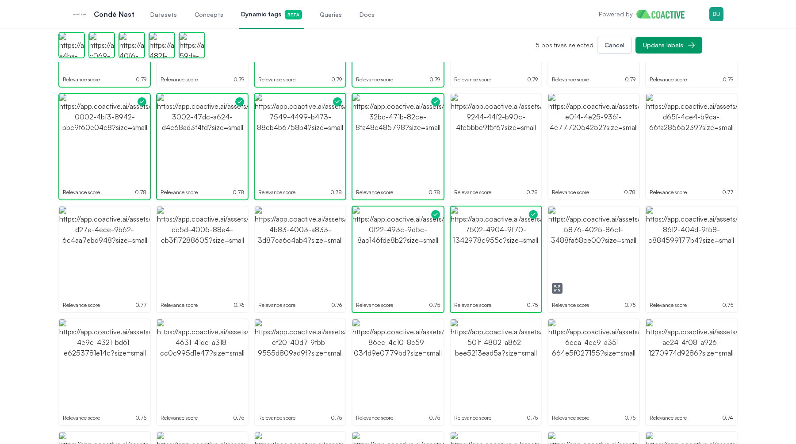
click at [556, 288] on icon "button" at bounding box center [557, 288] width 7 height 7
click at [558, 269] on img "button" at bounding box center [593, 251] width 91 height 91
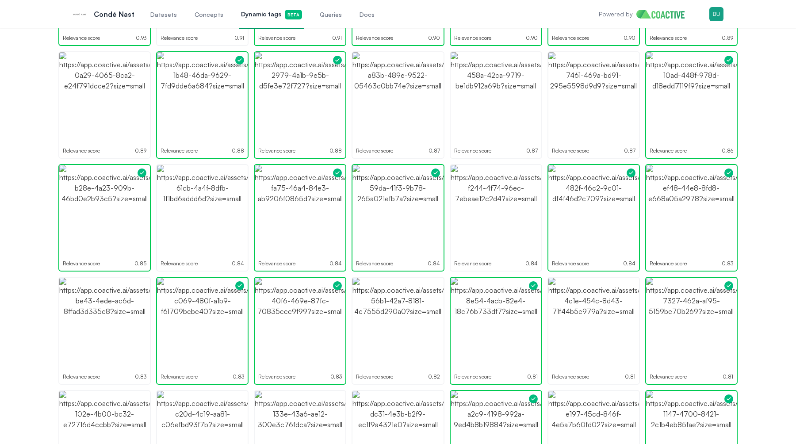
scroll to position [0, 0]
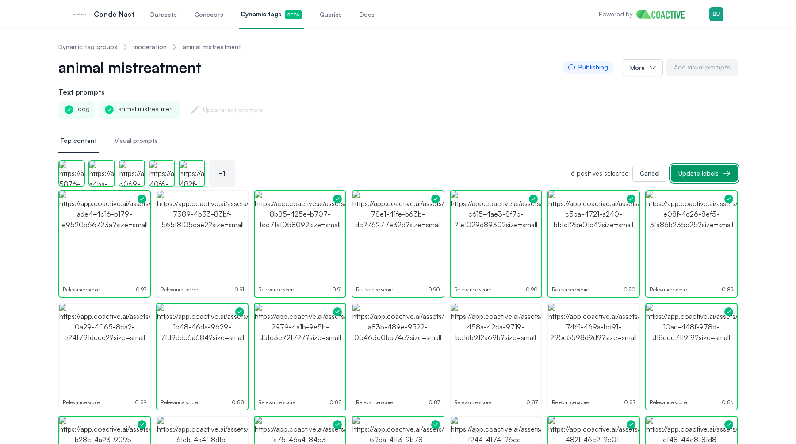
click at [701, 172] on div "Update labels" at bounding box center [698, 173] width 40 height 9
click at [149, 40] on ol "Dynamic tag groups moderation animal mistreatment" at bounding box center [149, 46] width 183 height 23
click at [145, 49] on link "moderation" at bounding box center [150, 46] width 34 height 9
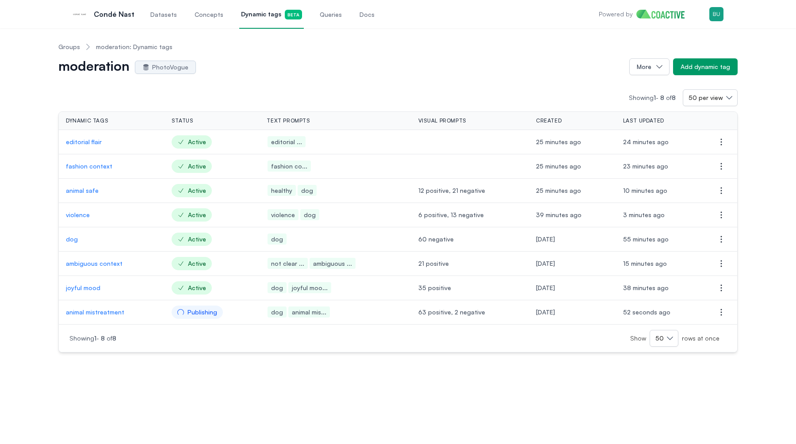
click at [88, 290] on p "joyful mood" at bounding box center [112, 287] width 92 height 9
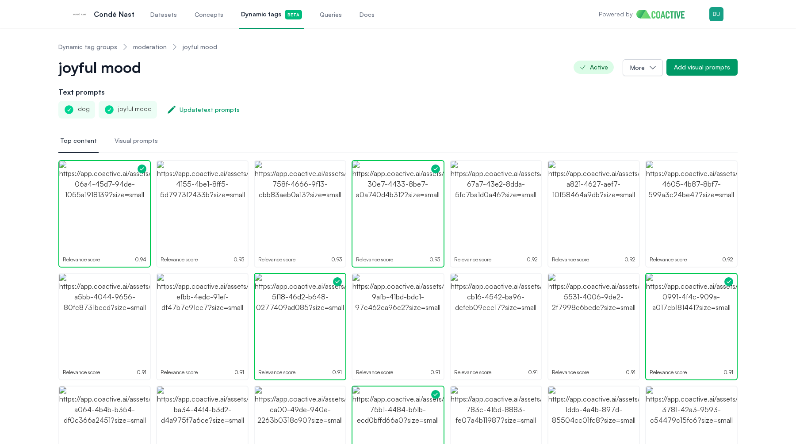
click at [151, 46] on link "moderation" at bounding box center [150, 46] width 34 height 9
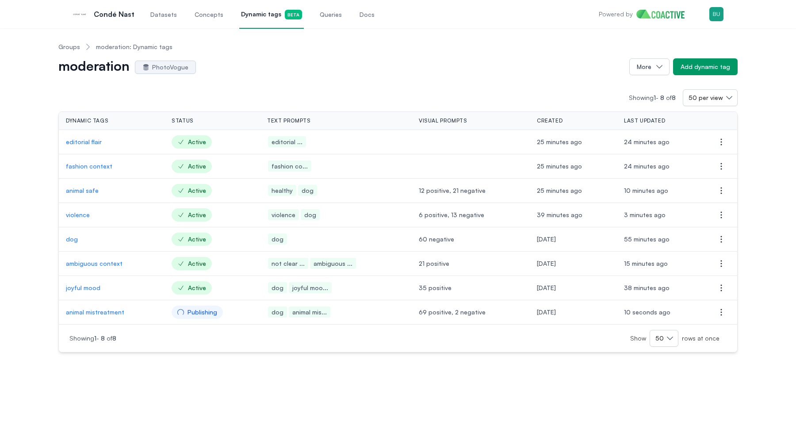
click at [94, 194] on p "animal safe" at bounding box center [112, 190] width 92 height 9
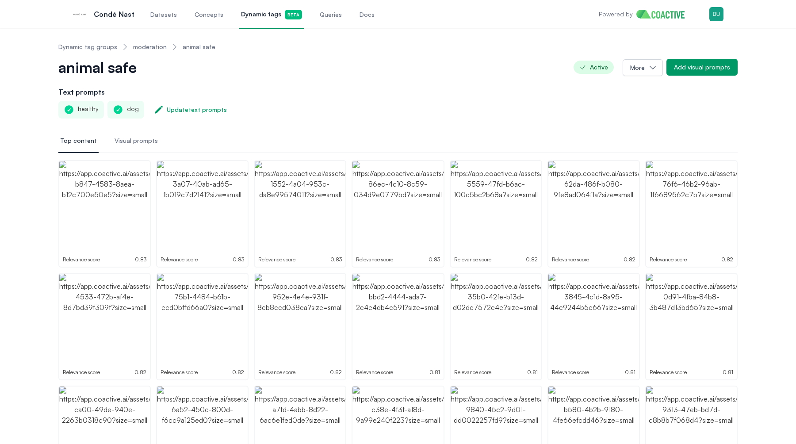
click at [149, 46] on link "moderation" at bounding box center [150, 46] width 34 height 9
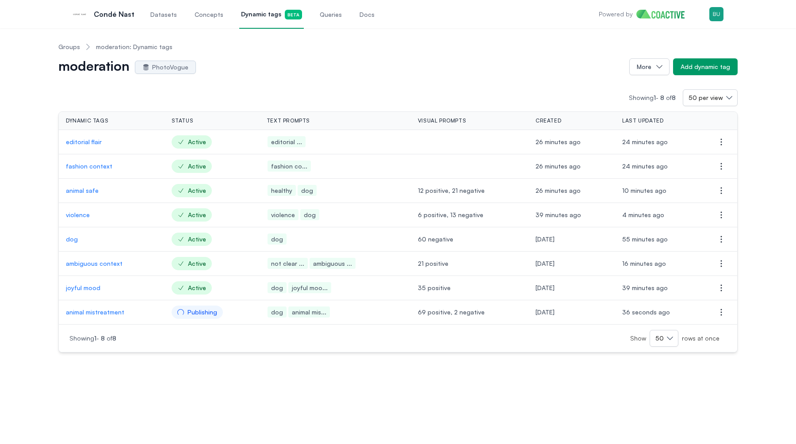
click at [99, 265] on p "ambiguous context" at bounding box center [112, 263] width 92 height 9
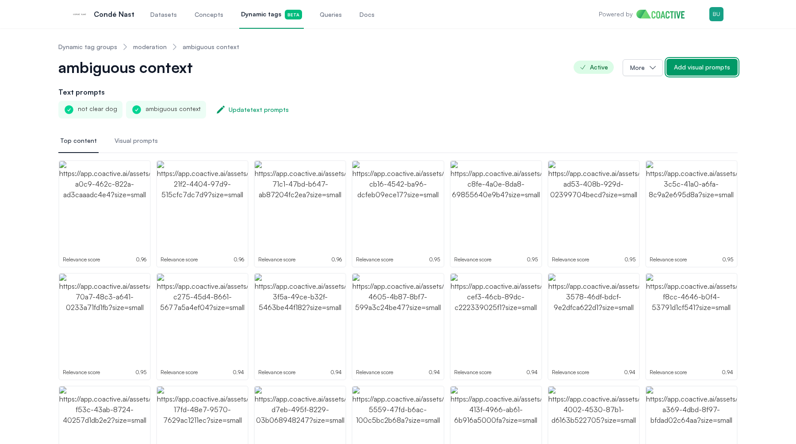
click at [699, 72] on button "Add visual prompts" at bounding box center [701, 67] width 71 height 17
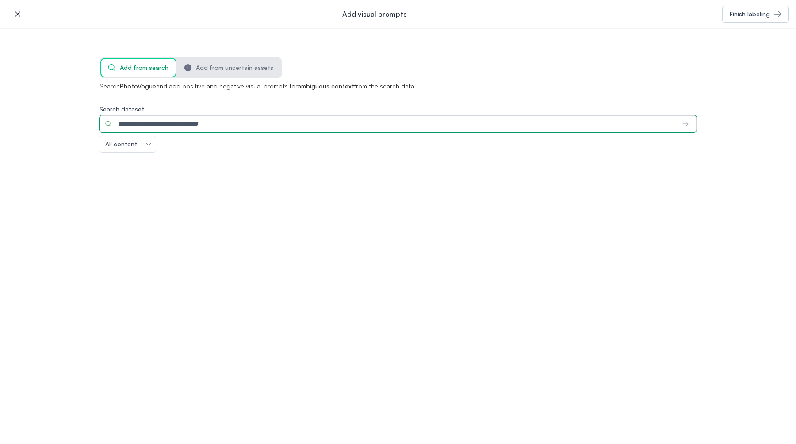
click at [251, 127] on input "Search dataset" at bounding box center [387, 123] width 576 height 17
type input "*********"
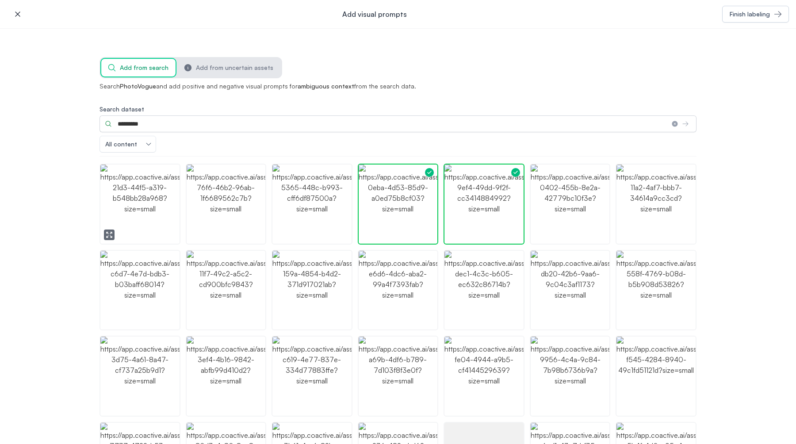
click at [140, 230] on img "button" at bounding box center [139, 203] width 79 height 79
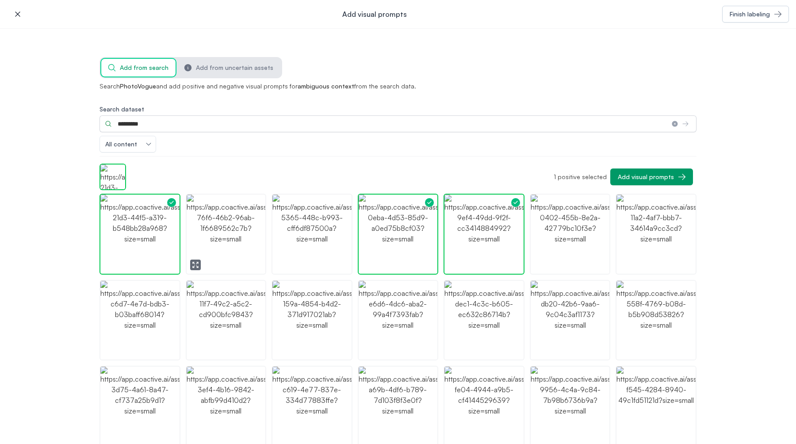
click at [207, 219] on img "button" at bounding box center [226, 234] width 79 height 79
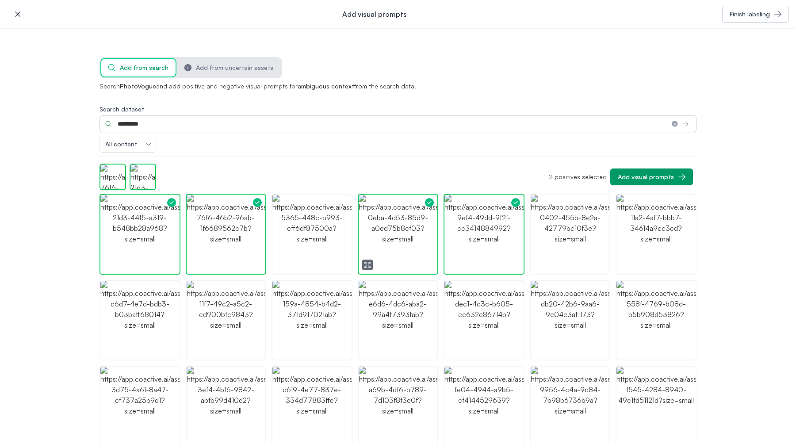
click at [366, 241] on img "button" at bounding box center [398, 234] width 79 height 79
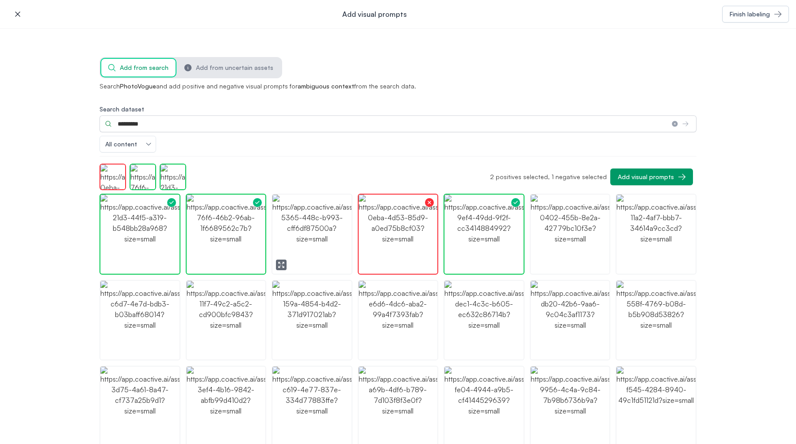
click at [279, 260] on button "button" at bounding box center [281, 265] width 11 height 11
click at [315, 250] on img "button" at bounding box center [311, 234] width 79 height 79
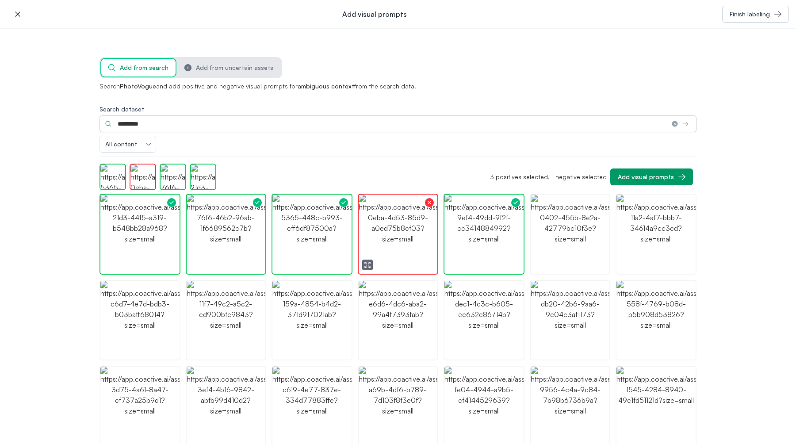
click at [408, 247] on img "button" at bounding box center [398, 234] width 79 height 79
click at [398, 252] on img "button" at bounding box center [398, 234] width 79 height 79
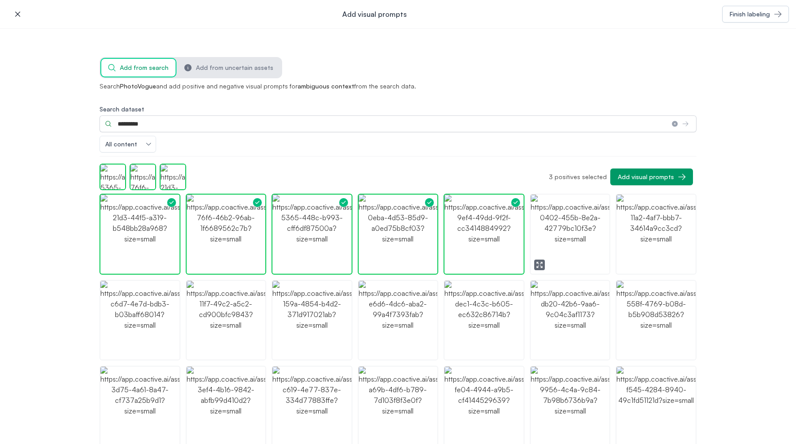
click at [573, 248] on img "button" at bounding box center [570, 234] width 79 height 79
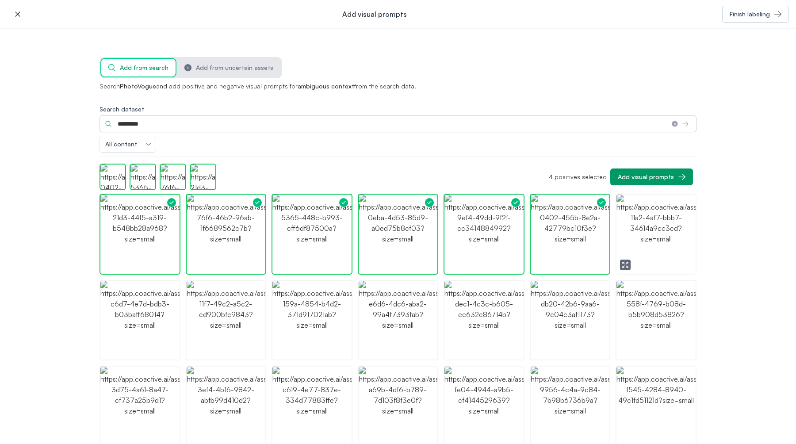
click at [643, 247] on img "button" at bounding box center [655, 234] width 79 height 79
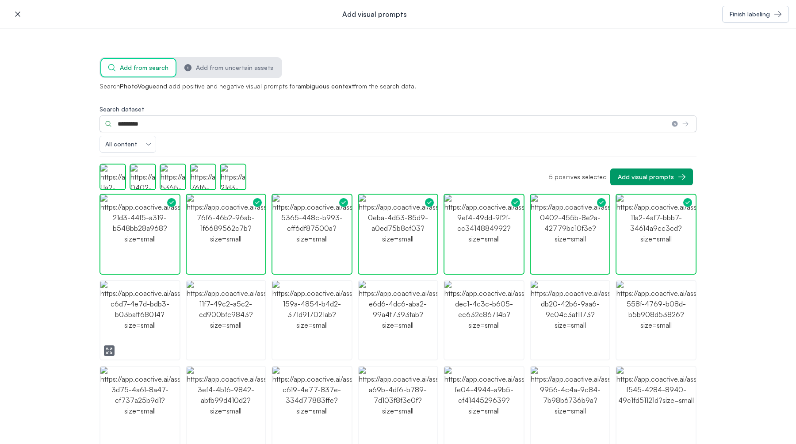
click at [164, 336] on img "button" at bounding box center [139, 320] width 79 height 79
click at [282, 350] on icon "button" at bounding box center [281, 350] width 7 height 7
click at [307, 321] on img "button" at bounding box center [311, 320] width 79 height 79
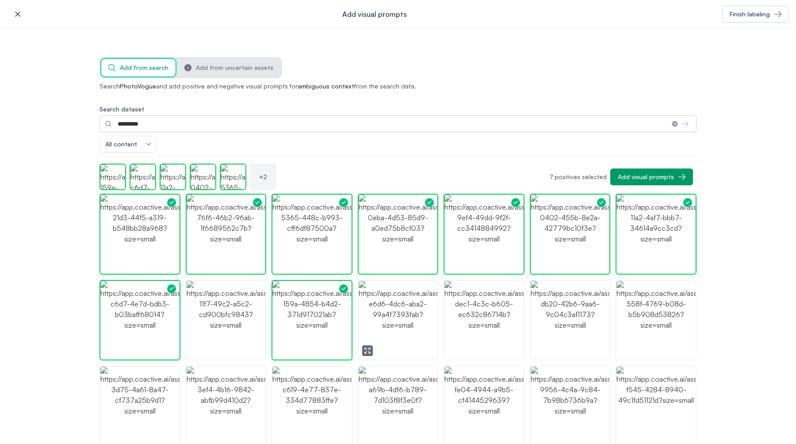
click at [388, 339] on img "button" at bounding box center [398, 320] width 79 height 79
click at [455, 350] on icon "button" at bounding box center [453, 350] width 7 height 7
click at [538, 350] on icon "button" at bounding box center [539, 350] width 7 height 7
click at [542, 332] on img "button" at bounding box center [570, 320] width 79 height 79
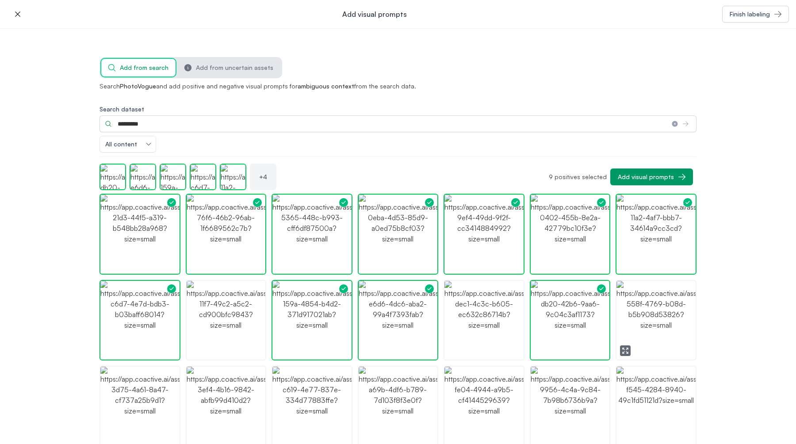
click at [620, 348] on button "button" at bounding box center [625, 350] width 11 height 11
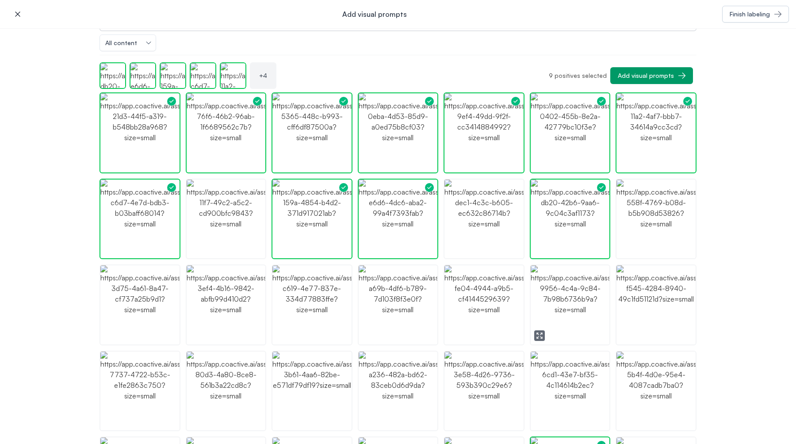
scroll to position [115, 0]
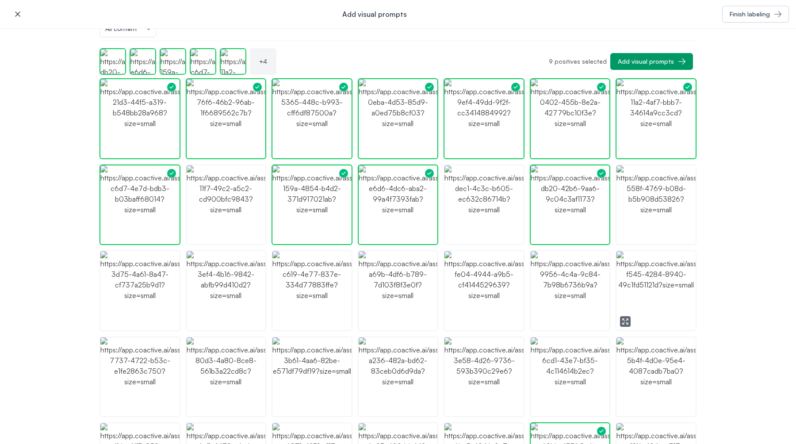
click at [625, 321] on icon "button" at bounding box center [625, 321] width 7 height 7
click at [566, 306] on img "button" at bounding box center [570, 290] width 79 height 79
click at [495, 306] on img "button" at bounding box center [483, 290] width 79 height 79
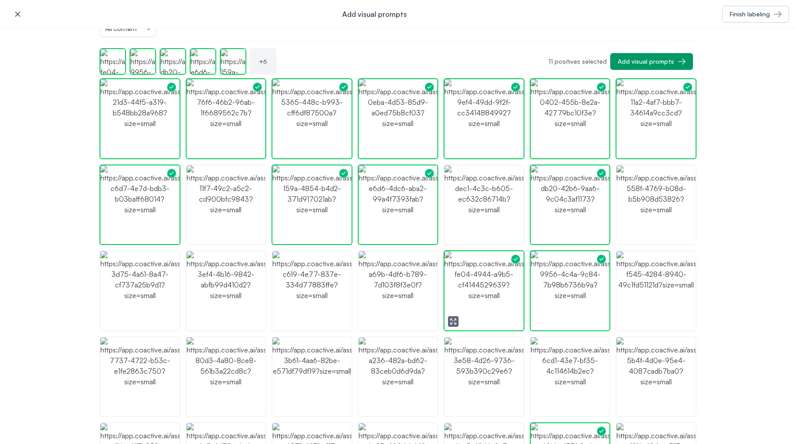
click at [407, 295] on img "button" at bounding box center [398, 290] width 79 height 79
click at [245, 304] on img "button" at bounding box center [226, 290] width 79 height 79
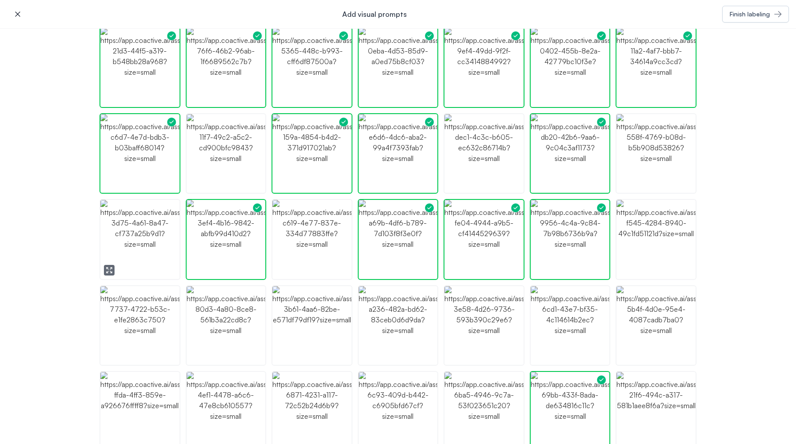
scroll to position [175, 0]
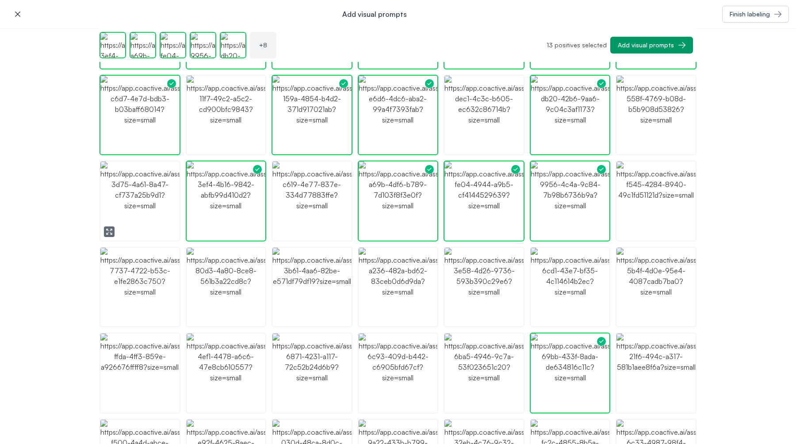
click at [111, 230] on icon "button" at bounding box center [109, 231] width 7 height 7
click at [282, 229] on icon "button" at bounding box center [281, 231] width 7 height 7
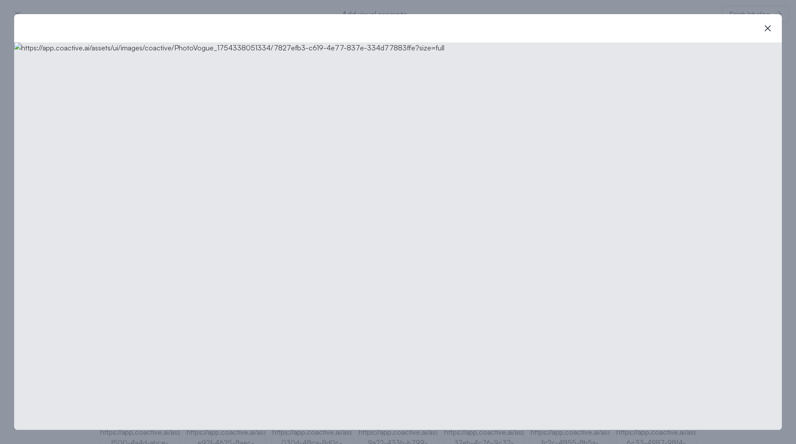
click at [309, 258] on img at bounding box center [398, 235] width 768 height 387
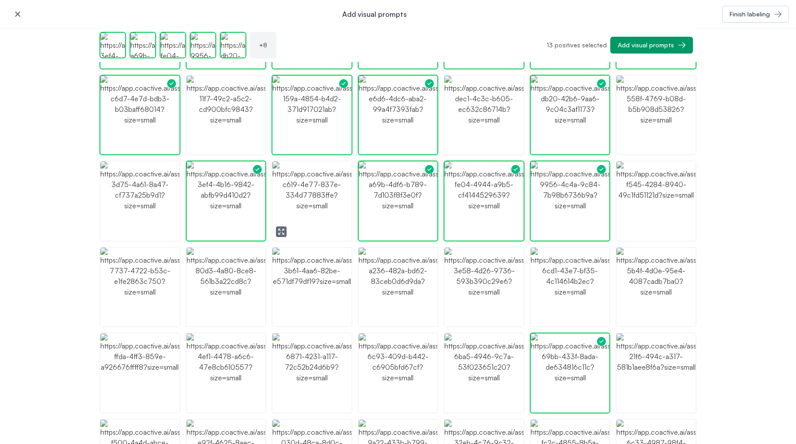
click at [308, 212] on img "button" at bounding box center [311, 200] width 79 height 79
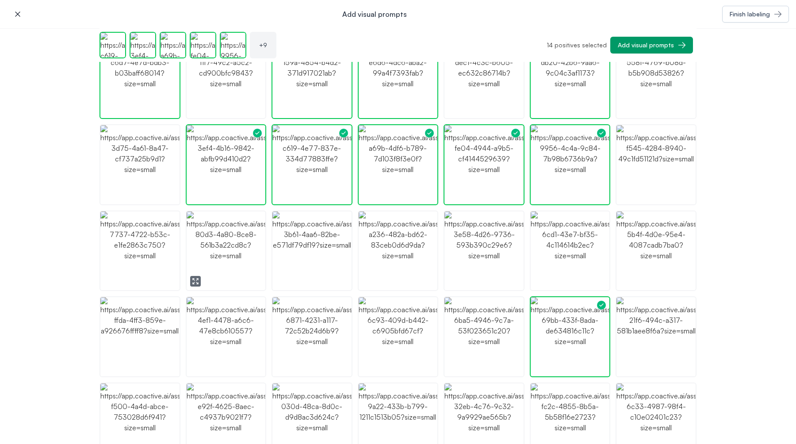
scroll to position [224, 0]
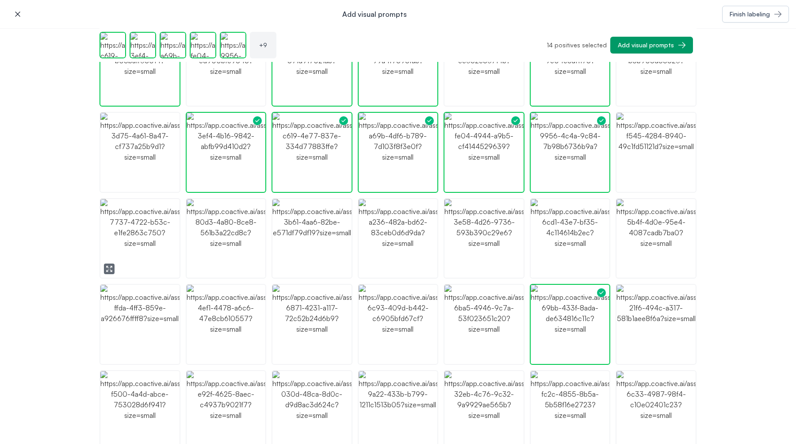
click at [108, 266] on icon "button" at bounding box center [107, 266] width 1 height 1
click at [166, 260] on img "button" at bounding box center [139, 238] width 79 height 79
click at [284, 267] on icon "button" at bounding box center [281, 268] width 7 height 7
click at [390, 253] on img "button" at bounding box center [398, 238] width 79 height 79
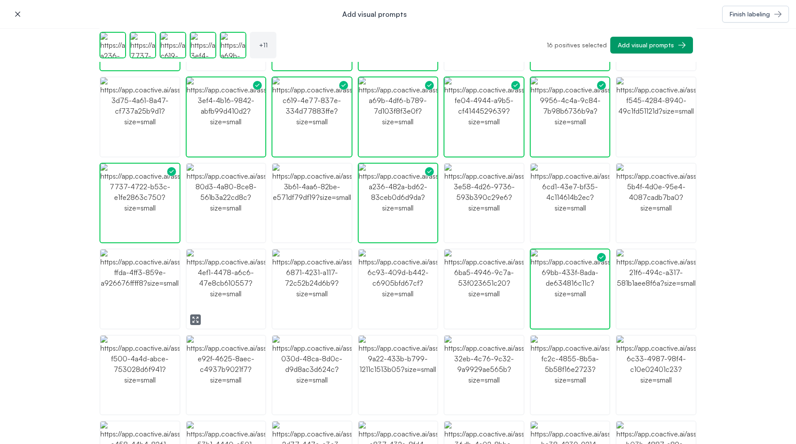
scroll to position [278, 0]
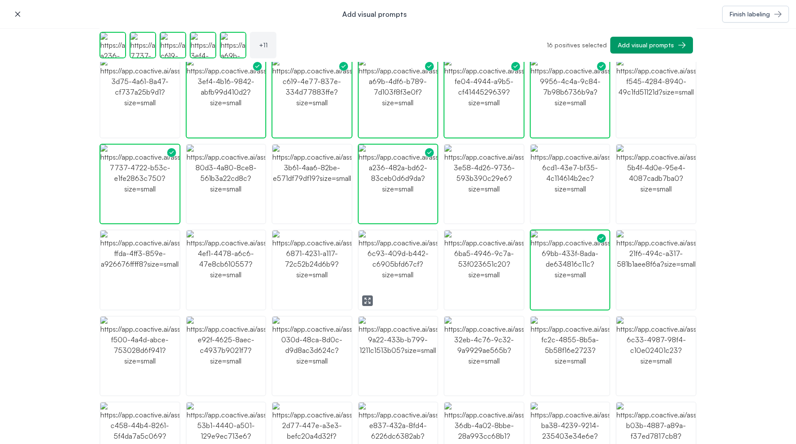
click at [376, 289] on img "button" at bounding box center [398, 269] width 79 height 79
click at [386, 283] on img "button" at bounding box center [398, 269] width 79 height 79
click at [393, 283] on img "button" at bounding box center [398, 269] width 79 height 79
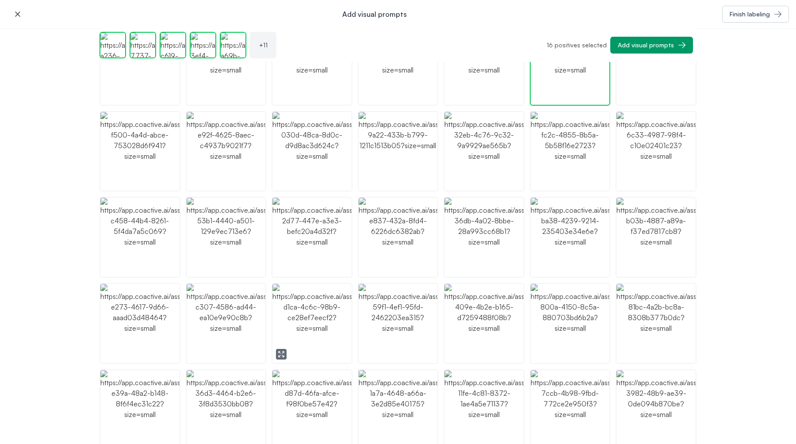
scroll to position [485, 0]
click at [374, 341] on img "button" at bounding box center [398, 321] width 79 height 79
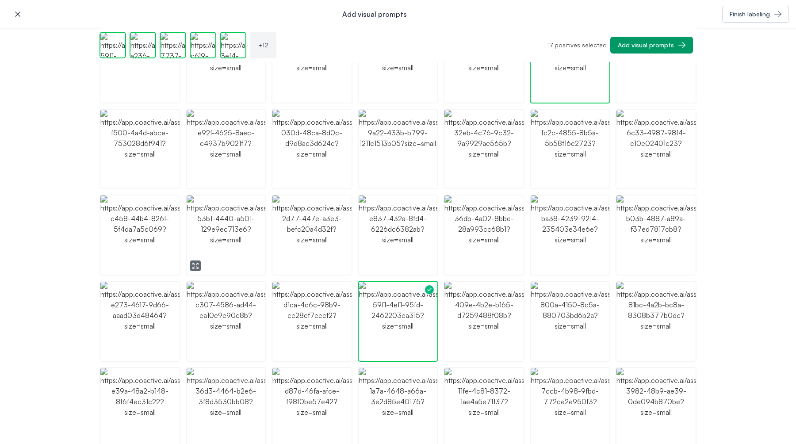
click at [199, 265] on button "button" at bounding box center [195, 265] width 11 height 11
click at [109, 264] on icon "button" at bounding box center [109, 265] width 7 height 7
click at [453, 349] on icon "button" at bounding box center [453, 351] width 7 height 7
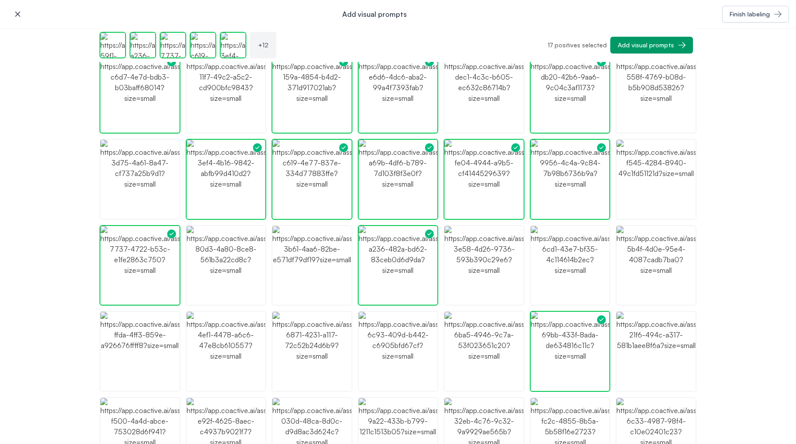
scroll to position [0, 0]
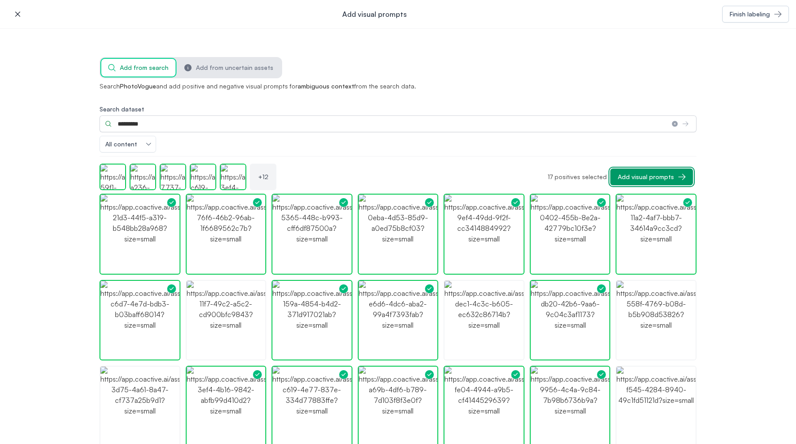
click at [646, 179] on div "Add visual prompts" at bounding box center [646, 176] width 56 height 9
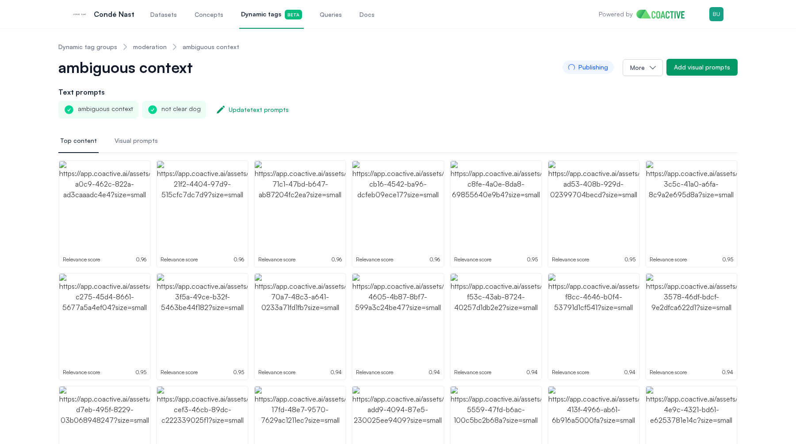
click at [138, 143] on span "Visual prompts" at bounding box center [136, 140] width 43 height 9
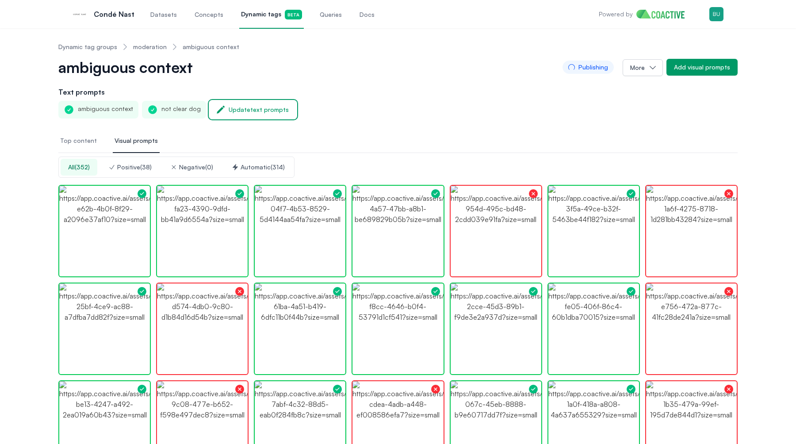
click at [243, 112] on div "Update text prompts" at bounding box center [259, 109] width 60 height 9
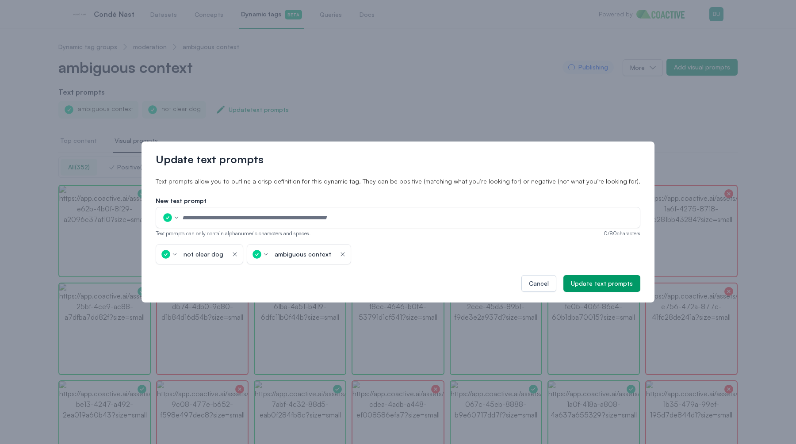
click at [242, 256] on div "not clear dog icon-button" at bounding box center [200, 254] width 88 height 20
click at [237, 256] on icon "button" at bounding box center [235, 254] width 4 height 4
click at [593, 286] on div "Update text prompts" at bounding box center [602, 283] width 62 height 9
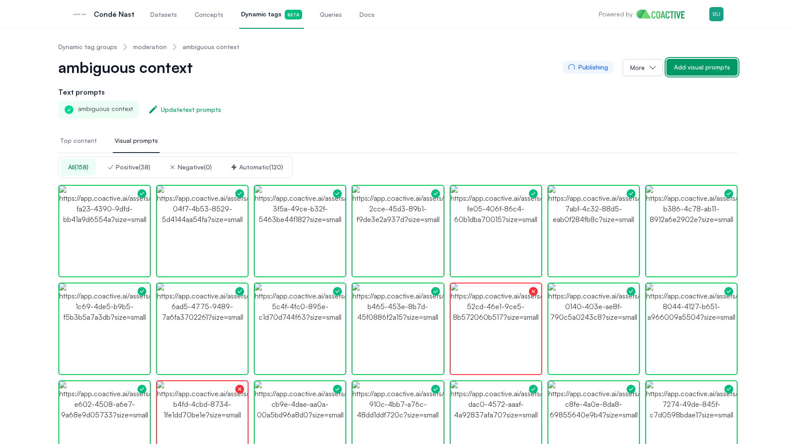
click at [698, 73] on button "Add visual prompts" at bounding box center [701, 67] width 71 height 17
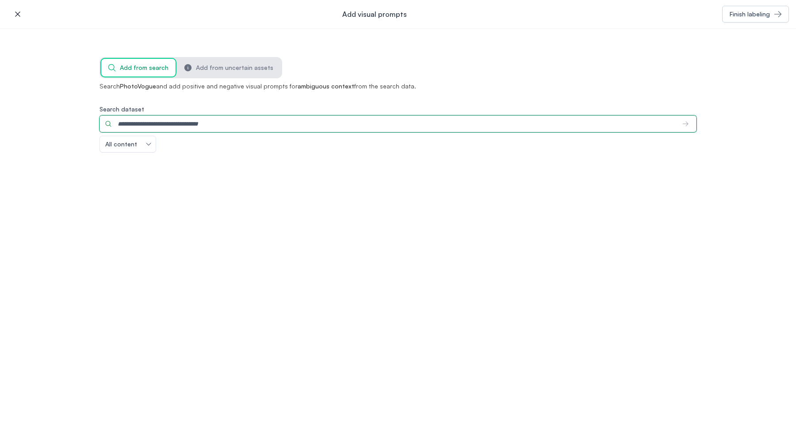
click at [317, 125] on input "Search dataset" at bounding box center [387, 123] width 576 height 17
type input "****"
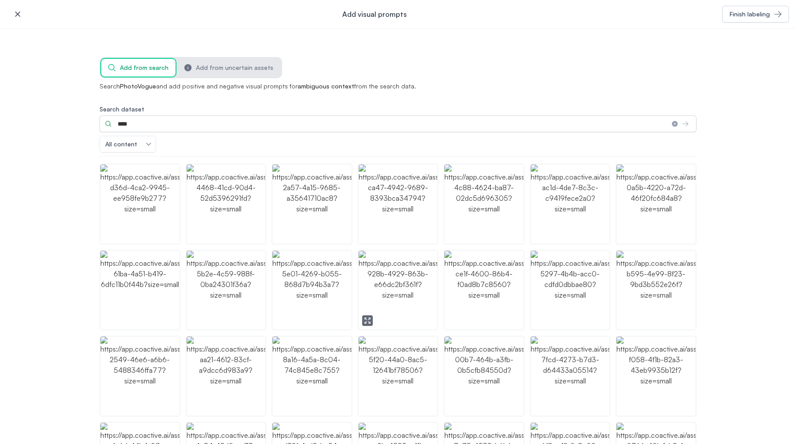
click at [364, 319] on icon "button" at bounding box center [367, 320] width 7 height 7
click at [309, 309] on img "button" at bounding box center [311, 290] width 79 height 79
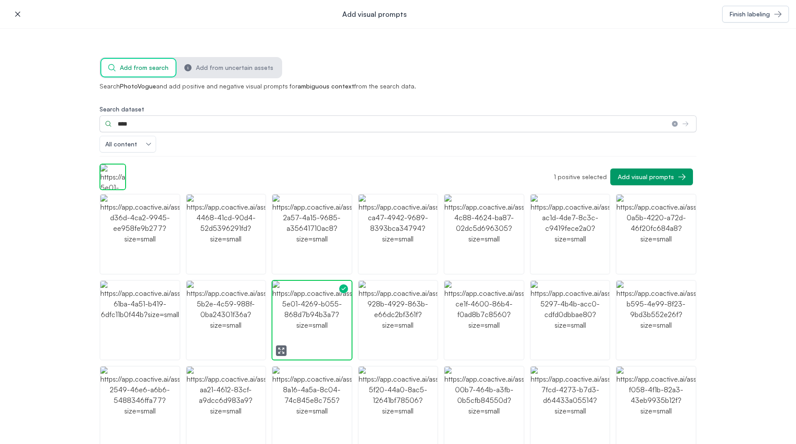
click at [309, 309] on img "button" at bounding box center [311, 320] width 79 height 79
click at [312, 314] on img "button" at bounding box center [311, 320] width 79 height 79
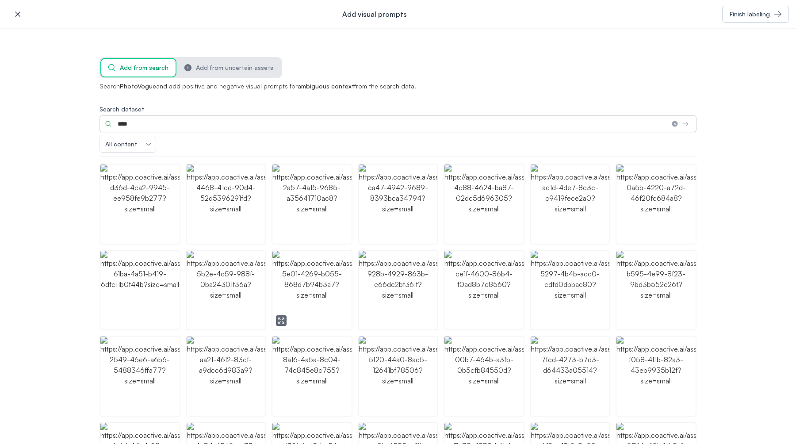
click at [283, 315] on img "button" at bounding box center [311, 290] width 79 height 79
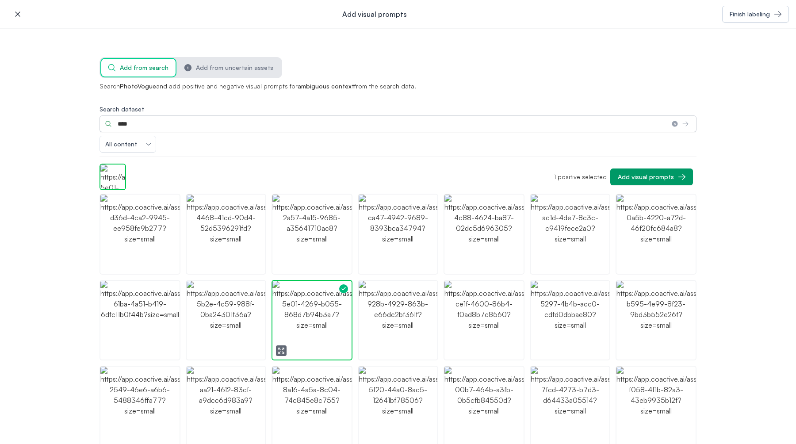
click at [285, 326] on img "button" at bounding box center [311, 320] width 79 height 79
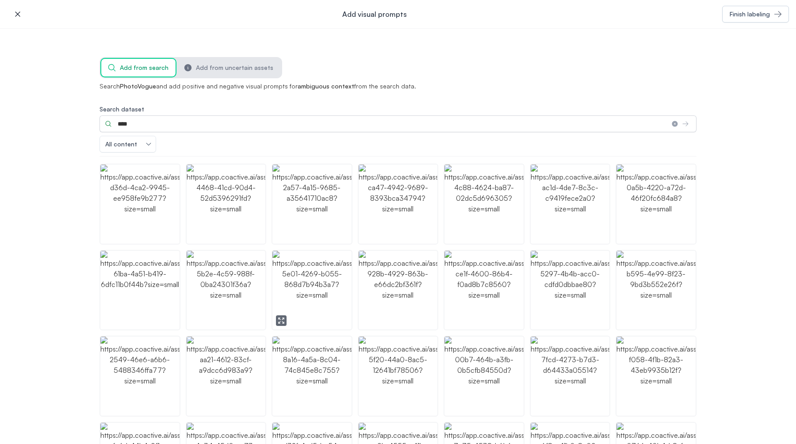
click at [280, 321] on icon "button" at bounding box center [281, 320] width 7 height 7
click at [322, 312] on img "button" at bounding box center [311, 290] width 79 height 79
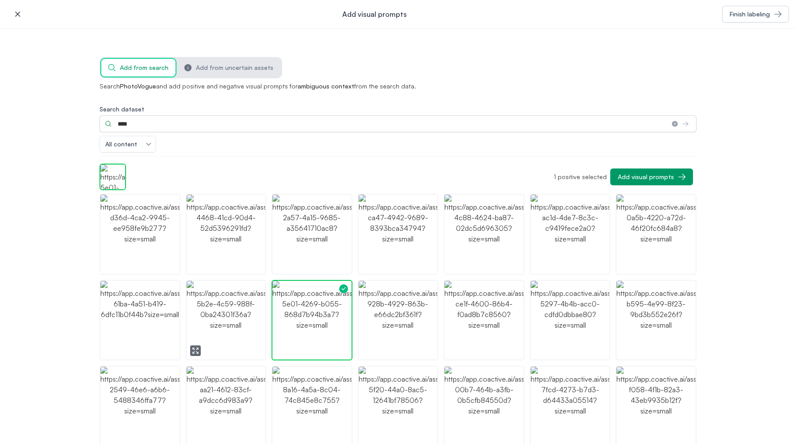
click at [198, 348] on icon "button" at bounding box center [196, 348] width 1 height 1
click at [110, 348] on icon "button" at bounding box center [109, 350] width 7 height 7
click at [646, 249] on img "button" at bounding box center [655, 234] width 79 height 79
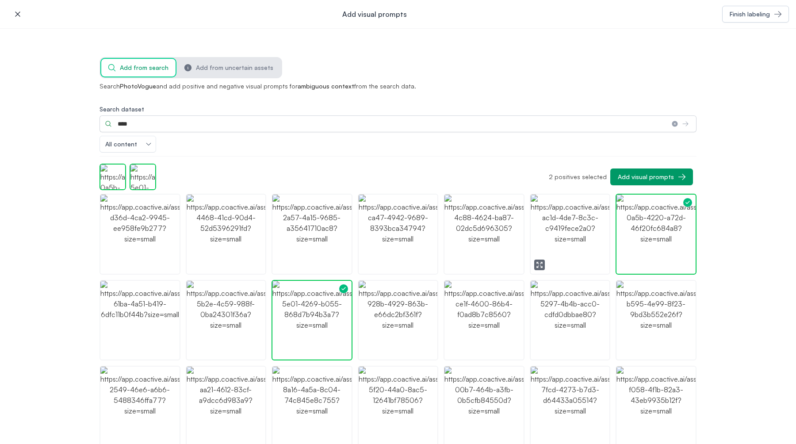
click at [541, 262] on icon "button" at bounding box center [541, 263] width 2 height 2
click at [626, 345] on button "button" at bounding box center [625, 350] width 11 height 11
click at [633, 318] on img "button" at bounding box center [655, 320] width 79 height 79
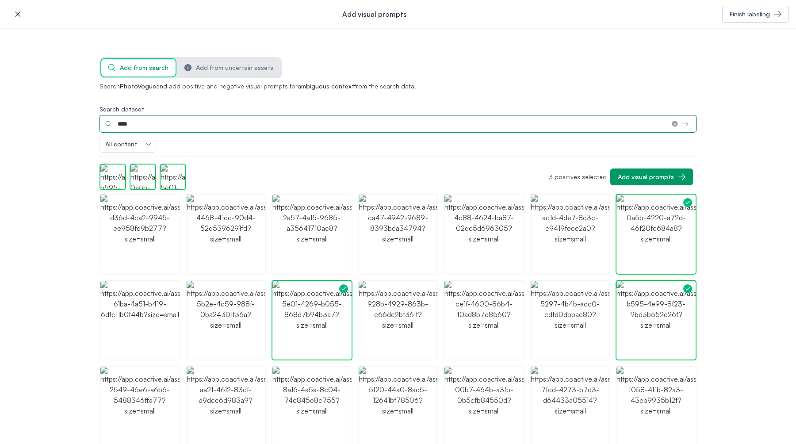
click at [157, 126] on input "****" at bounding box center [381, 123] width 565 height 17
type input "*****"
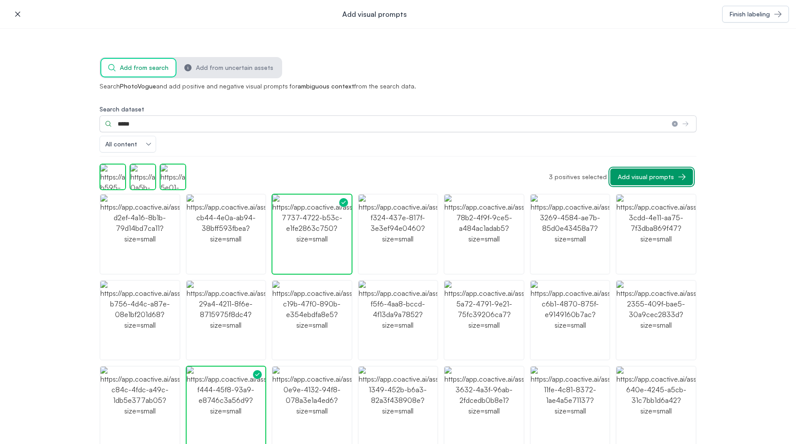
click at [637, 178] on div "Add visual prompts" at bounding box center [646, 176] width 56 height 9
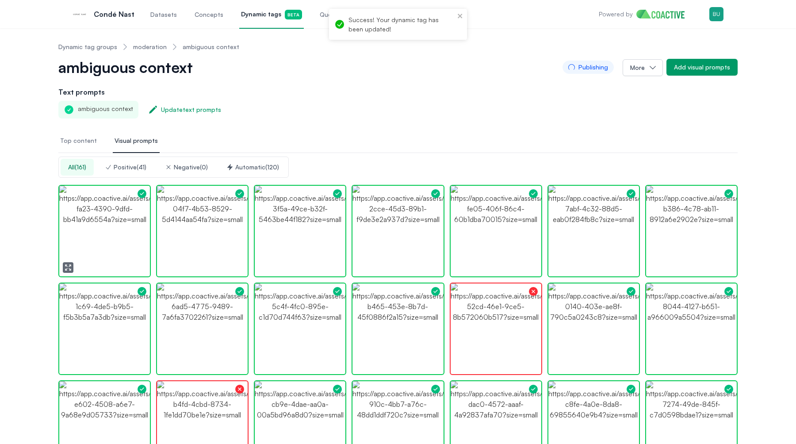
click at [101, 243] on img "button" at bounding box center [104, 231] width 91 height 91
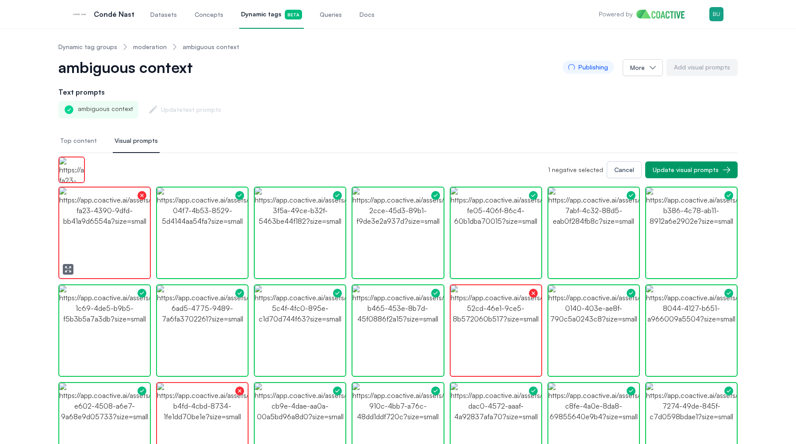
click at [101, 243] on img "button" at bounding box center [104, 232] width 91 height 91
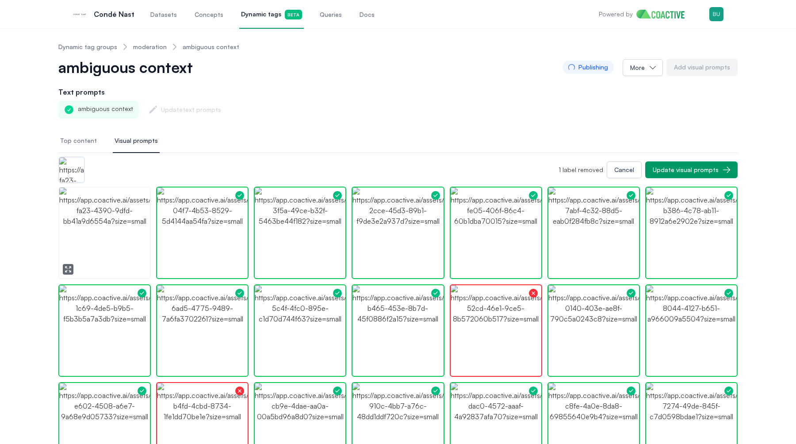
click at [101, 243] on img "button" at bounding box center [104, 232] width 91 height 91
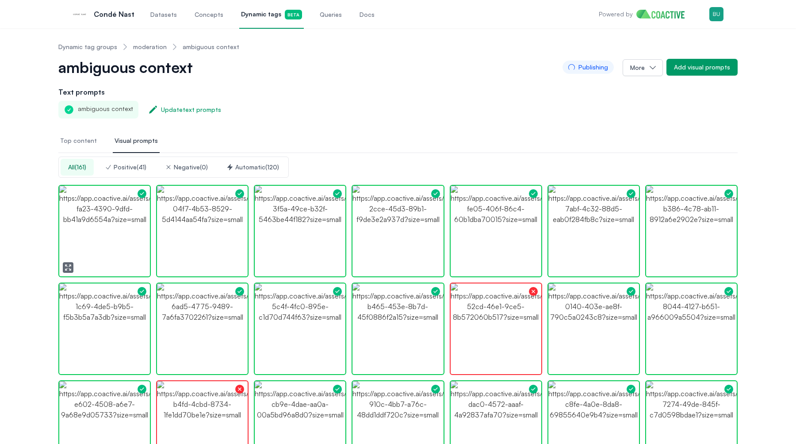
click at [65, 267] on icon "button" at bounding box center [68, 267] width 7 height 7
click at [163, 268] on icon "button" at bounding box center [165, 267] width 7 height 7
click at [266, 267] on icon "button" at bounding box center [263, 267] width 7 height 7
click at [360, 267] on icon "button" at bounding box center [360, 266] width 2 height 2
click at [70, 145] on span "Top content" at bounding box center [78, 140] width 37 height 9
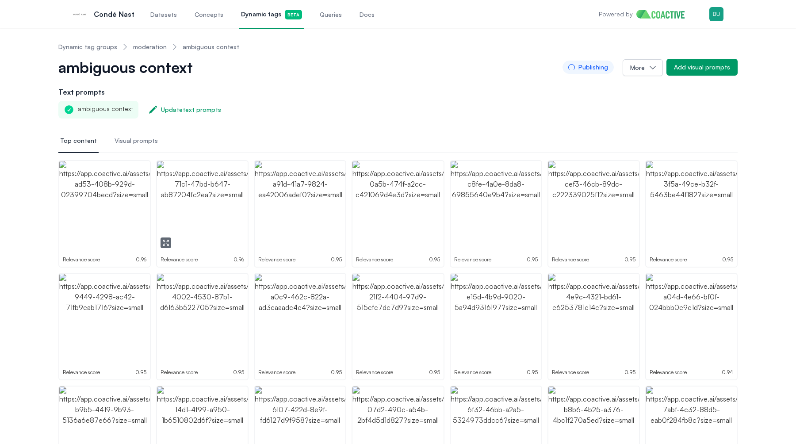
click at [164, 240] on icon "button" at bounding box center [165, 242] width 7 height 7
click at [359, 354] on icon "button" at bounding box center [360, 354] width 2 height 2
click at [261, 356] on icon "button" at bounding box center [263, 355] width 7 height 7
click at [165, 353] on icon "button" at bounding box center [165, 355] width 7 height 7
click at [70, 356] on icon "button" at bounding box center [68, 355] width 7 height 7
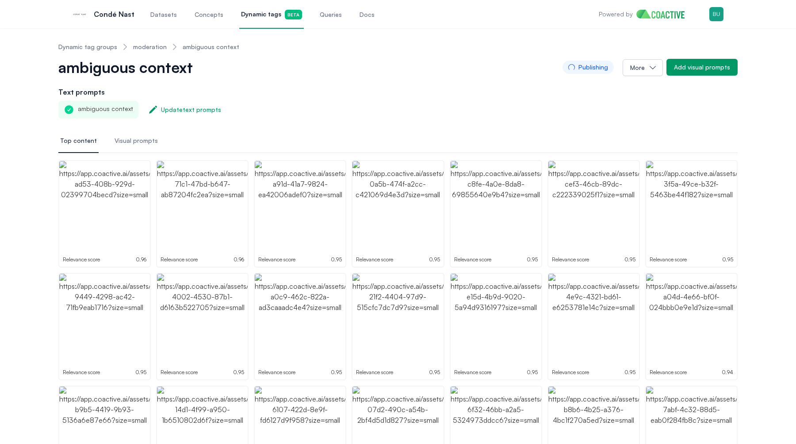
click at [262, 11] on span "Dynamic tags Beta" at bounding box center [271, 15] width 61 height 10
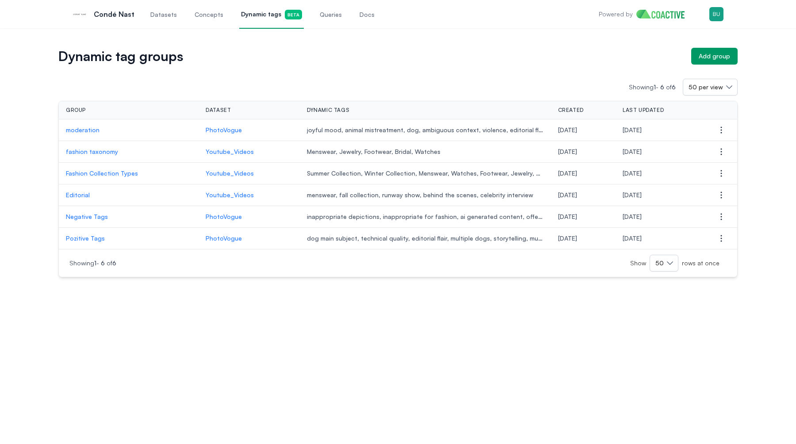
click at [85, 130] on p "moderation" at bounding box center [129, 130] width 126 height 9
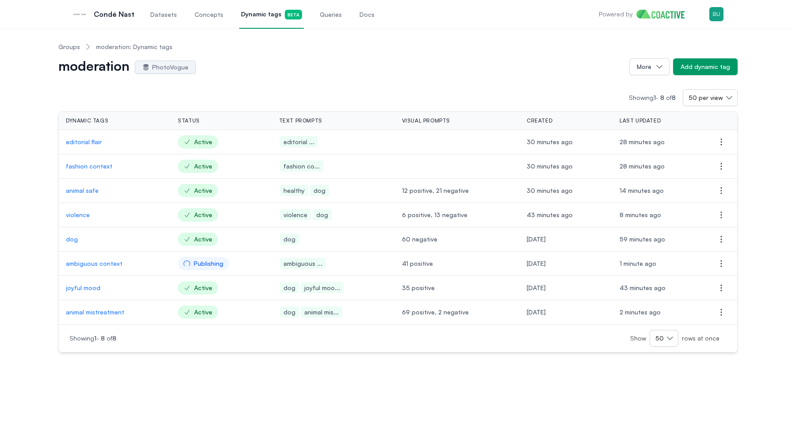
click at [95, 315] on p "animal mistreatment" at bounding box center [115, 312] width 98 height 9
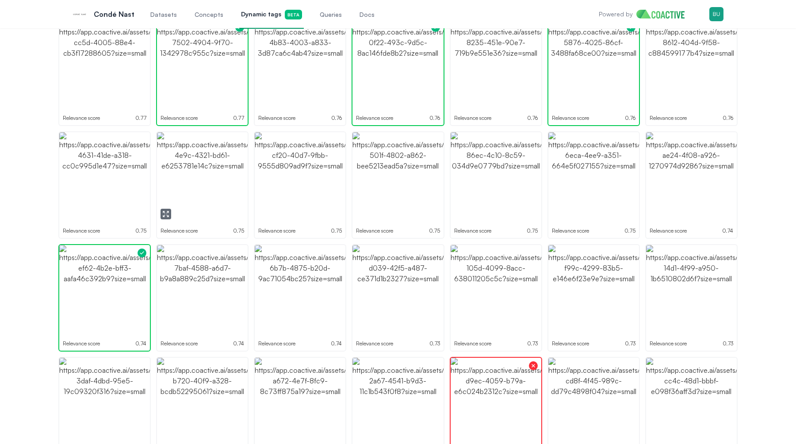
scroll to position [934, 0]
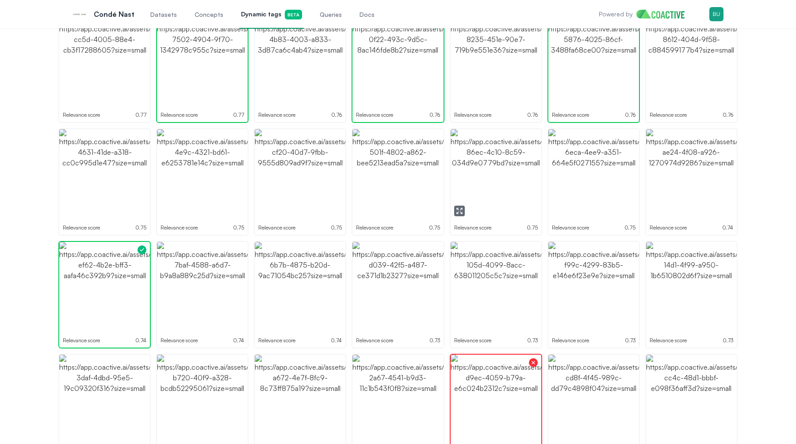
click at [499, 179] on img "button" at bounding box center [496, 174] width 91 height 91
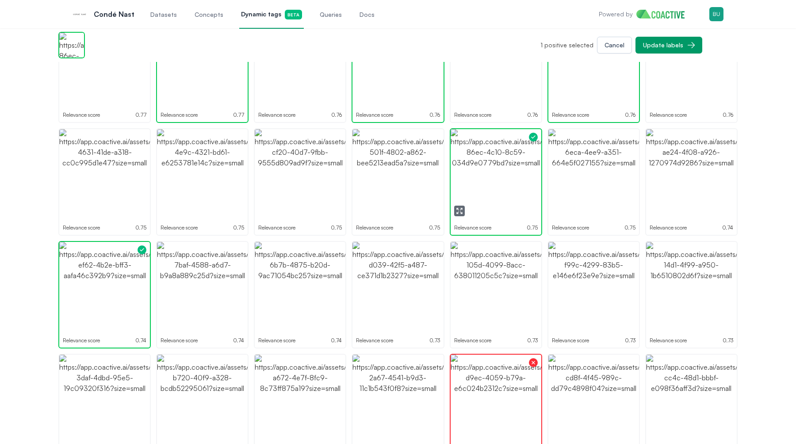
click at [499, 179] on img "button" at bounding box center [496, 174] width 91 height 91
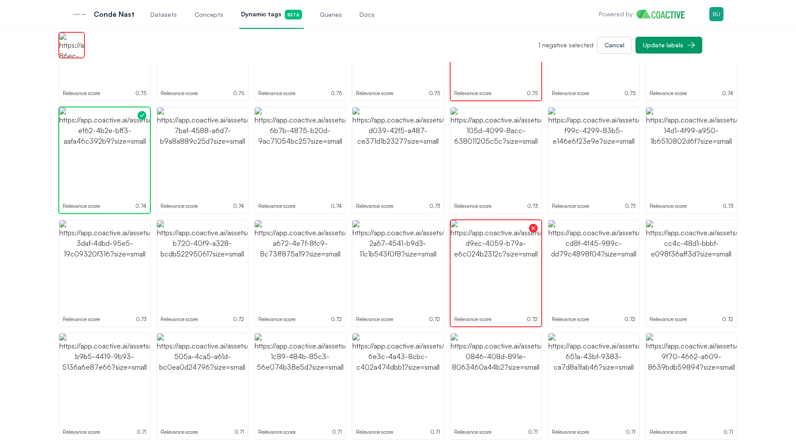
scroll to position [1077, 0]
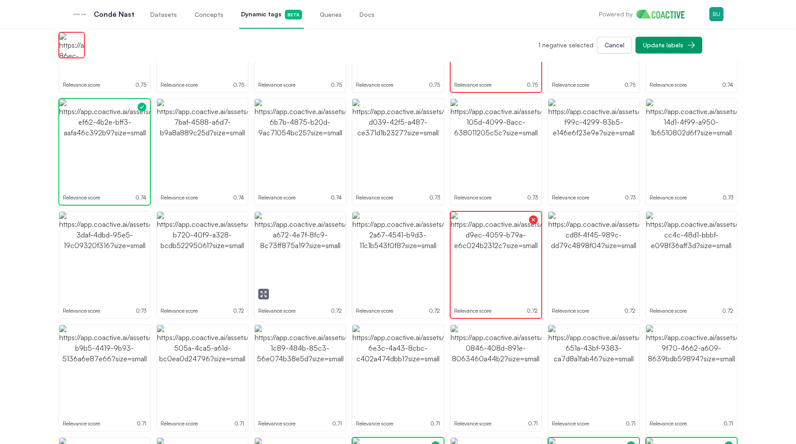
click at [266, 294] on icon "button" at bounding box center [263, 293] width 7 height 7
click at [315, 282] on img "button" at bounding box center [300, 257] width 91 height 91
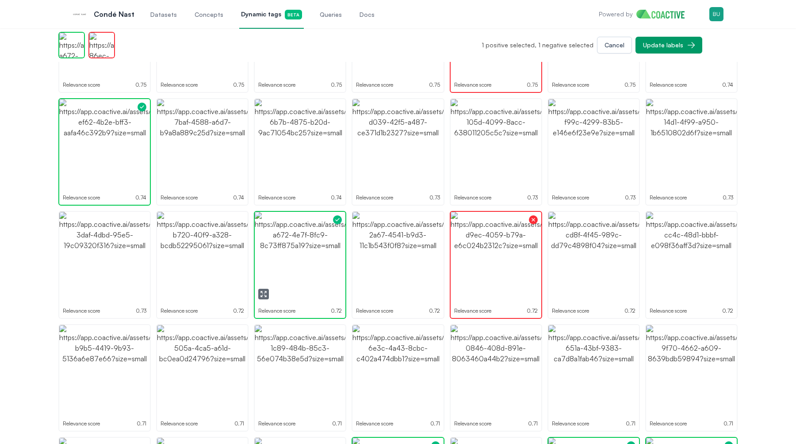
click at [315, 274] on img "button" at bounding box center [300, 257] width 91 height 91
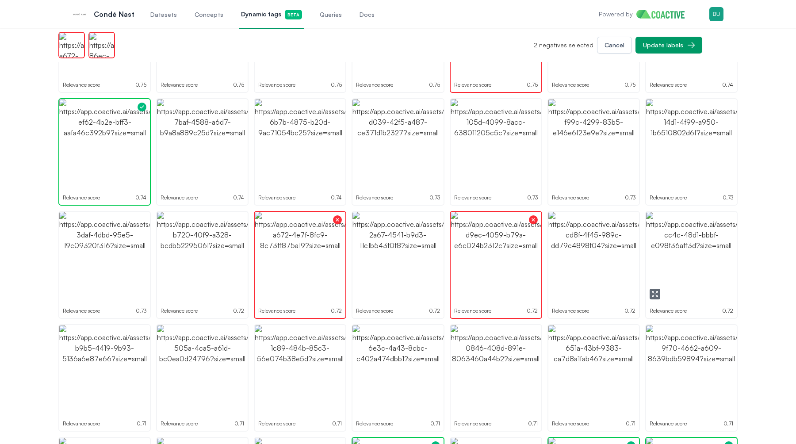
click at [654, 294] on icon "button" at bounding box center [654, 293] width 7 height 7
click at [678, 277] on img "button" at bounding box center [691, 257] width 91 height 91
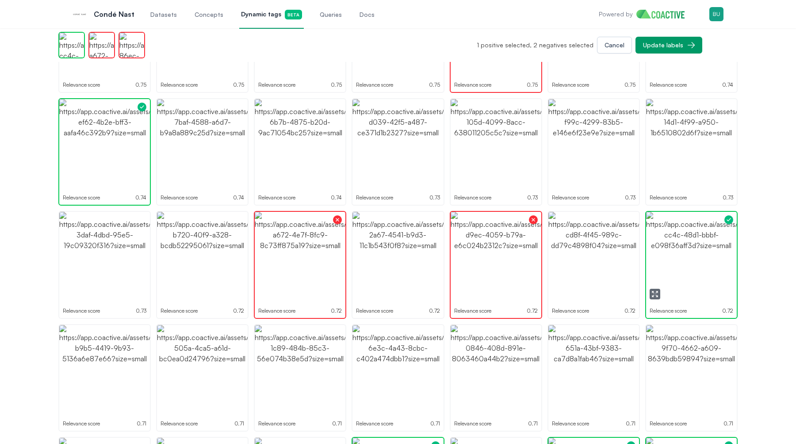
click at [692, 270] on img "button" at bounding box center [691, 257] width 91 height 91
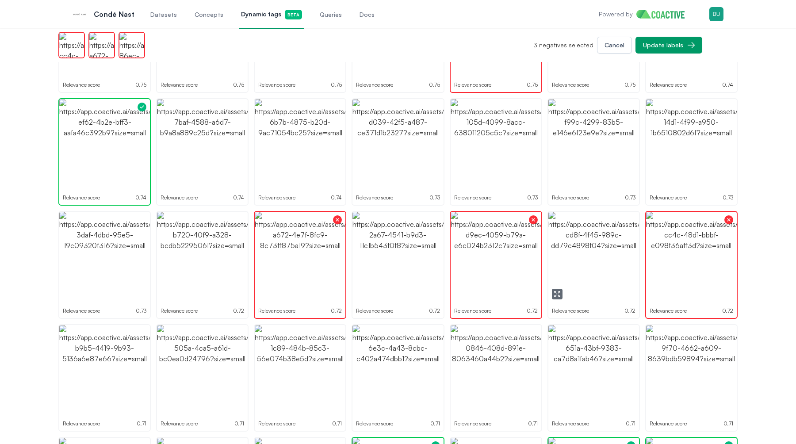
click at [559, 293] on icon "button" at bounding box center [557, 293] width 7 height 7
click at [615, 258] on img "button" at bounding box center [593, 257] width 91 height 91
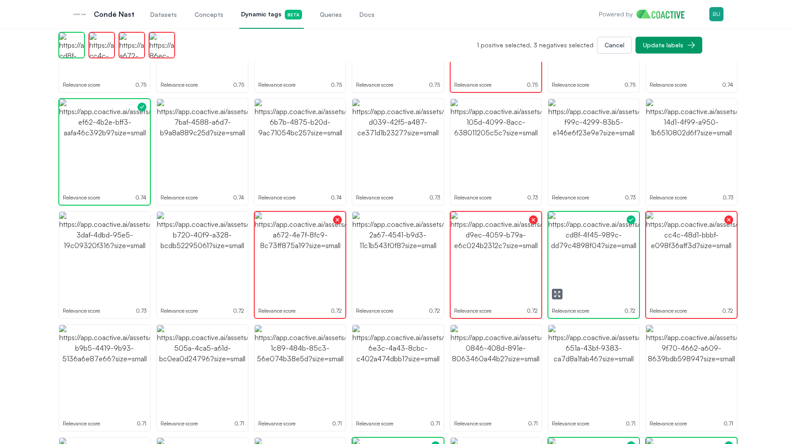
click at [605, 258] on img "button" at bounding box center [593, 257] width 91 height 91
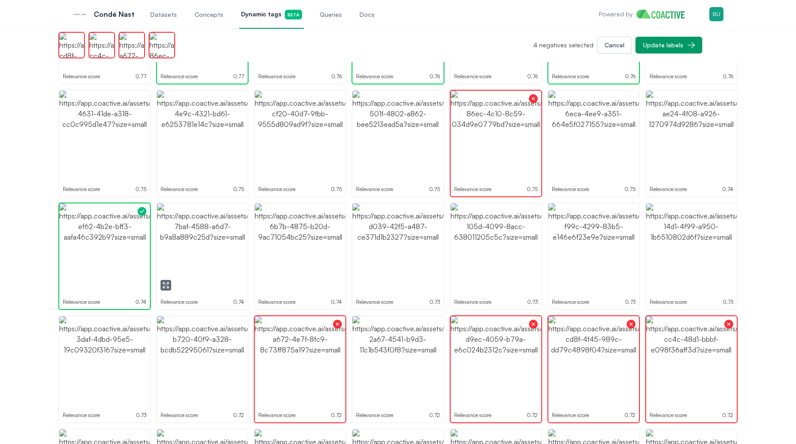
scroll to position [971, 0]
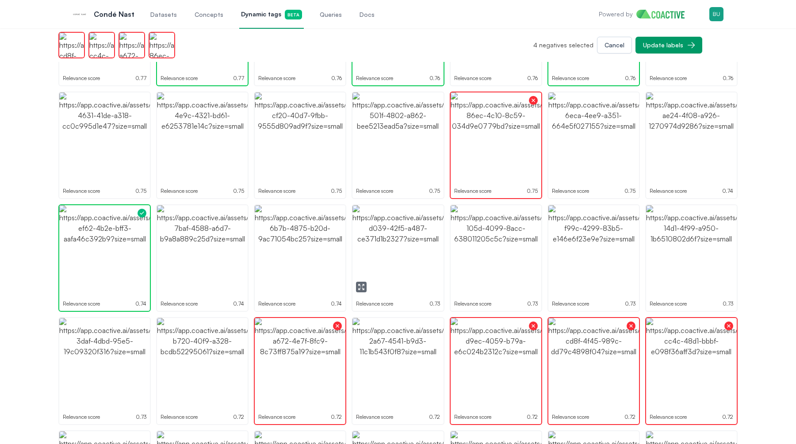
click at [361, 290] on button "button" at bounding box center [361, 287] width 11 height 11
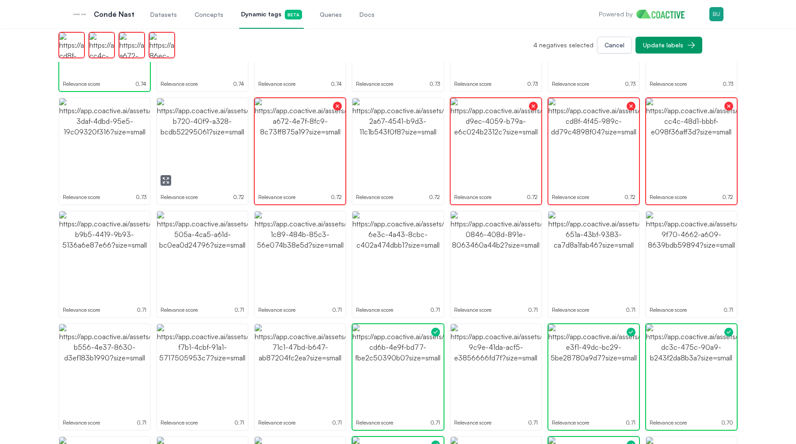
scroll to position [1191, 0]
click at [193, 149] on img "button" at bounding box center [202, 143] width 91 height 91
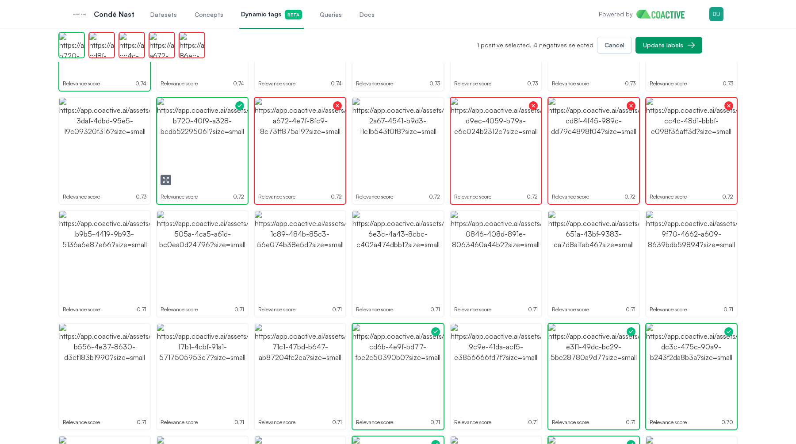
click at [190, 156] on img "button" at bounding box center [202, 143] width 91 height 91
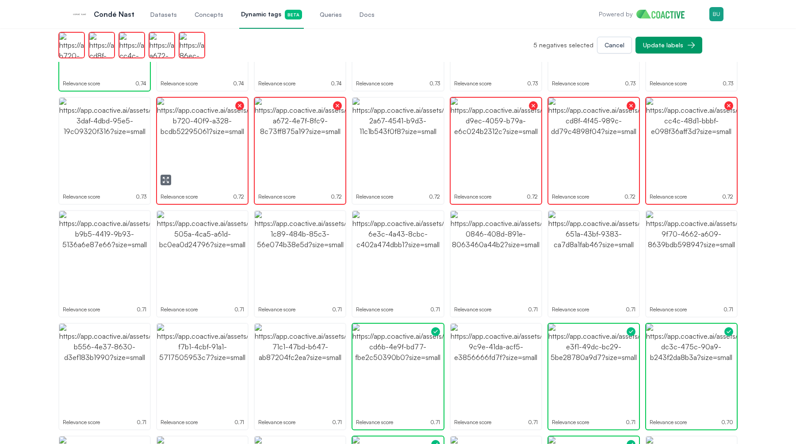
click at [183, 160] on img "button" at bounding box center [202, 143] width 91 height 91
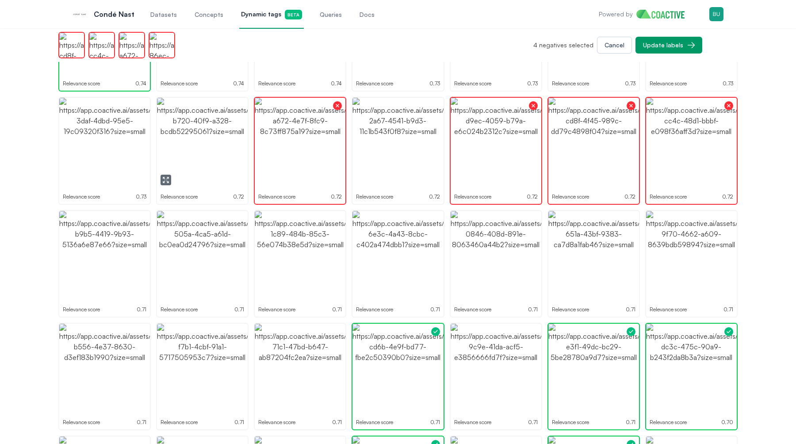
click at [169, 173] on img "button" at bounding box center [202, 143] width 91 height 91
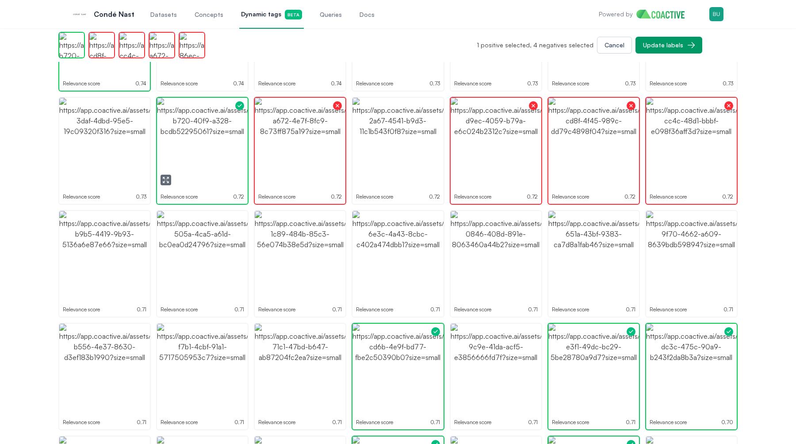
click at [167, 179] on icon "button" at bounding box center [168, 178] width 2 height 2
click at [196, 128] on img "button" at bounding box center [202, 143] width 91 height 91
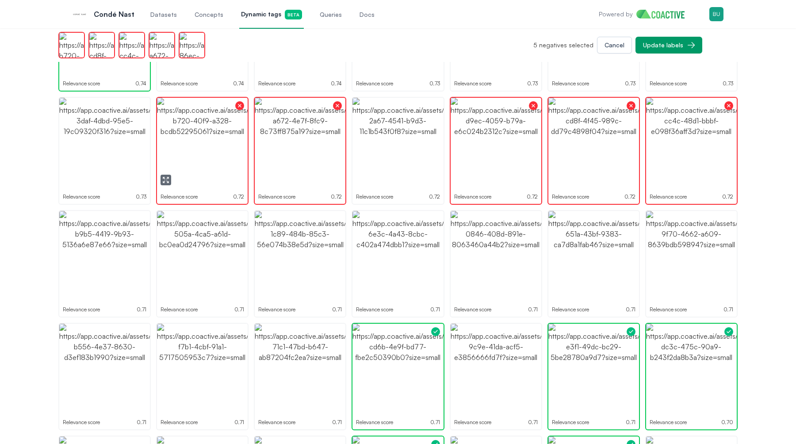
click at [195, 140] on img "button" at bounding box center [202, 143] width 91 height 91
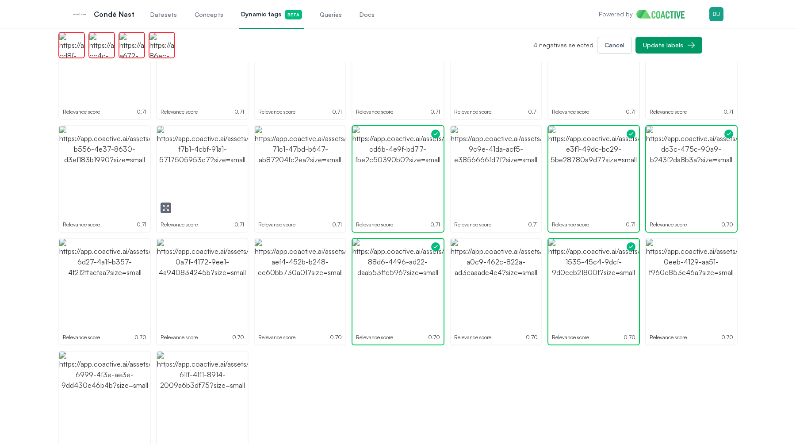
scroll to position [1410, 0]
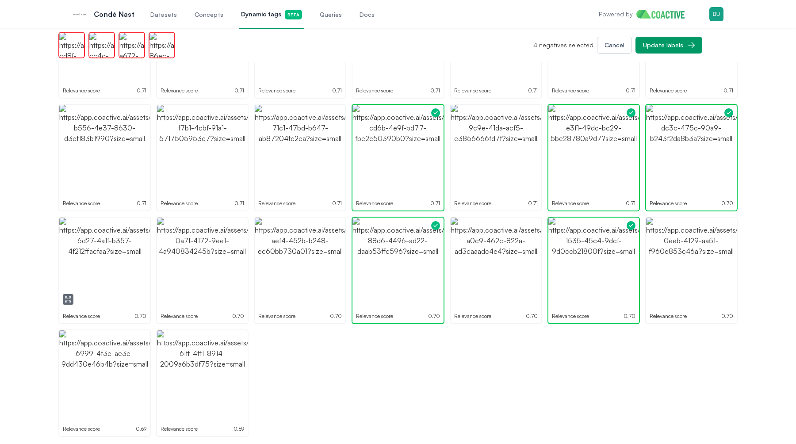
click at [67, 297] on icon "button" at bounding box center [68, 299] width 7 height 7
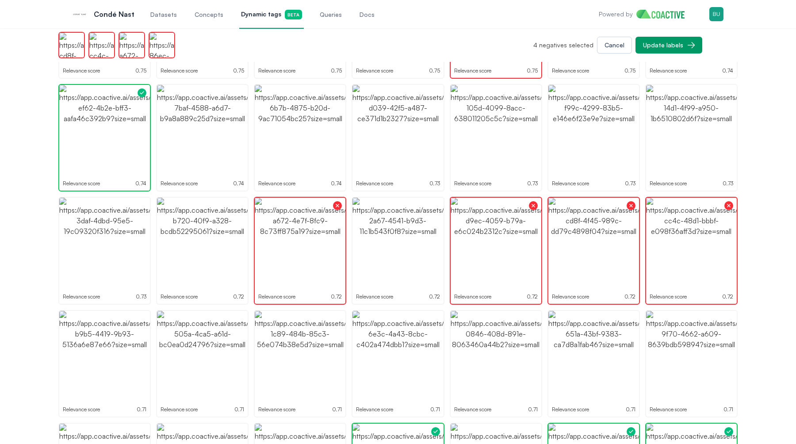
scroll to position [1088, 0]
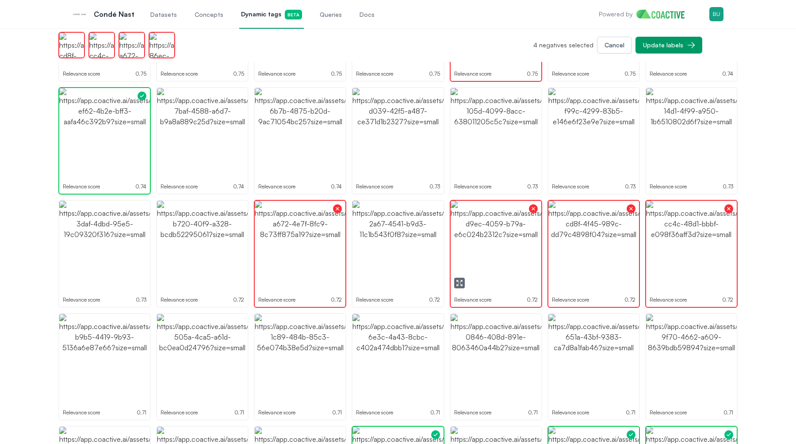
click at [460, 279] on icon "button" at bounding box center [459, 282] width 7 height 7
click at [527, 216] on div "button" at bounding box center [533, 209] width 16 height 16
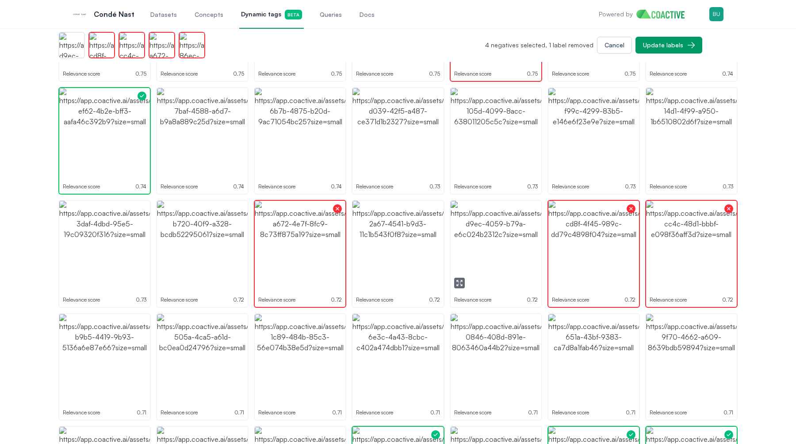
click at [515, 231] on img "button" at bounding box center [496, 246] width 91 height 91
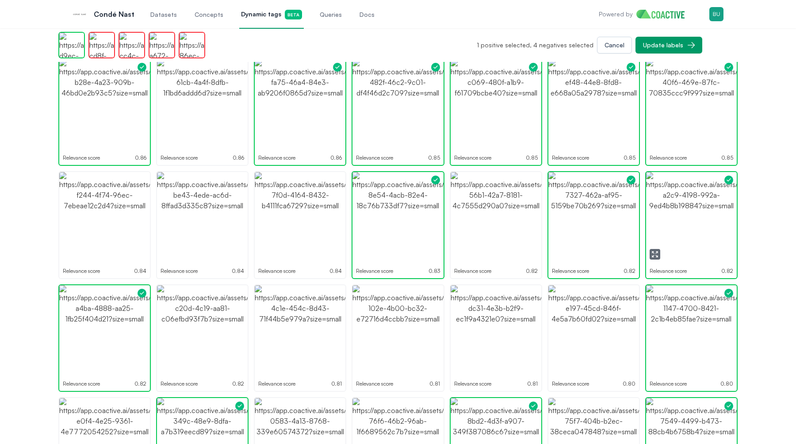
scroll to position [198, 0]
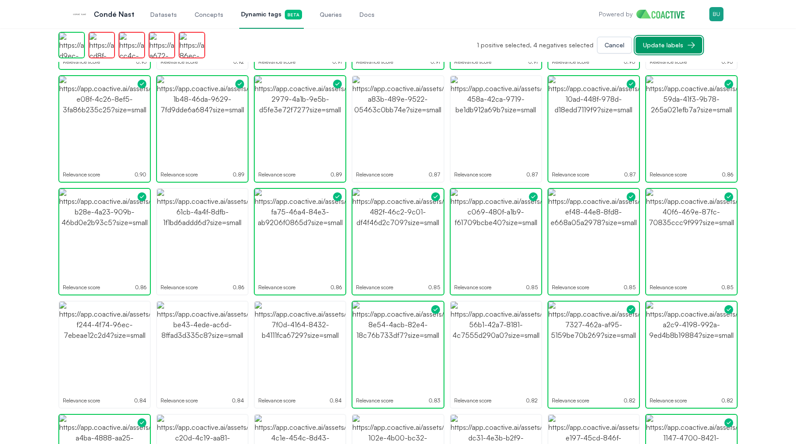
click at [684, 49] on button "Update labels" at bounding box center [668, 45] width 67 height 17
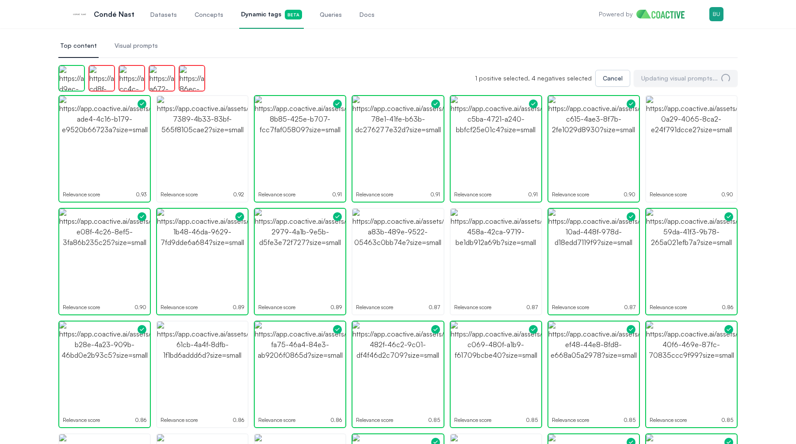
scroll to position [0, 0]
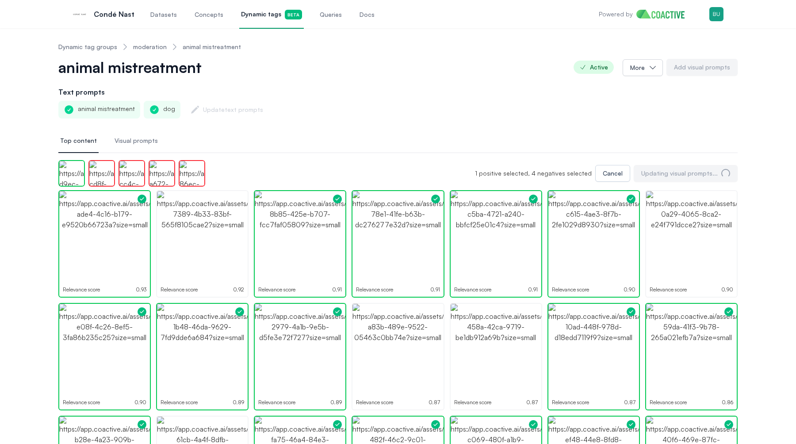
click at [146, 48] on link "moderation" at bounding box center [150, 46] width 34 height 9
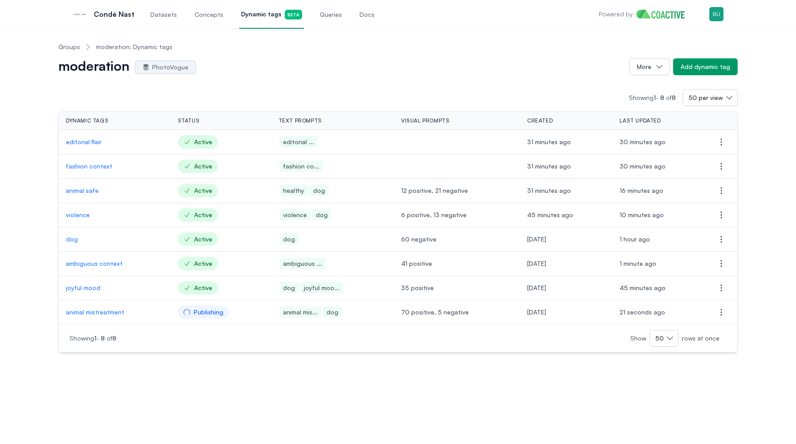
click at [106, 164] on p "fashion context" at bounding box center [115, 166] width 98 height 9
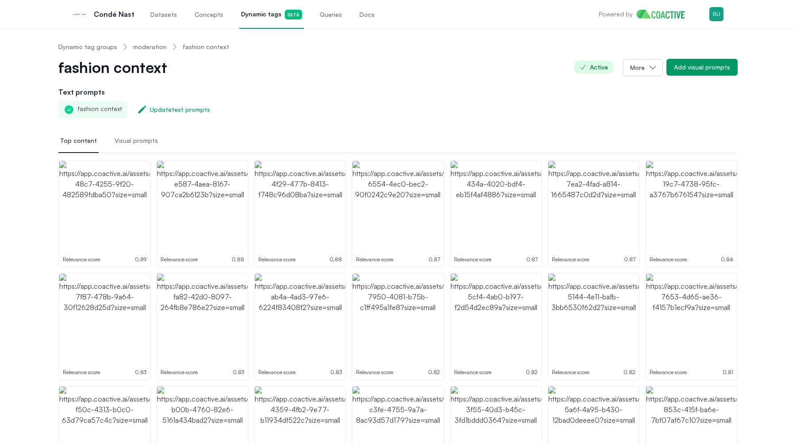
click at [320, 16] on span "Queries" at bounding box center [331, 14] width 22 height 9
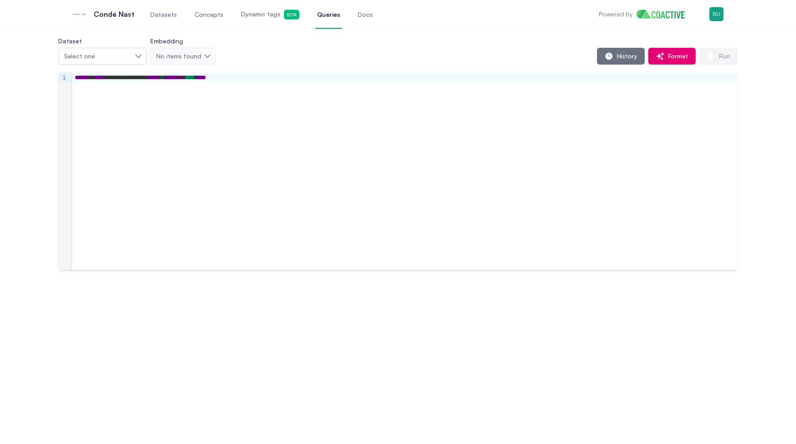
click at [47, 150] on div "**********" at bounding box center [398, 152] width 764 height 234
click at [623, 56] on span "History" at bounding box center [625, 56] width 24 height 9
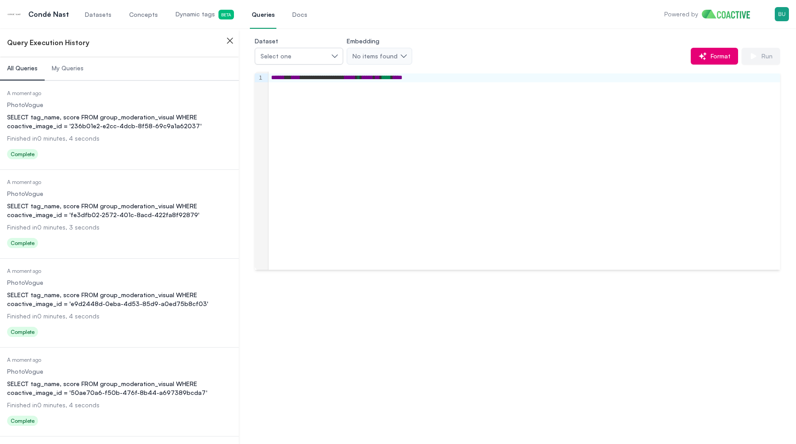
click at [199, 9] on link "Dynamic tags Beta" at bounding box center [205, 14] width 62 height 29
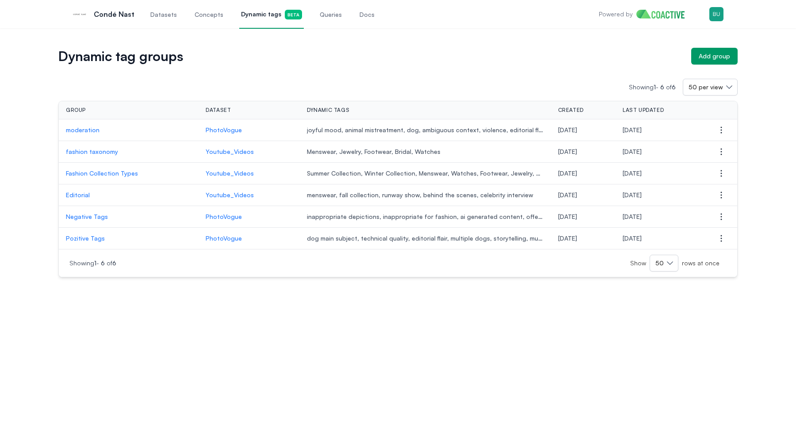
click at [92, 130] on p "moderation" at bounding box center [129, 130] width 126 height 9
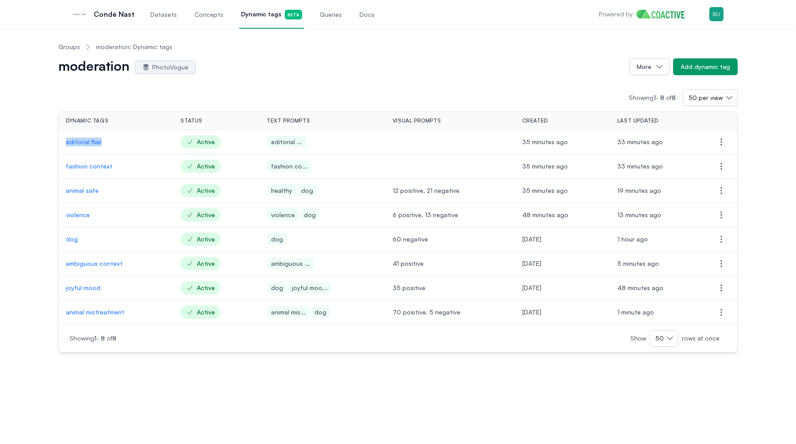
drag, startPoint x: 60, startPoint y: 141, endPoint x: 103, endPoint y: 143, distance: 42.9
click at [103, 143] on td "editorial flair" at bounding box center [116, 142] width 115 height 24
copy p "editorial flair"
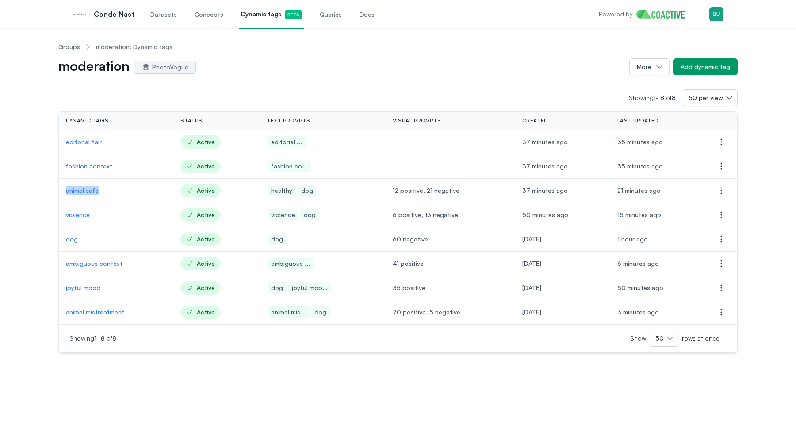
drag, startPoint x: 61, startPoint y: 192, endPoint x: 98, endPoint y: 194, distance: 37.6
click at [98, 194] on td "animal safe" at bounding box center [116, 191] width 115 height 24
copy p "animal safe"
click at [49, 326] on div "Groups moderation: Dynamic tags moderation PhotoVogue More Add dynamic tag Show…" at bounding box center [398, 193] width 764 height 317
drag, startPoint x: 63, startPoint y: 217, endPoint x: 89, endPoint y: 220, distance: 26.7
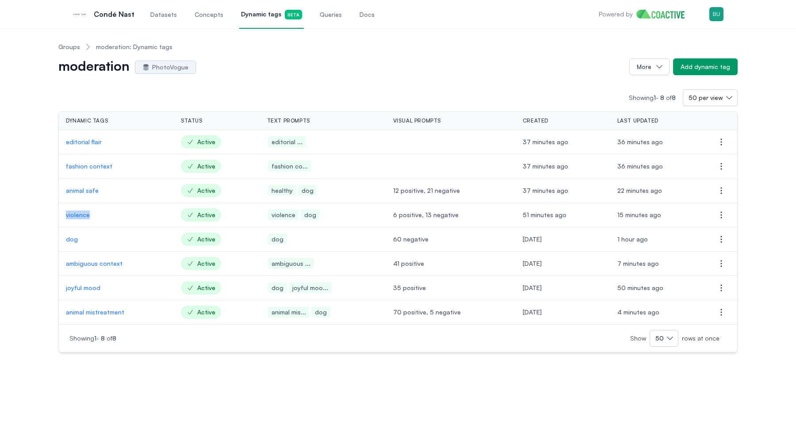
click at [89, 220] on td "violence" at bounding box center [116, 215] width 115 height 24
copy p "violence"
click at [80, 217] on p "violence" at bounding box center [116, 214] width 101 height 9
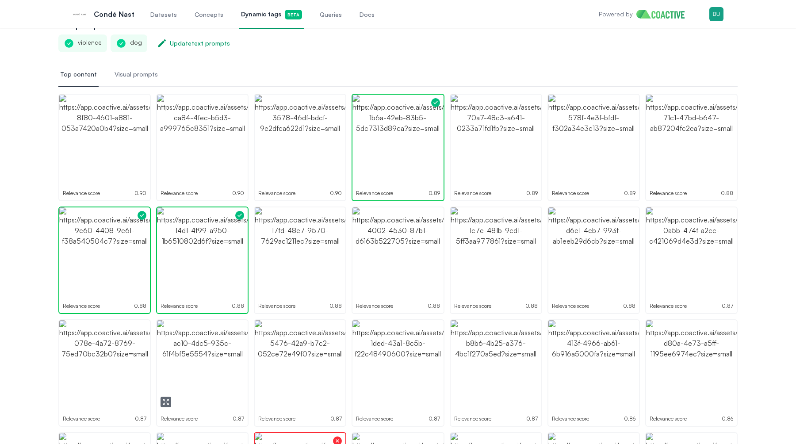
scroll to position [68, 0]
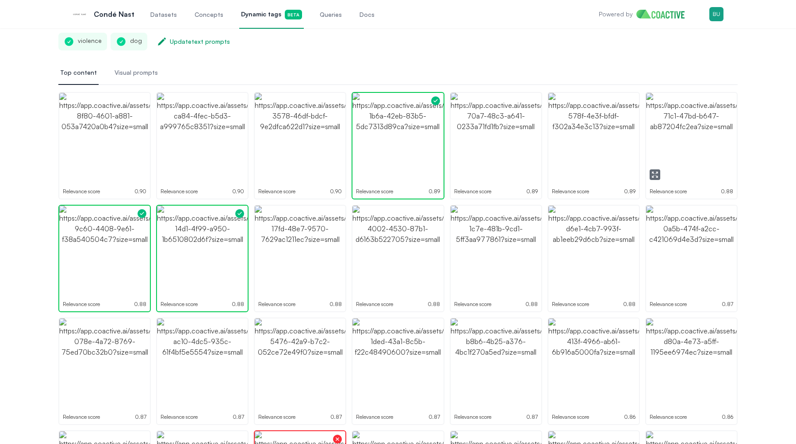
click at [681, 156] on img "button" at bounding box center [691, 138] width 91 height 91
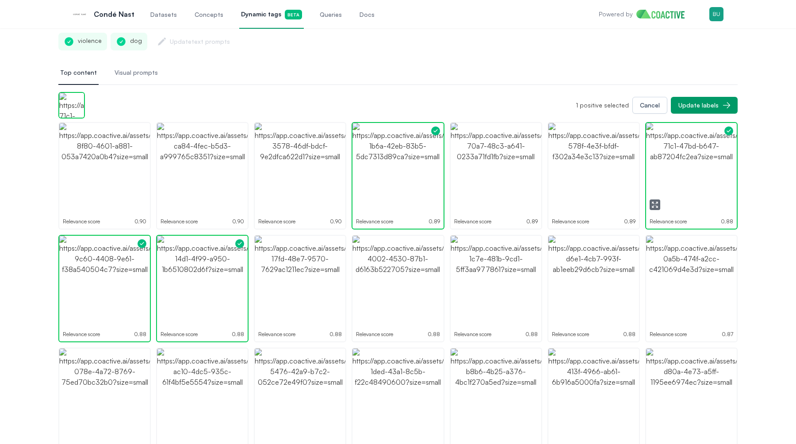
click at [681, 158] on img "button" at bounding box center [691, 168] width 91 height 91
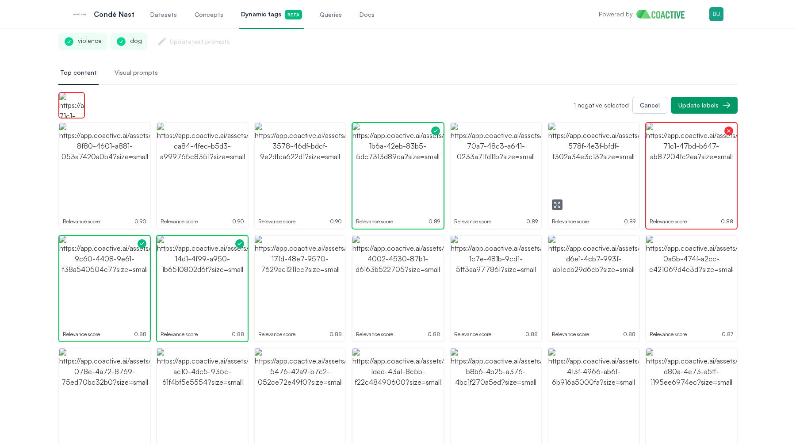
click at [610, 162] on img "button" at bounding box center [593, 168] width 91 height 91
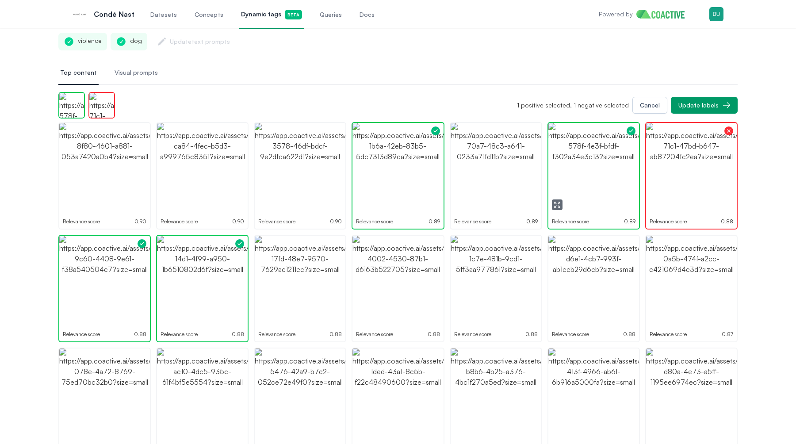
click at [609, 164] on img "button" at bounding box center [593, 168] width 91 height 91
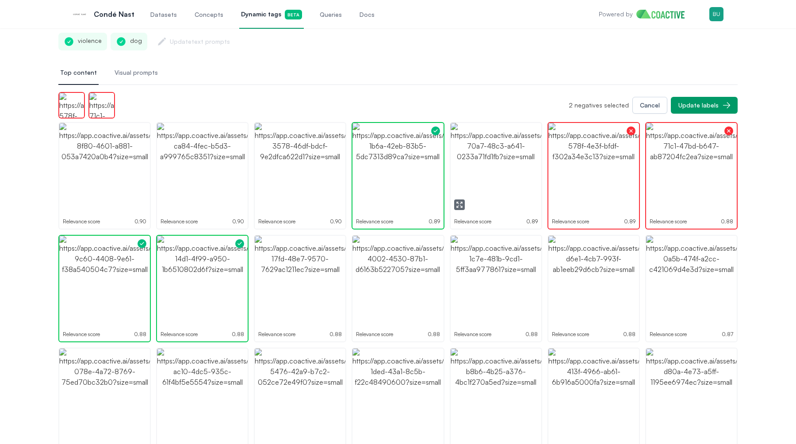
click at [535, 179] on img "button" at bounding box center [496, 168] width 91 height 91
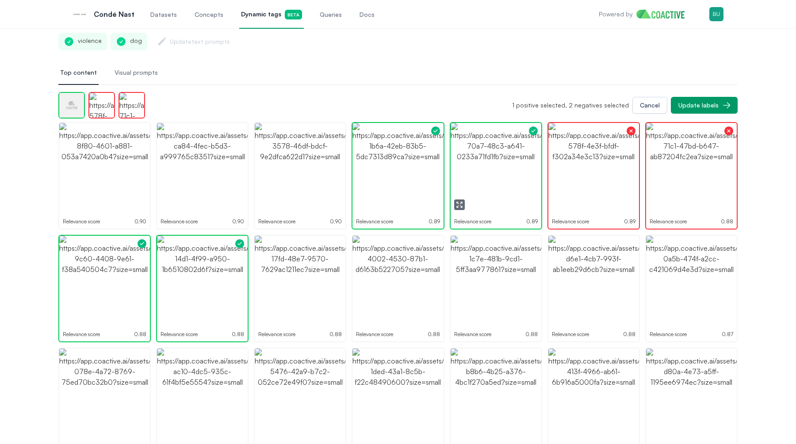
click at [535, 179] on img "button" at bounding box center [496, 168] width 91 height 91
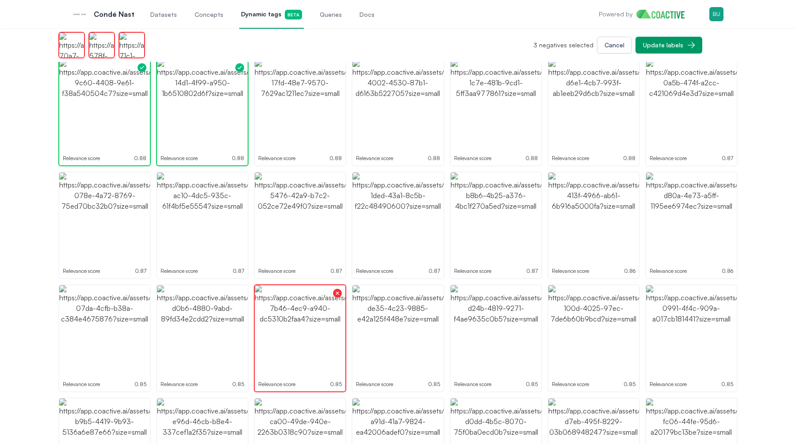
scroll to position [239, 0]
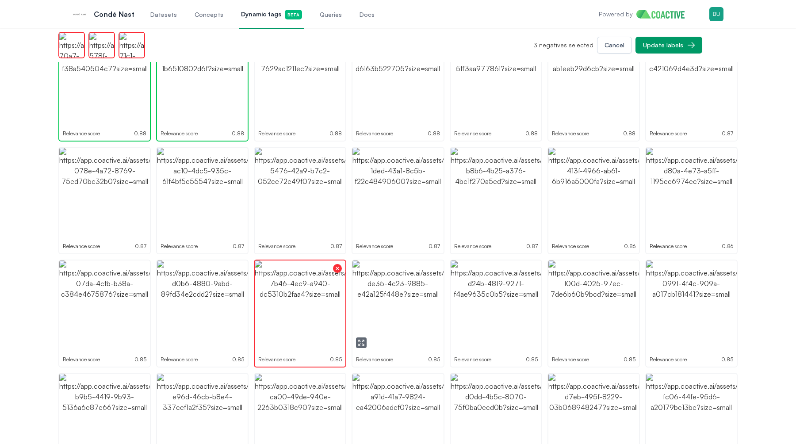
click at [387, 303] on img "button" at bounding box center [397, 305] width 91 height 91
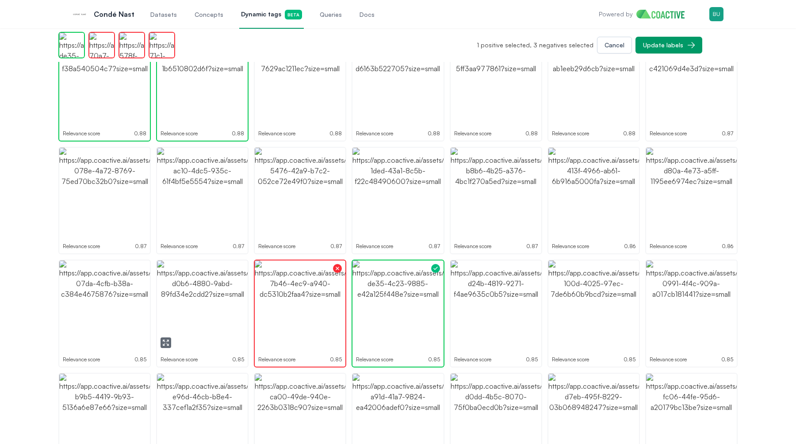
click at [165, 343] on icon "button" at bounding box center [165, 342] width 7 height 7
click at [203, 310] on img "button" at bounding box center [202, 305] width 91 height 91
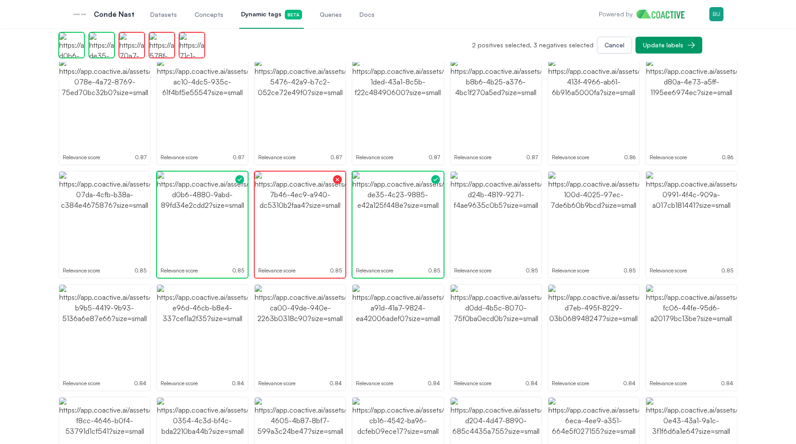
scroll to position [353, 0]
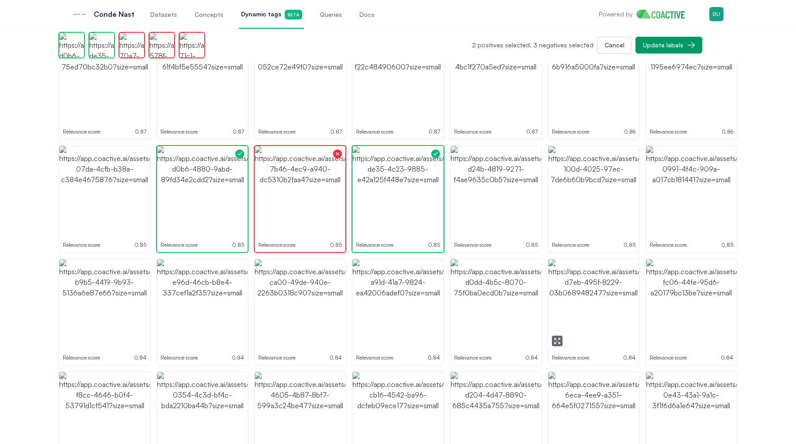
click at [554, 340] on icon "button" at bounding box center [557, 340] width 7 height 7
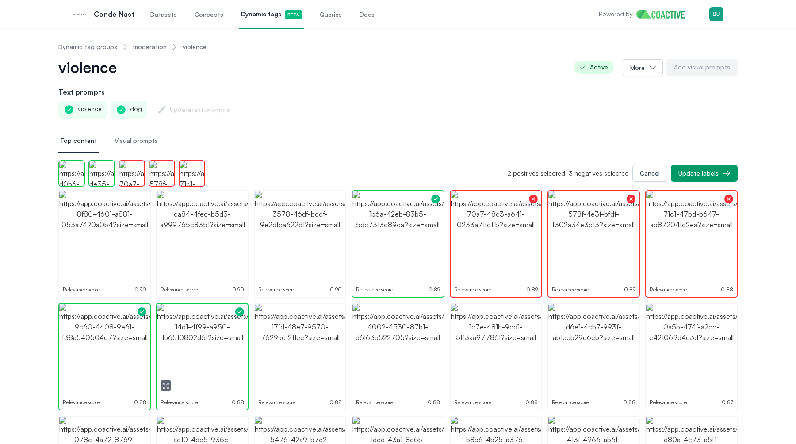
scroll to position [0, 0]
click at [263, 272] on icon "button" at bounding box center [263, 272] width 7 height 7
click at [695, 179] on button "Update labels" at bounding box center [704, 173] width 67 height 17
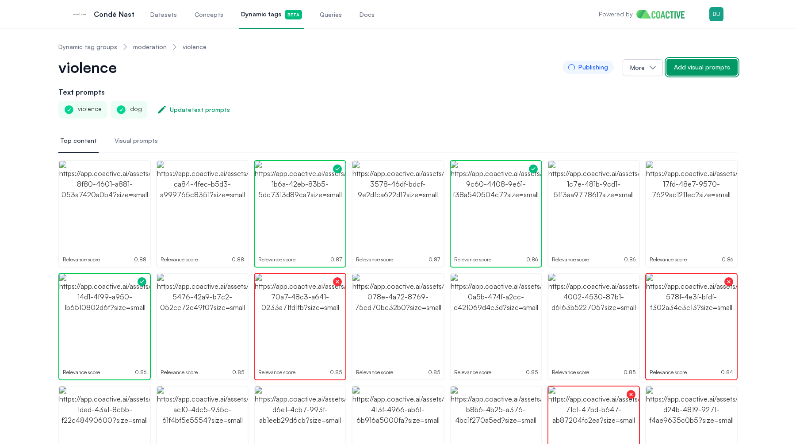
click at [713, 69] on div "Add visual prompts" at bounding box center [702, 67] width 56 height 9
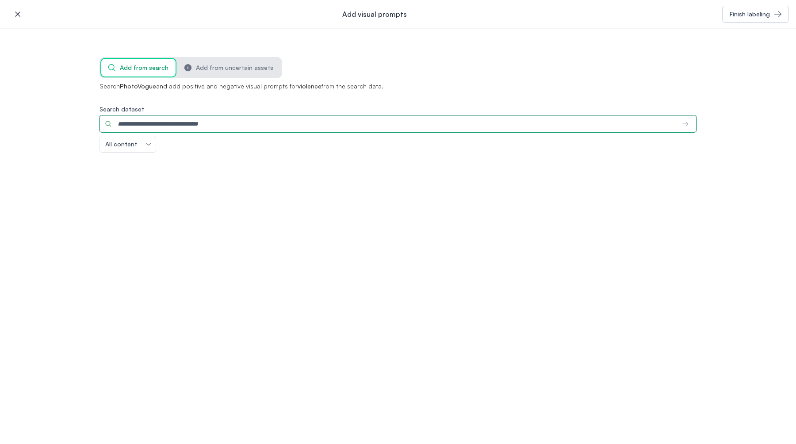
click at [259, 122] on input "Search dataset" at bounding box center [387, 123] width 576 height 17
type input "*********"
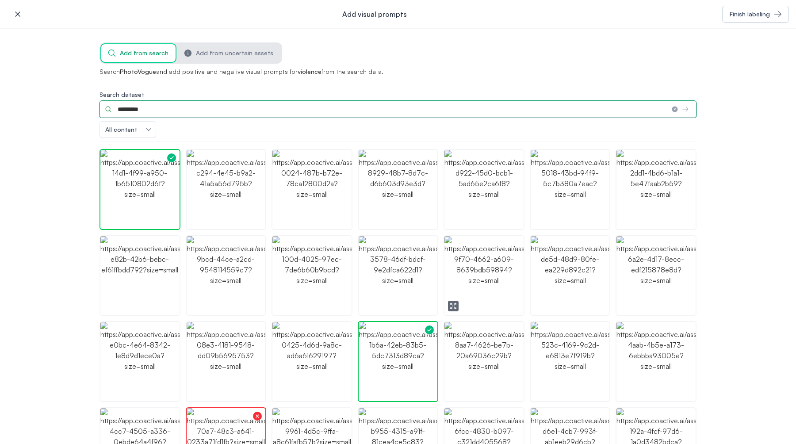
scroll to position [15, 0]
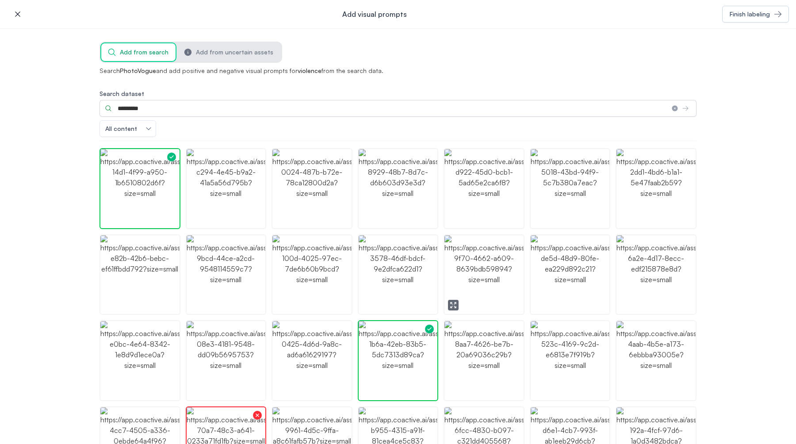
click at [478, 295] on img "button" at bounding box center [483, 274] width 79 height 79
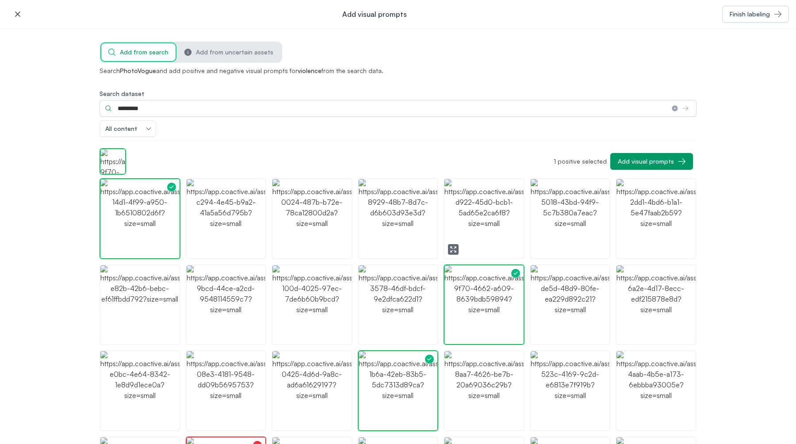
click at [456, 248] on icon "button" at bounding box center [453, 249] width 7 height 7
click at [482, 232] on img "button" at bounding box center [483, 218] width 79 height 79
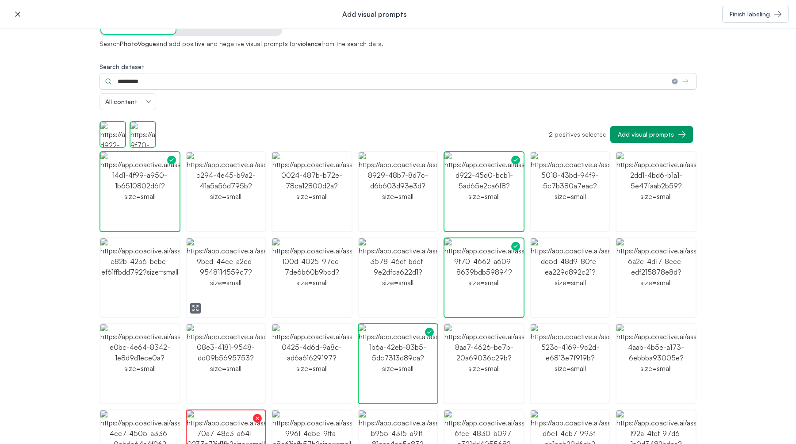
scroll to position [42, 0]
click at [195, 221] on icon "button" at bounding box center [195, 223] width 7 height 7
click at [233, 199] on img "button" at bounding box center [226, 192] width 79 height 79
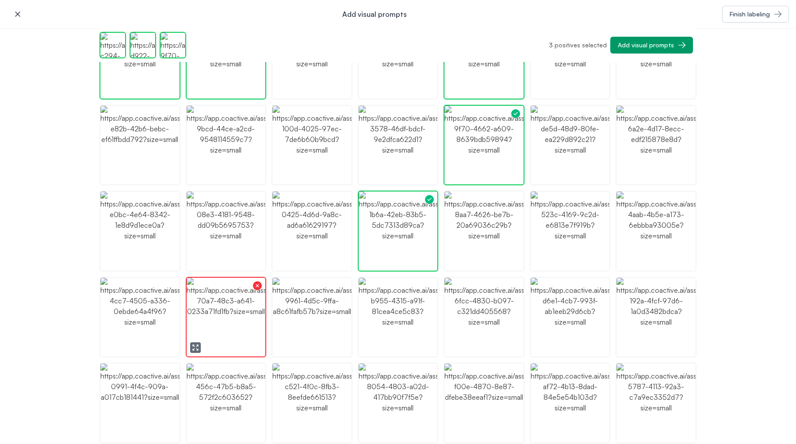
scroll to position [160, 0]
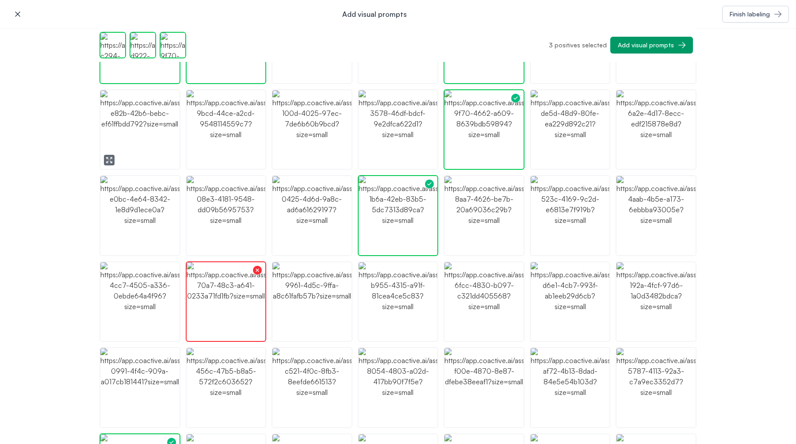
click at [111, 157] on icon "button" at bounding box center [109, 160] width 7 height 7
click at [148, 142] on img "button" at bounding box center [139, 129] width 79 height 79
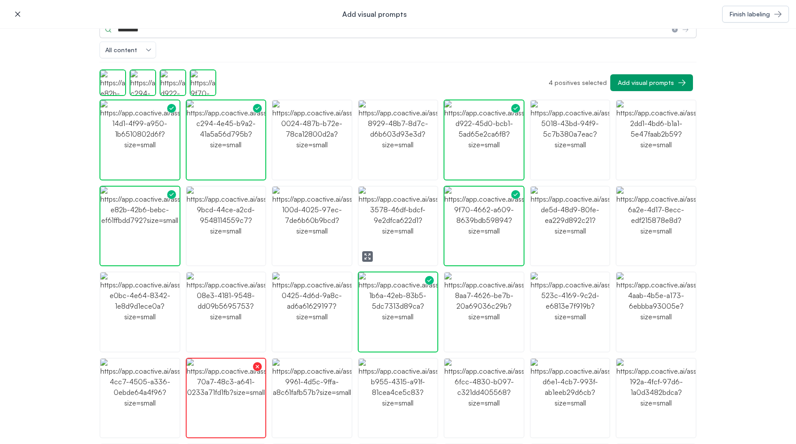
scroll to position [0, 0]
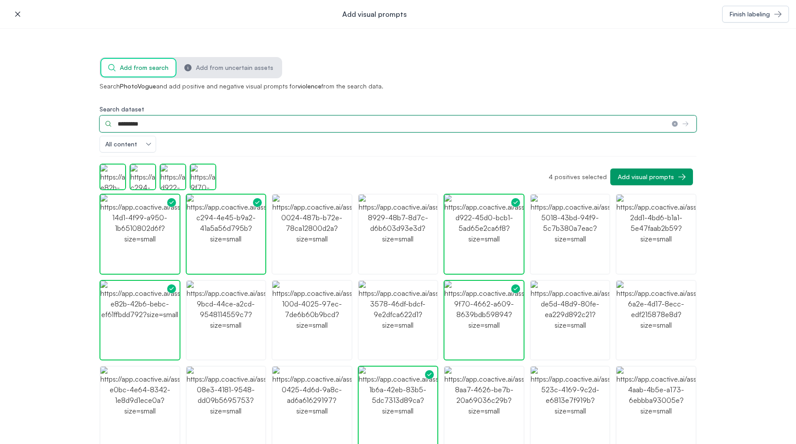
click at [202, 118] on input "*********" at bounding box center [381, 123] width 565 height 17
click at [198, 124] on input "*********" at bounding box center [381, 123] width 565 height 17
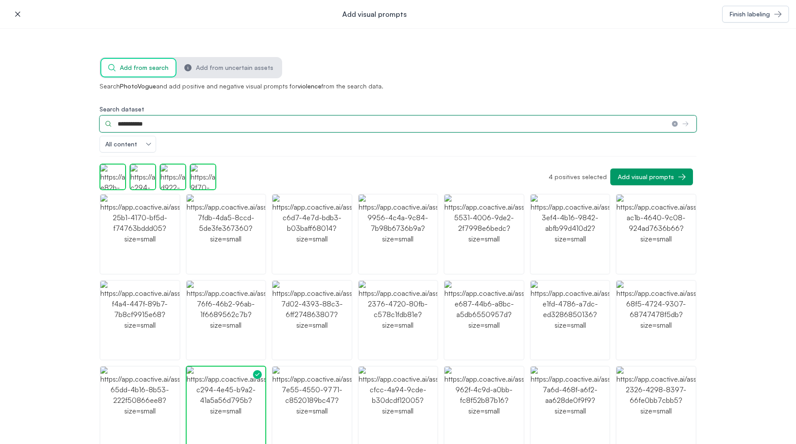
click at [149, 117] on input "**********" at bounding box center [381, 123] width 565 height 17
click at [144, 123] on input "**********" at bounding box center [381, 123] width 565 height 17
type input "**********"
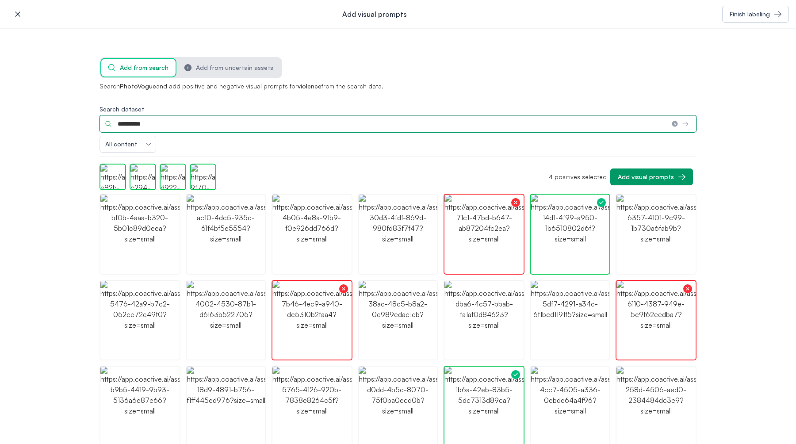
click at [163, 128] on input "**********" at bounding box center [381, 123] width 565 height 17
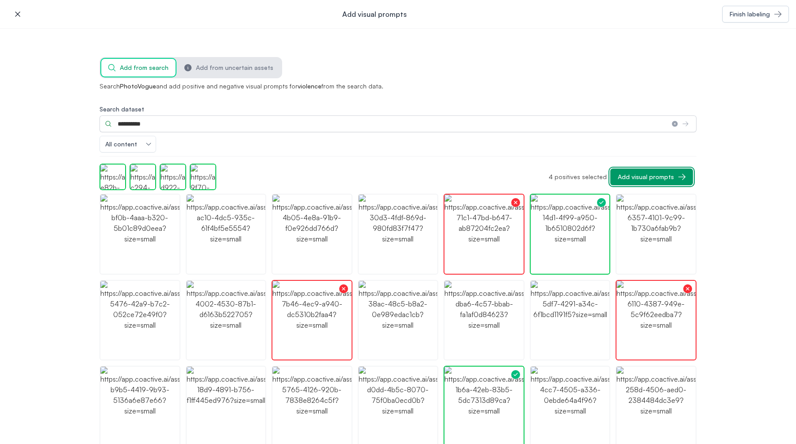
click at [627, 179] on div "Add visual prompts" at bounding box center [646, 176] width 56 height 9
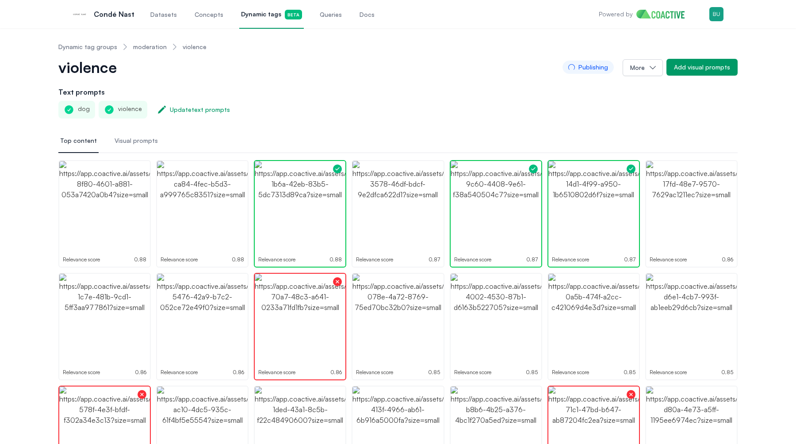
click at [147, 51] on link "moderation" at bounding box center [150, 46] width 34 height 9
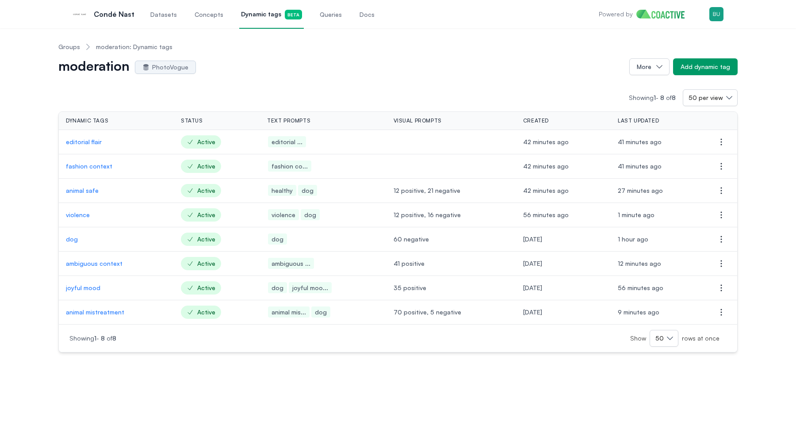
click at [87, 214] on p "violence" at bounding box center [116, 214] width 101 height 9
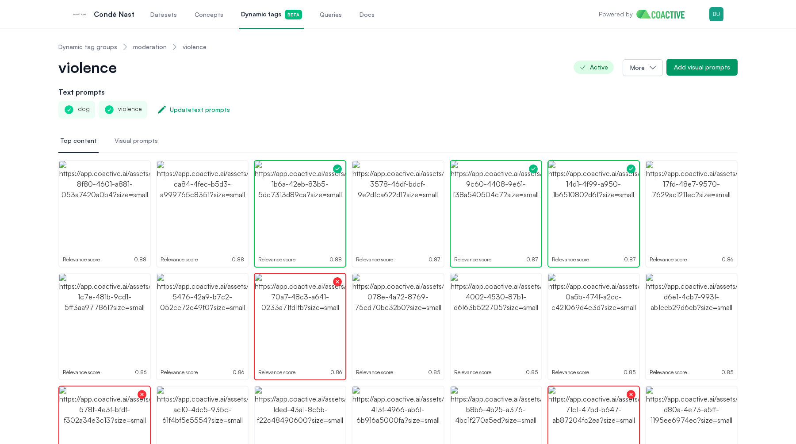
click at [307, 22] on div "Datasets Concepts Dynamic tags Beta Queries Docs" at bounding box center [263, 14] width 228 height 29
click at [318, 22] on link "Queries" at bounding box center [331, 14] width 26 height 29
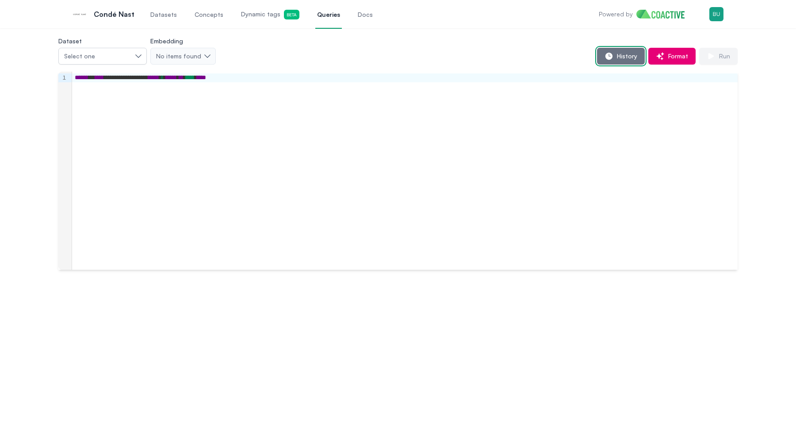
click at [612, 54] on icon "button" at bounding box center [608, 56] width 9 height 9
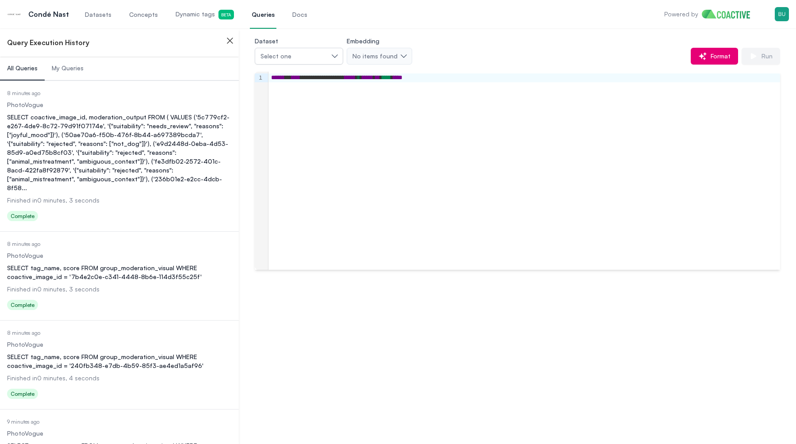
click at [37, 137] on div "SELECT coactive_image_id, moderation_output FROM ( VALUES ('5c779cf2-e267-4de9-…" at bounding box center [119, 153] width 225 height 80
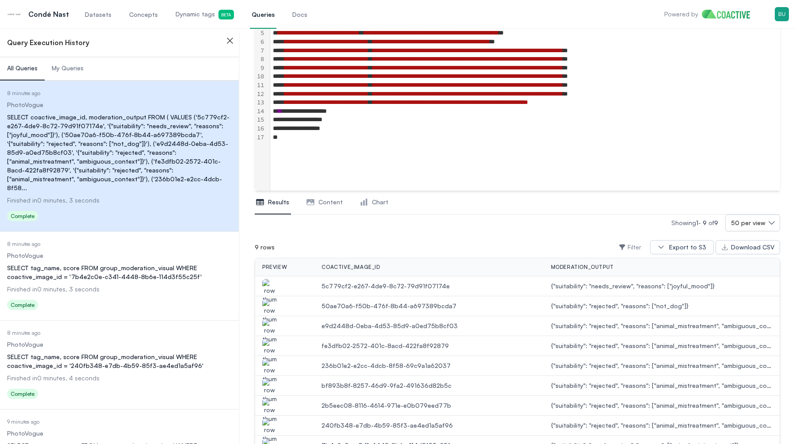
scroll to position [163, 0]
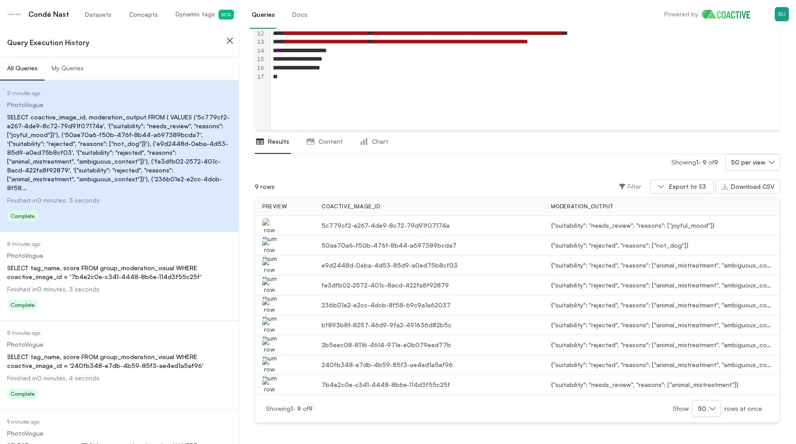
click at [268, 224] on img "button" at bounding box center [269, 230] width 14 height 25
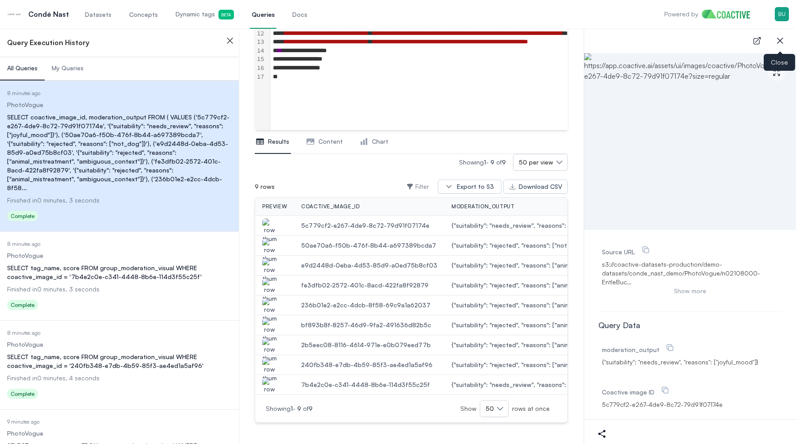
click at [779, 38] on icon "button" at bounding box center [780, 40] width 11 height 11
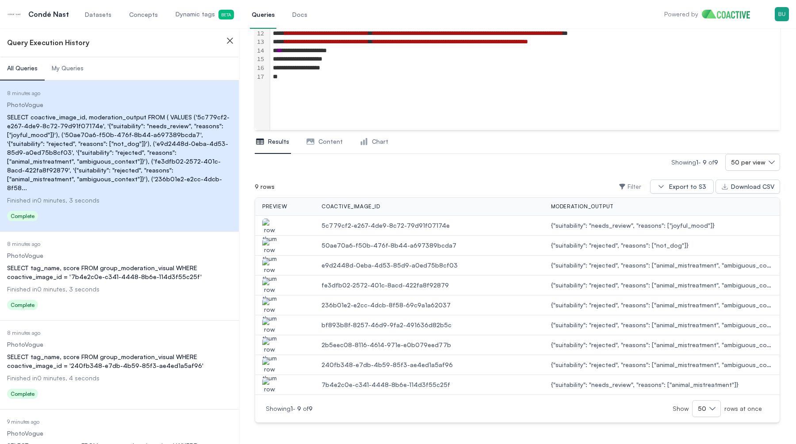
click at [272, 267] on img "button" at bounding box center [269, 270] width 14 height 25
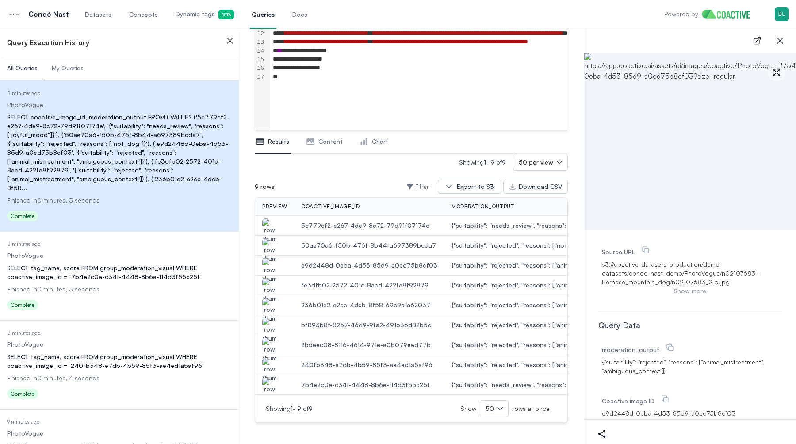
click at [272, 290] on img "button" at bounding box center [269, 290] width 14 height 25
click at [269, 307] on img "button" at bounding box center [269, 310] width 14 height 25
click at [270, 328] on img "button" at bounding box center [269, 330] width 14 height 25
click at [271, 345] on img "button" at bounding box center [269, 350] width 14 height 25
click at [269, 321] on img "button" at bounding box center [269, 330] width 14 height 25
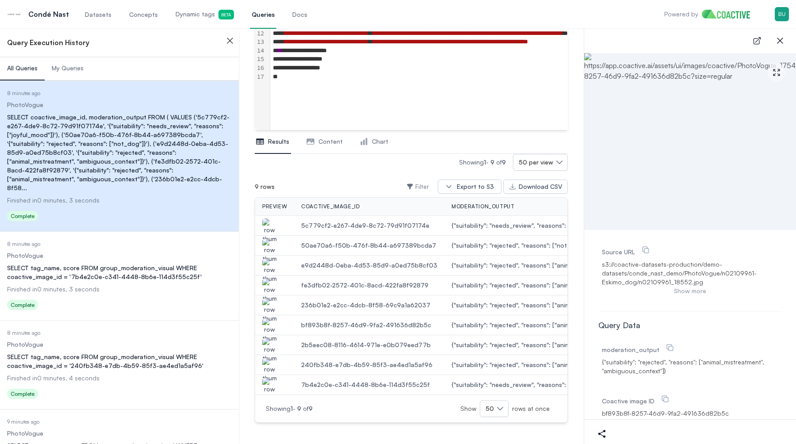
click at [266, 346] on img "button" at bounding box center [269, 350] width 14 height 25
click at [267, 361] on img "button" at bounding box center [269, 370] width 14 height 25
click at [268, 386] on img "button" at bounding box center [269, 390] width 14 height 25
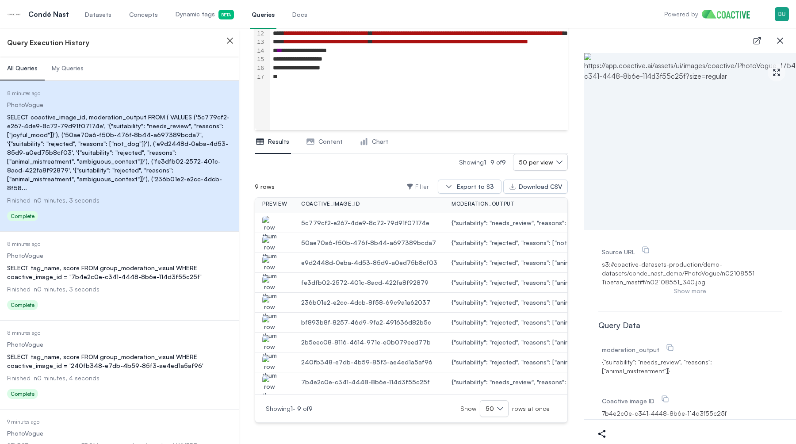
scroll to position [0, 0]
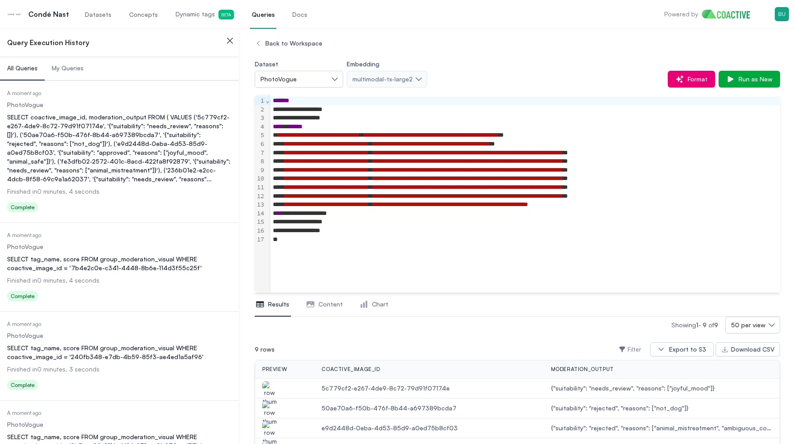
click at [76, 159] on div "SELECT coactive_image_id, moderation_output FROM ( VALUES ('5c779cf2-e267-4de9-…" at bounding box center [119, 148] width 225 height 71
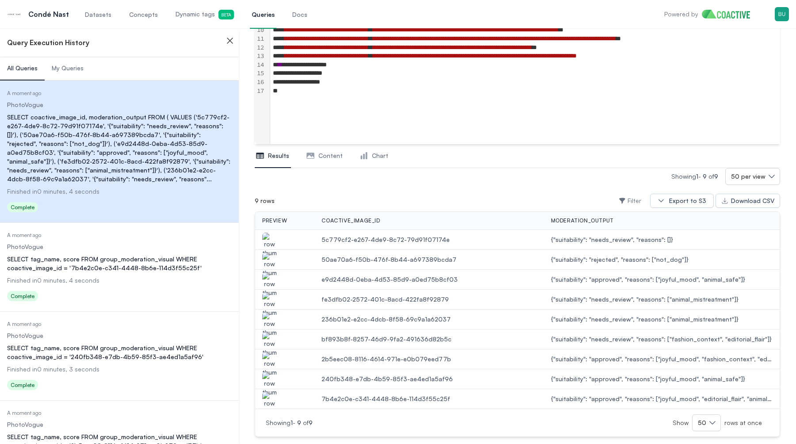
scroll to position [163, 0]
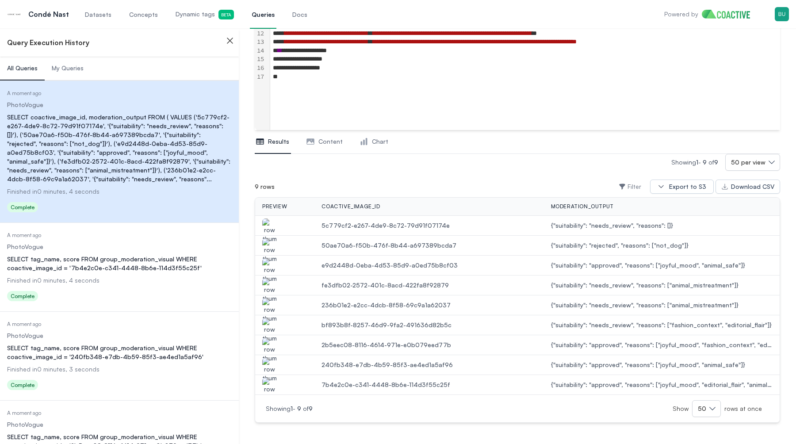
click at [267, 221] on img "button" at bounding box center [269, 230] width 14 height 25
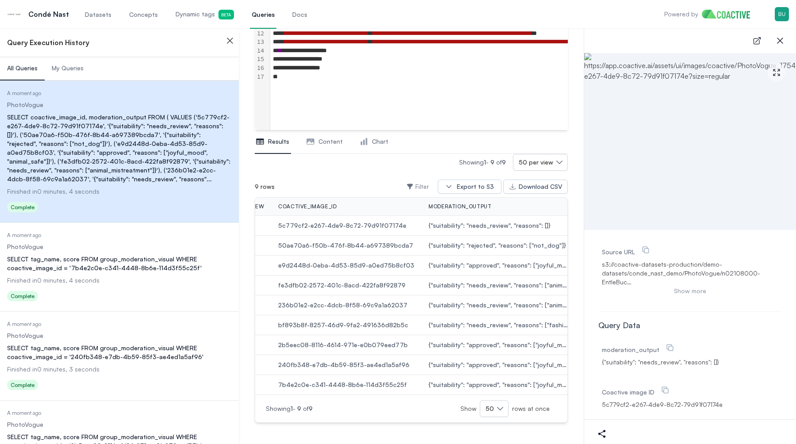
scroll to position [0, 0]
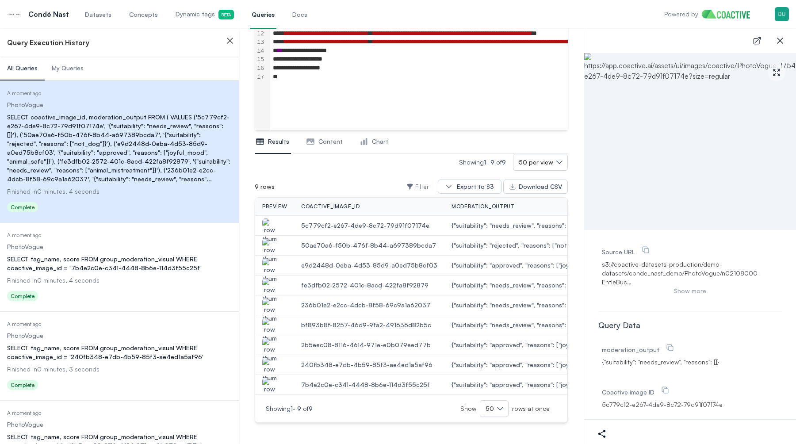
click at [267, 247] on img "button" at bounding box center [269, 250] width 14 height 25
click at [230, 39] on icon "button" at bounding box center [229, 40] width 5 height 5
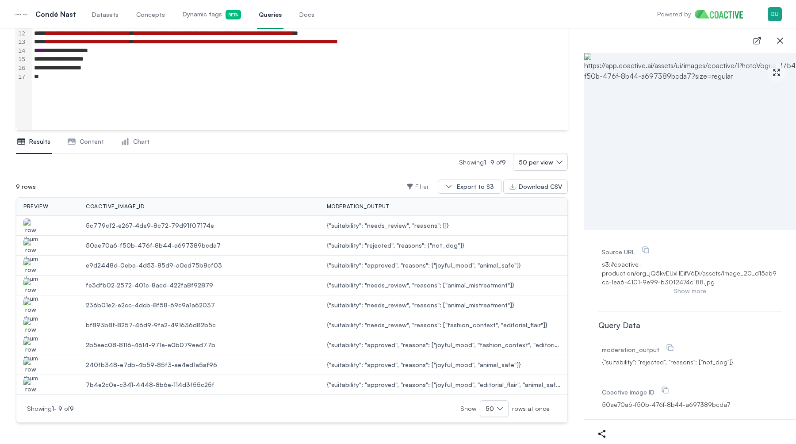
click at [27, 363] on img "button" at bounding box center [30, 370] width 14 height 25
click at [33, 382] on img "button" at bounding box center [30, 390] width 14 height 25
click at [29, 341] on img "button" at bounding box center [30, 350] width 14 height 25
click at [32, 321] on img "button" at bounding box center [30, 330] width 14 height 25
click at [34, 301] on img "button" at bounding box center [30, 310] width 14 height 25
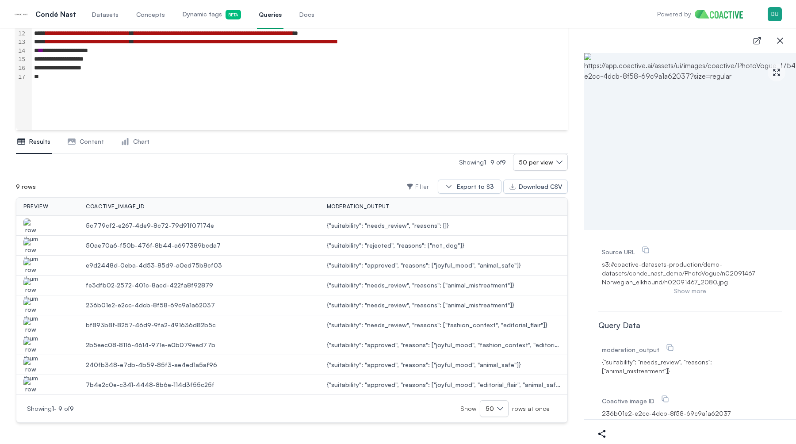
click at [35, 283] on img "button" at bounding box center [30, 290] width 14 height 25
click at [34, 223] on img "button" at bounding box center [30, 230] width 14 height 25
click at [31, 268] on img "button" at bounding box center [30, 270] width 14 height 25
click at [30, 286] on img "button" at bounding box center [30, 290] width 14 height 25
click at [27, 308] on img "button" at bounding box center [30, 310] width 14 height 25
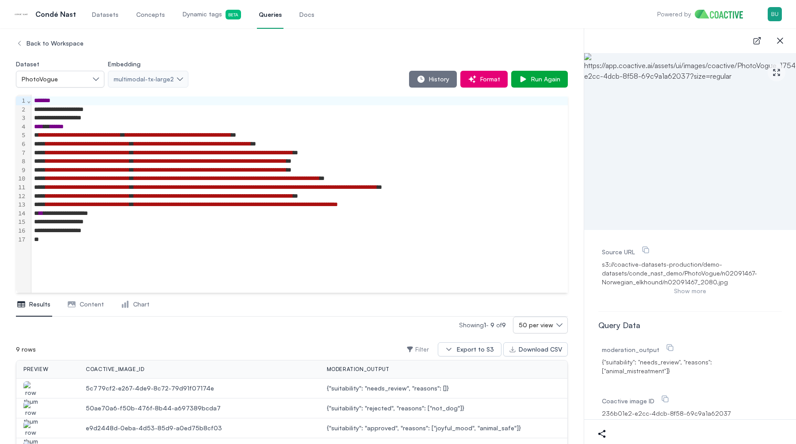
click at [107, 19] on link "Datasets" at bounding box center [105, 14] width 30 height 29
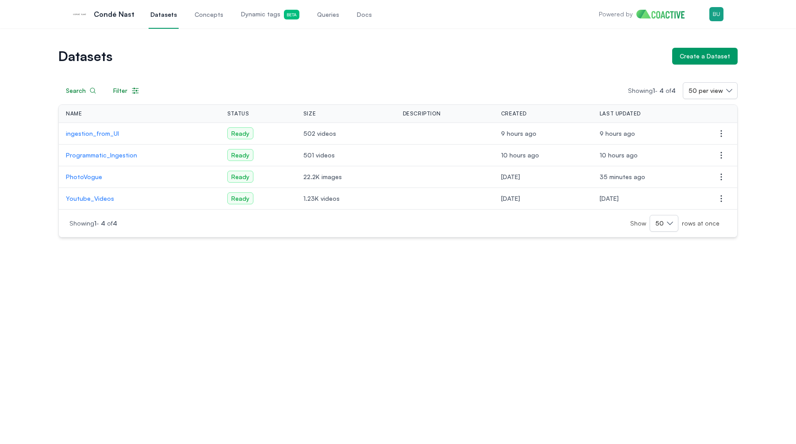
click at [84, 175] on p "PhotoVogue" at bounding box center [139, 176] width 147 height 9
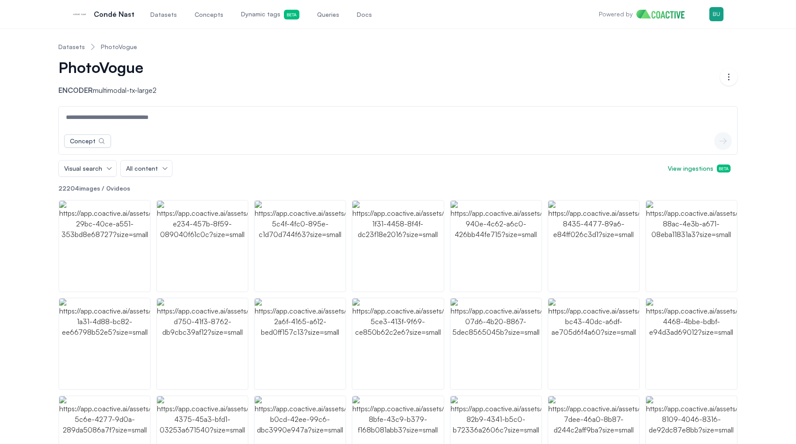
click at [252, 15] on span "Dynamic tags Beta" at bounding box center [270, 15] width 58 height 10
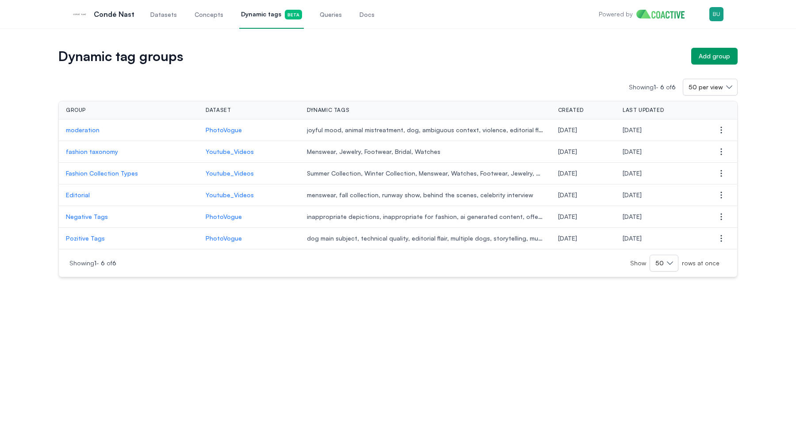
click at [80, 132] on p "moderation" at bounding box center [129, 130] width 126 height 9
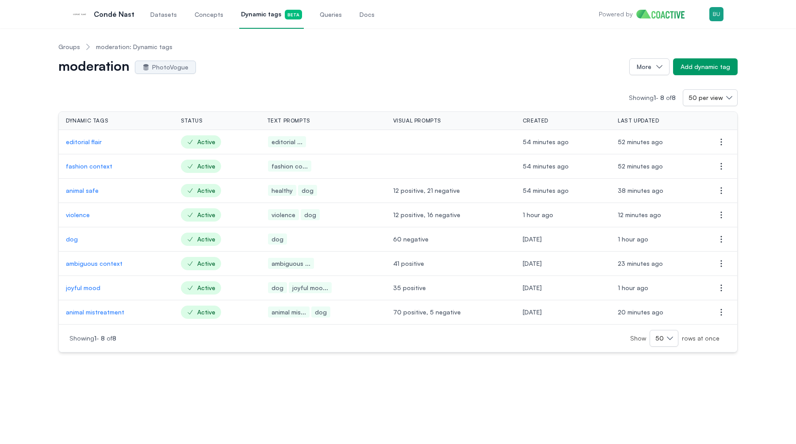
click at [88, 141] on p "editorial flair" at bounding box center [116, 141] width 101 height 9
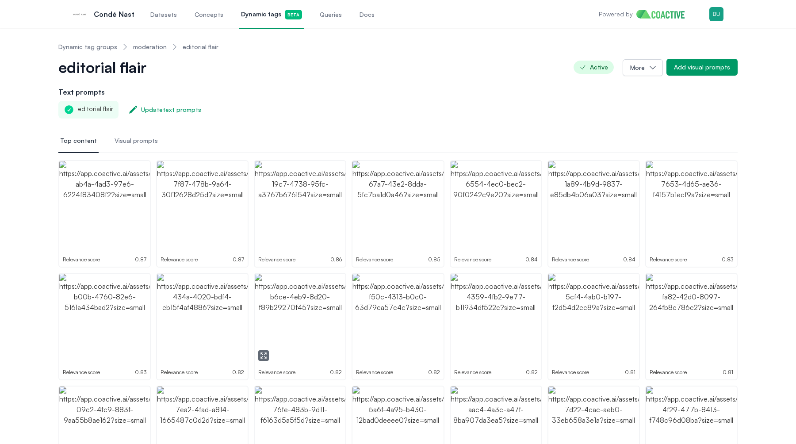
click at [305, 314] on img "button" at bounding box center [300, 319] width 91 height 91
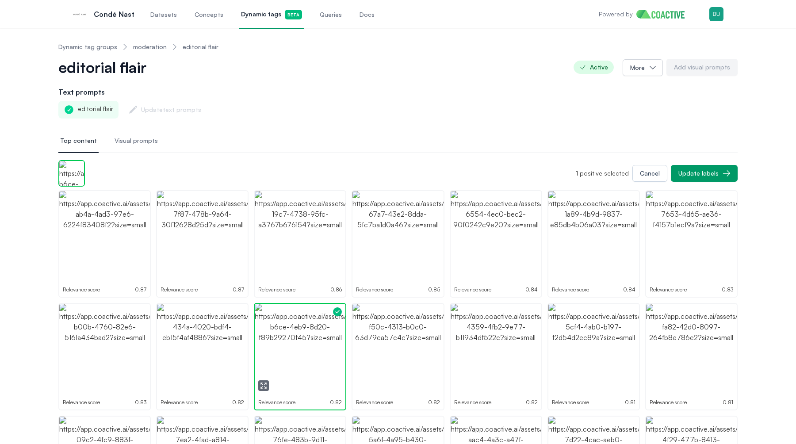
click at [305, 314] on img "button" at bounding box center [300, 349] width 91 height 91
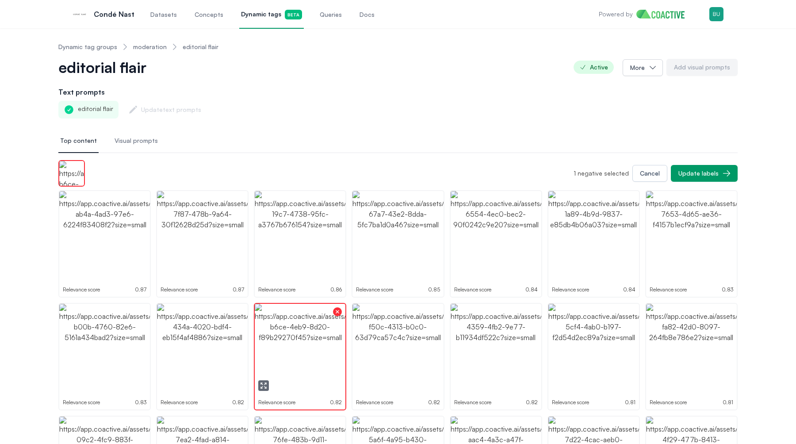
click at [304, 325] on img "button" at bounding box center [300, 349] width 91 height 91
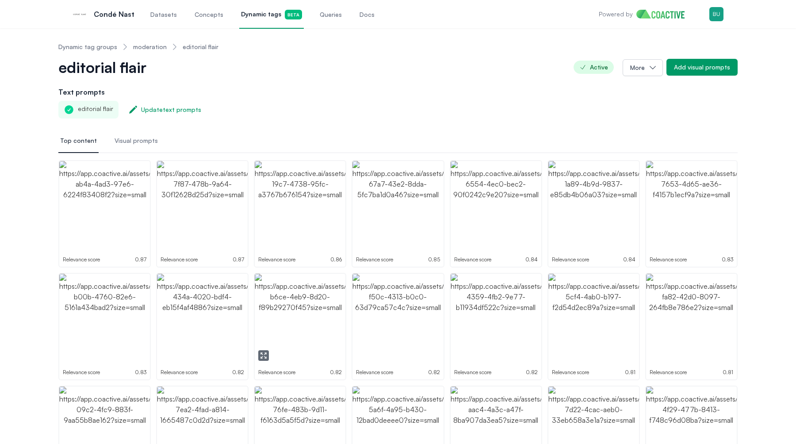
click at [261, 355] on icon "button" at bounding box center [263, 355] width 7 height 7
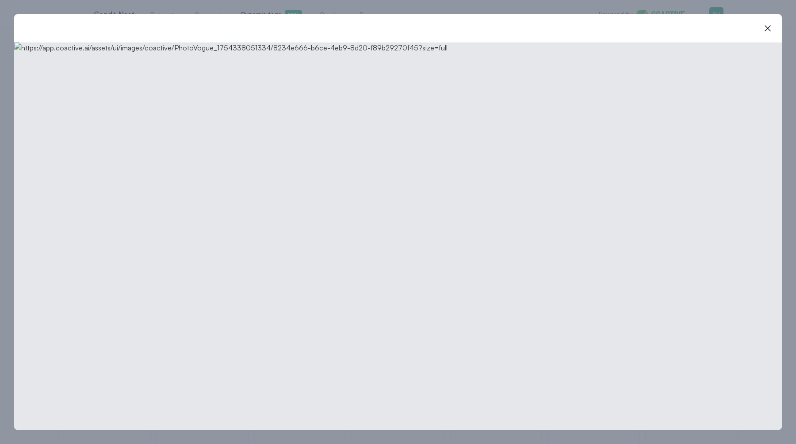
click at [340, 301] on img at bounding box center [398, 235] width 768 height 387
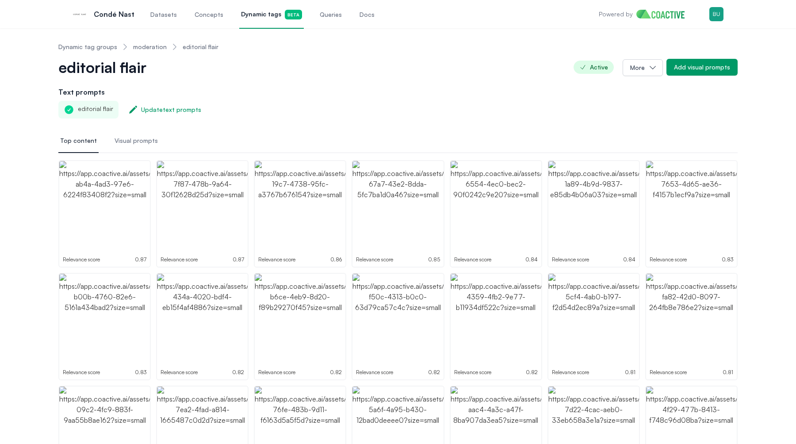
click at [160, 16] on span "Datasets" at bounding box center [163, 14] width 27 height 9
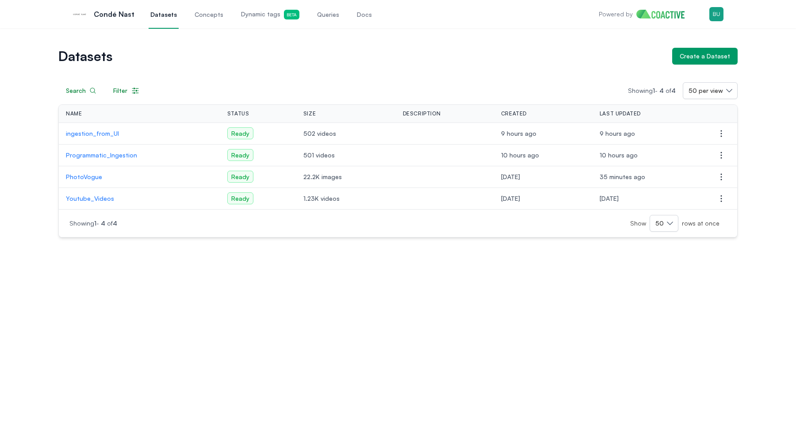
click at [245, 19] on link "Dynamic tags Beta" at bounding box center [270, 14] width 62 height 29
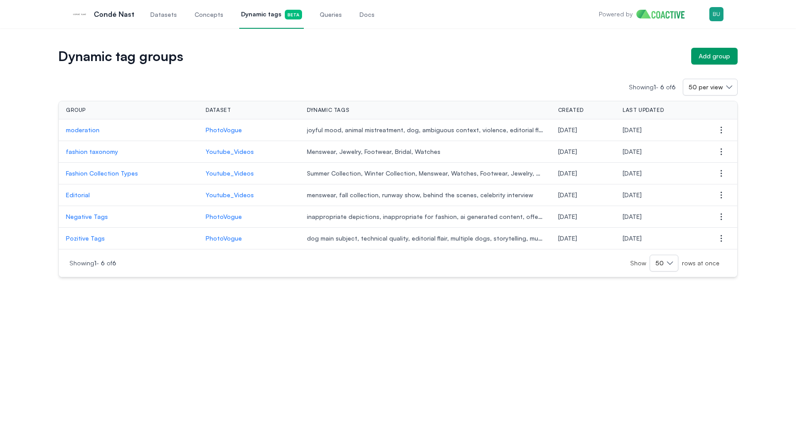
click at [150, 17] on span "Datasets" at bounding box center [163, 14] width 27 height 9
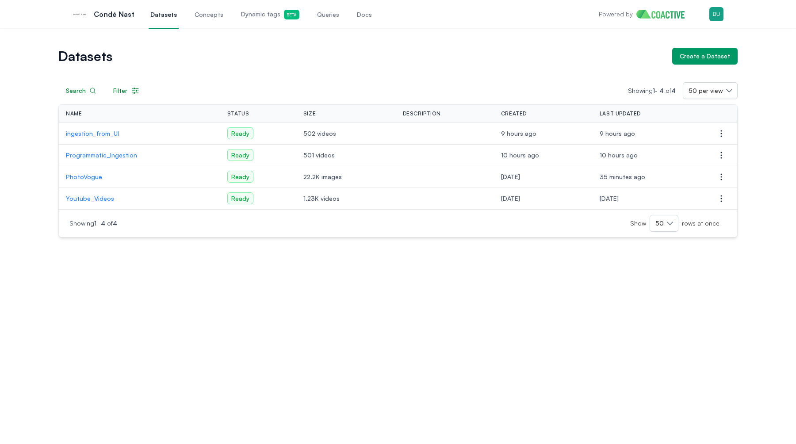
click at [85, 179] on p "PhotoVogue" at bounding box center [139, 176] width 147 height 9
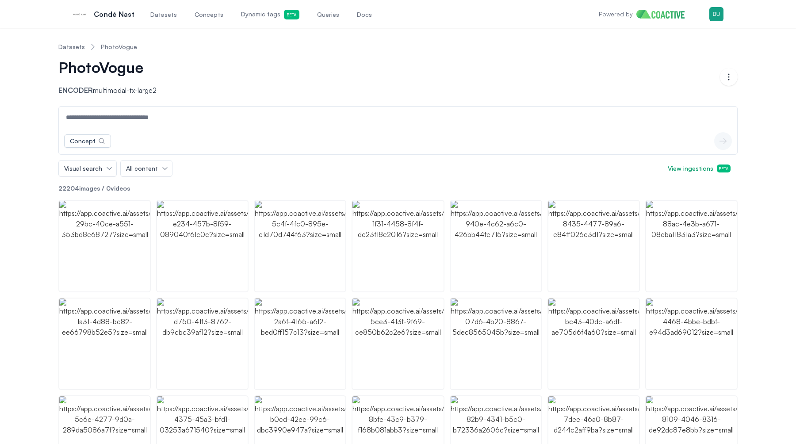
click at [145, 119] on input at bounding box center [398, 117] width 675 height 21
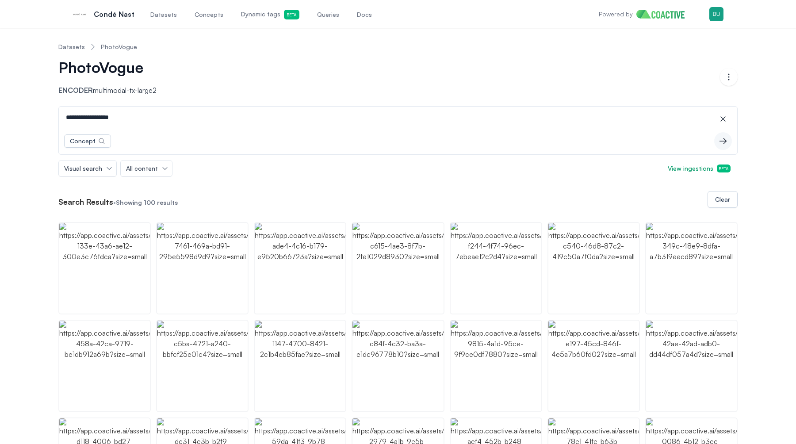
click at [187, 118] on input "**********" at bounding box center [398, 117] width 675 height 21
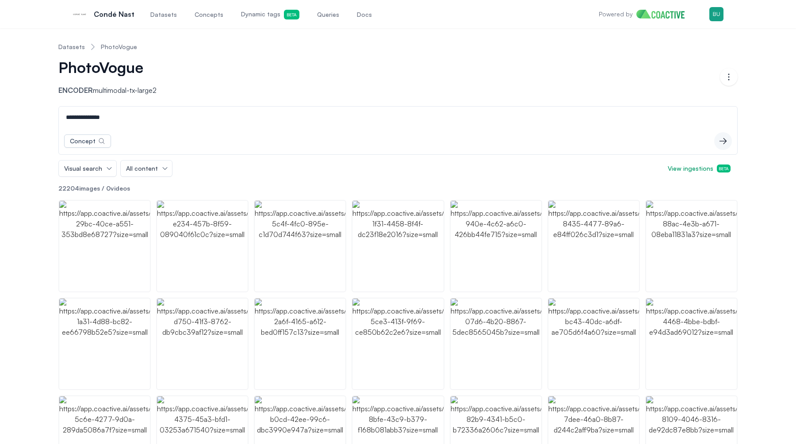
type input "**********"
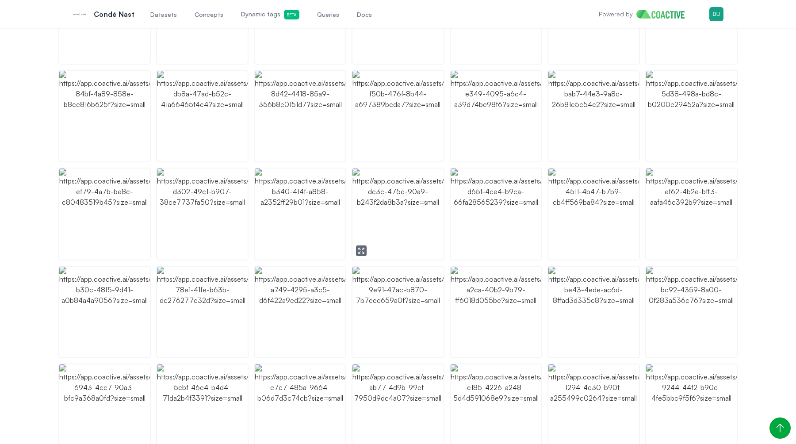
scroll to position [351, 0]
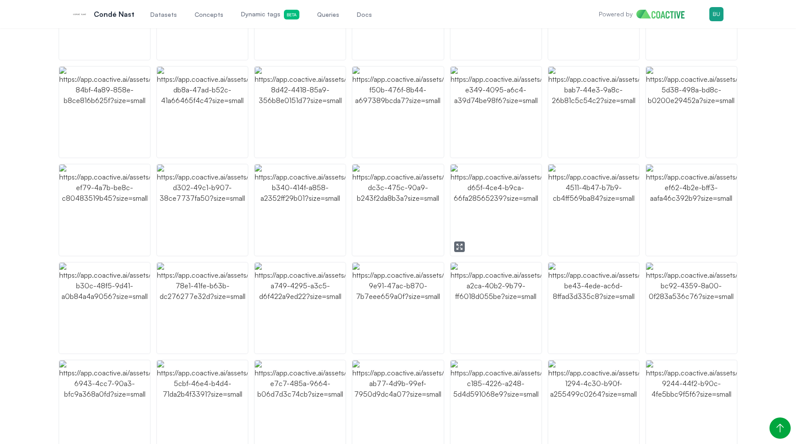
click at [484, 202] on img "button" at bounding box center [496, 209] width 91 height 91
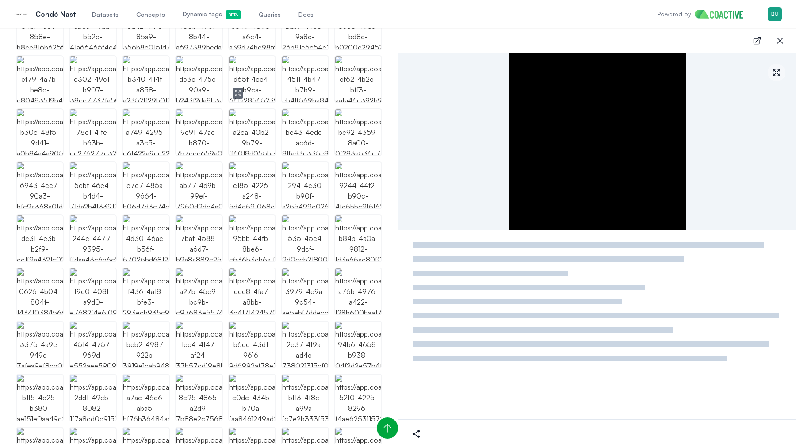
scroll to position [307, 0]
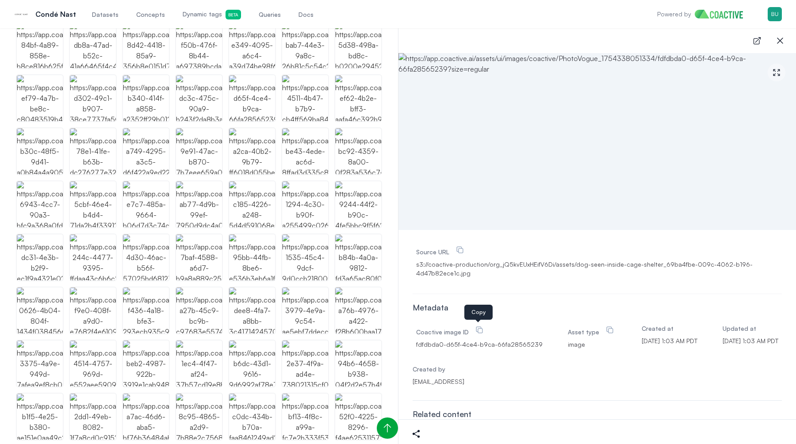
click at [479, 327] on icon at bounding box center [479, 329] width 9 height 9
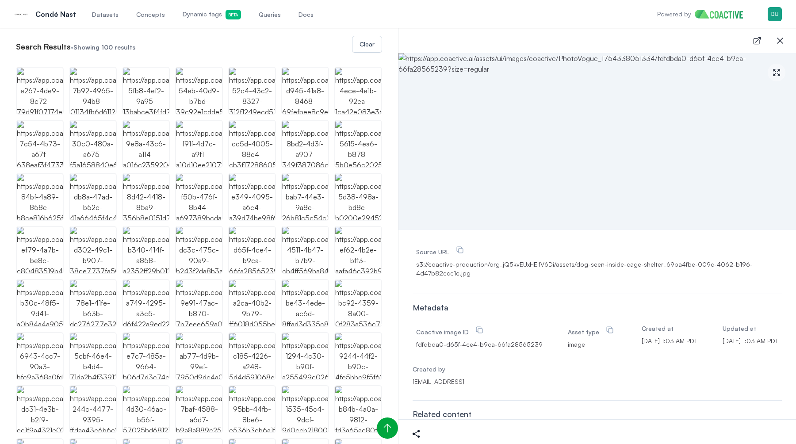
scroll to position [154, 0]
click at [218, 256] on img "button" at bounding box center [199, 251] width 46 height 46
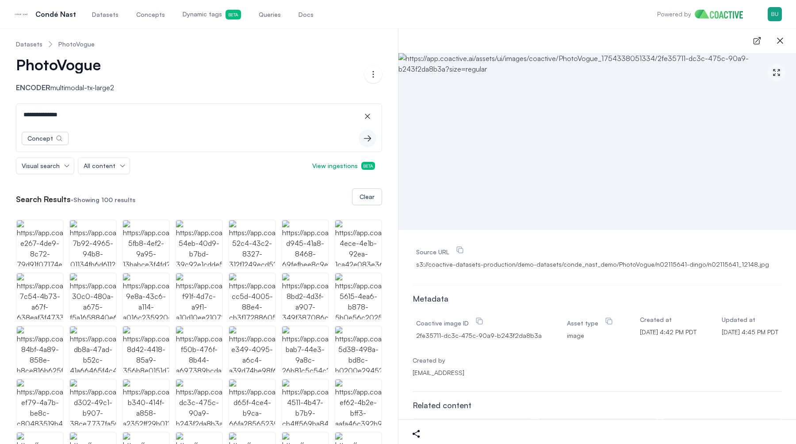
scroll to position [0, 0]
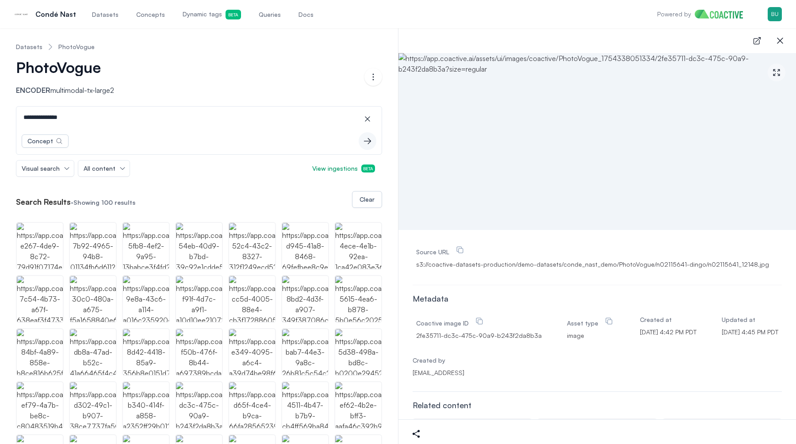
click at [264, 13] on span "Queries" at bounding box center [270, 14] width 22 height 9
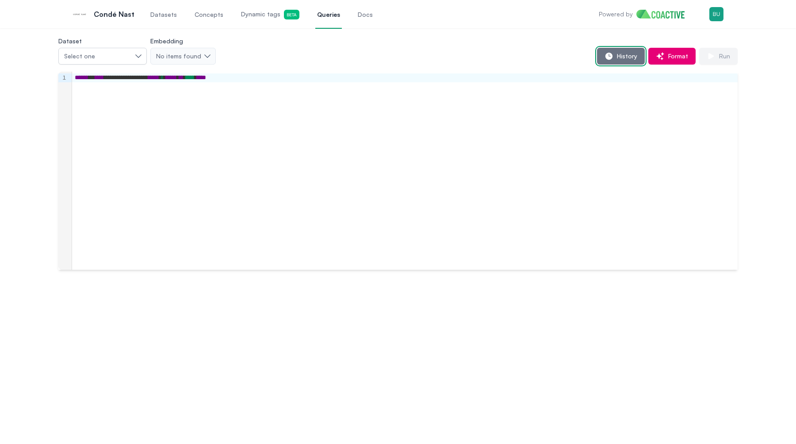
click at [601, 58] on button "History" at bounding box center [621, 56] width 48 height 17
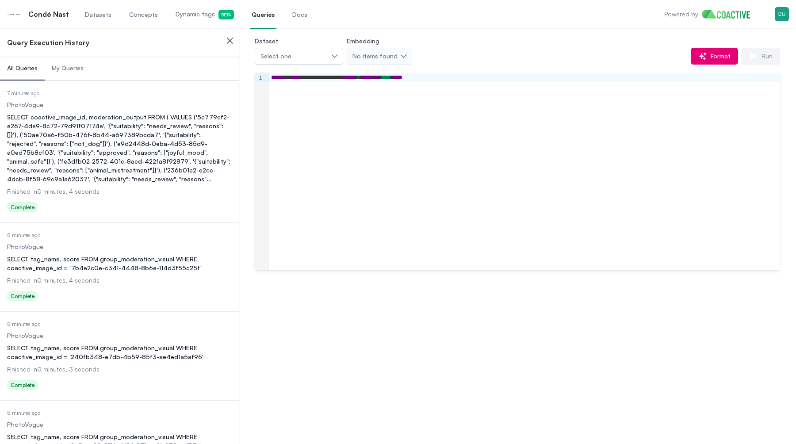
click at [171, 122] on div "SELECT coactive_image_id, moderation_output FROM ( VALUES ('5c779cf2-e267-4de9-…" at bounding box center [119, 148] width 225 height 71
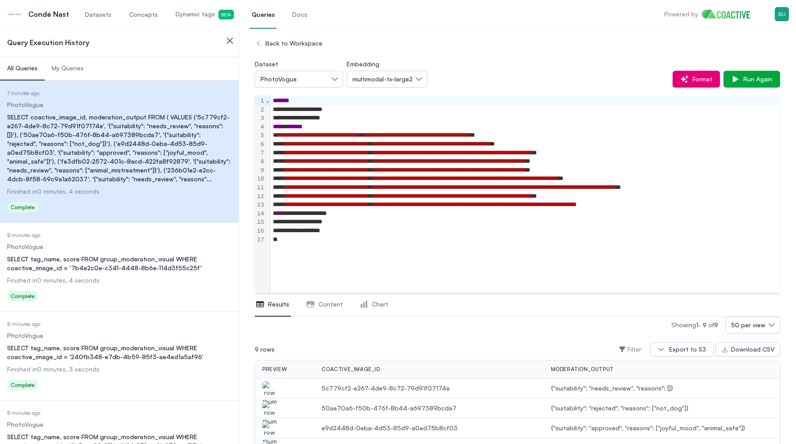
click at [231, 38] on icon "button" at bounding box center [230, 40] width 11 height 11
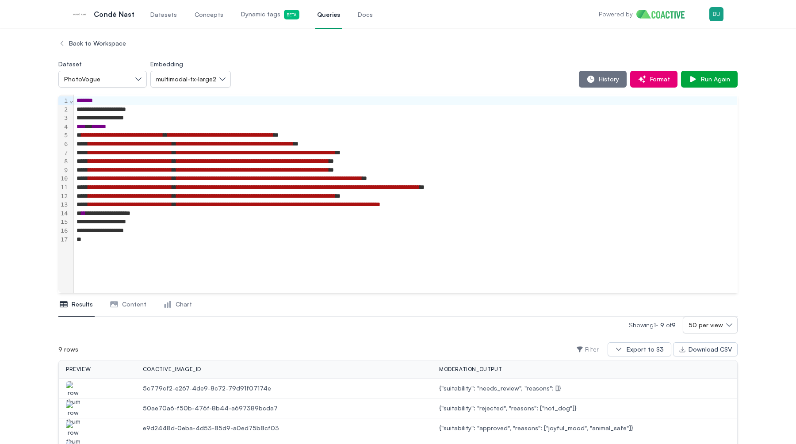
scroll to position [163, 0]
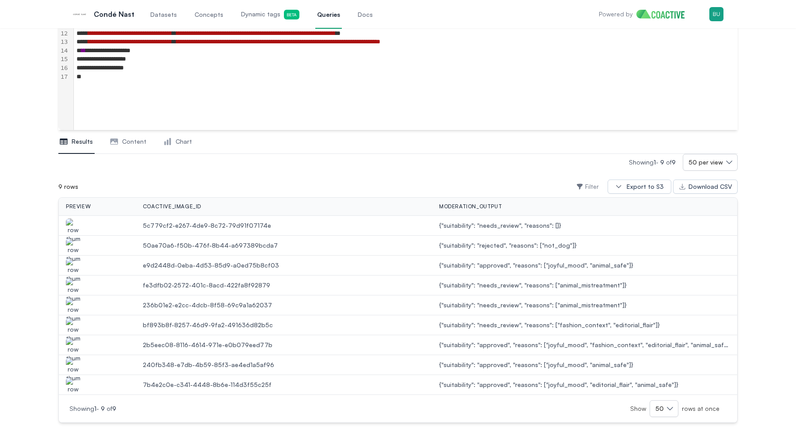
click at [80, 227] on img "button" at bounding box center [73, 230] width 14 height 25
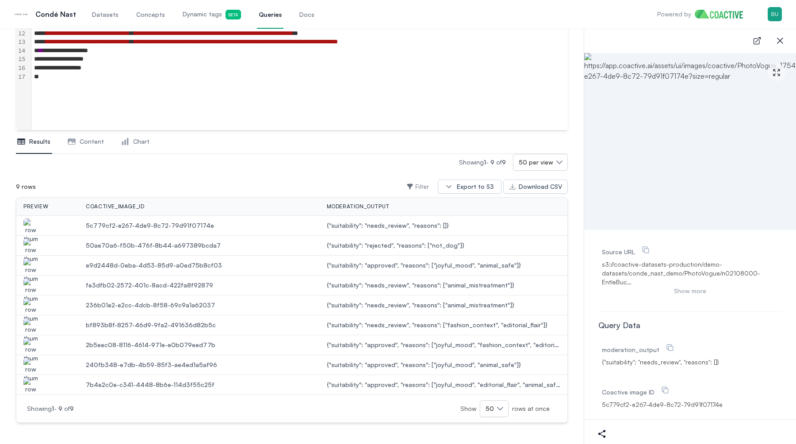
click at [31, 248] on img "button" at bounding box center [30, 250] width 14 height 25
click at [32, 270] on img "button" at bounding box center [30, 270] width 14 height 25
click at [110, 17] on span "Datasets" at bounding box center [105, 14] width 27 height 9
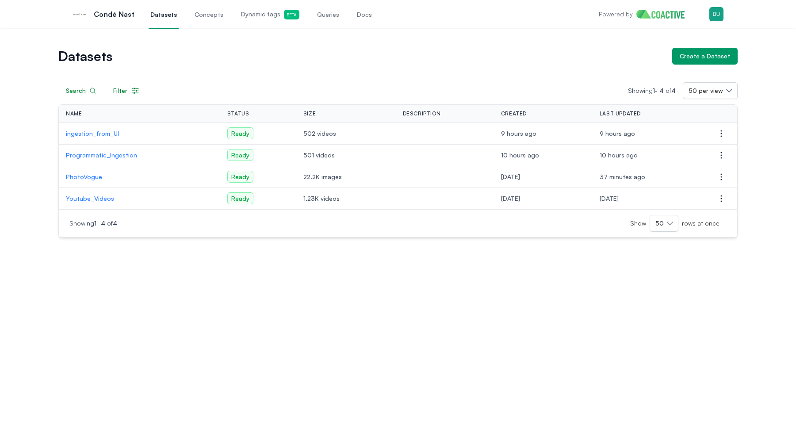
click at [92, 177] on p "PhotoVogue" at bounding box center [139, 176] width 147 height 9
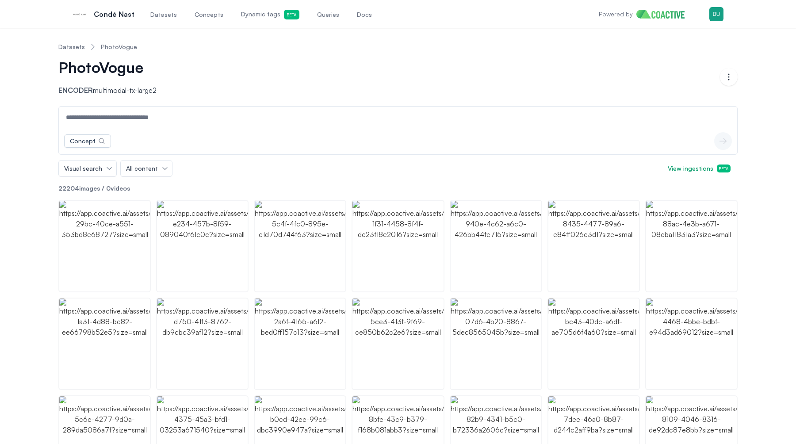
click at [137, 117] on input at bounding box center [398, 117] width 675 height 21
type input "**********"
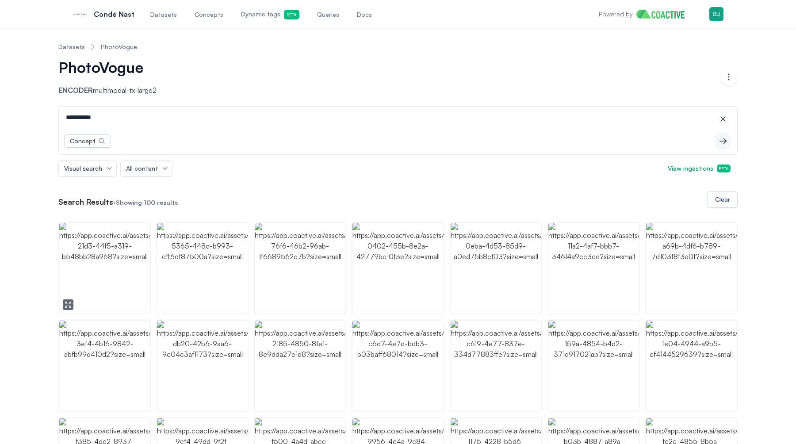
click at [126, 277] on img "button" at bounding box center [104, 268] width 91 height 91
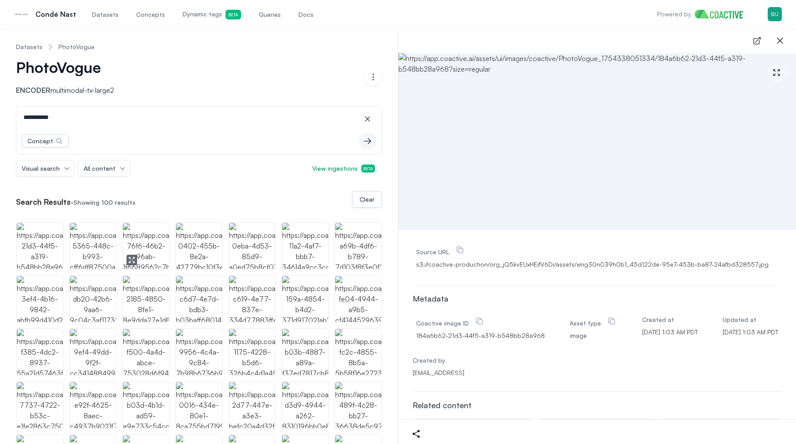
click at [159, 248] on img "button" at bounding box center [146, 246] width 46 height 46
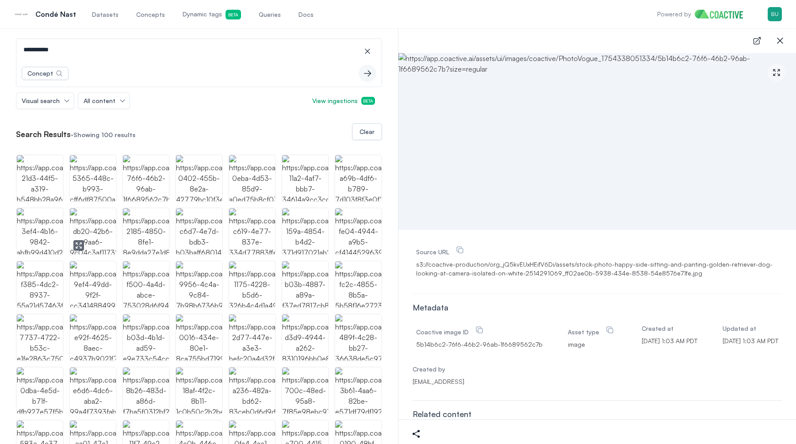
scroll to position [82, 0]
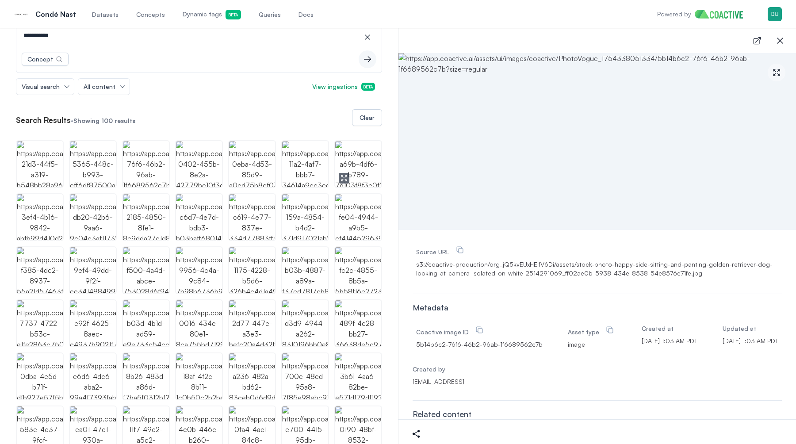
click at [344, 161] on img "button" at bounding box center [358, 164] width 46 height 46
click at [479, 328] on icon at bounding box center [479, 329] width 9 height 9
click at [268, 15] on span "Queries" at bounding box center [270, 14] width 22 height 9
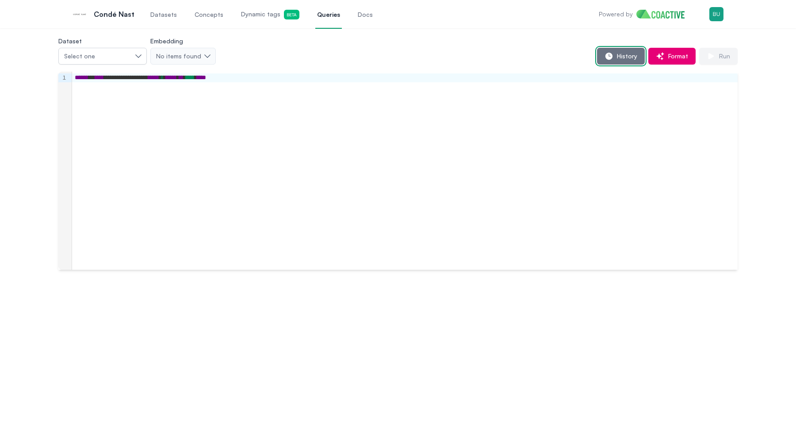
click at [624, 54] on span "History" at bounding box center [625, 56] width 24 height 9
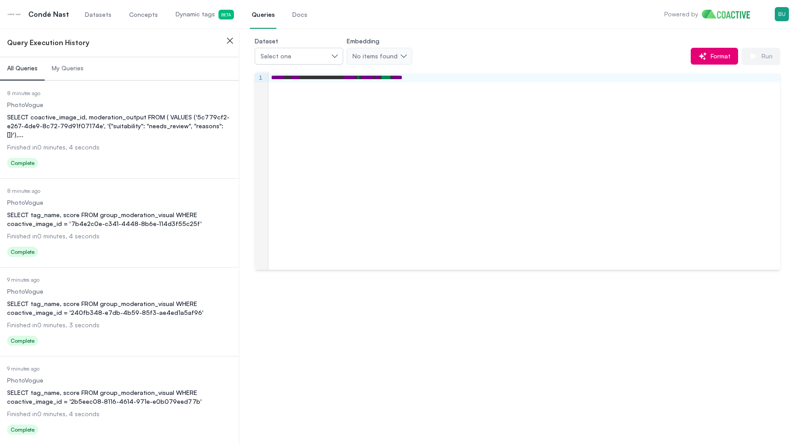
click at [94, 118] on div "SELECT coactive_image_id, moderation_output FROM ( VALUES ('5c779cf2-e267-4de9-…" at bounding box center [119, 126] width 225 height 27
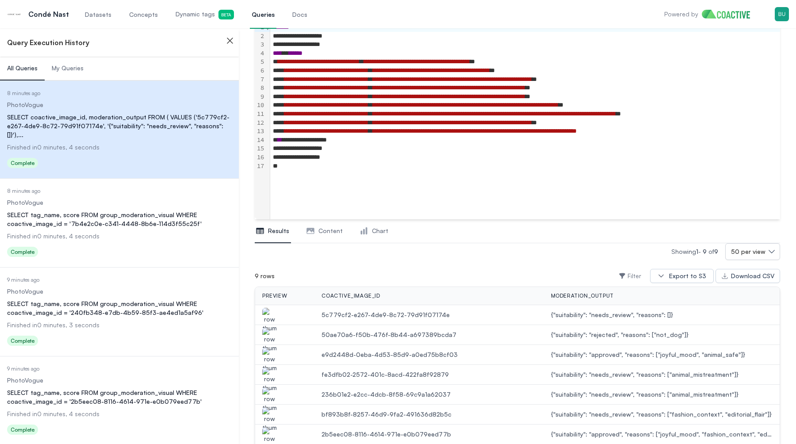
click at [269, 354] on img "button" at bounding box center [269, 360] width 14 height 25
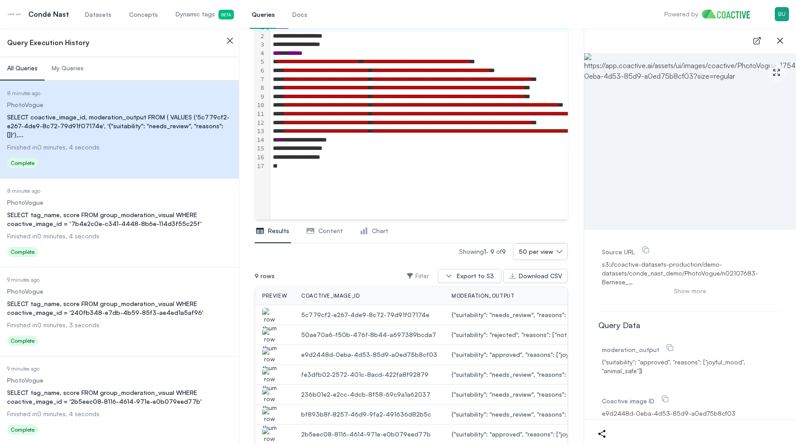
scroll to position [163, 0]
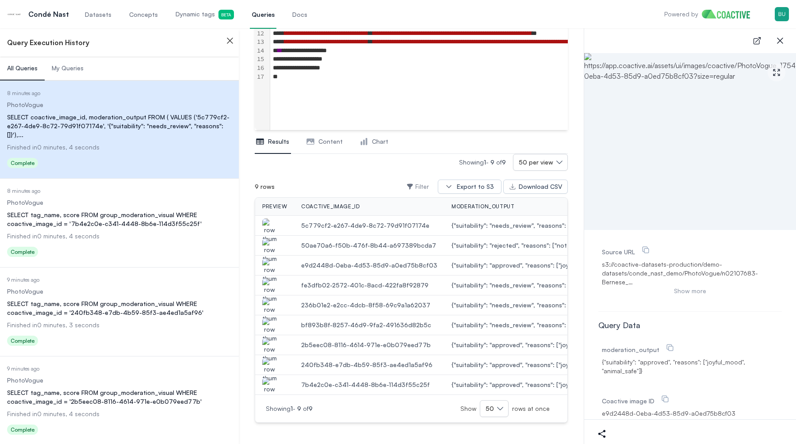
click at [269, 283] on img "button" at bounding box center [269, 290] width 14 height 25
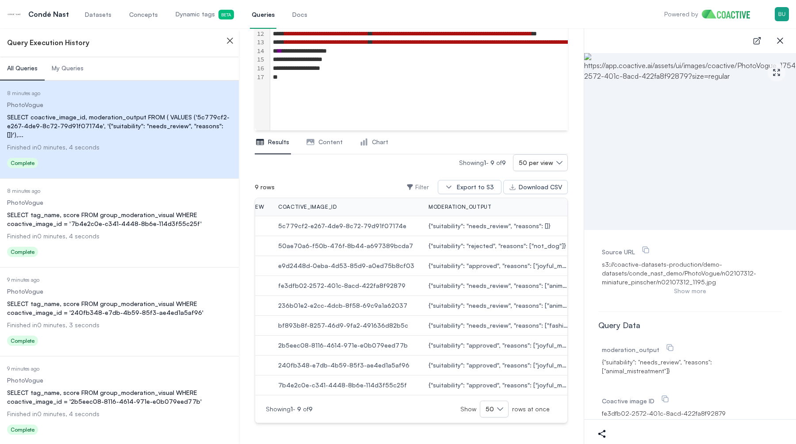
scroll to position [0, 0]
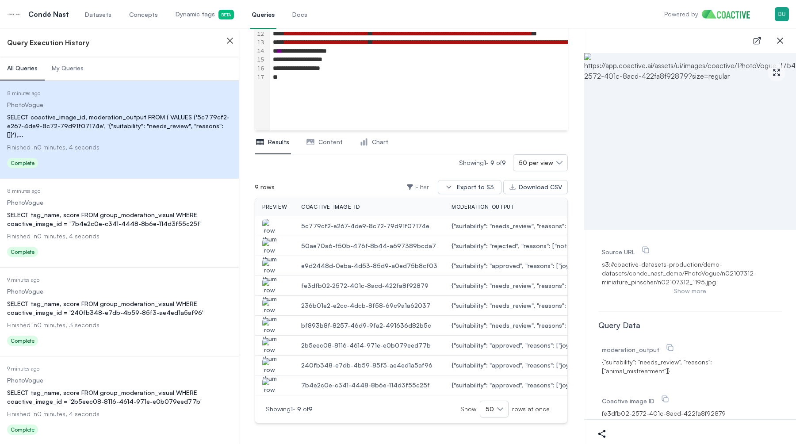
click at [272, 305] on img "button" at bounding box center [269, 310] width 14 height 25
click at [267, 322] on img "button" at bounding box center [269, 330] width 14 height 25
click at [271, 324] on img "button" at bounding box center [269, 330] width 14 height 25
click at [80, 19] on div "Condé Nast Datasets Concepts Dynamic tags Beta Queries Docs" at bounding box center [158, 14] width 302 height 28
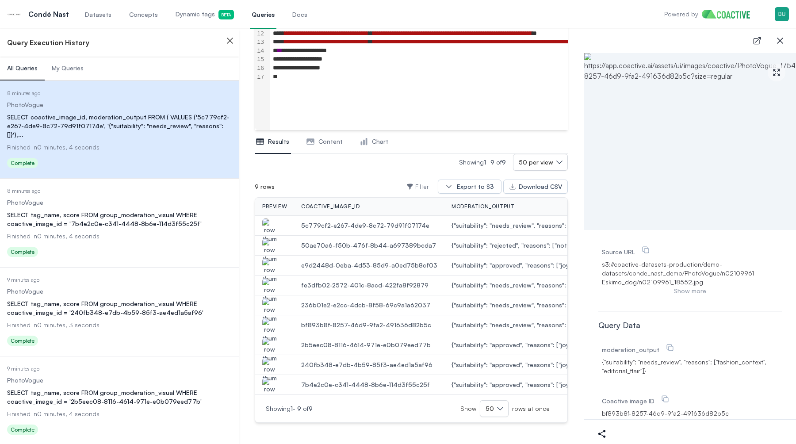
click at [85, 15] on span "Datasets" at bounding box center [98, 14] width 27 height 9
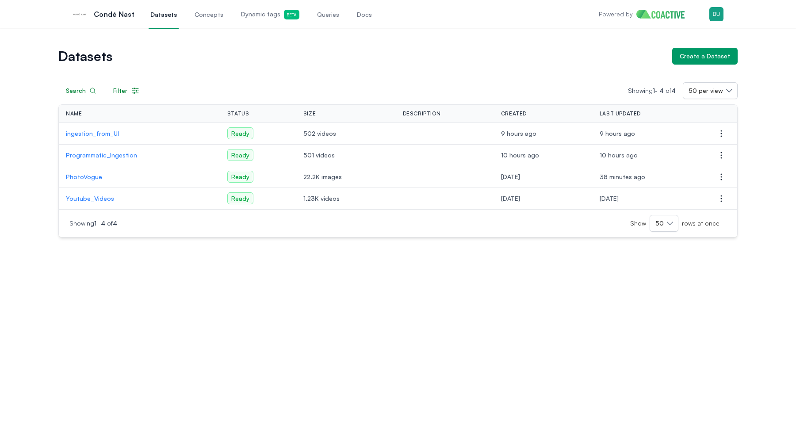
click at [98, 178] on p "PhotoVogue" at bounding box center [139, 176] width 147 height 9
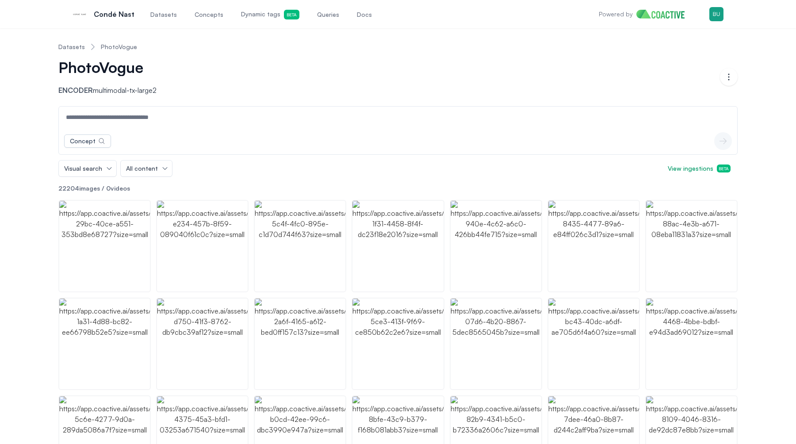
click at [169, 115] on input at bounding box center [398, 117] width 675 height 21
type input "**********"
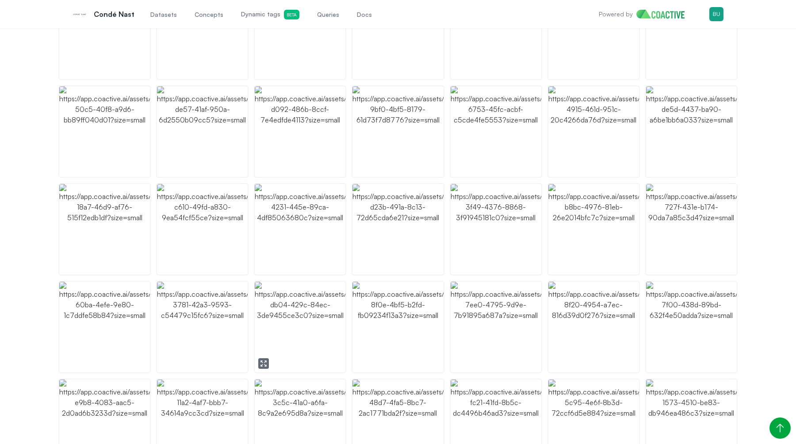
scroll to position [820, 0]
click at [483, 149] on img "button" at bounding box center [496, 132] width 91 height 91
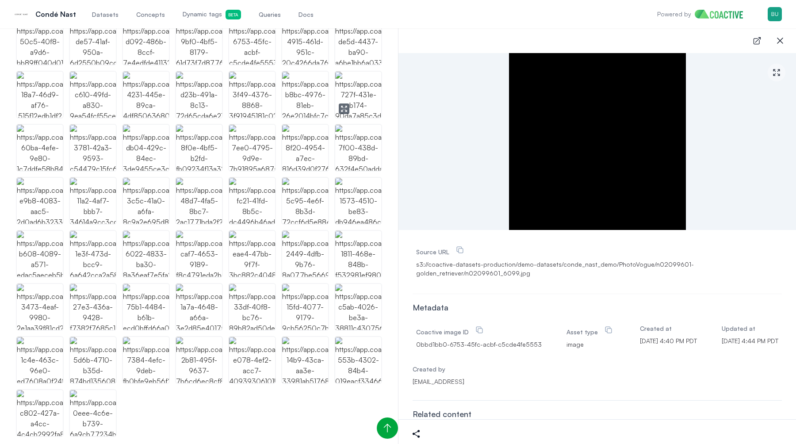
scroll to position [552, 0]
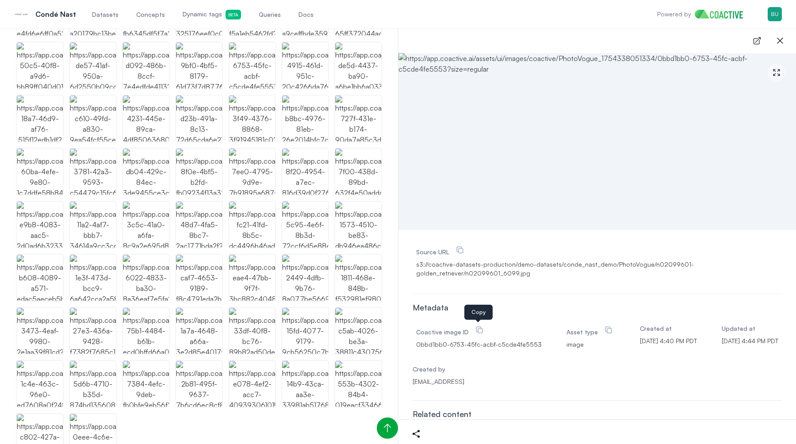
click at [479, 328] on icon at bounding box center [479, 329] width 9 height 9
click at [264, 24] on link "Queries" at bounding box center [270, 14] width 26 height 29
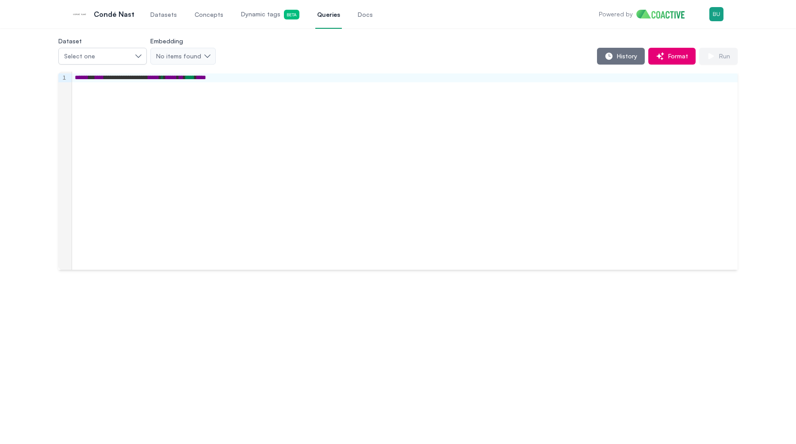
click at [275, 17] on span "Dynamic tags Beta" at bounding box center [270, 15] width 58 height 10
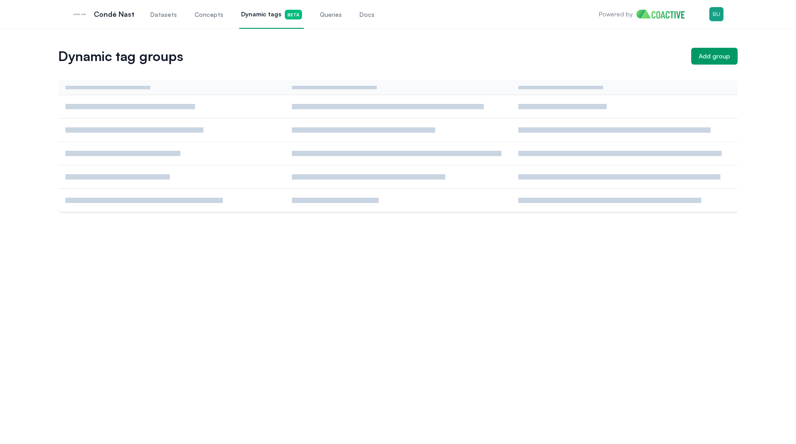
click at [275, 17] on span "Dynamic tags Beta" at bounding box center [271, 15] width 61 height 10
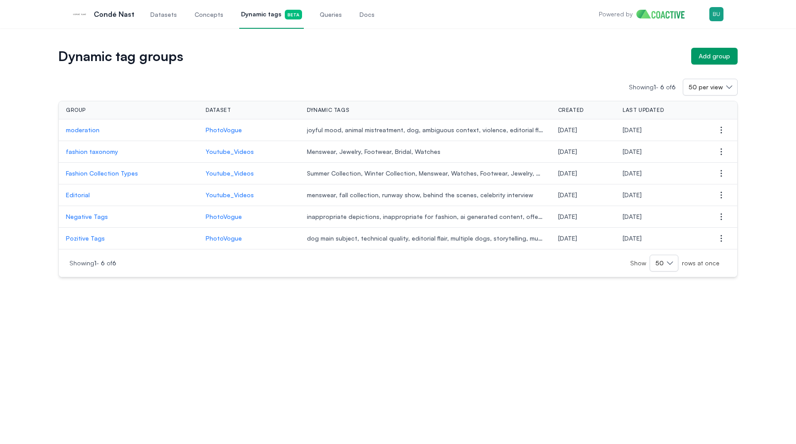
click at [320, 17] on span "Queries" at bounding box center [331, 14] width 22 height 9
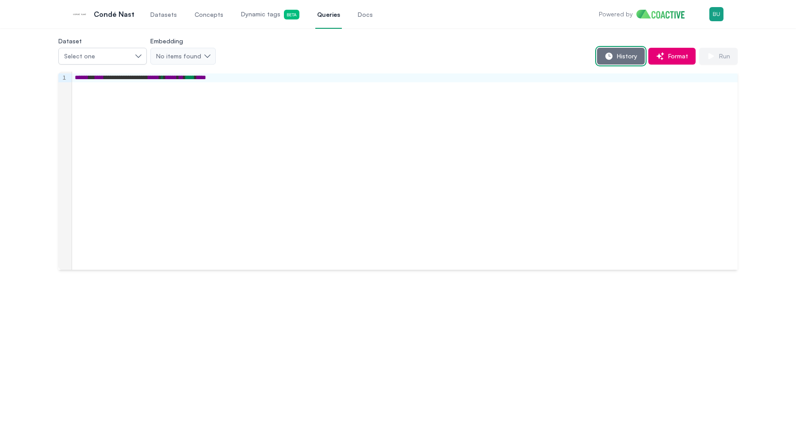
click at [620, 53] on span "History" at bounding box center [625, 56] width 24 height 9
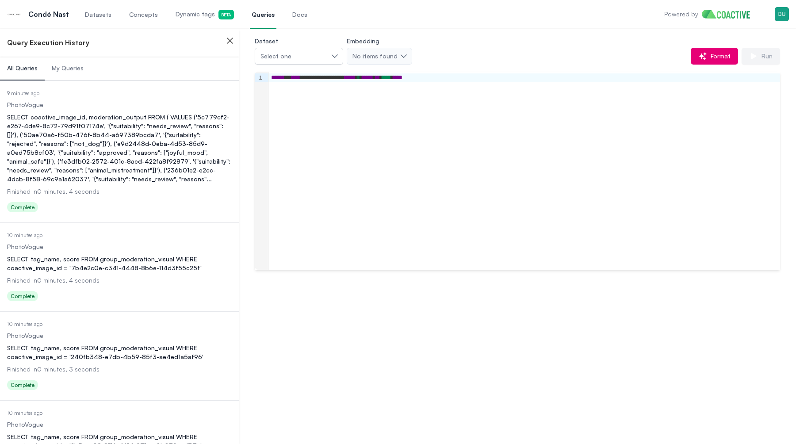
click at [106, 161] on div "SELECT coactive_image_id, moderation_output FROM ( VALUES ('5c779cf2-e267-4de9-…" at bounding box center [119, 148] width 225 height 71
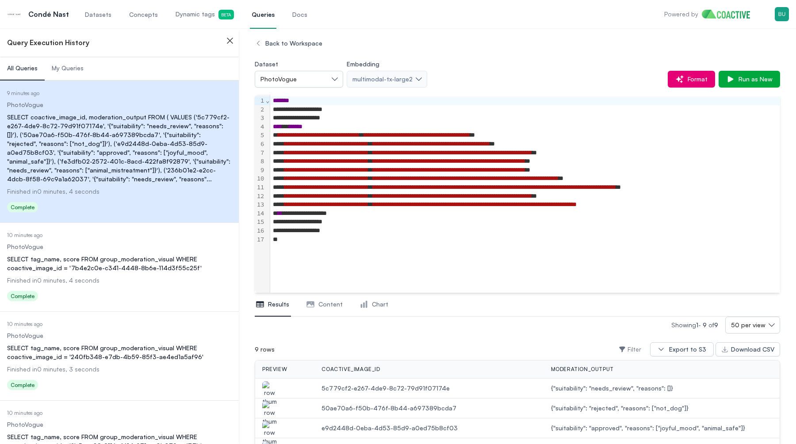
scroll to position [163, 0]
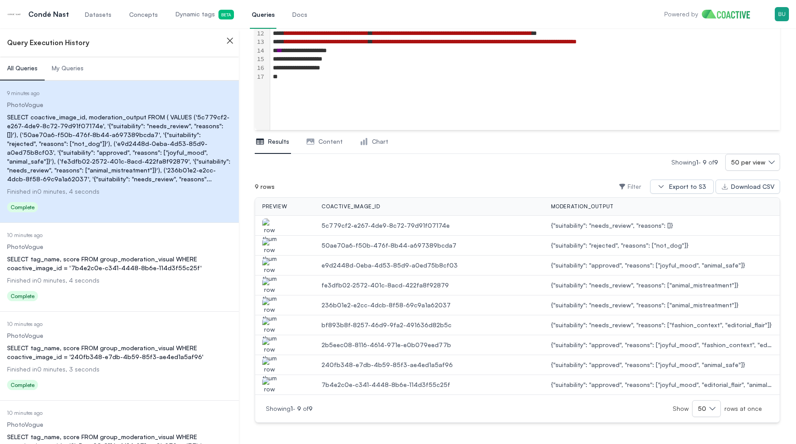
click at [269, 340] on img "button" at bounding box center [269, 350] width 14 height 25
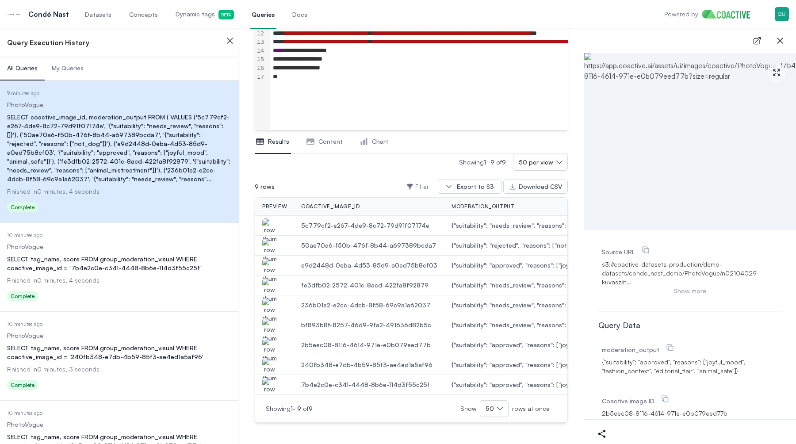
click at [271, 324] on img "button" at bounding box center [269, 330] width 14 height 25
click at [271, 354] on img "button" at bounding box center [269, 350] width 14 height 25
click at [270, 365] on img "button" at bounding box center [269, 370] width 14 height 25
click at [270, 387] on img "button" at bounding box center [269, 390] width 14 height 25
click at [272, 309] on img "button" at bounding box center [269, 310] width 14 height 25
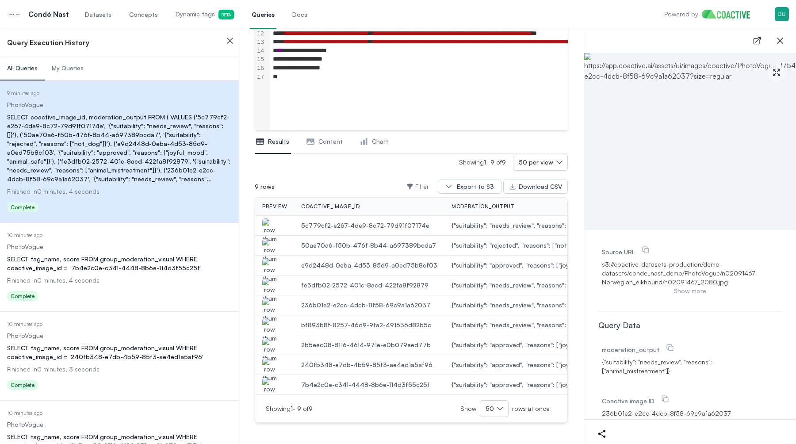
click at [274, 287] on img "button" at bounding box center [269, 290] width 14 height 25
click at [272, 264] on img "button" at bounding box center [269, 270] width 14 height 25
click at [273, 248] on img "button" at bounding box center [269, 250] width 14 height 25
click at [273, 228] on img "button" at bounding box center [269, 230] width 14 height 25
click at [95, 18] on span "Datasets" at bounding box center [98, 14] width 27 height 9
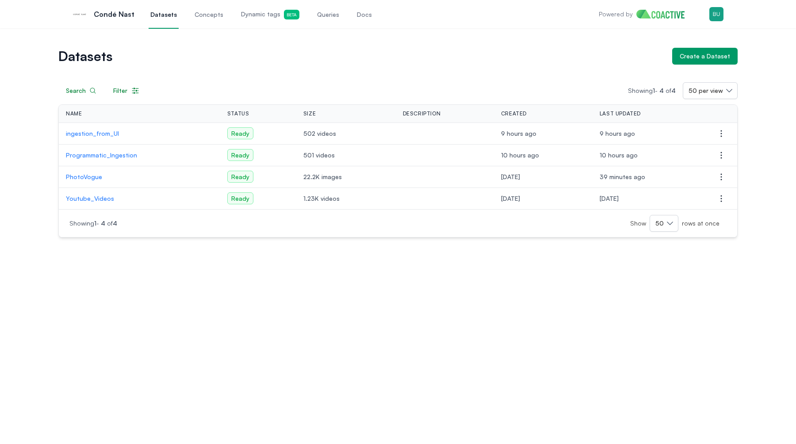
click at [88, 172] on td "PhotoVogue" at bounding box center [139, 177] width 161 height 22
click at [87, 179] on p "PhotoVogue" at bounding box center [139, 176] width 147 height 9
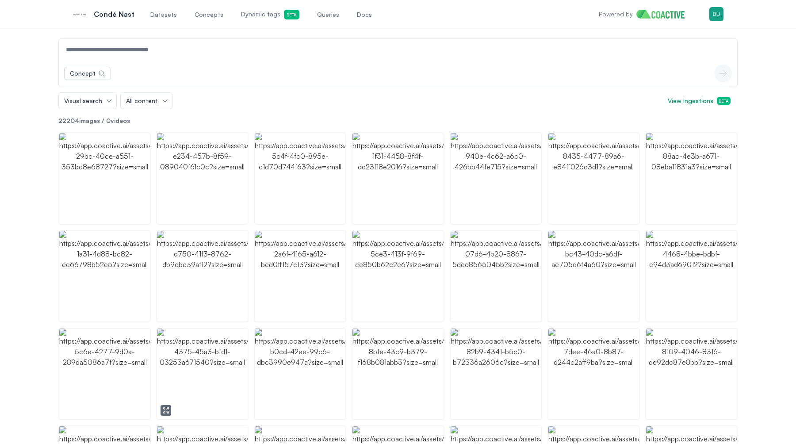
scroll to position [66, 0]
click at [395, 198] on img "button" at bounding box center [397, 179] width 91 height 91
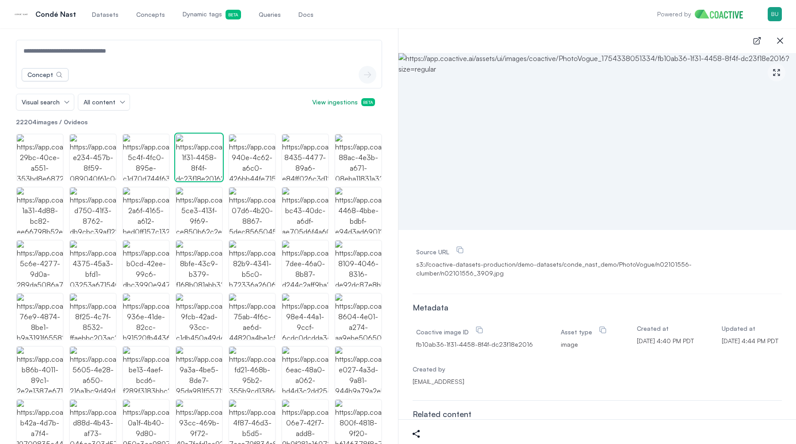
click at [273, 14] on link "Queries" at bounding box center [270, 14] width 26 height 29
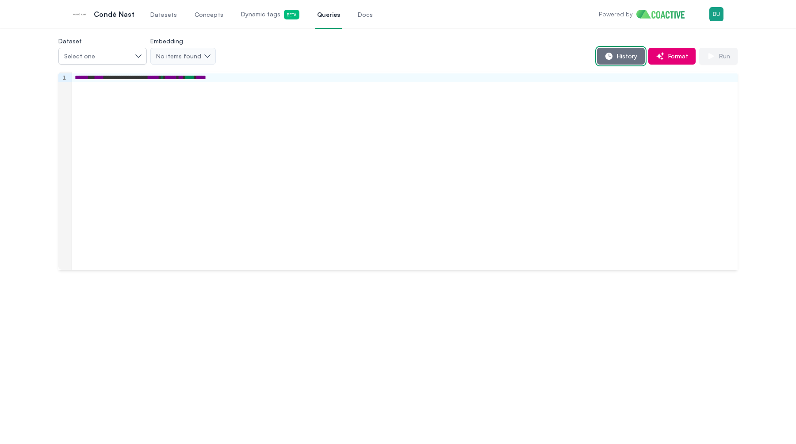
click at [615, 63] on button "History" at bounding box center [621, 56] width 48 height 17
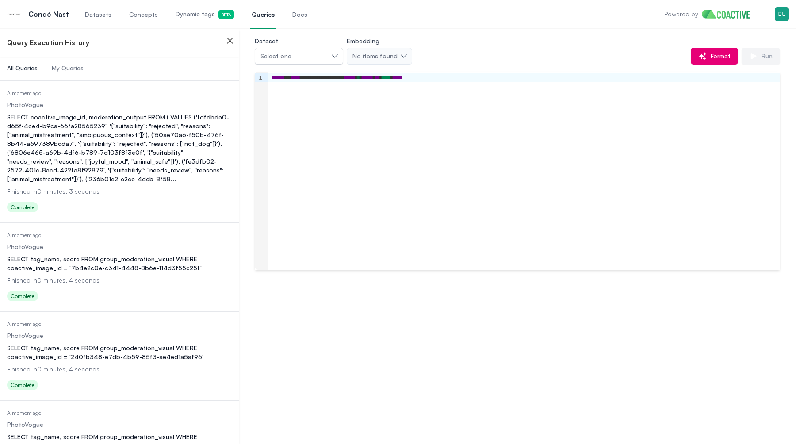
click at [125, 116] on div "SELECT coactive_image_id, moderation_output FROM ( VALUES ('fdfdbda0-d65f-4ce4-…" at bounding box center [119, 148] width 225 height 71
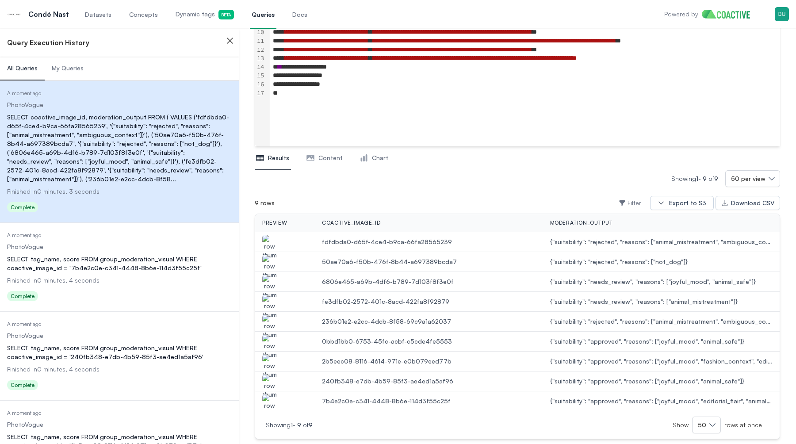
scroll to position [163, 0]
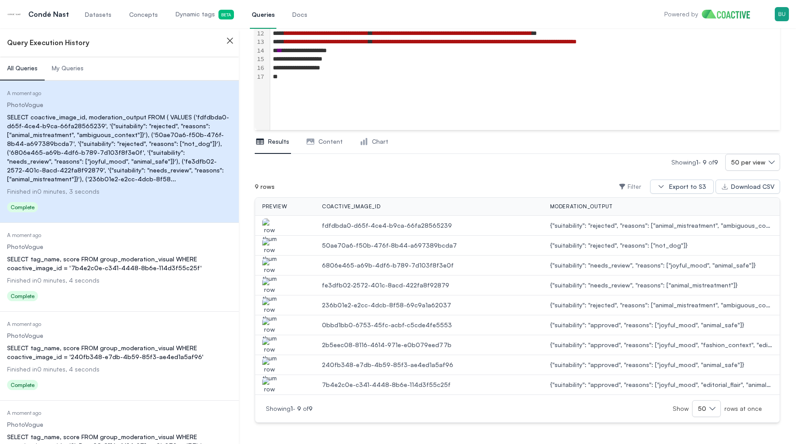
click at [233, 39] on icon "button" at bounding box center [230, 40] width 11 height 11
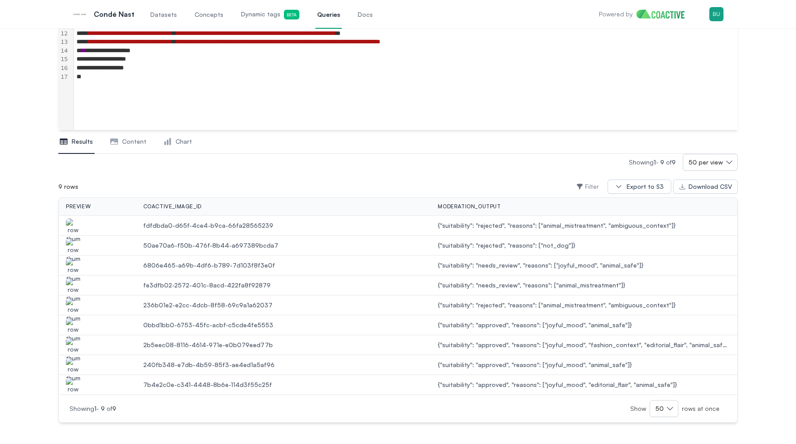
click at [71, 223] on img "button" at bounding box center [73, 230] width 14 height 25
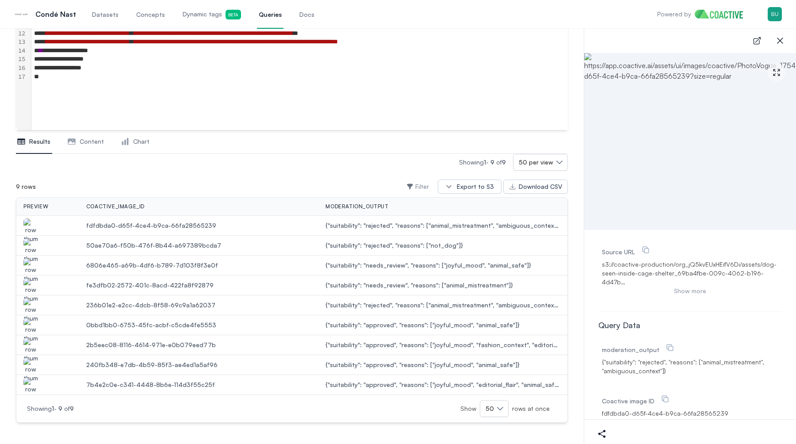
click at [34, 244] on img "button" at bounding box center [30, 250] width 14 height 25
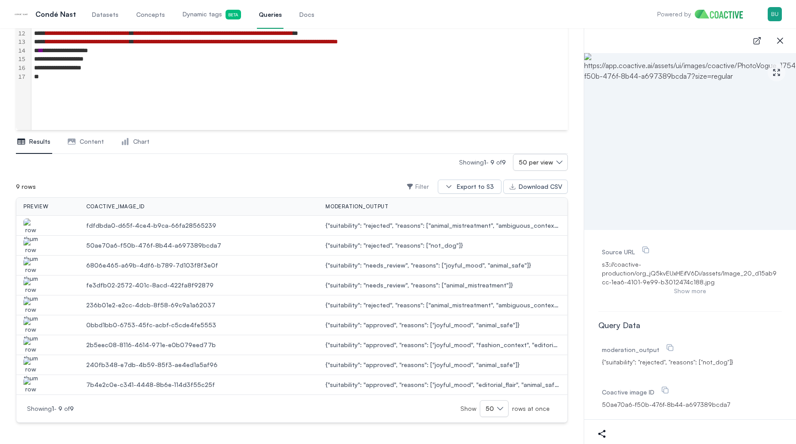
click at [34, 269] on img "button" at bounding box center [30, 270] width 14 height 25
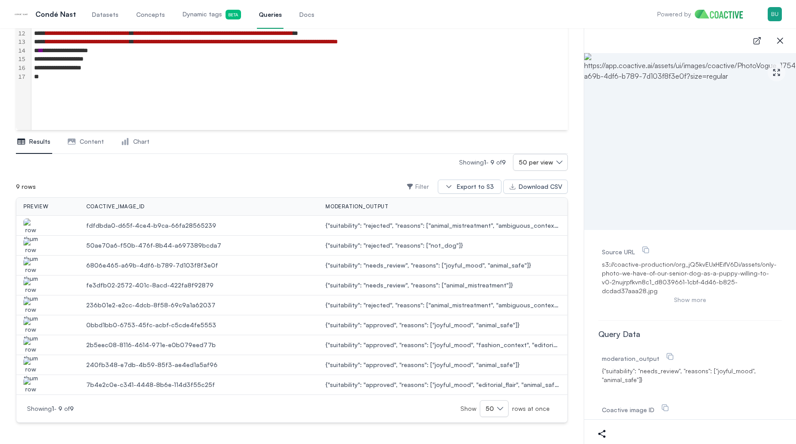
click at [34, 285] on img "button" at bounding box center [30, 290] width 14 height 25
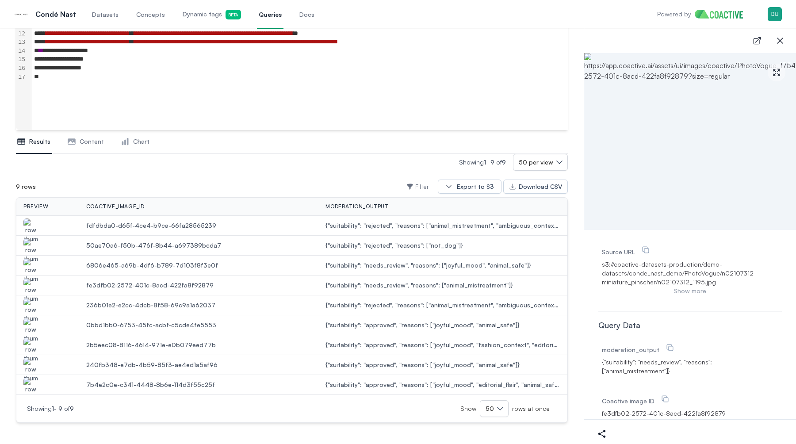
click at [31, 304] on img "button" at bounding box center [30, 310] width 14 height 25
click at [33, 289] on img "button" at bounding box center [30, 290] width 14 height 25
click at [31, 303] on img "button" at bounding box center [30, 310] width 14 height 25
click at [31, 320] on img "button" at bounding box center [30, 330] width 14 height 25
click at [30, 343] on img "button" at bounding box center [30, 350] width 14 height 25
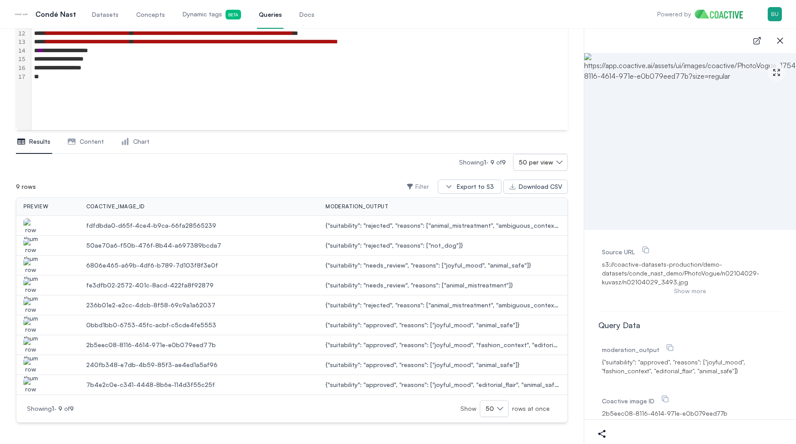
click at [30, 359] on img "button" at bounding box center [30, 370] width 14 height 25
click at [29, 383] on img "button" at bounding box center [30, 390] width 14 height 25
click at [32, 226] on img "button" at bounding box center [30, 230] width 14 height 25
click at [26, 270] on img "button" at bounding box center [30, 270] width 14 height 25
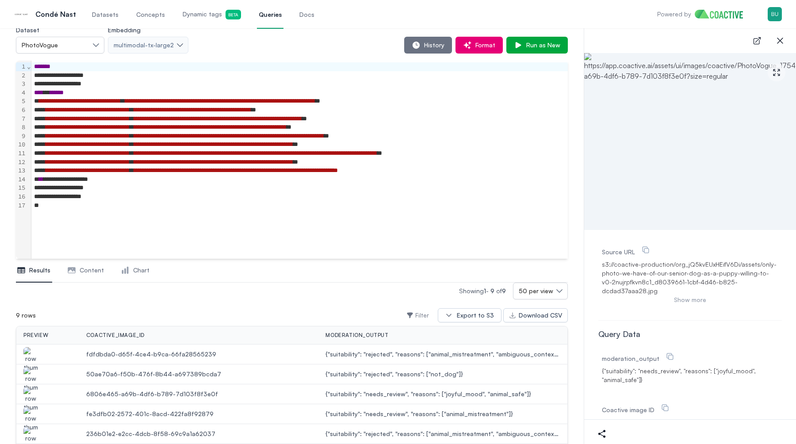
scroll to position [0, 0]
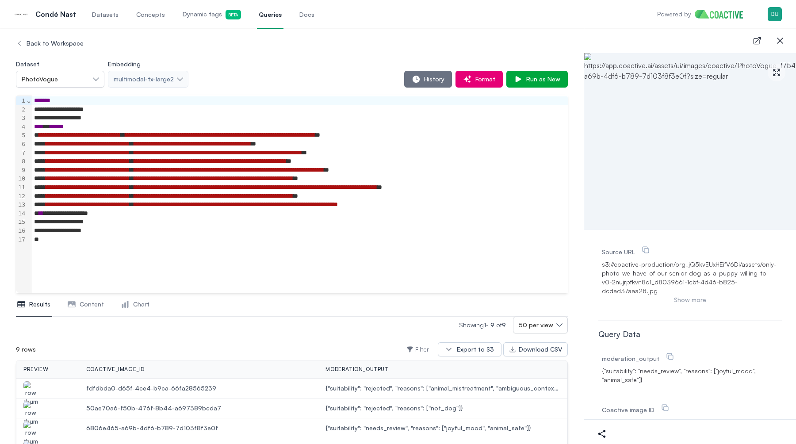
click at [264, 19] on link "Queries" at bounding box center [270, 14] width 27 height 29
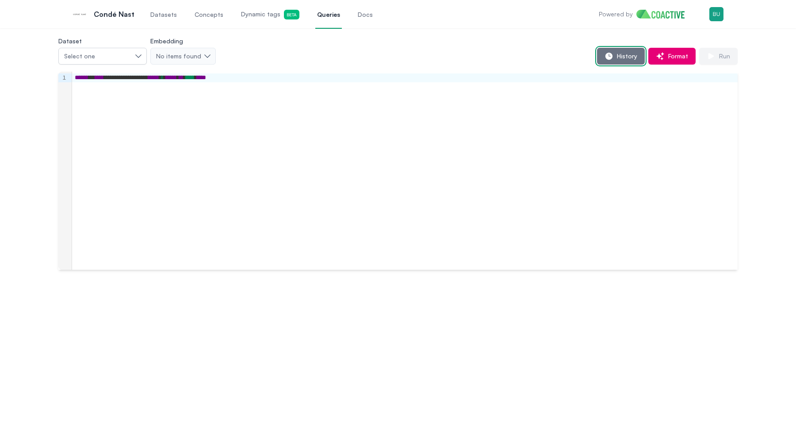
click at [633, 61] on button "History" at bounding box center [621, 56] width 48 height 17
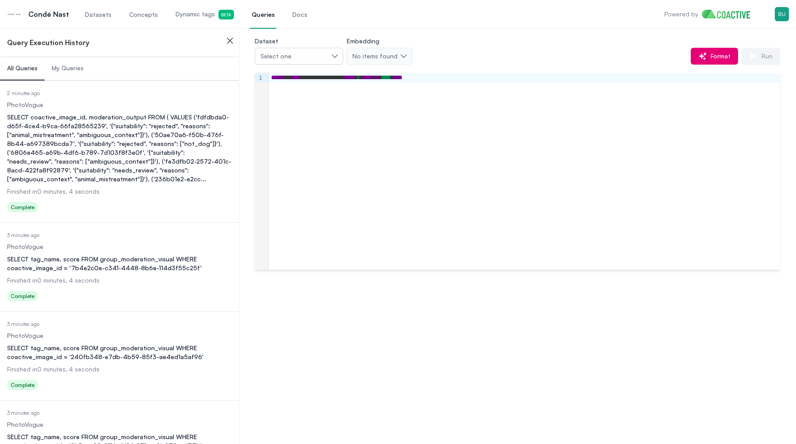
click at [88, 123] on div "SELECT coactive_image_id, moderation_output FROM ( VALUES ('fdfdbda0-d65f-4ce4-…" at bounding box center [119, 148] width 225 height 71
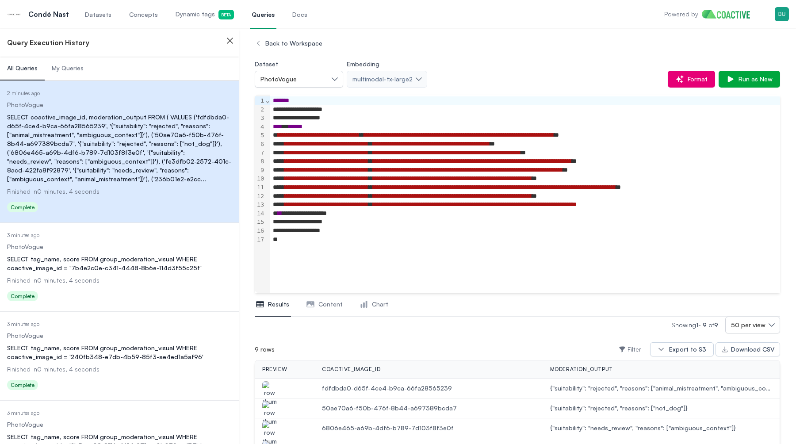
click at [237, 38] on button "Close sidebar" at bounding box center [230, 41] width 18 height 18
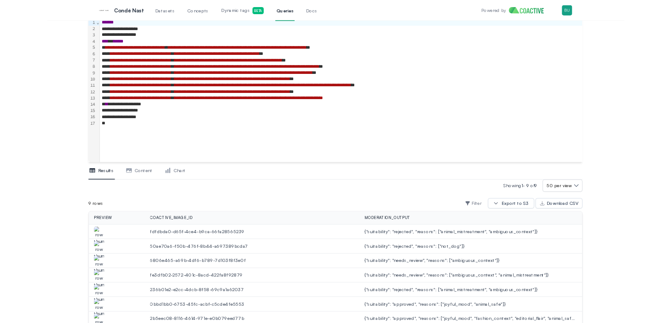
scroll to position [163, 0]
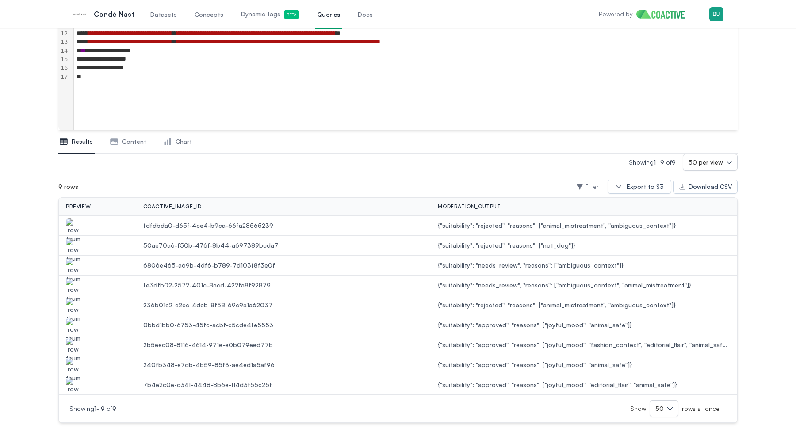
click at [75, 219] on img "button" at bounding box center [73, 230] width 14 height 25
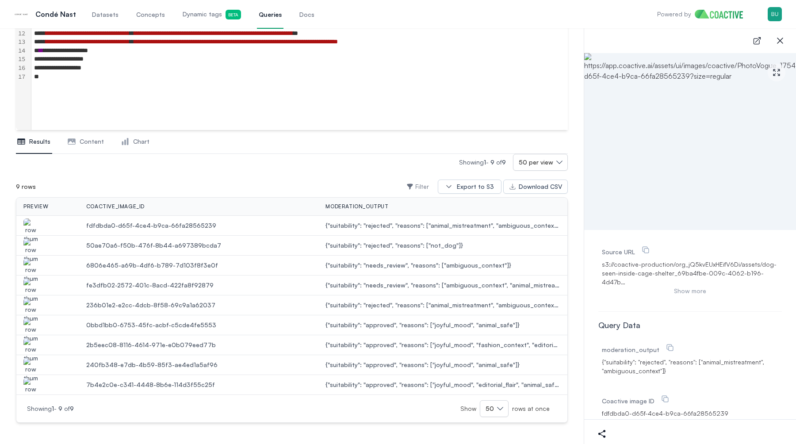
click at [31, 247] on img "button" at bounding box center [30, 250] width 14 height 25
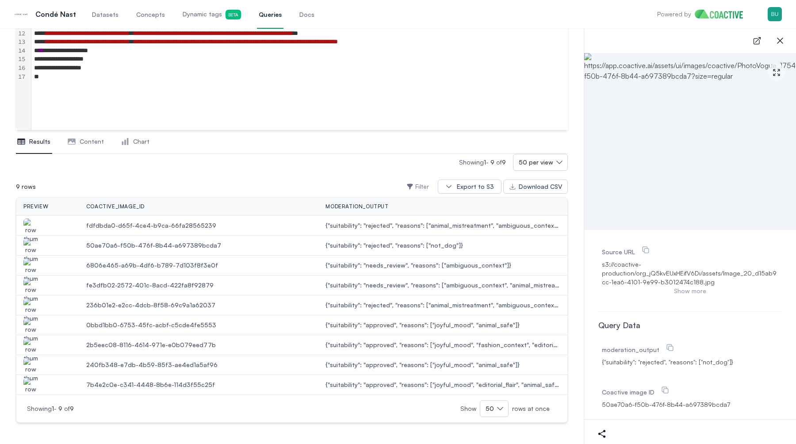
click at [30, 263] on img "button" at bounding box center [30, 270] width 14 height 25
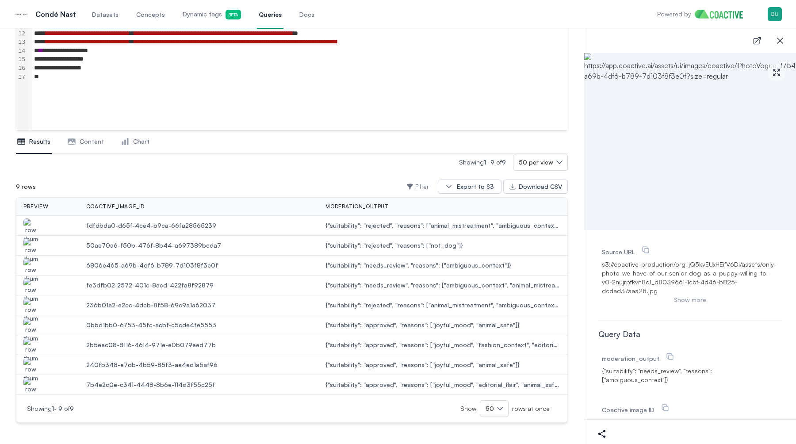
click at [29, 285] on img "button" at bounding box center [30, 290] width 14 height 25
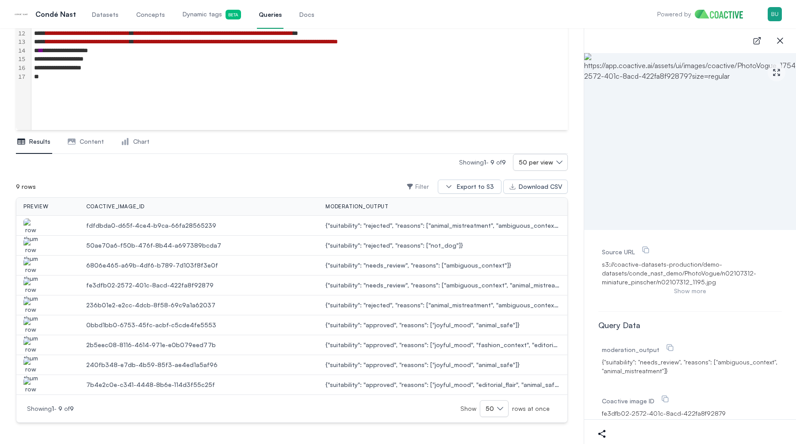
click at [27, 302] on img "button" at bounding box center [30, 310] width 14 height 25
click at [31, 323] on img "button" at bounding box center [30, 330] width 14 height 25
click at [34, 344] on img "button" at bounding box center [30, 350] width 14 height 25
click at [28, 363] on img "button" at bounding box center [30, 370] width 14 height 25
click at [26, 386] on img "button" at bounding box center [30, 390] width 14 height 25
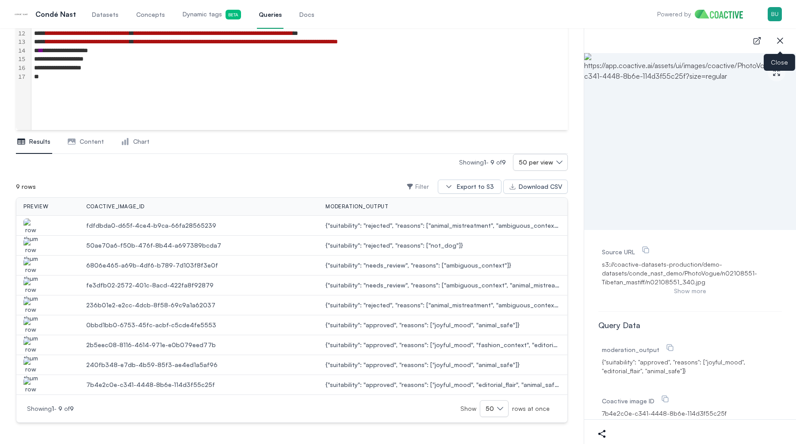
click at [780, 45] on icon "button" at bounding box center [780, 40] width 11 height 11
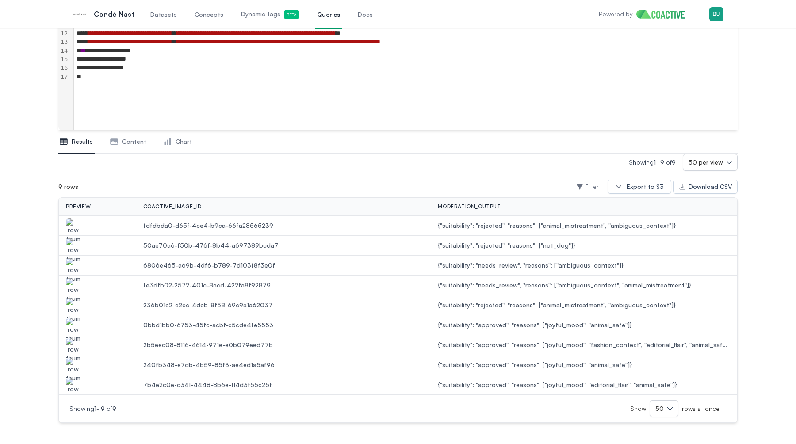
scroll to position [0, 0]
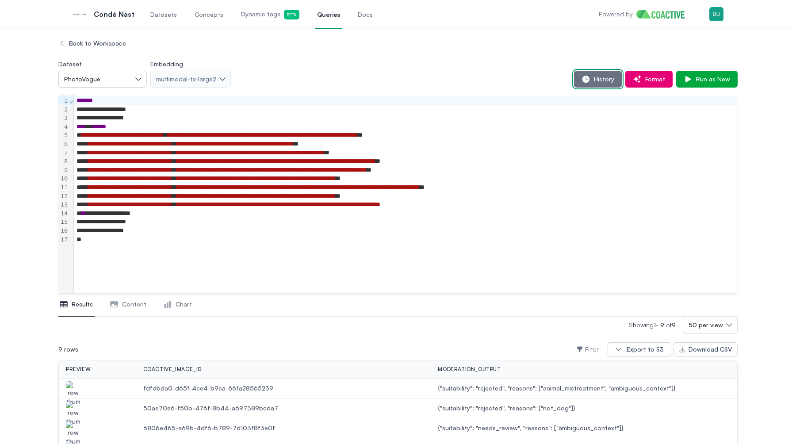
click at [598, 81] on span "History" at bounding box center [602, 79] width 24 height 9
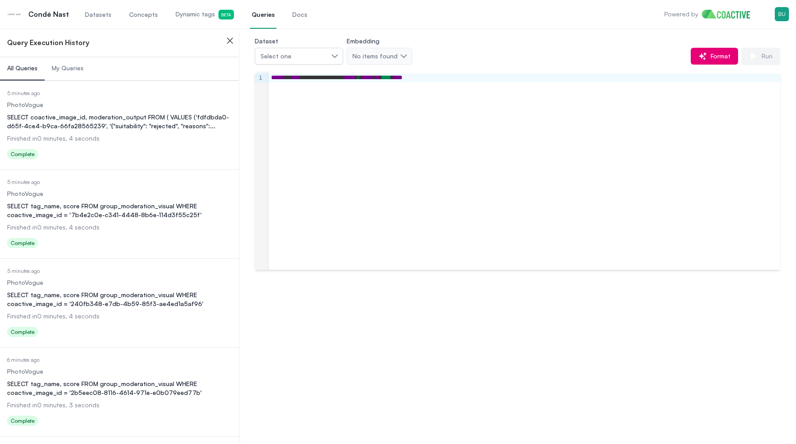
click at [75, 122] on div "SELECT coactive_image_id, moderation_output FROM ( VALUES ('fdfdbda0-d65f-4ce4-…" at bounding box center [119, 122] width 225 height 18
